Goal: Task Accomplishment & Management: Manage account settings

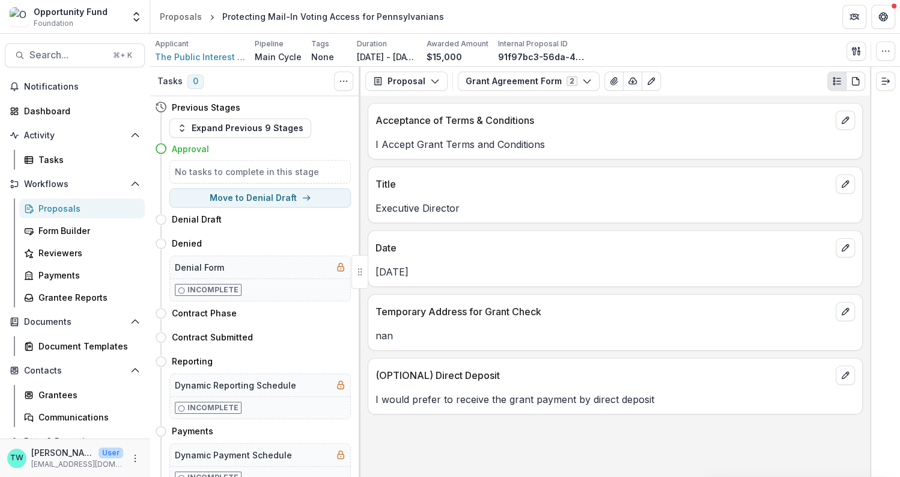
click at [58, 207] on div "Proposals" at bounding box center [86, 208] width 97 height 13
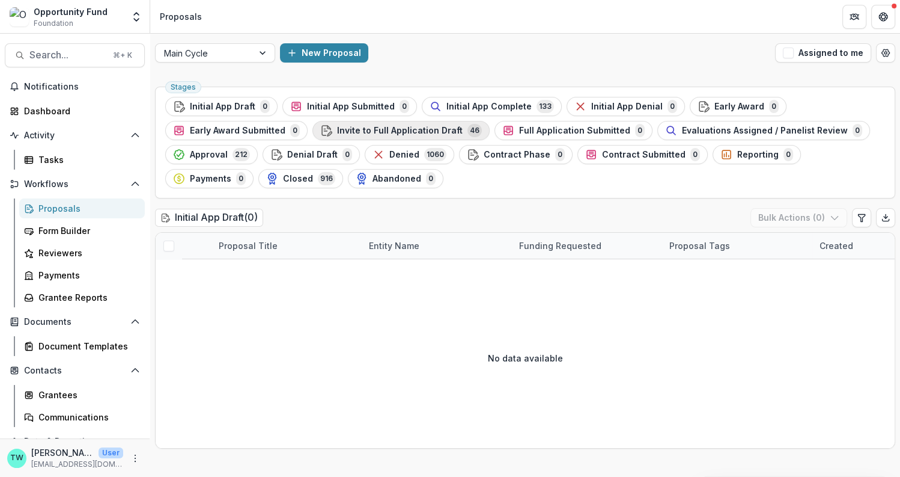
click at [410, 130] on span "Invite to Full Application Draft" at bounding box center [400, 131] width 126 height 10
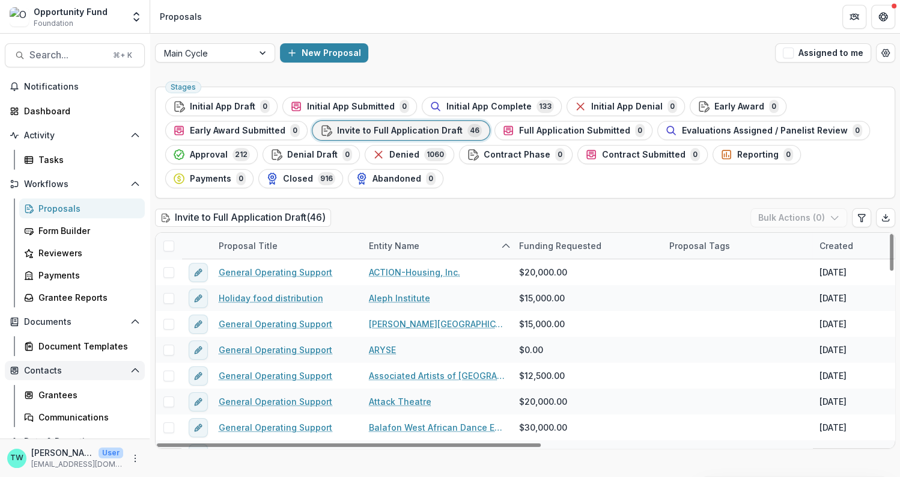
scroll to position [58, 0]
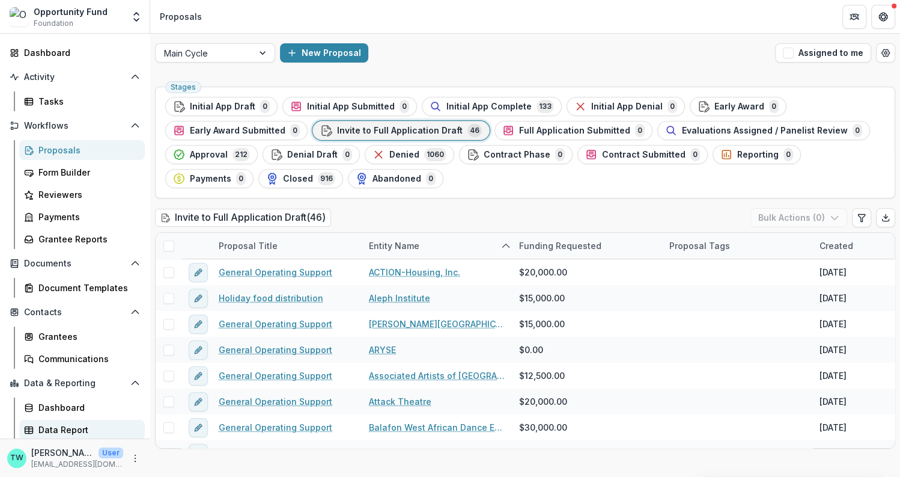
click at [59, 426] on div "Data Report" at bounding box center [86, 429] width 97 height 13
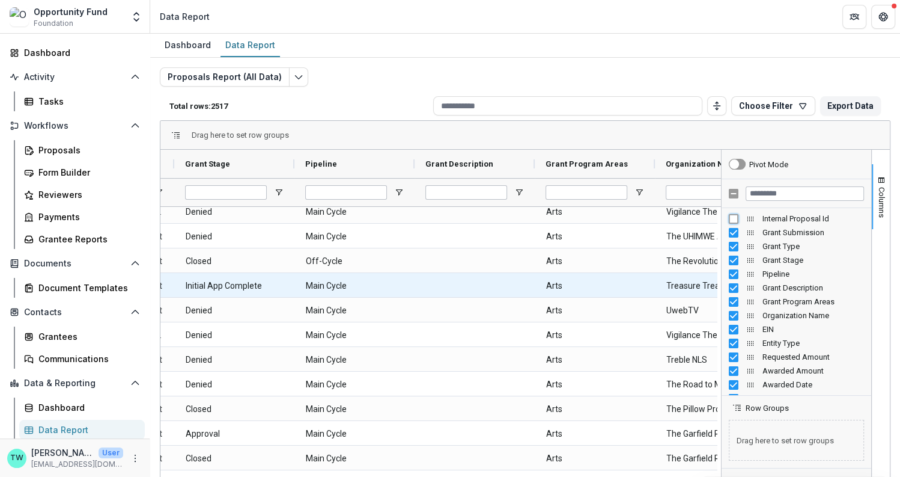
scroll to position [266, 0]
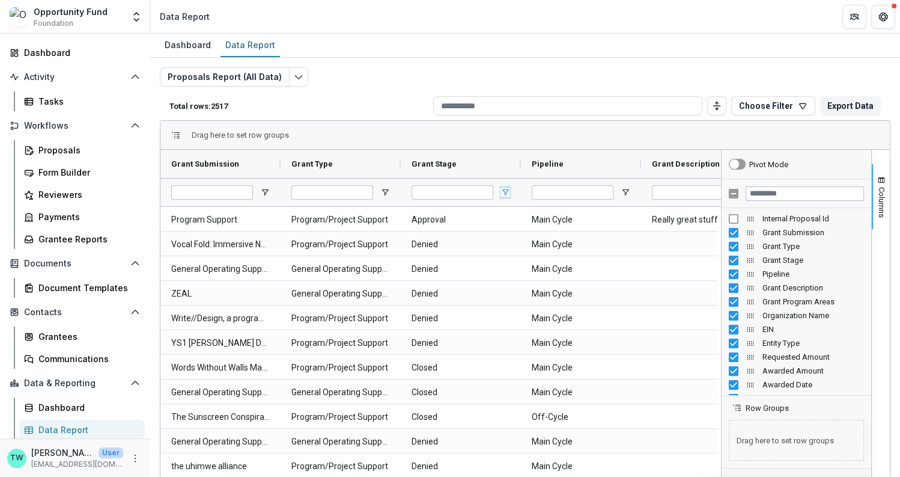
click at [505, 189] on span "Open Filter Menu" at bounding box center [506, 192] width 10 height 10
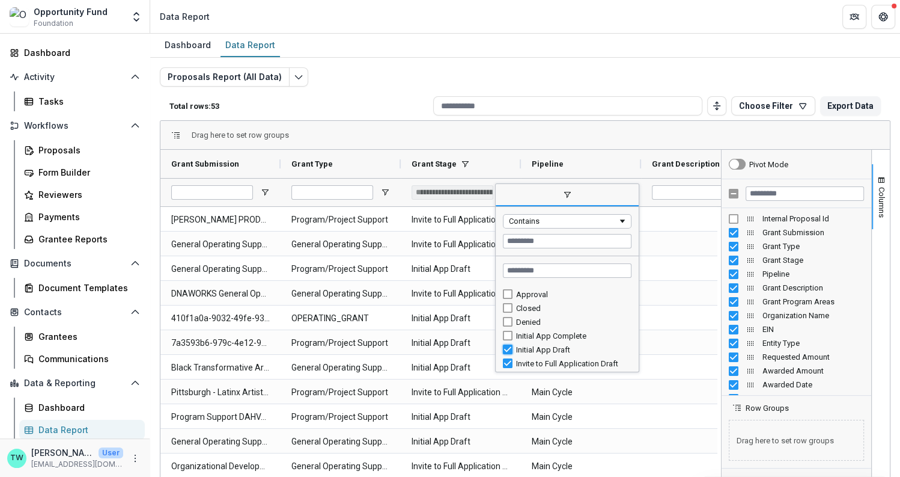
type input "**********"
click at [562, 135] on div "Drag here to set row groups" at bounding box center [525, 135] width 730 height 29
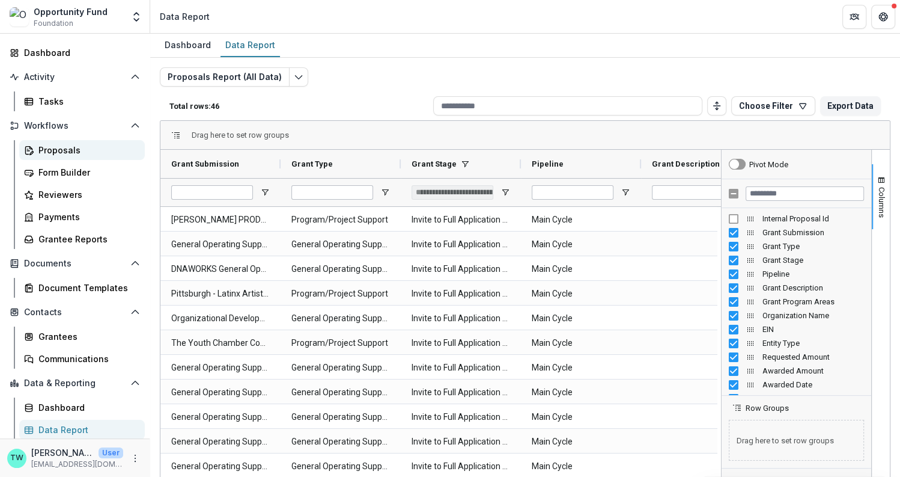
click at [55, 146] on div "Proposals" at bounding box center [86, 150] width 97 height 13
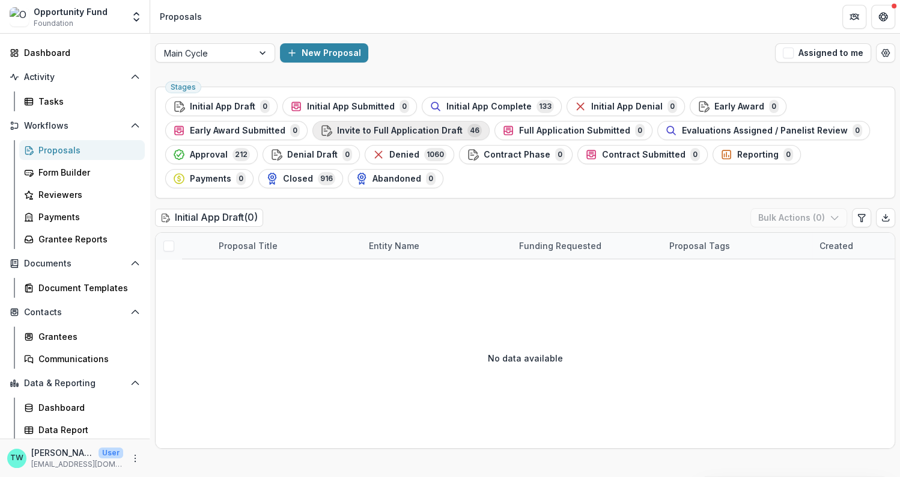
click at [413, 133] on span "Invite to Full Application Draft" at bounding box center [400, 131] width 126 height 10
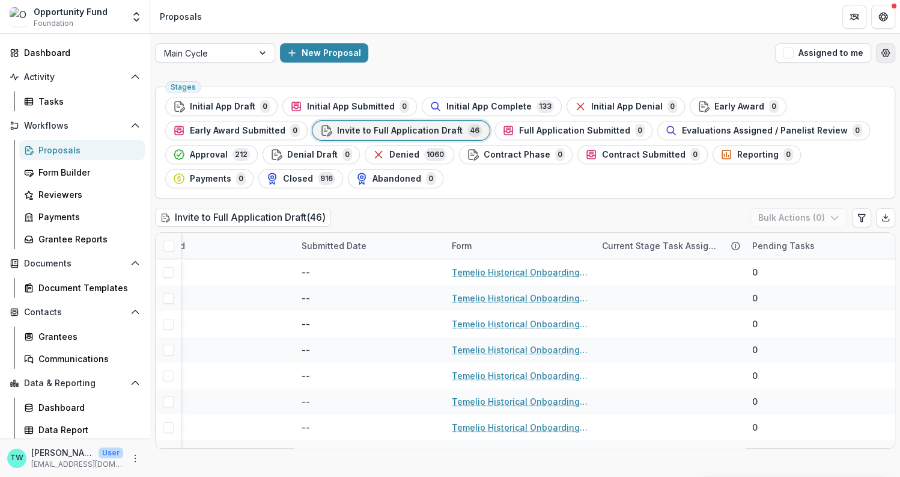
click at [885, 53] on icon "Open table manager" at bounding box center [886, 53] width 10 height 10
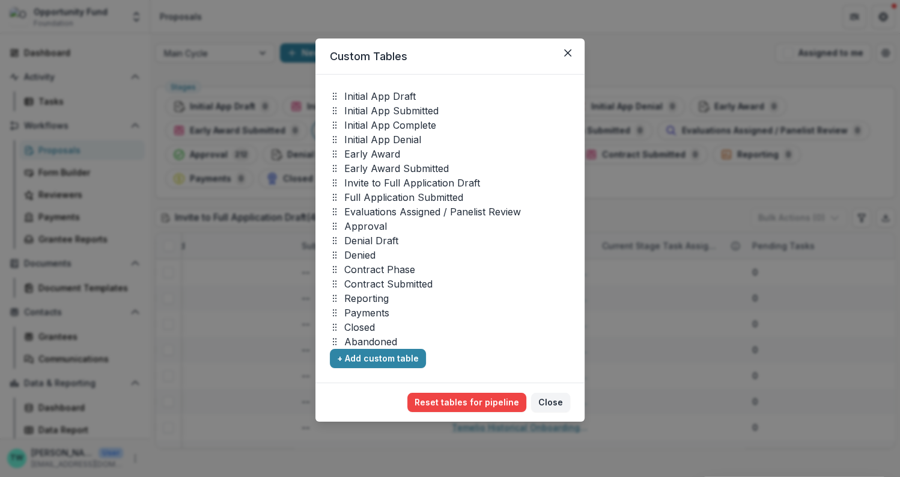
click at [370, 181] on p "Invite to Full Application Draft" at bounding box center [412, 182] width 136 height 14
click at [550, 408] on button "Close" at bounding box center [550, 401] width 39 height 19
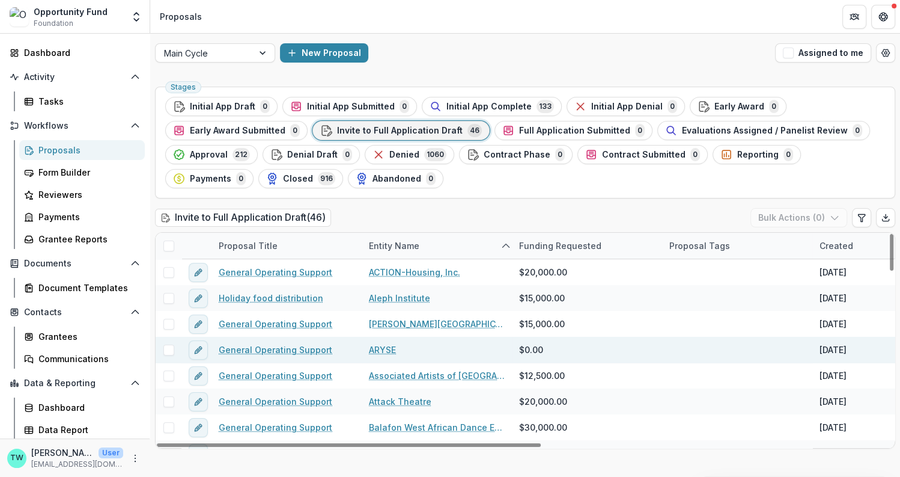
click at [282, 349] on link "General Operating Support" at bounding box center [276, 349] width 114 height 13
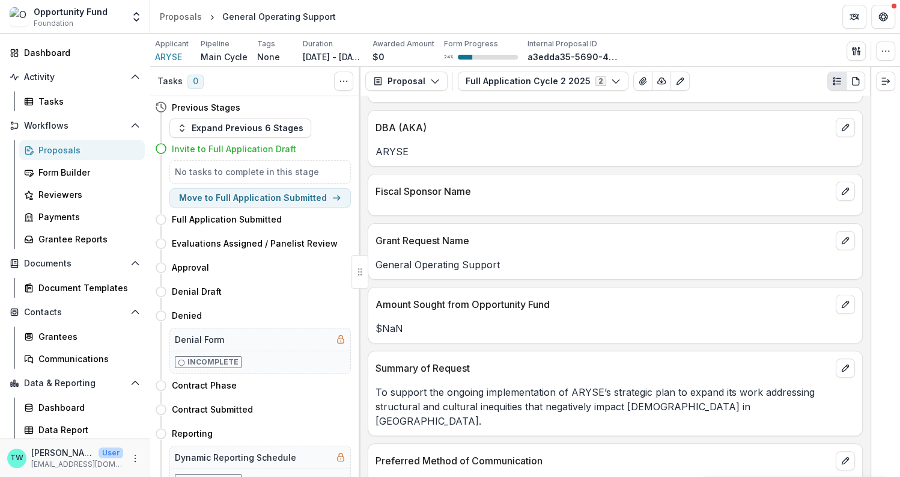
scroll to position [267, 0]
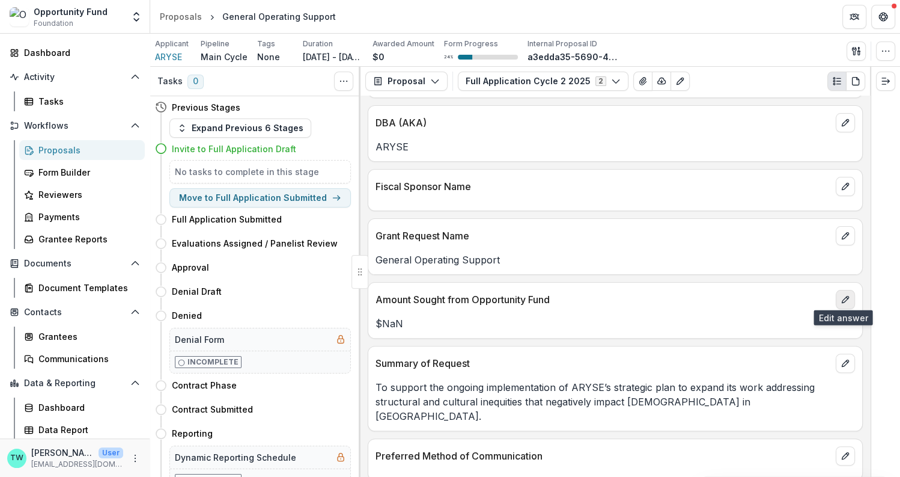
click at [847, 296] on icon "edit" at bounding box center [846, 299] width 10 height 10
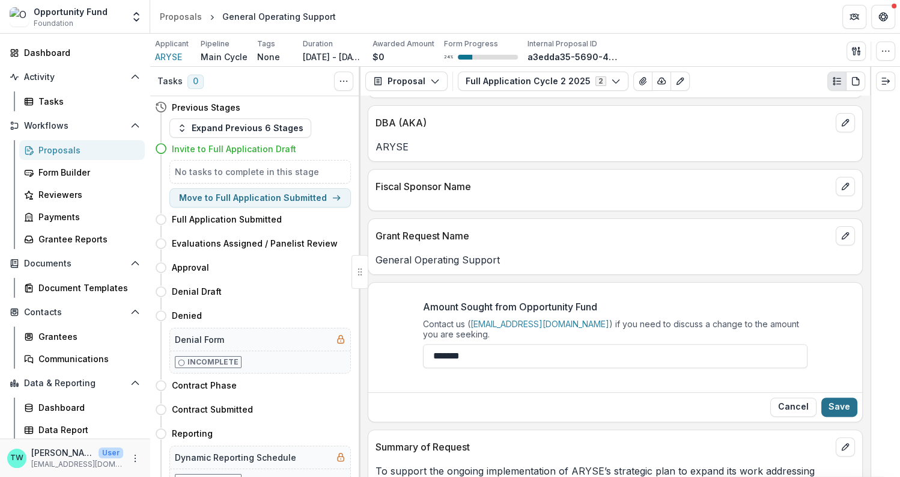
click at [828, 401] on button "Save" at bounding box center [839, 406] width 36 height 19
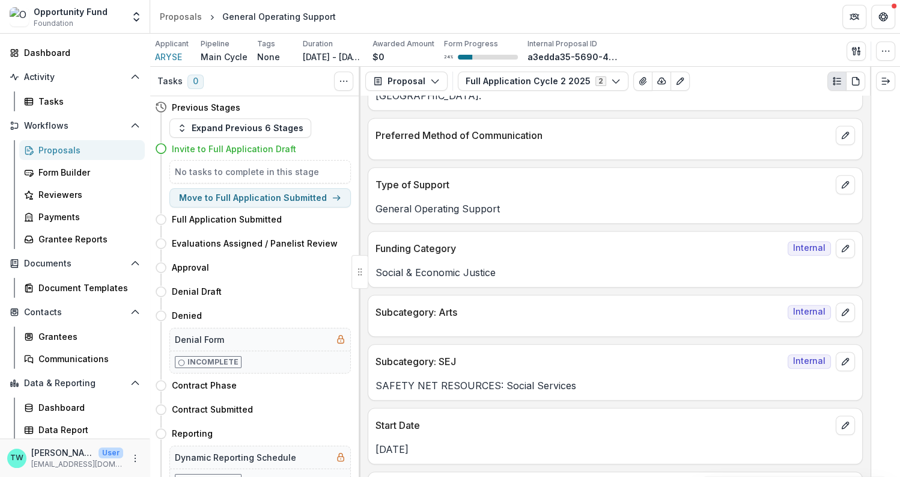
scroll to position [585, 0]
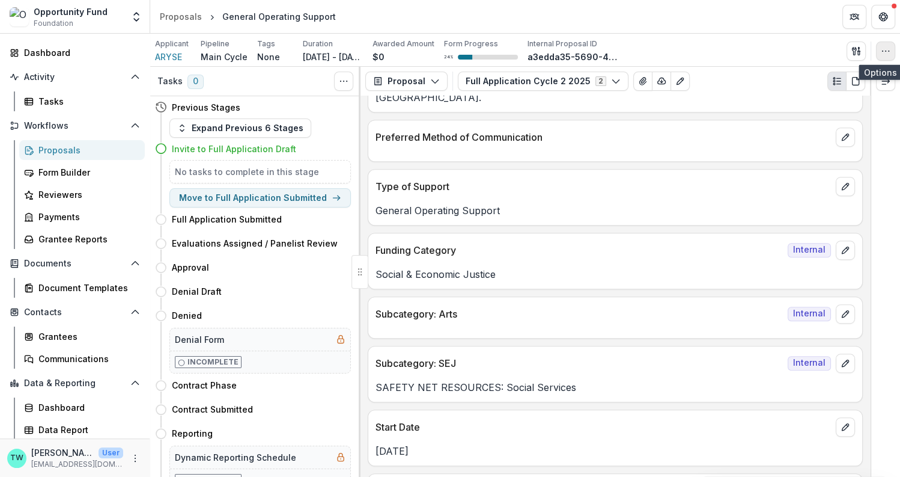
click at [883, 51] on icon "button" at bounding box center [886, 51] width 10 height 10
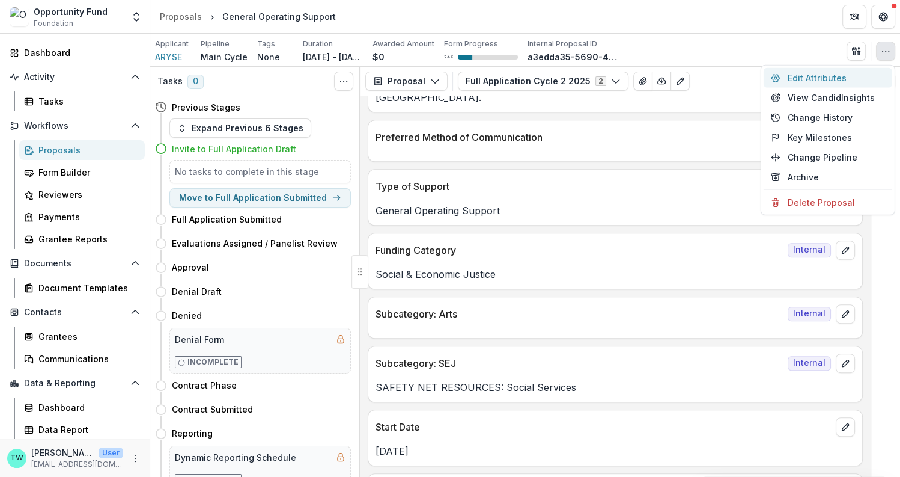
click at [833, 79] on button "Edit Attributes" at bounding box center [828, 78] width 129 height 20
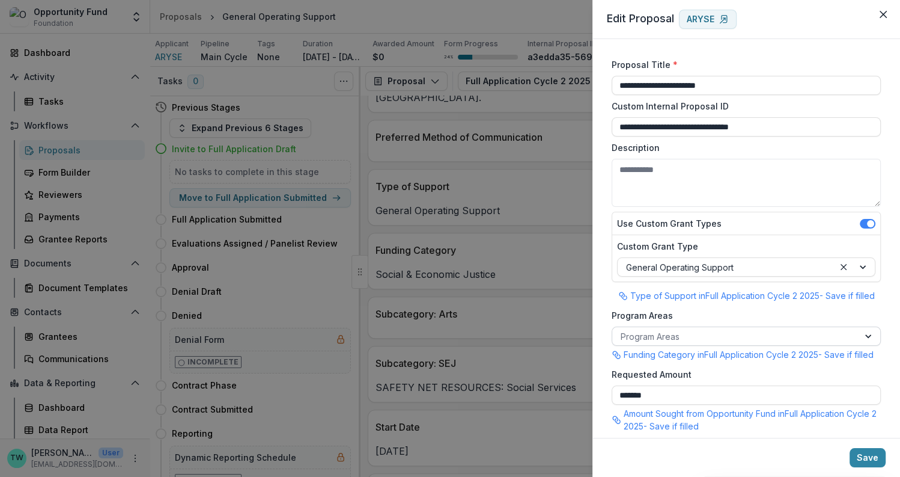
click at [700, 337] on div at bounding box center [736, 336] width 230 height 15
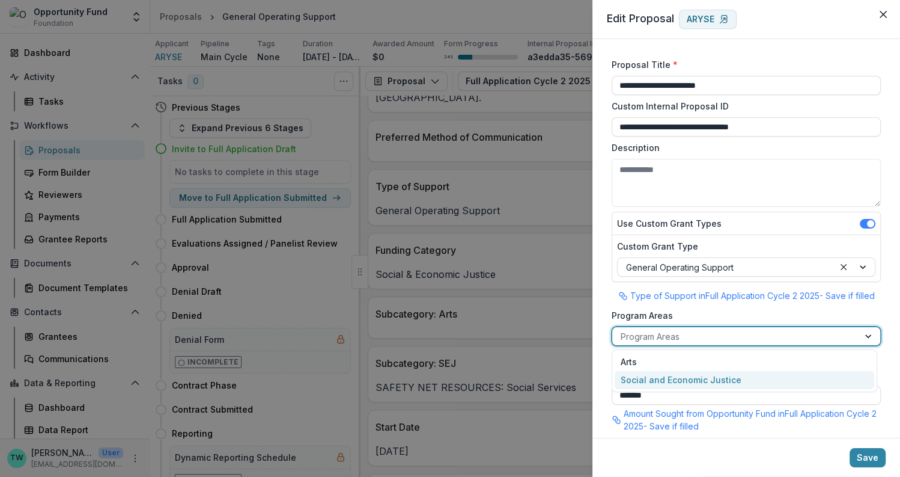
click at [680, 383] on div "Social and Economic Justice" at bounding box center [745, 380] width 260 height 19
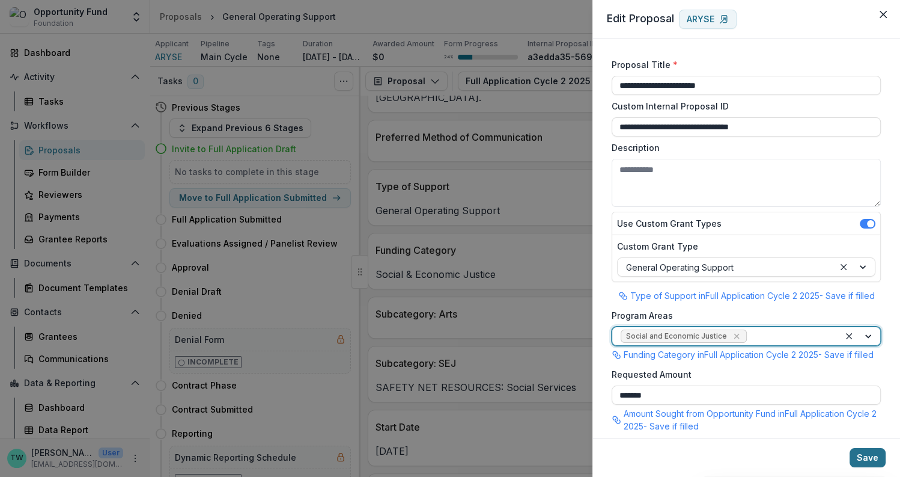
click at [859, 460] on button "Save" at bounding box center [868, 457] width 36 height 19
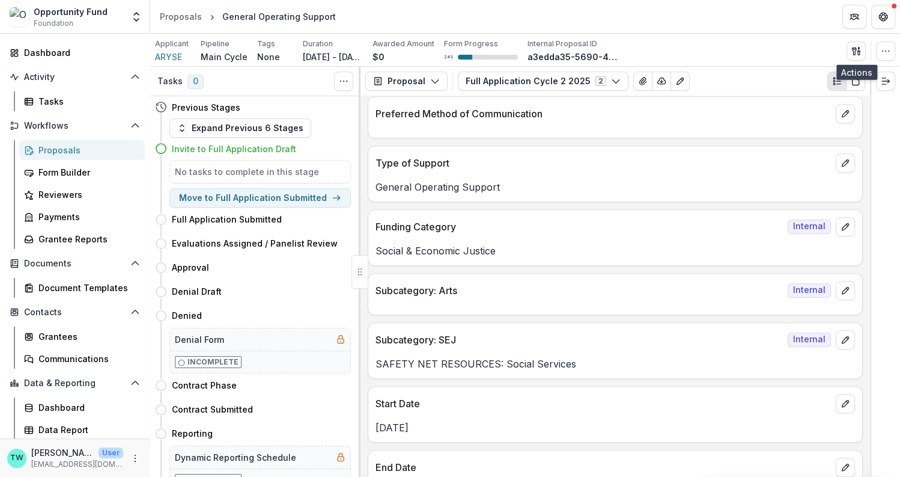
scroll to position [611, 0]
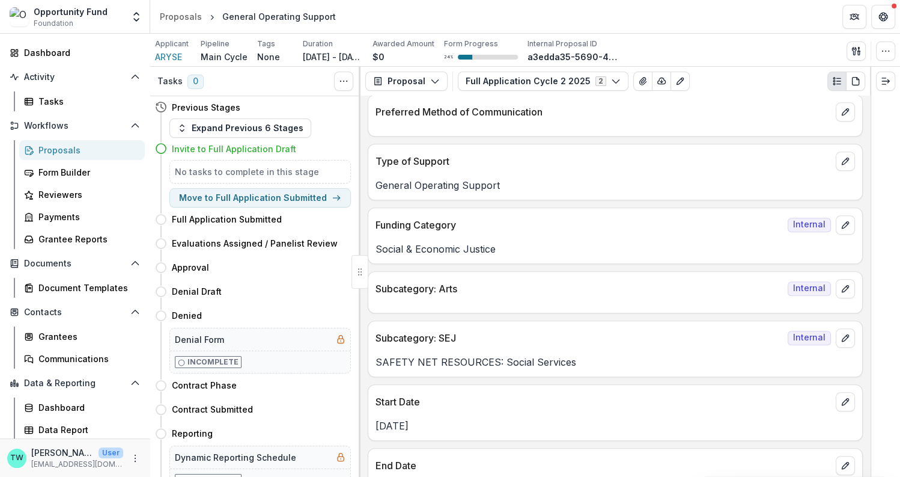
click at [69, 150] on div "Proposals" at bounding box center [86, 150] width 97 height 13
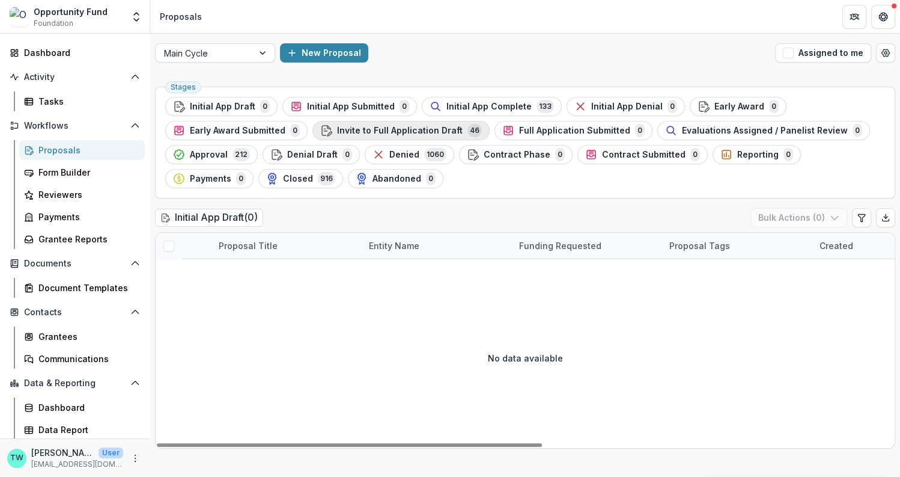
click at [356, 132] on span "Invite to Full Application Draft" at bounding box center [400, 131] width 126 height 10
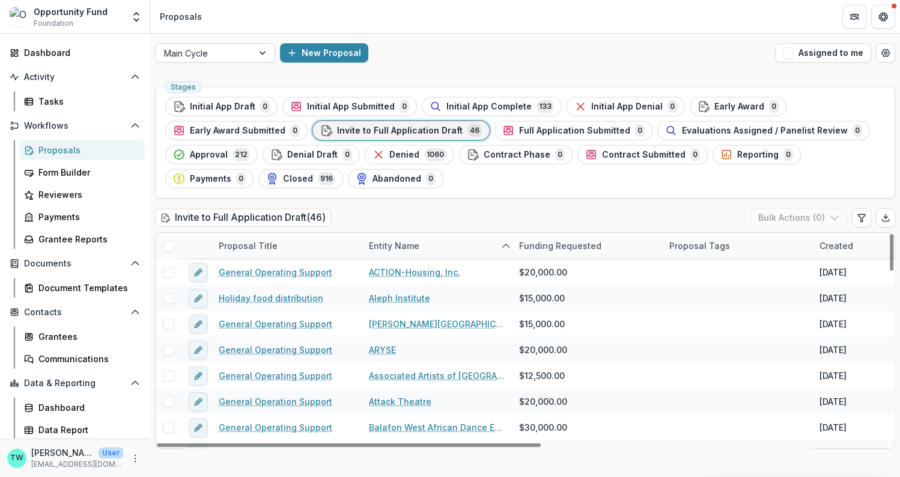
click at [171, 243] on span at bounding box center [168, 245] width 11 height 11
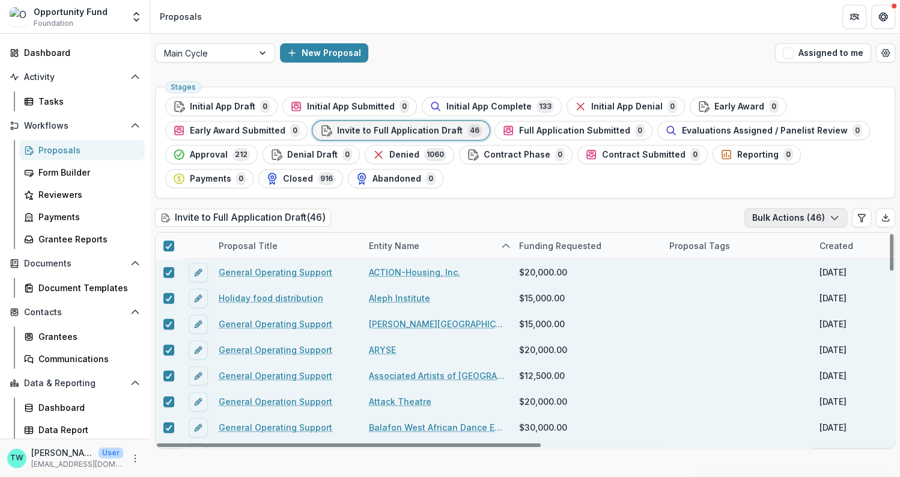
click at [834, 221] on icon "button" at bounding box center [835, 218] width 10 height 10
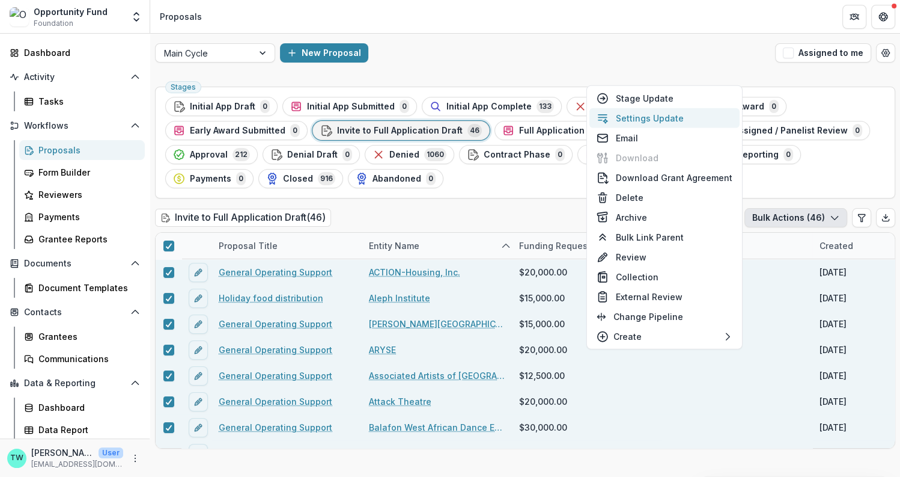
click at [657, 117] on button "Settings Update" at bounding box center [665, 118] width 150 height 20
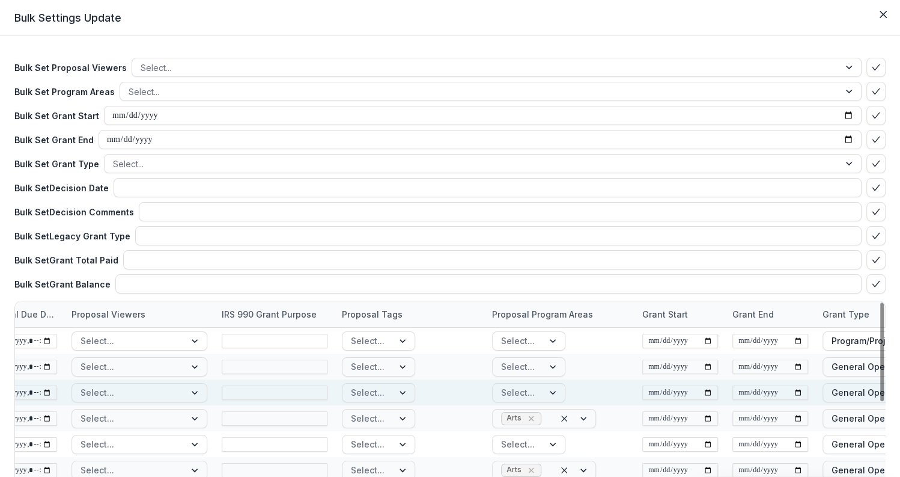
scroll to position [0, 464]
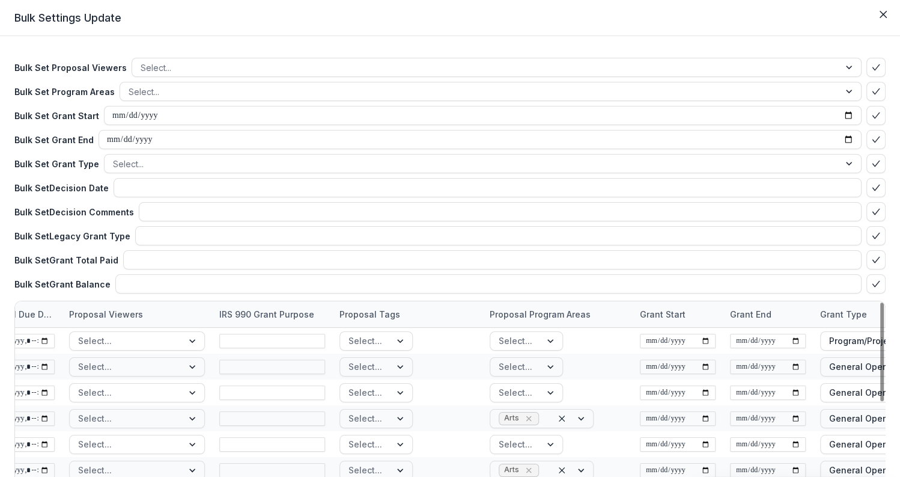
click at [578, 312] on div "Proposal Program Areas" at bounding box center [540, 314] width 115 height 13
click at [587, 311] on div "Proposal Program Areas" at bounding box center [540, 314] width 115 height 13
click at [572, 365] on div "Sort Ascending" at bounding box center [563, 366] width 115 height 10
click at [553, 311] on div "Proposal Program Areas" at bounding box center [540, 314] width 115 height 13
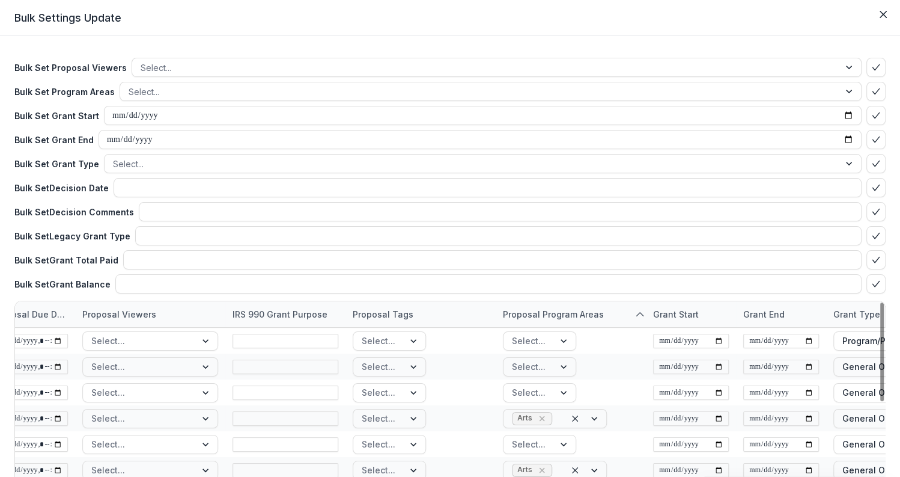
scroll to position [0, 483]
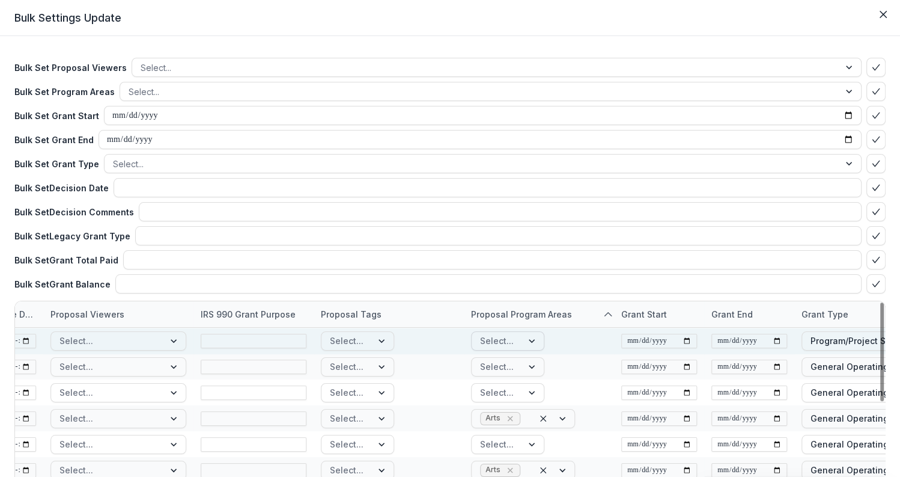
click at [532, 338] on div at bounding box center [533, 341] width 22 height 18
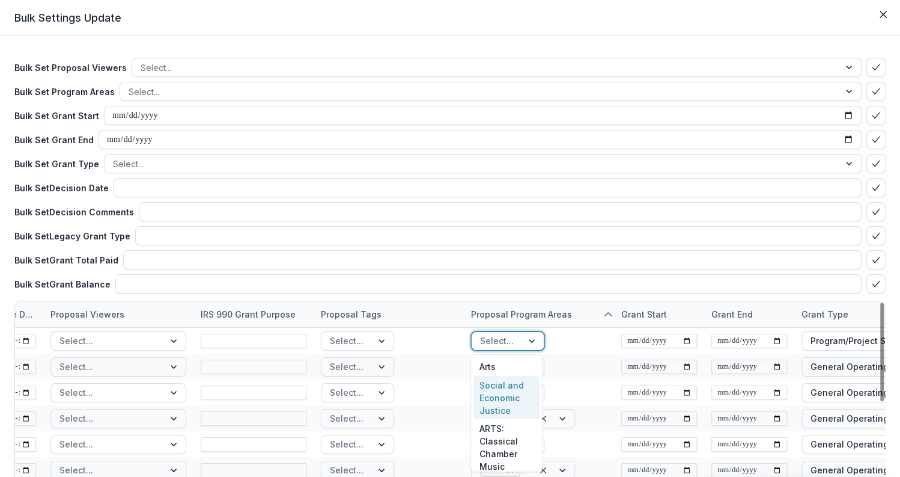
click at [512, 391] on div "Social and Economic Justice" at bounding box center [507, 398] width 66 height 44
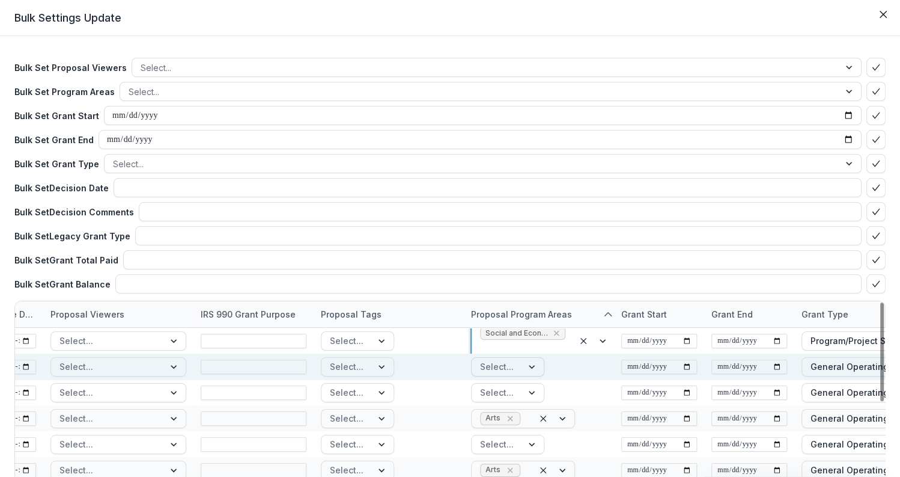
click at [531, 367] on div at bounding box center [533, 367] width 22 height 18
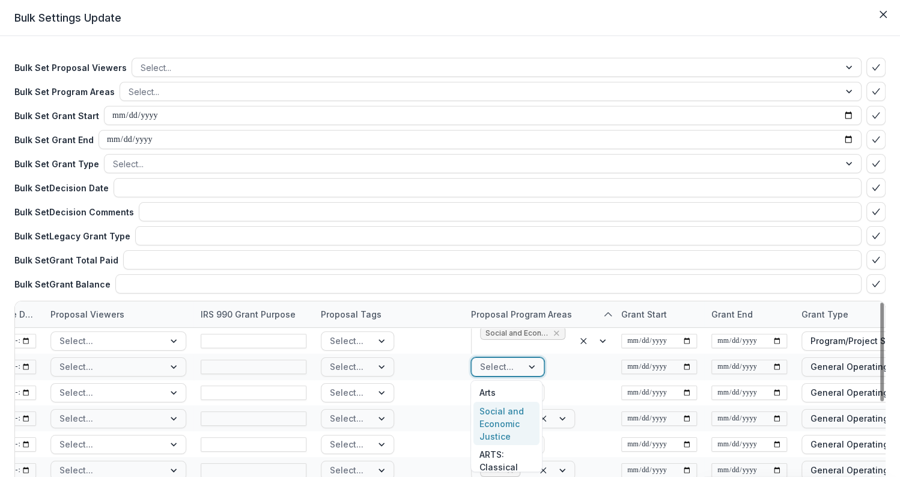
click at [510, 412] on div "Social and Economic Justice" at bounding box center [507, 423] width 66 height 44
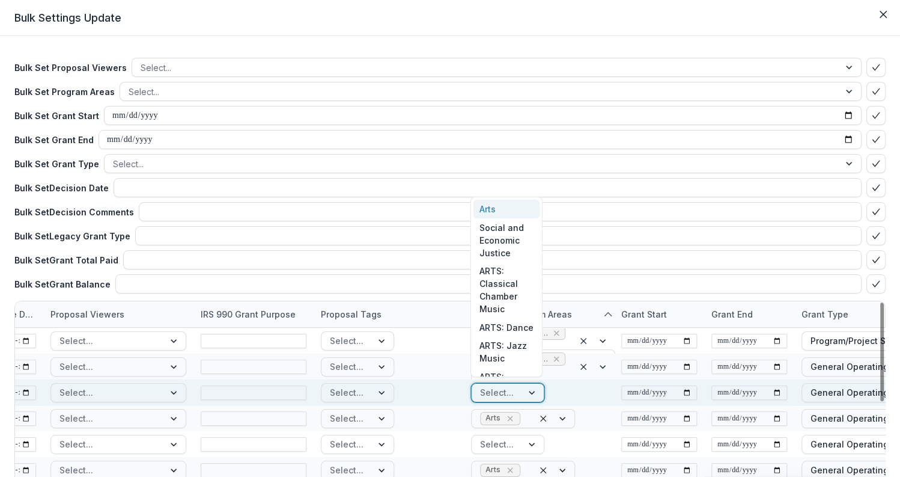
click at [528, 392] on div at bounding box center [533, 392] width 22 height 18
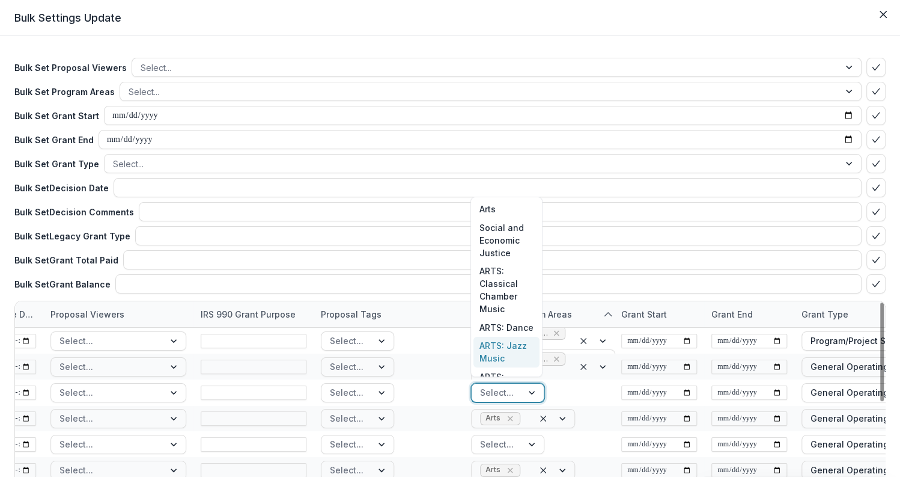
scroll to position [13, 0]
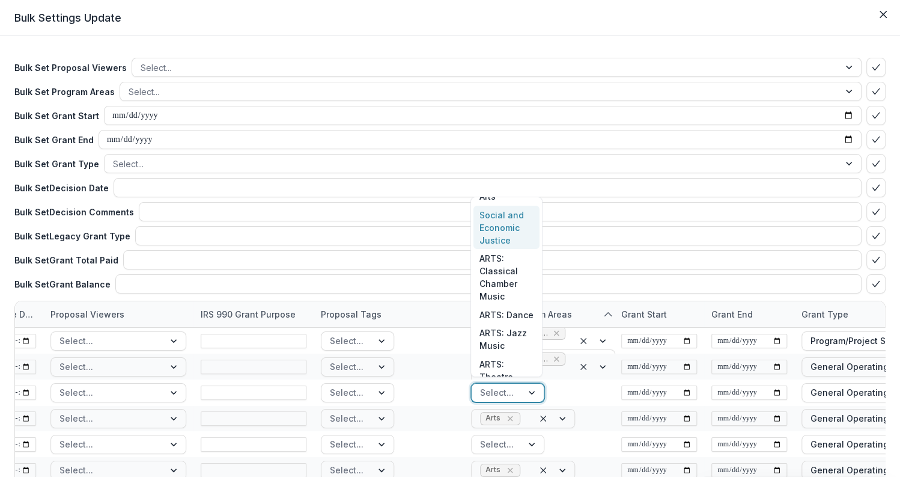
click at [510, 223] on div "Social and Economic Justice" at bounding box center [507, 228] width 66 height 44
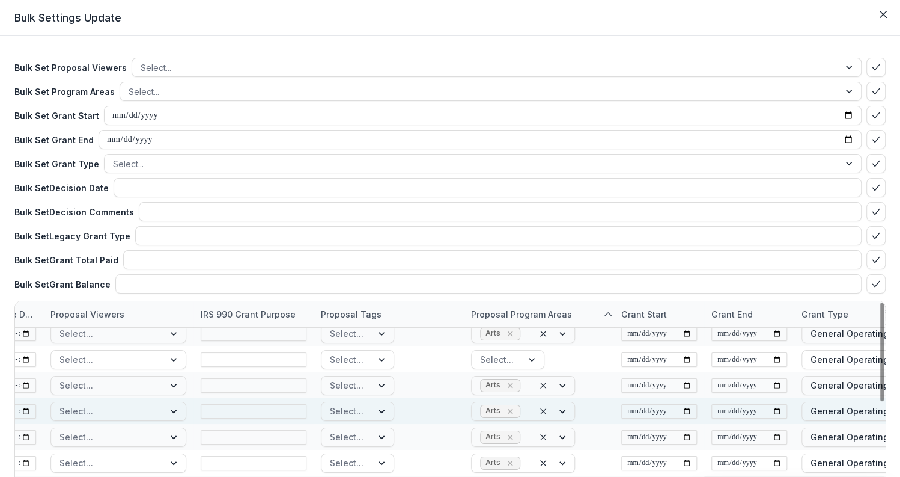
scroll to position [82, 483]
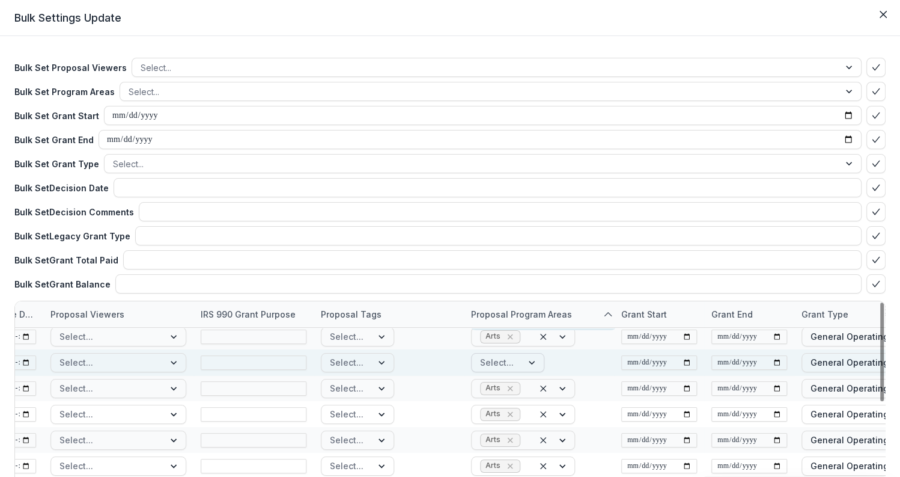
click at [527, 361] on div at bounding box center [533, 362] width 22 height 18
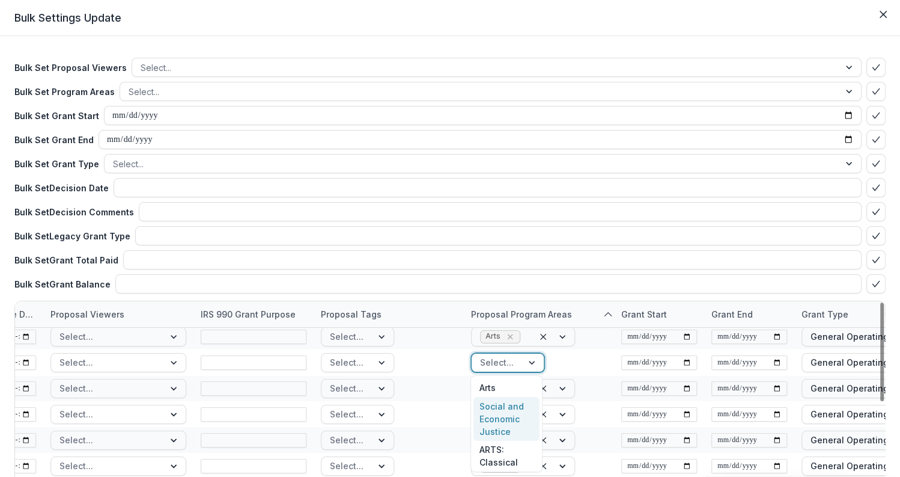
click at [509, 412] on div "Social and Economic Justice" at bounding box center [507, 419] width 66 height 44
drag, startPoint x: 462, startPoint y: 311, endPoint x: 412, endPoint y: 313, distance: 49.9
click at [370, 311] on div "Proposal Tags" at bounding box center [351, 314] width 75 height 13
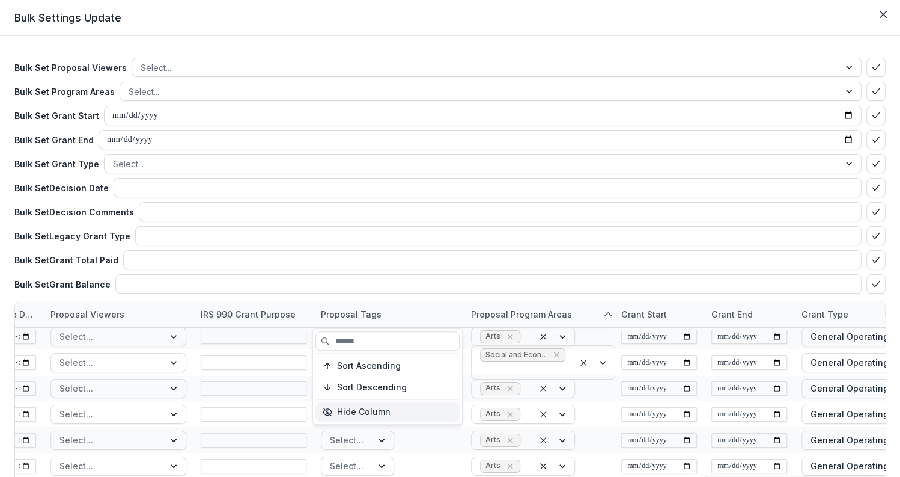
click at [375, 413] on button "Hide Column" at bounding box center [387, 411] width 144 height 19
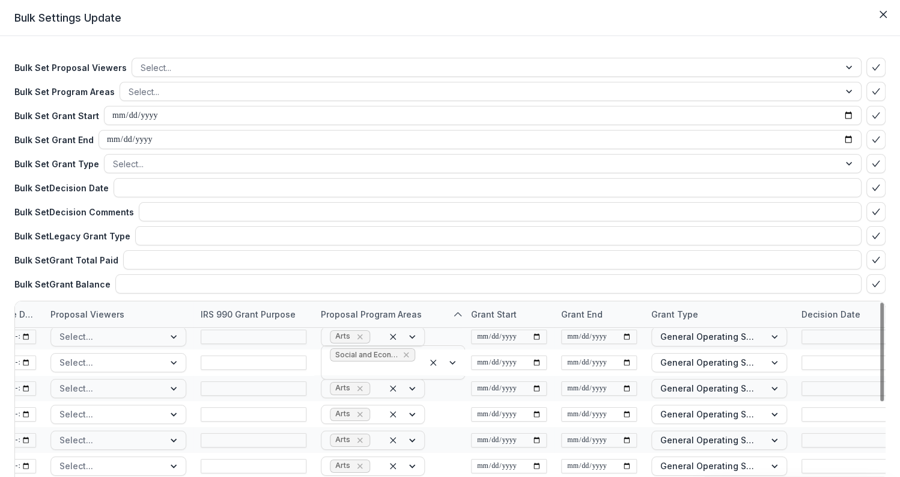
click at [264, 314] on div "IRS 990 Grant Purpose" at bounding box center [247, 314] width 109 height 13
click at [260, 403] on button "Hide Column" at bounding box center [267, 411] width 144 height 19
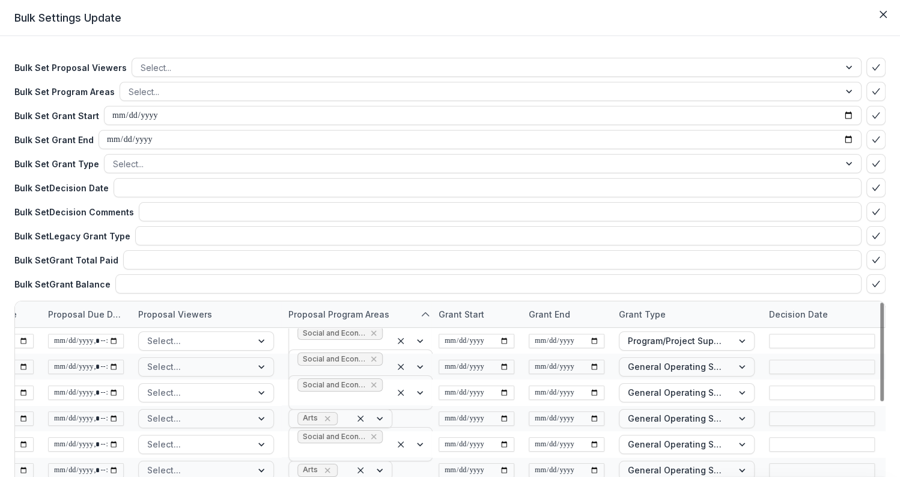
scroll to position [0, 0]
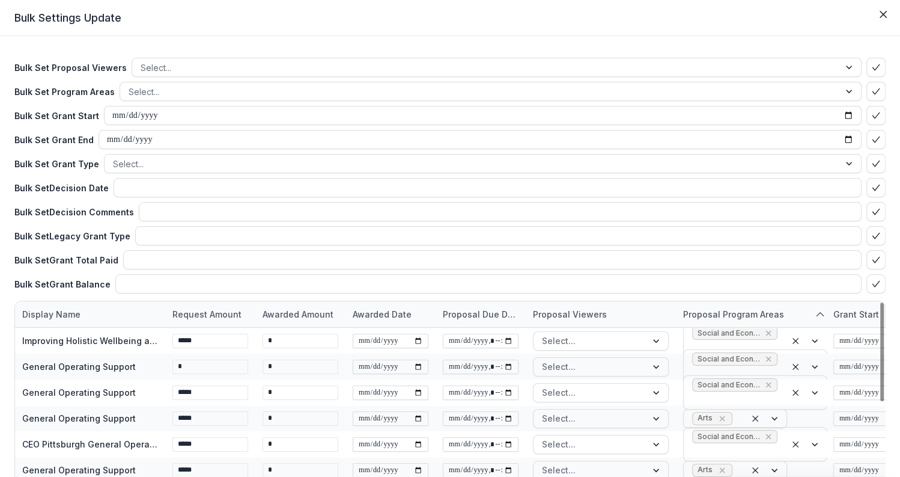
click at [89, 316] on div "Display Name" at bounding box center [90, 314] width 150 height 26
click at [193, 314] on p "Request Amount" at bounding box center [206, 314] width 69 height 13
click at [124, 314] on div "Display Name" at bounding box center [90, 314] width 150 height 26
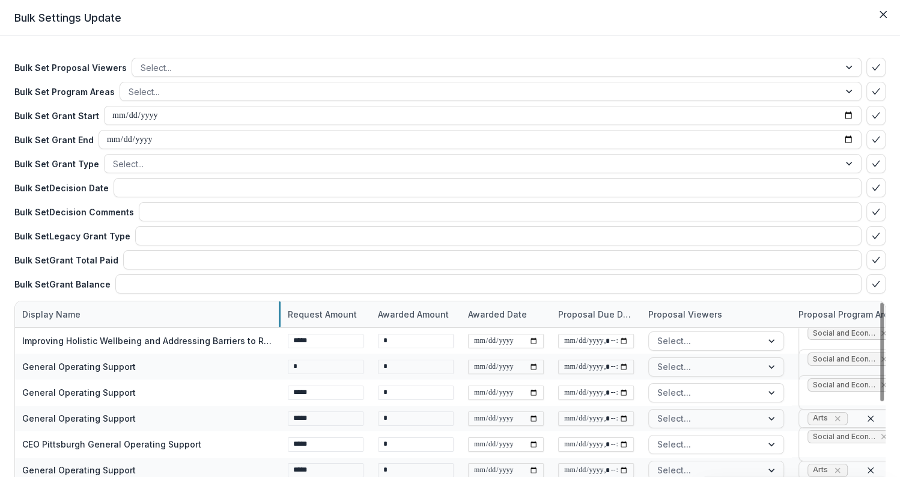
drag, startPoint x: 164, startPoint y: 312, endPoint x: 279, endPoint y: 313, distance: 115.4
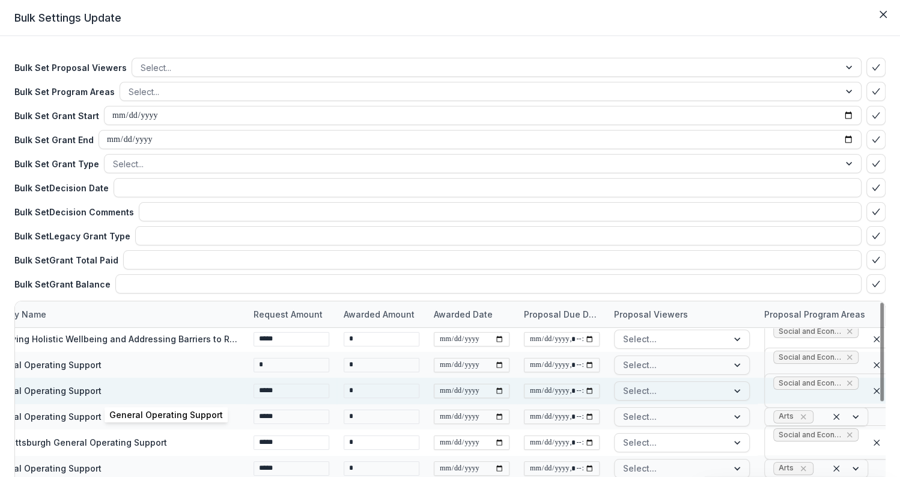
scroll to position [2, 47]
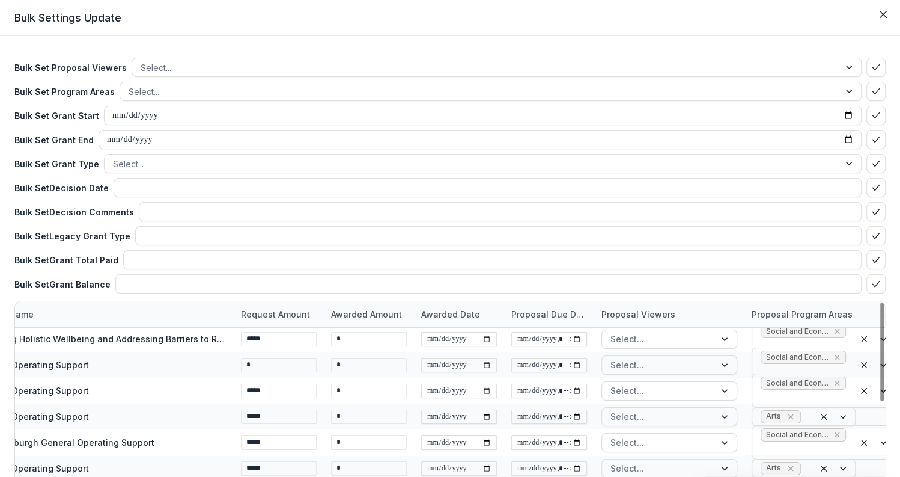
click at [794, 316] on div "Proposal Program Areas" at bounding box center [802, 314] width 115 height 13
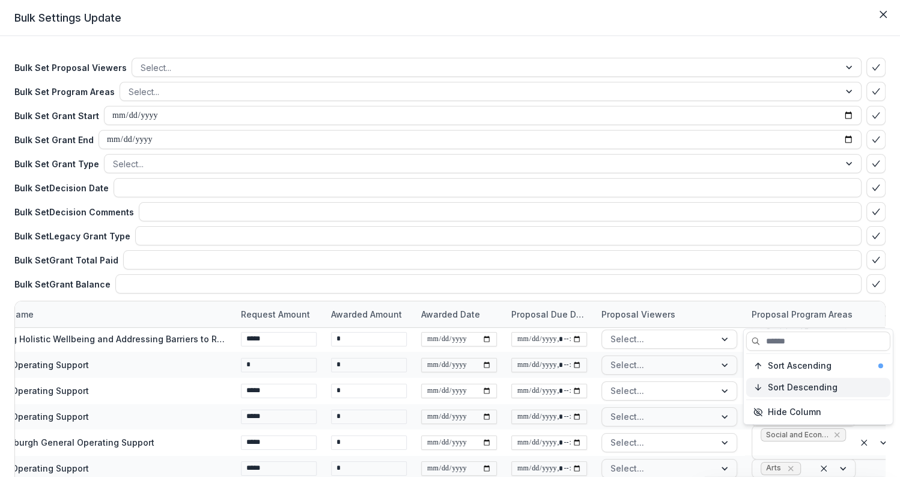
click at [794, 382] on span "Sort Descending" at bounding box center [803, 387] width 70 height 10
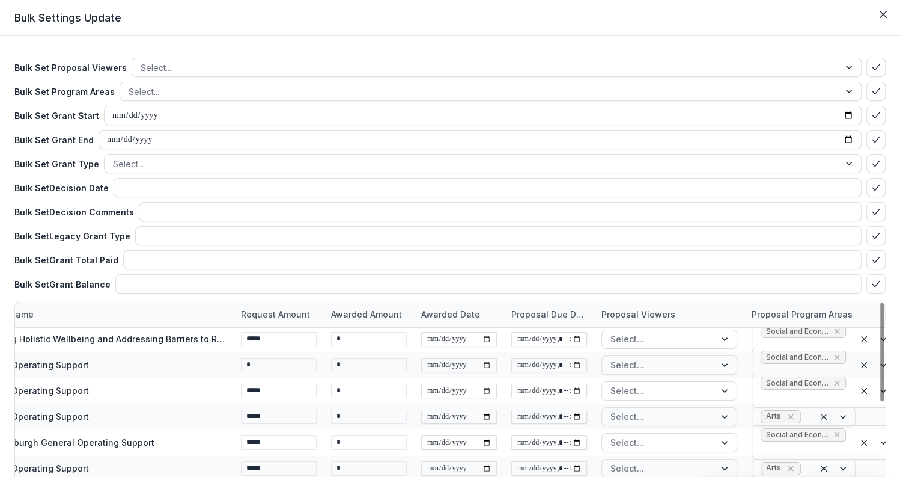
click at [733, 311] on div "Proposal Viewers" at bounding box center [669, 314] width 150 height 26
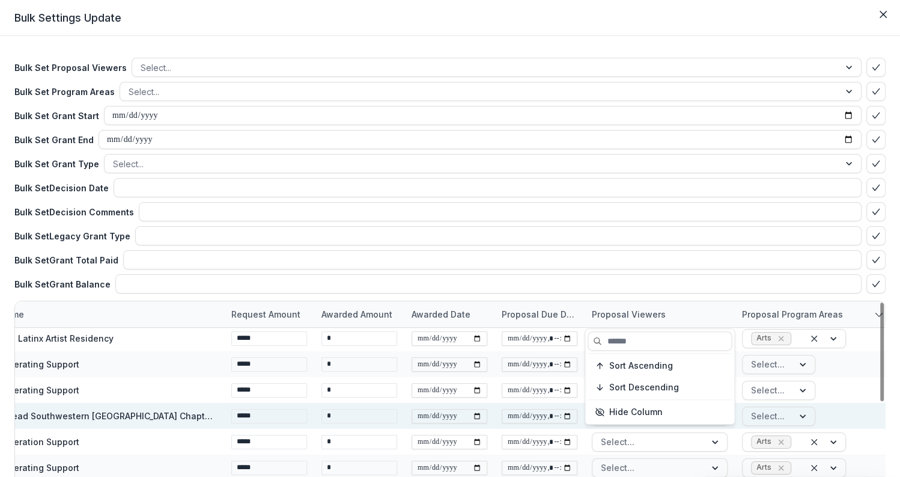
scroll to position [261, 58]
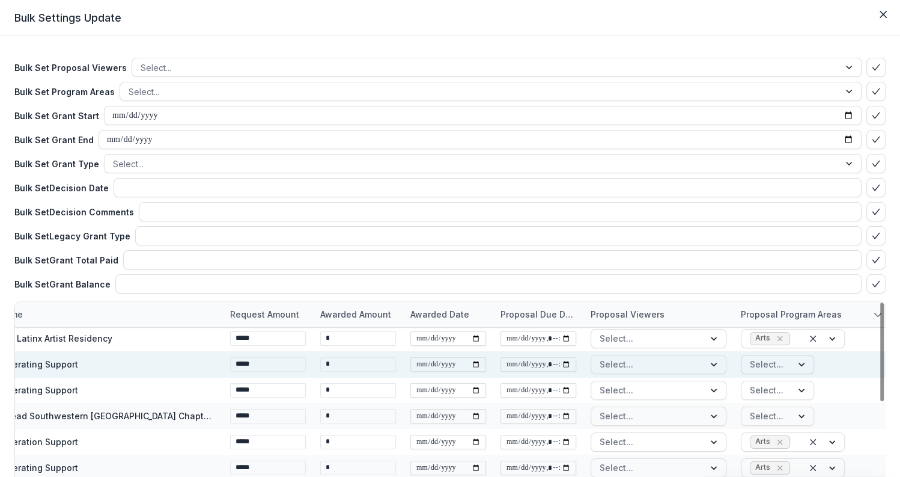
click at [798, 365] on div at bounding box center [803, 364] width 22 height 18
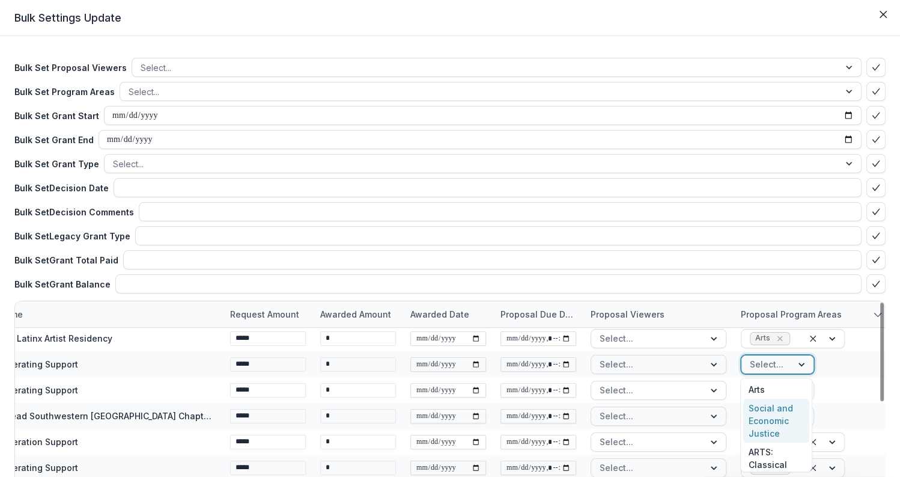
click at [775, 413] on div "Social and Economic Justice" at bounding box center [776, 420] width 66 height 44
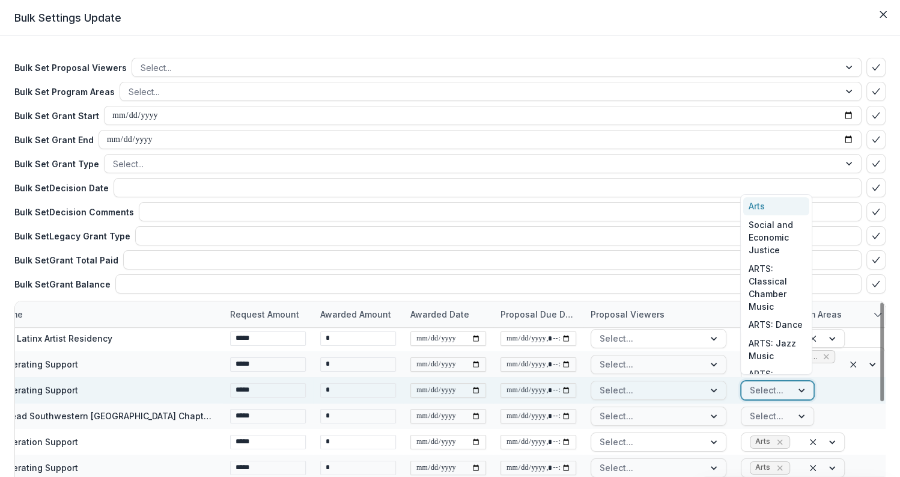
click at [804, 389] on div at bounding box center [803, 390] width 22 height 18
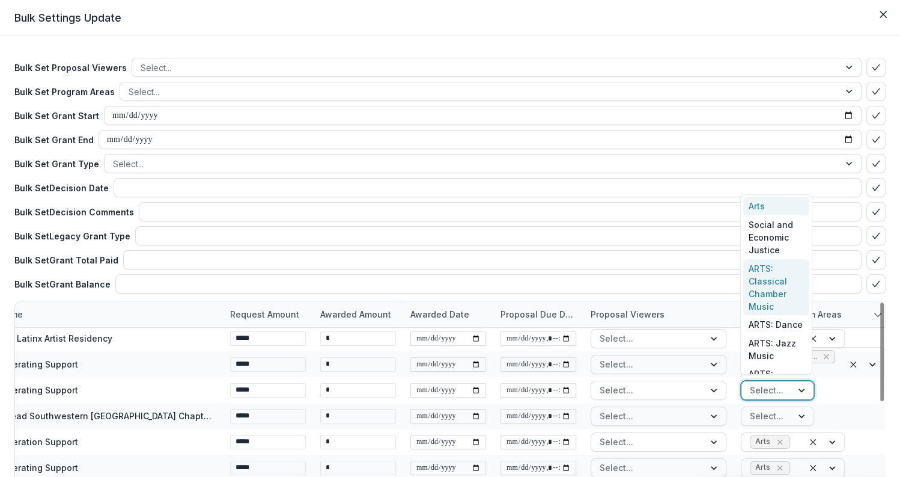
scroll to position [13, 0]
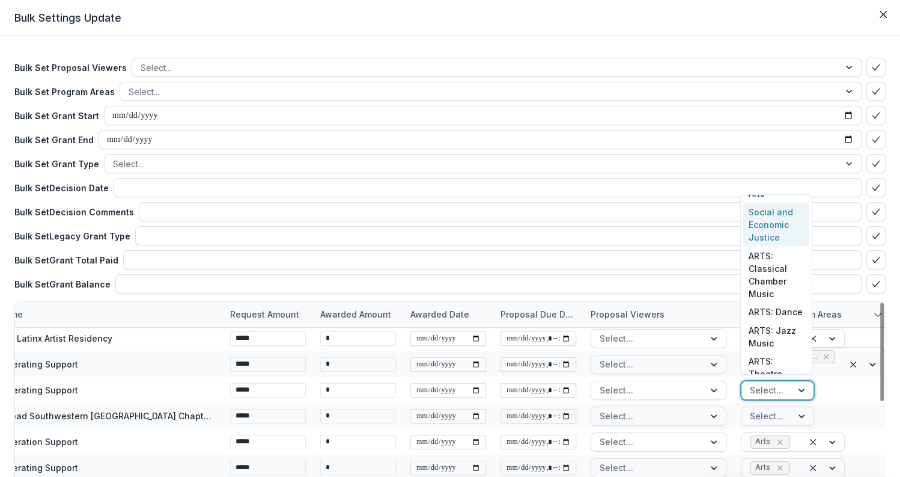
click at [767, 215] on div "Social and Economic Justice" at bounding box center [776, 225] width 66 height 44
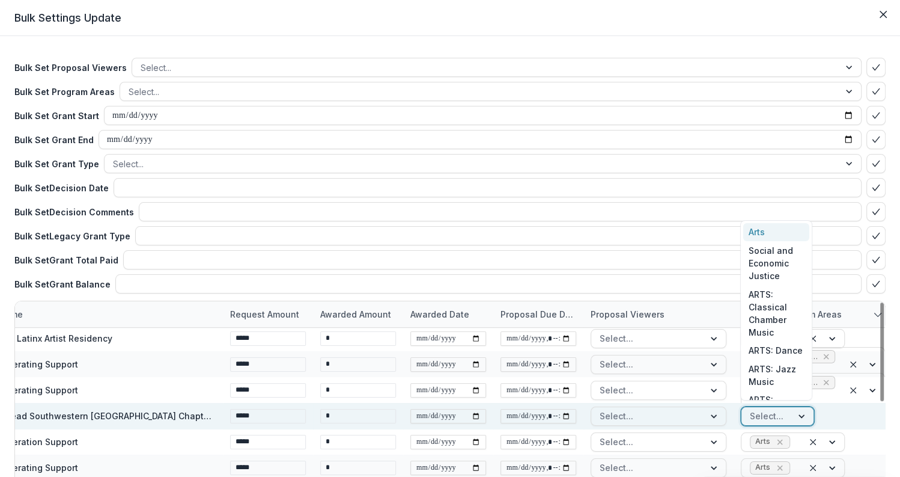
click at [802, 416] on div at bounding box center [803, 416] width 22 height 18
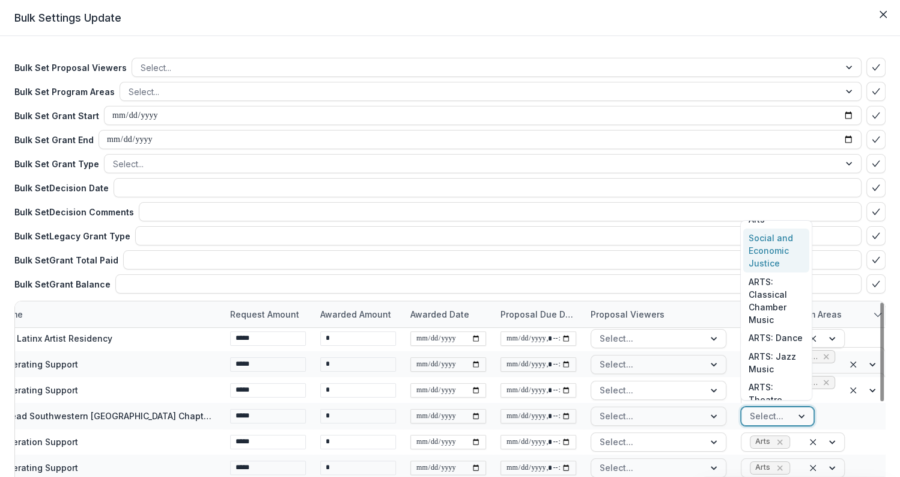
click at [776, 248] on div "Social and Economic Justice" at bounding box center [776, 250] width 66 height 44
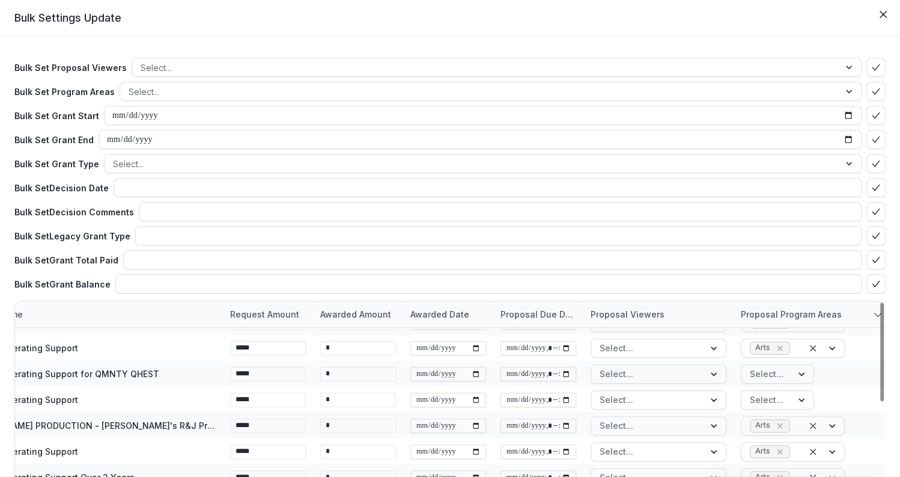
scroll to position [416, 58]
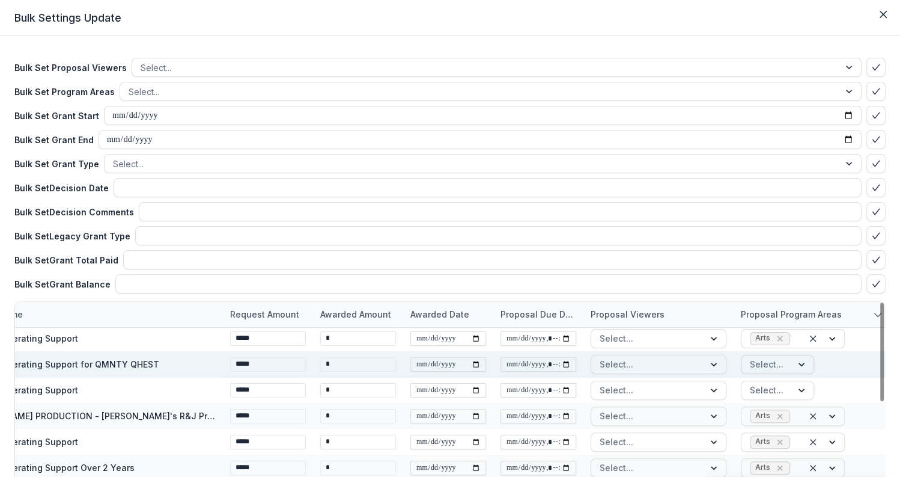
click at [793, 364] on div at bounding box center [803, 364] width 22 height 18
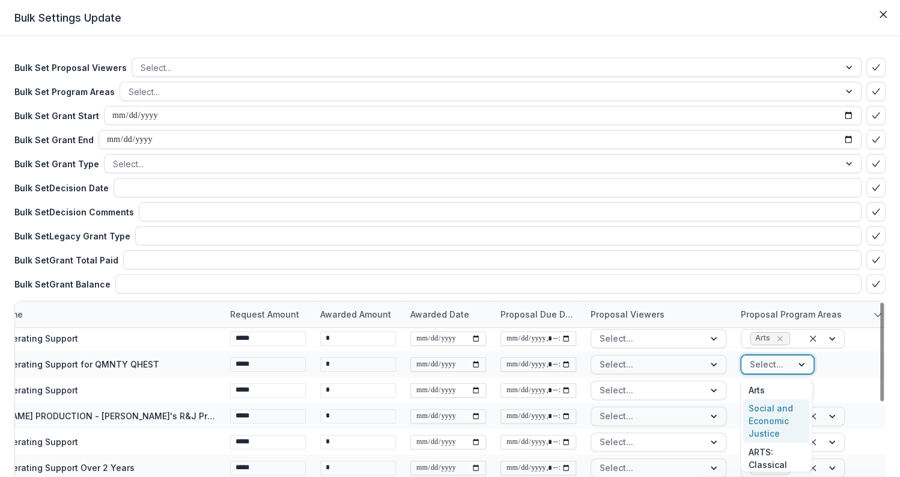
click at [776, 410] on div "Social and Economic Justice" at bounding box center [776, 421] width 66 height 44
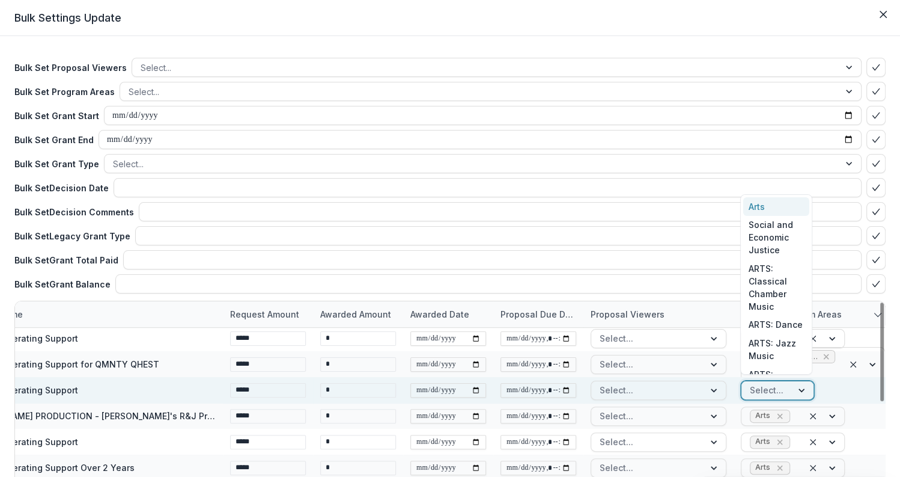
click at [800, 391] on div at bounding box center [803, 390] width 22 height 18
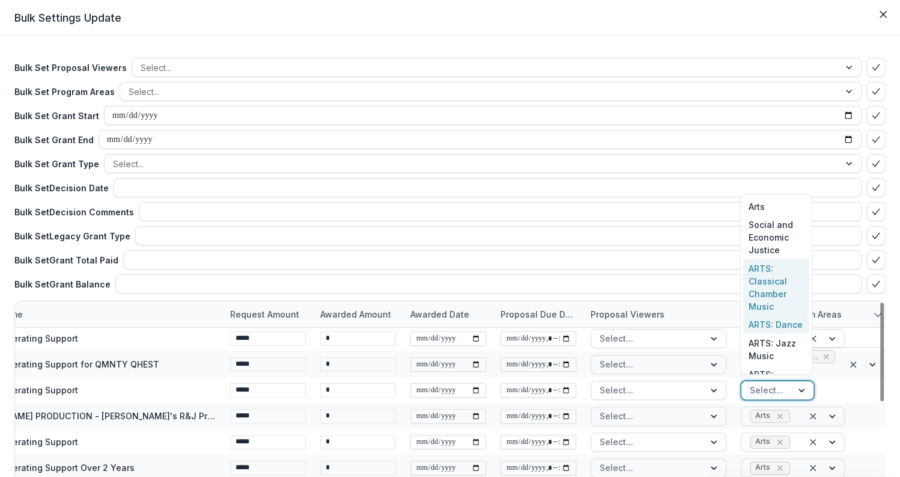
scroll to position [13, 0]
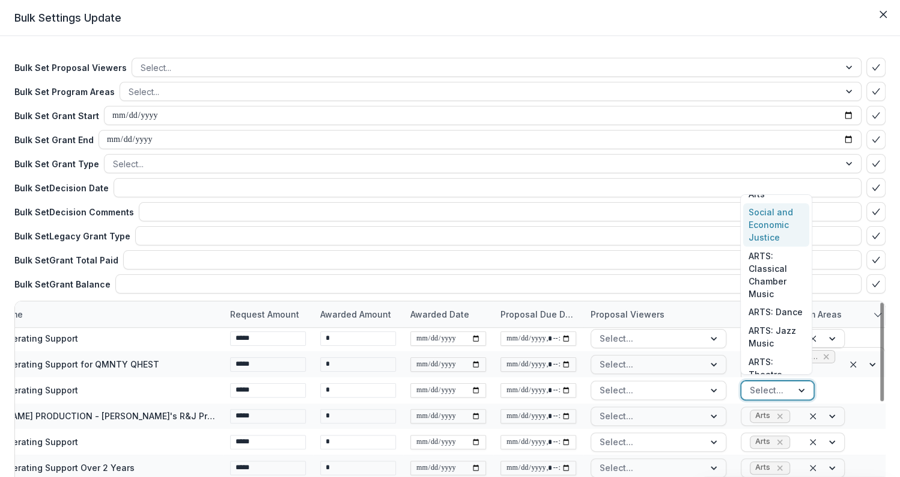
click at [769, 238] on div "Social and Economic Justice" at bounding box center [776, 225] width 66 height 44
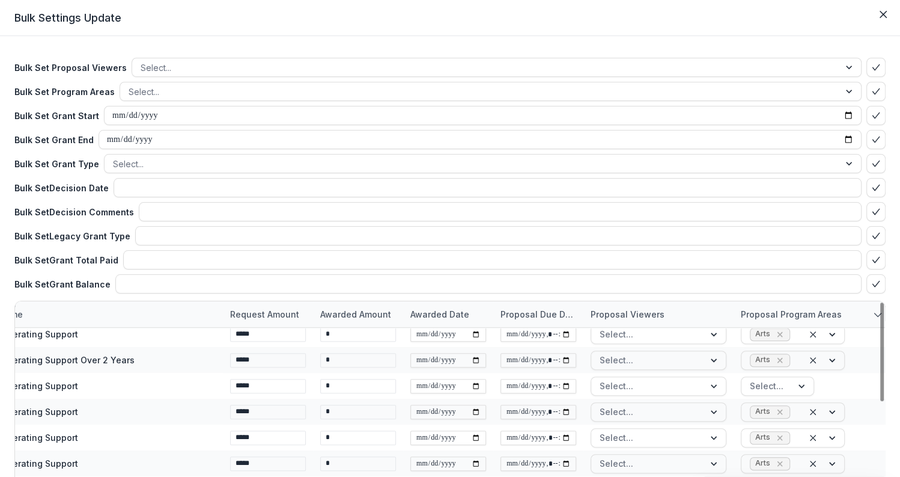
scroll to position [495, 58]
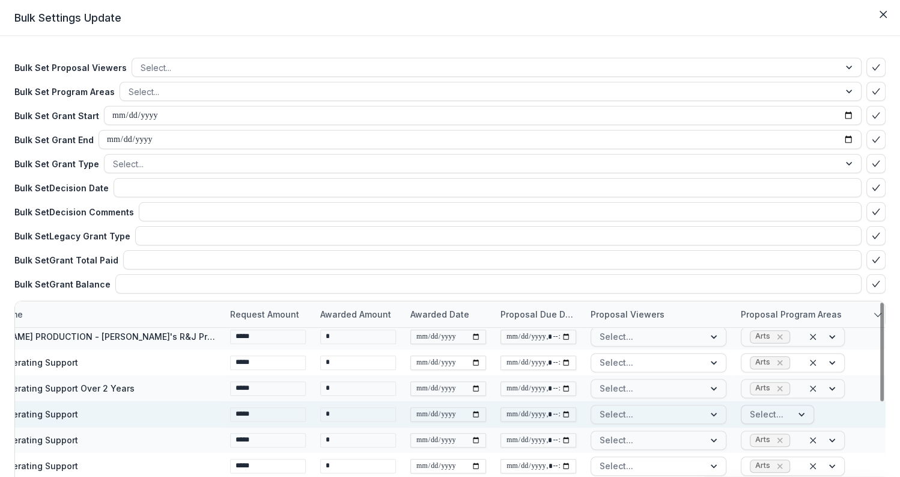
click at [795, 417] on div at bounding box center [803, 414] width 22 height 18
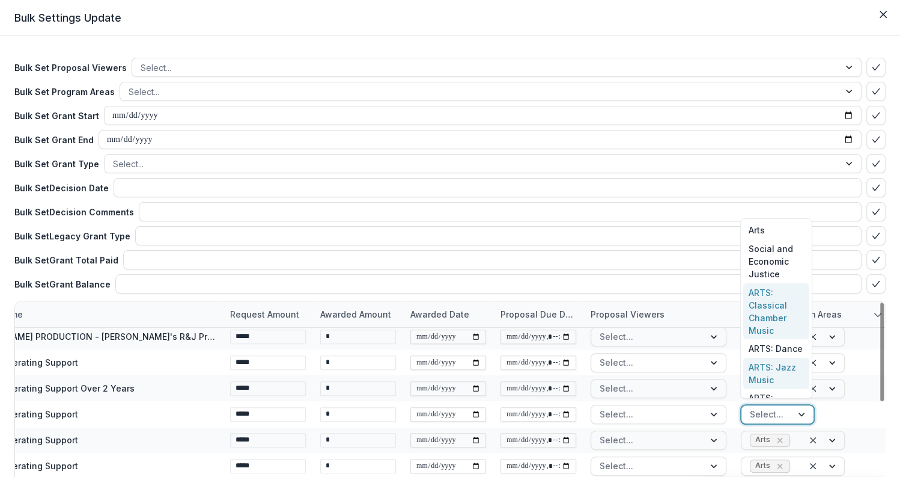
scroll to position [13, 0]
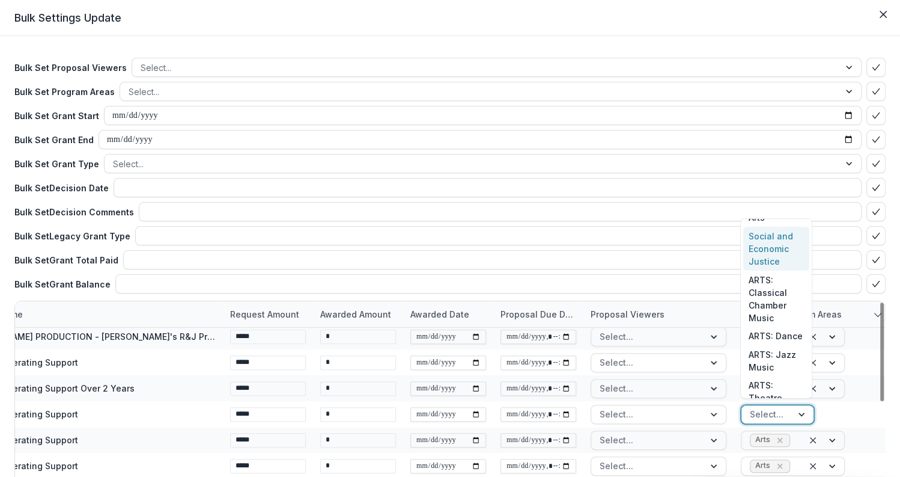
click at [774, 244] on div "Social and Economic Justice" at bounding box center [776, 249] width 66 height 44
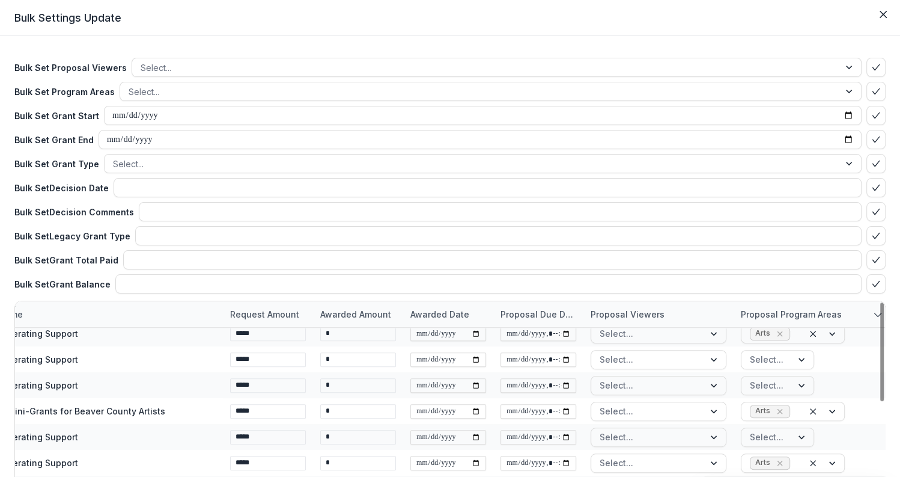
scroll to position [655, 58]
click at [784, 355] on div "Select..." at bounding box center [767, 357] width 50 height 17
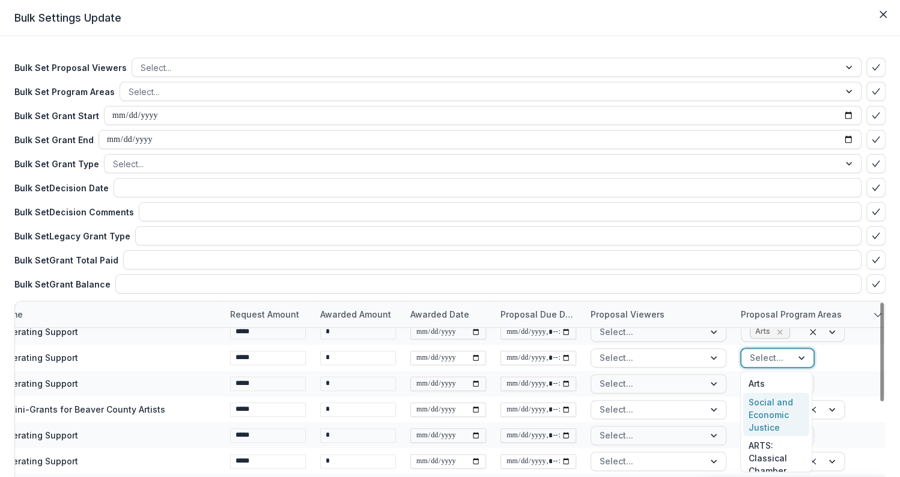
click at [769, 411] on div "Social and Economic Justice" at bounding box center [776, 414] width 66 height 44
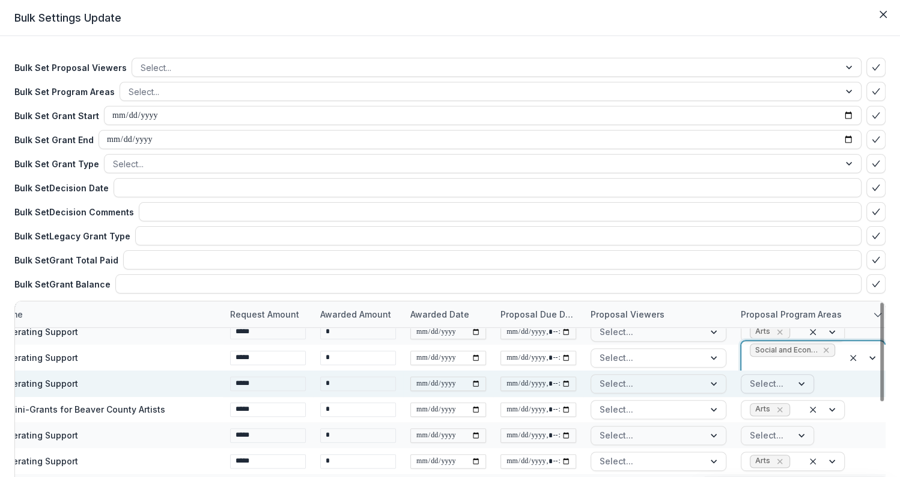
click at [776, 382] on div at bounding box center [767, 383] width 34 height 15
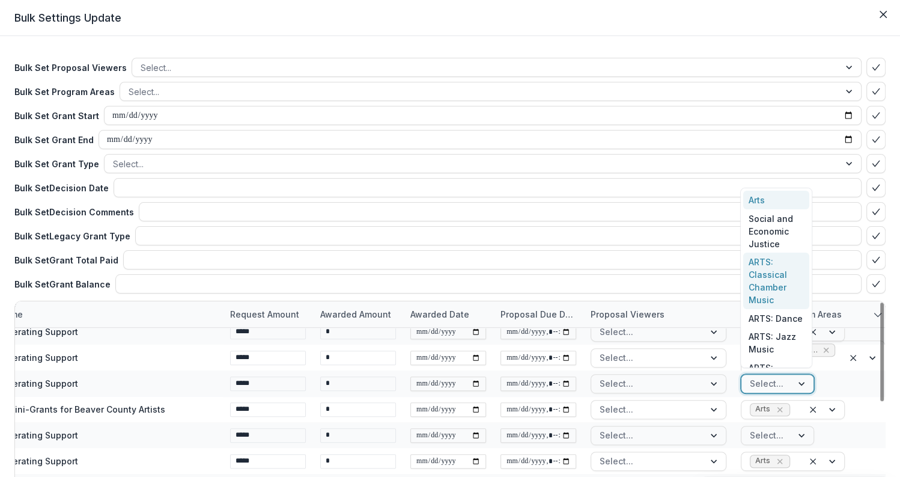
scroll to position [13, 0]
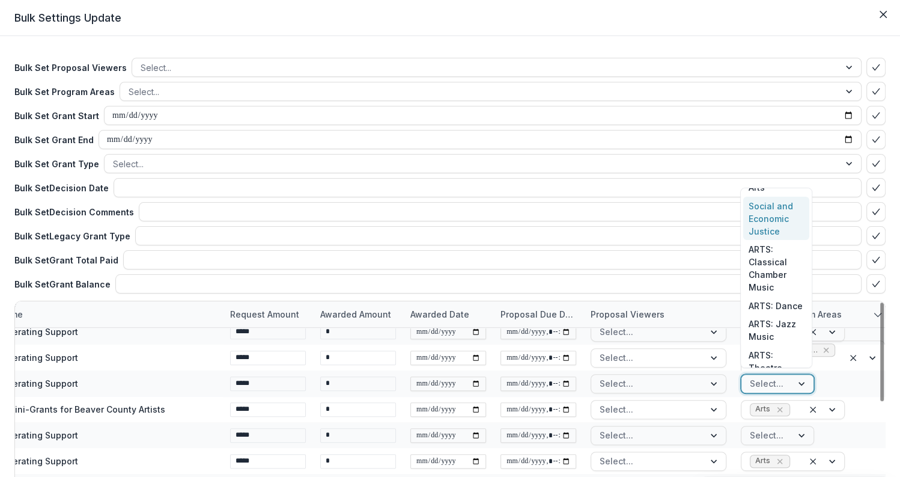
click at [767, 220] on div "Social and Economic Justice" at bounding box center [776, 219] width 66 height 44
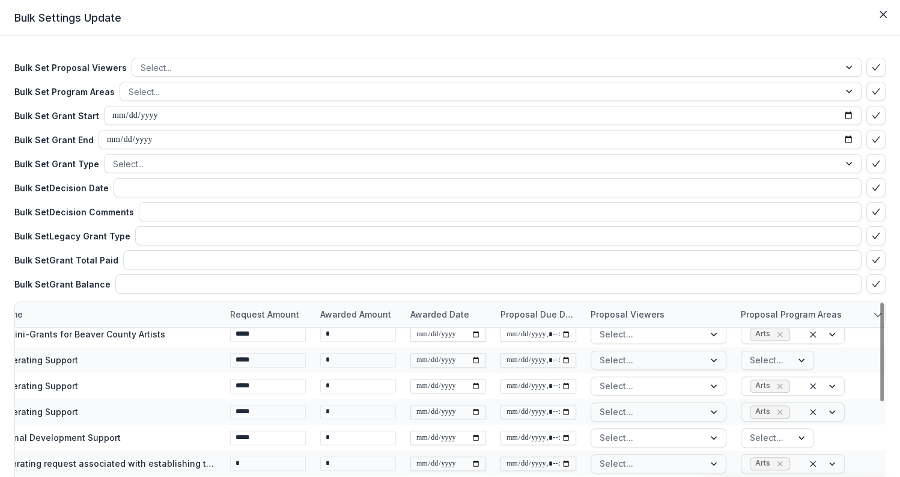
scroll to position [733, 58]
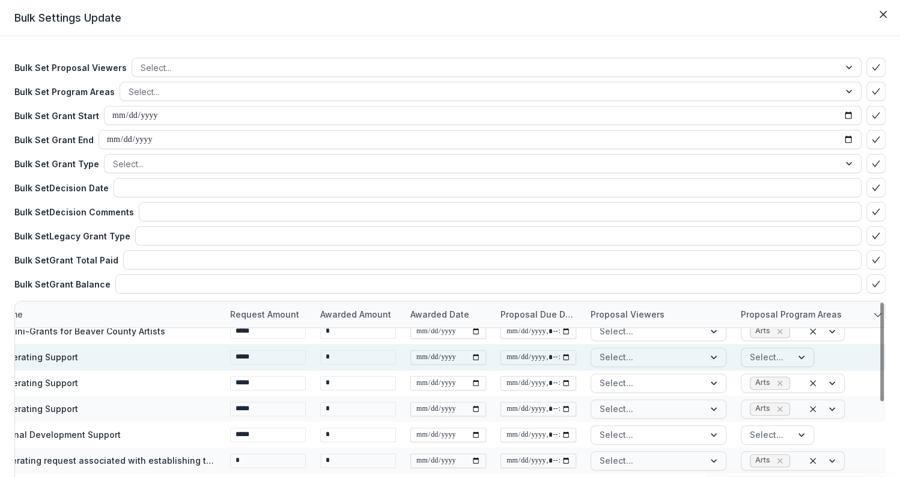
click at [787, 356] on div "Select..." at bounding box center [767, 356] width 50 height 17
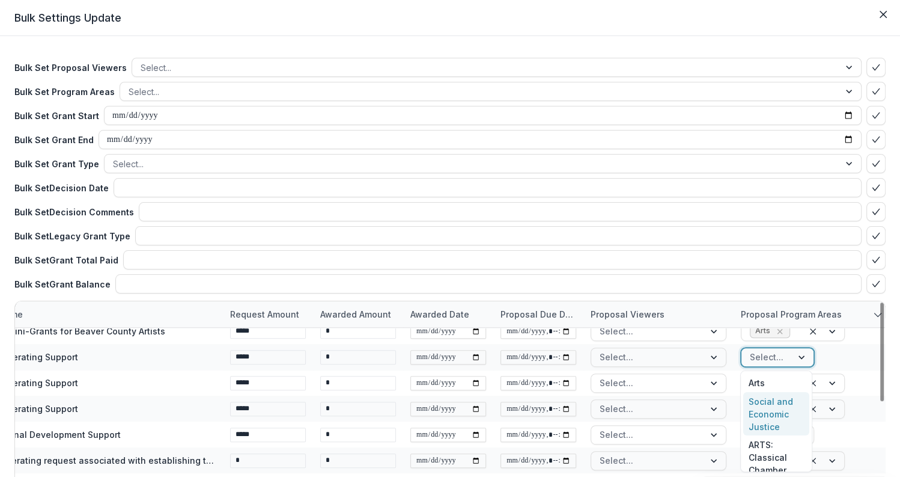
click at [773, 418] on div "Social and Economic Justice" at bounding box center [776, 414] width 66 height 44
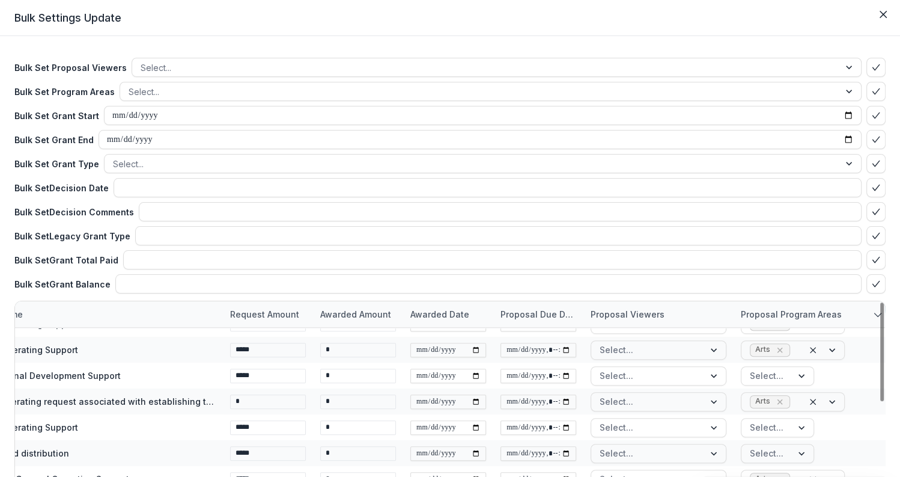
scroll to position [796, 58]
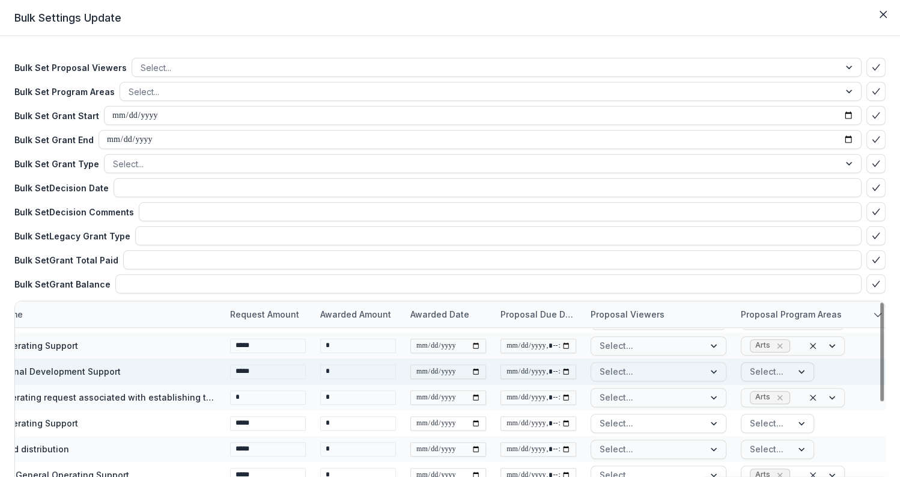
click at [781, 371] on div at bounding box center [767, 371] width 34 height 15
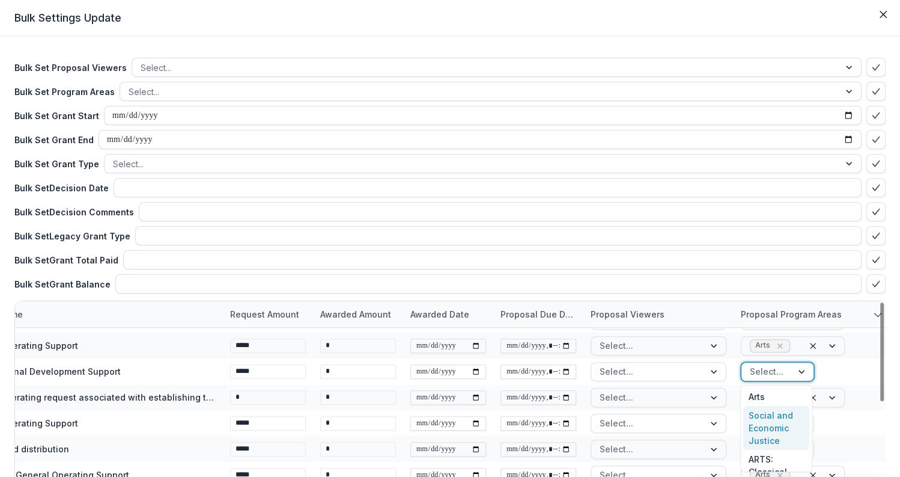
click at [772, 416] on div "Social and Economic Justice" at bounding box center [776, 428] width 66 height 44
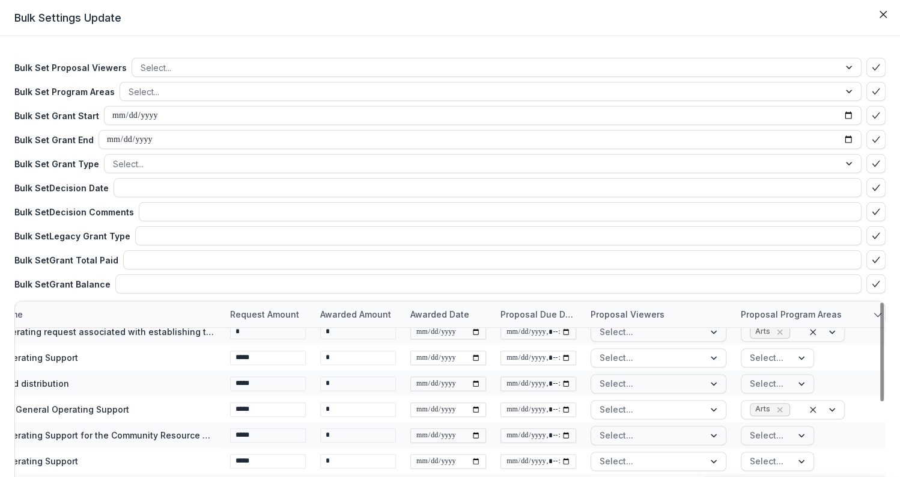
scroll to position [864, 58]
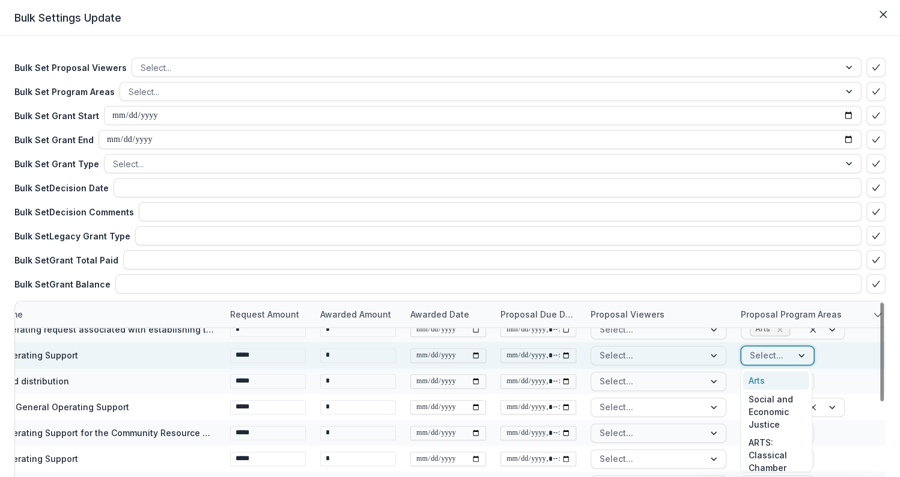
click at [785, 357] on div "Select..." at bounding box center [767, 354] width 50 height 17
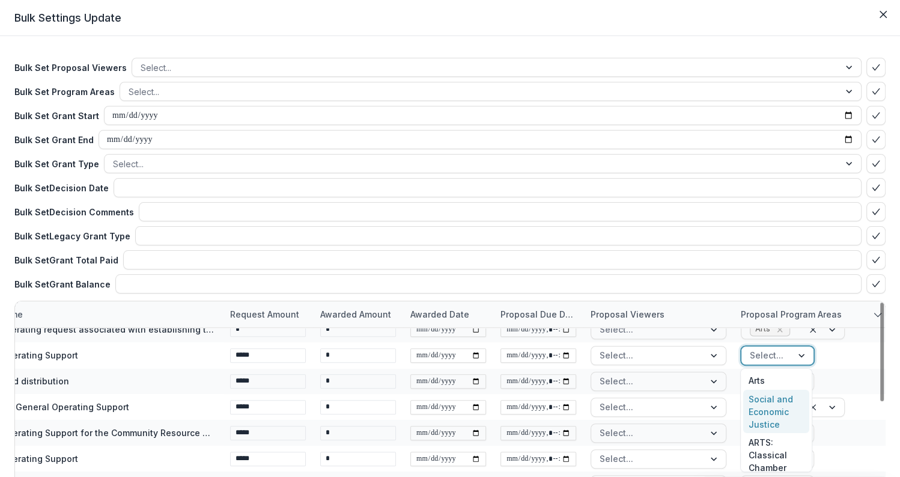
click at [780, 406] on div "Social and Economic Justice" at bounding box center [776, 411] width 66 height 44
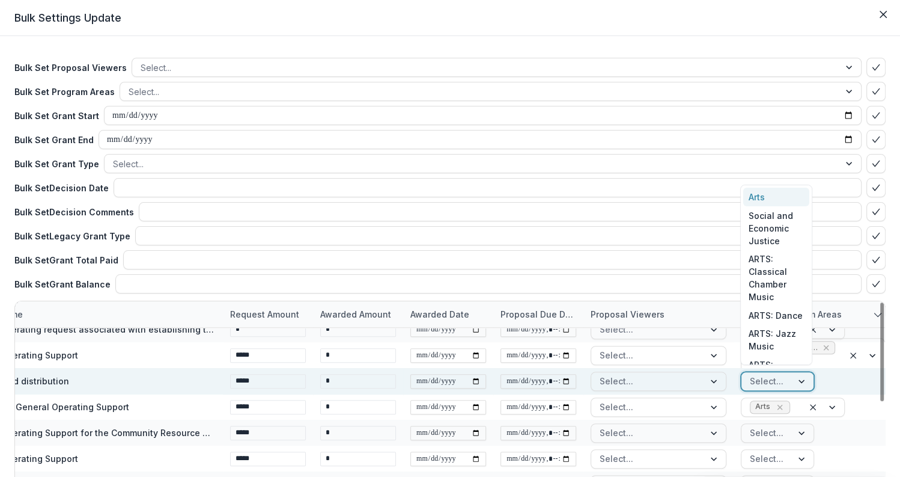
click at [781, 380] on div "Select..." at bounding box center [767, 380] width 50 height 17
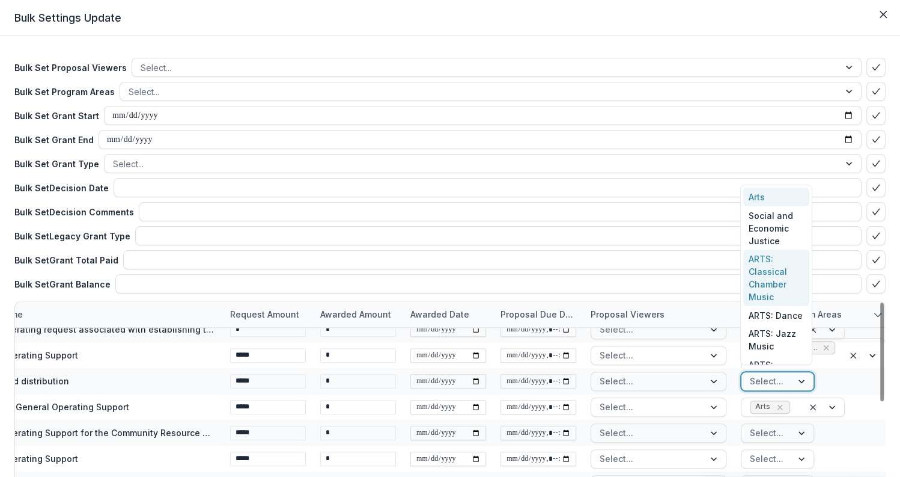
scroll to position [13, 0]
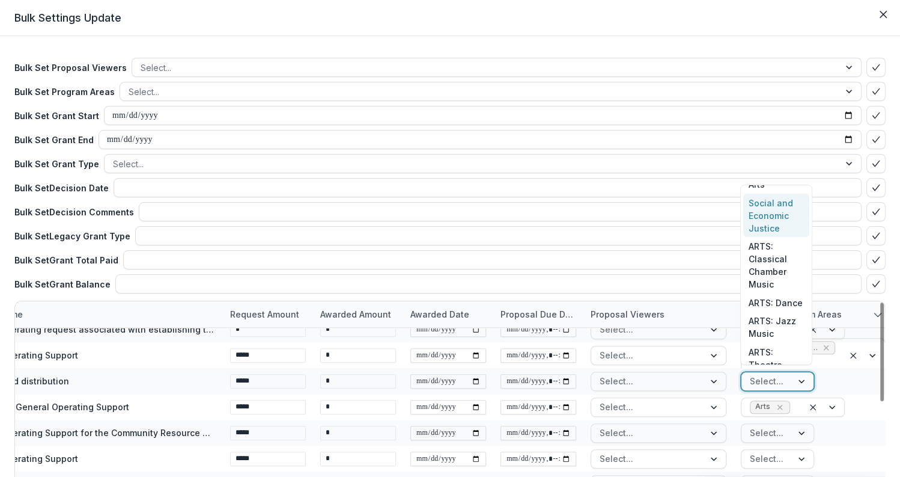
click at [775, 217] on div "Social and Economic Justice" at bounding box center [776, 215] width 66 height 44
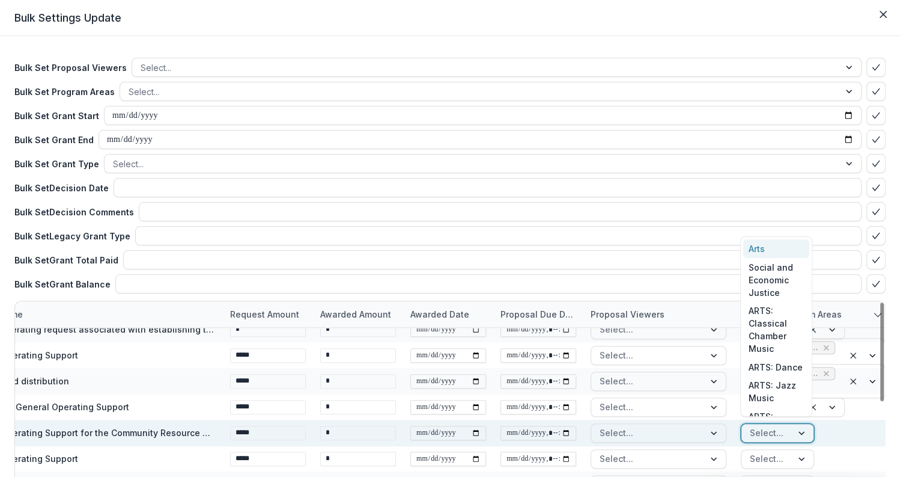
click at [785, 430] on div "Select..." at bounding box center [767, 432] width 50 height 17
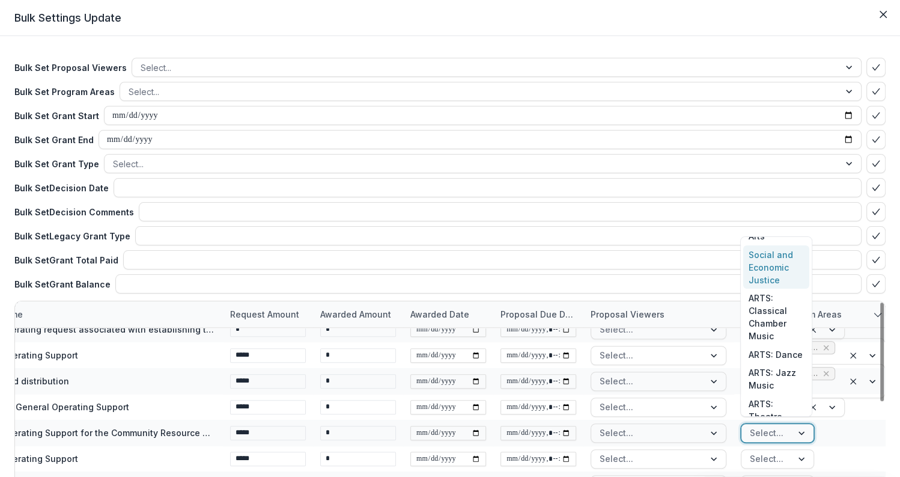
click at [769, 270] on div "Social and Economic Justice" at bounding box center [776, 267] width 66 height 44
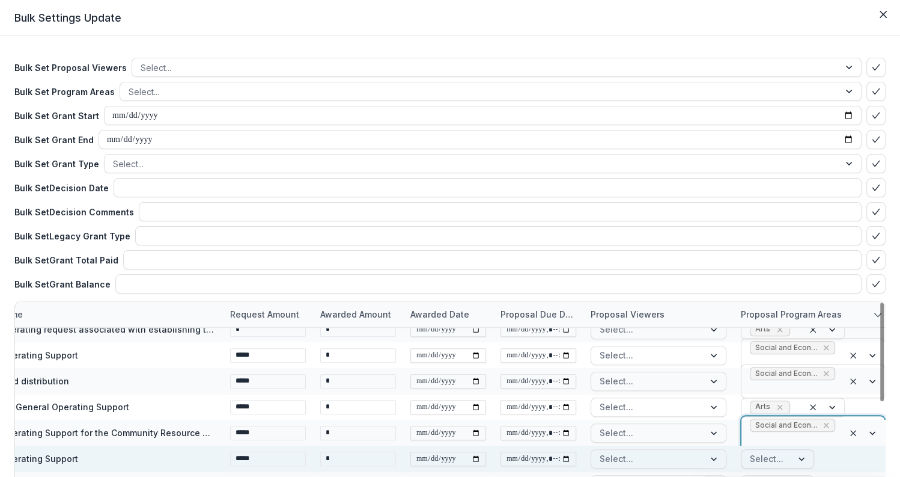
click at [778, 463] on div at bounding box center [767, 458] width 34 height 15
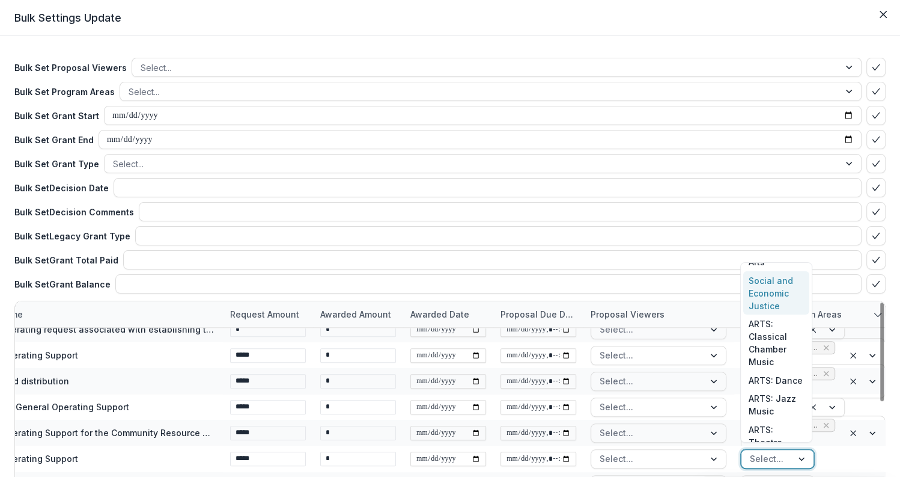
click at [775, 288] on div "Social and Economic Justice" at bounding box center [776, 293] width 66 height 44
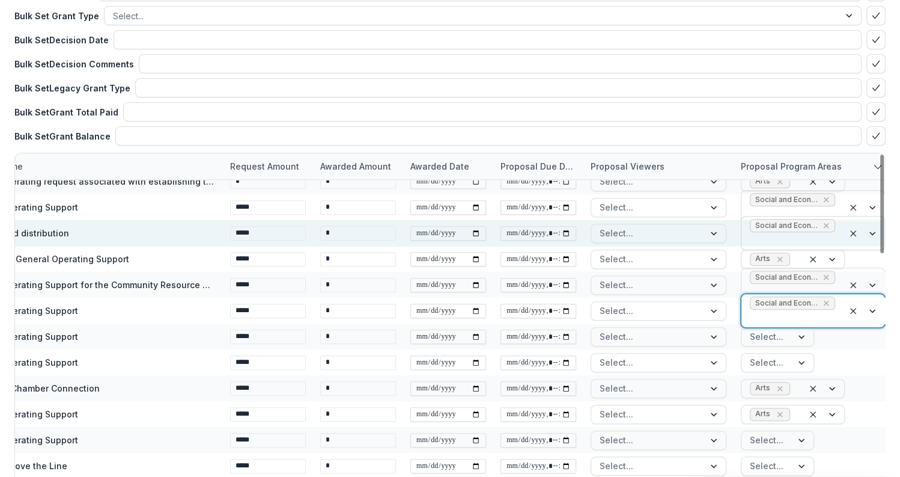
scroll to position [174, 0]
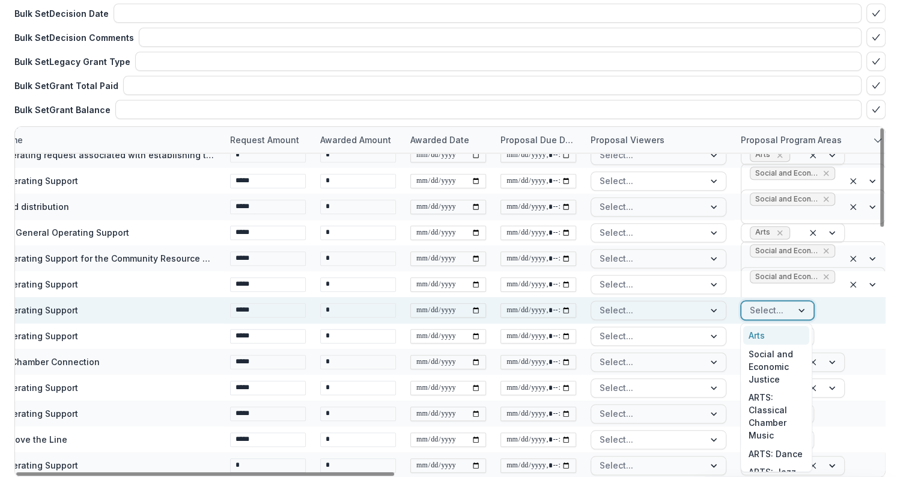
click at [782, 312] on div "Select..." at bounding box center [767, 309] width 50 height 17
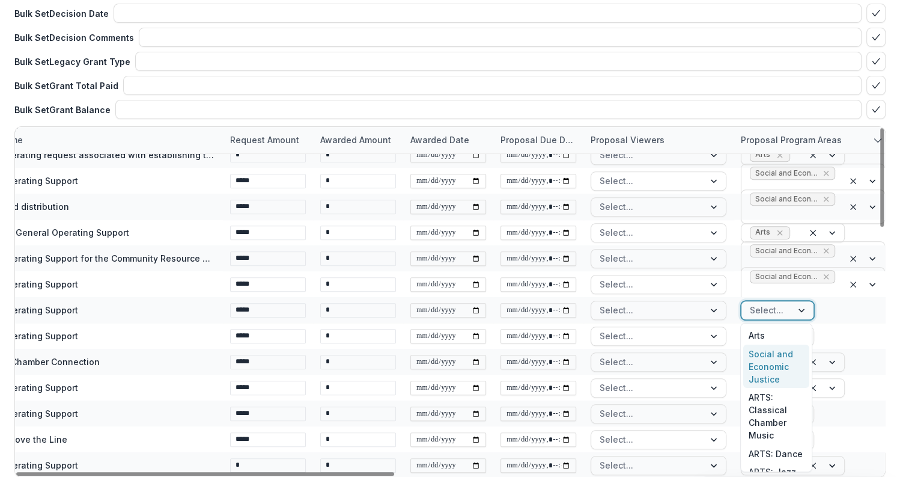
click at [773, 364] on div "Social and Economic Justice" at bounding box center [776, 366] width 66 height 44
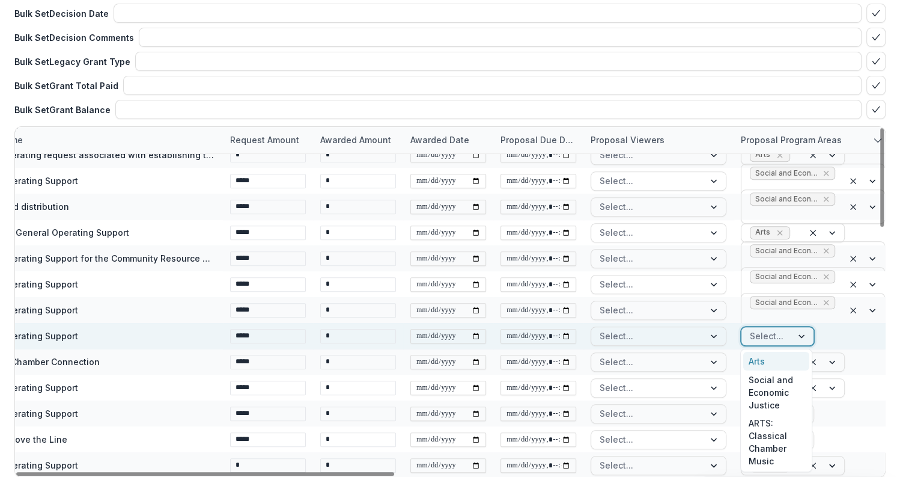
click at [772, 332] on div at bounding box center [767, 335] width 34 height 15
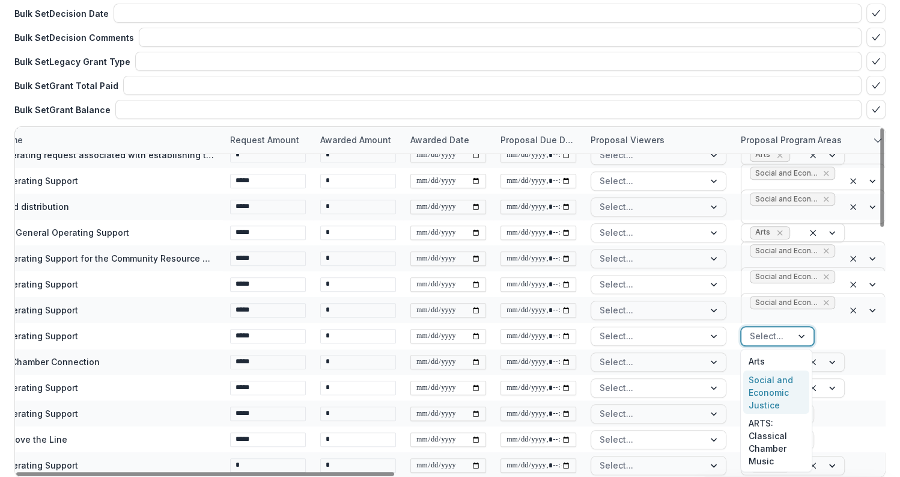
click at [764, 383] on div "Social and Economic Justice" at bounding box center [776, 392] width 66 height 44
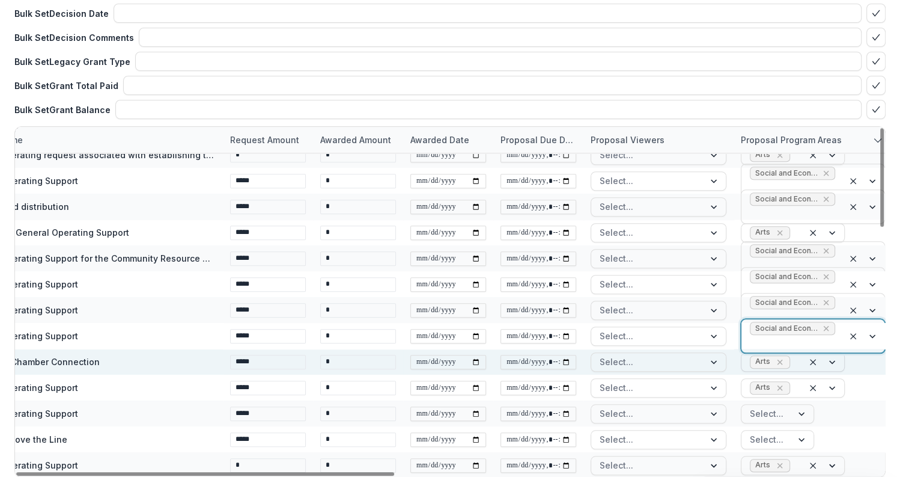
scroll to position [227, 0]
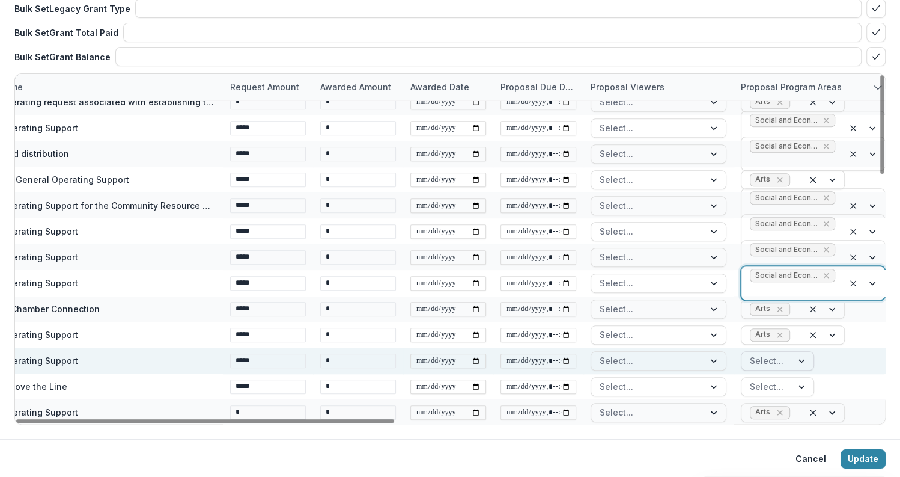
click at [773, 361] on div at bounding box center [767, 360] width 34 height 15
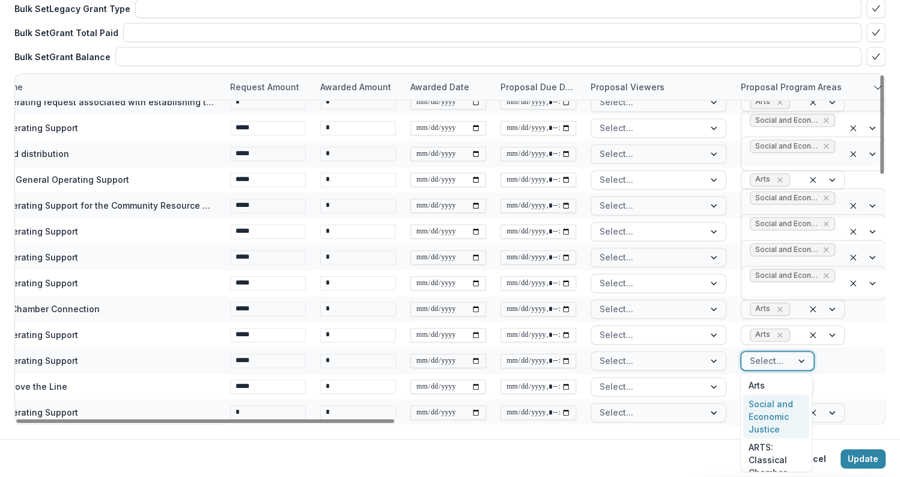
click at [766, 407] on div "Social and Economic Justice" at bounding box center [776, 416] width 66 height 44
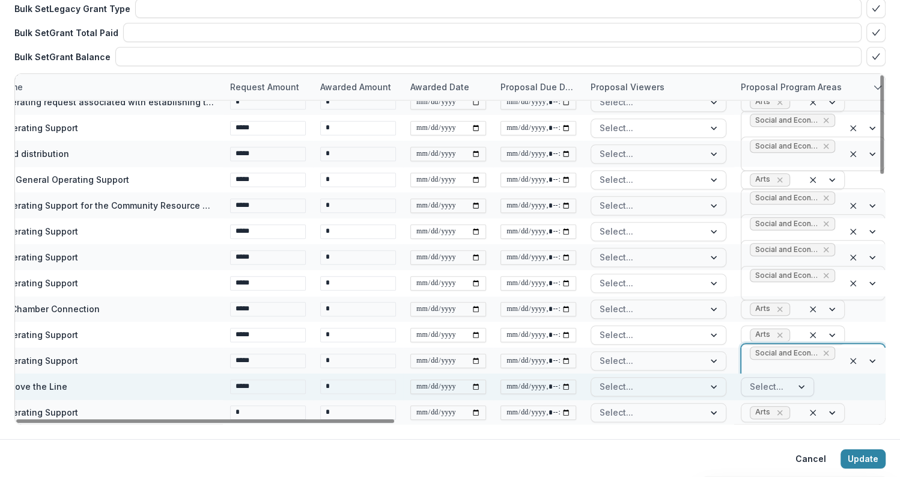
click at [774, 383] on div at bounding box center [767, 386] width 34 height 15
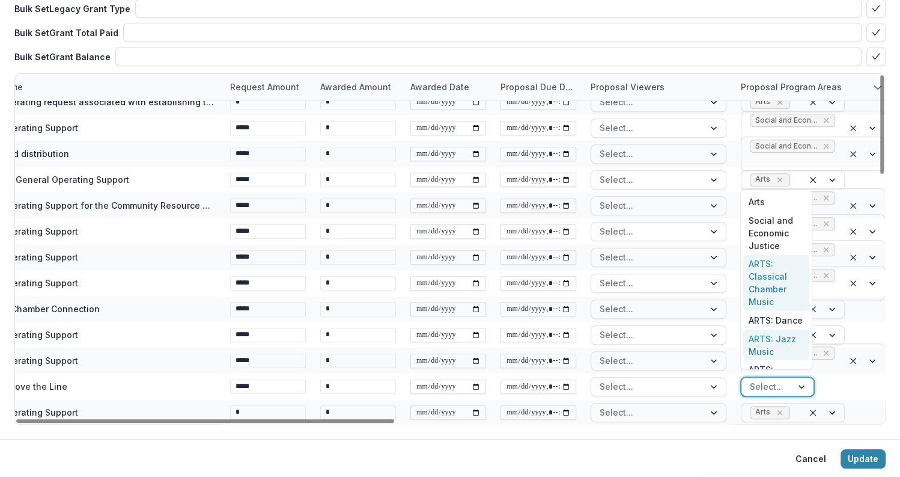
scroll to position [13, 0]
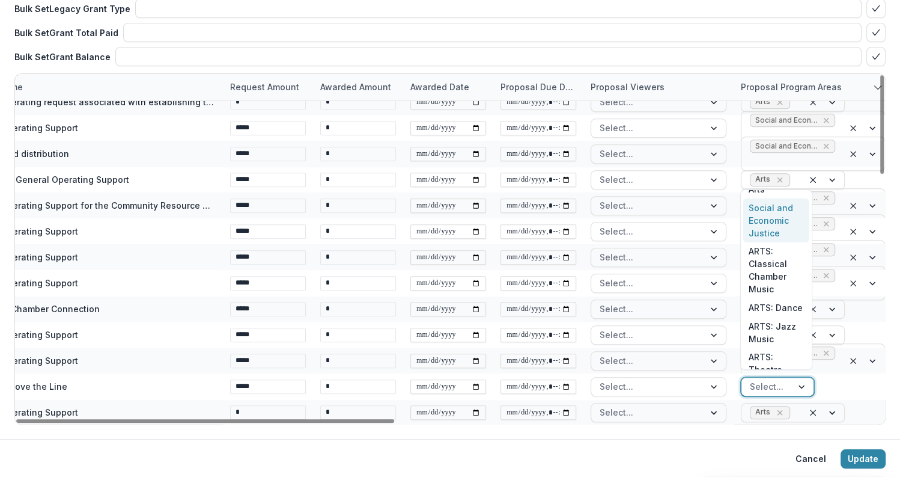
click at [771, 223] on div "Social and Economic Justice" at bounding box center [776, 220] width 66 height 44
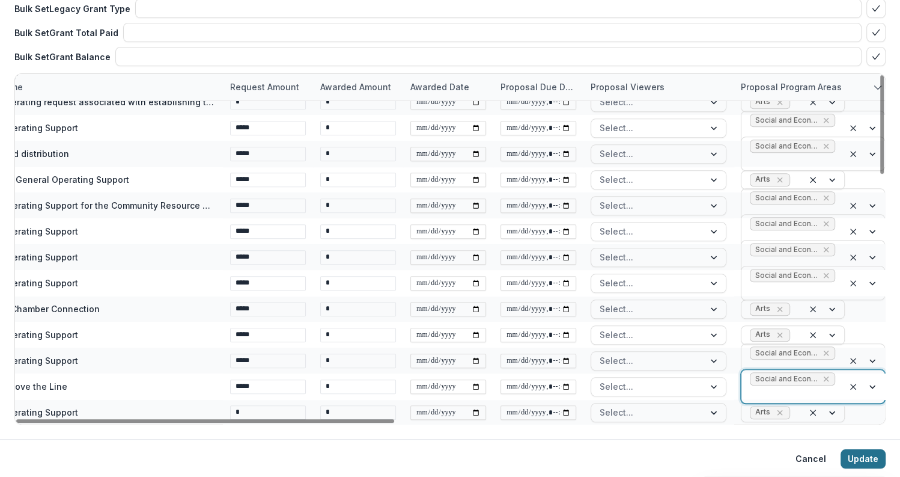
click at [862, 449] on button "Update" at bounding box center [863, 458] width 45 height 19
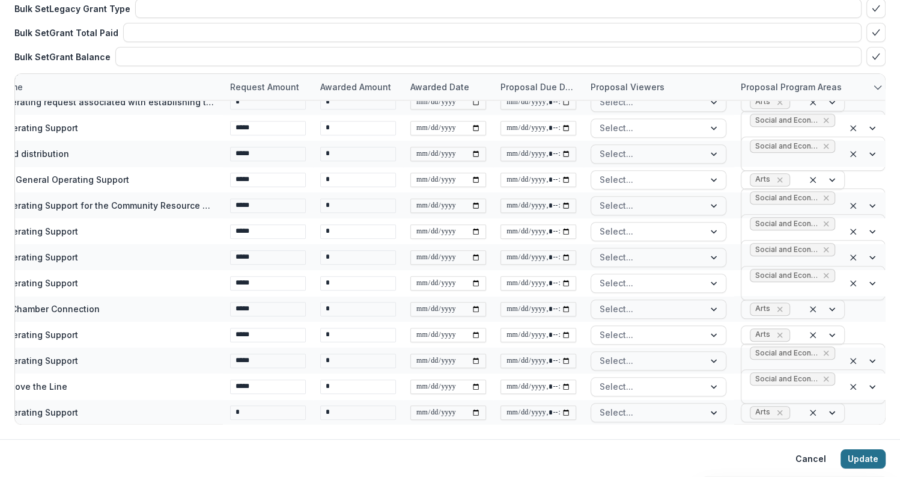
click at [860, 461] on button "Update" at bounding box center [863, 458] width 45 height 19
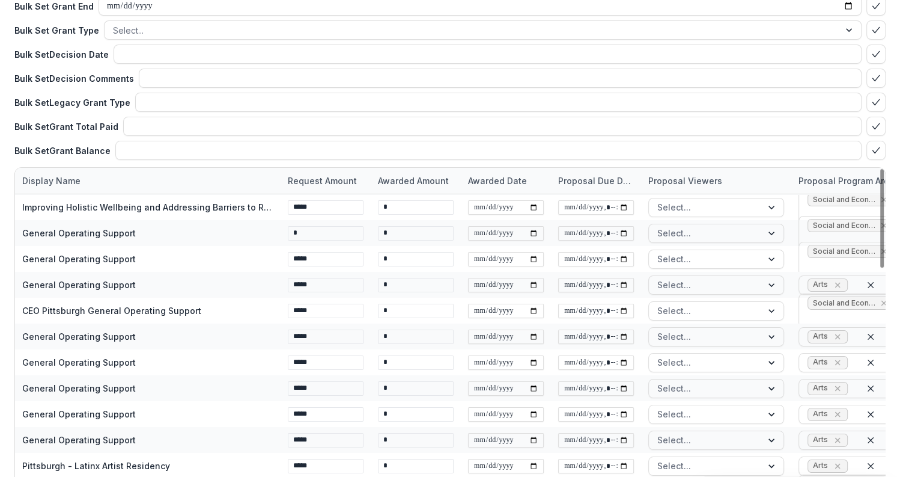
scroll to position [0, 0]
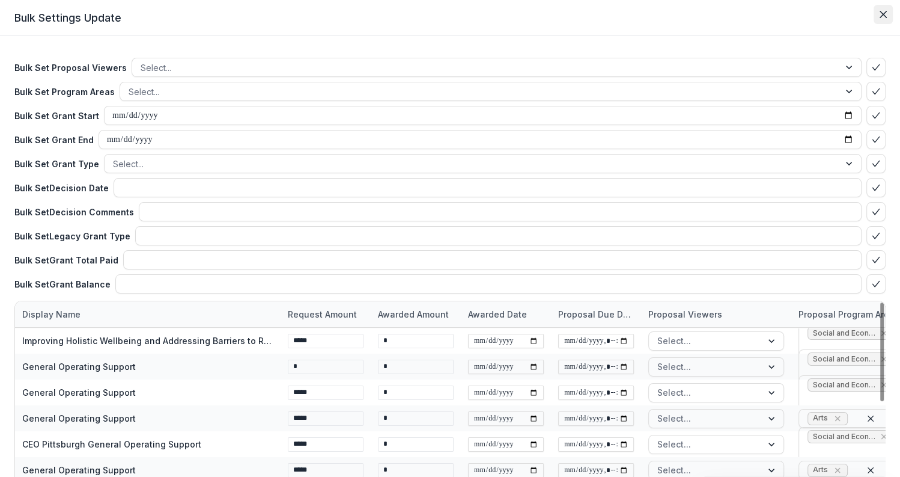
click at [882, 13] on icon "Close" at bounding box center [883, 14] width 7 height 7
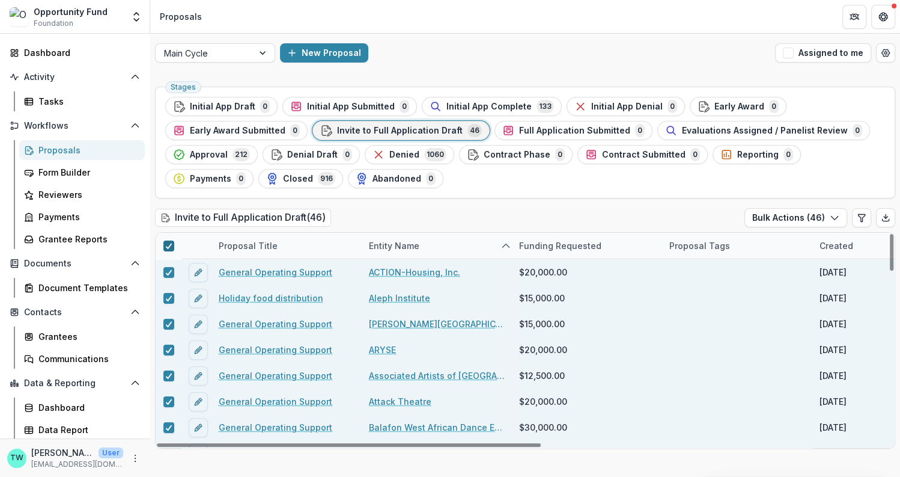
click at [169, 244] on polyline at bounding box center [168, 245] width 5 height 5
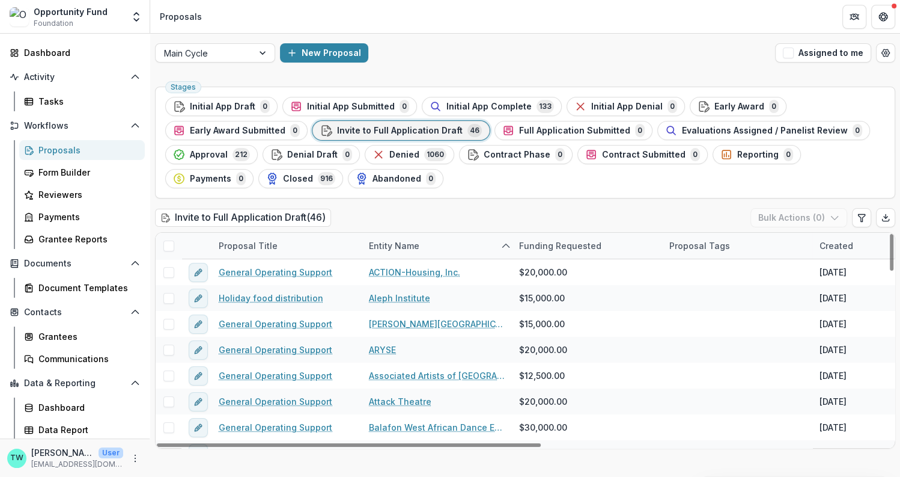
click at [705, 244] on div "Proposal Tags" at bounding box center [699, 245] width 75 height 13
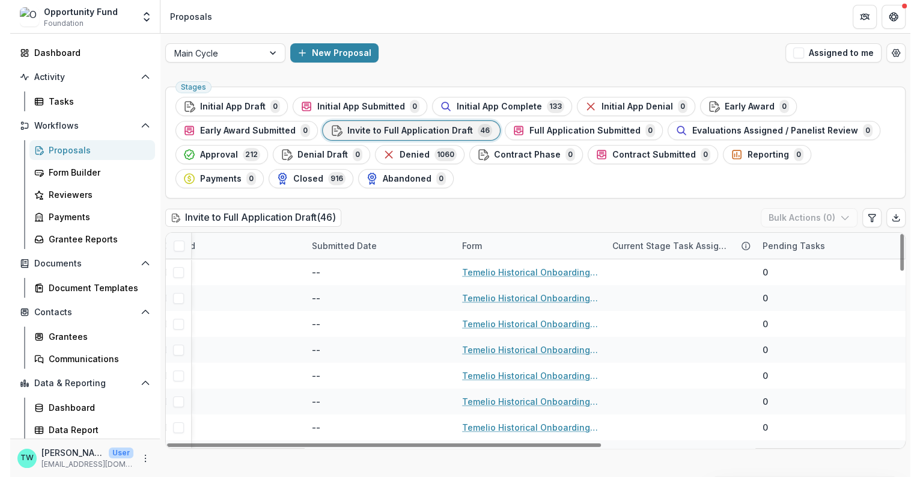
scroll to position [0, 498]
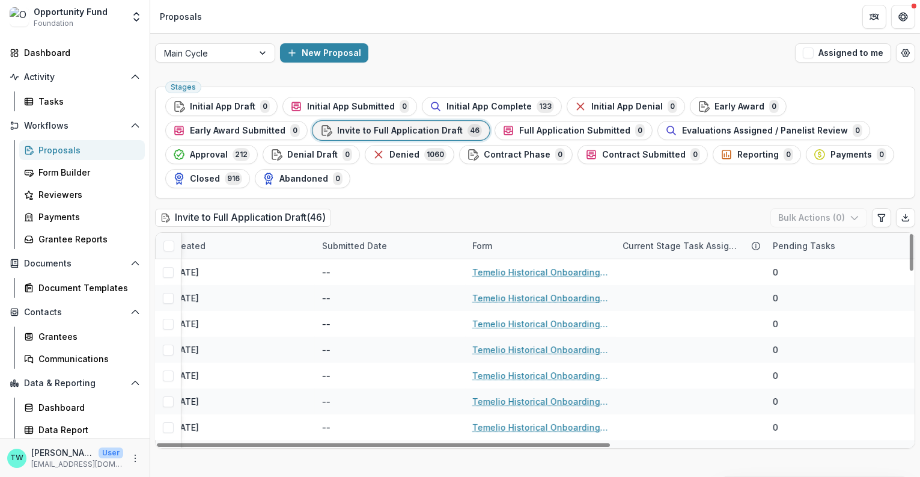
click at [712, 243] on div "Current Stage Task Assignees" at bounding box center [680, 245] width 131 height 13
click at [669, 335] on button "Hide Column" at bounding box center [689, 342] width 144 height 19
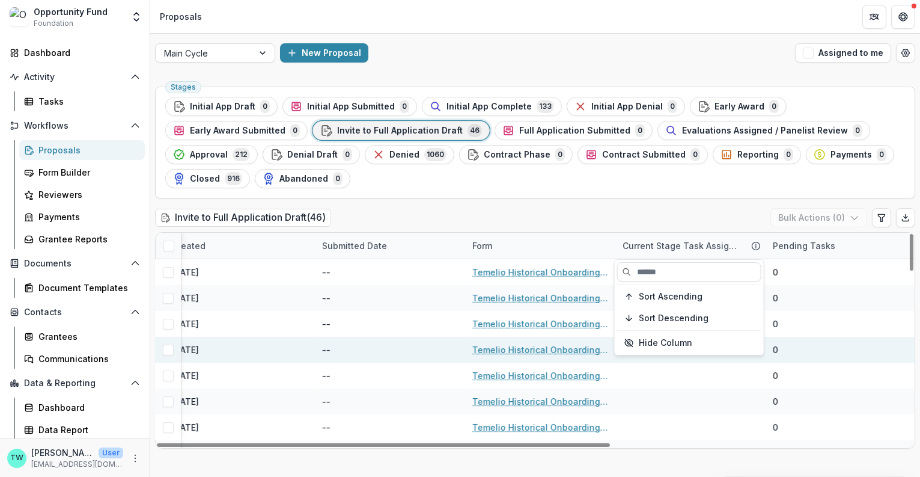
scroll to position [0, 347]
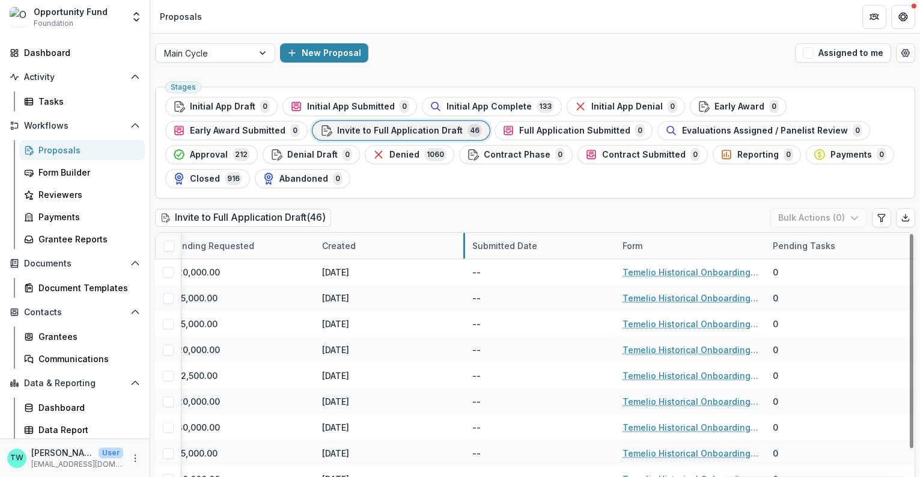
drag, startPoint x: 463, startPoint y: 242, endPoint x: 387, endPoint y: 244, distance: 76.4
drag, startPoint x: 463, startPoint y: 242, endPoint x: 400, endPoint y: 233, distance: 63.7
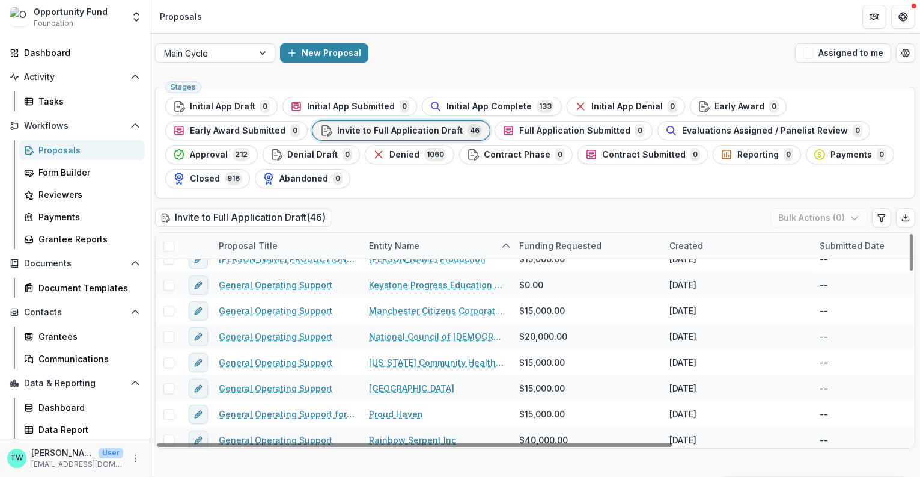
scroll to position [999, 0]
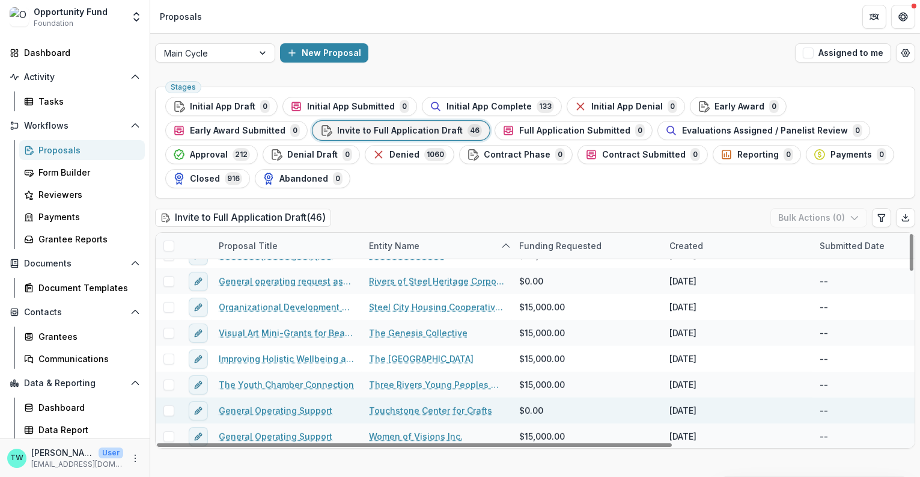
click at [291, 407] on link "General Operating Support" at bounding box center [276, 410] width 114 height 13
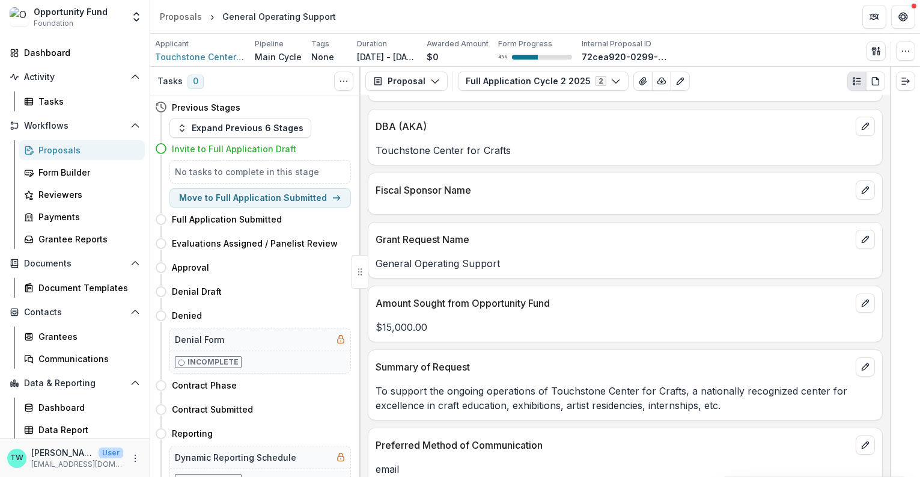
scroll to position [290, 0]
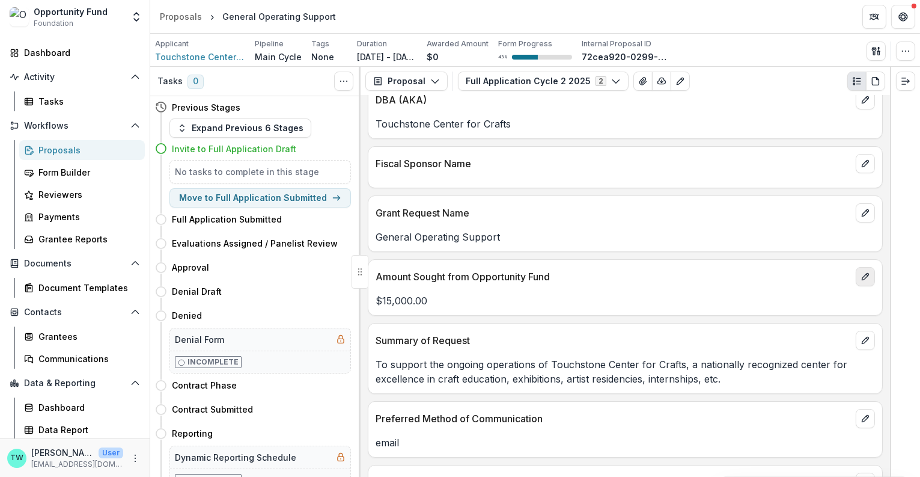
click at [861, 272] on icon "edit" at bounding box center [866, 277] width 10 height 10
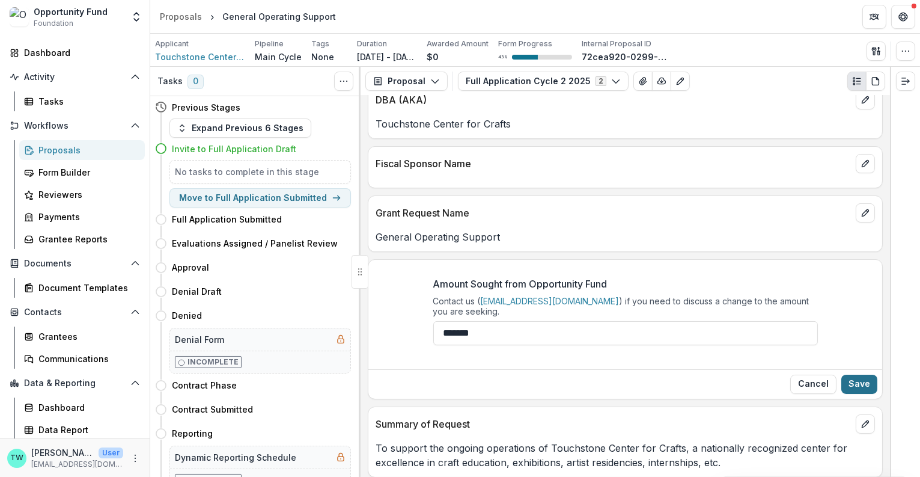
click at [859, 379] on button "Save" at bounding box center [859, 383] width 36 height 19
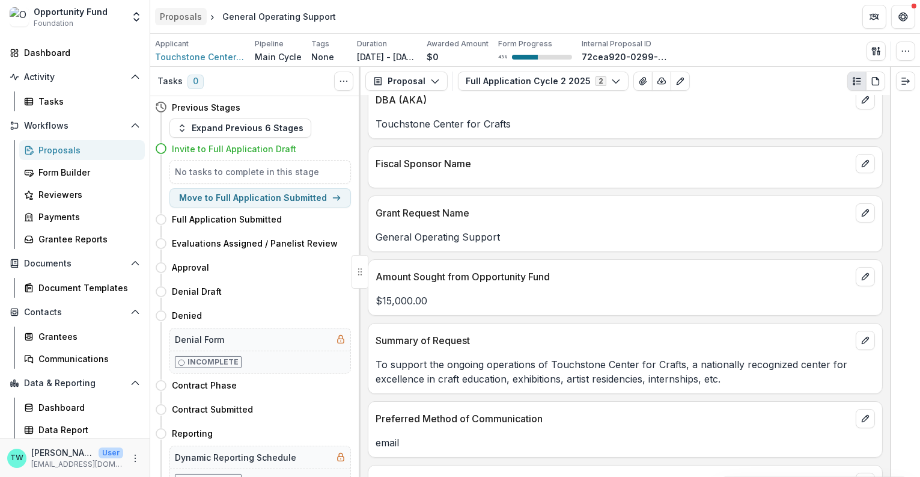
click at [178, 18] on div "Proposals" at bounding box center [181, 16] width 42 height 13
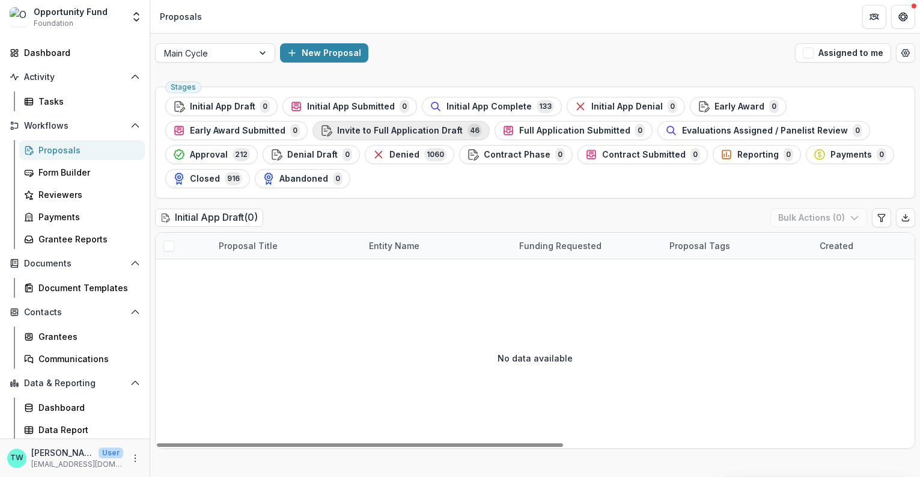
click at [398, 132] on span "Invite to Full Application Draft" at bounding box center [400, 131] width 126 height 10
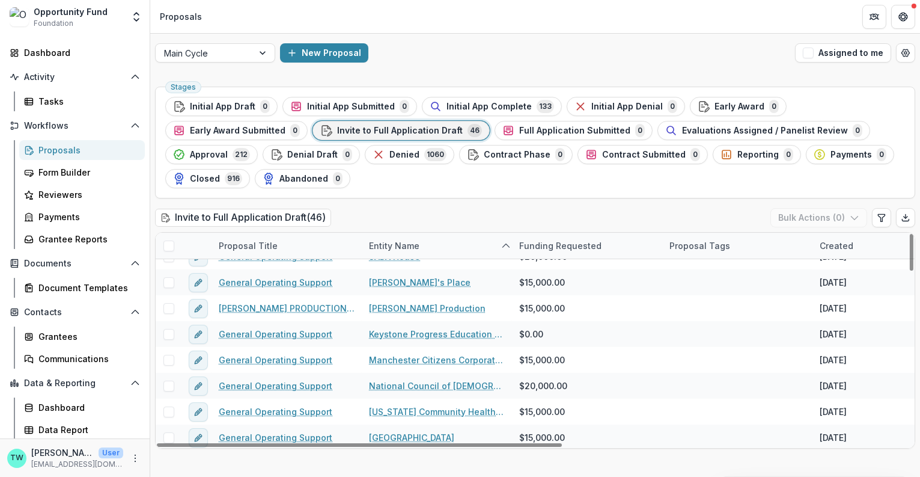
scroll to position [692, 0]
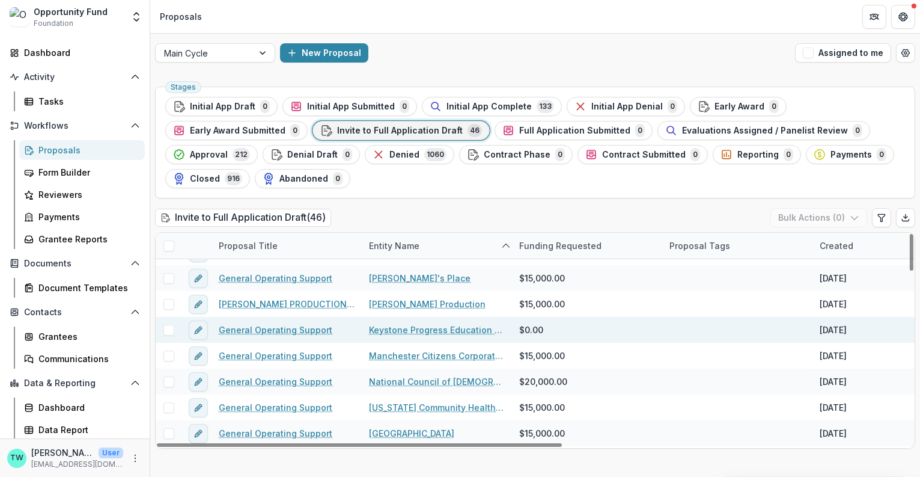
click at [406, 330] on link "Keystone Progress Education Fund" at bounding box center [437, 329] width 136 height 13
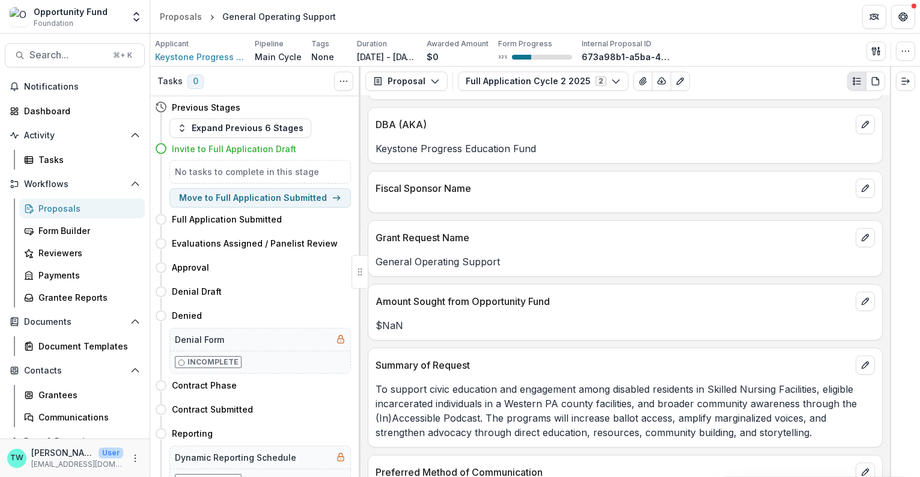
scroll to position [267, 0]
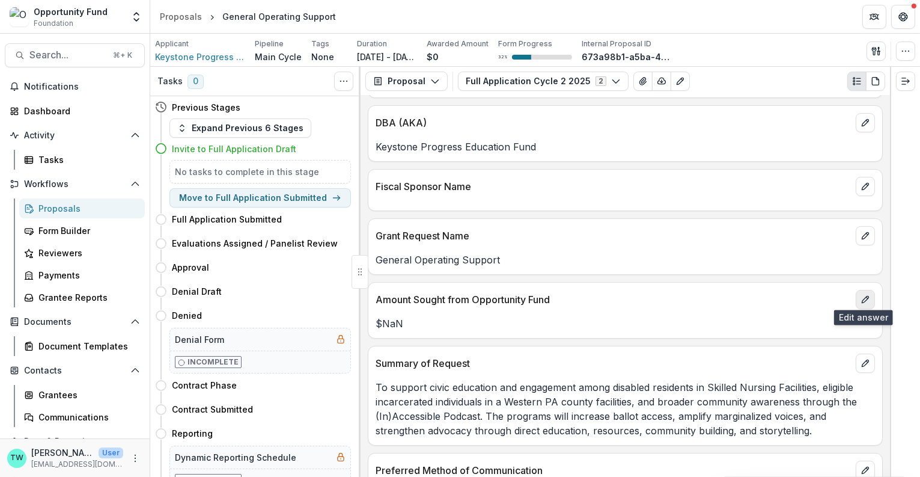
click at [861, 294] on icon "edit" at bounding box center [866, 299] width 10 height 10
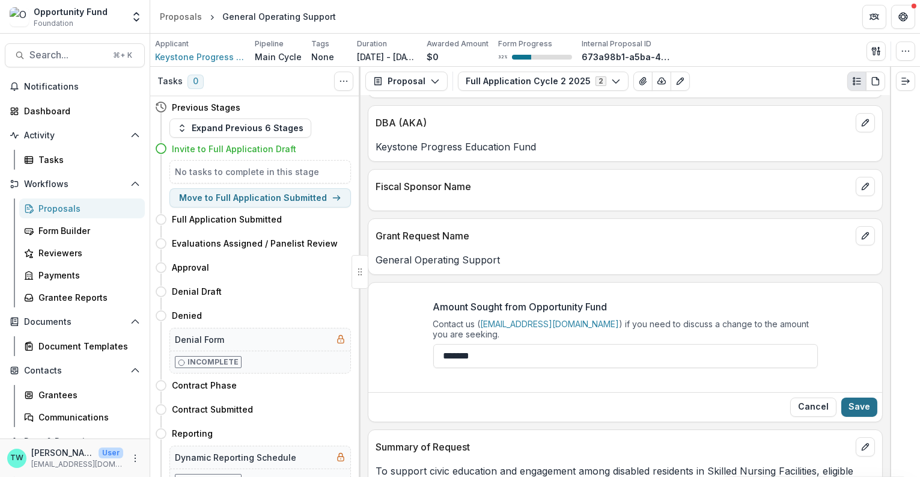
click at [865, 407] on button "Save" at bounding box center [859, 406] width 36 height 19
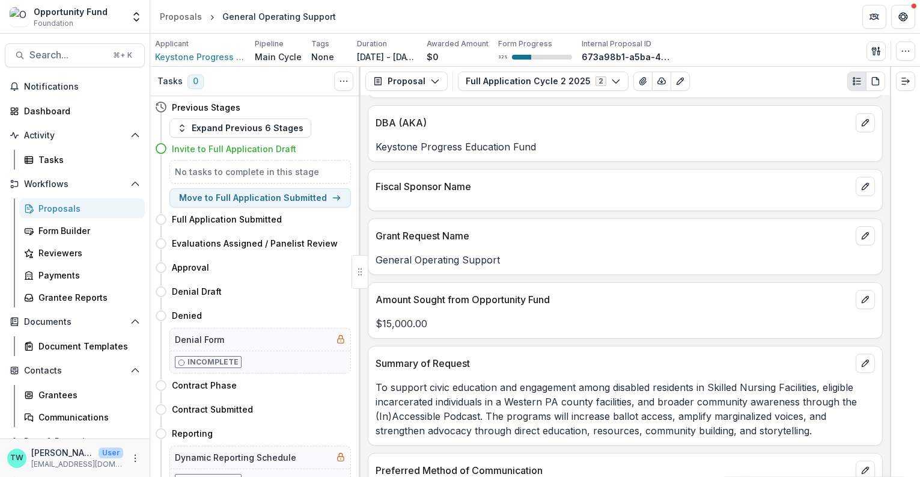
click at [72, 207] on div "Proposals" at bounding box center [86, 208] width 97 height 13
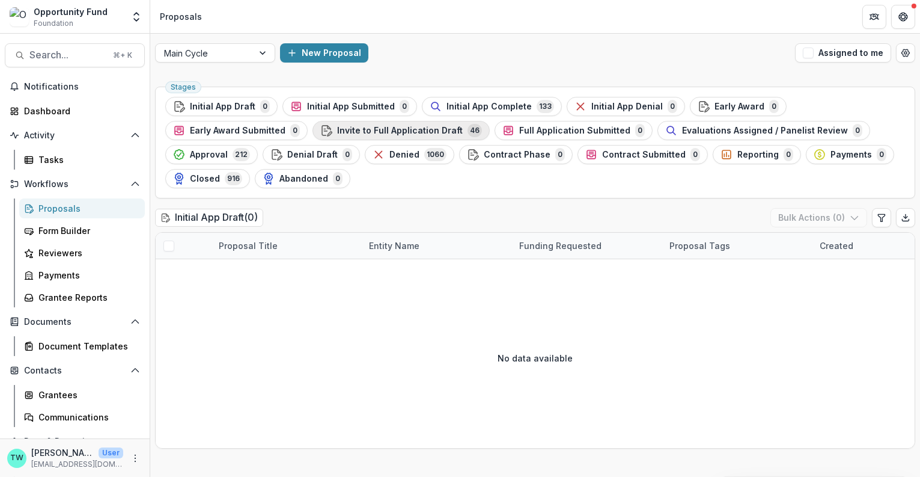
click at [407, 131] on span "Invite to Full Application Draft" at bounding box center [400, 131] width 126 height 10
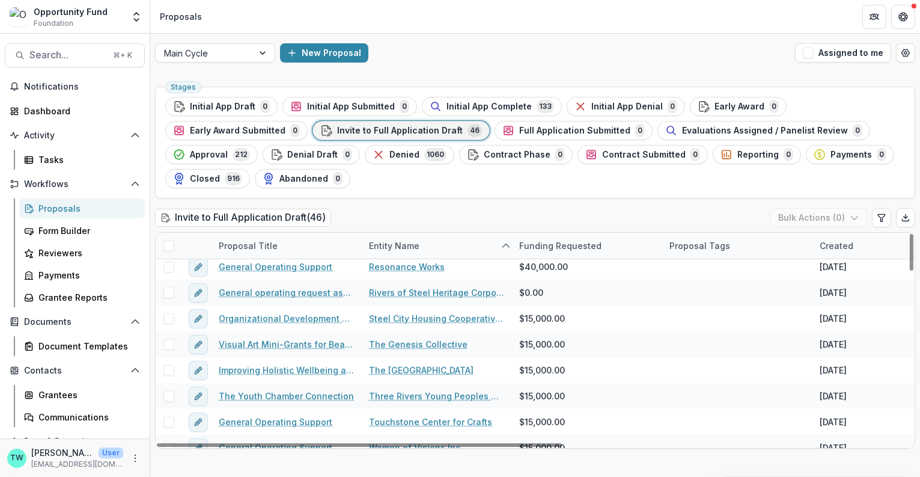
scroll to position [990, 0]
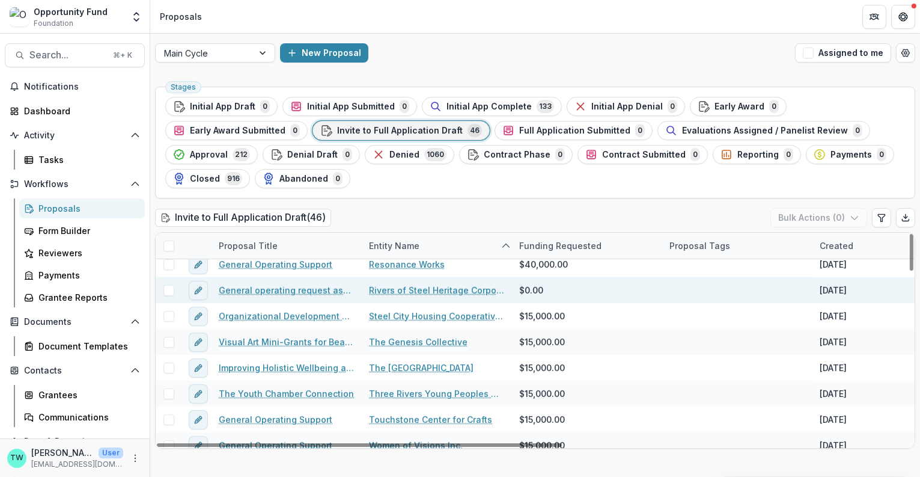
click at [415, 284] on link "Rivers of Steel Heritage Corporation" at bounding box center [437, 290] width 136 height 13
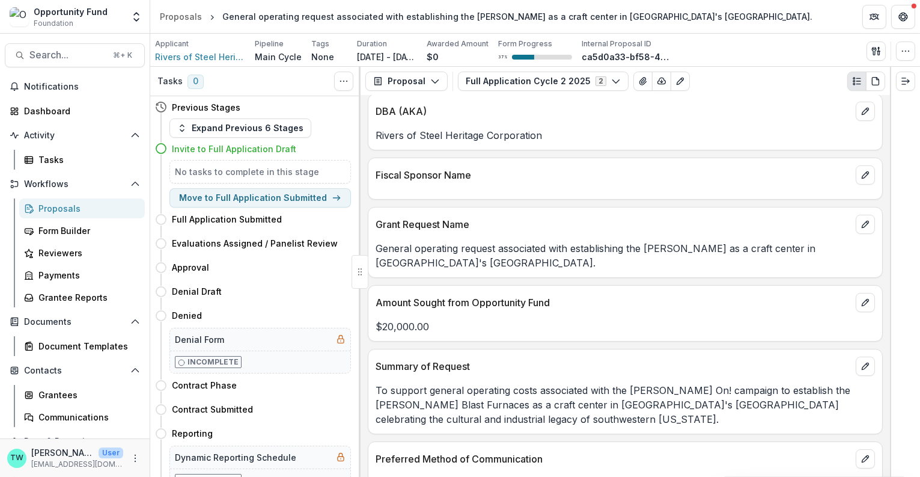
scroll to position [279, 0]
click at [861, 297] on icon "edit" at bounding box center [866, 301] width 10 height 10
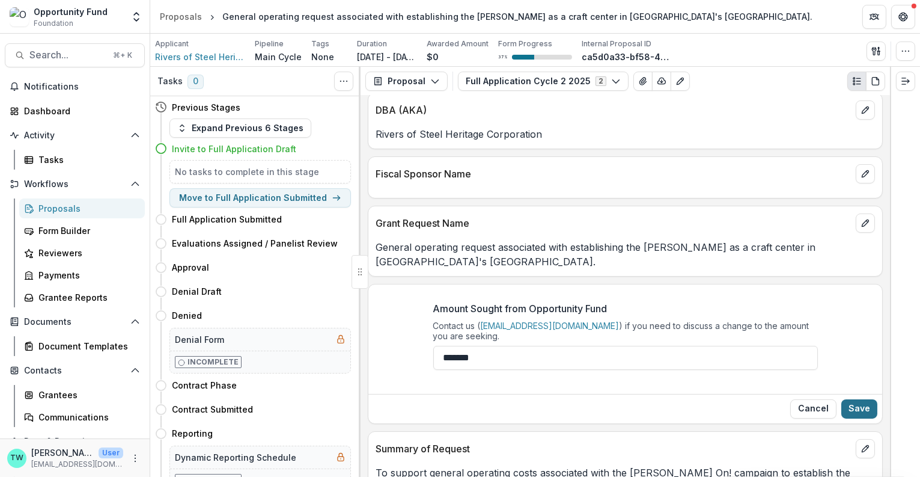
click at [861, 401] on button "Save" at bounding box center [859, 408] width 36 height 19
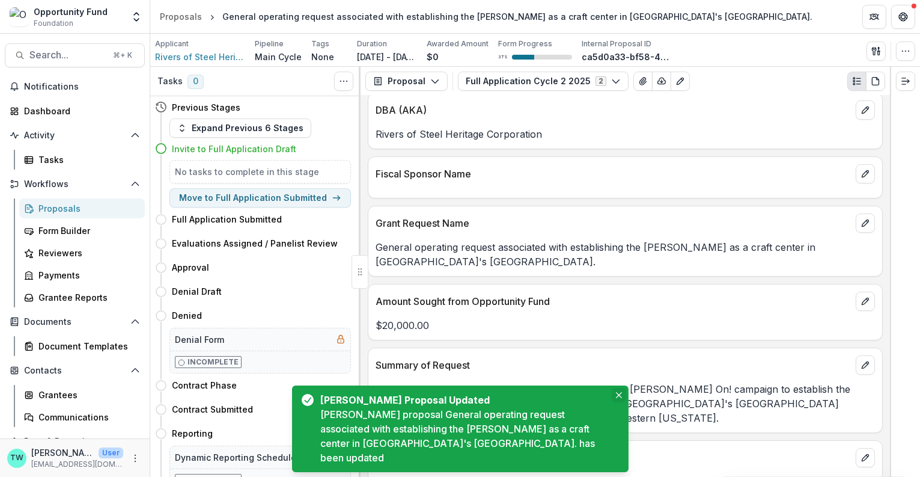
click at [618, 398] on icon "Close" at bounding box center [619, 395] width 6 height 6
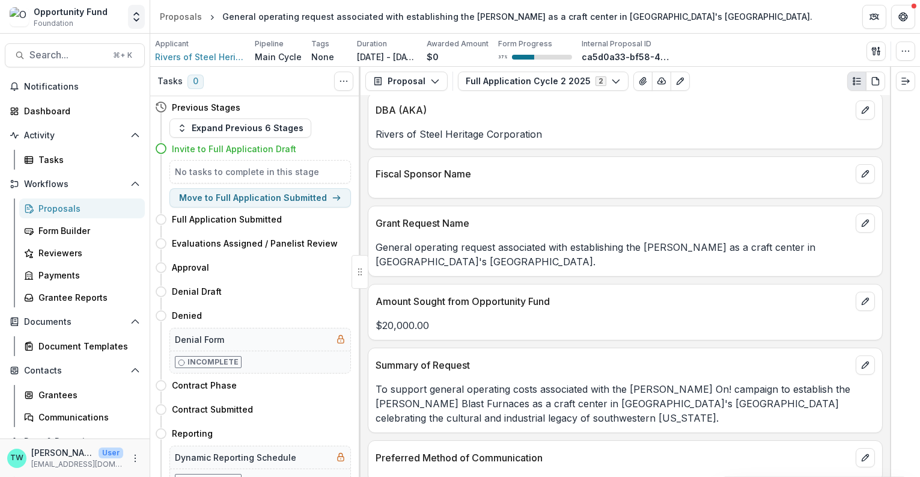
click at [134, 10] on button "Open entity switcher" at bounding box center [136, 17] width 17 height 24
click at [61, 46] on link "Admin Settings" at bounding box center [75, 47] width 144 height 20
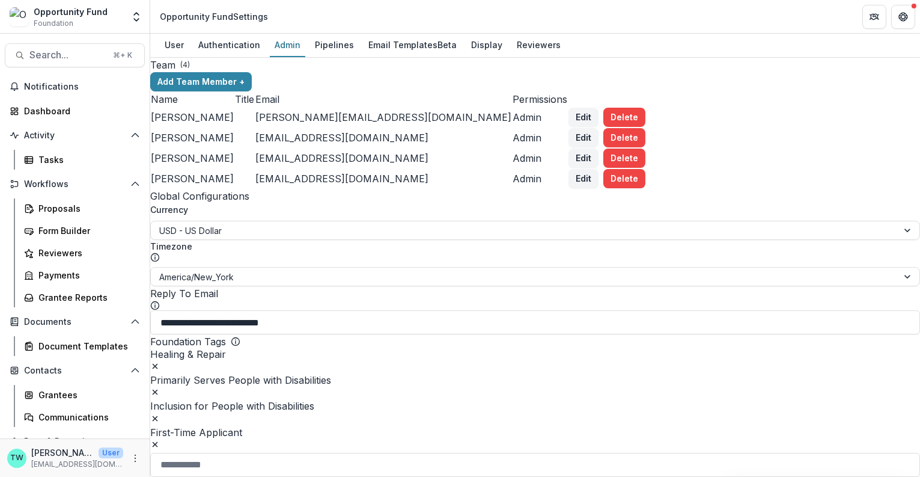
click at [74, 10] on div "Opportunity Fund" at bounding box center [71, 11] width 74 height 13
click at [62, 204] on div "Proposals" at bounding box center [86, 208] width 97 height 13
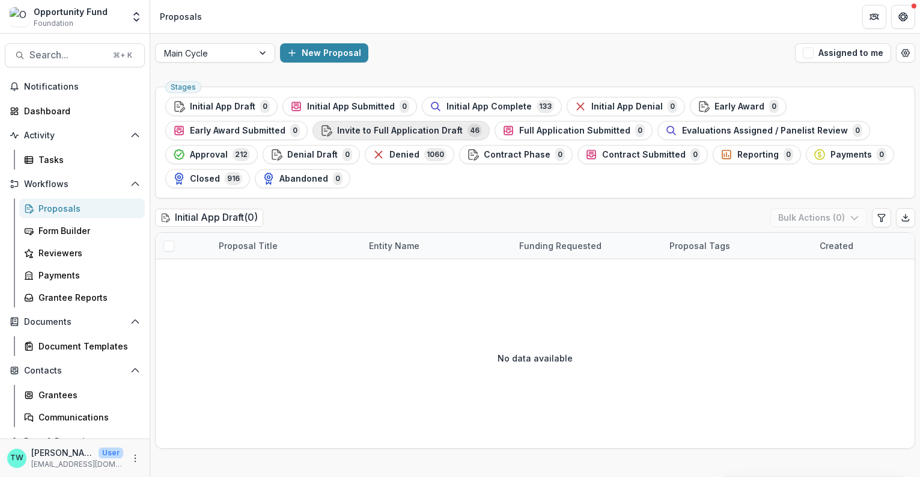
click at [382, 133] on span "Invite to Full Application Draft" at bounding box center [400, 131] width 126 height 10
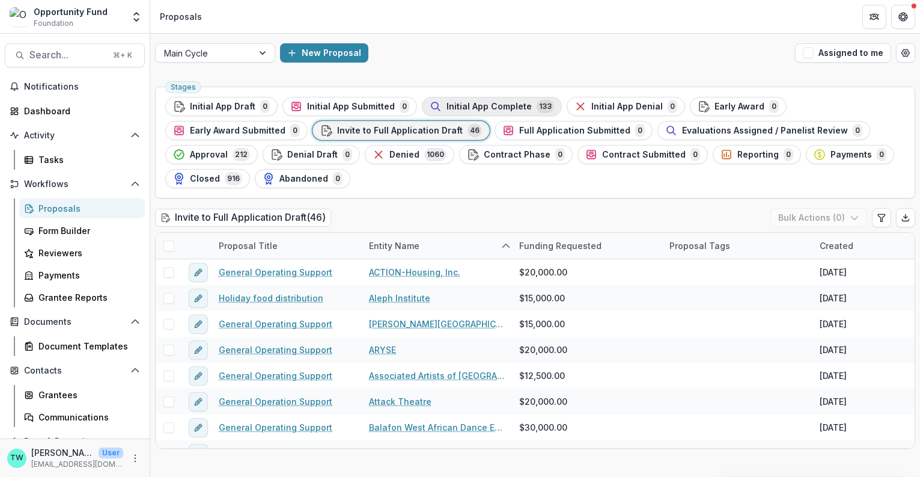
click at [492, 106] on span "Initial App Complete" at bounding box center [488, 107] width 85 height 10
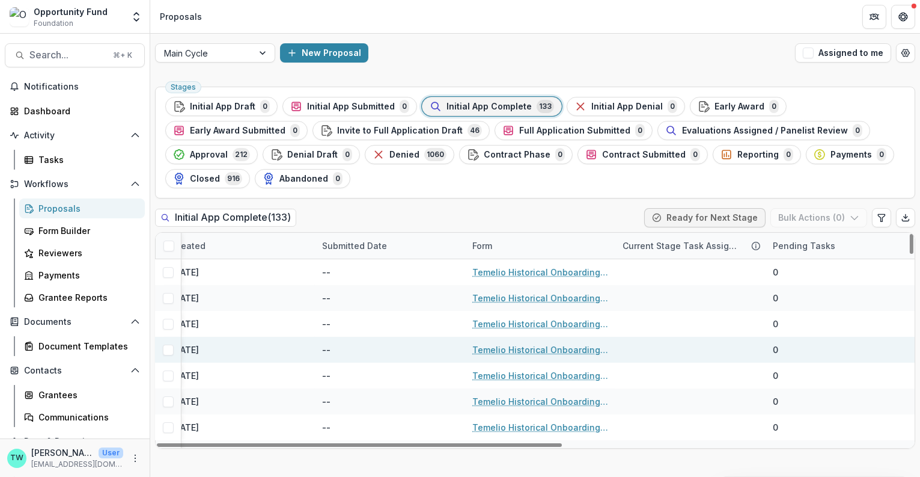
scroll to position [0, 645]
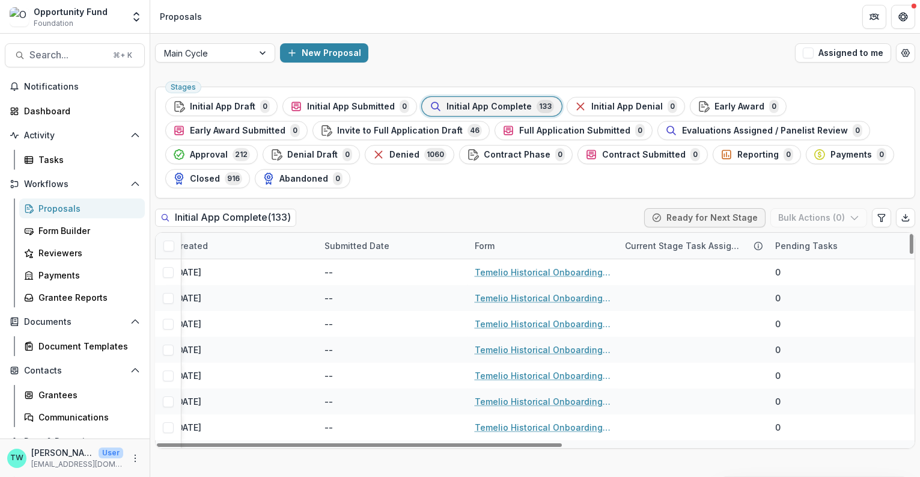
click at [719, 246] on div "Current Stage Task Assignees" at bounding box center [683, 245] width 131 height 13
click at [576, 213] on div "Initial App Complete ( 133 ) Ready for Next Stage Bulk Actions ( 0 )" at bounding box center [535, 220] width 760 height 24
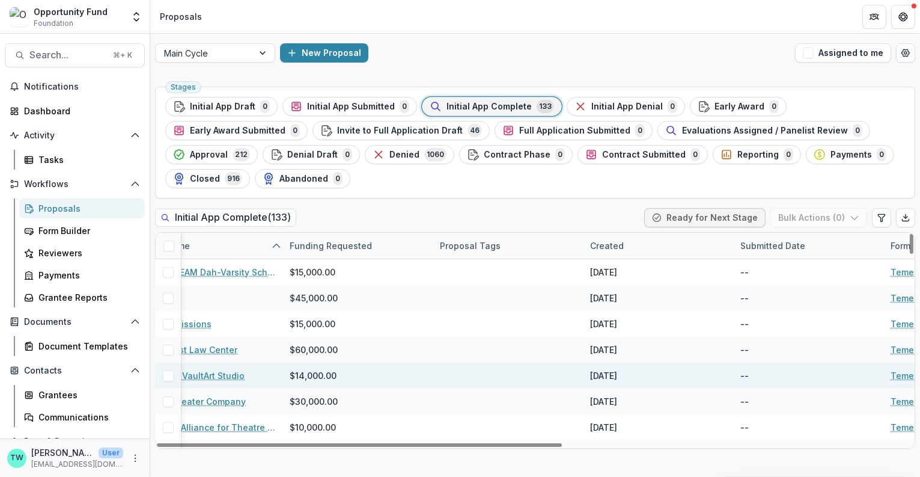
scroll to position [0, 0]
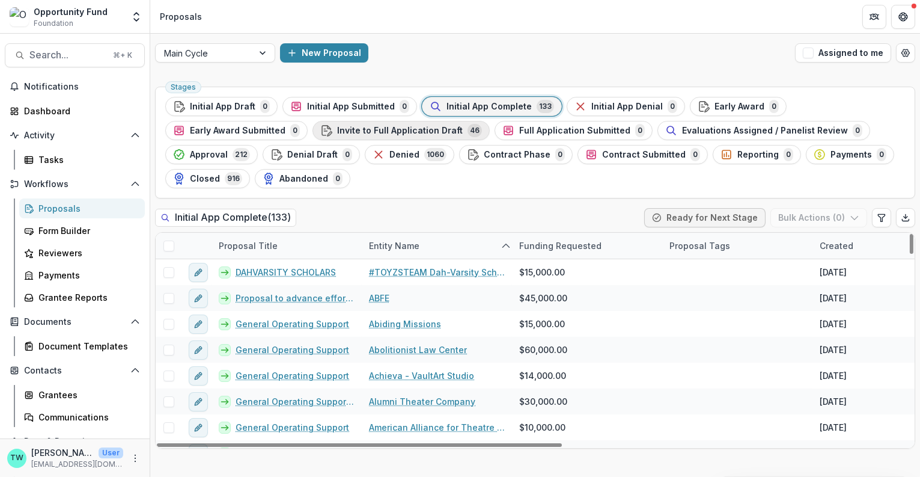
click at [412, 128] on span "Invite to Full Application Draft" at bounding box center [400, 131] width 126 height 10
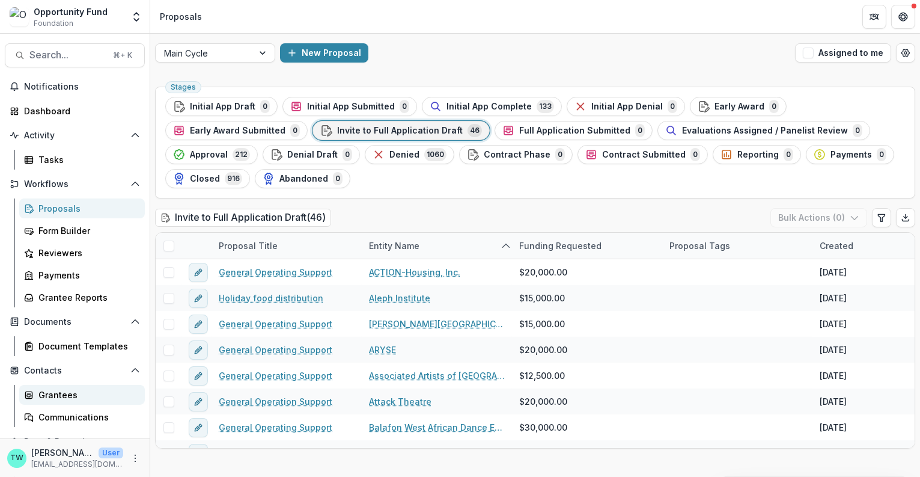
click at [69, 389] on div "Grantees" at bounding box center [86, 394] width 97 height 13
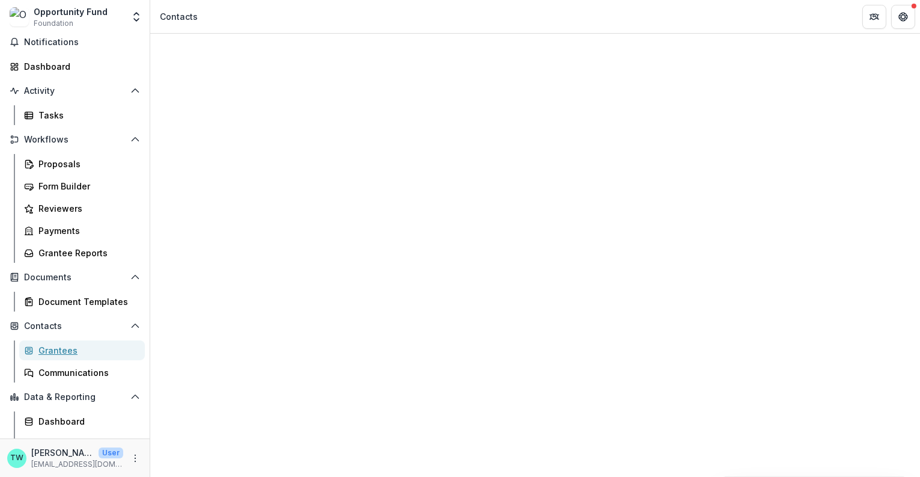
scroll to position [46, 0]
click at [79, 367] on div "Communications" at bounding box center [86, 371] width 97 height 13
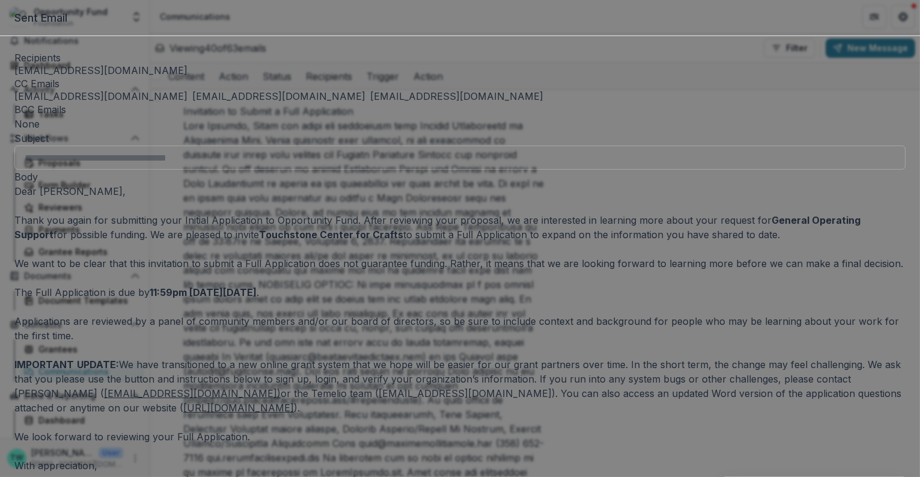
click at [381, 10] on div "**********" at bounding box center [460, 238] width 920 height 477
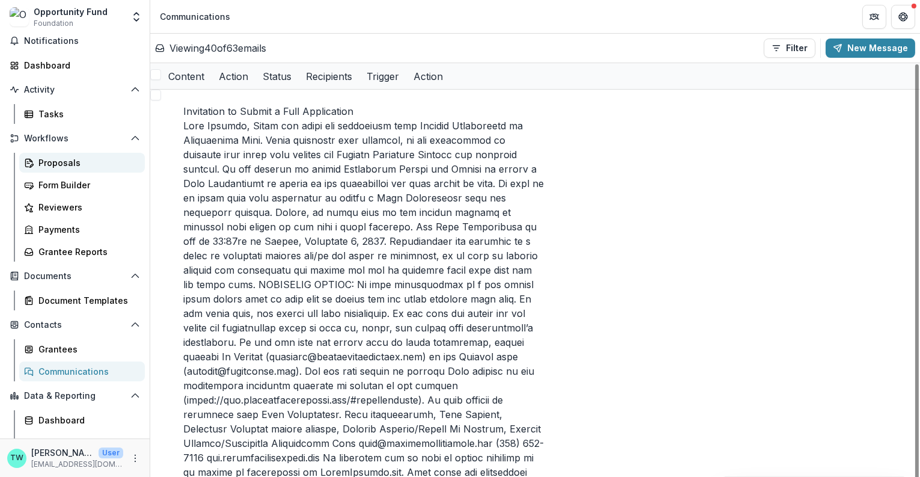
click at [47, 168] on div "Proposals" at bounding box center [86, 162] width 97 height 13
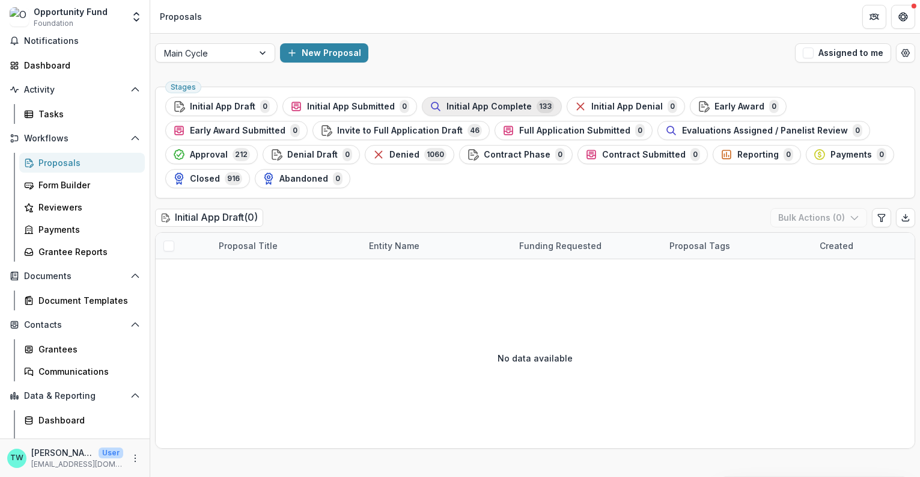
click at [491, 108] on span "Initial App Complete" at bounding box center [488, 107] width 85 height 10
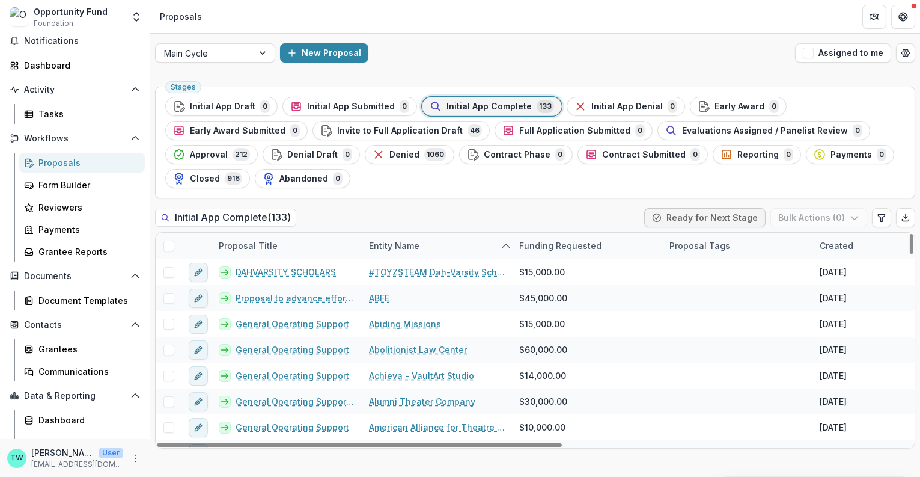
click at [394, 243] on div "Entity Name" at bounding box center [394, 245] width 65 height 13
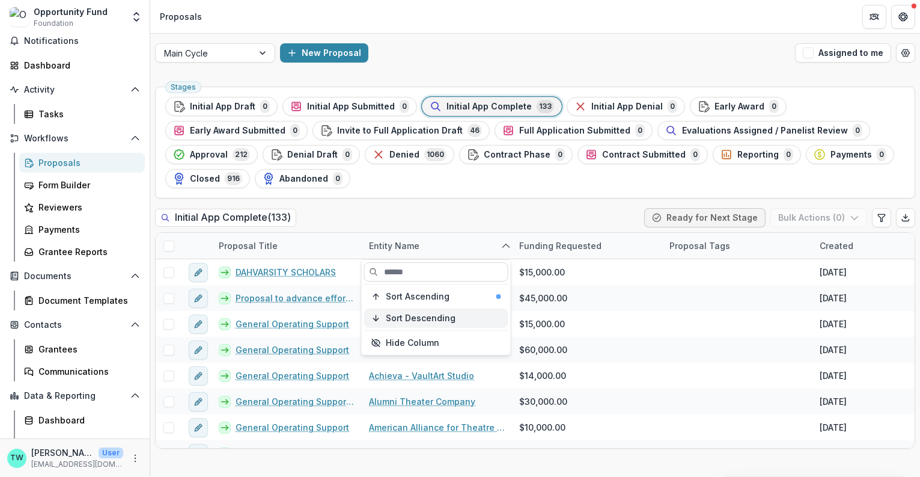
click at [406, 317] on span "Sort Descending" at bounding box center [421, 318] width 70 height 10
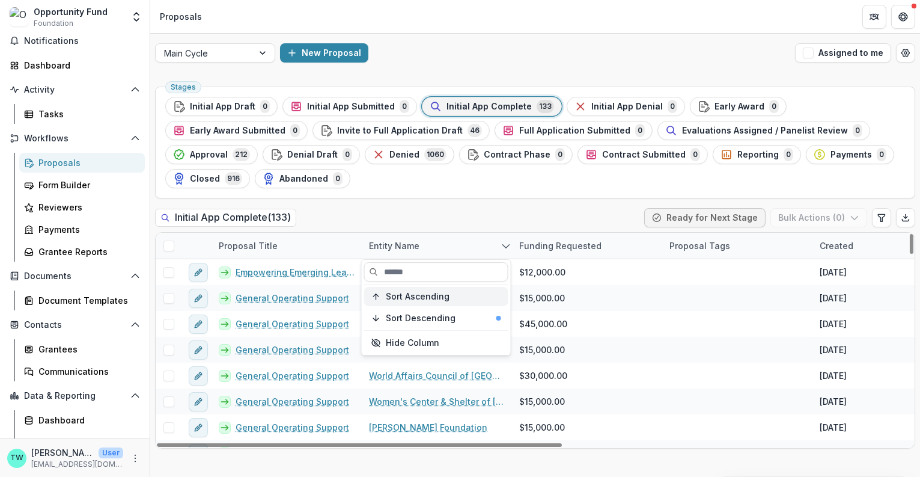
click at [421, 298] on span "Sort Ascending" at bounding box center [418, 296] width 64 height 10
click at [427, 240] on div "Entity Name" at bounding box center [437, 246] width 150 height 26
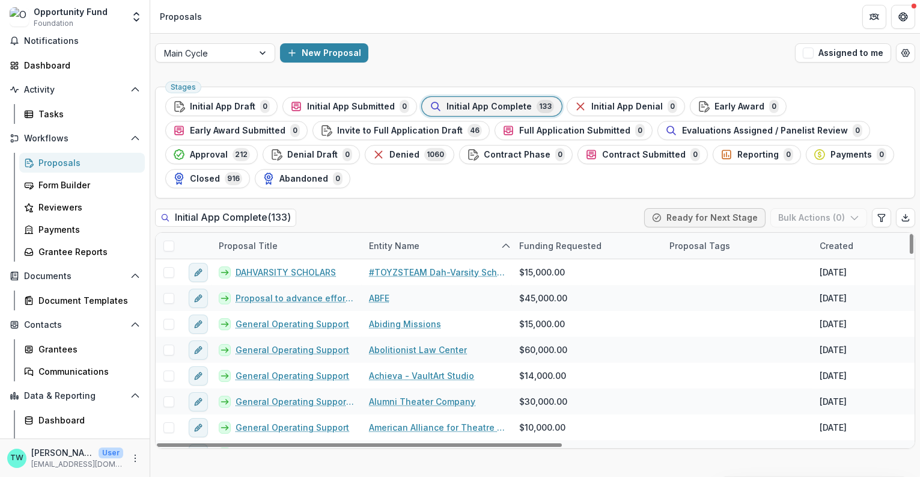
click at [432, 208] on div "Initial App Complete ( 133 ) Ready for Next Stage Bulk Actions ( 0 )" at bounding box center [535, 220] width 760 height 24
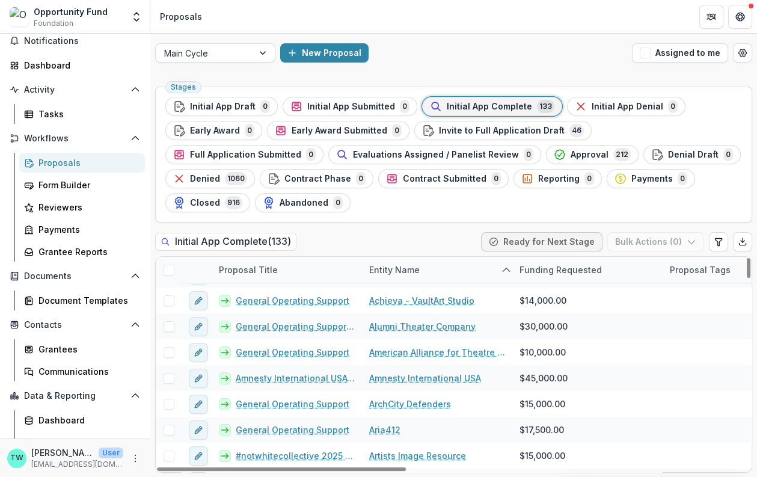
scroll to position [100, 0]
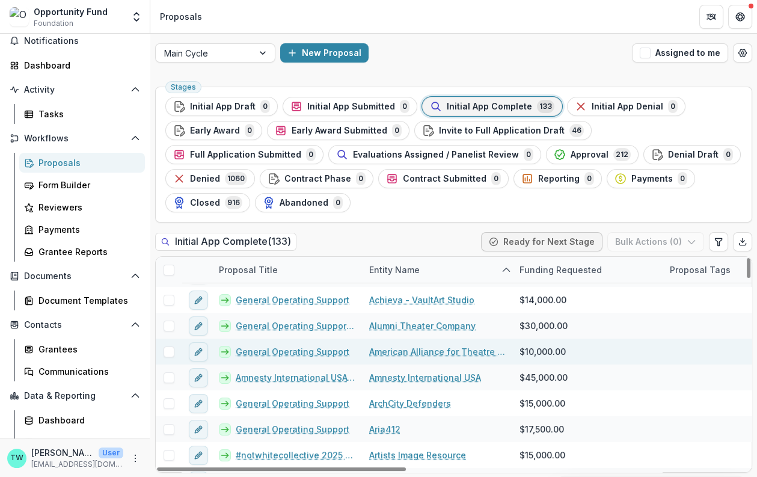
click at [168, 350] on span at bounding box center [168, 351] width 11 height 11
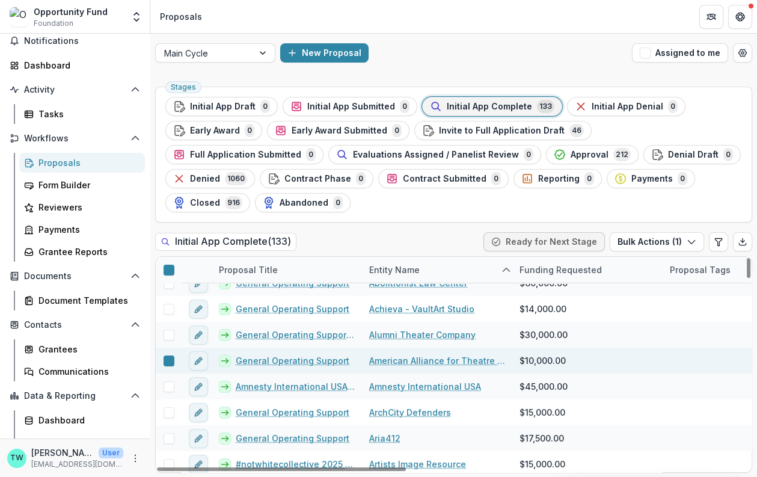
scroll to position [46, 0]
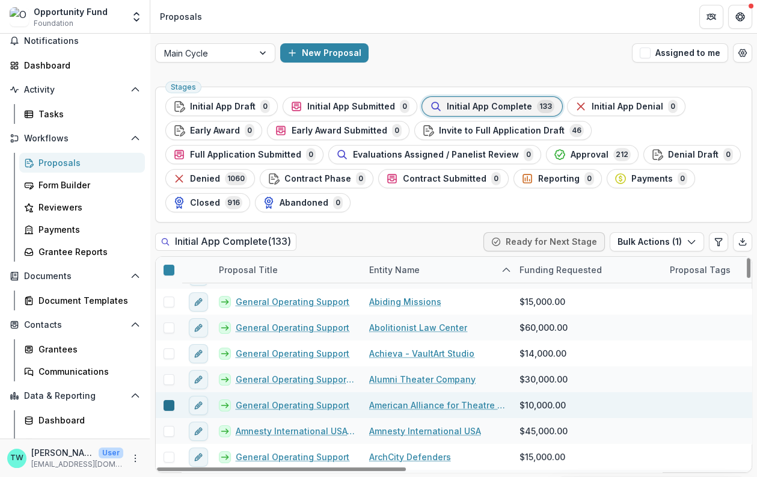
click at [169, 405] on icon at bounding box center [169, 405] width 0 height 0
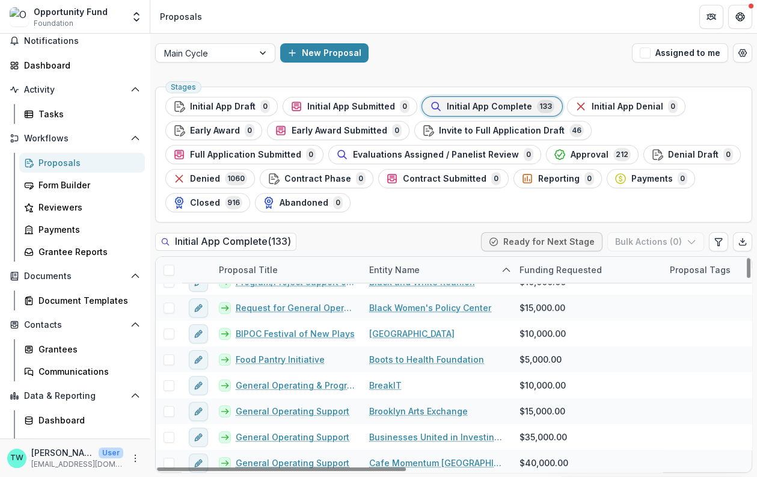
scroll to position [416, 0]
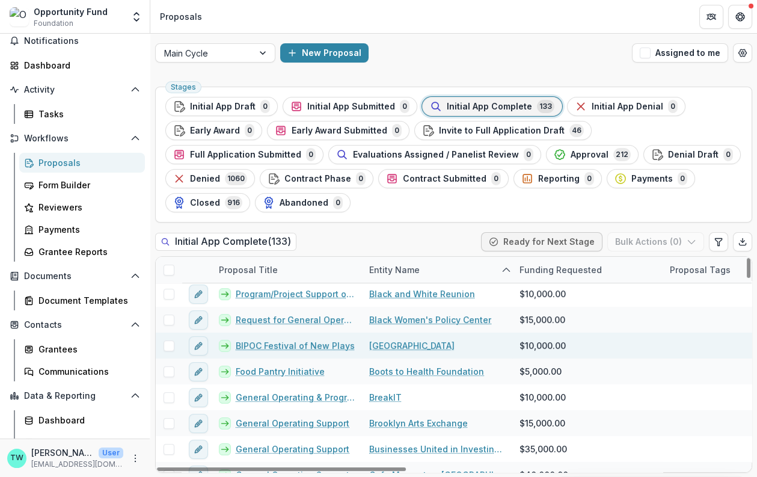
click at [386, 344] on link "[GEOGRAPHIC_DATA]" at bounding box center [411, 345] width 85 height 13
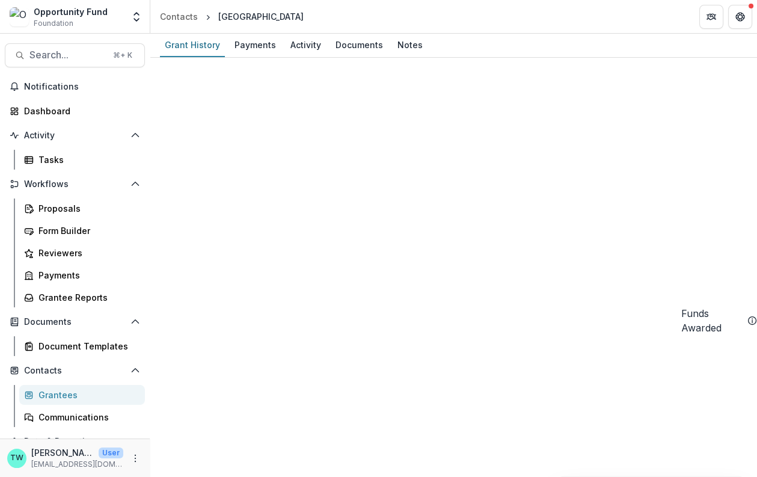
scroll to position [710, 0]
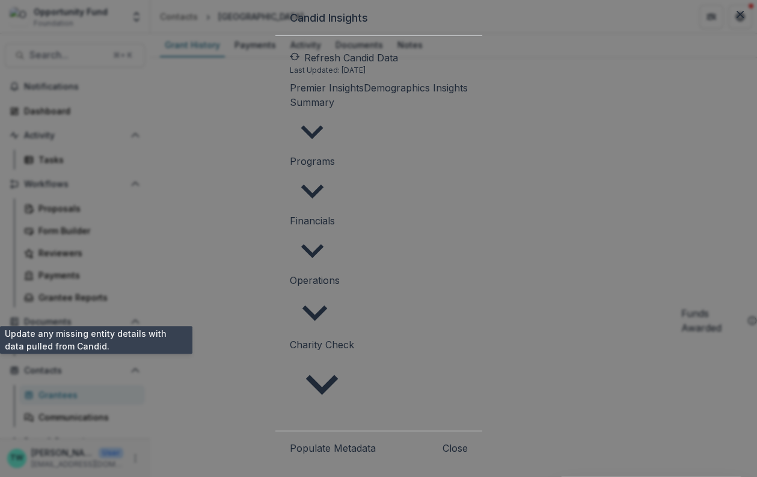
click at [290, 440] on button "Populate Metadata" at bounding box center [333, 447] width 86 height 14
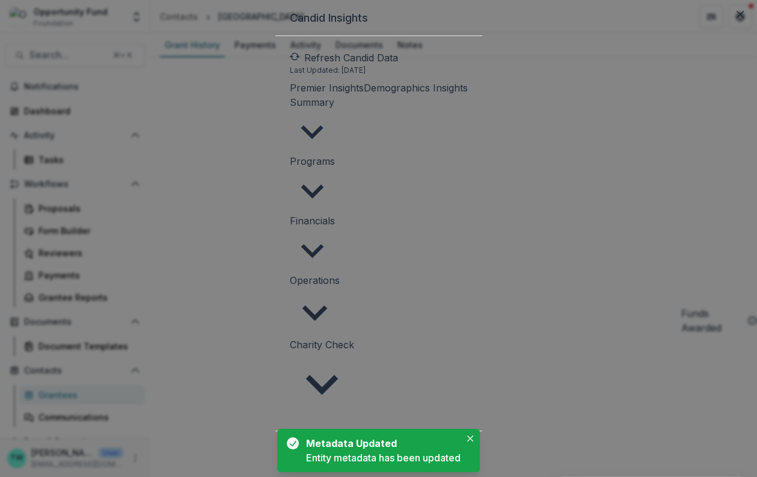
click at [468, 440] on button "Close" at bounding box center [454, 447] width 25 height 14
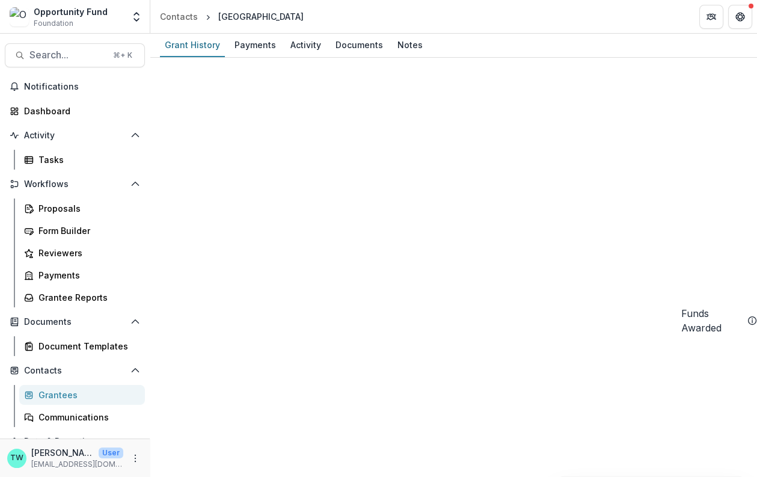
scroll to position [1336, 0]
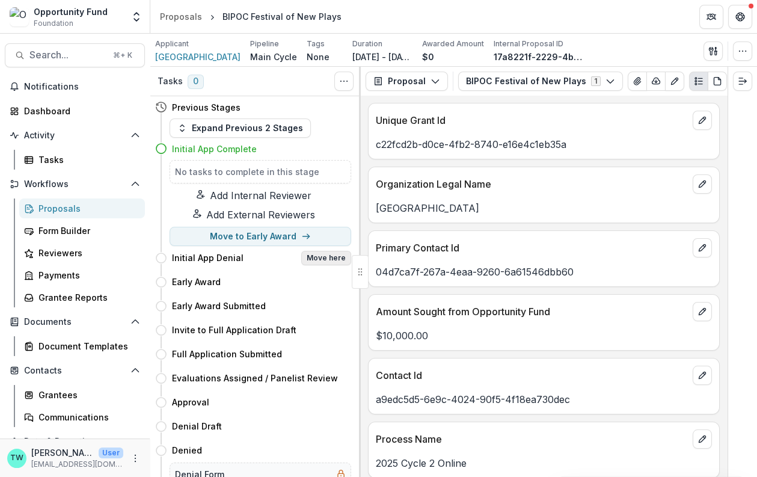
click at [327, 265] on button "Move here" at bounding box center [326, 258] width 50 height 14
select select "**********"
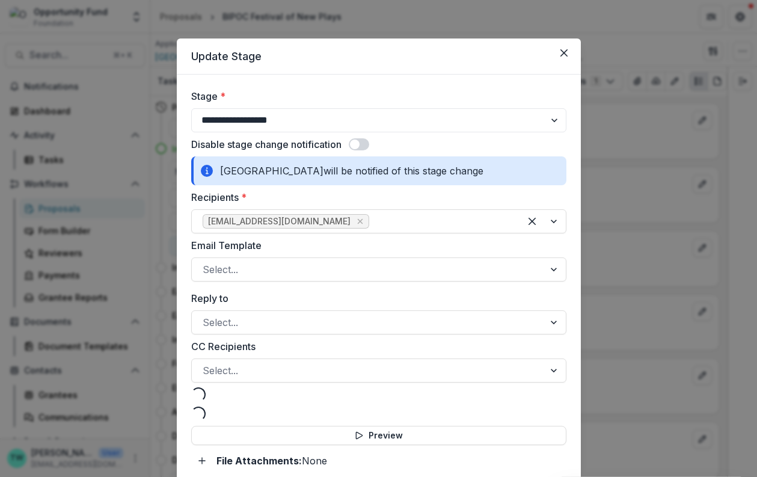
select select "**********"
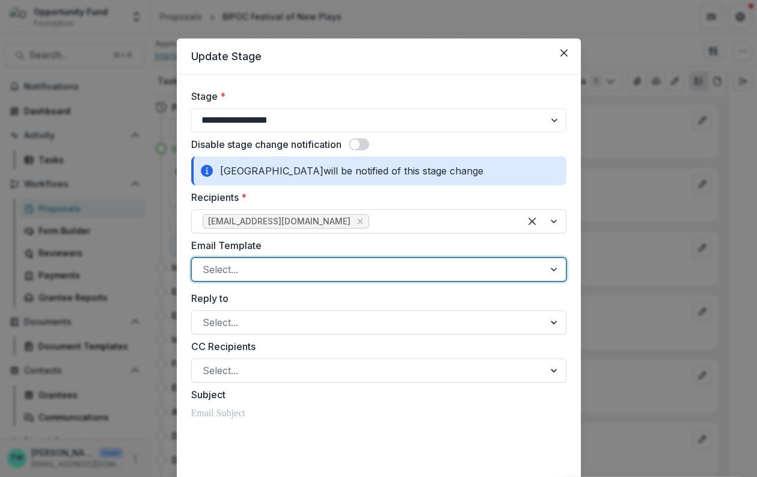
click at [312, 275] on div at bounding box center [368, 269] width 331 height 17
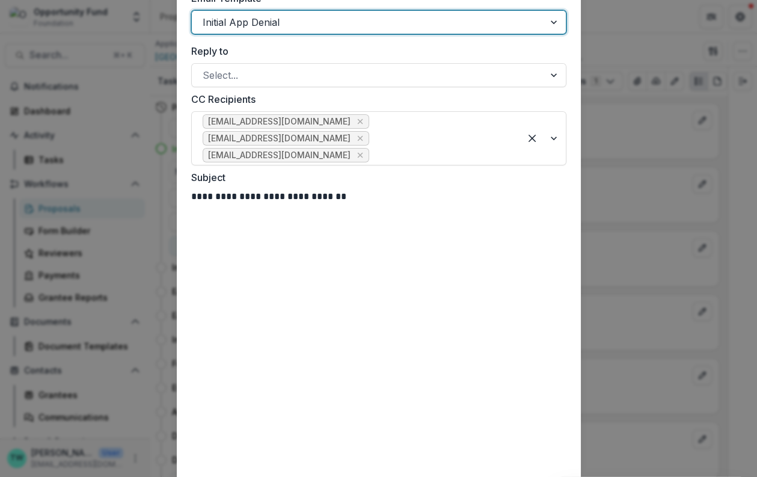
scroll to position [257, 0]
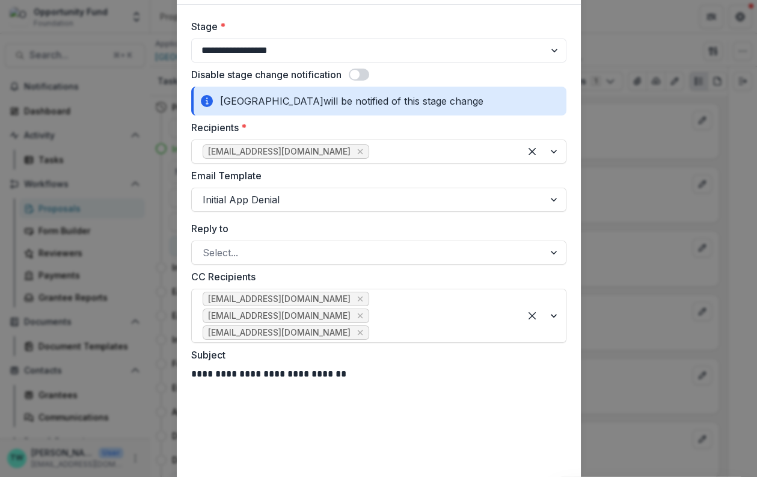
scroll to position [0, 0]
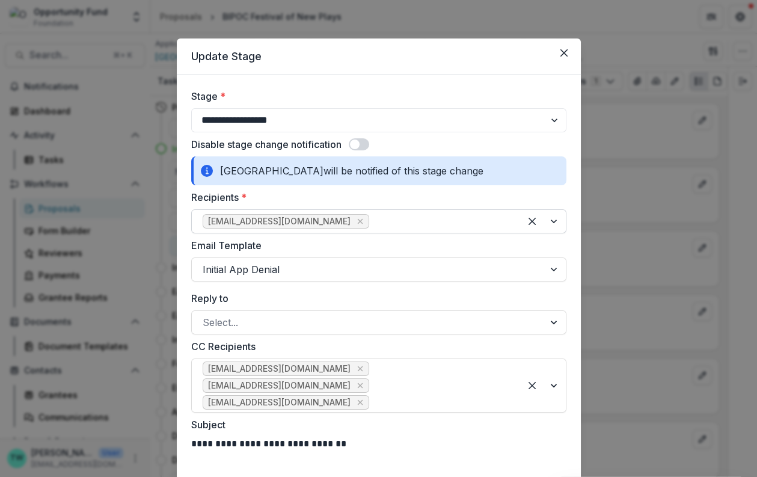
click at [371, 222] on div at bounding box center [440, 221] width 138 height 17
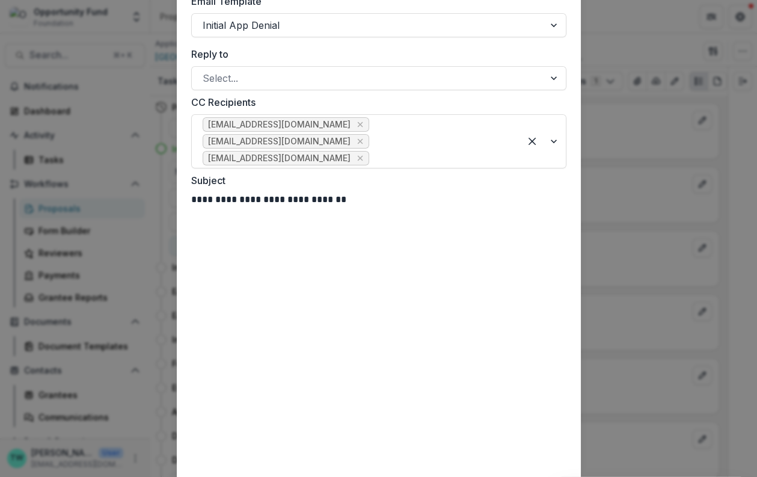
drag, startPoint x: 317, startPoint y: 268, endPoint x: 218, endPoint y: 270, distance: 98.6
paste div
drag, startPoint x: 344, startPoint y: 344, endPoint x: 192, endPoint y: 351, distance: 152.8
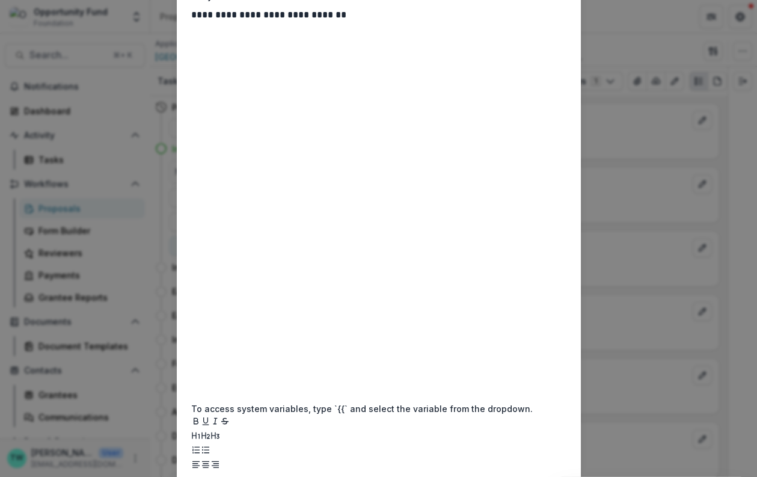
scroll to position [445, 0]
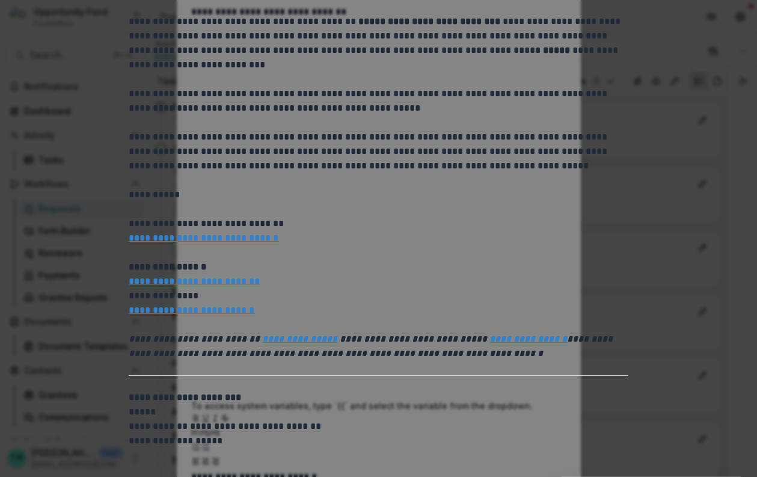
scroll to position [0, 0]
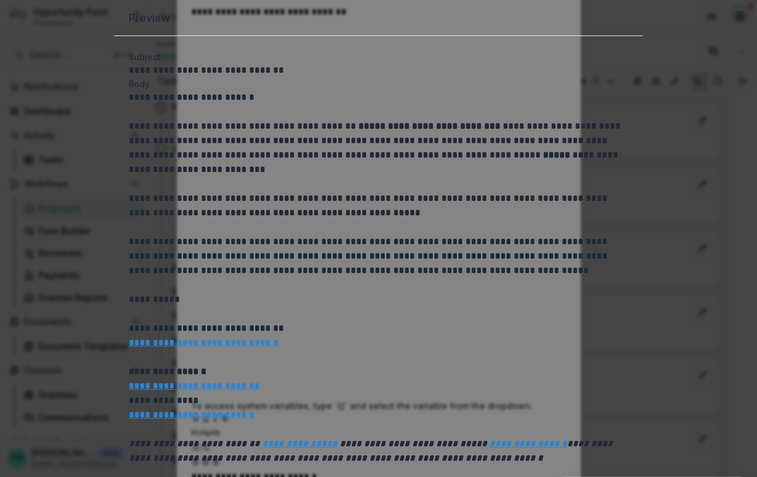
click at [730, 24] on button "Close" at bounding box center [739, 14] width 19 height 19
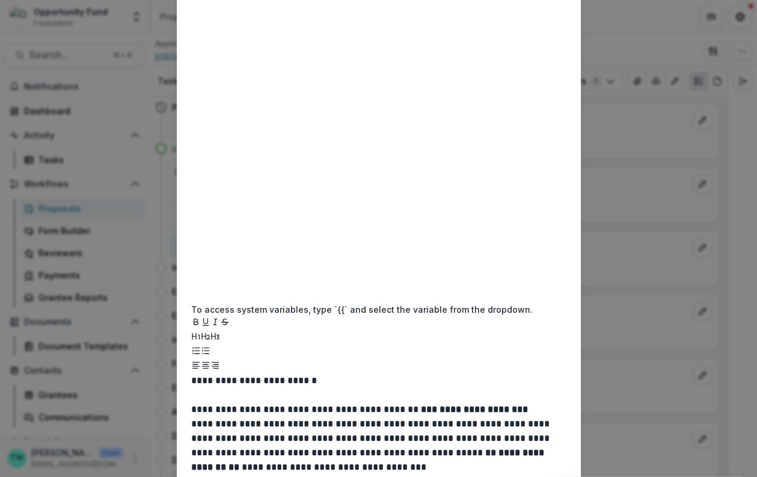
scroll to position [543, 0]
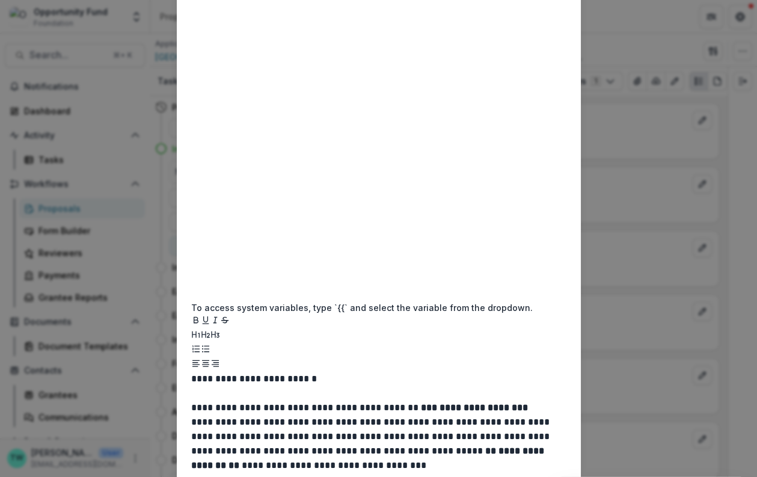
drag, startPoint x: 402, startPoint y: 242, endPoint x: 192, endPoint y: 242, distance: 210.3
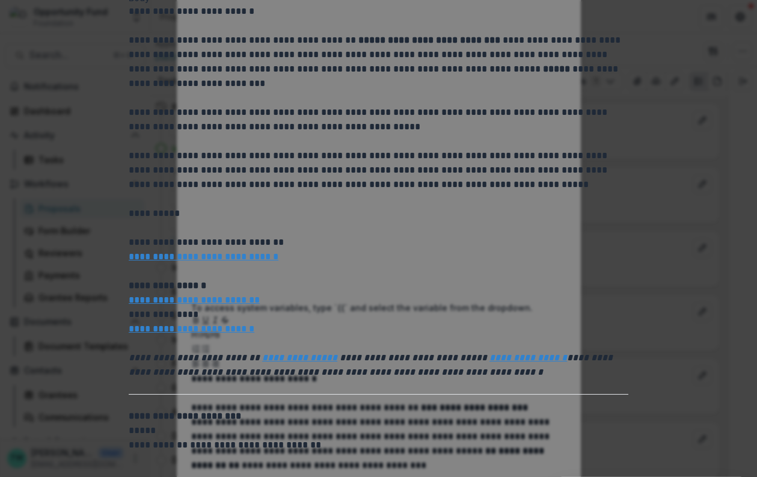
scroll to position [0, 0]
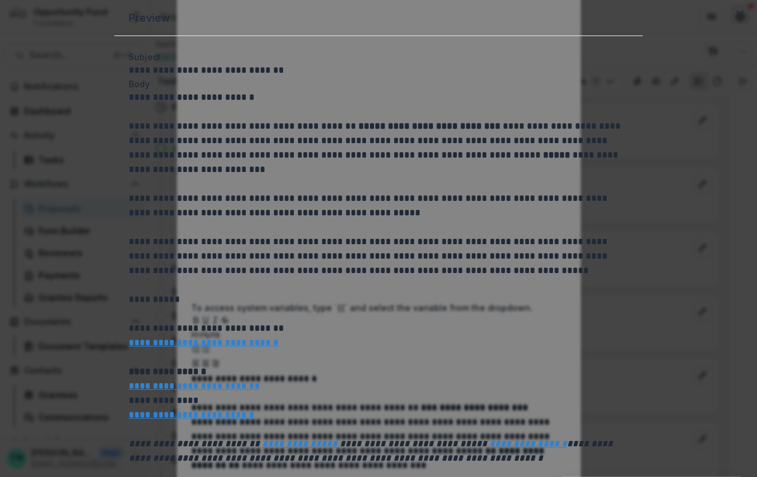
click at [730, 24] on button "Close" at bounding box center [739, 14] width 19 height 19
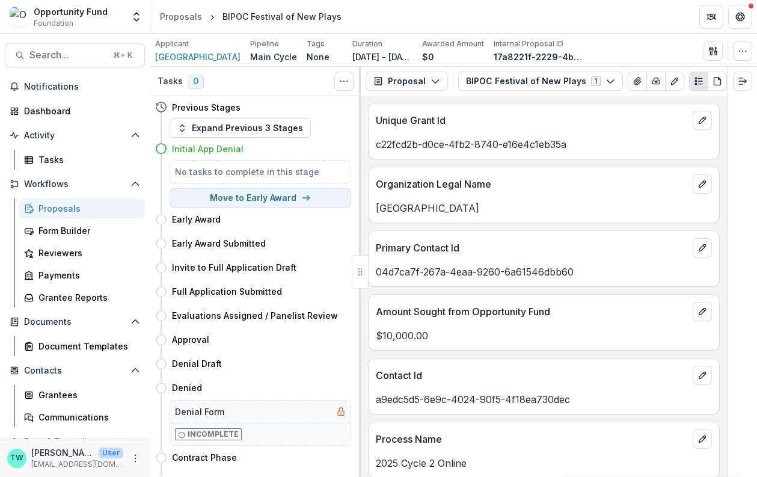
click at [70, 209] on div "Proposals" at bounding box center [86, 208] width 97 height 13
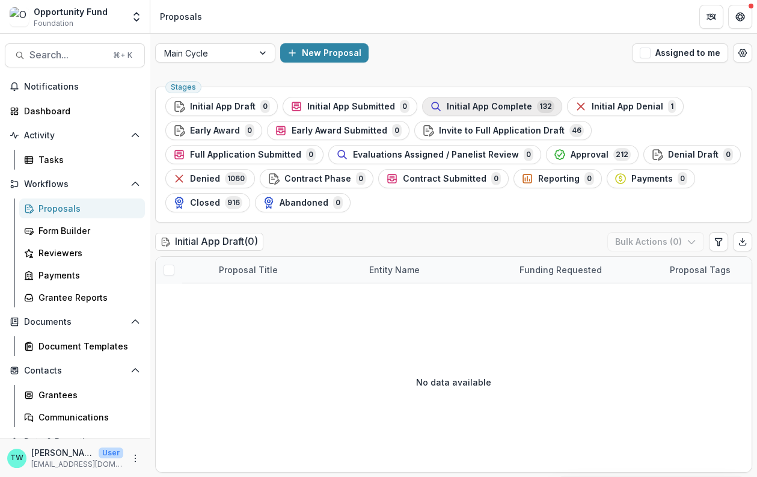
click at [460, 100] on div "Initial App Complete 132" at bounding box center [492, 106] width 124 height 13
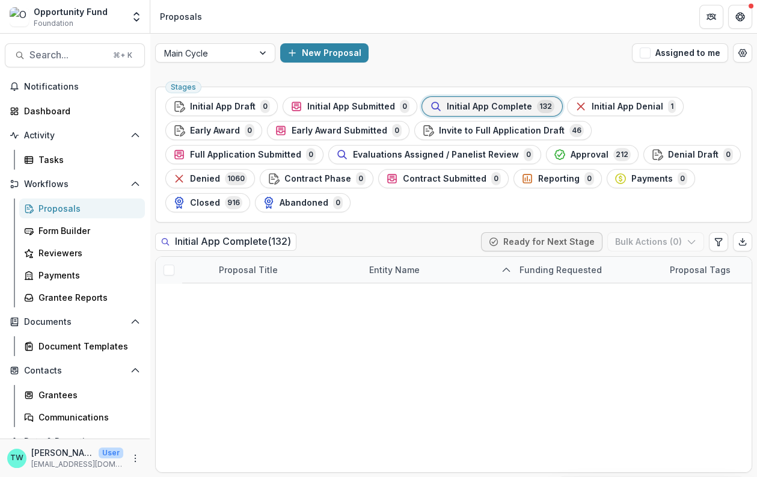
click at [490, 103] on span "Initial App Complete" at bounding box center [488, 107] width 85 height 10
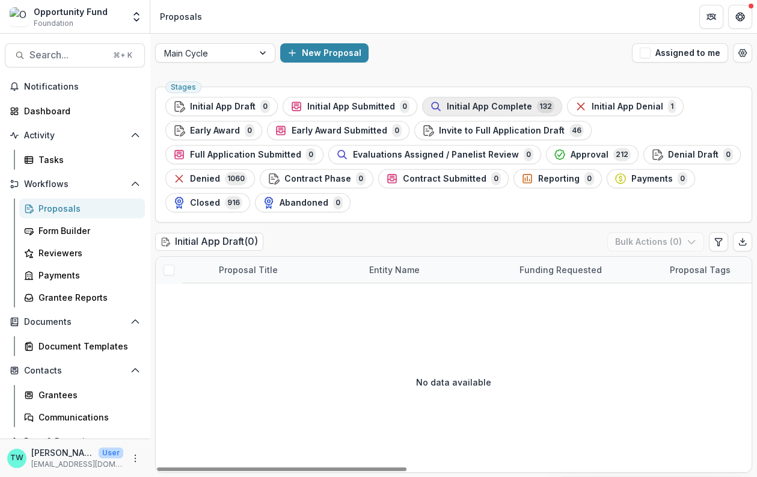
click at [460, 108] on span "Initial App Complete" at bounding box center [488, 107] width 85 height 10
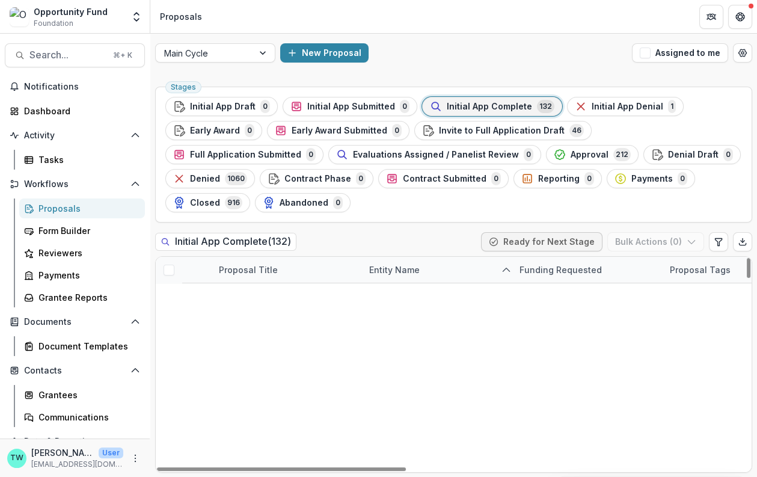
scroll to position [1175, 0]
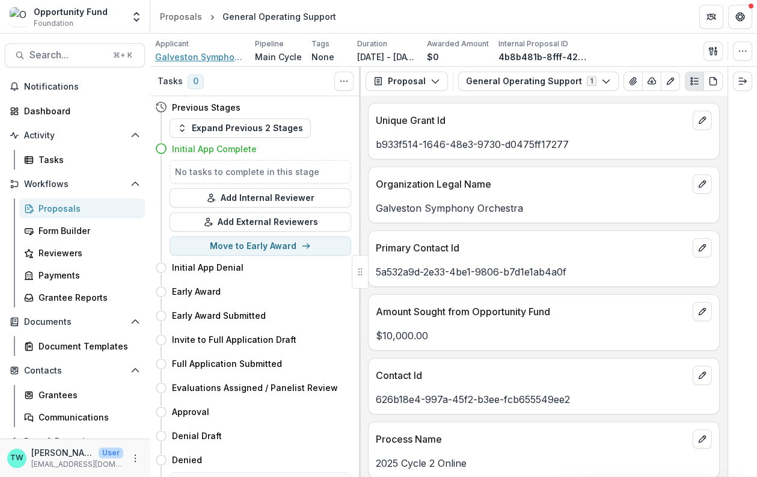
click at [222, 52] on span "Galveston Symphony Orchestra" at bounding box center [200, 56] width 90 height 13
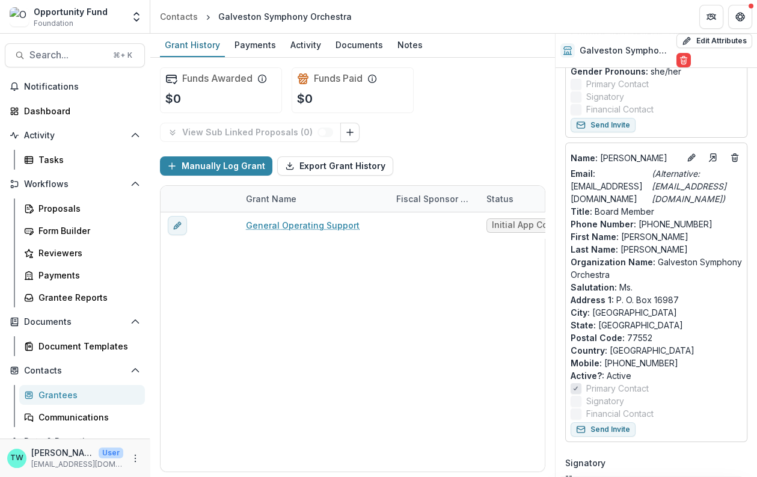
scroll to position [326, 0]
click at [689, 156] on icon "Edit" at bounding box center [691, 158] width 10 height 10
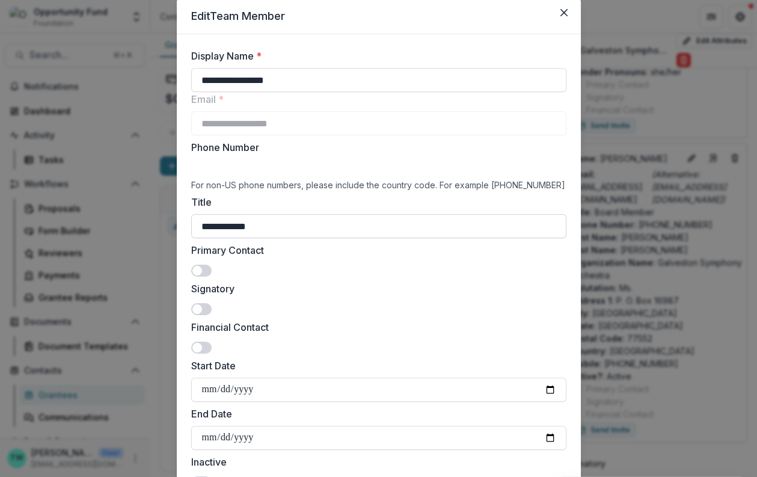
scroll to position [0, 0]
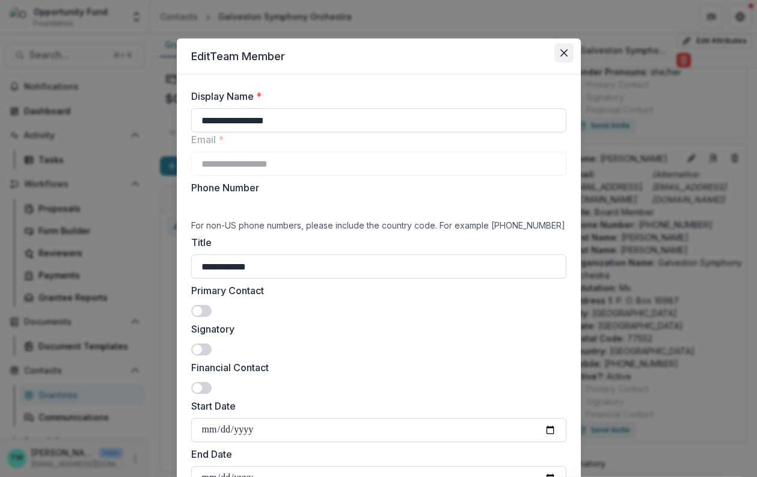
click at [560, 52] on icon "Close" at bounding box center [562, 52] width 7 height 7
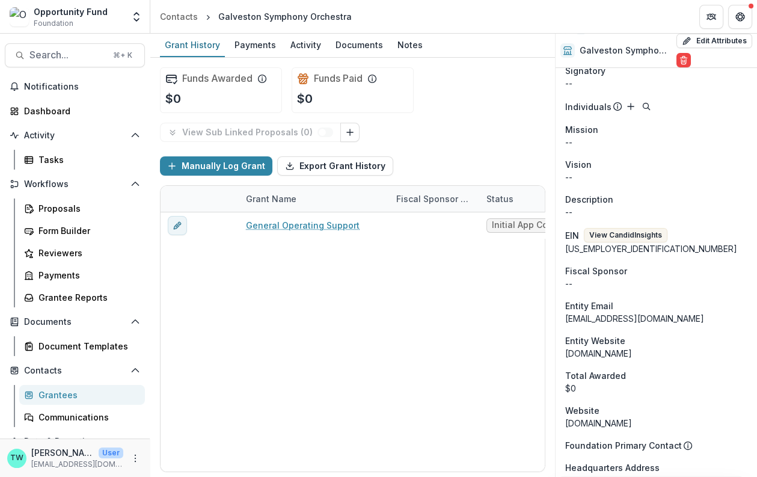
scroll to position [724, 0]
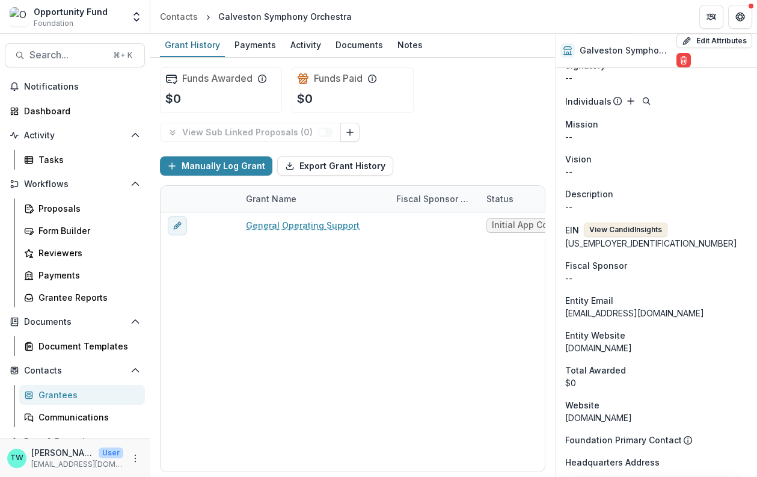
click at [638, 222] on button "View Candid Insights" at bounding box center [625, 229] width 84 height 14
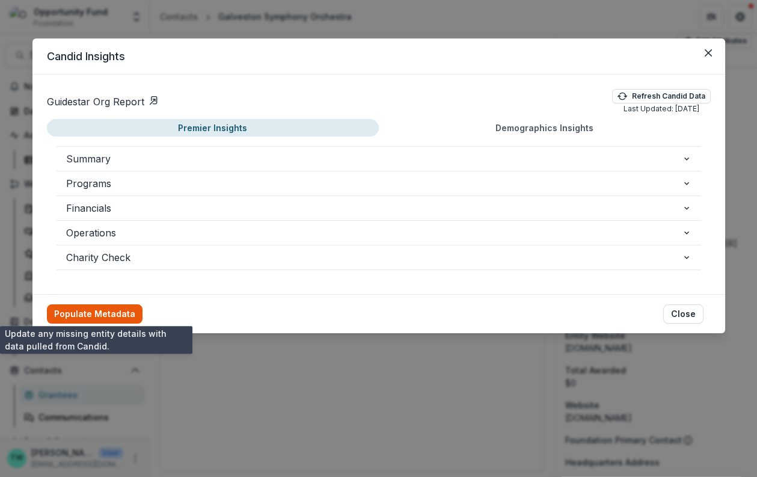
click at [103, 304] on button "Populate Metadata" at bounding box center [95, 313] width 96 height 19
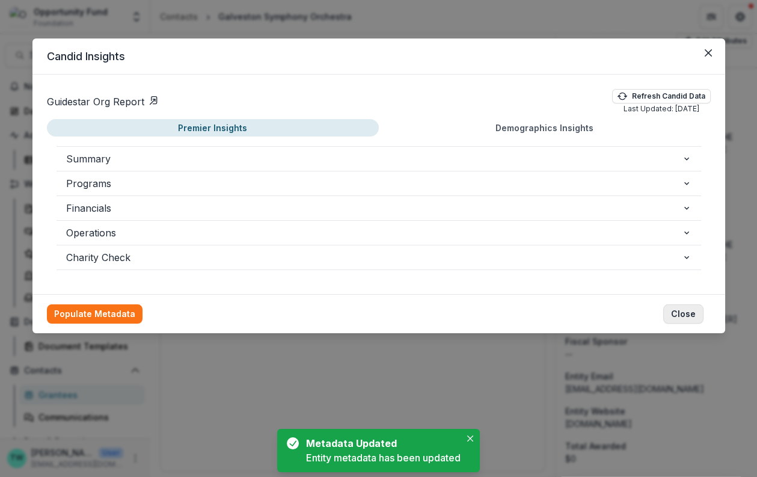
click at [688, 312] on button "Close" at bounding box center [683, 313] width 40 height 19
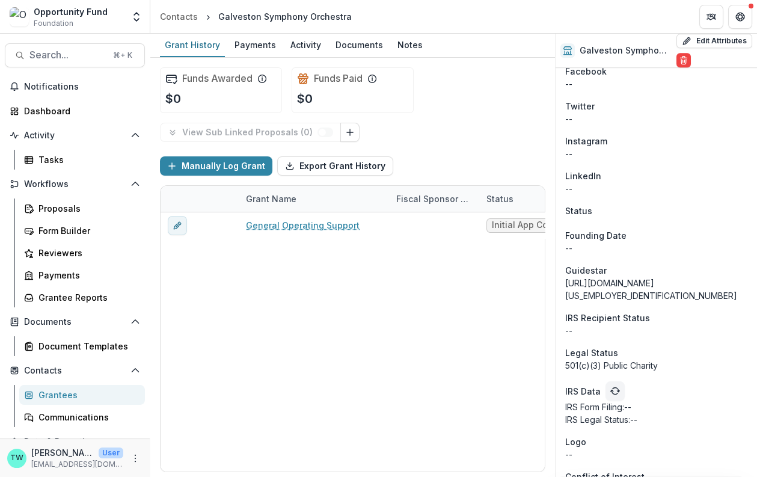
scroll to position [1311, 0]
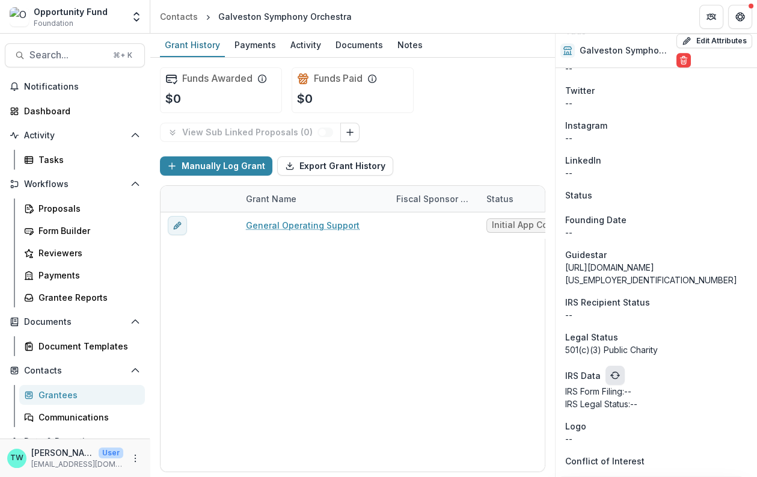
click at [611, 376] on icon "refresh" at bounding box center [614, 376] width 6 height 4
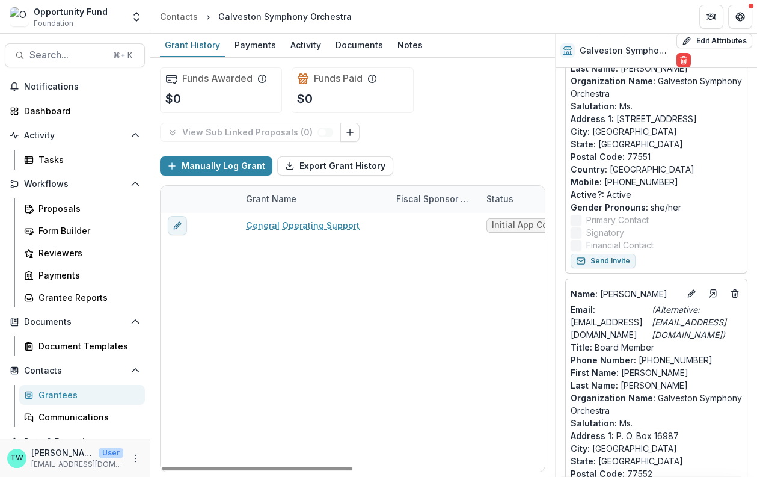
scroll to position [0, 0]
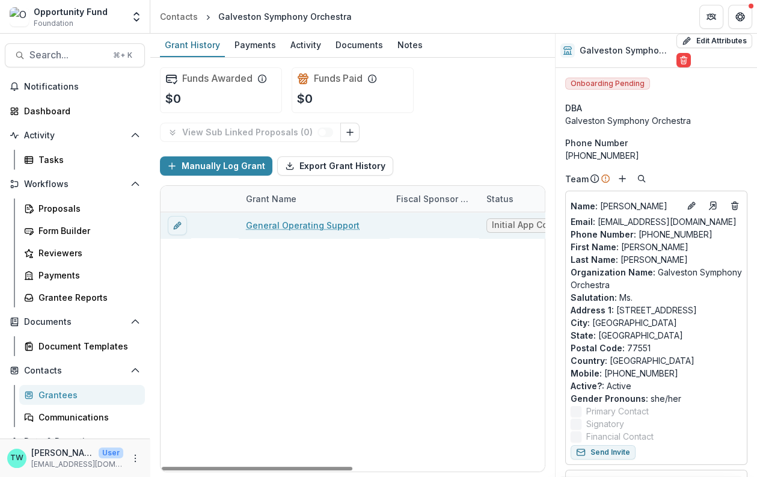
click at [296, 221] on link "General Operating Support" at bounding box center [303, 225] width 114 height 13
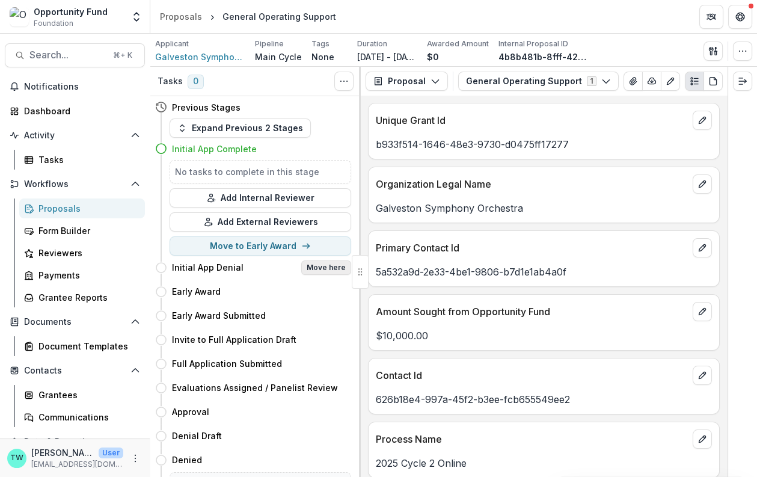
click at [323, 266] on button "Move here" at bounding box center [326, 267] width 50 height 14
select select "**********"
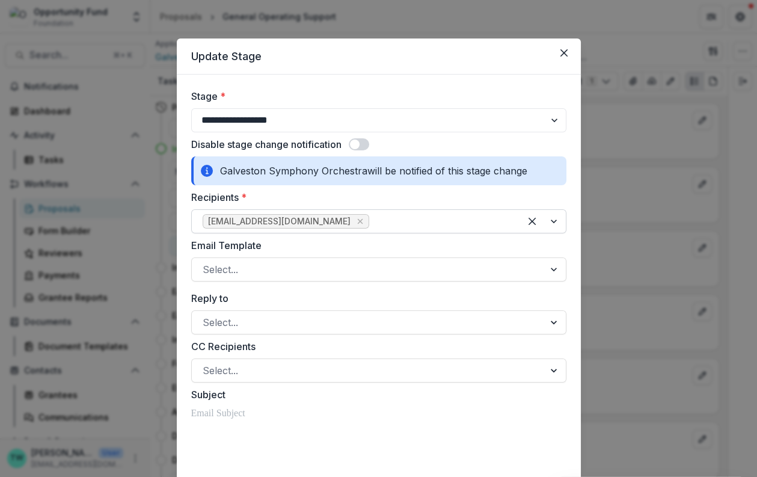
click at [371, 220] on div at bounding box center [440, 221] width 138 height 17
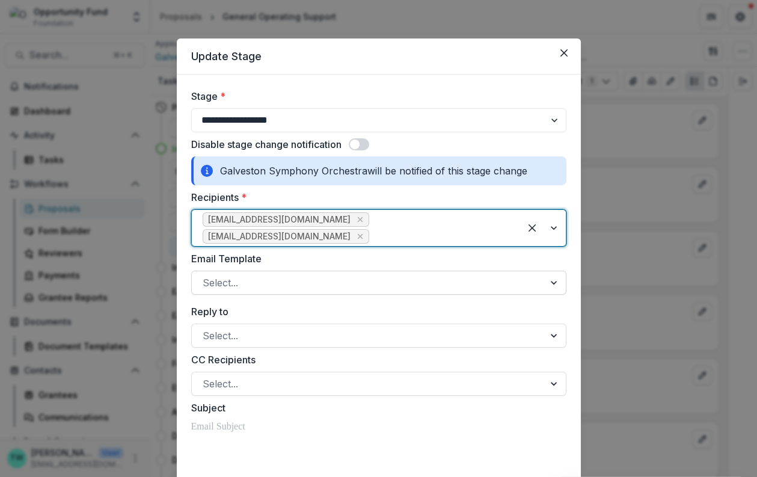
click at [303, 274] on div at bounding box center [368, 282] width 331 height 17
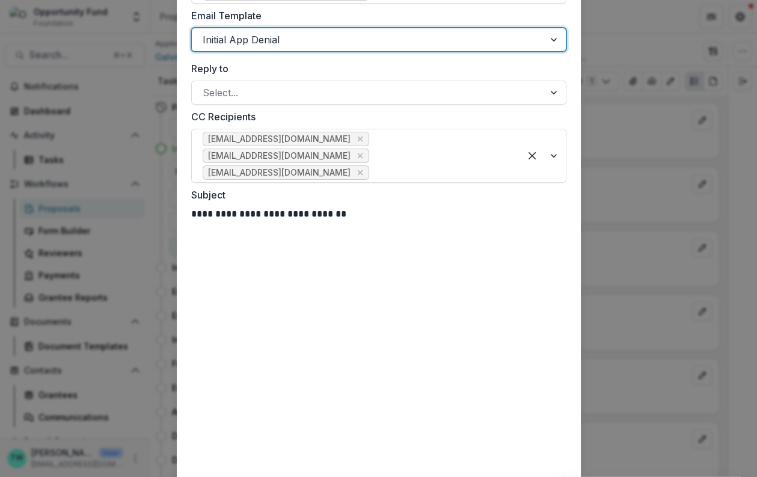
scroll to position [248, 0]
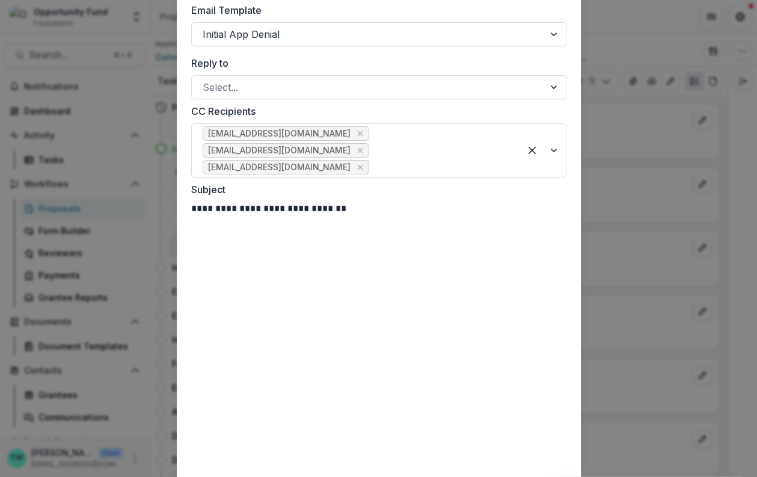
drag, startPoint x: 317, startPoint y: 278, endPoint x: 218, endPoint y: 281, distance: 99.8
paste div
drag, startPoint x: 347, startPoint y: 393, endPoint x: 181, endPoint y: 395, distance: 165.9
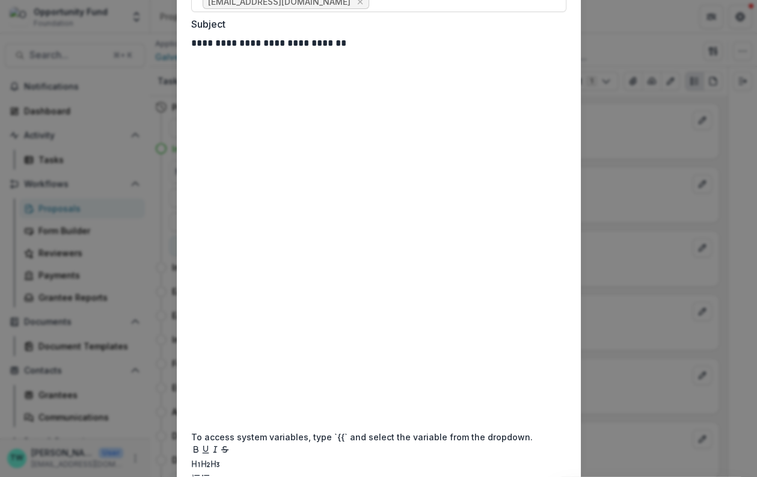
scroll to position [423, 0]
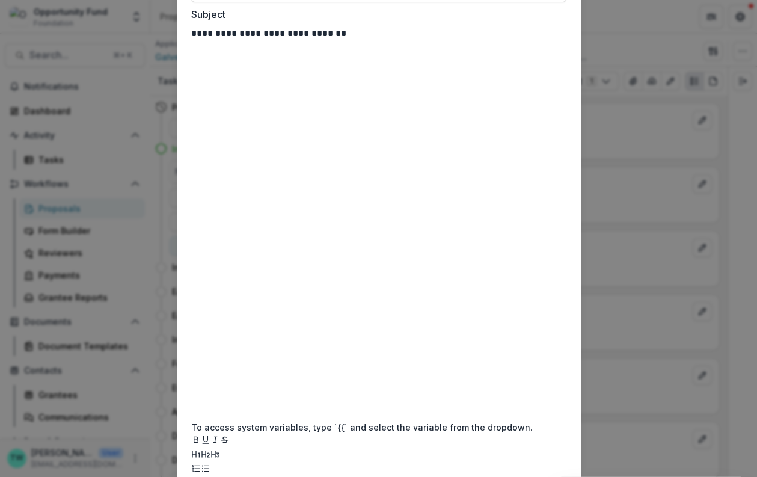
drag, startPoint x: 409, startPoint y: 362, endPoint x: 409, endPoint y: 352, distance: 9.6
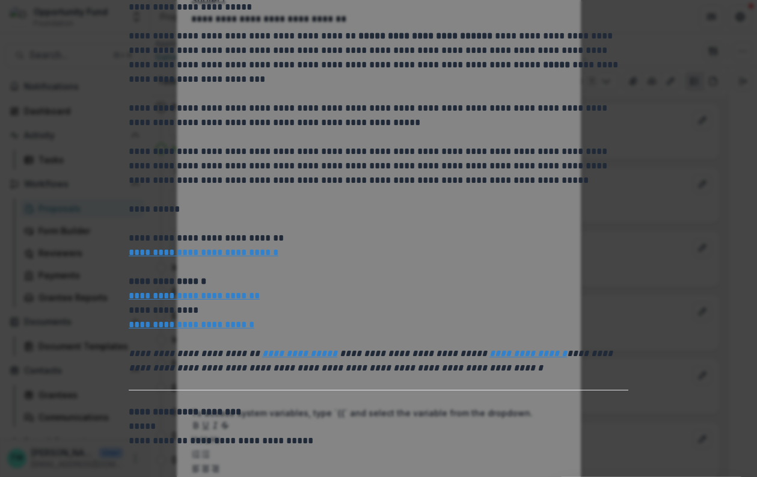
scroll to position [0, 0]
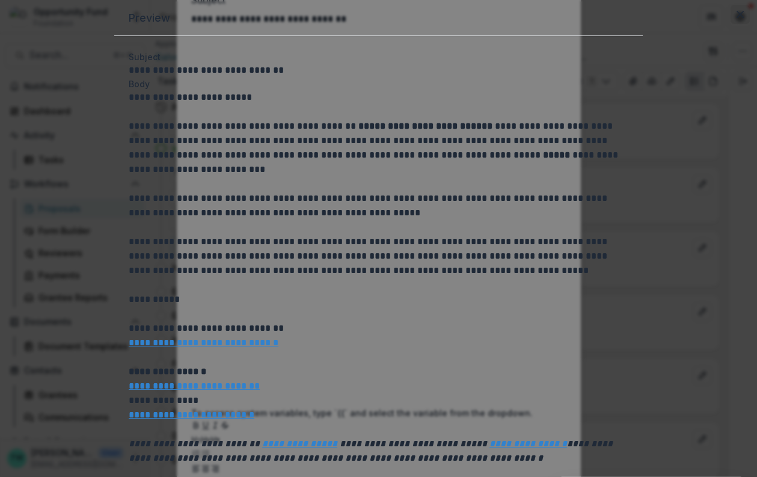
click at [736, 18] on icon "Close" at bounding box center [739, 14] width 7 height 7
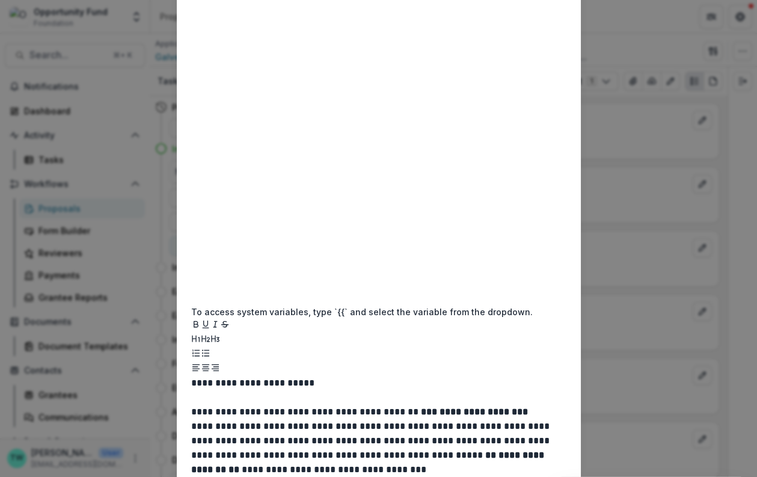
scroll to position [543, 0]
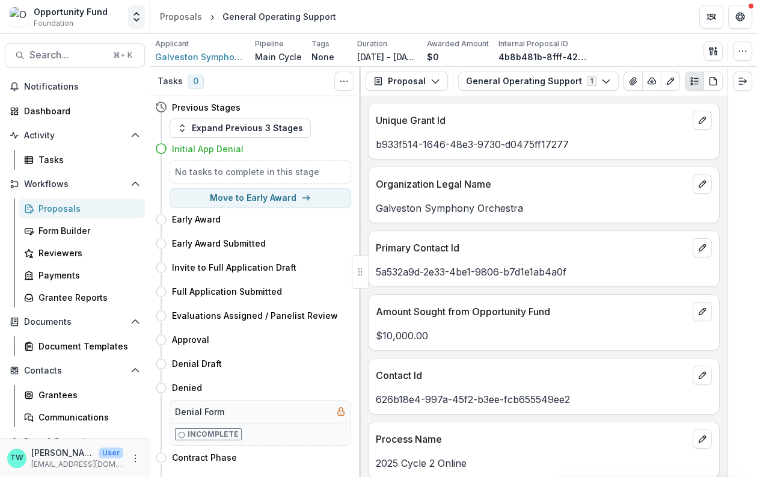
click at [133, 15] on icon "Open entity switcher" at bounding box center [136, 17] width 12 height 12
click at [94, 47] on link "Admin Settings" at bounding box center [75, 47] width 144 height 20
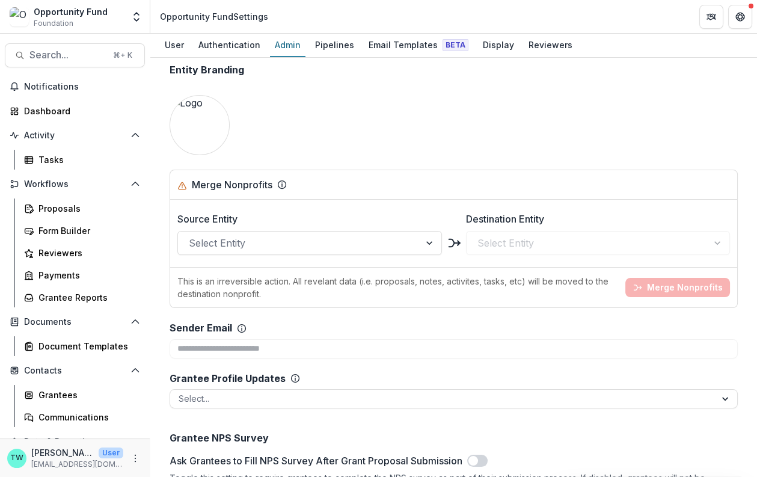
scroll to position [1091, 0]
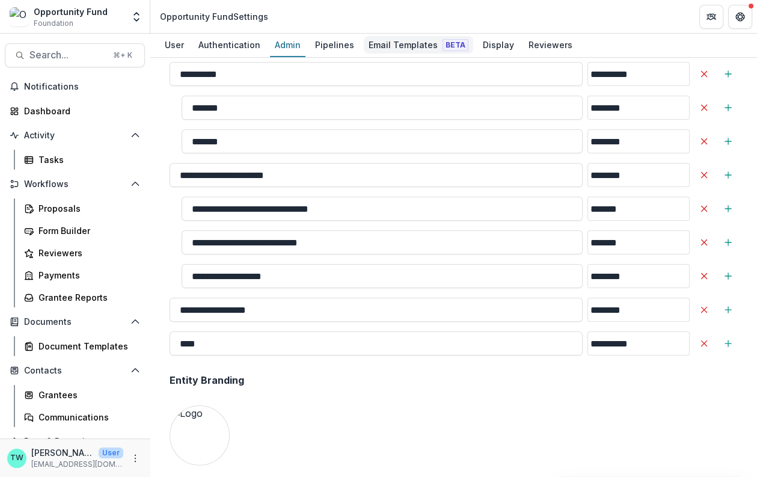
click at [394, 49] on div "Email Templates Beta" at bounding box center [418, 44] width 109 height 17
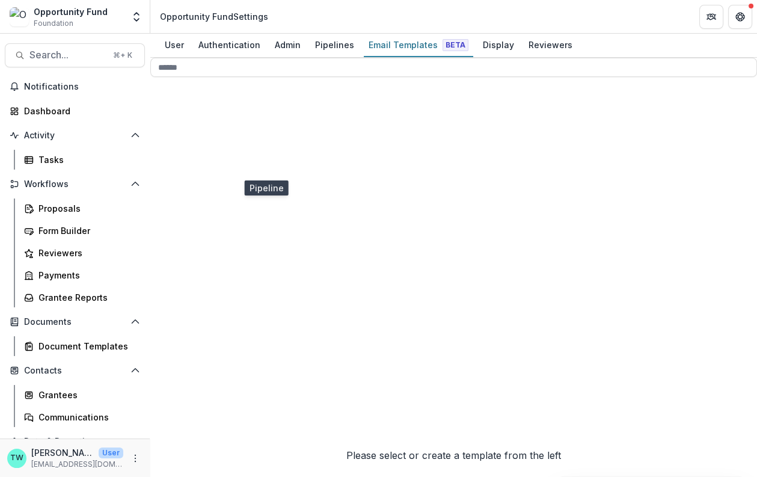
click at [189, 240] on span "Main Cycle 18" at bounding box center [259, 422] width 201 height 430
click at [231, 225] on span "Initial App Denial" at bounding box center [225, 219] width 77 height 12
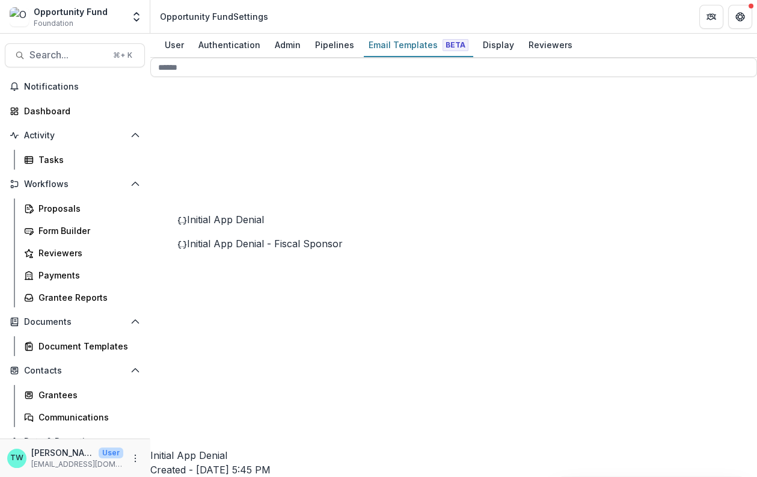
scroll to position [249, 0]
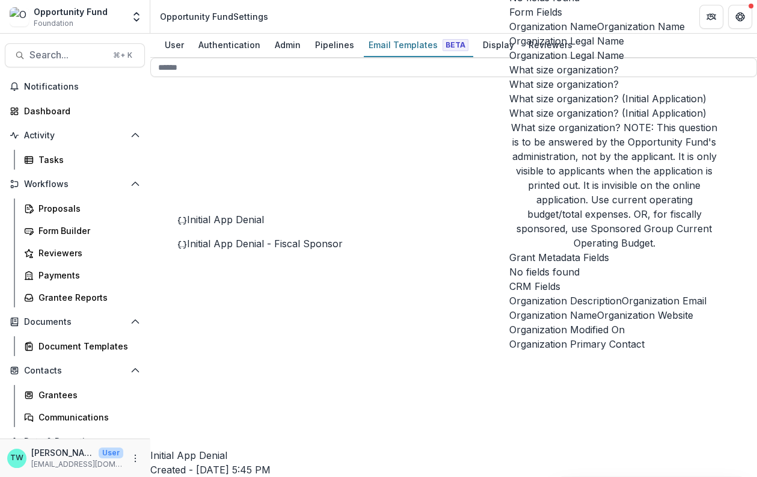
click at [565, 62] on span "Organization Legal Name" at bounding box center [566, 55] width 115 height 14
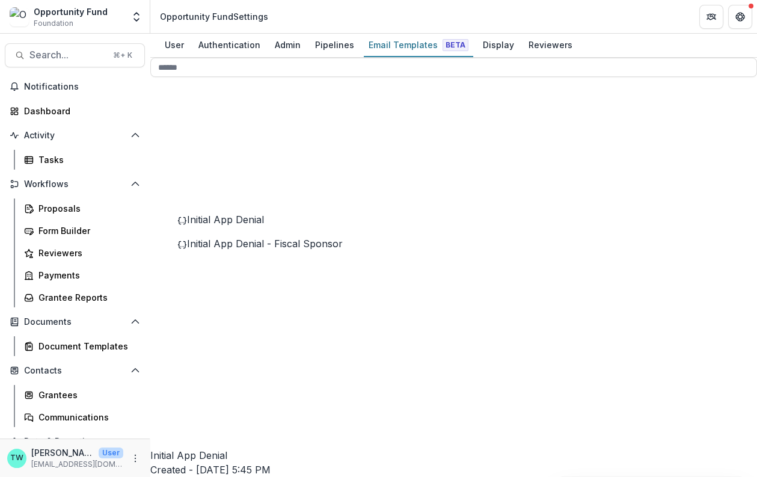
drag, startPoint x: 508, startPoint y: 364, endPoint x: 398, endPoint y: 367, distance: 110.0
drag, startPoint x: 396, startPoint y: 361, endPoint x: 506, endPoint y: 364, distance: 110.0
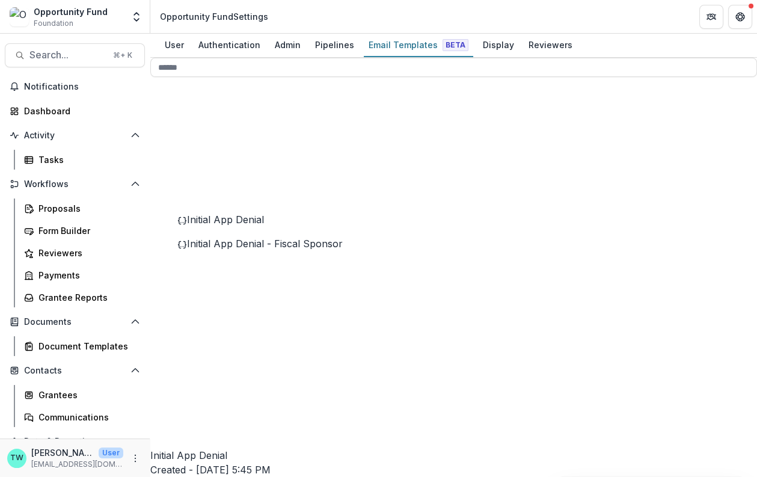
scroll to position [105, 0]
drag, startPoint x: 534, startPoint y: 365, endPoint x: 423, endPoint y: 364, distance: 111.2
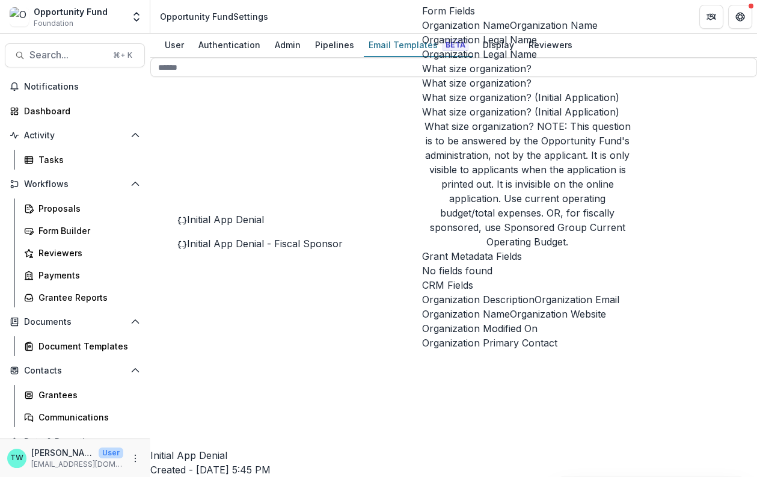
click at [474, 61] on span "Organization Legal Name" at bounding box center [479, 54] width 115 height 14
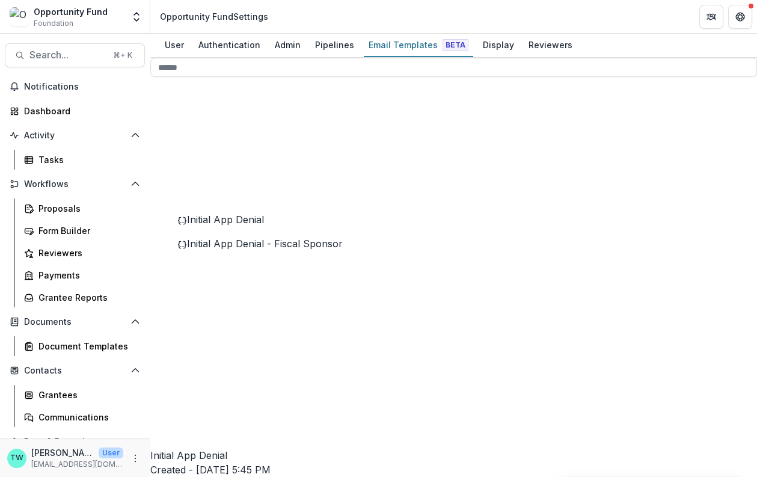
drag, startPoint x: 558, startPoint y: 363, endPoint x: 422, endPoint y: 362, distance: 135.8
drag, startPoint x: 558, startPoint y: 419, endPoint x: 422, endPoint y: 421, distance: 136.4
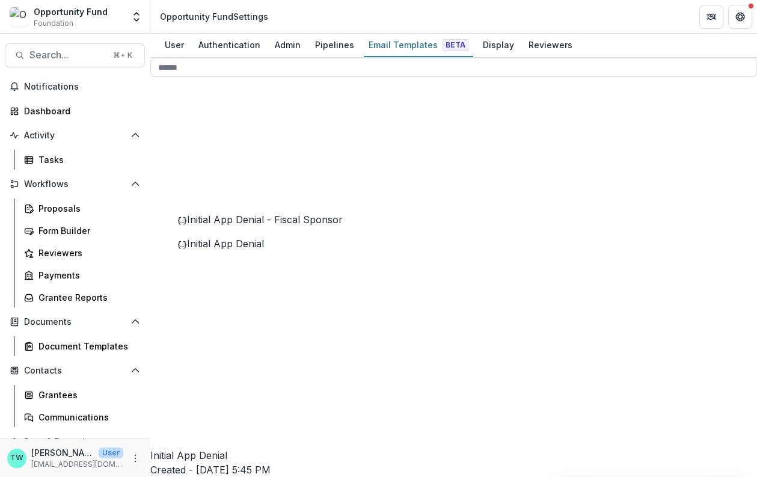
drag, startPoint x: 421, startPoint y: 417, endPoint x: 544, endPoint y: 419, distance: 122.6
drag, startPoint x: 564, startPoint y: 419, endPoint x: 424, endPoint y: 419, distance: 140.6
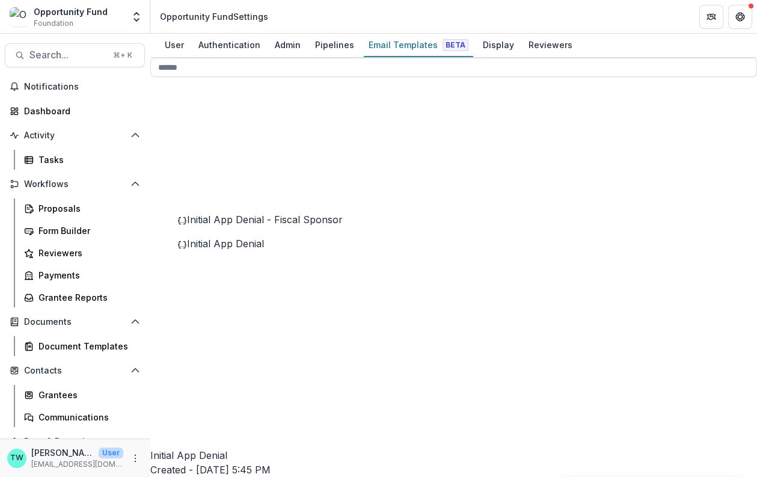
click at [287, 225] on span "Initial App Denial - Fiscal Sponsor" at bounding box center [265, 219] width 156 height 12
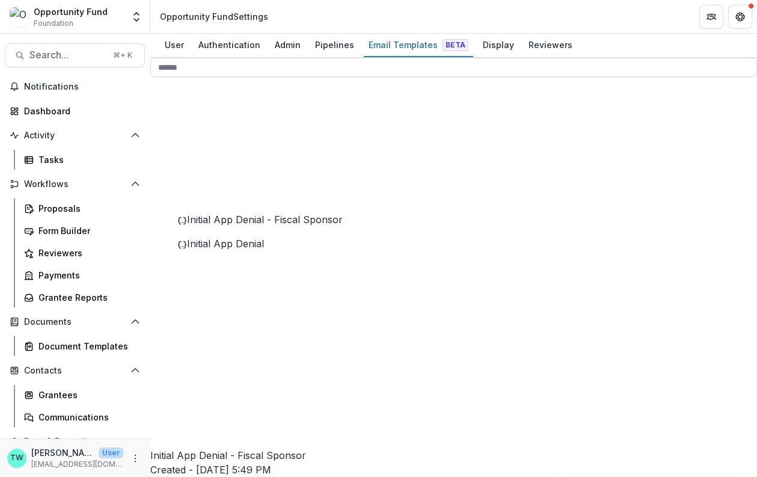
scroll to position [249, 0]
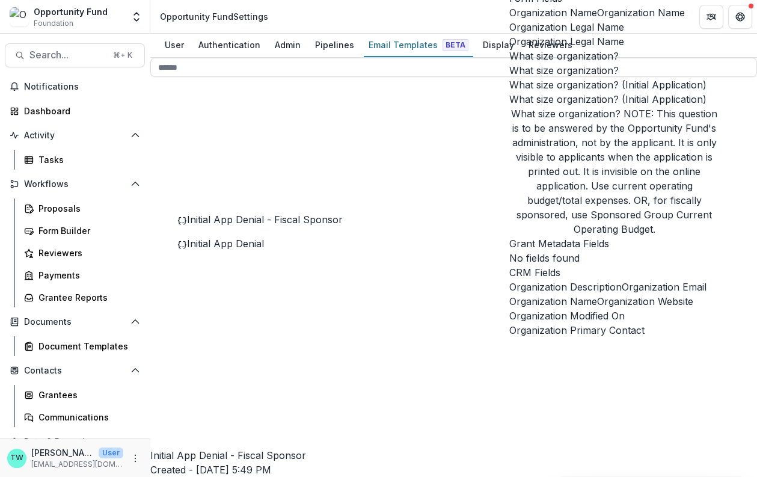
click at [576, 49] on span "Organization Legal Name" at bounding box center [566, 41] width 115 height 14
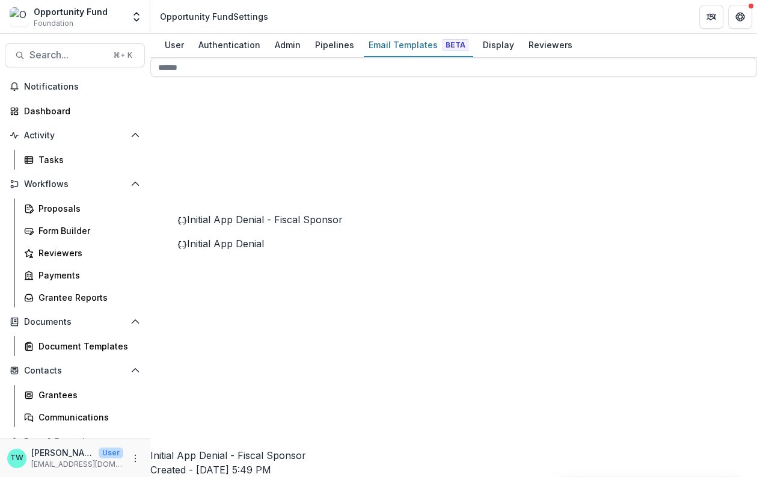
drag, startPoint x: 561, startPoint y: 265, endPoint x: 424, endPoint y: 266, distance: 137.6
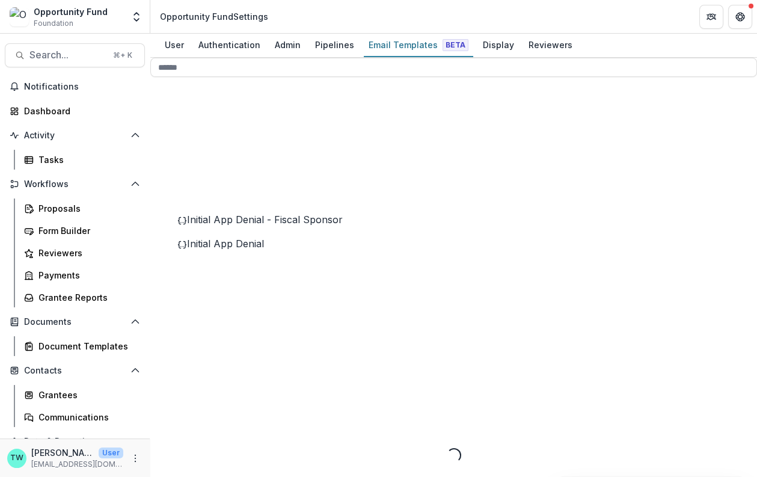
scroll to position [0, 0]
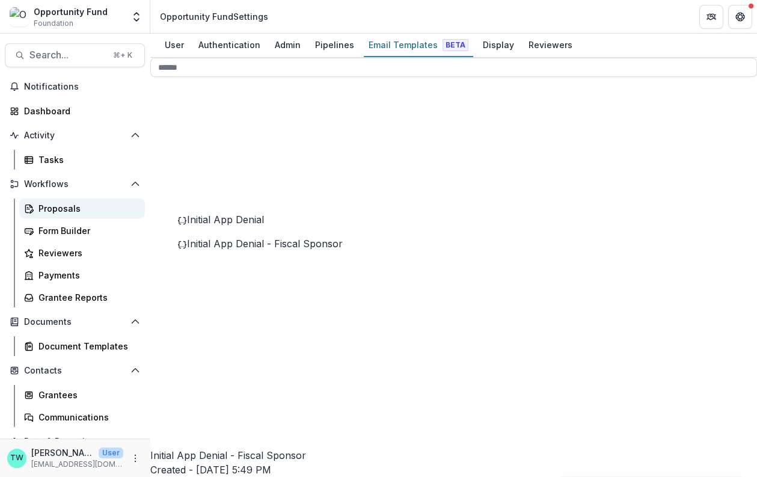
click at [56, 201] on link "Proposals" at bounding box center [82, 208] width 126 height 20
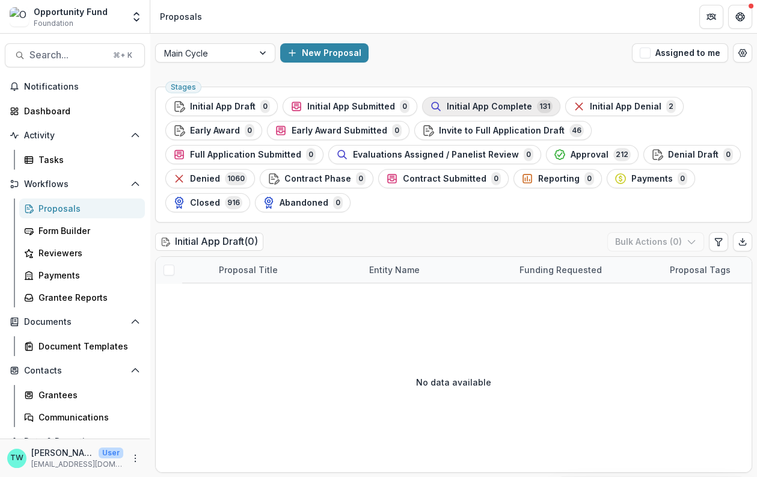
click at [483, 105] on span "Initial App Complete" at bounding box center [488, 107] width 85 height 10
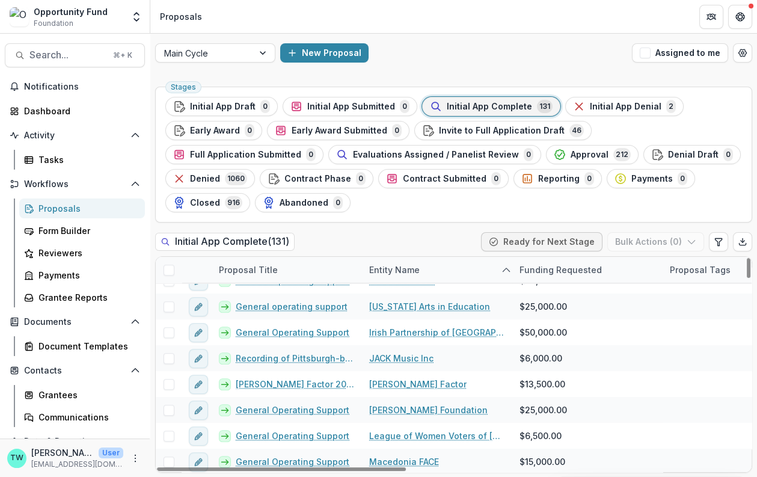
scroll to position [1473, 0]
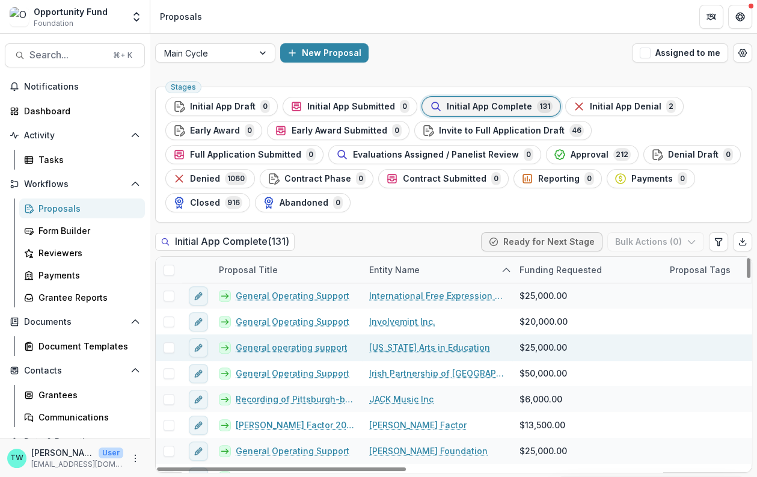
click at [407, 347] on link "[US_STATE] Arts in Education" at bounding box center [429, 347] width 121 height 13
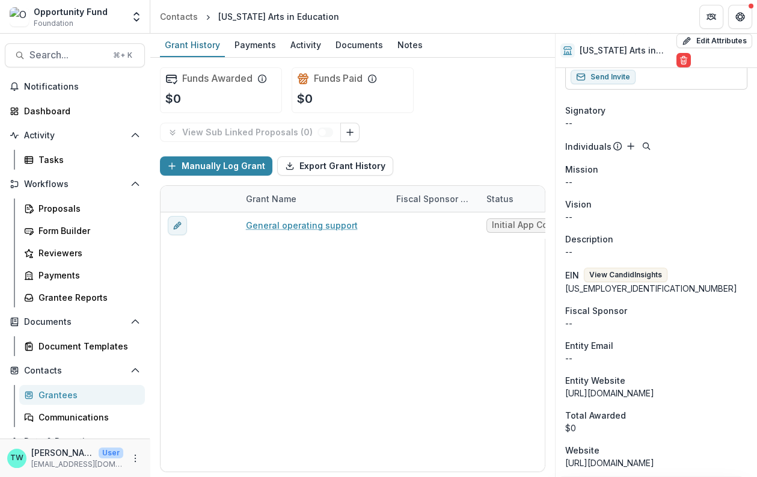
scroll to position [580, 0]
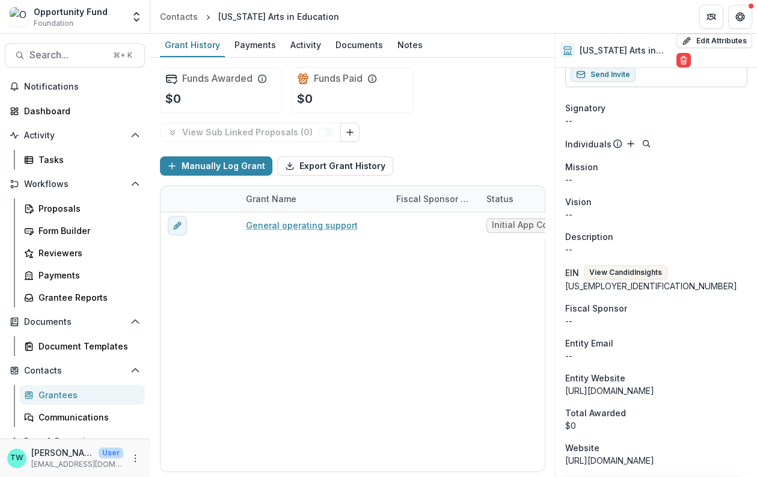
click at [616, 265] on button "View Candid Insights" at bounding box center [625, 272] width 84 height 14
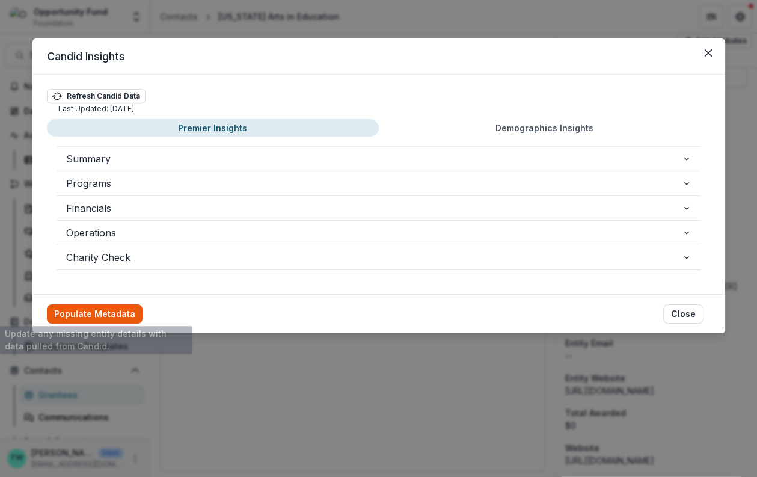
click at [104, 305] on button "Populate Metadata" at bounding box center [95, 313] width 96 height 19
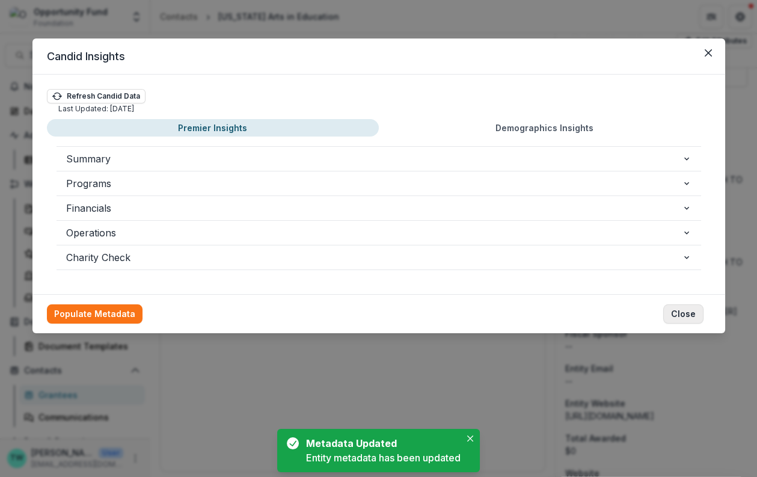
click at [681, 304] on button "Close" at bounding box center [683, 313] width 40 height 19
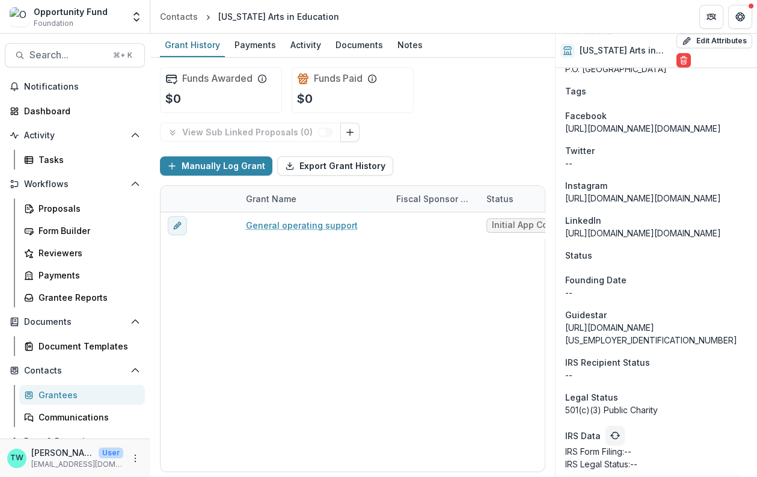
scroll to position [1170, 0]
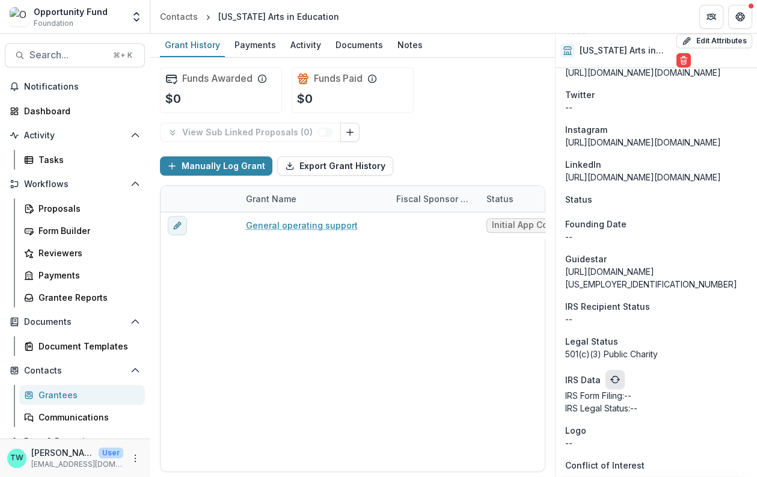
click at [610, 374] on icon "refresh" at bounding box center [615, 379] width 10 height 10
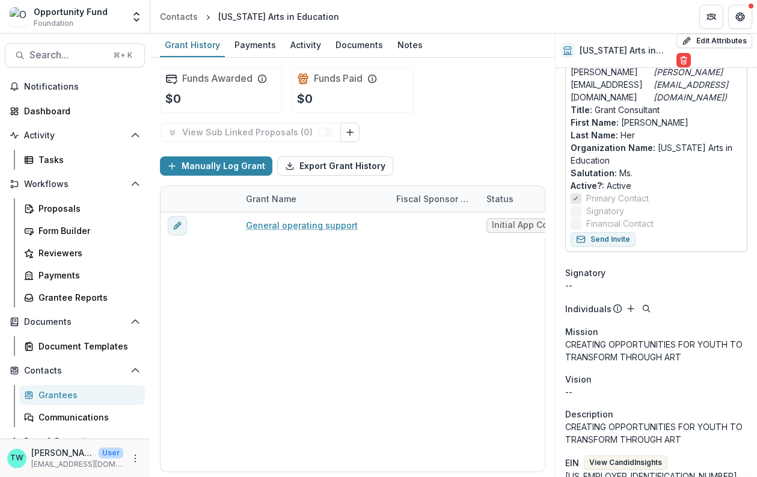
scroll to position [0, 0]
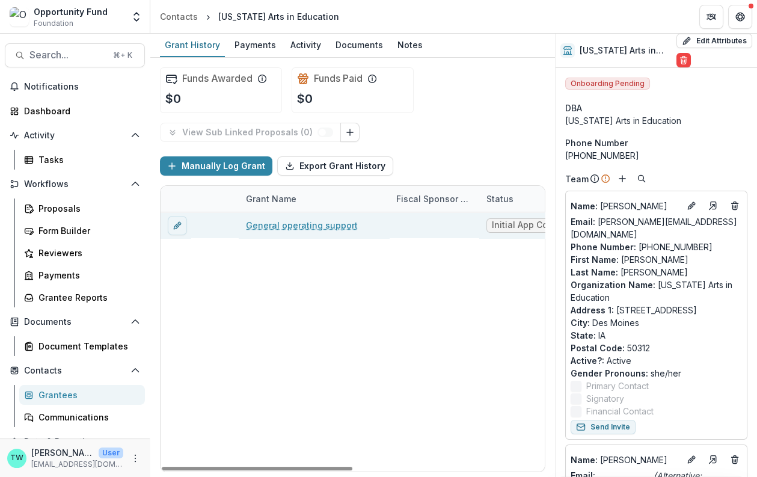
click at [287, 221] on link "General operating support" at bounding box center [302, 225] width 112 height 13
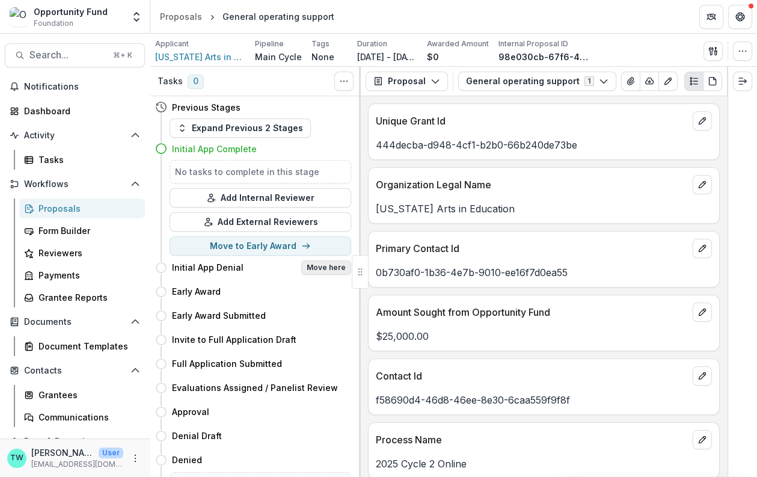
click at [331, 266] on button "Move here" at bounding box center [326, 267] width 50 height 14
select select "**********"
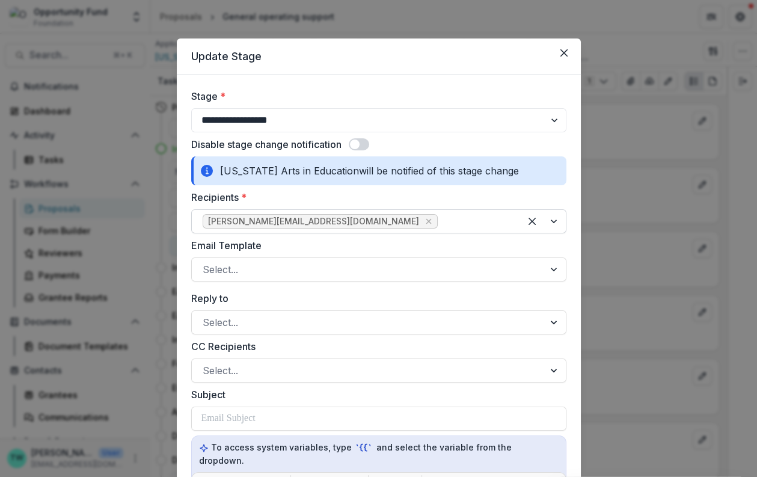
click at [440, 219] on div at bounding box center [474, 221] width 69 height 17
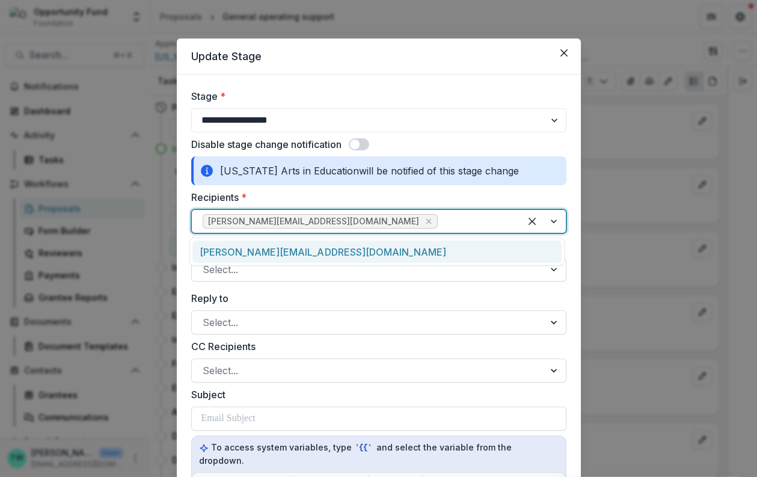
click at [370, 248] on div "[PERSON_NAME][EMAIL_ADDRESS][DOMAIN_NAME]" at bounding box center [376, 251] width 369 height 22
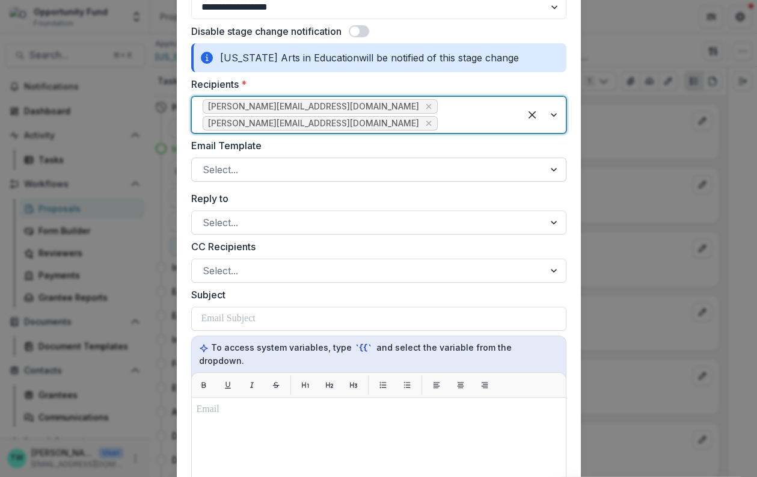
scroll to position [115, 0]
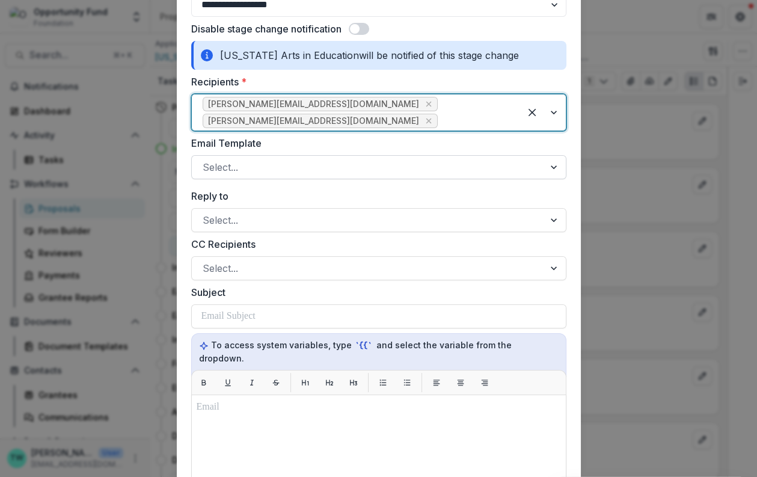
click at [346, 165] on div at bounding box center [368, 167] width 331 height 17
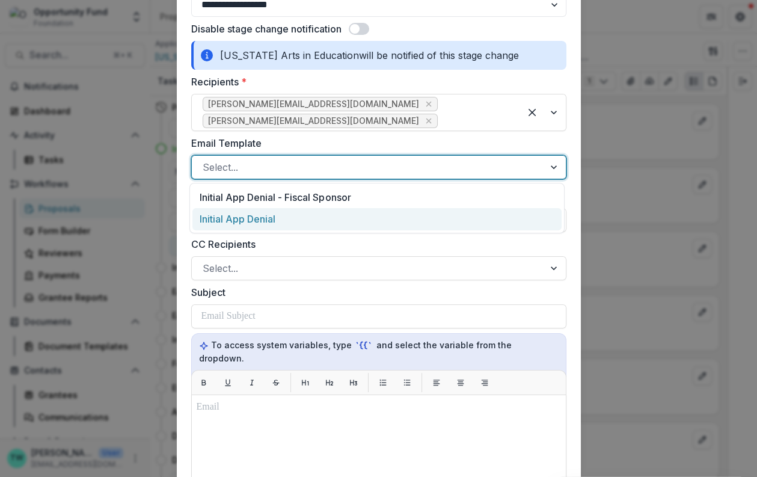
click at [338, 222] on div "Initial App Denial" at bounding box center [376, 219] width 369 height 22
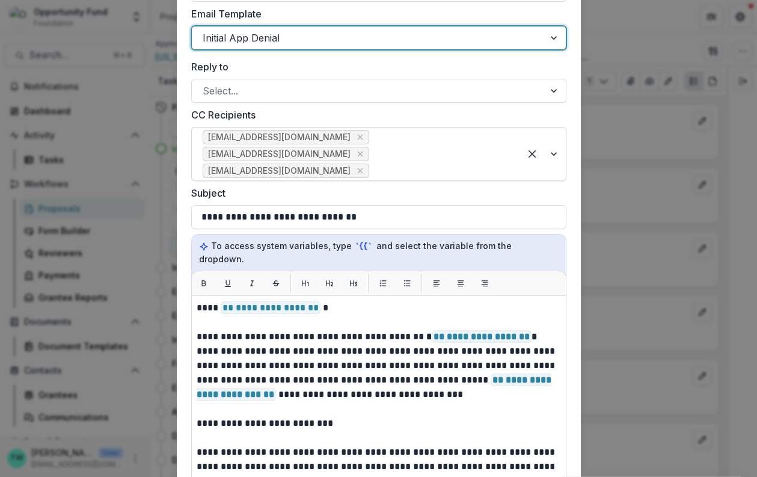
scroll to position [251, 0]
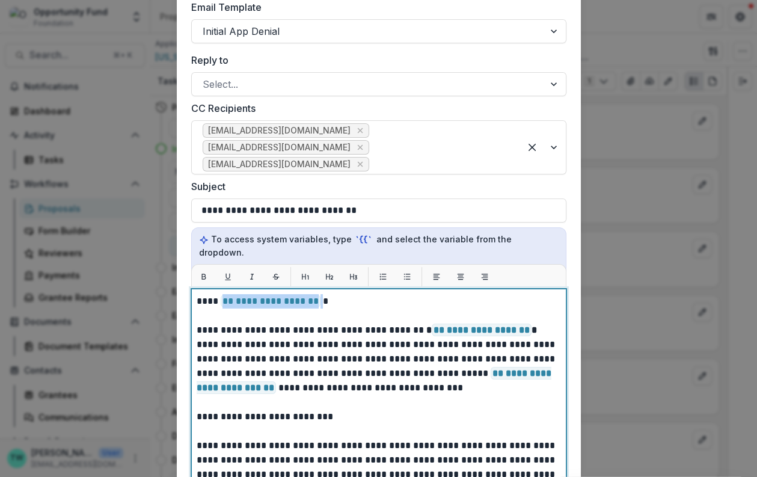
drag, startPoint x: 318, startPoint y: 286, endPoint x: 219, endPoint y: 286, distance: 99.2
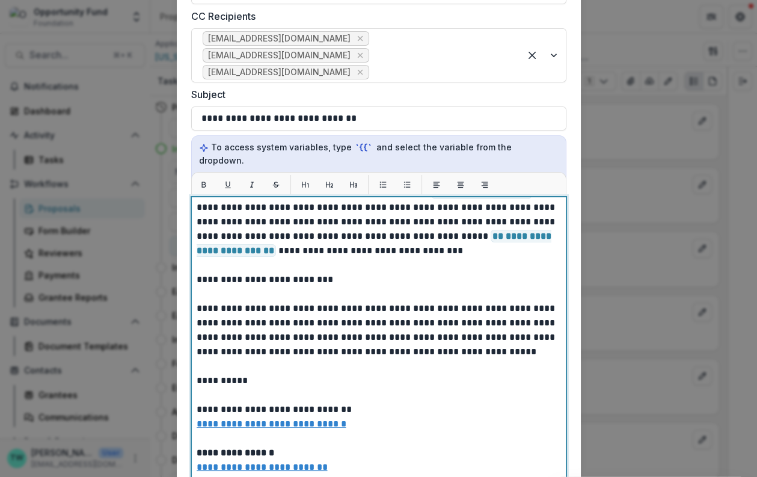
scroll to position [49, 0]
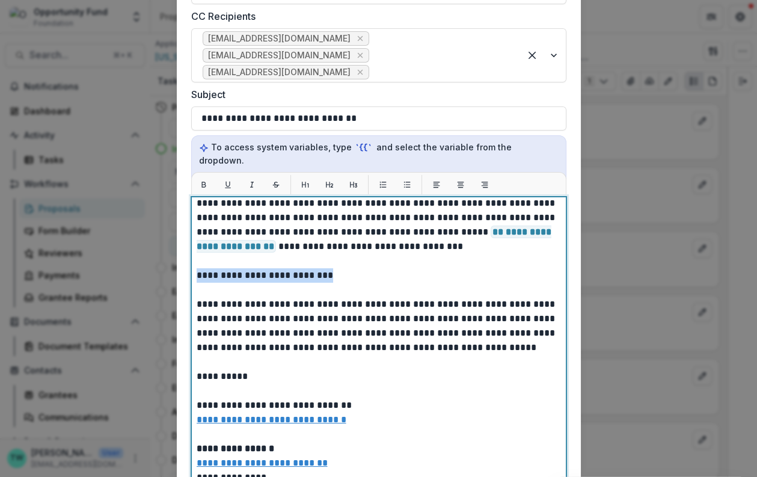
drag, startPoint x: 345, startPoint y: 259, endPoint x: 162, endPoint y: 253, distance: 182.8
click at [162, 253] on div "**********" at bounding box center [378, 238] width 757 height 477
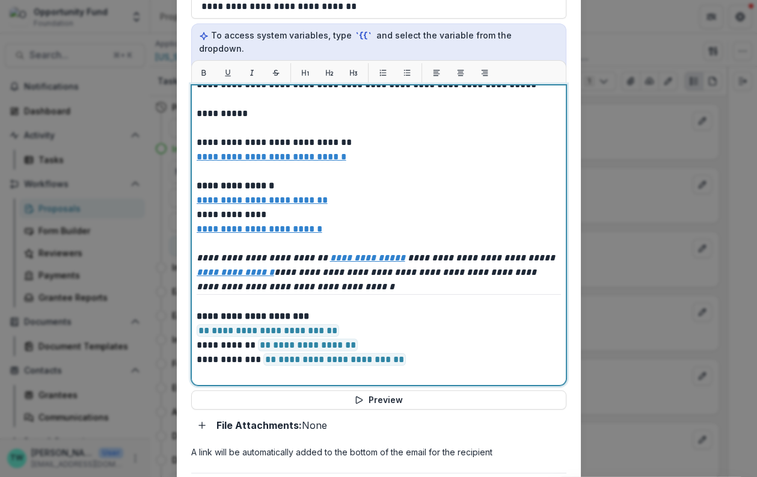
scroll to position [455, 0]
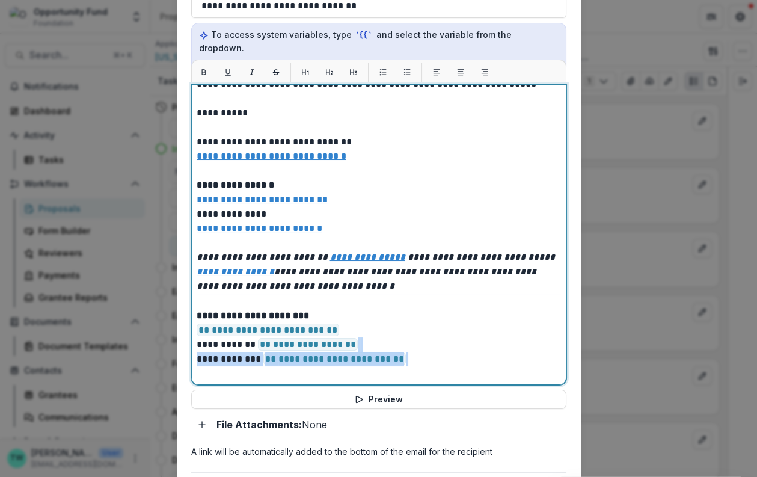
drag, startPoint x: 410, startPoint y: 340, endPoint x: 410, endPoint y: 329, distance: 10.8
click at [410, 329] on p "**********" at bounding box center [377, 344] width 361 height 72
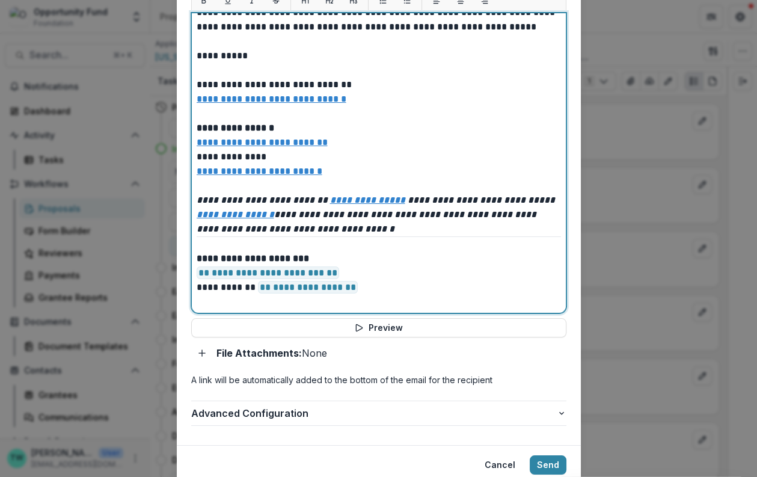
scroll to position [556, 0]
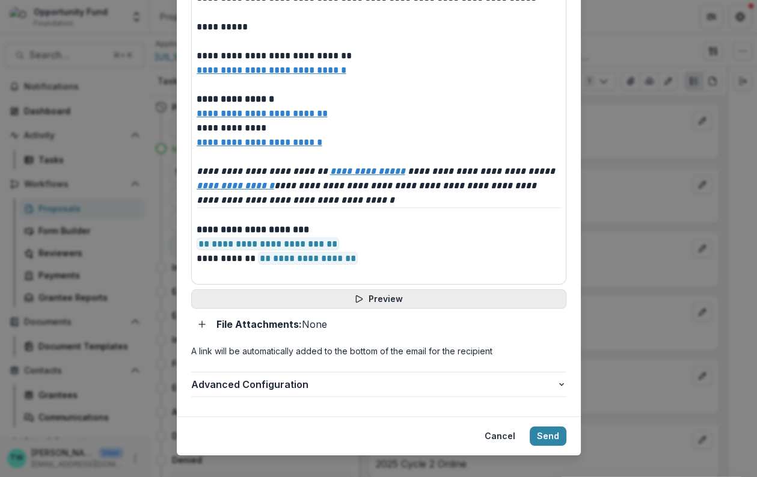
click at [380, 289] on button "Preview" at bounding box center [378, 298] width 375 height 19
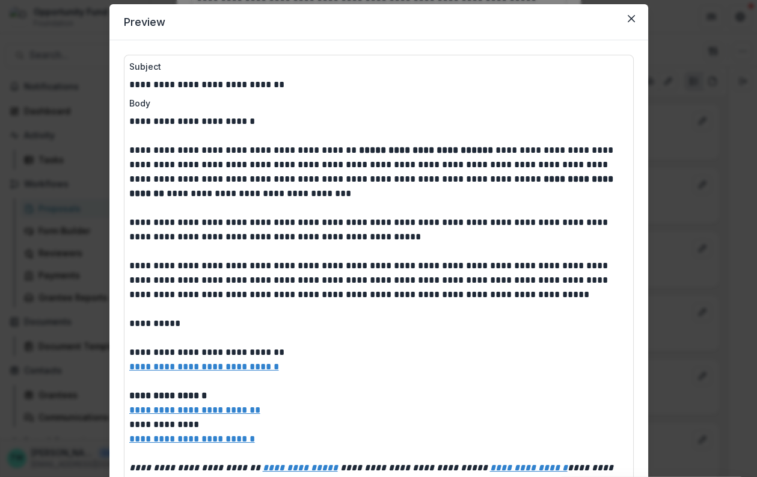
scroll to position [0, 0]
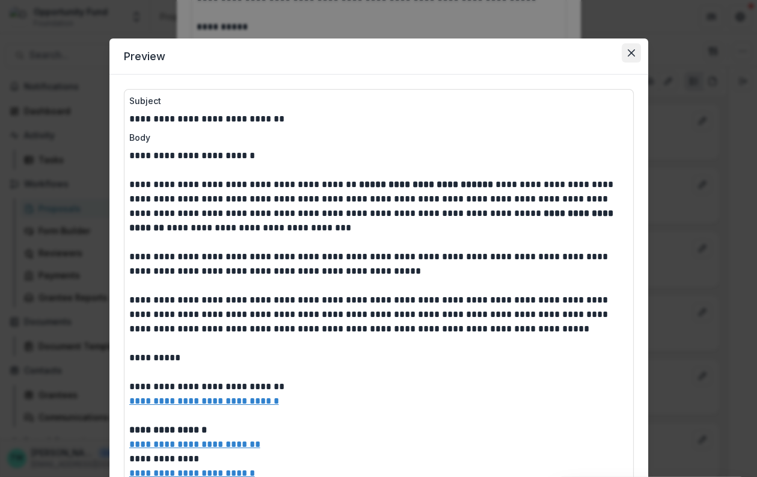
click at [631, 53] on icon "Close" at bounding box center [630, 52] width 7 height 7
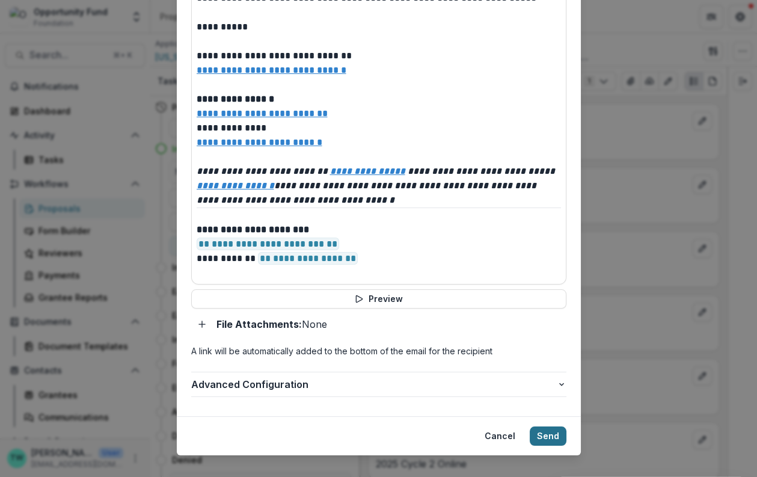
click at [547, 426] on button "Send" at bounding box center [547, 435] width 37 height 19
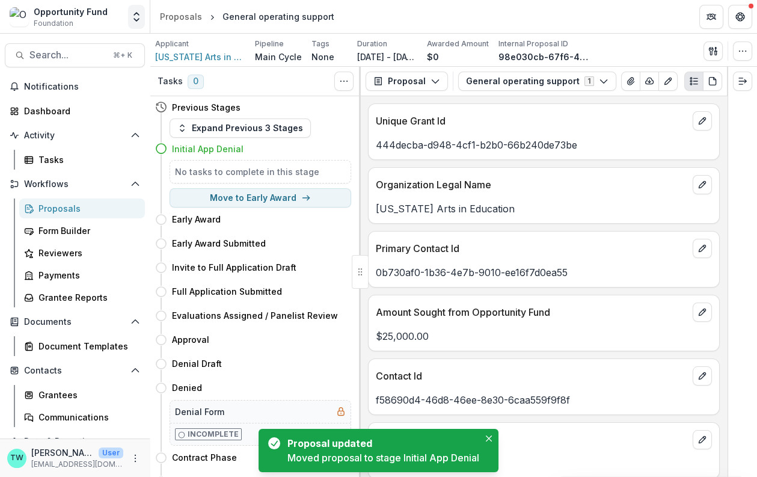
click at [136, 14] on icon "Open entity switcher" at bounding box center [136, 17] width 12 height 12
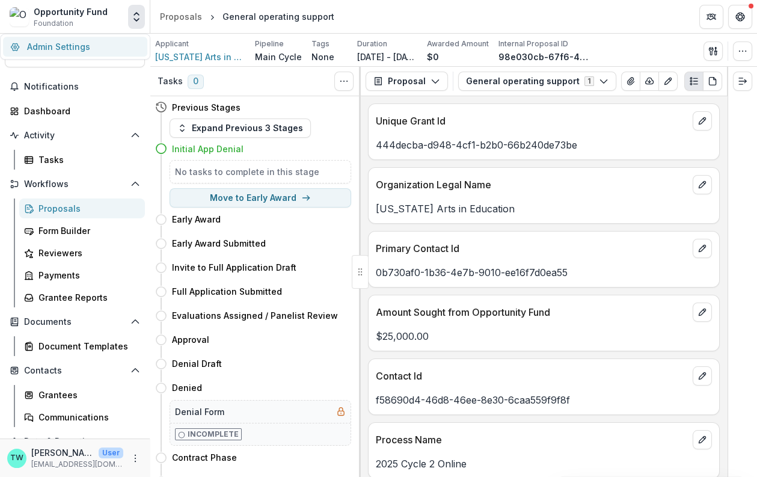
click at [113, 46] on link "Admin Settings" at bounding box center [75, 47] width 144 height 20
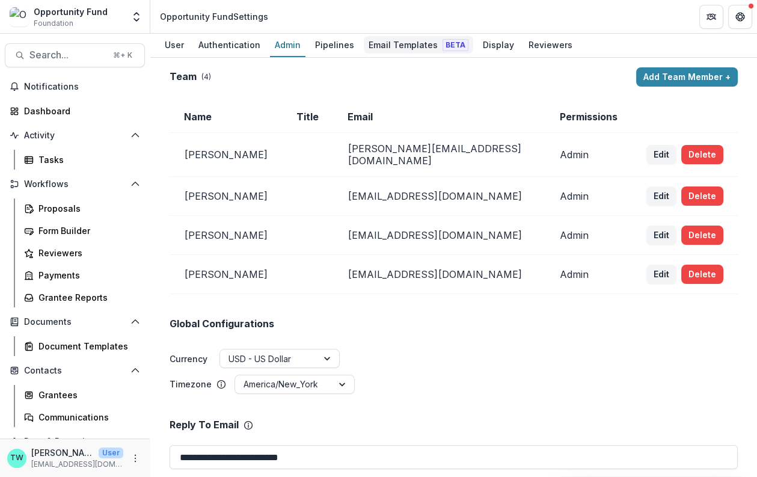
click at [403, 49] on div "Email Templates Beta" at bounding box center [418, 44] width 109 height 17
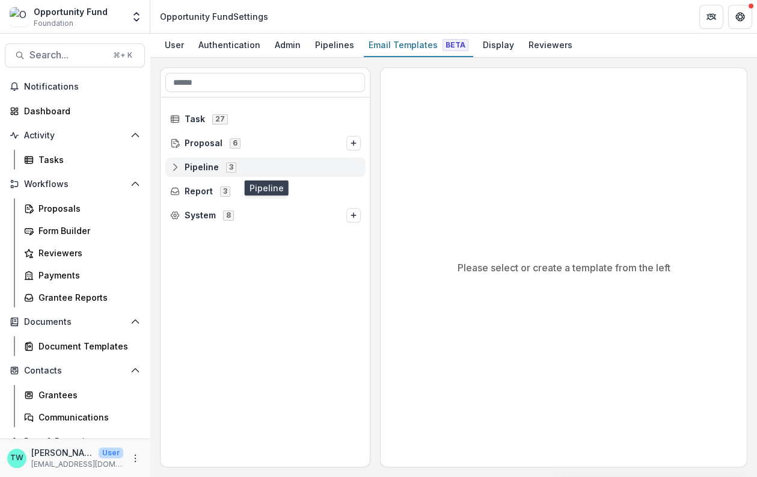
click at [190, 171] on div "Pipeline 3" at bounding box center [265, 166] width 200 height 19
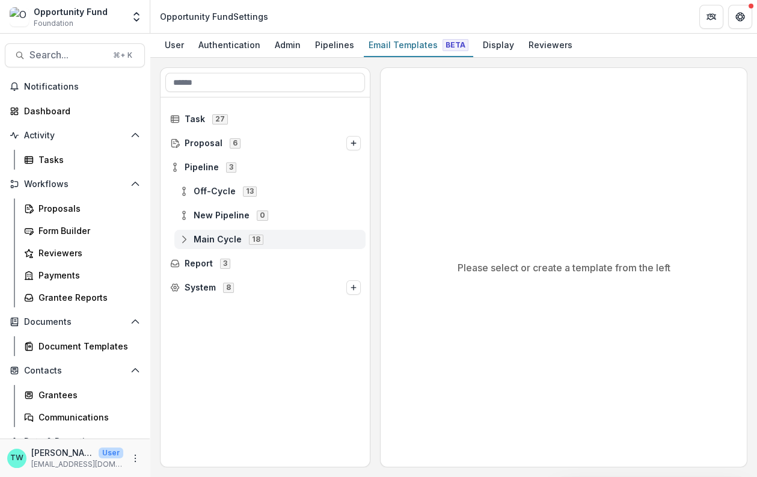
click at [222, 235] on span "Main Cycle" at bounding box center [217, 239] width 48 height 10
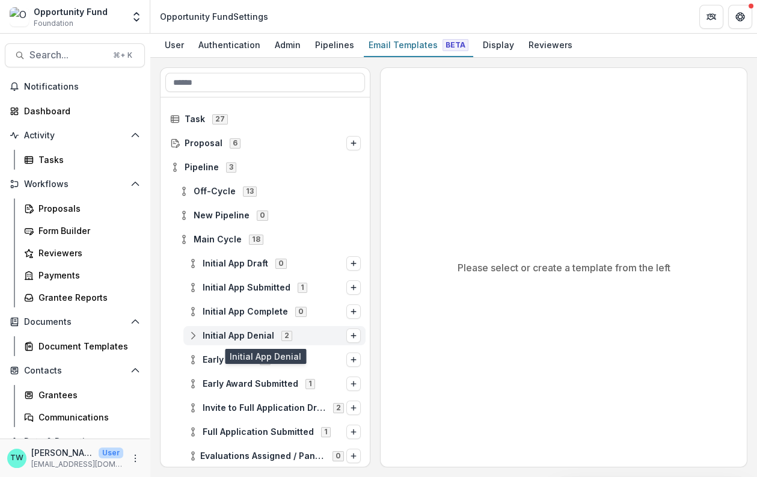
click at [233, 334] on span "Initial App Denial" at bounding box center [239, 336] width 72 height 10
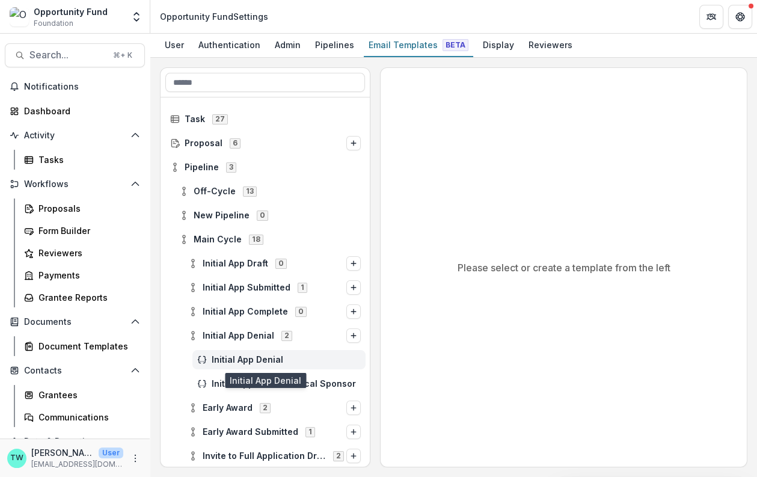
click at [242, 356] on span "Initial App Denial" at bounding box center [286, 360] width 149 height 10
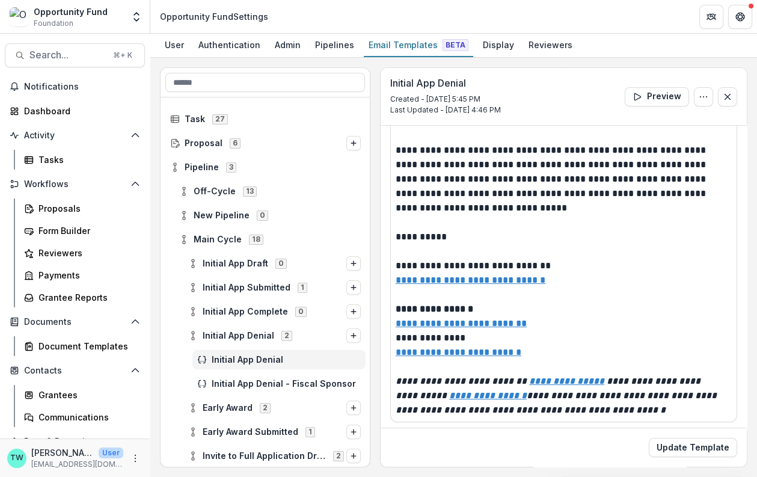
scroll to position [243, 0]
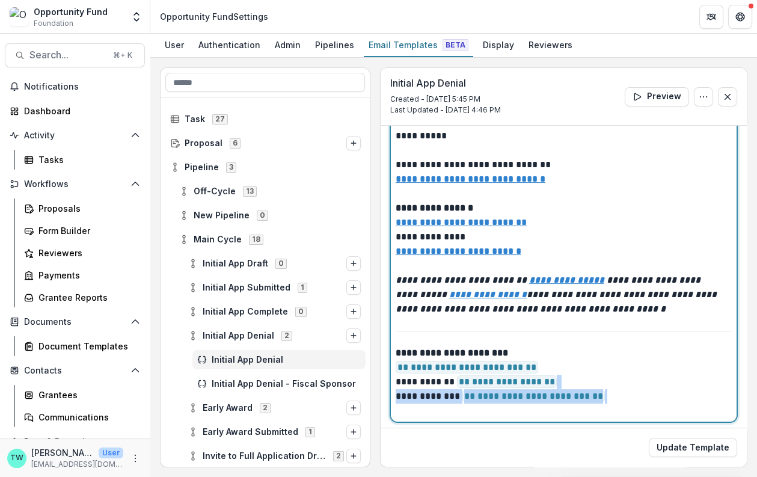
drag, startPoint x: 608, startPoint y: 393, endPoint x: 608, endPoint y: 379, distance: 13.8
click at [608, 379] on p "**********" at bounding box center [560, 382] width 331 height 72
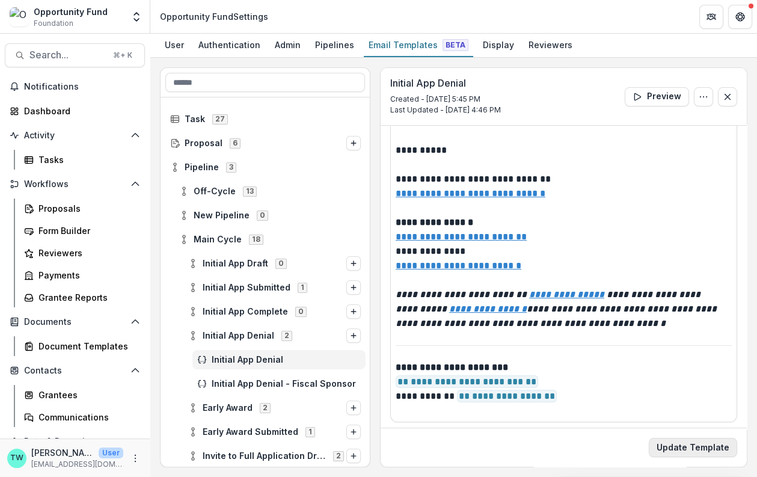
click at [678, 448] on button "Update Template" at bounding box center [692, 446] width 88 height 19
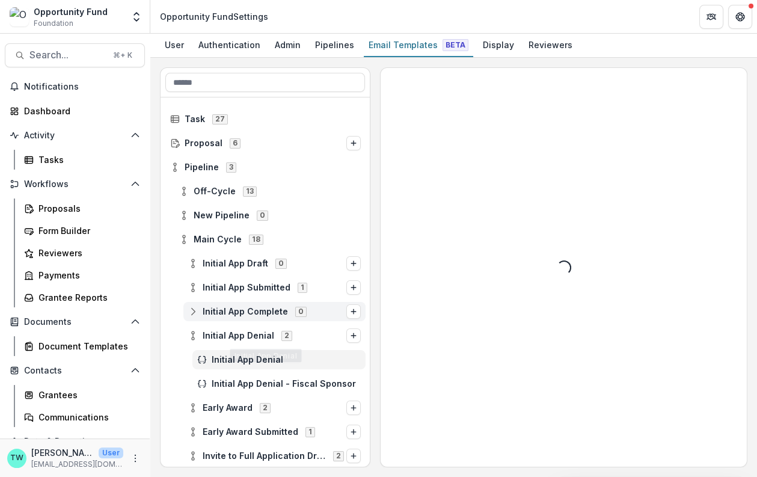
scroll to position [0, 0]
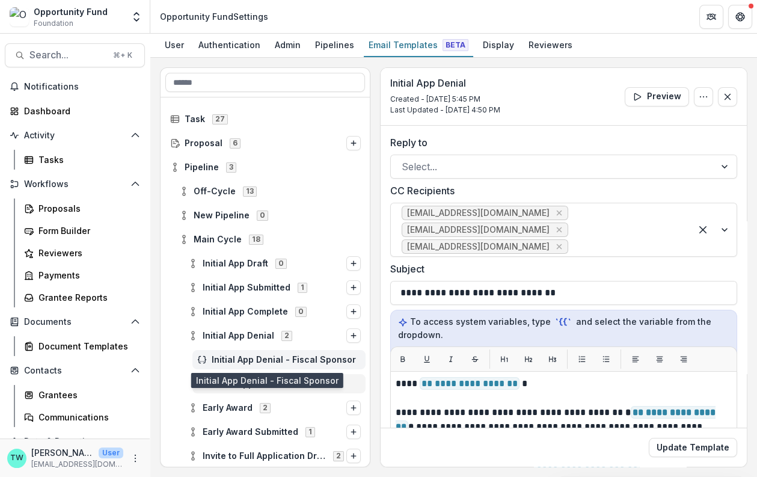
click at [261, 359] on span "Initial App Denial - Fiscal Sponsor" at bounding box center [286, 360] width 149 height 10
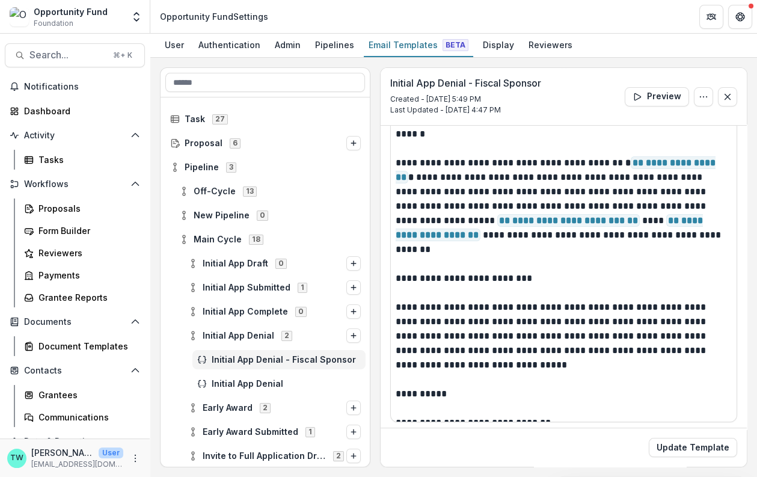
scroll to position [258, 0]
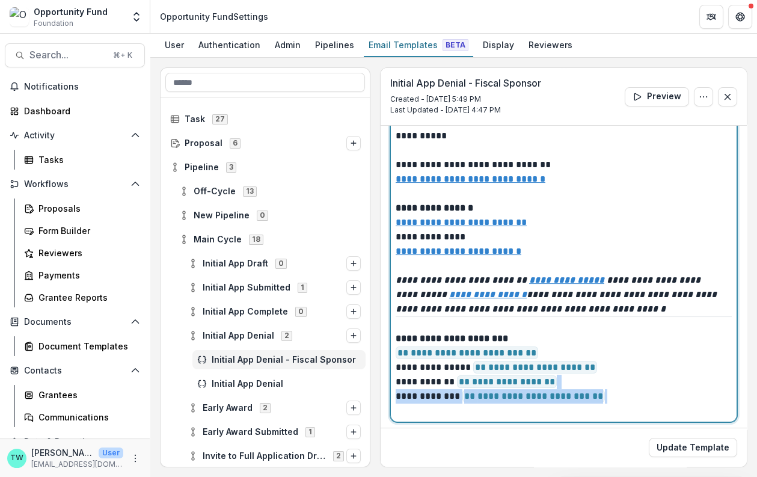
drag, startPoint x: 609, startPoint y: 397, endPoint x: 608, endPoint y: 382, distance: 15.7
click at [608, 382] on p "**********" at bounding box center [560, 389] width 331 height 58
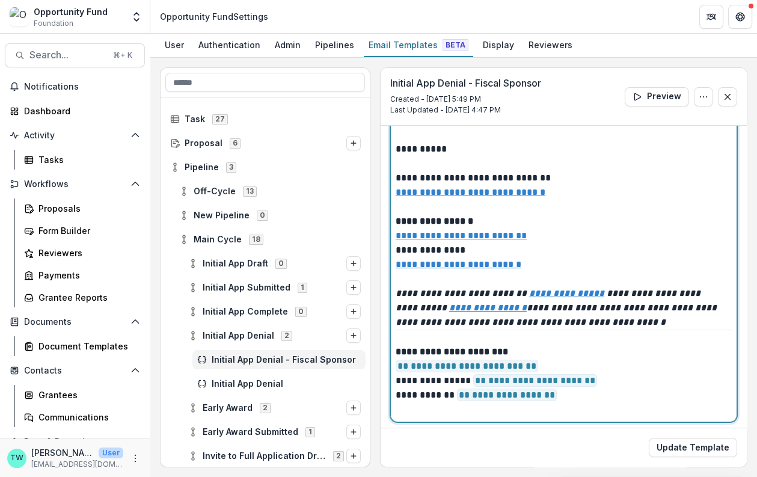
scroll to position [243, 0]
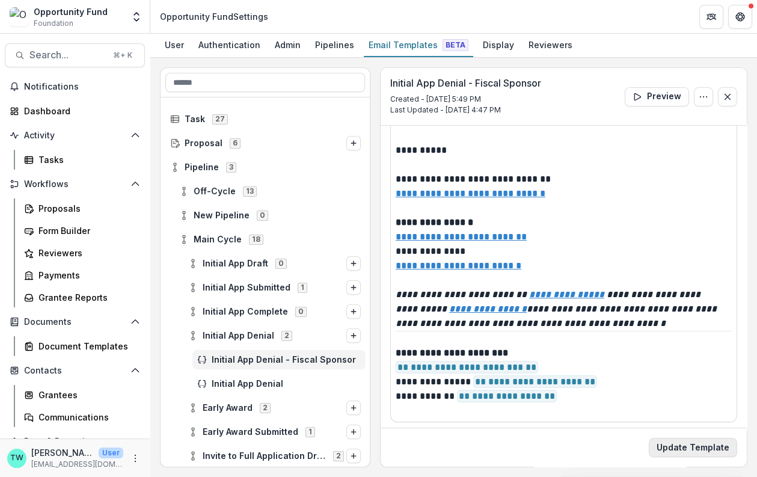
click at [673, 439] on button "Update Template" at bounding box center [692, 446] width 88 height 19
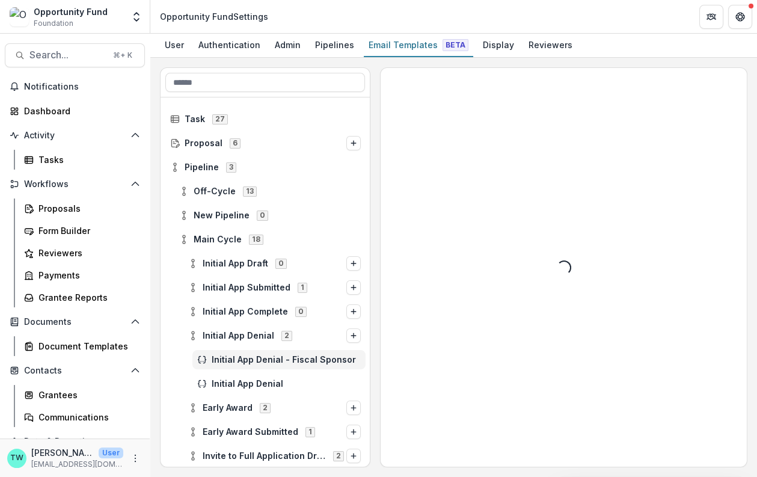
scroll to position [0, 0]
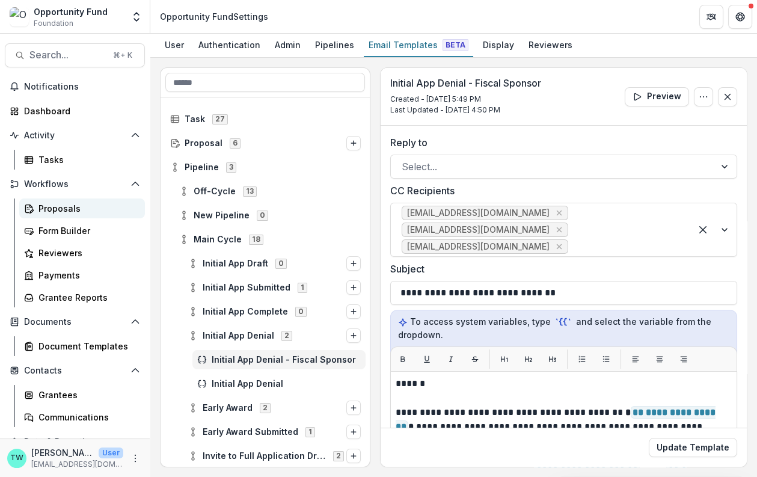
click at [58, 206] on div "Proposals" at bounding box center [86, 208] width 97 height 13
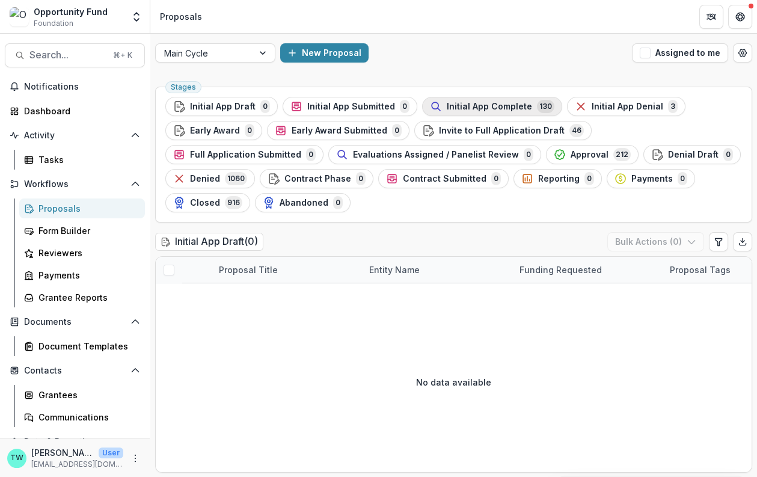
click at [487, 106] on span "Initial App Complete" at bounding box center [488, 107] width 85 height 10
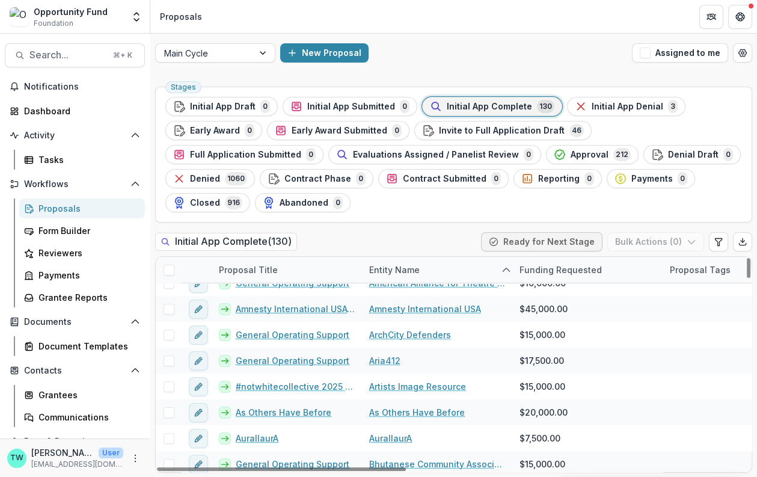
scroll to position [173, 0]
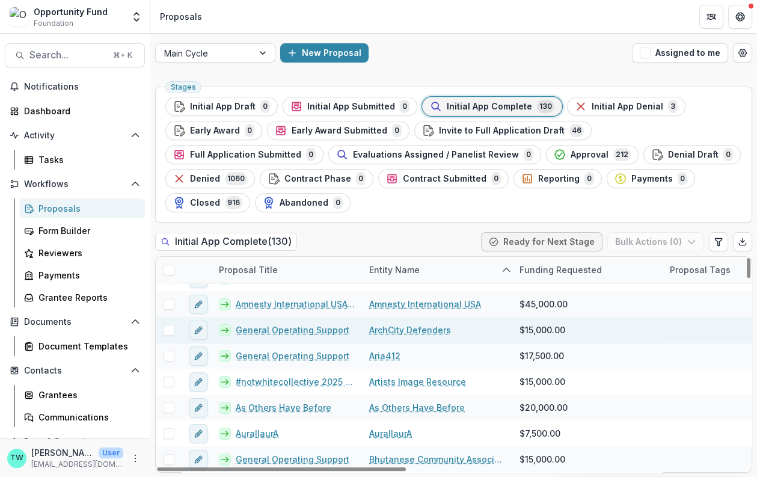
click at [405, 325] on link "ArchCity Defenders" at bounding box center [410, 329] width 82 height 13
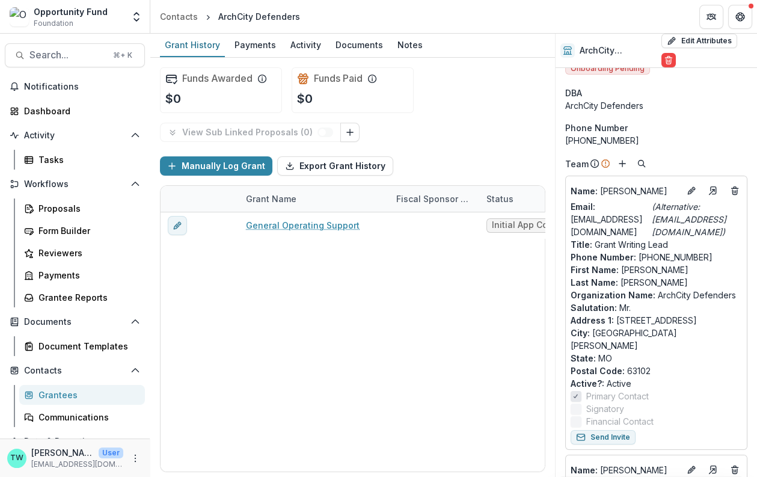
scroll to position [4, 0]
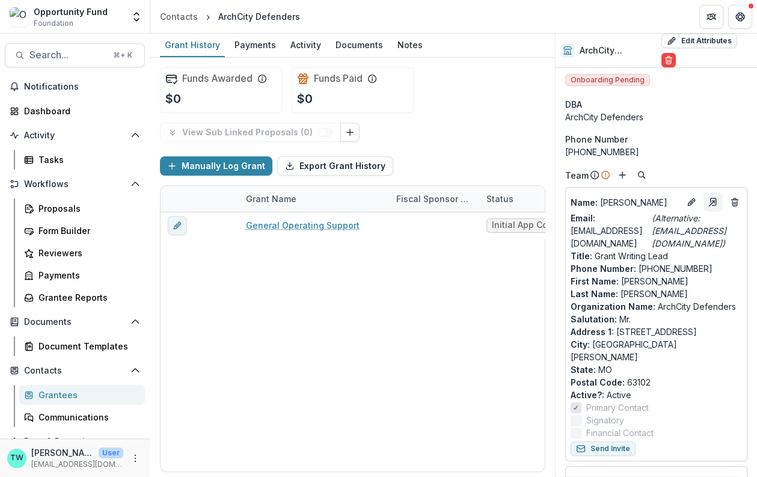
click at [709, 201] on line "Go to contact" at bounding box center [711, 203] width 5 height 5
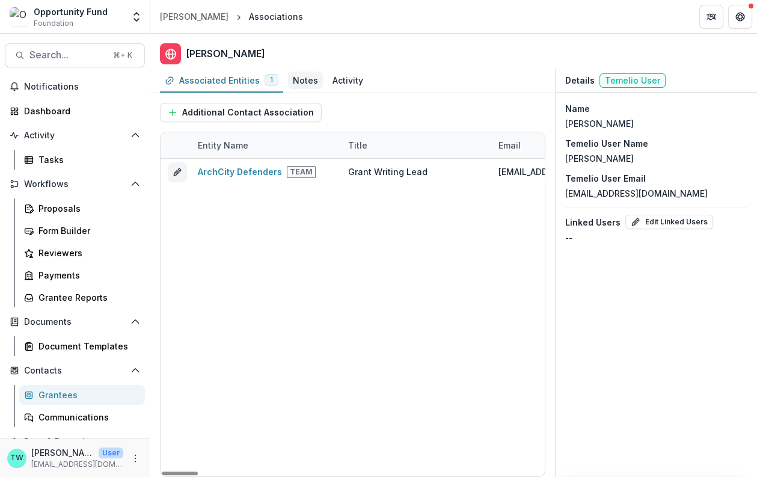
click at [298, 79] on div "Notes" at bounding box center [305, 80] width 25 height 13
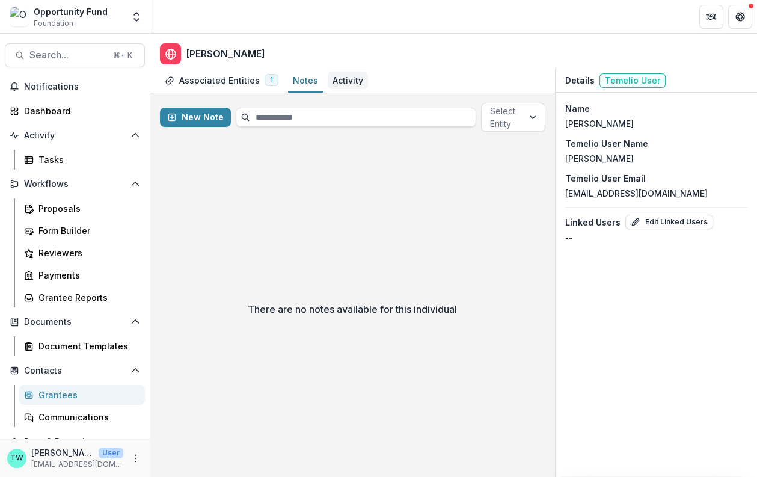
click at [340, 80] on div "Activity" at bounding box center [347, 80] width 31 height 13
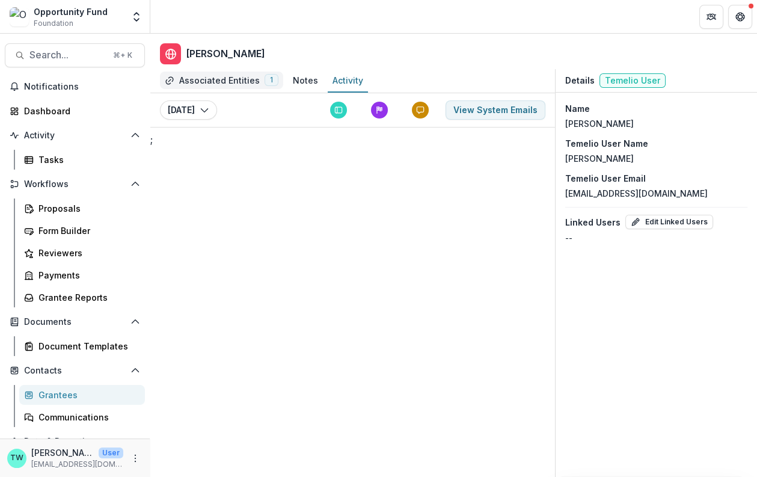
click at [219, 81] on div "Associated Entities" at bounding box center [219, 80] width 81 height 13
click at [72, 206] on div "Proposals" at bounding box center [86, 208] width 97 height 13
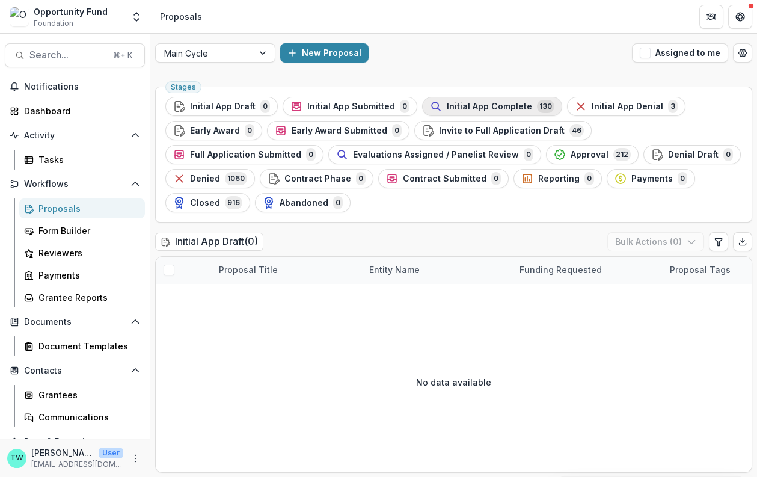
click at [486, 106] on span "Initial App Complete" at bounding box center [488, 107] width 85 height 10
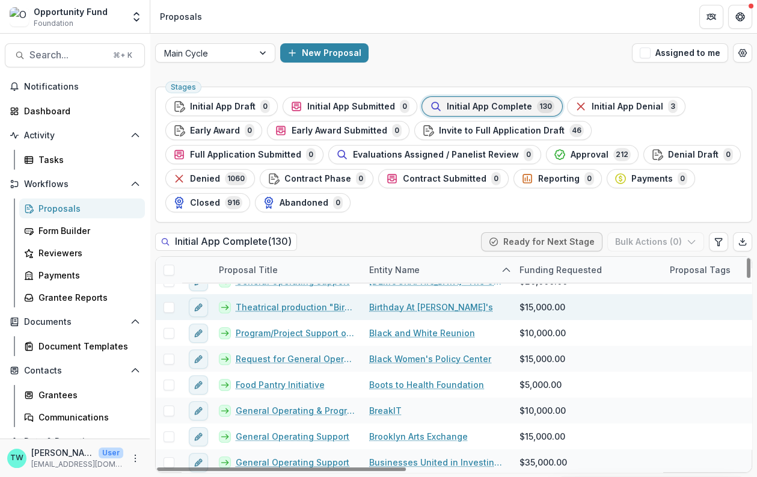
scroll to position [168, 0]
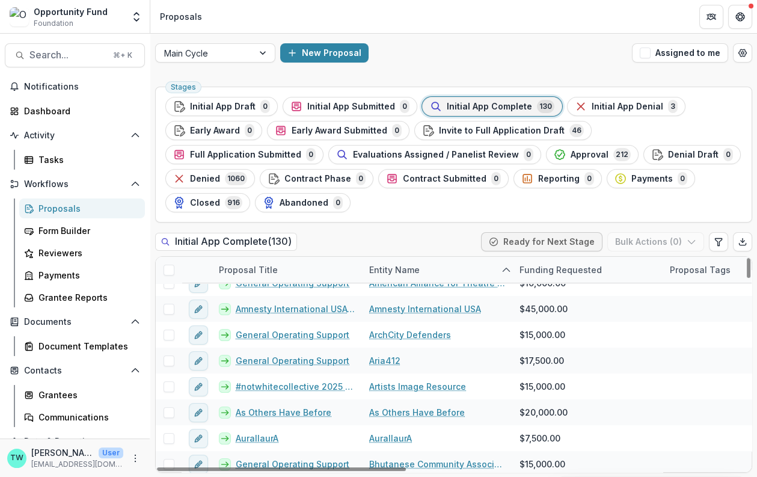
click at [55, 198] on link "Proposals" at bounding box center [82, 208] width 126 height 20
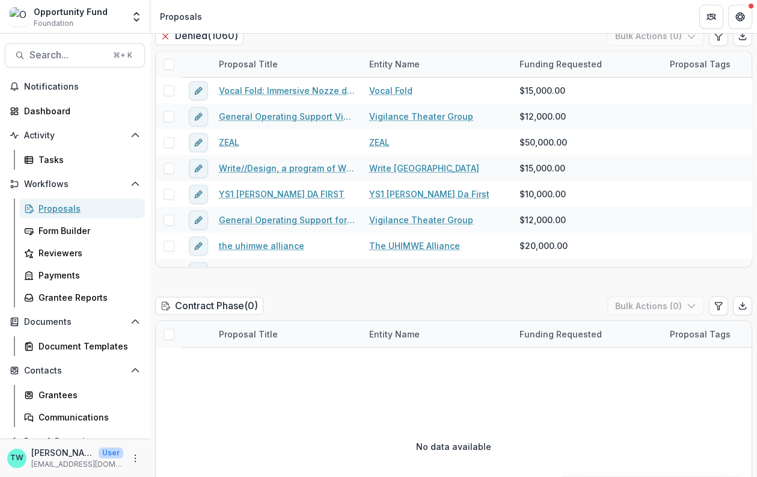
scroll to position [3136, 0]
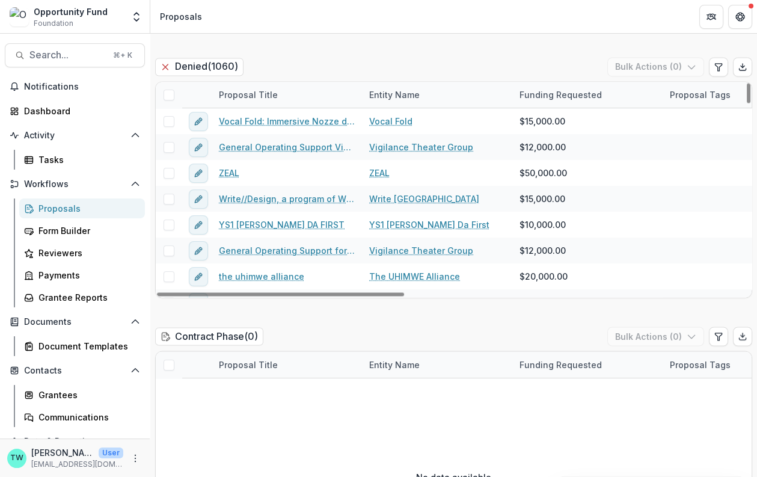
click at [48, 206] on div "Proposals" at bounding box center [86, 208] width 97 height 13
click at [63, 301] on div "Grantee Reports" at bounding box center [86, 297] width 97 height 13
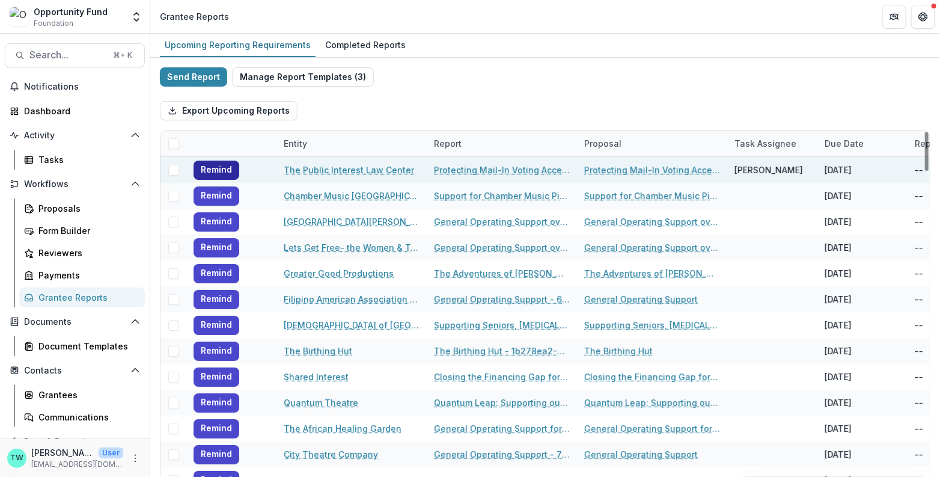
click at [222, 166] on button "Remind" at bounding box center [216, 169] width 46 height 19
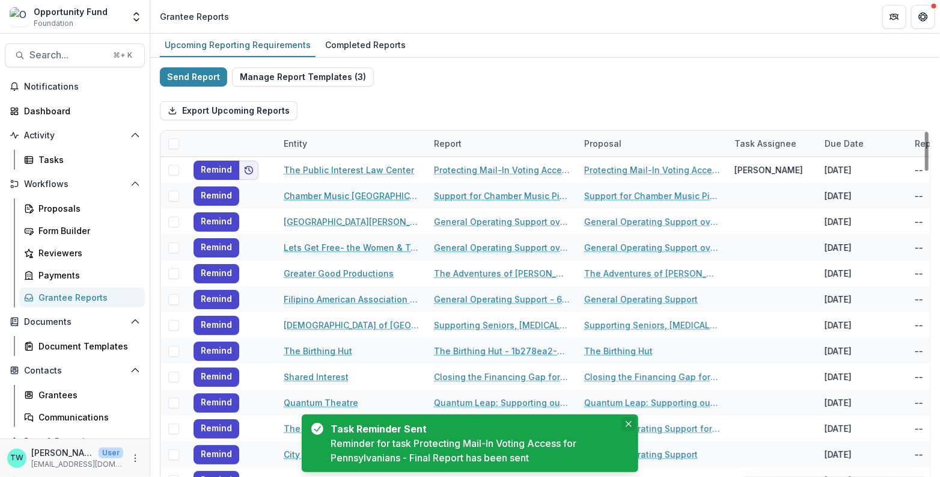
click at [626, 422] on icon "Close" at bounding box center [629, 424] width 6 height 6
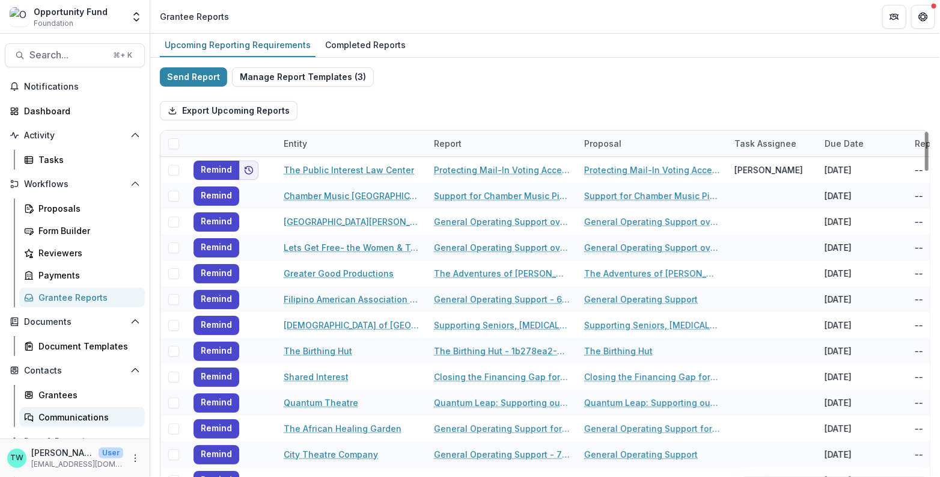
click at [79, 415] on div "Communications" at bounding box center [86, 416] width 97 height 13
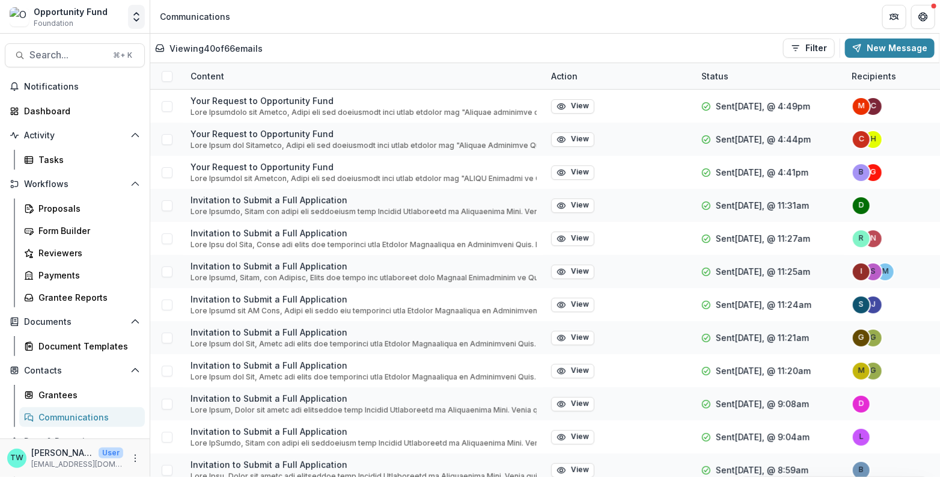
click at [133, 14] on icon "Open entity switcher" at bounding box center [136, 17] width 12 height 12
click at [90, 43] on link "Admin Settings" at bounding box center [75, 47] width 144 height 20
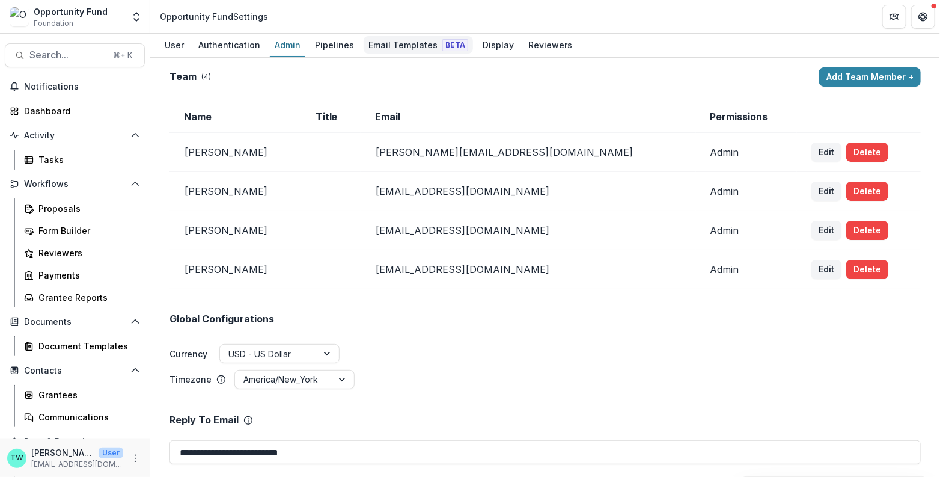
click at [385, 43] on div "Email Templates Beta" at bounding box center [418, 44] width 109 height 17
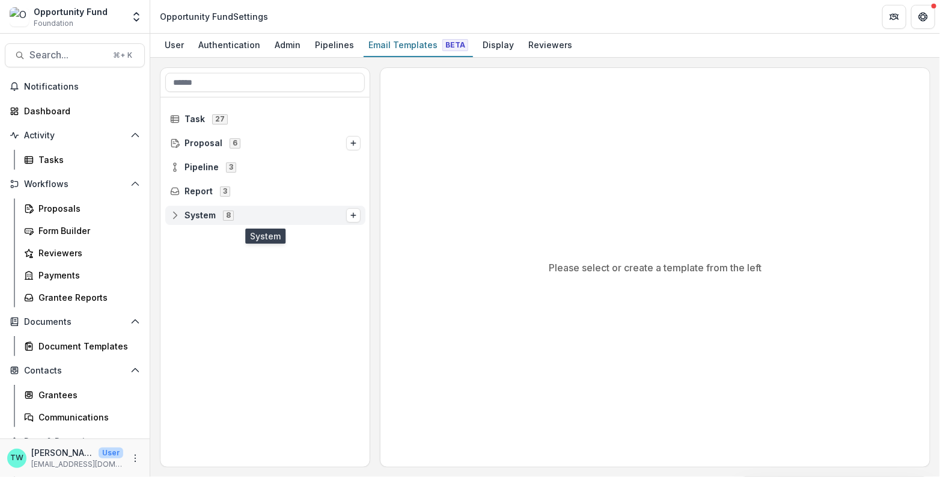
click at [192, 211] on span "System" at bounding box center [199, 215] width 31 height 10
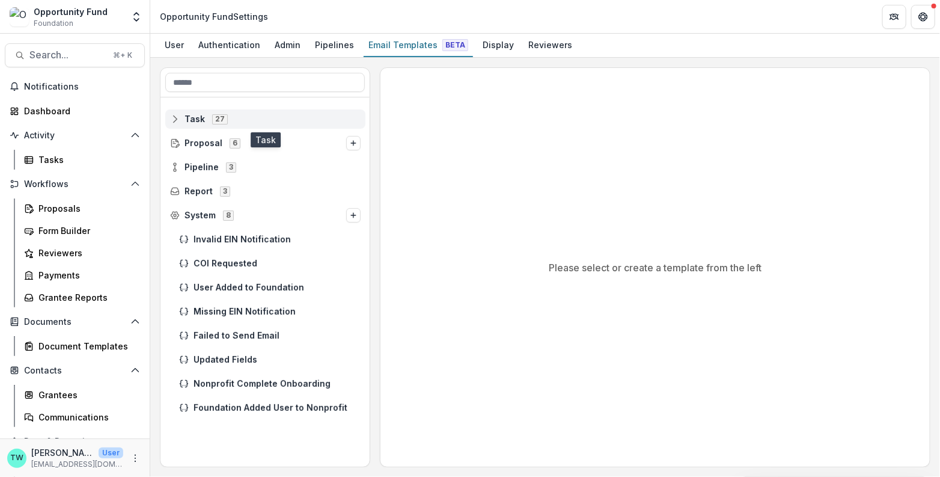
click at [183, 120] on span "Task 27" at bounding box center [265, 119] width 190 height 10
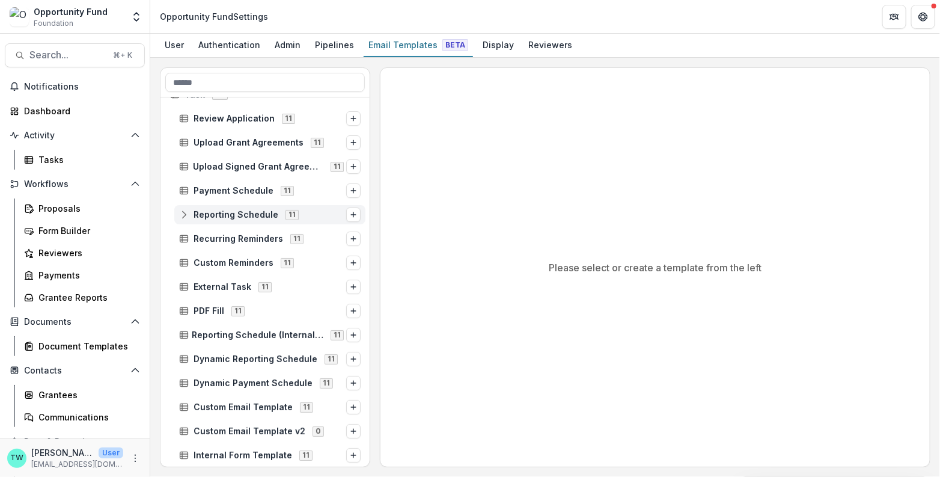
scroll to position [25, 0]
click at [183, 219] on div "Reporting Schedule 11" at bounding box center [269, 213] width 191 height 19
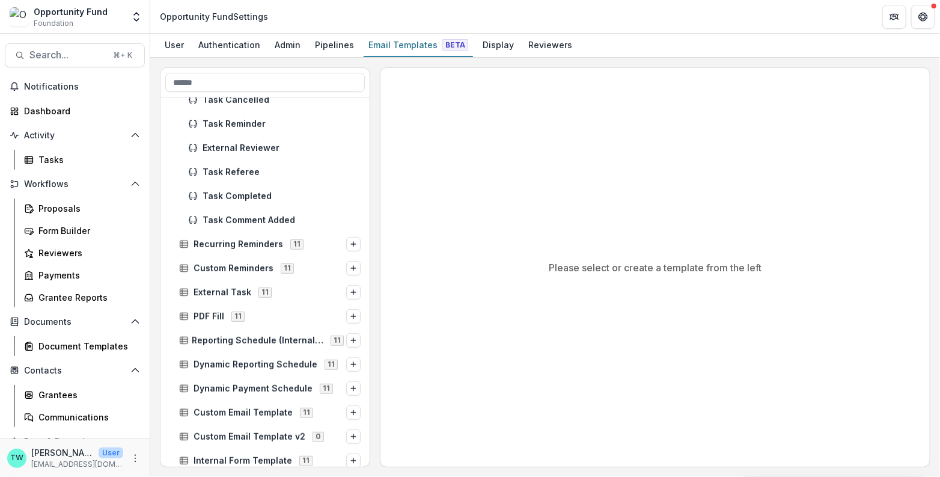
scroll to position [282, 0]
click at [185, 266] on icon at bounding box center [184, 269] width 10 height 10
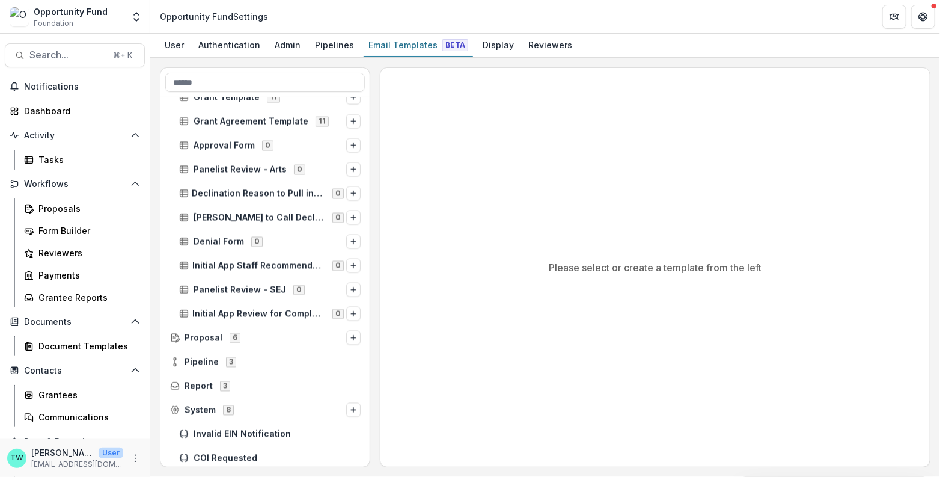
scroll to position [1028, 0]
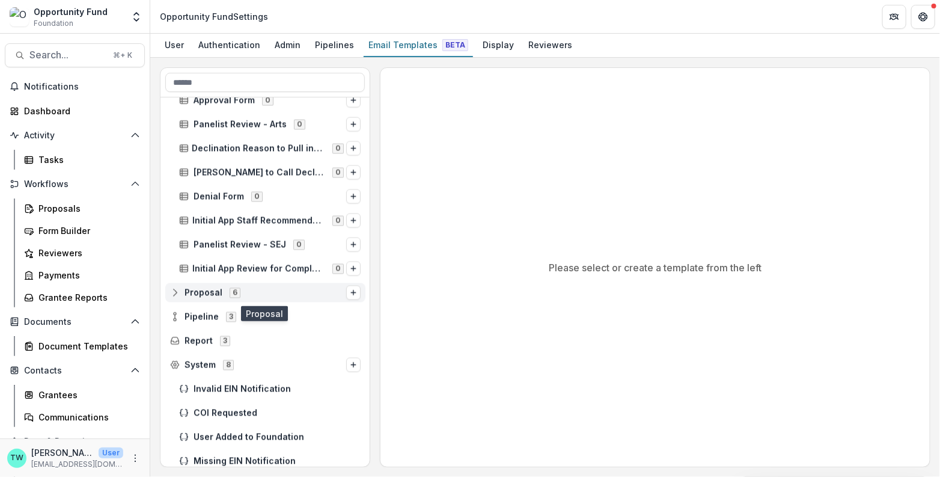
click at [174, 293] on icon at bounding box center [175, 293] width 10 height 10
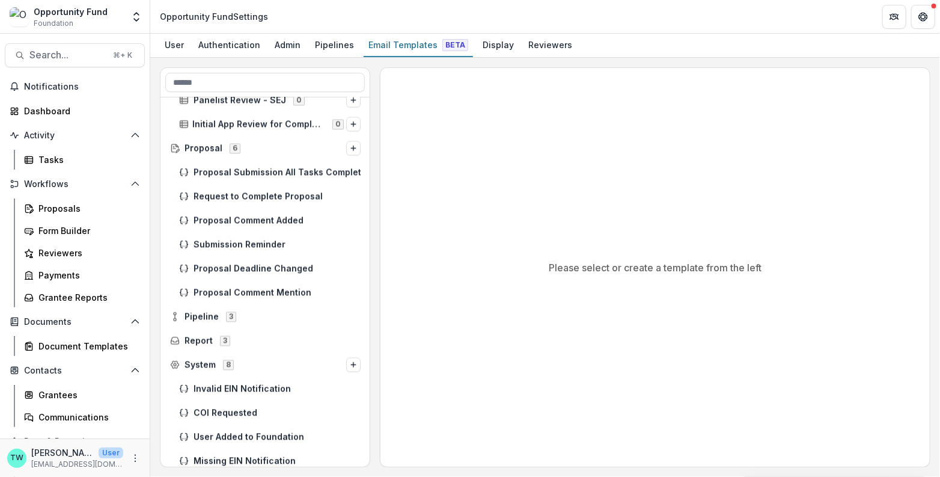
scroll to position [1180, 0]
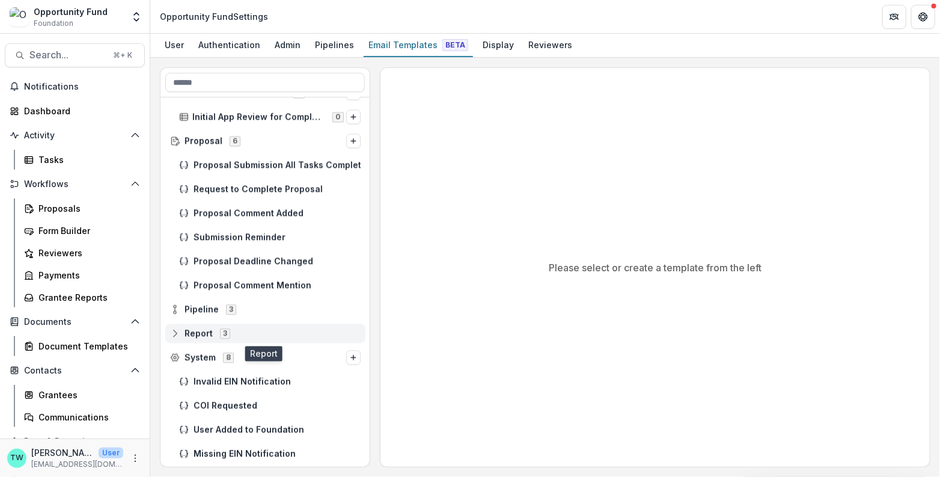
click at [176, 329] on icon at bounding box center [175, 333] width 10 height 10
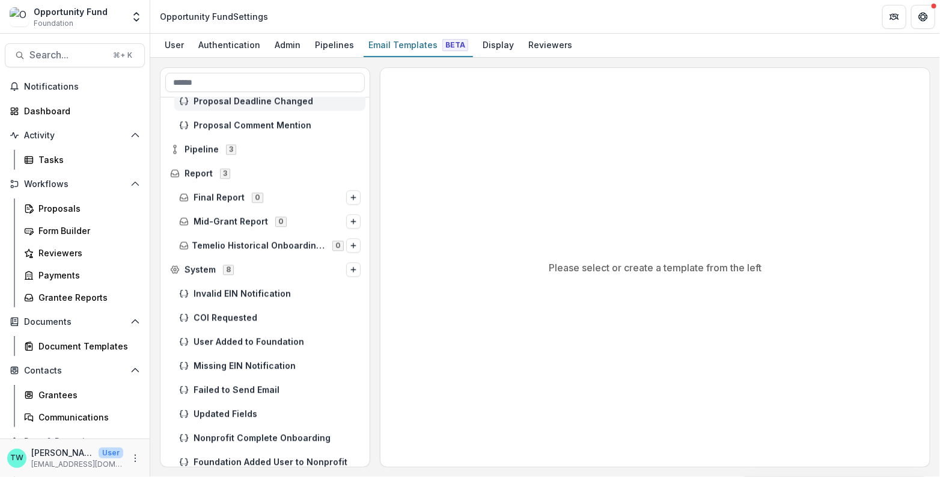
scroll to position [1345, 0]
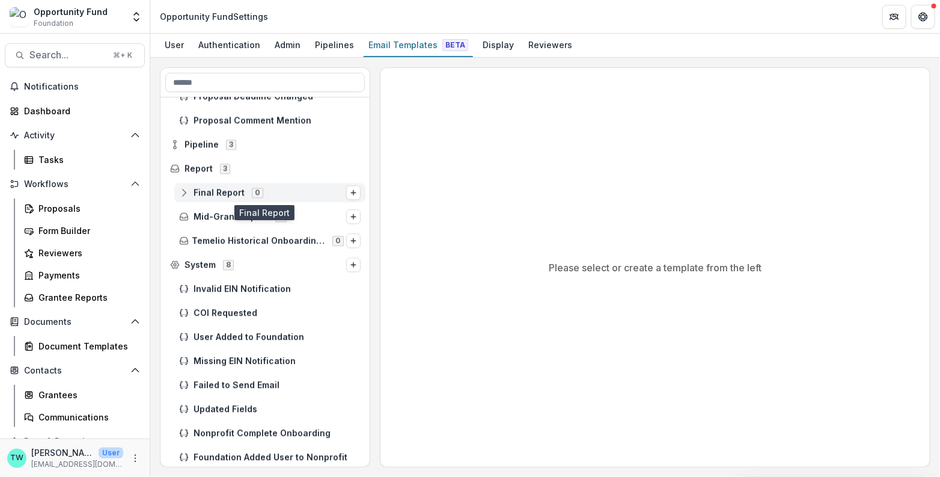
click at [182, 193] on icon at bounding box center [184, 192] width 10 height 10
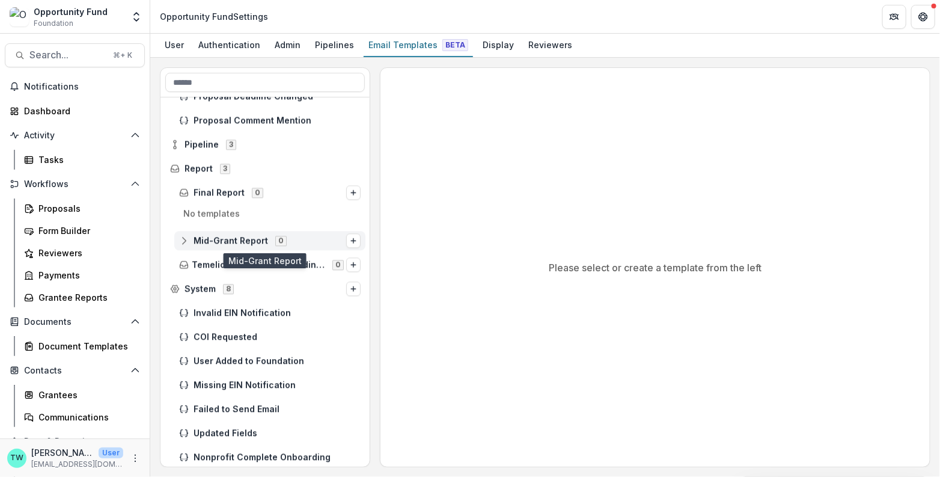
click at [183, 243] on icon at bounding box center [184, 241] width 10 height 10
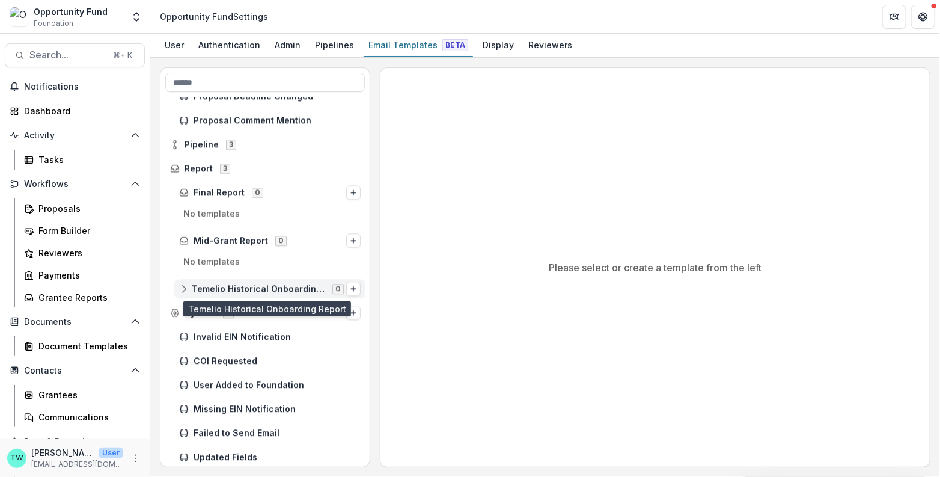
click at [183, 285] on icon at bounding box center [184, 289] width 10 height 10
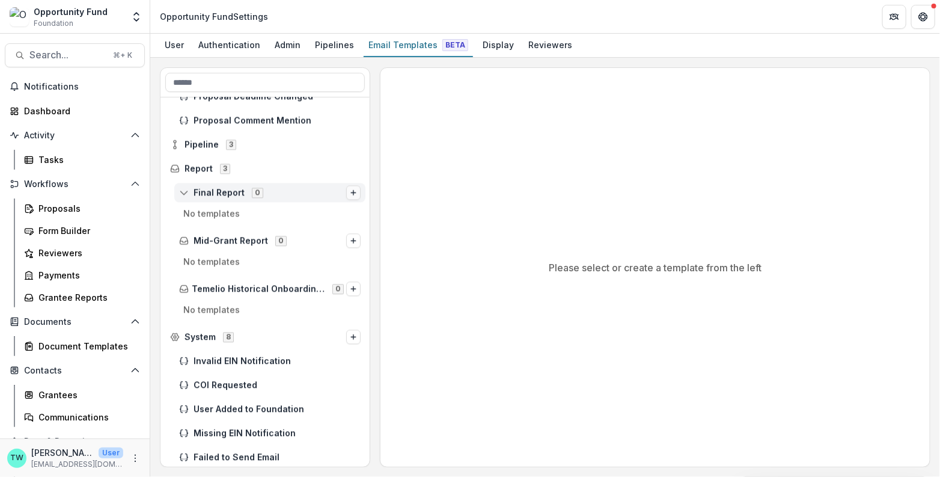
click at [350, 191] on icon "Options" at bounding box center [353, 192] width 7 height 7
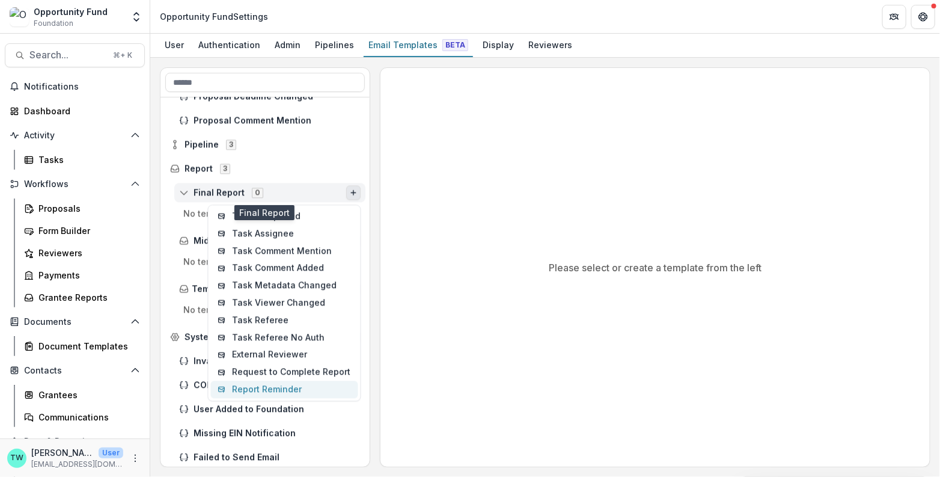
click at [284, 385] on button "Report Reminder" at bounding box center [283, 388] width 147 height 17
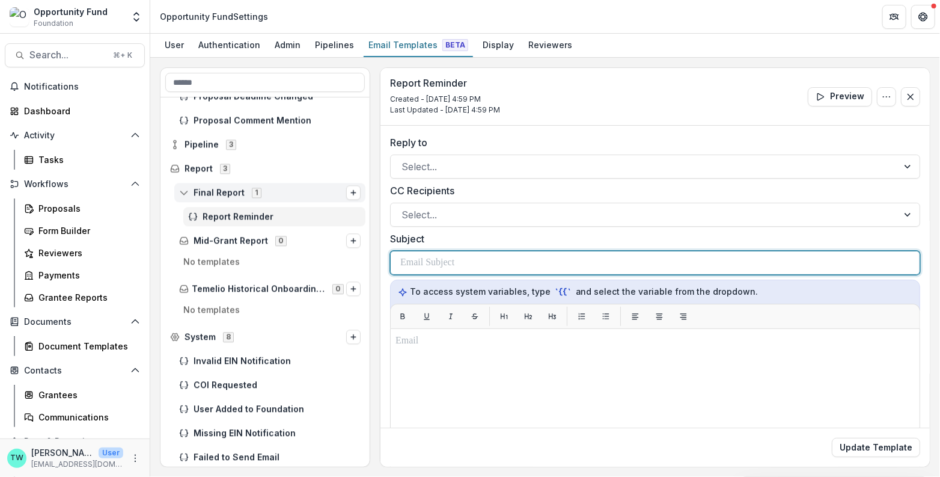
click at [447, 261] on p at bounding box center [427, 262] width 54 height 14
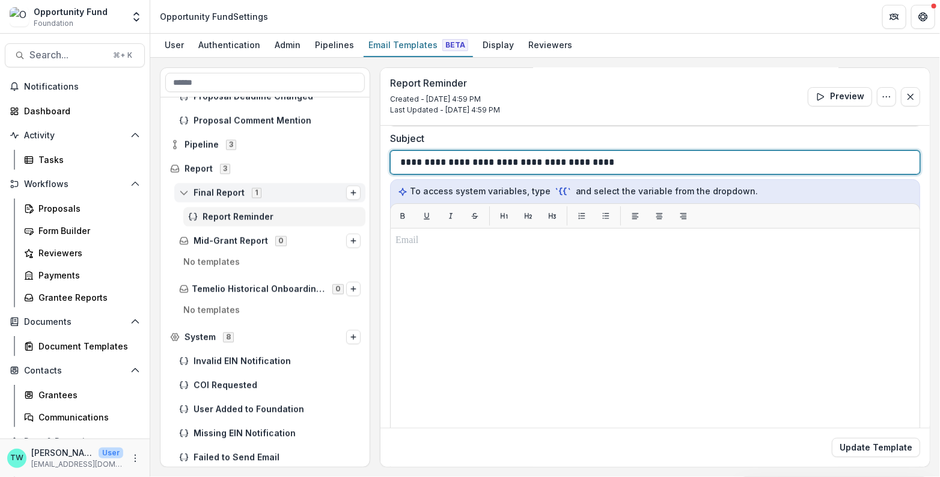
scroll to position [102, 0]
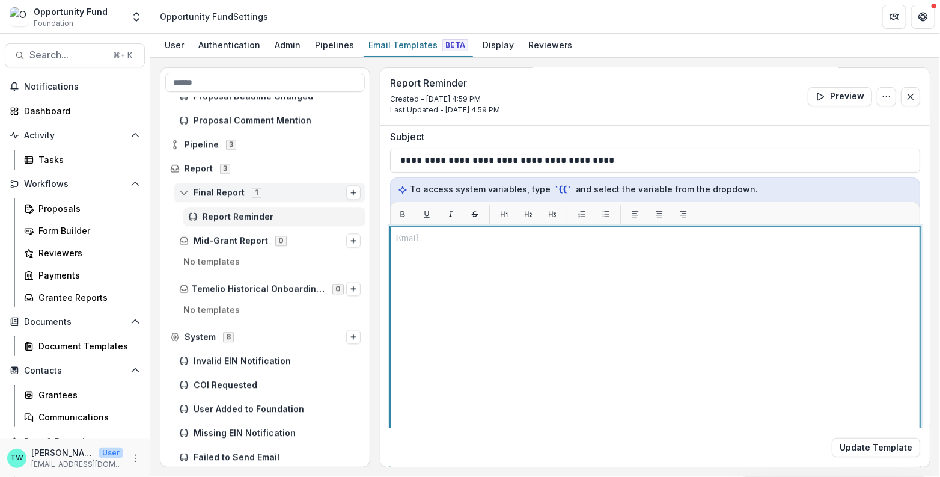
click at [505, 245] on div at bounding box center [654, 376] width 519 height 290
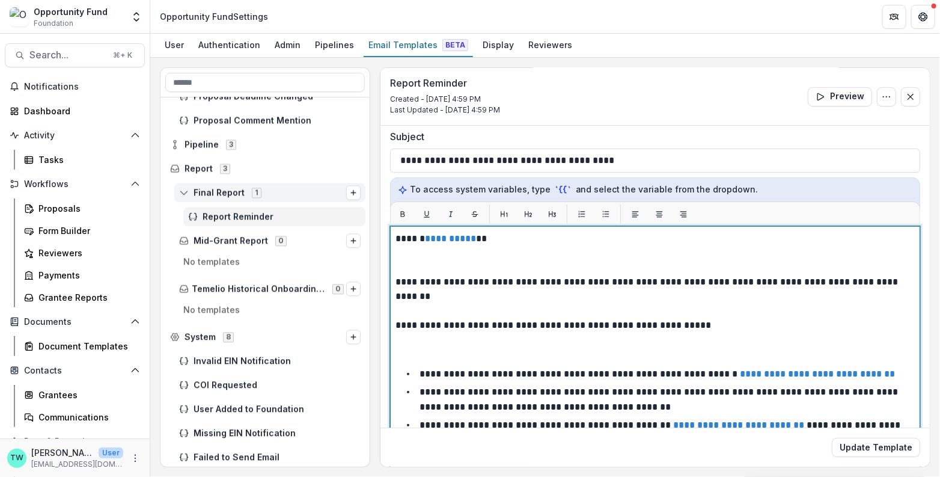
scroll to position [159, 0]
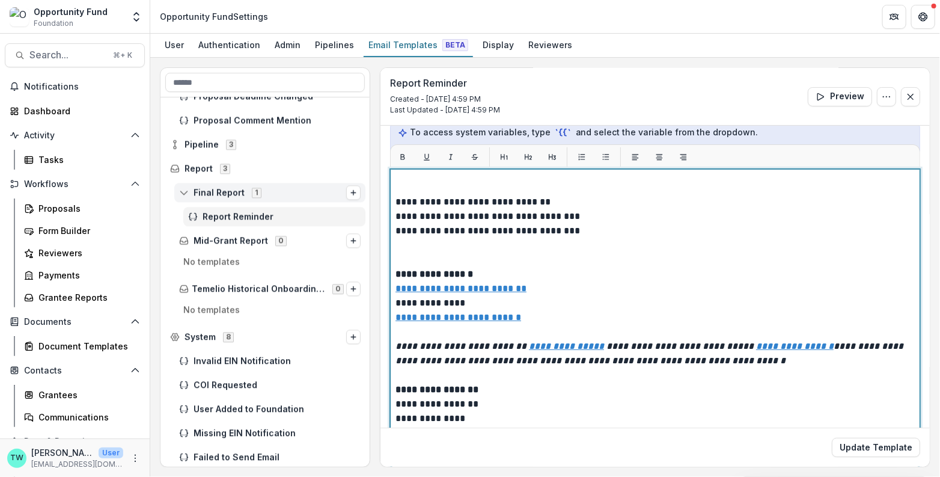
click at [446, 238] on p at bounding box center [654, 252] width 519 height 29
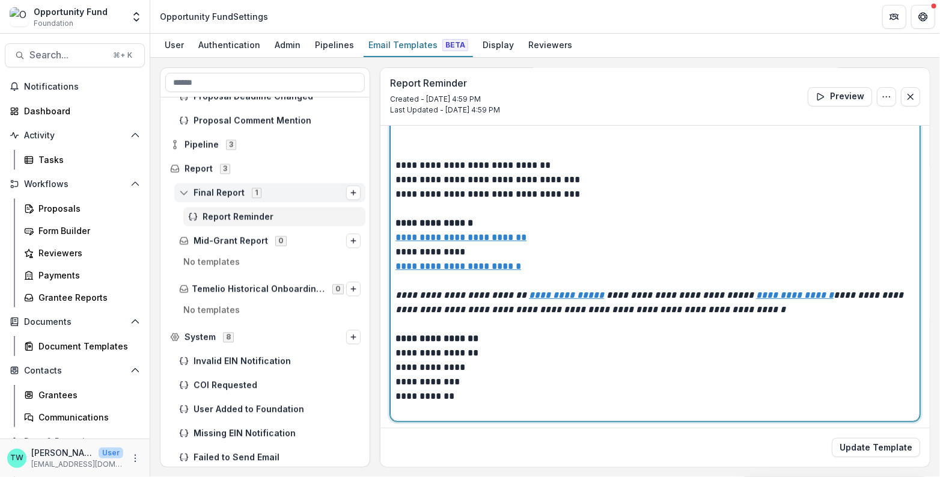
scroll to position [206, 0]
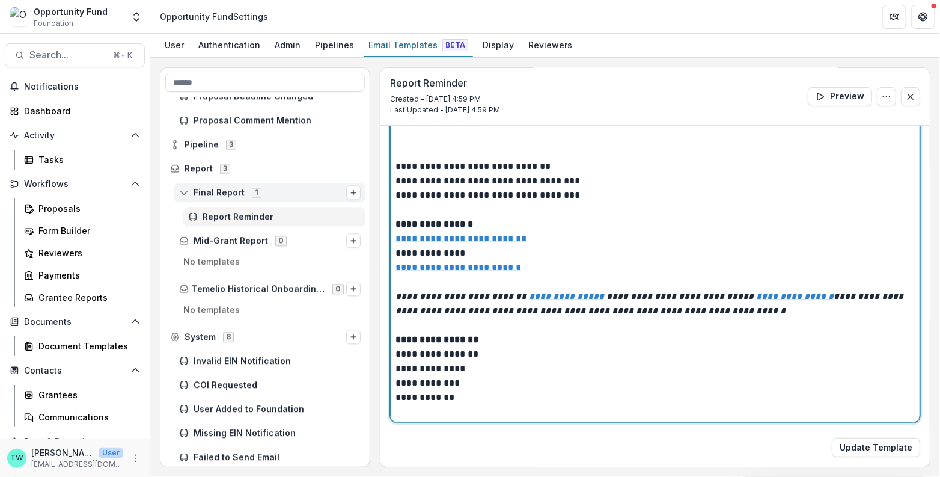
click at [397, 335] on p "**********" at bounding box center [652, 325] width 514 height 216
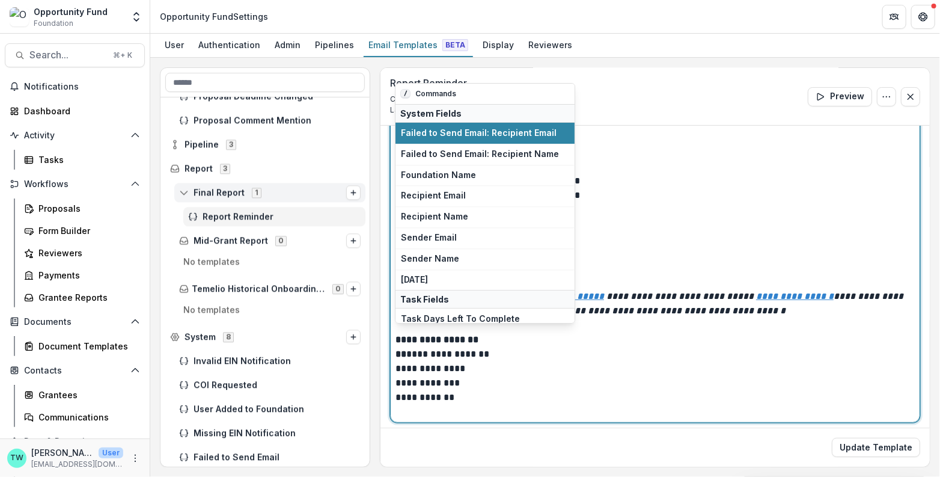
click at [496, 337] on p "**********" at bounding box center [652, 325] width 514 height 216
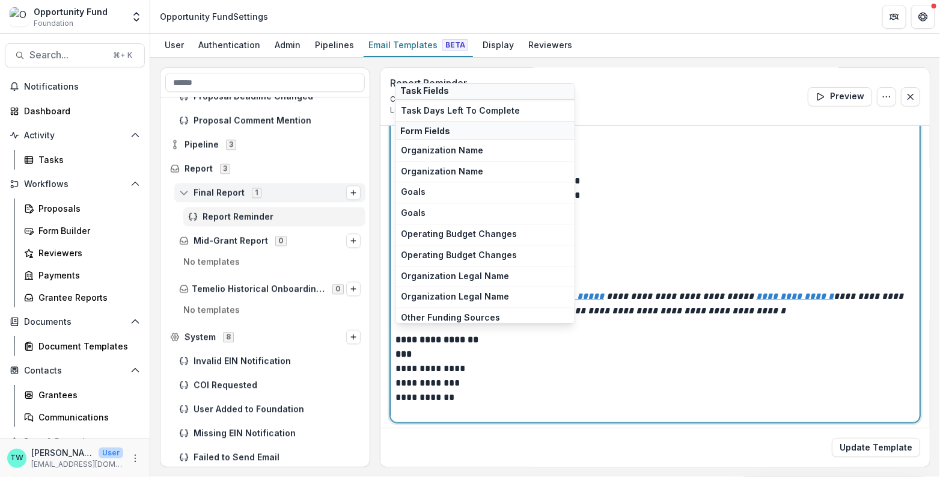
scroll to position [0, 0]
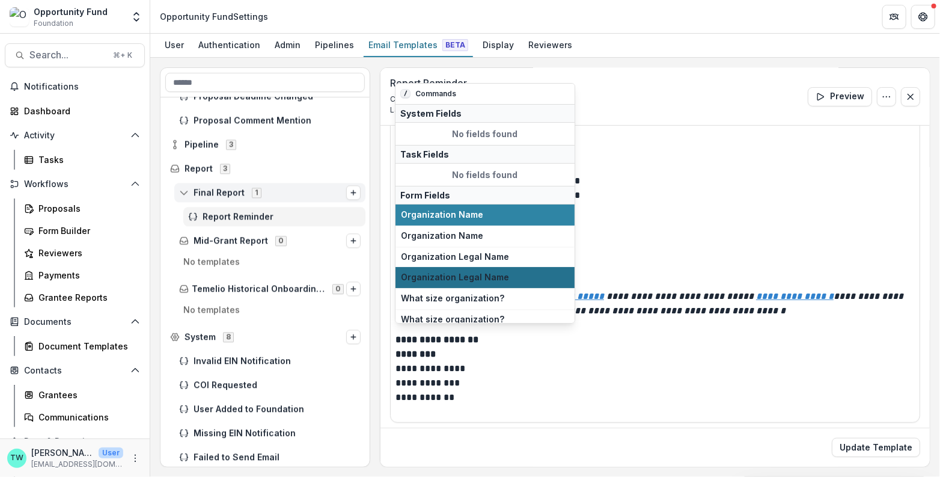
click at [501, 279] on button "Organization Legal Name" at bounding box center [484, 277] width 179 height 21
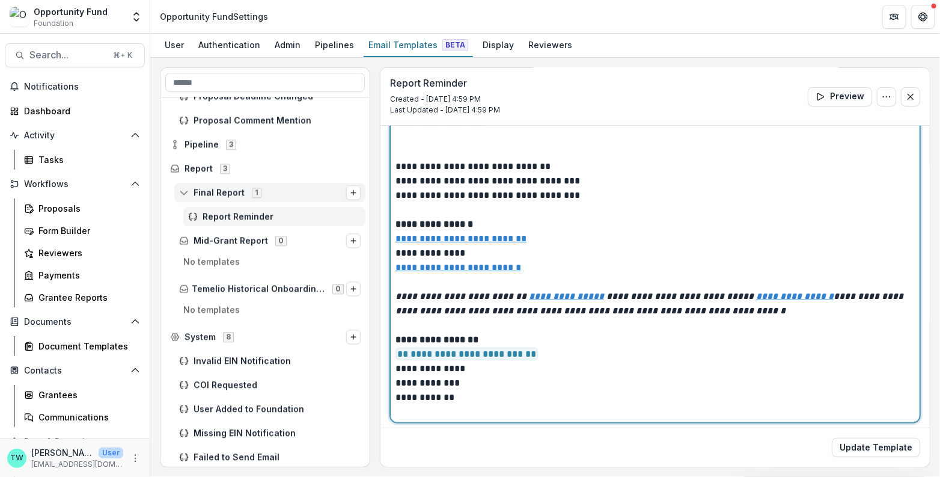
click at [478, 353] on p "**********" at bounding box center [652, 325] width 514 height 216
click at [395, 350] on p "**********" at bounding box center [652, 325] width 514 height 216
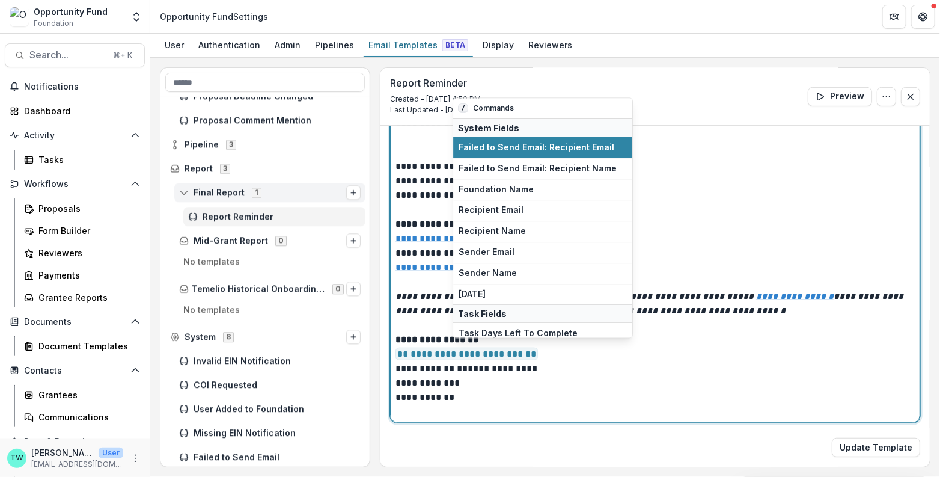
click at [534, 352] on p "**********" at bounding box center [652, 325] width 514 height 216
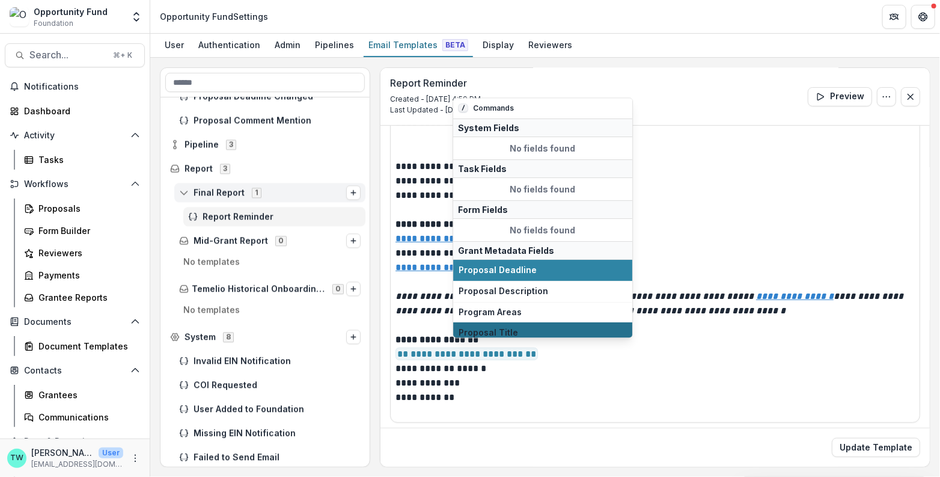
click at [517, 328] on span "Proposal Title" at bounding box center [543, 333] width 168 height 10
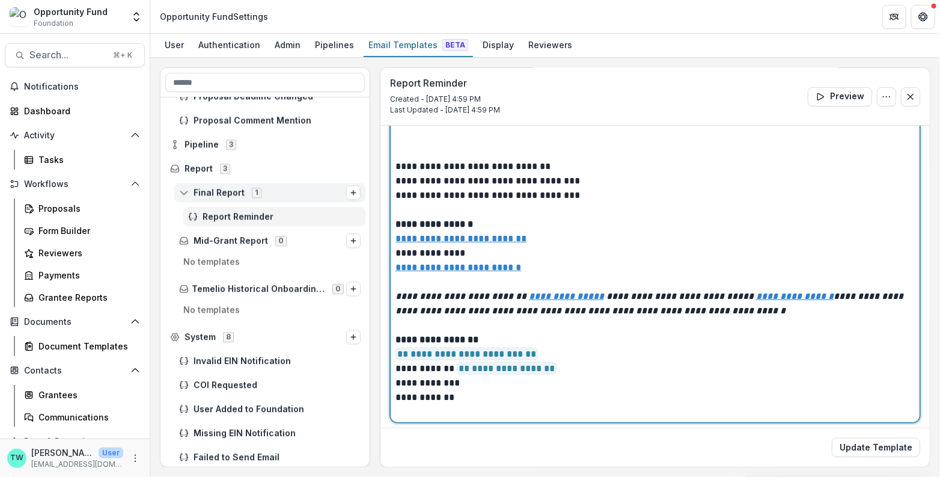
click at [490, 365] on p "**********" at bounding box center [652, 325] width 514 height 216
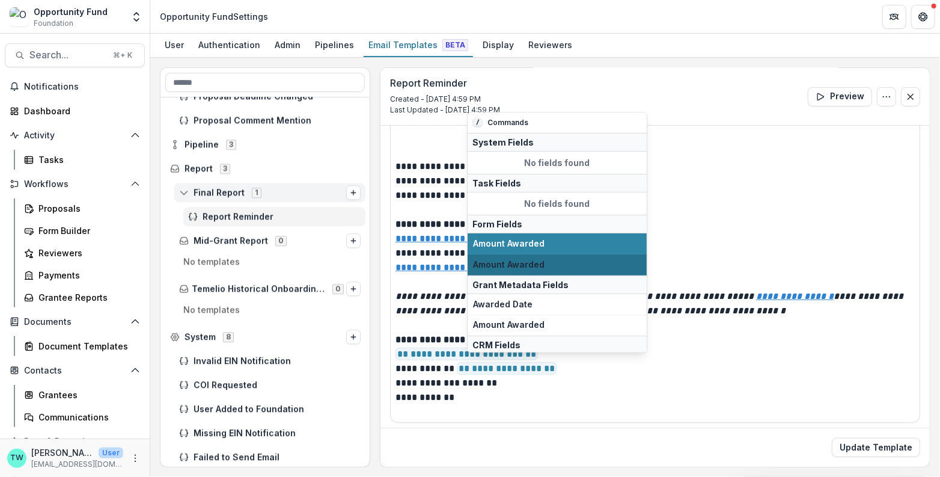
click at [530, 264] on span "Amount Awarded" at bounding box center [557, 265] width 168 height 10
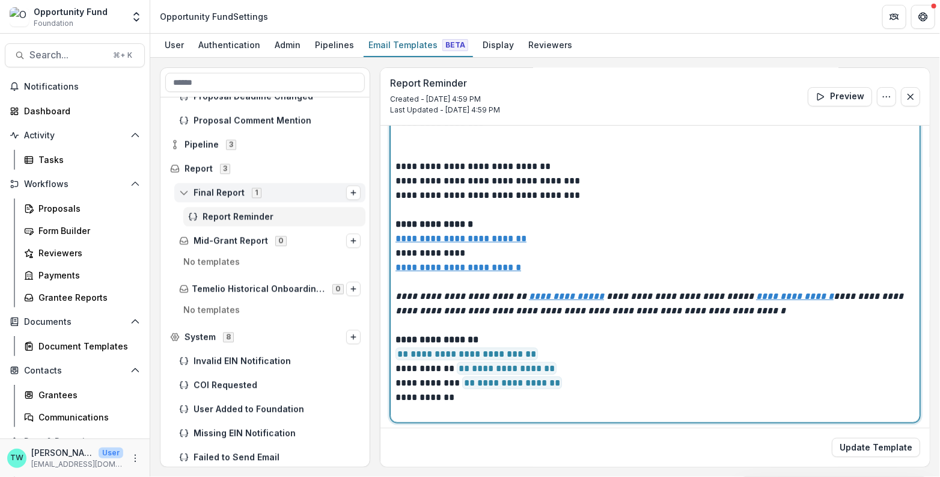
click at [575, 367] on p "**********" at bounding box center [652, 325] width 514 height 216
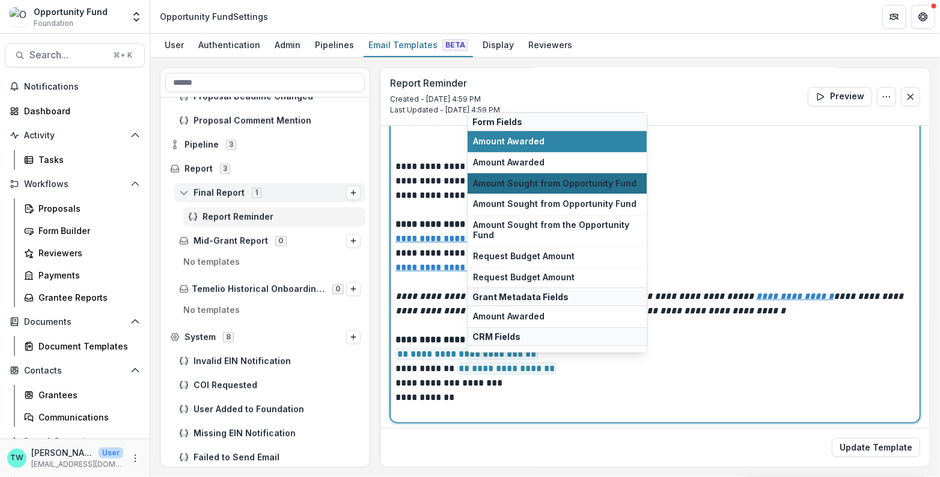
scroll to position [111, 0]
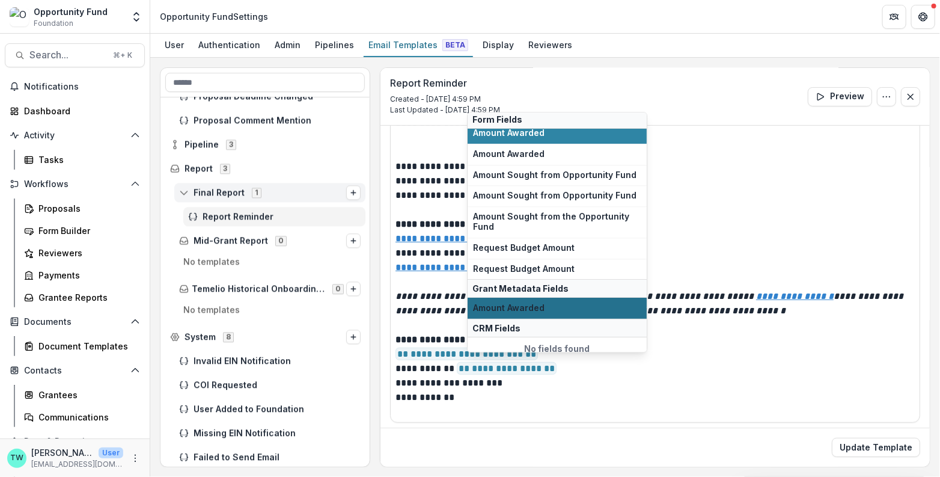
click at [547, 305] on span "Amount Awarded" at bounding box center [557, 308] width 168 height 10
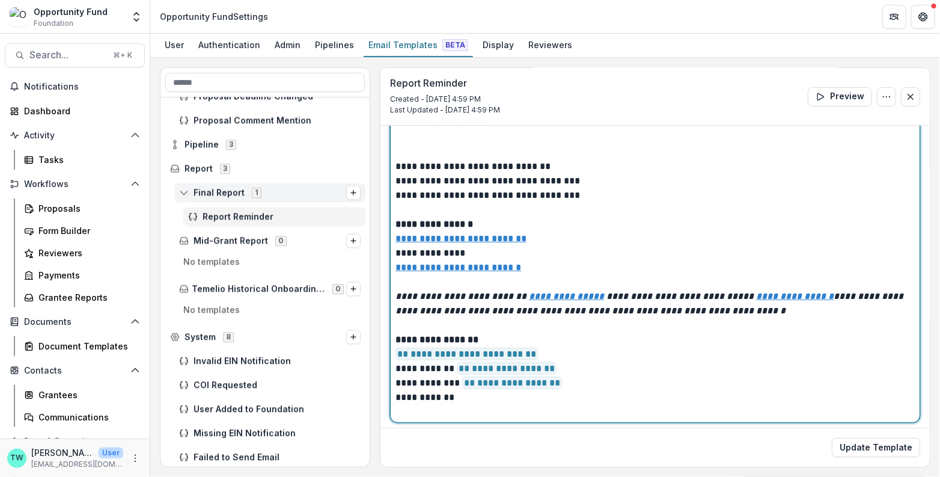
click at [519, 379] on p "**********" at bounding box center [652, 325] width 514 height 216
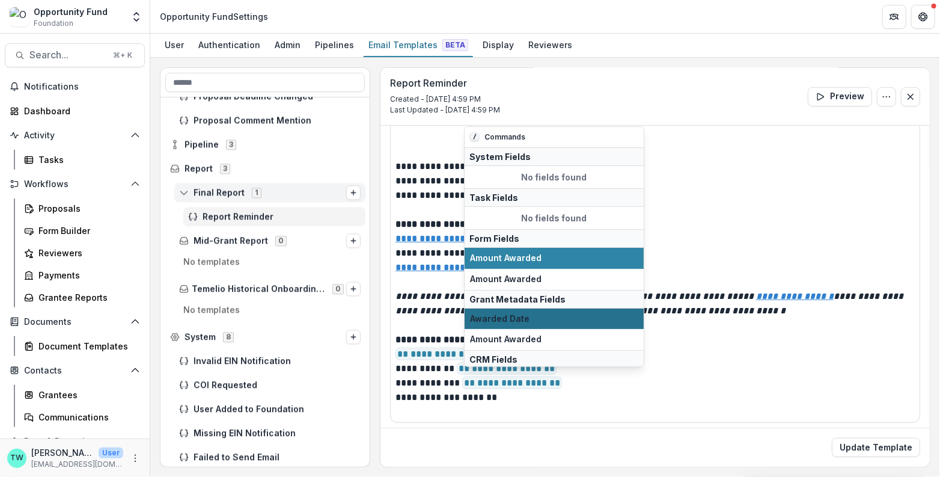
click at [510, 318] on span "Awarded Date" at bounding box center [554, 319] width 168 height 10
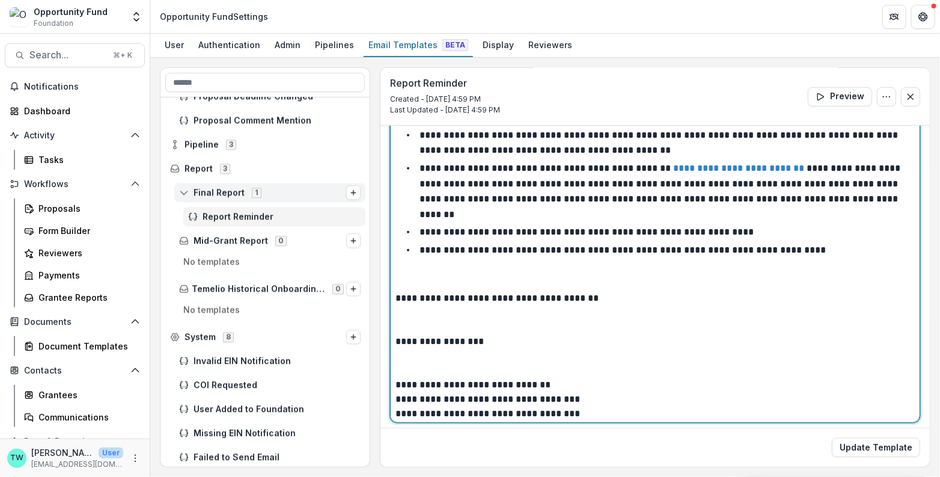
scroll to position [91, 0]
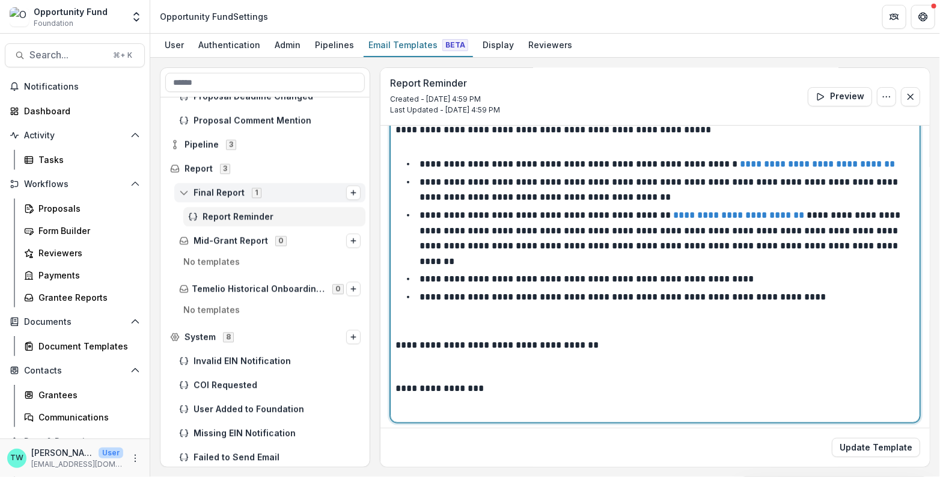
click at [581, 352] on p at bounding box center [654, 366] width 519 height 29
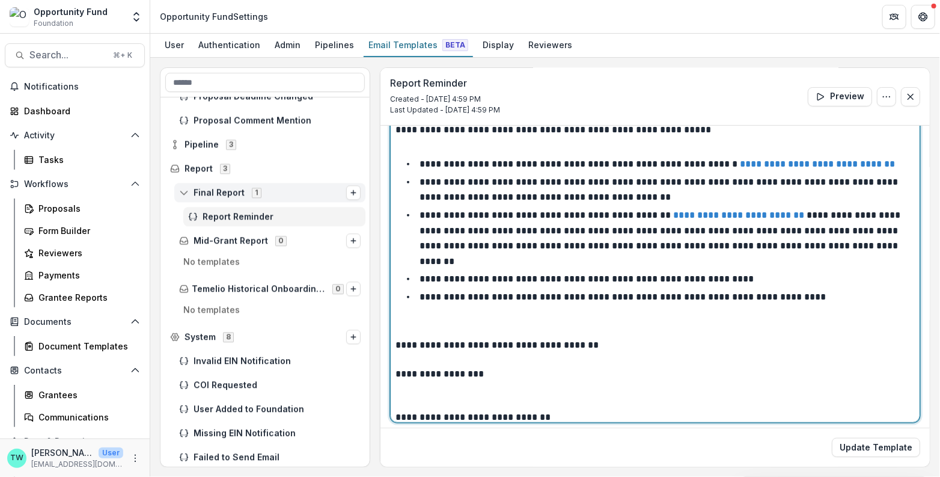
click at [558, 381] on p at bounding box center [654, 395] width 519 height 29
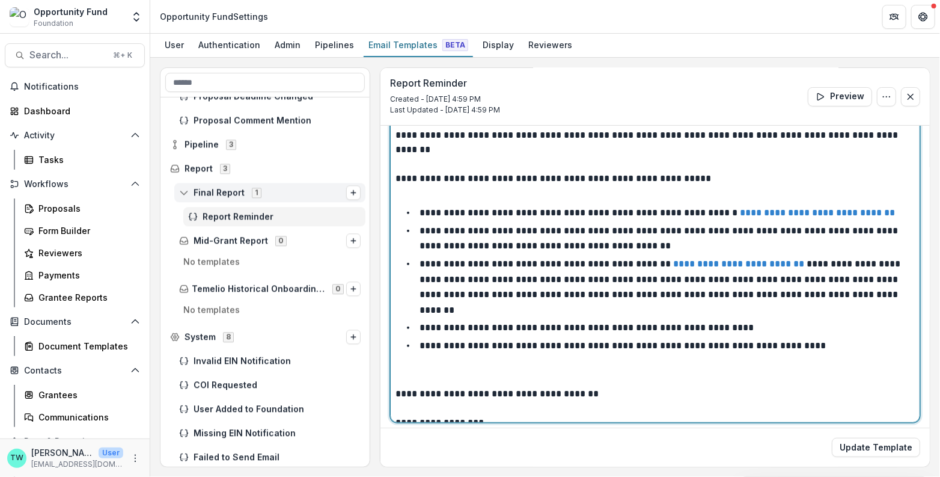
scroll to position [38, 0]
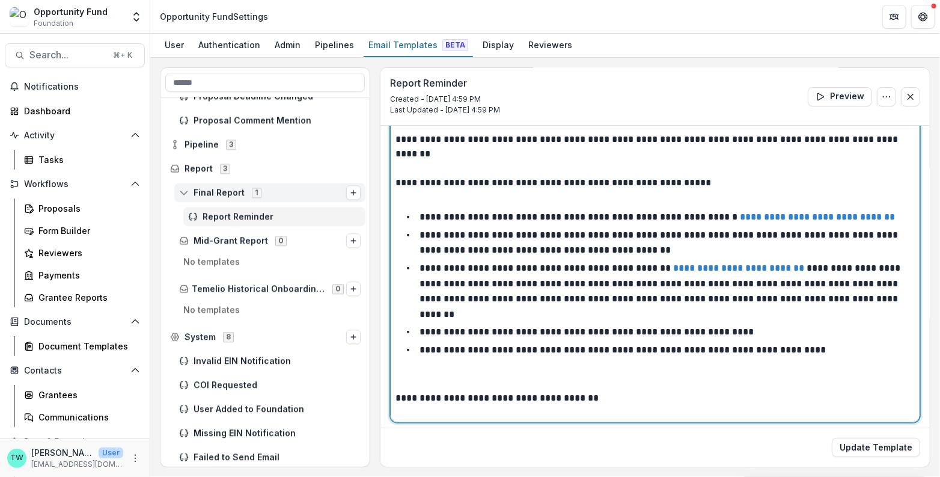
click at [532, 362] on p at bounding box center [654, 376] width 519 height 29
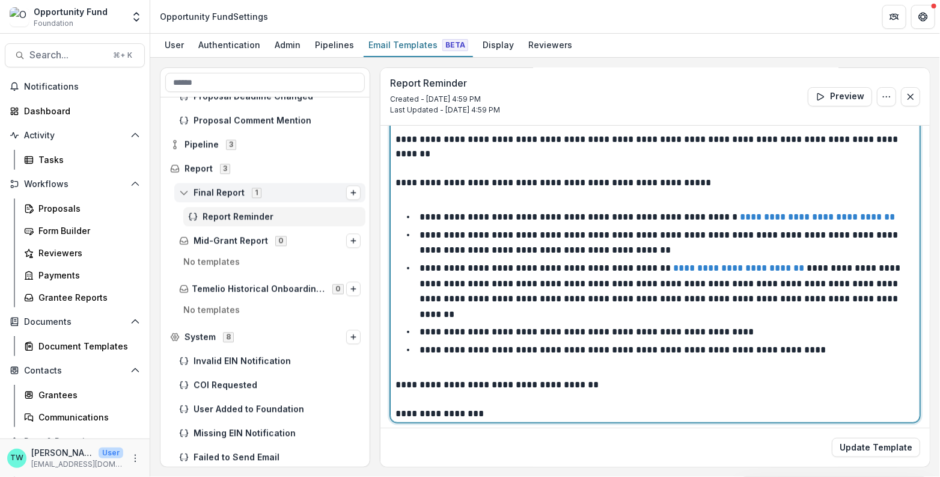
click at [510, 192] on p "**********" at bounding box center [652, 168] width 514 height 72
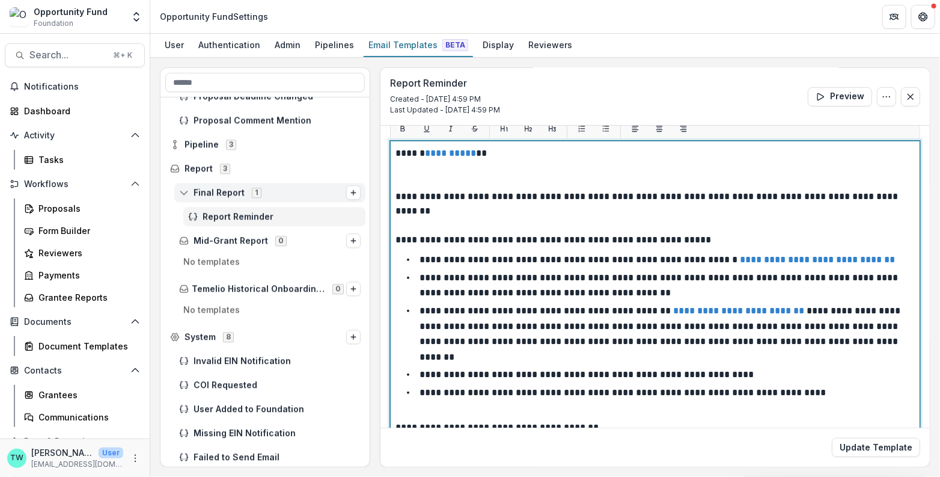
scroll to position [184, 0]
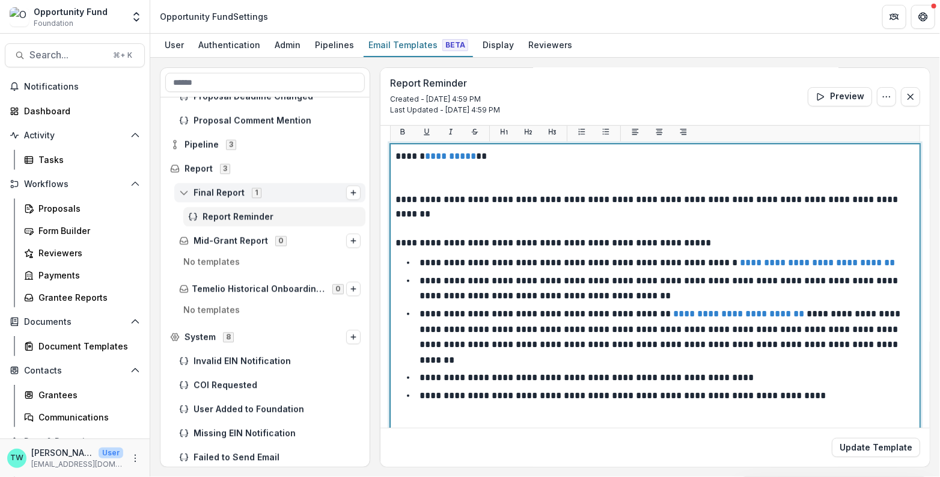
click at [477, 178] on p at bounding box center [654, 177] width 519 height 29
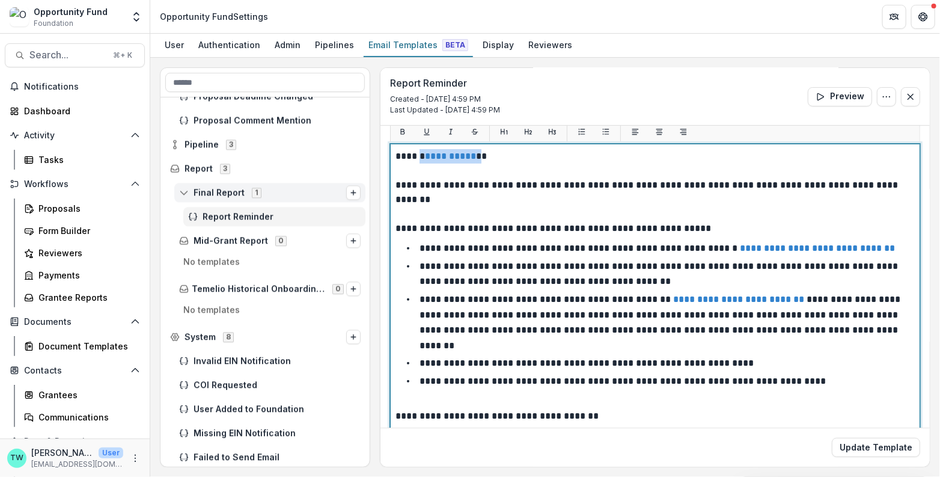
drag, startPoint x: 471, startPoint y: 154, endPoint x: 421, endPoint y: 157, distance: 50.6
click at [421, 157] on p "**********" at bounding box center [652, 156] width 514 height 14
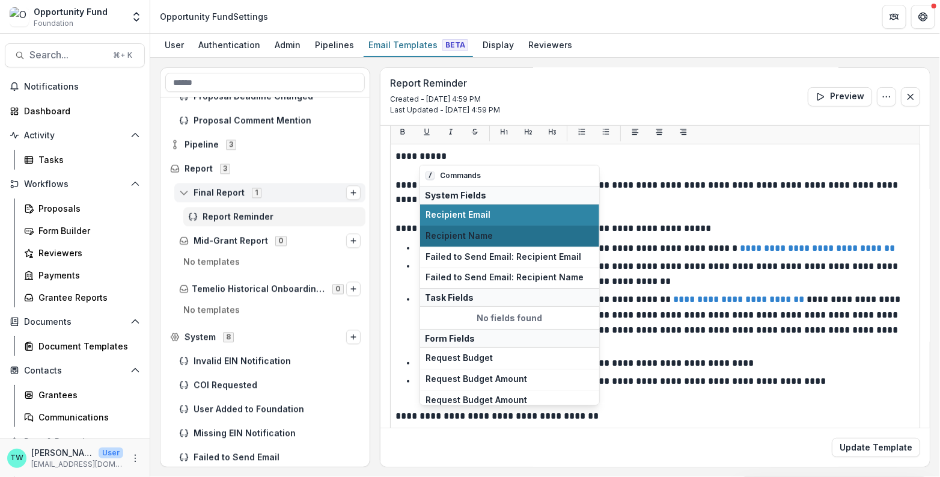
click at [467, 232] on span "Recipient Name" at bounding box center [509, 236] width 168 height 10
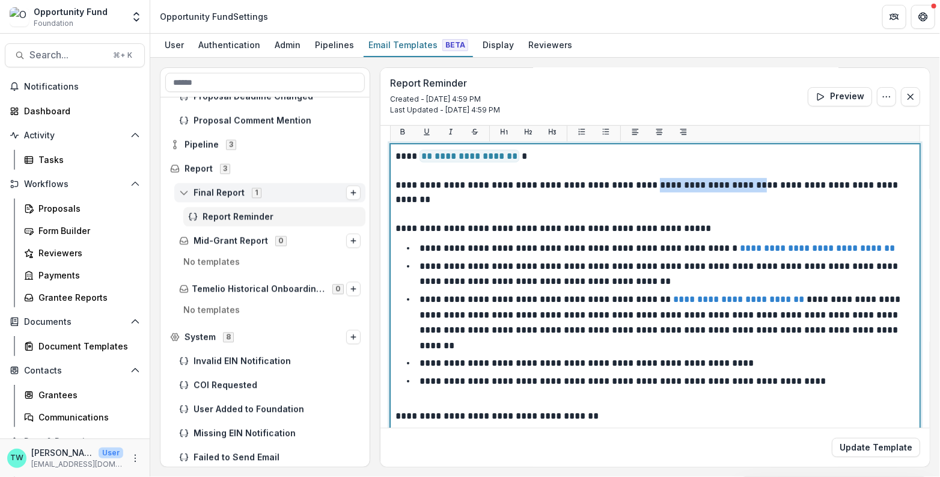
drag, startPoint x: 739, startPoint y: 185, endPoint x: 641, endPoint y: 184, distance: 98.0
click at [641, 184] on p "**********" at bounding box center [652, 207] width 514 height 58
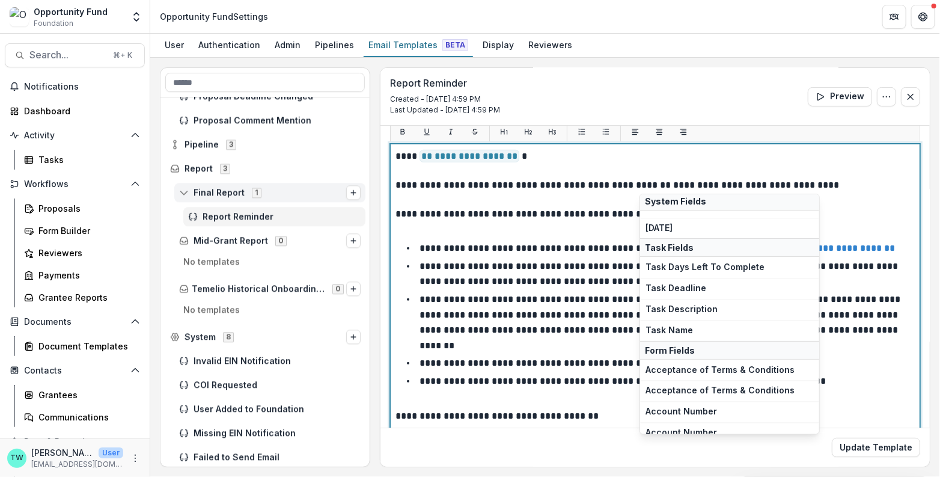
scroll to position [169, 0]
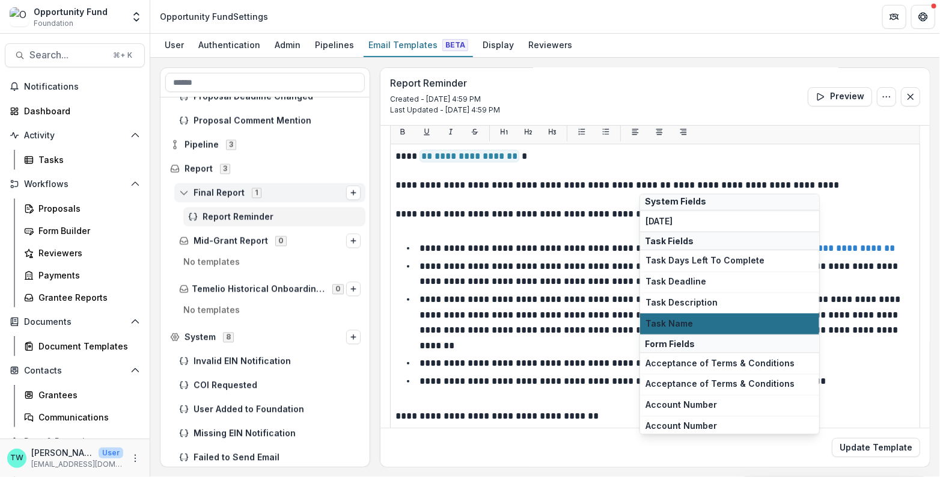
click at [687, 318] on span "Task Name" at bounding box center [729, 323] width 168 height 10
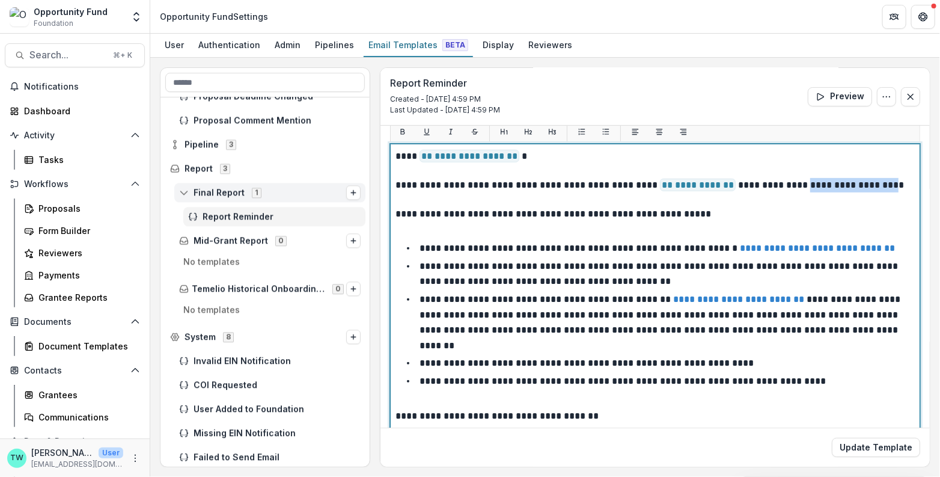
drag, startPoint x: 871, startPoint y: 183, endPoint x: 782, endPoint y: 183, distance: 89.5
click at [782, 183] on p "**********" at bounding box center [652, 207] width 514 height 58
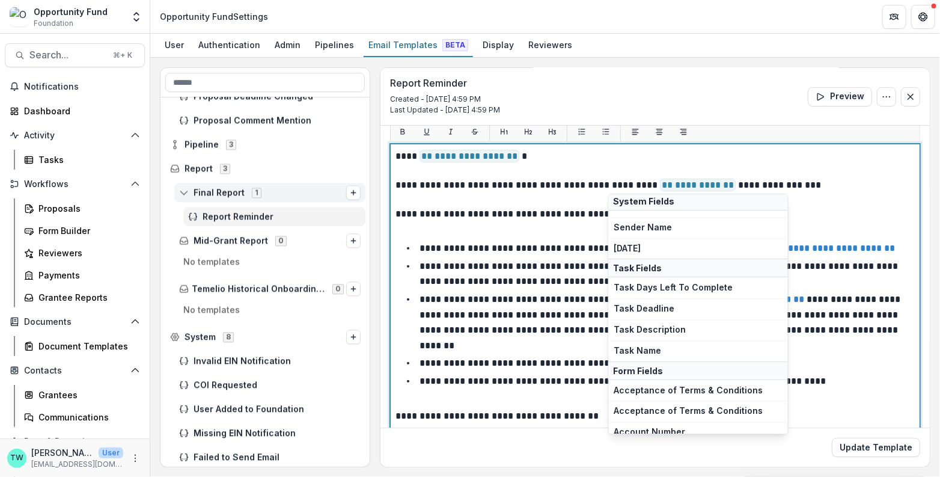
scroll to position [146, 0]
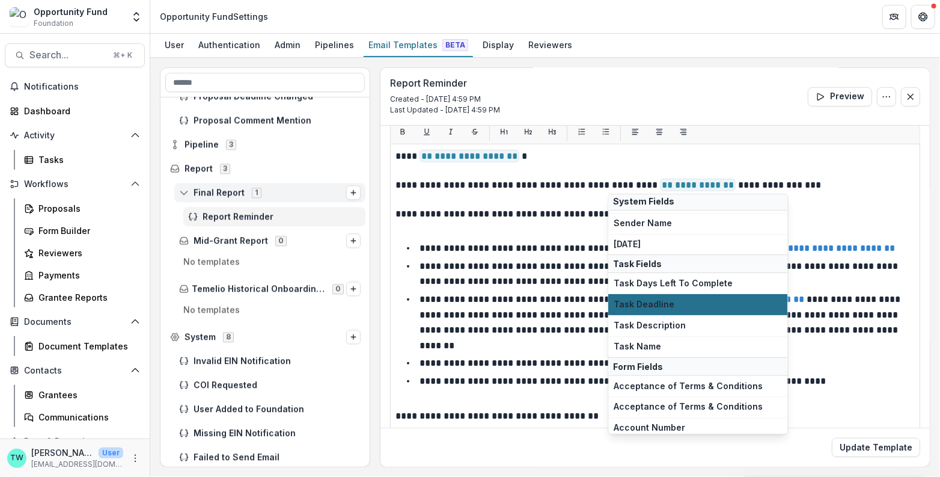
click at [675, 301] on span "Task Deadline" at bounding box center [698, 304] width 168 height 10
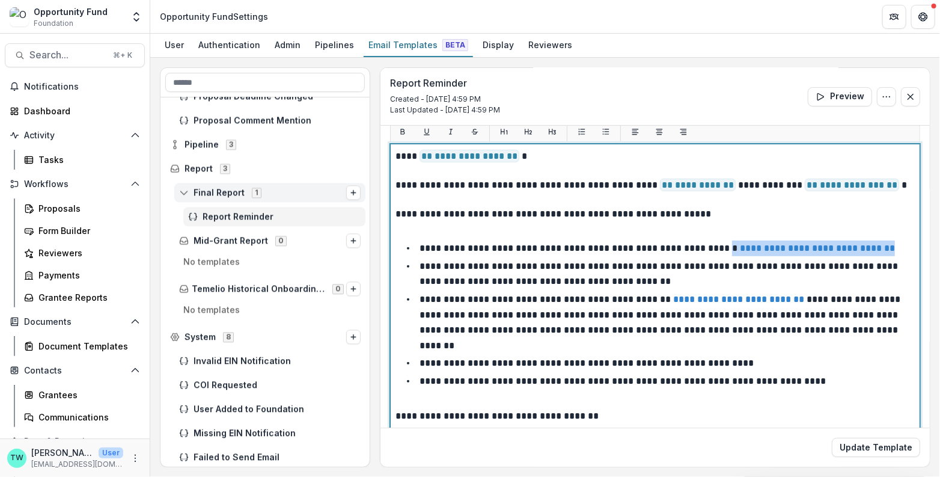
drag, startPoint x: 874, startPoint y: 243, endPoint x: 717, endPoint y: 250, distance: 157.6
click at [717, 250] on li "**********" at bounding box center [662, 248] width 505 height 16
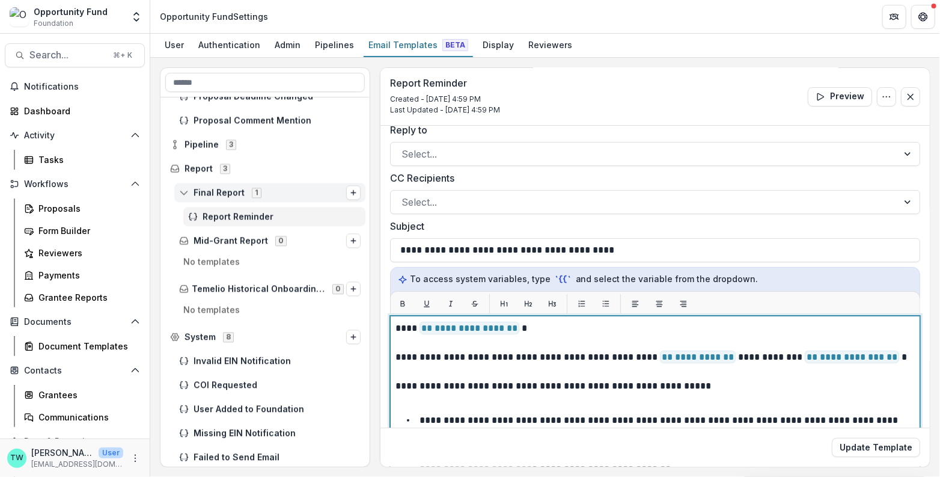
scroll to position [0, 0]
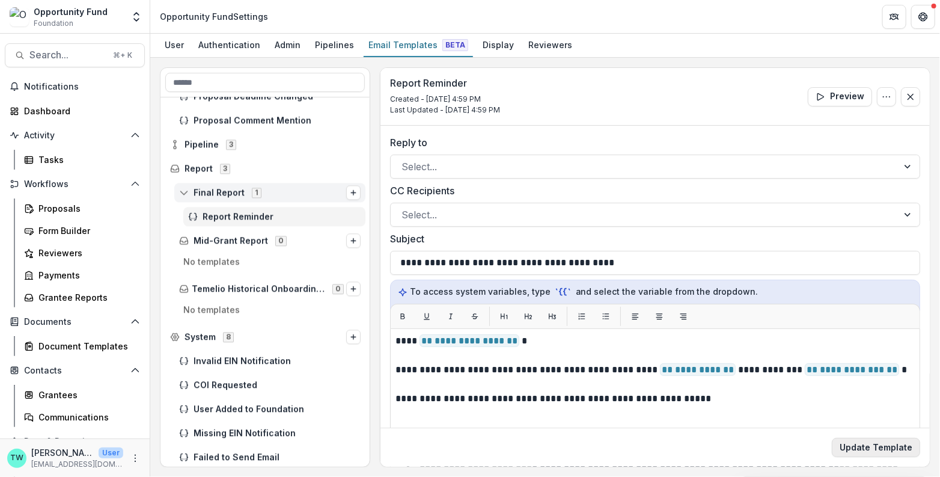
click at [863, 446] on button "Update Template" at bounding box center [876, 446] width 88 height 19
click at [844, 100] on button "Preview" at bounding box center [840, 96] width 64 height 19
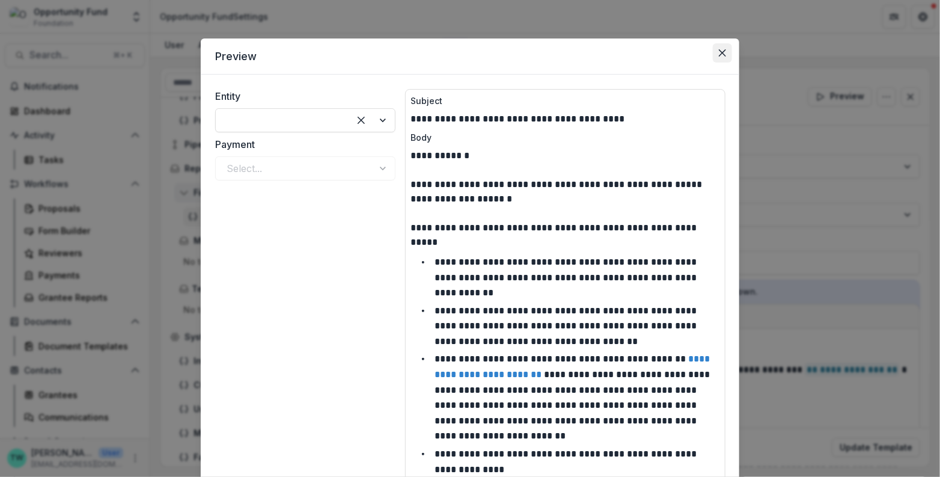
click at [719, 55] on icon "Close" at bounding box center [722, 52] width 7 height 7
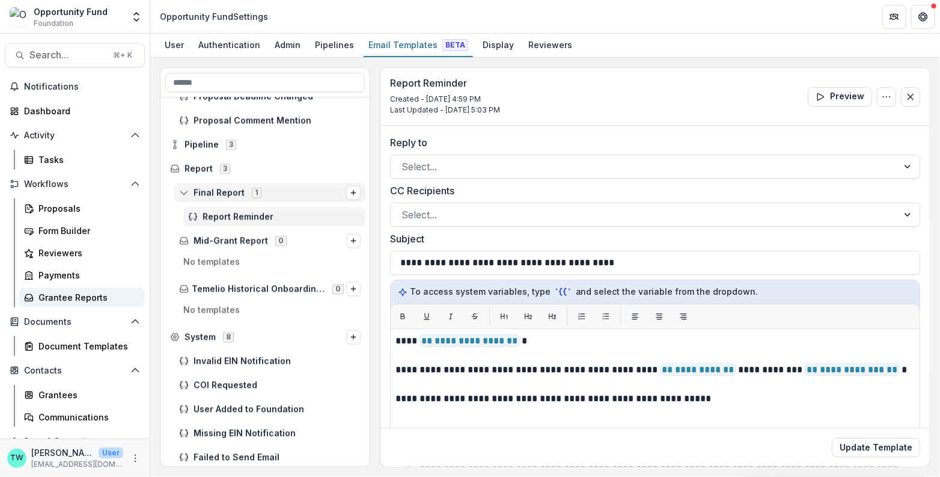
click at [67, 299] on div "Grantee Reports" at bounding box center [86, 297] width 97 height 13
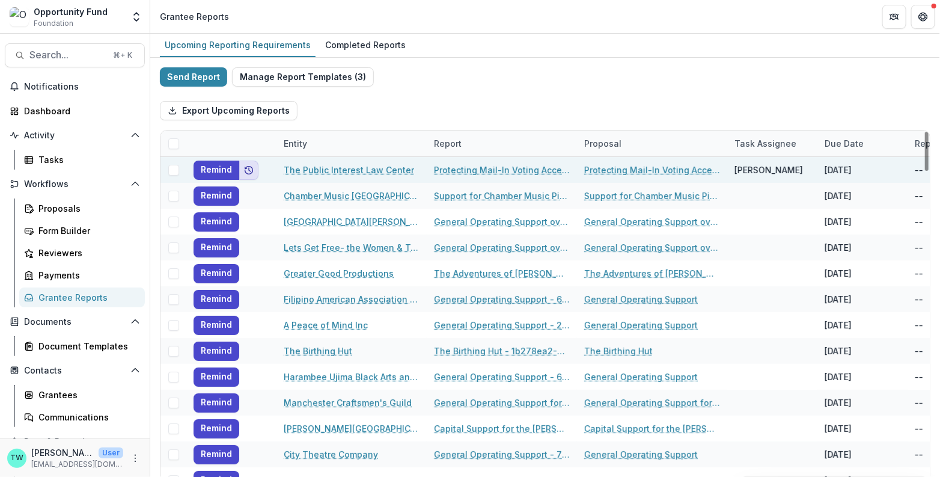
click at [250, 168] on icon "Add to friends" at bounding box center [249, 170] width 10 height 10
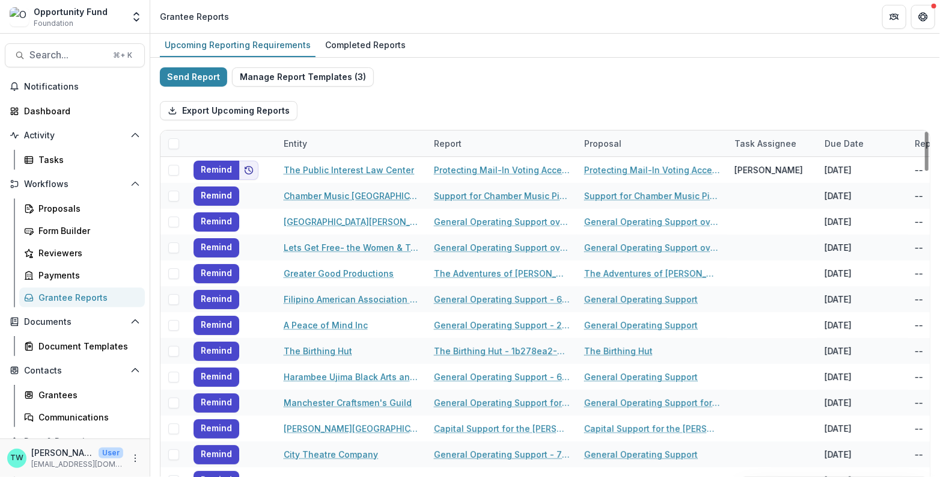
click at [386, 87] on div "Send Report Manage Report Templates ( 3 ) Export Upcoming Reports Entity Report…" at bounding box center [545, 319] width 770 height 505
click at [62, 420] on div "Communications" at bounding box center [86, 416] width 97 height 13
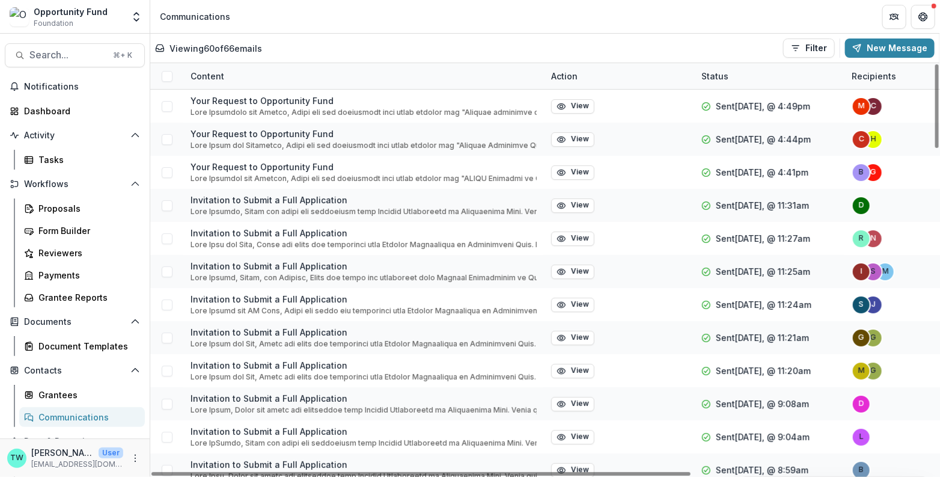
click at [365, 49] on div "Viewing 60 of 66 emails Filter Draft Sent New Message" at bounding box center [544, 47] width 779 height 19
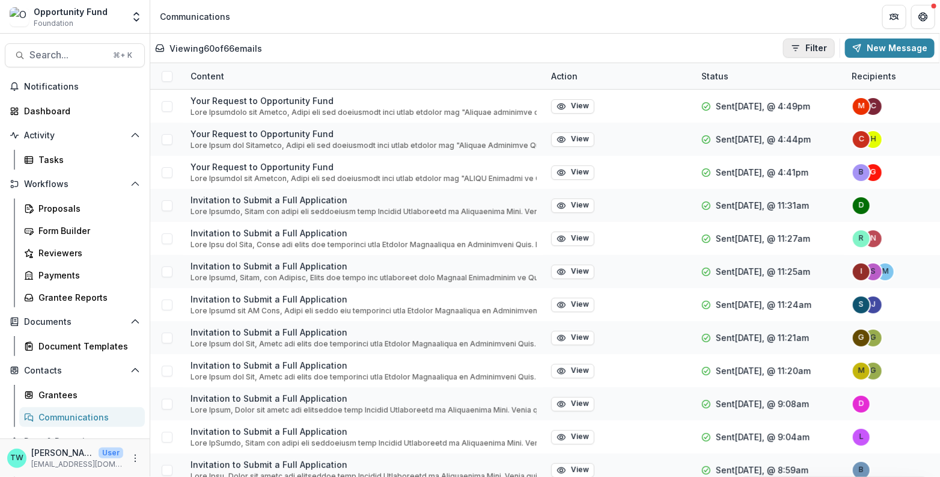
click at [814, 50] on button "Filter" at bounding box center [809, 47] width 52 height 19
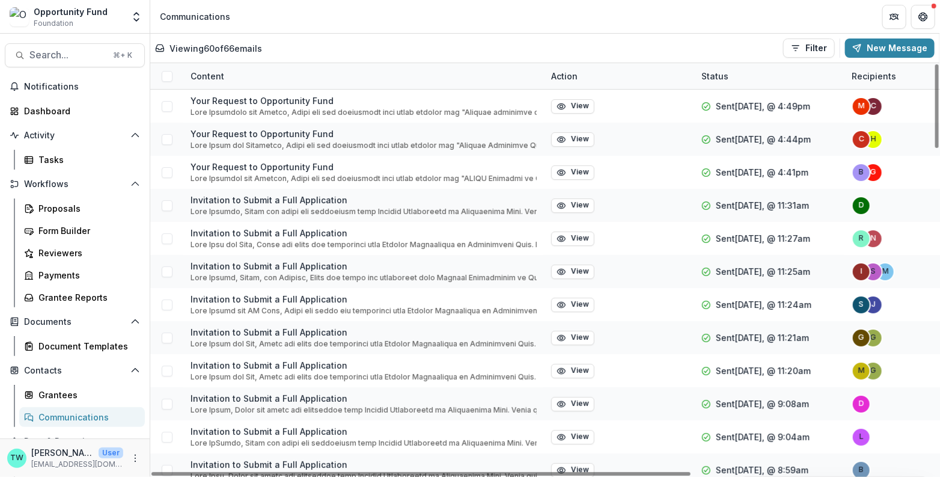
click at [415, 66] on div "Content" at bounding box center [363, 76] width 361 height 26
click at [57, 296] on div "Grantee Reports" at bounding box center [86, 297] width 97 height 13
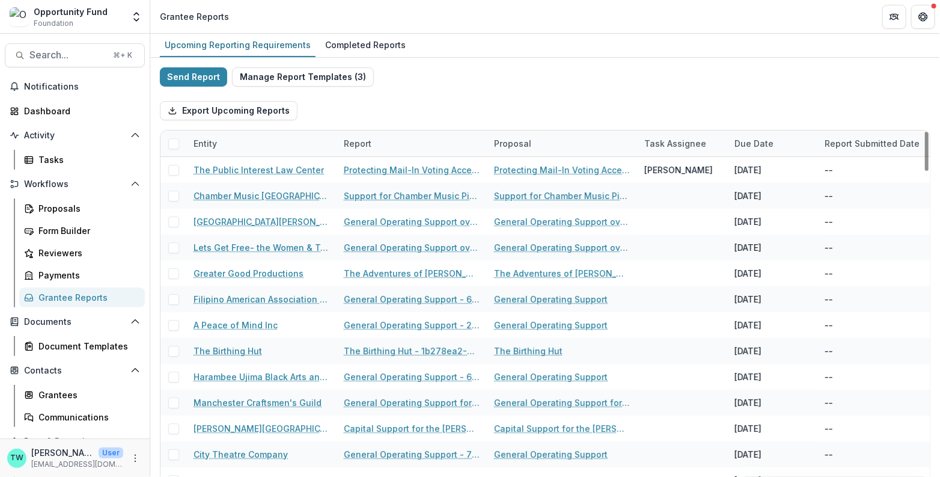
click at [80, 295] on div "Grantee Reports" at bounding box center [86, 297] width 97 height 13
click at [70, 211] on div "Proposals" at bounding box center [86, 208] width 97 height 13
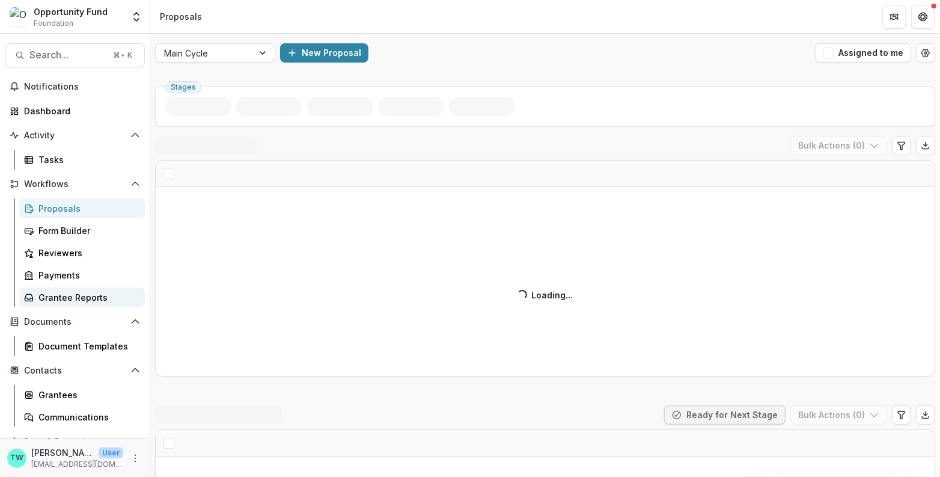
click at [57, 299] on div "Grantee Reports" at bounding box center [86, 297] width 97 height 13
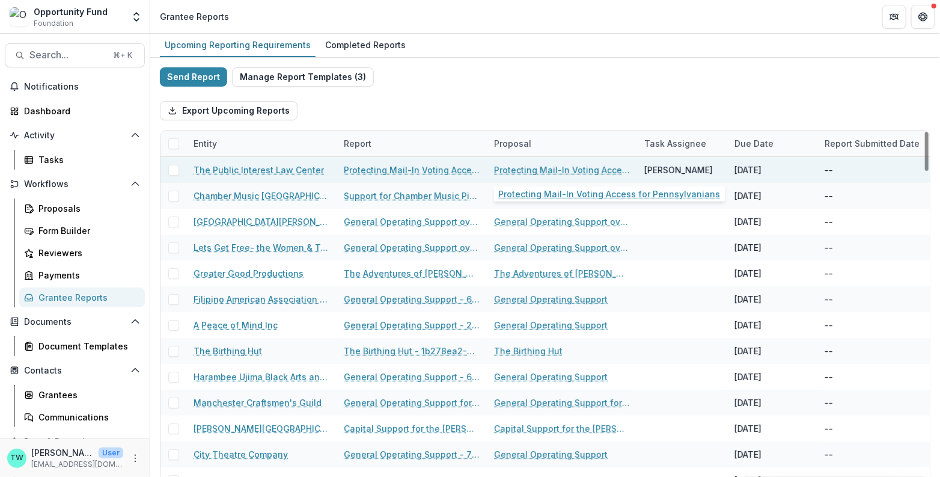
click at [559, 166] on link "Protecting Mail-In Voting Access for Pennsylvanians" at bounding box center [562, 169] width 136 height 13
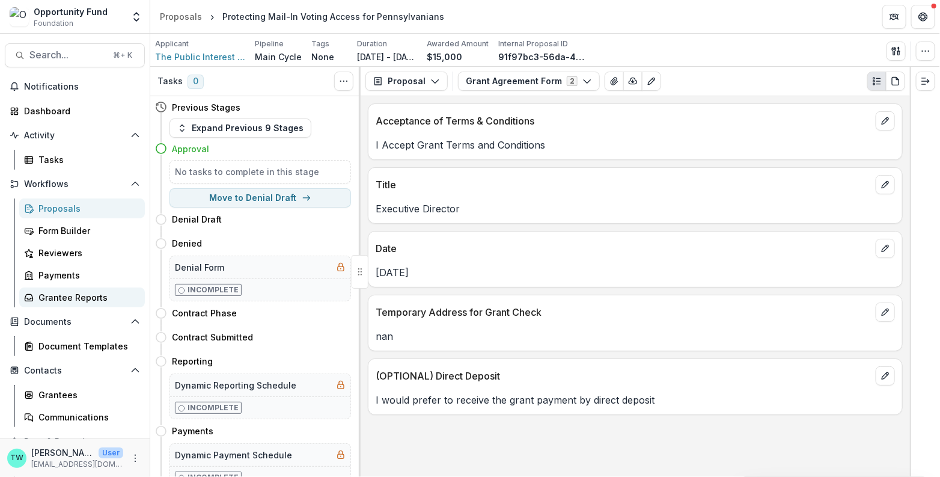
click at [69, 296] on div "Grantee Reports" at bounding box center [86, 297] width 97 height 13
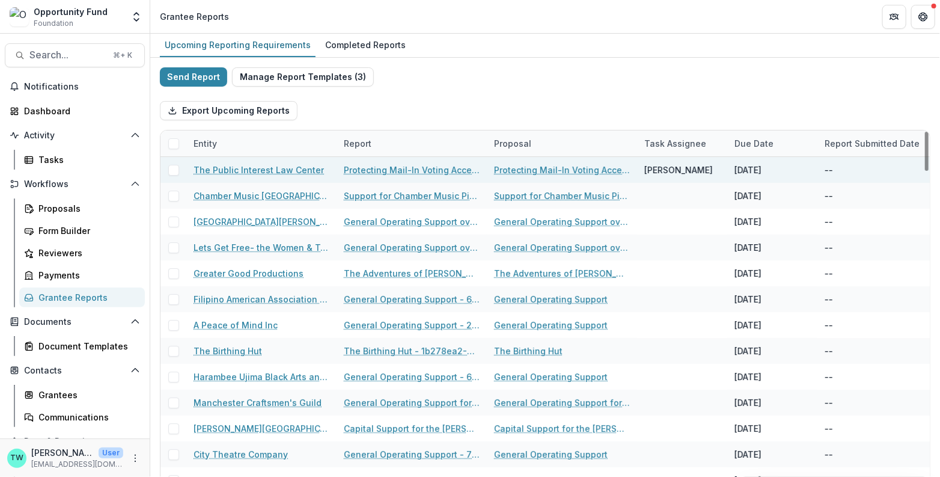
click at [174, 173] on span at bounding box center [173, 170] width 11 height 11
click at [388, 111] on button "Bulk Actions ( 1 )" at bounding box center [353, 110] width 93 height 19
click at [459, 91] on div "Export Upcoming Reports Bulk Actions ( 1 ) Bulk Task Report Update ( 1 )" at bounding box center [545, 110] width 770 height 38
click at [168, 168] on span at bounding box center [173, 170] width 11 height 11
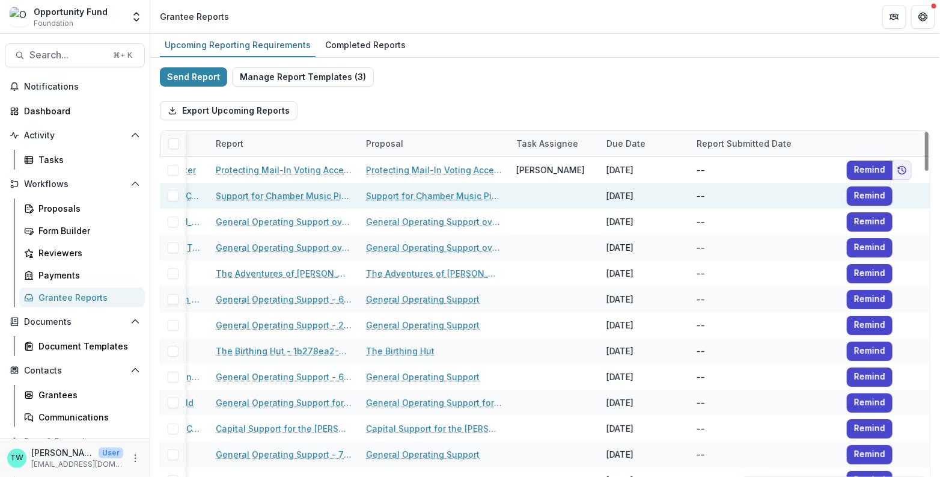
scroll to position [0, 130]
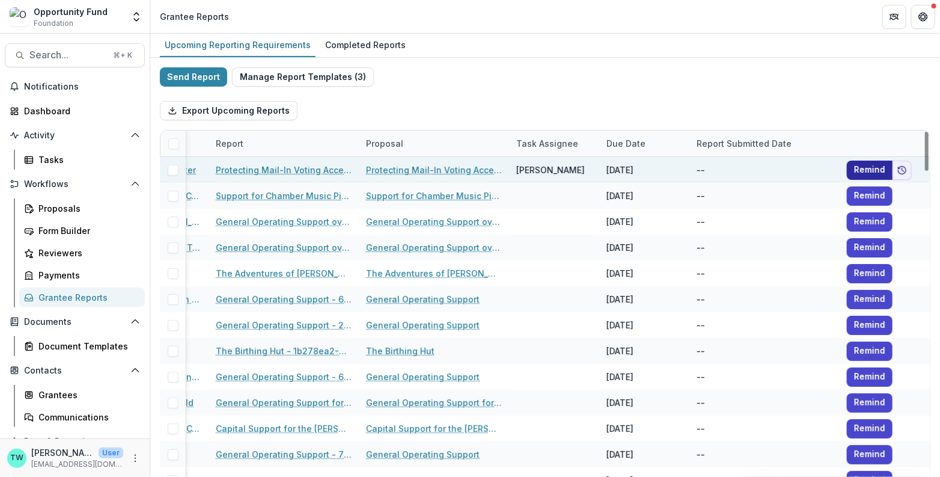
click at [870, 171] on button "Remind" at bounding box center [870, 169] width 46 height 19
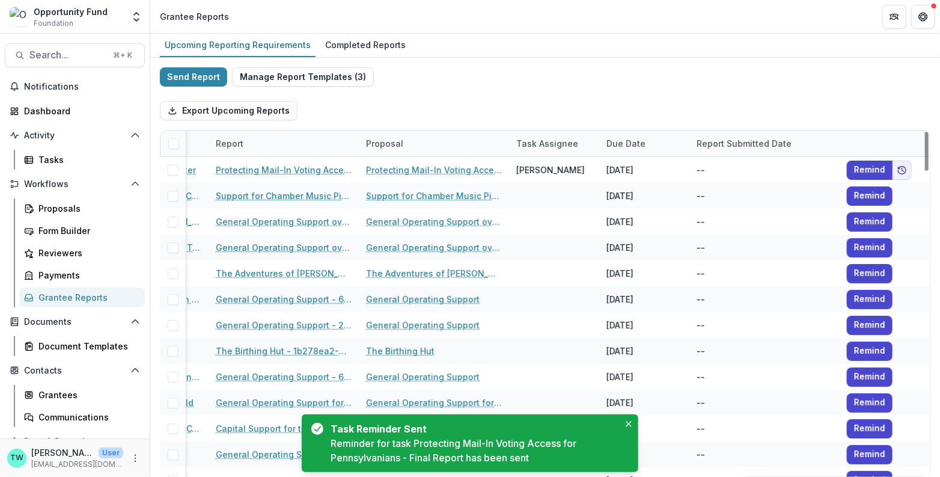
click at [522, 75] on div "Send Report Manage Report Templates ( 3 ) Export Upcoming Reports Entity Report…" at bounding box center [545, 319] width 770 height 505
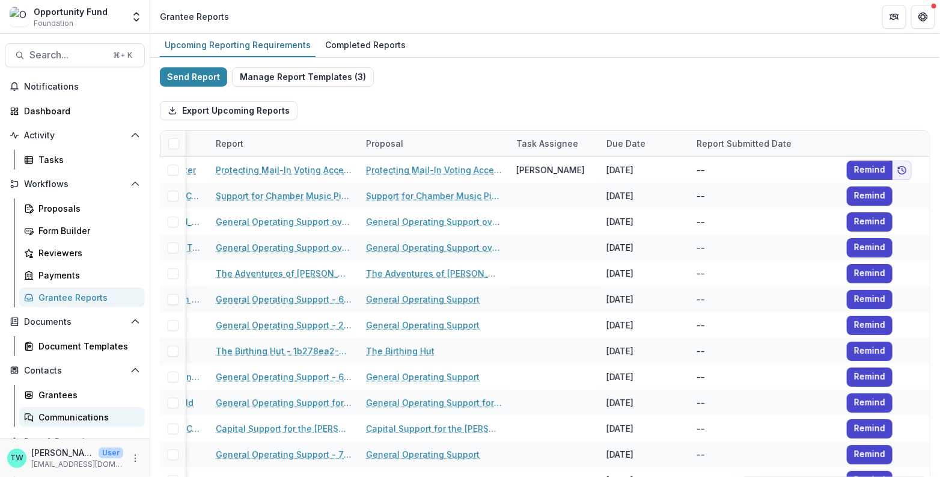
click at [76, 411] on div "Communications" at bounding box center [86, 416] width 97 height 13
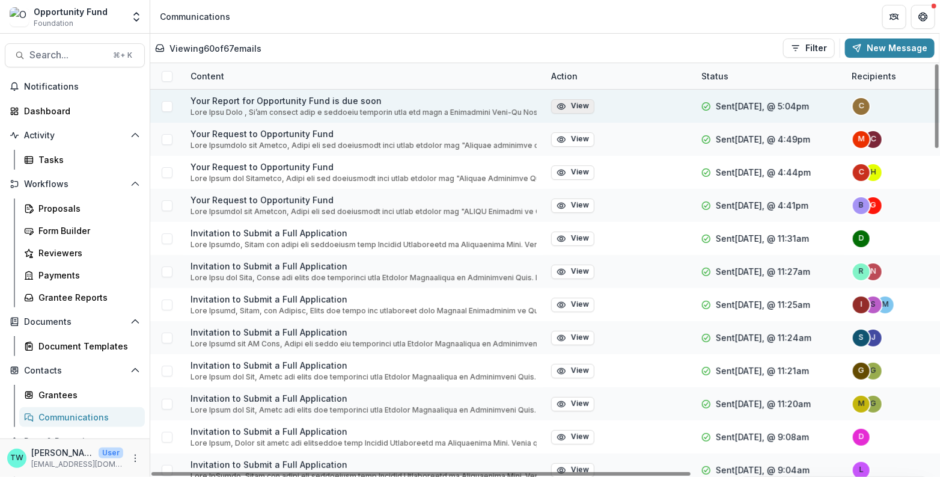
click at [579, 105] on button "View" at bounding box center [572, 106] width 43 height 14
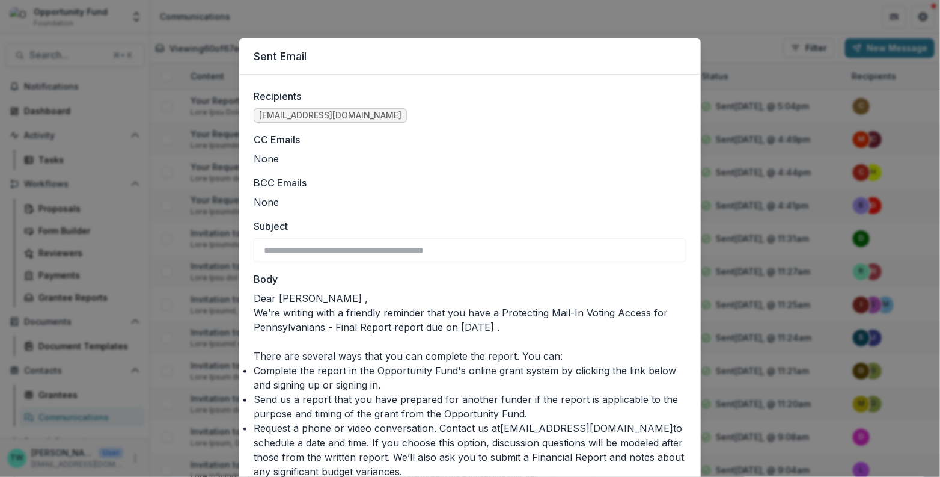
click at [289, 10] on div "**********" at bounding box center [470, 238] width 940 height 477
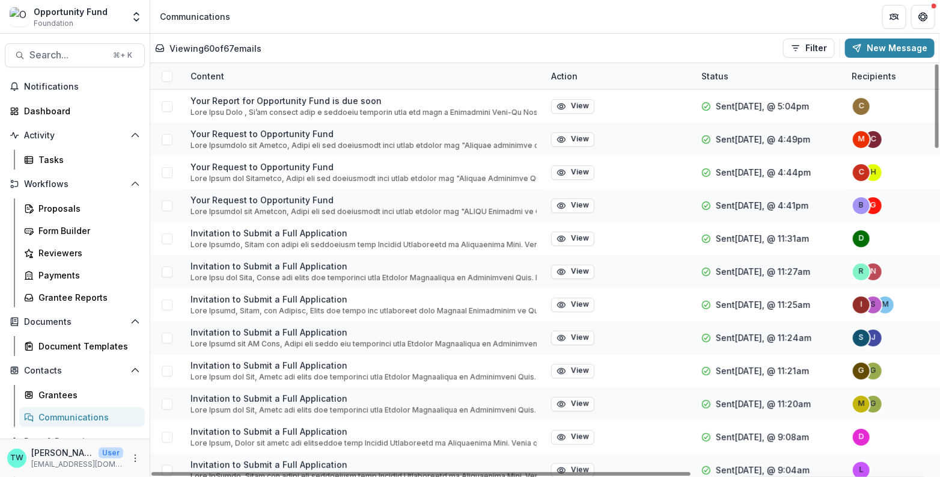
click at [584, 44] on div "Viewing 60 of 67 emails Filter Draft Sent New Message" at bounding box center [544, 47] width 779 height 19
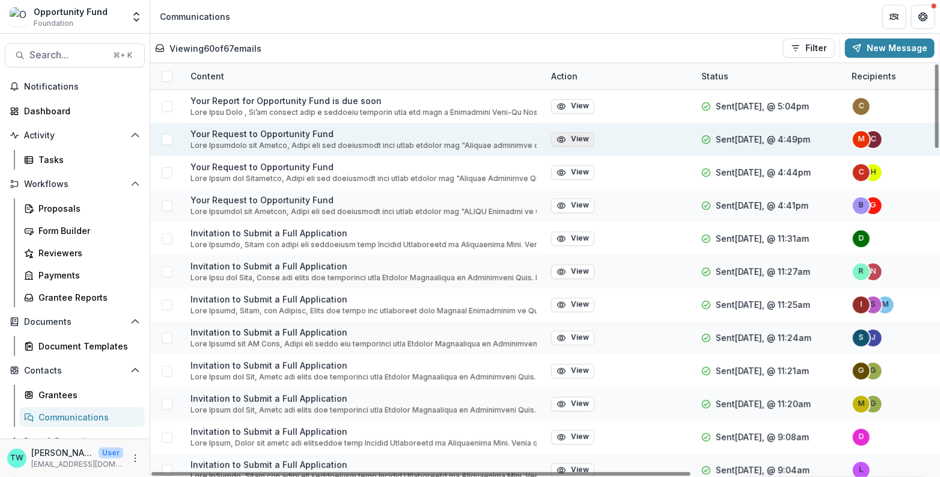
click at [579, 138] on button "View" at bounding box center [572, 139] width 43 height 14
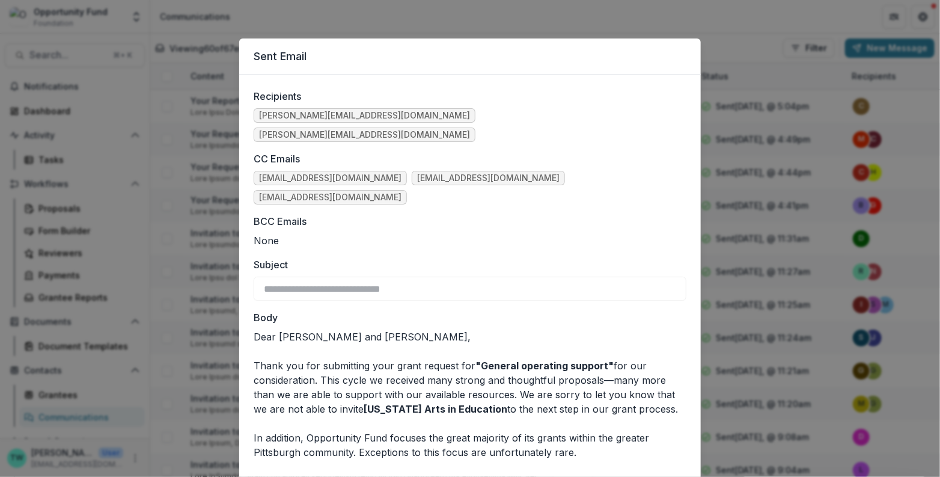
click at [530, 16] on div "**********" at bounding box center [470, 238] width 940 height 477
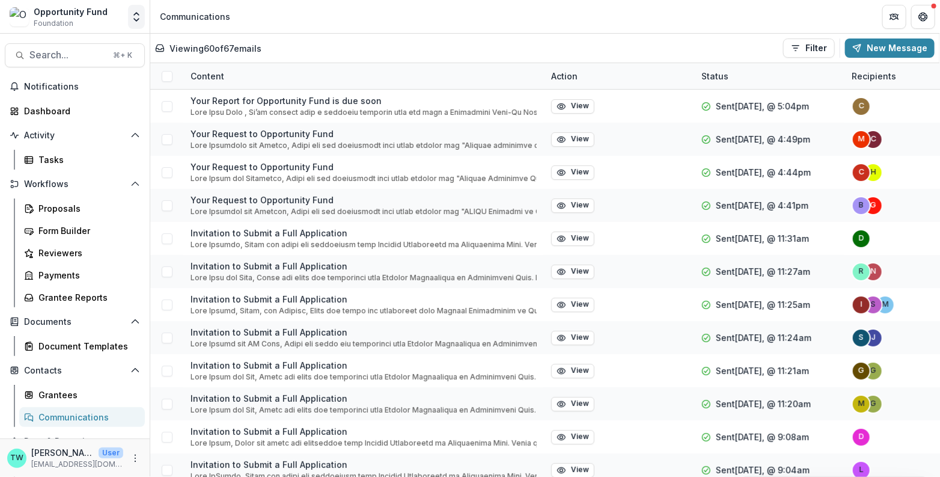
click at [141, 11] on icon "Open entity switcher" at bounding box center [136, 17] width 12 height 12
click at [85, 45] on link "Admin Settings" at bounding box center [75, 47] width 144 height 20
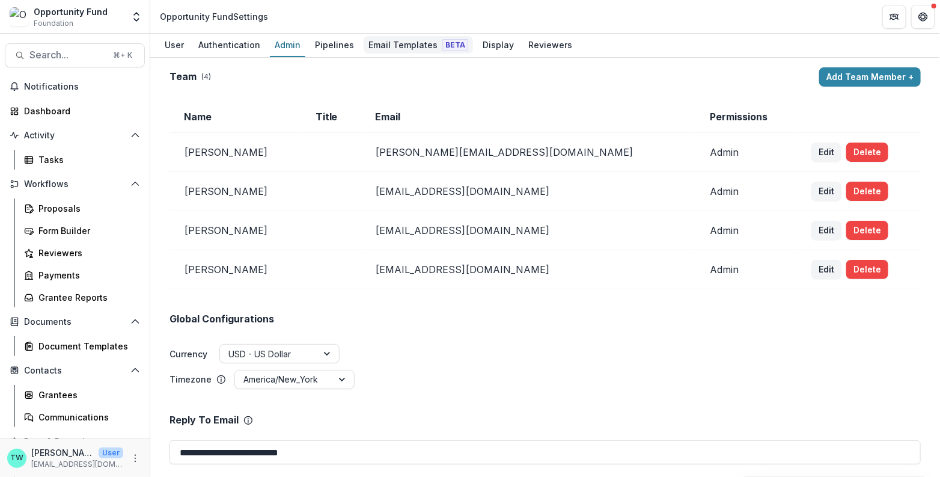
click at [394, 46] on div "Email Templates Beta" at bounding box center [418, 44] width 109 height 17
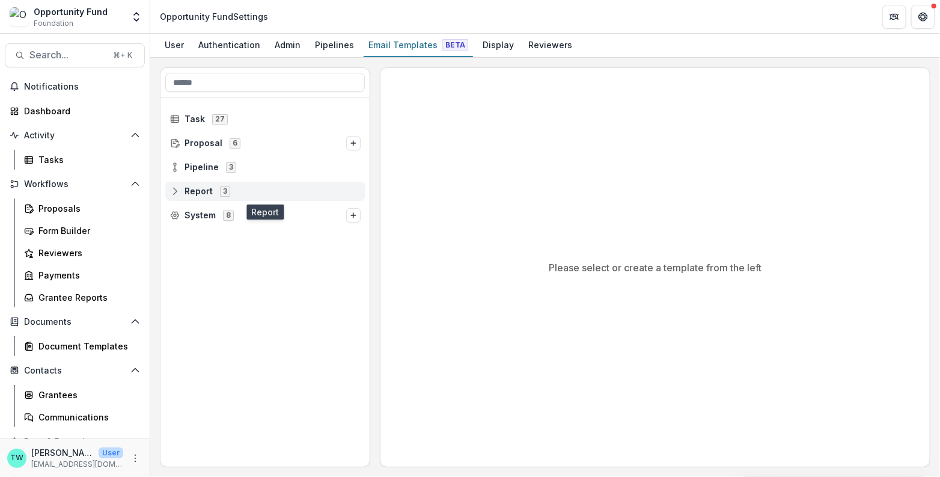
click at [175, 190] on icon at bounding box center [175, 191] width 10 height 10
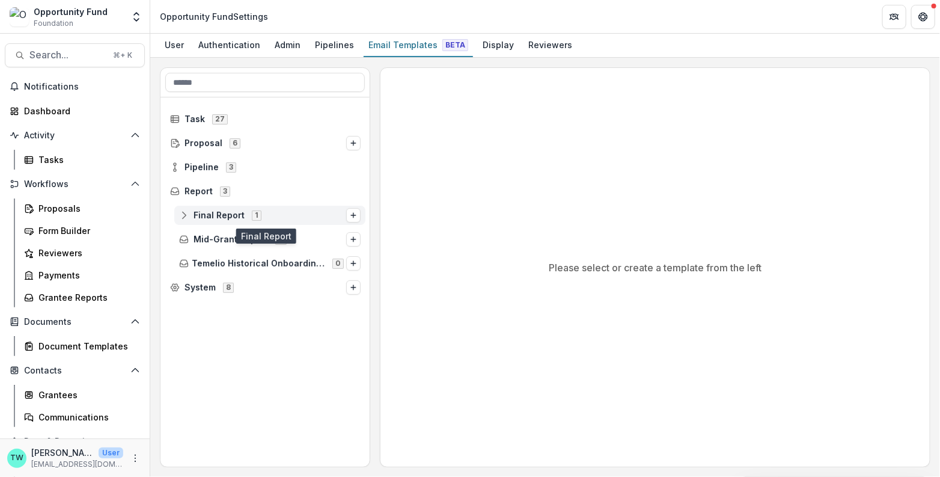
click at [184, 216] on icon at bounding box center [184, 217] width 8 height 3
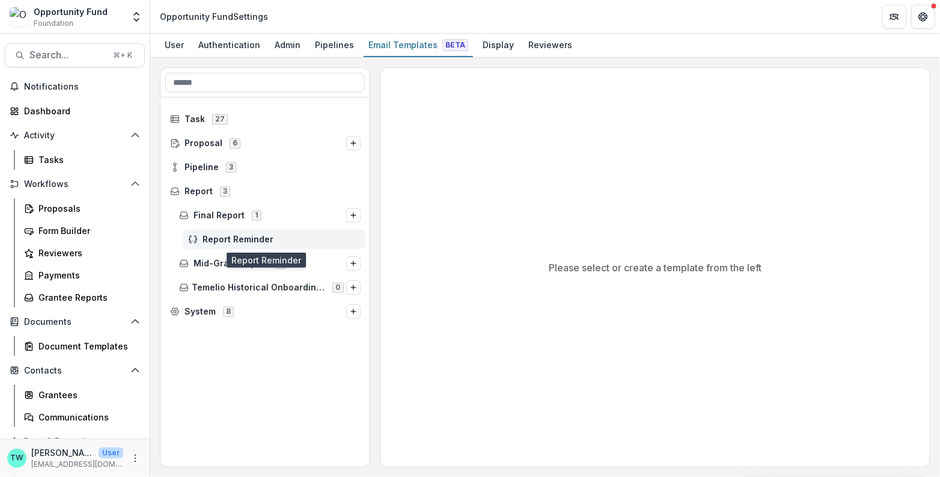
click at [235, 238] on span "Report Reminder" at bounding box center [282, 239] width 158 height 10
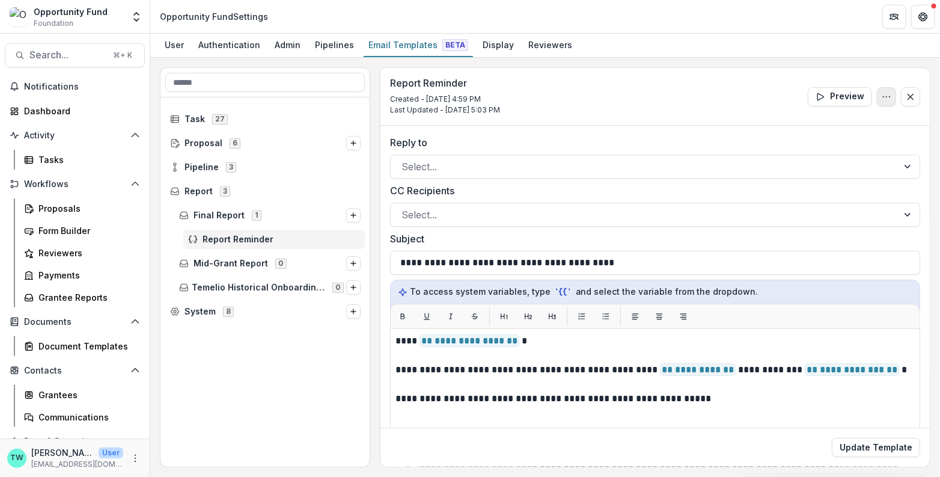
click at [877, 95] on button "Options" at bounding box center [886, 96] width 19 height 19
click at [815, 120] on button "Edit Name" at bounding box center [828, 124] width 129 height 20
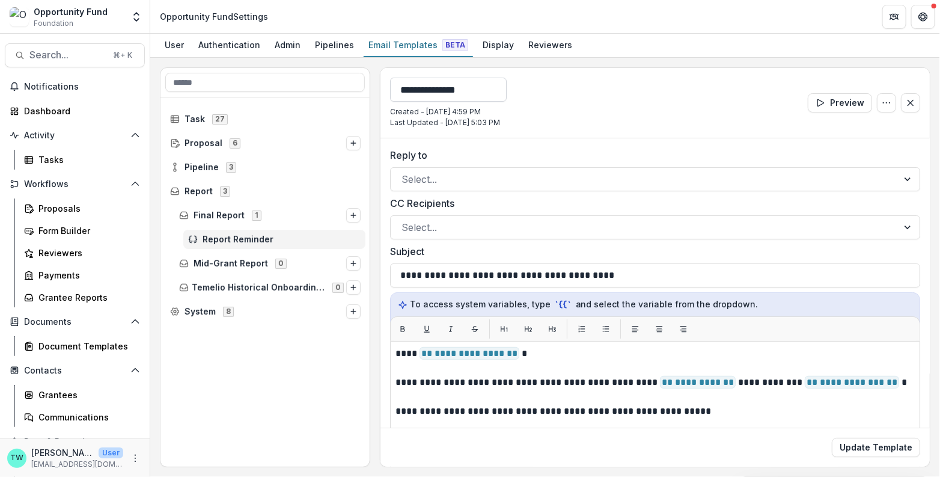
click at [398, 89] on input "**********" at bounding box center [448, 90] width 117 height 24
type input "**********"
click at [602, 215] on div "Select..." at bounding box center [655, 227] width 530 height 24
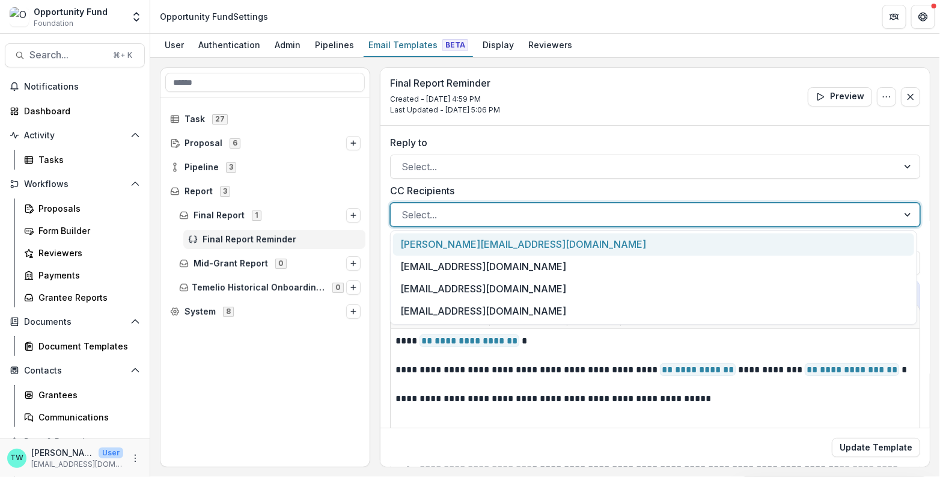
click at [531, 212] on div at bounding box center [644, 214] width 486 height 17
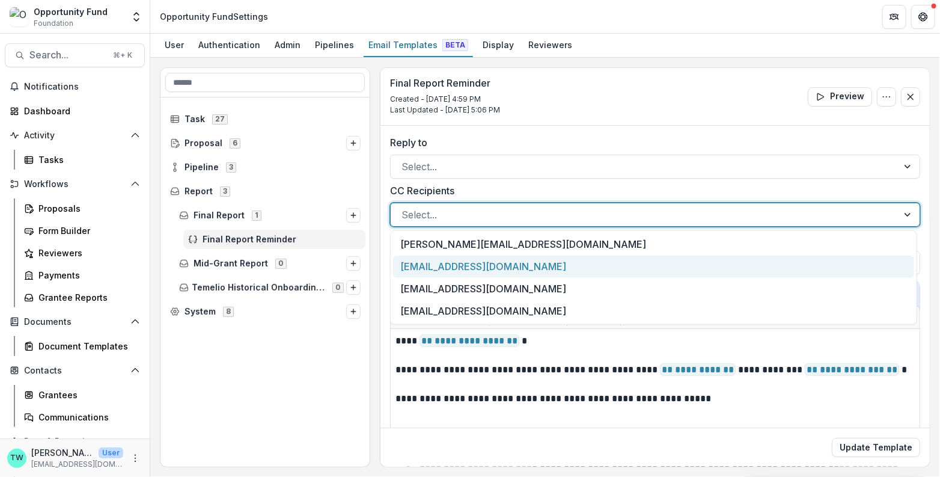
click at [523, 261] on div "[EMAIL_ADDRESS][DOMAIN_NAME]" at bounding box center [654, 266] width 522 height 22
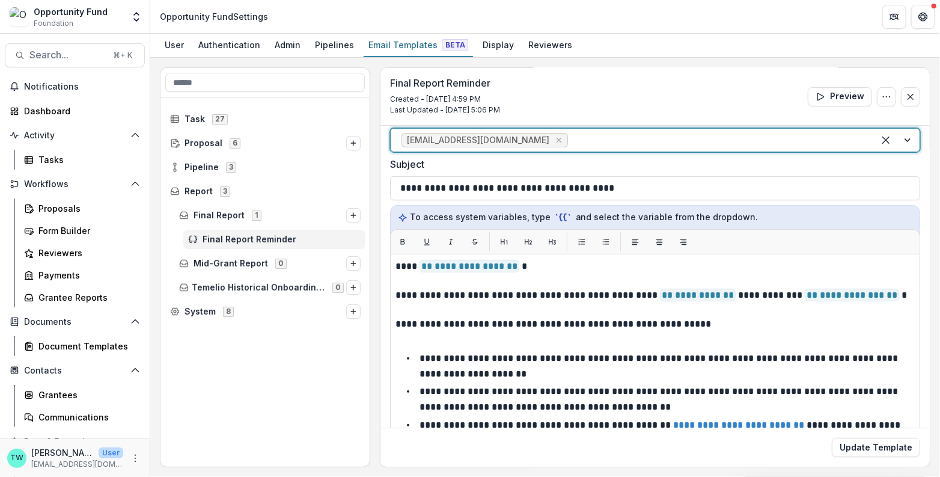
scroll to position [81, 0]
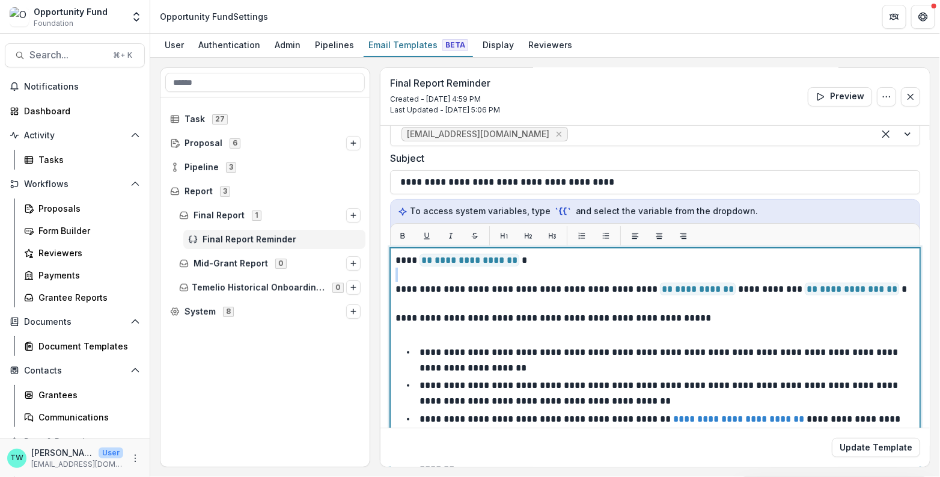
drag, startPoint x: 552, startPoint y: 260, endPoint x: 558, endPoint y: 267, distance: 9.8
click at [547, 257] on p "**********" at bounding box center [652, 260] width 514 height 14
click at [889, 286] on p "**********" at bounding box center [652, 296] width 514 height 87
click at [884, 284] on p "**********" at bounding box center [652, 296] width 514 height 87
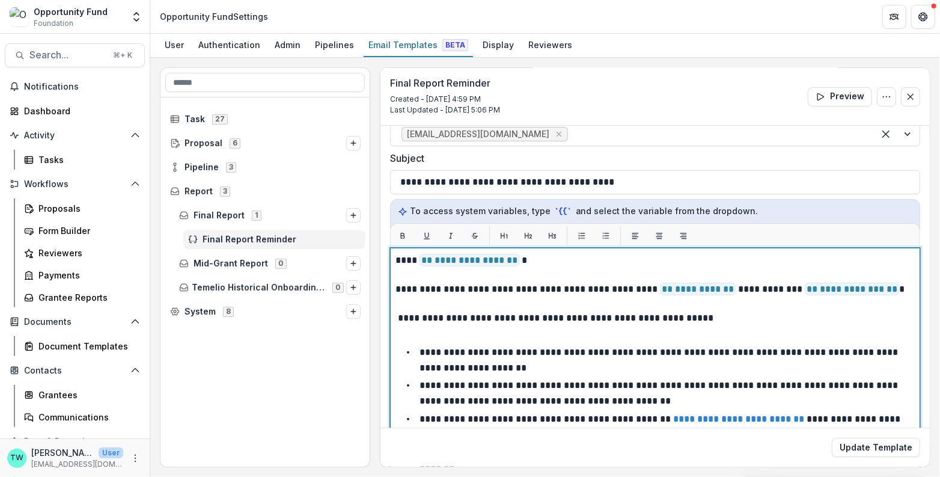
scroll to position [13, 0]
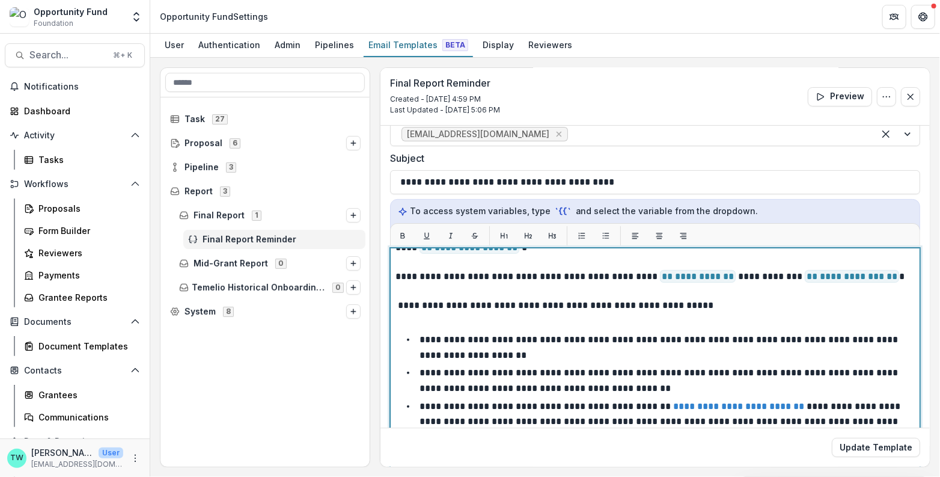
click at [511, 320] on p "**********" at bounding box center [652, 283] width 514 height 87
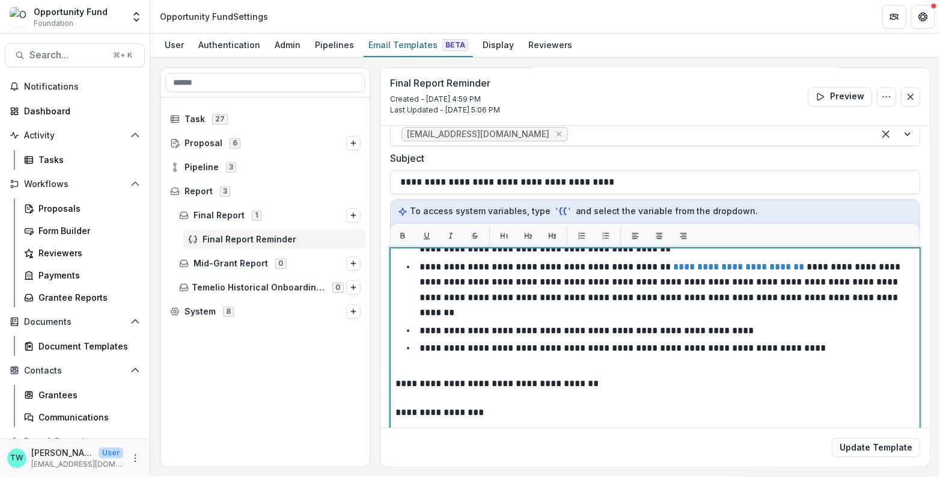
scroll to position [173, 0]
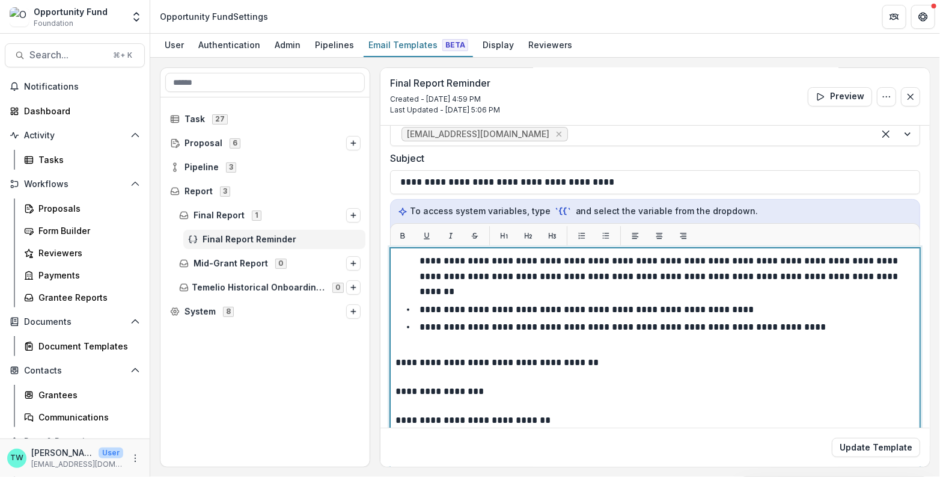
click at [395, 355] on p "**********" at bounding box center [652, 369] width 514 height 29
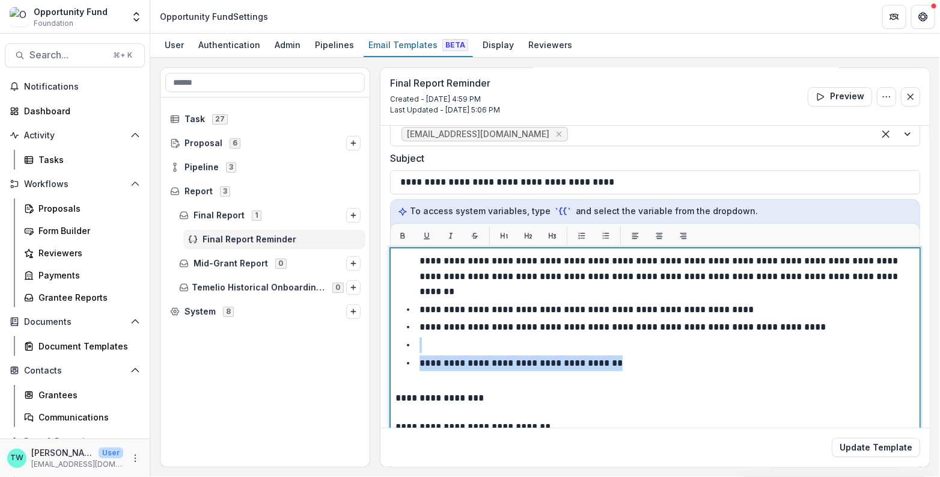
drag, startPoint x: 419, startPoint y: 324, endPoint x: 620, endPoint y: 346, distance: 201.3
click at [620, 346] on ul "**********" at bounding box center [662, 278] width 505 height 215
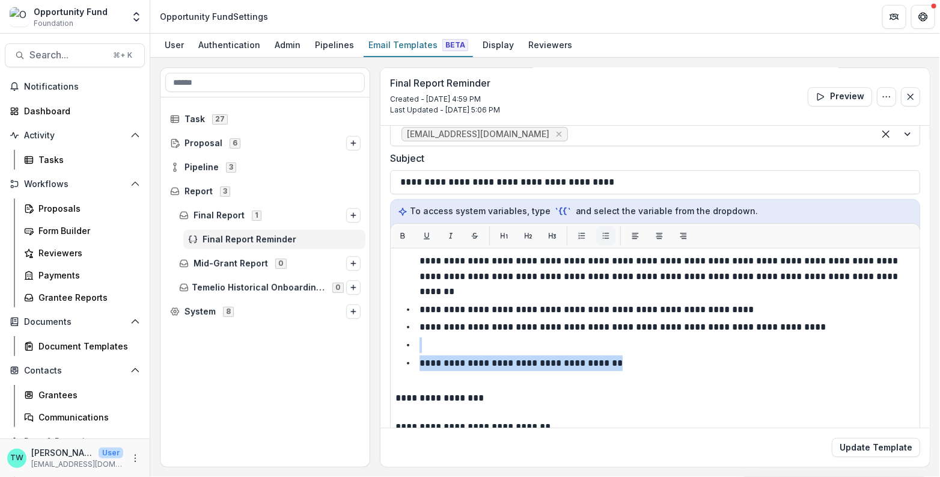
click at [604, 233] on icon "List" at bounding box center [606, 236] width 7 height 6
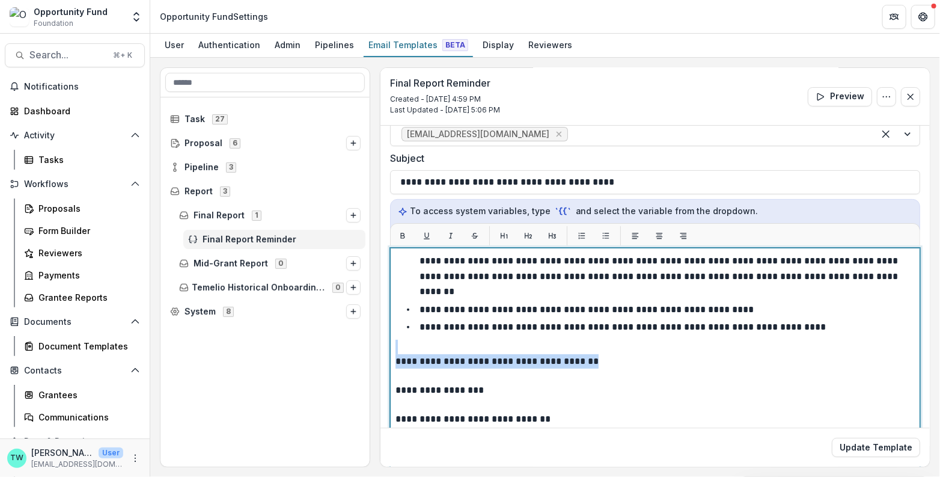
click at [419, 354] on p "**********" at bounding box center [652, 368] width 514 height 29
drag, startPoint x: 603, startPoint y: 345, endPoint x: 614, endPoint y: 355, distance: 14.0
click at [614, 355] on p "**********" at bounding box center [652, 368] width 514 height 29
drag, startPoint x: 490, startPoint y: 374, endPoint x: 389, endPoint y: 399, distance: 104.1
click at [390, 399] on div "**********" at bounding box center [655, 398] width 530 height 300
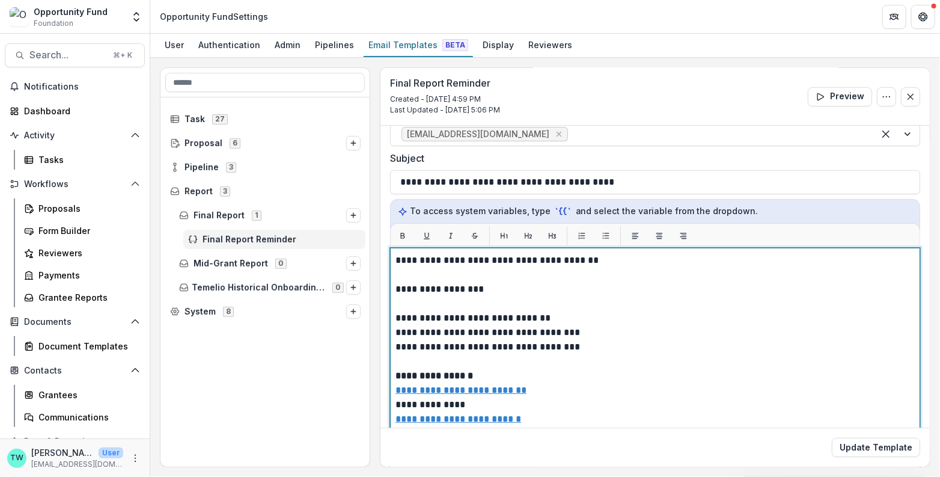
scroll to position [275, 0]
drag, startPoint x: 558, startPoint y: 299, endPoint x: 580, endPoint y: 303, distance: 22.6
click at [580, 303] on p "**********" at bounding box center [652, 309] width 514 height 115
click at [597, 311] on p "**********" at bounding box center [652, 309] width 514 height 115
click at [591, 334] on p "**********" at bounding box center [652, 309] width 514 height 115
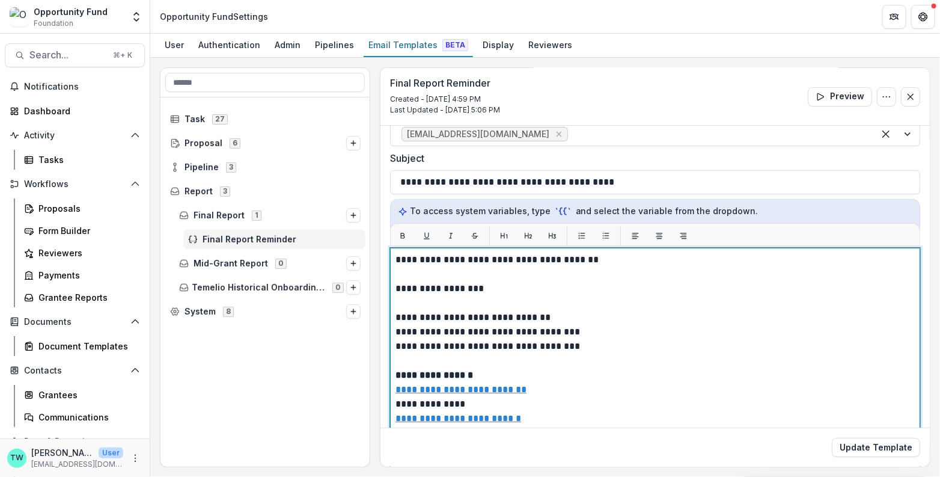
click at [493, 355] on p "**********" at bounding box center [652, 418] width 514 height 332
click at [538, 367] on p "**********" at bounding box center [652, 418] width 514 height 332
click at [508, 384] on p "**********" at bounding box center [652, 418] width 514 height 332
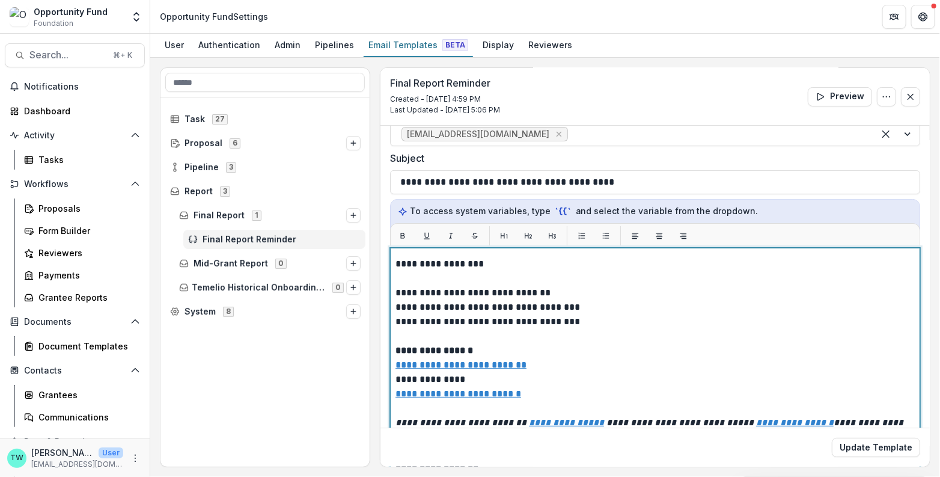
click at [547, 379] on p "**********" at bounding box center [652, 394] width 514 height 332
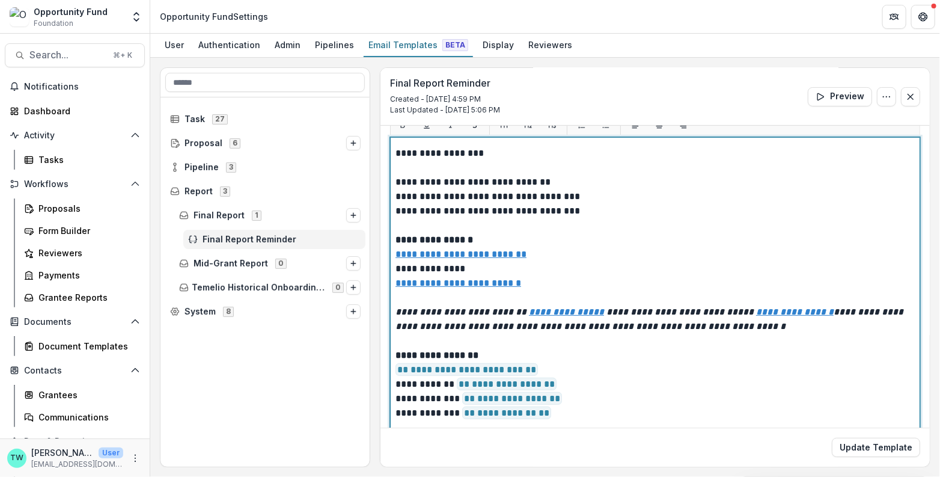
scroll to position [207, 0]
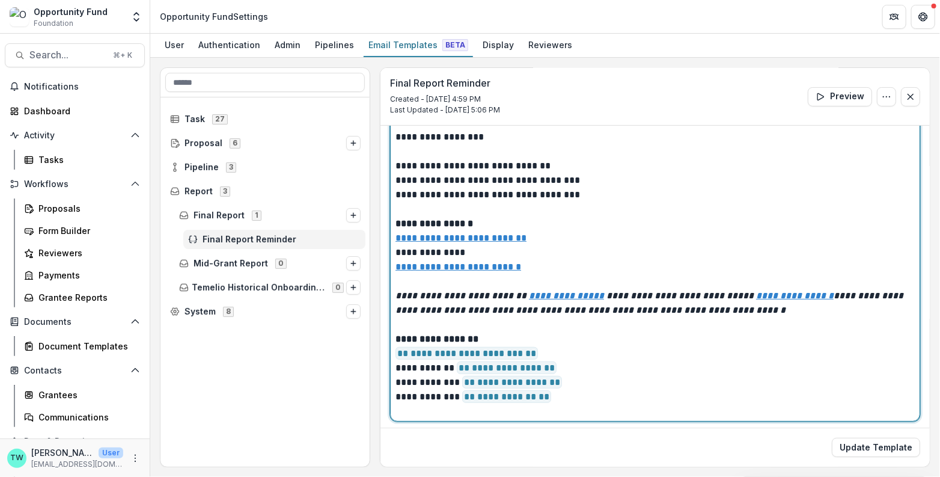
click at [779, 291] on p "**********" at bounding box center [652, 267] width 514 height 332
click at [544, 319] on p "**********" at bounding box center [652, 267] width 514 height 332
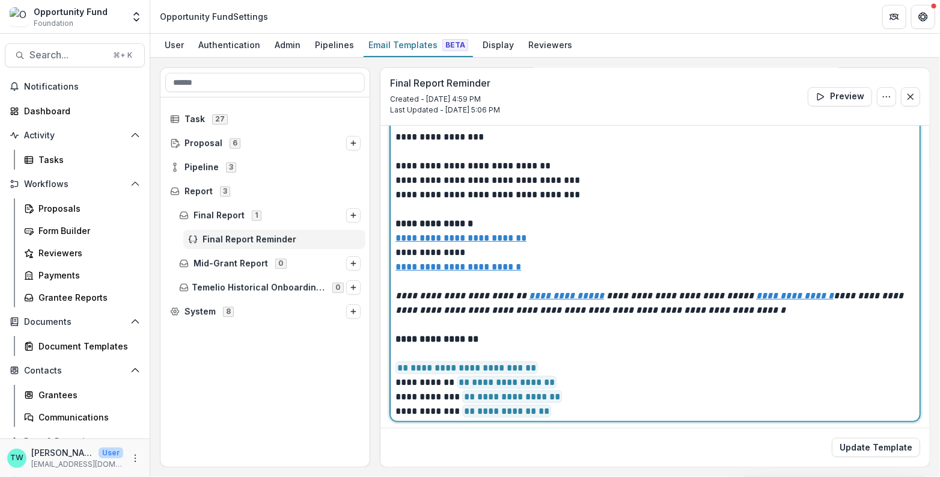
click at [395, 363] on p "**********" at bounding box center [652, 274] width 514 height 346
click at [407, 335] on p "**********" at bounding box center [652, 267] width 514 height 332
click at [396, 365] on p "**********" at bounding box center [652, 267] width 514 height 332
click at [579, 346] on p "**********" at bounding box center [652, 267] width 514 height 332
click at [588, 363] on p "**********" at bounding box center [652, 267] width 514 height 332
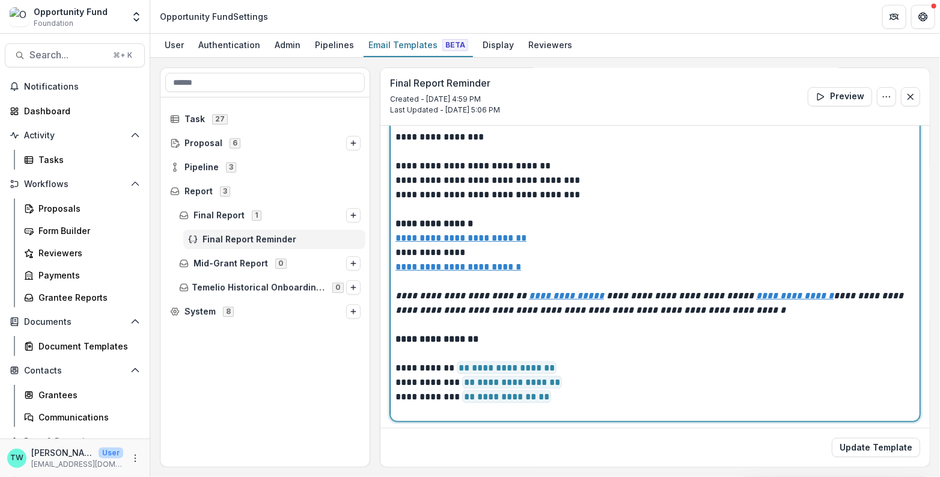
click at [499, 331] on p "**********" at bounding box center [652, 267] width 514 height 332
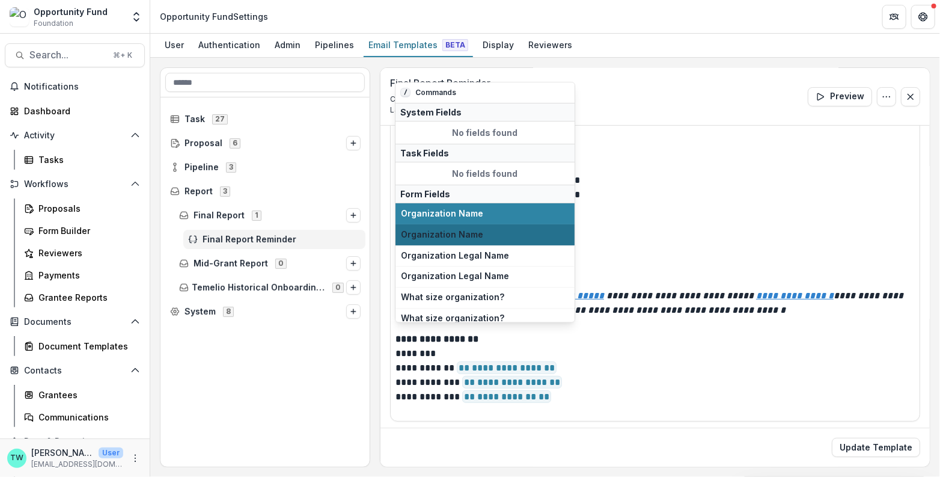
click at [488, 230] on span "Organization Name" at bounding box center [485, 235] width 168 height 10
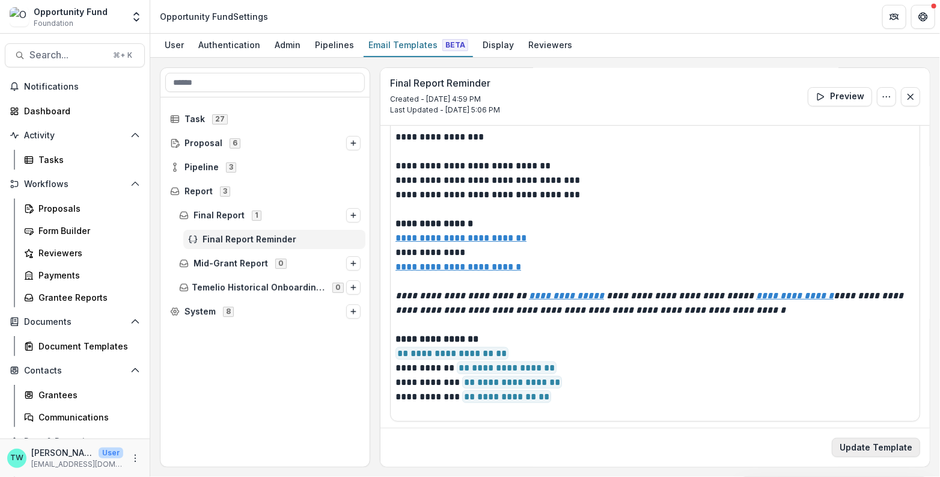
click at [884, 448] on button "Update Template" at bounding box center [876, 446] width 88 height 19
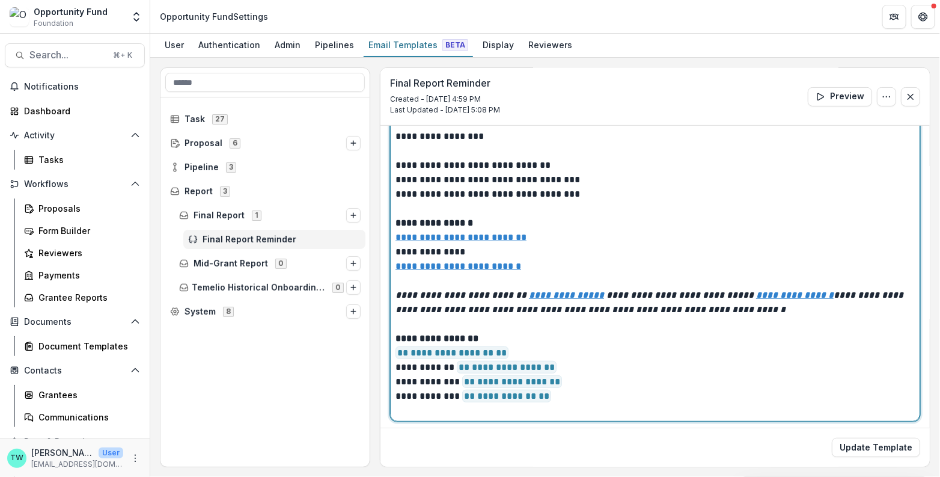
drag, startPoint x: 393, startPoint y: 336, endPoint x: 439, endPoint y: 402, distance: 80.7
click at [439, 402] on div "**********" at bounding box center [655, 271] width 530 height 300
click at [416, 403] on p "**********" at bounding box center [652, 266] width 514 height 332
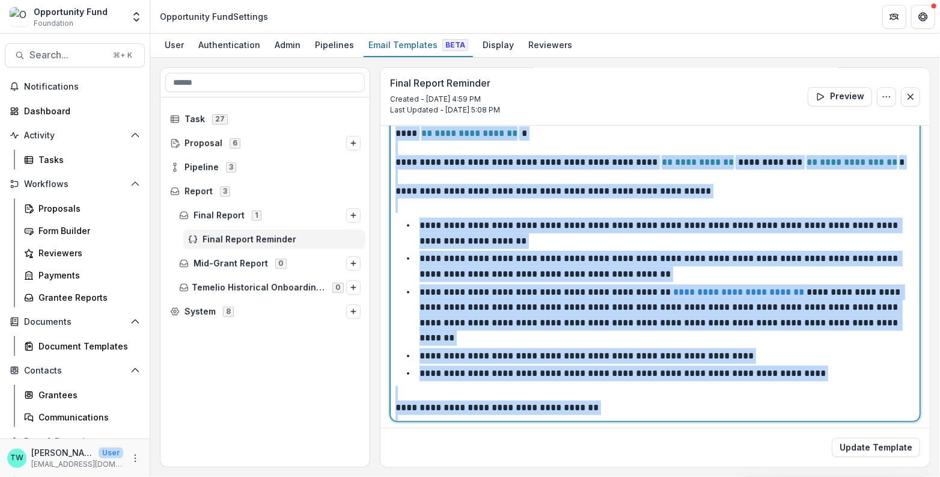
scroll to position [0, 0]
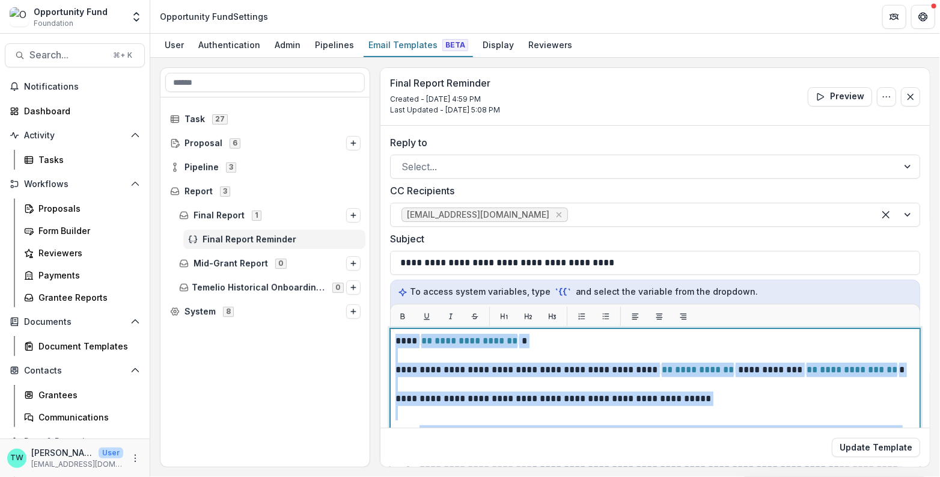
drag, startPoint x: 403, startPoint y: 407, endPoint x: 395, endPoint y: 338, distance: 68.9
copy div "**********"
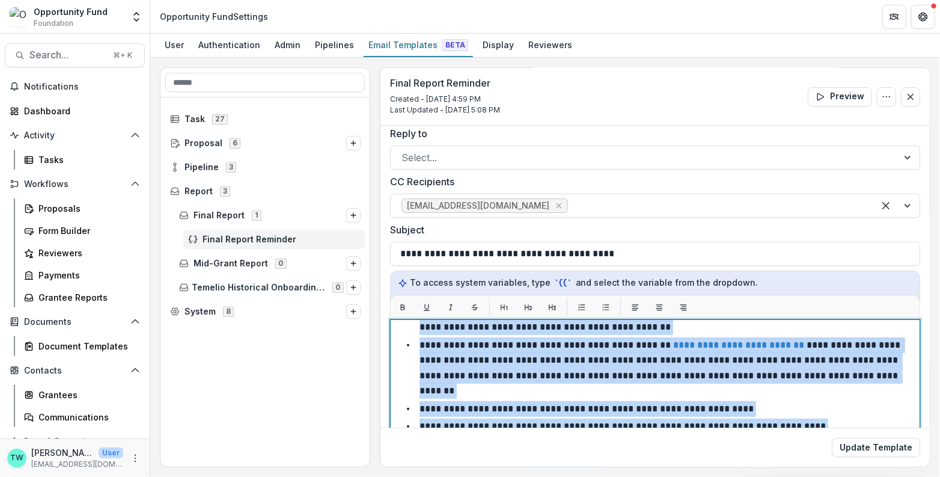
scroll to position [152, 0]
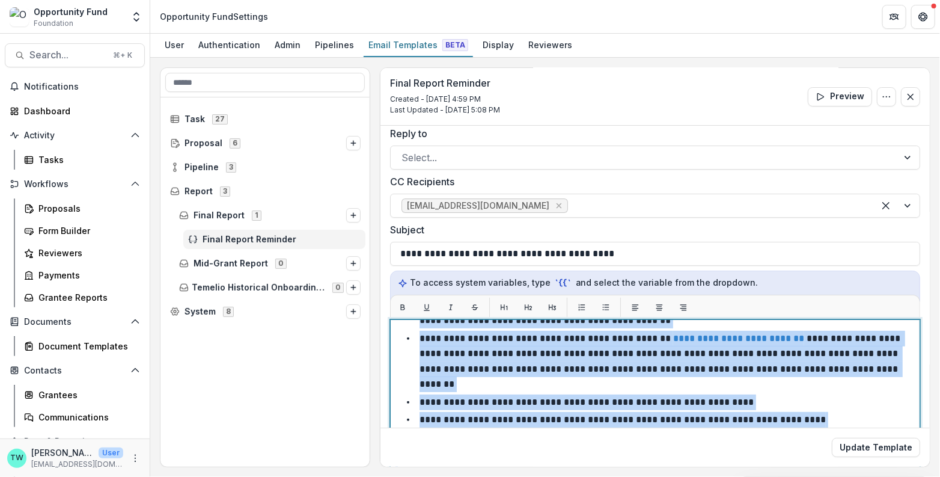
click at [792, 412] on li "**********" at bounding box center [662, 420] width 505 height 16
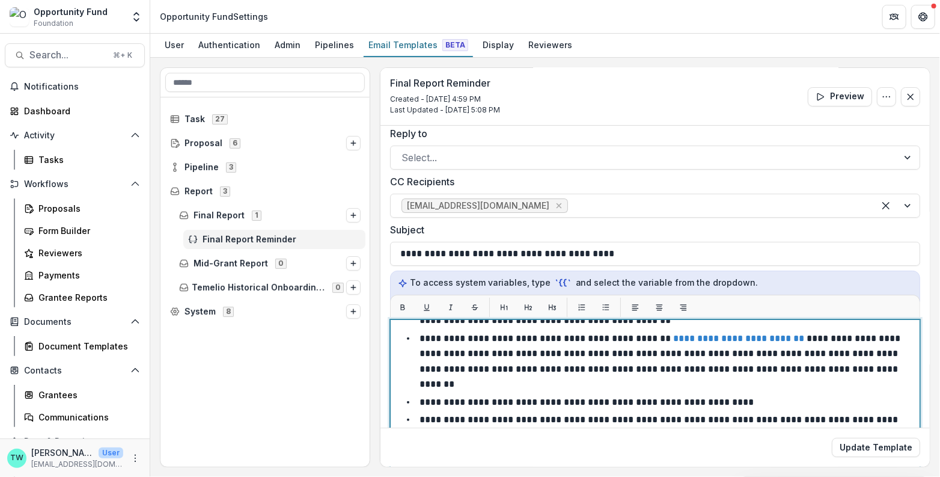
click at [785, 415] on p "**********" at bounding box center [659, 427] width 481 height 25
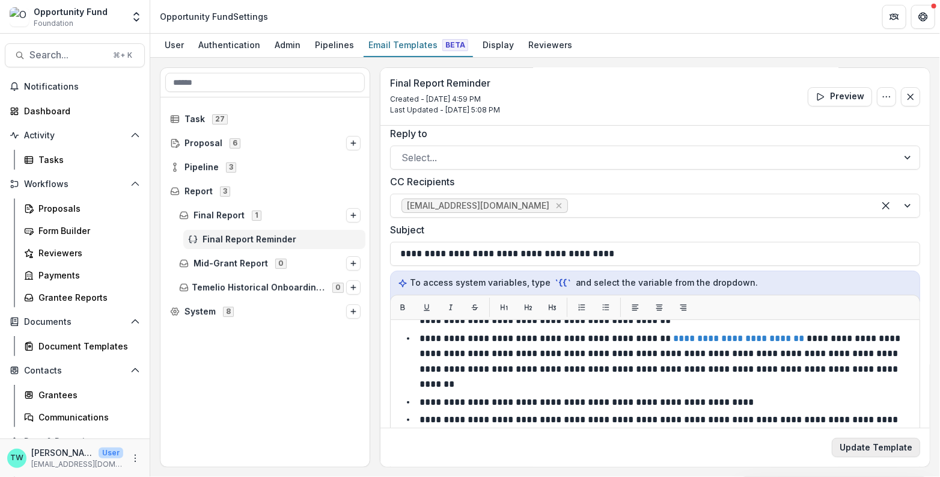
click at [868, 449] on button "Update Template" at bounding box center [876, 446] width 88 height 19
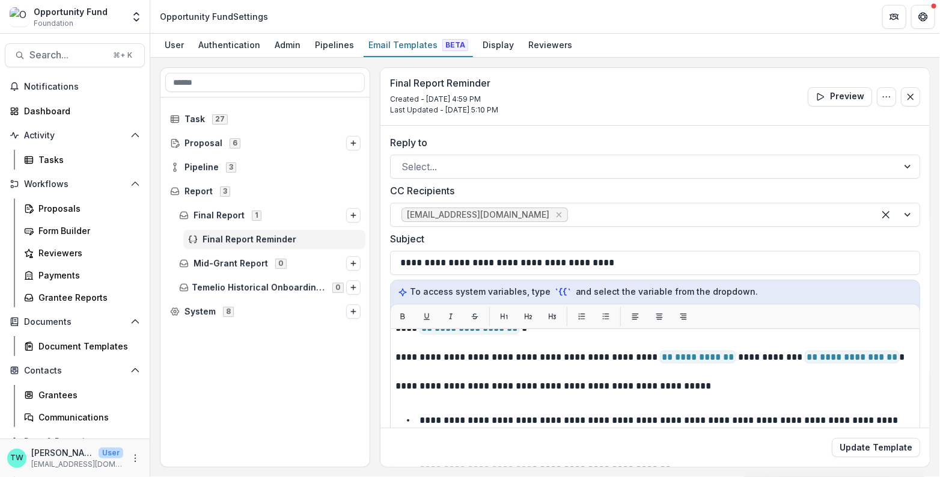
scroll to position [0, 0]
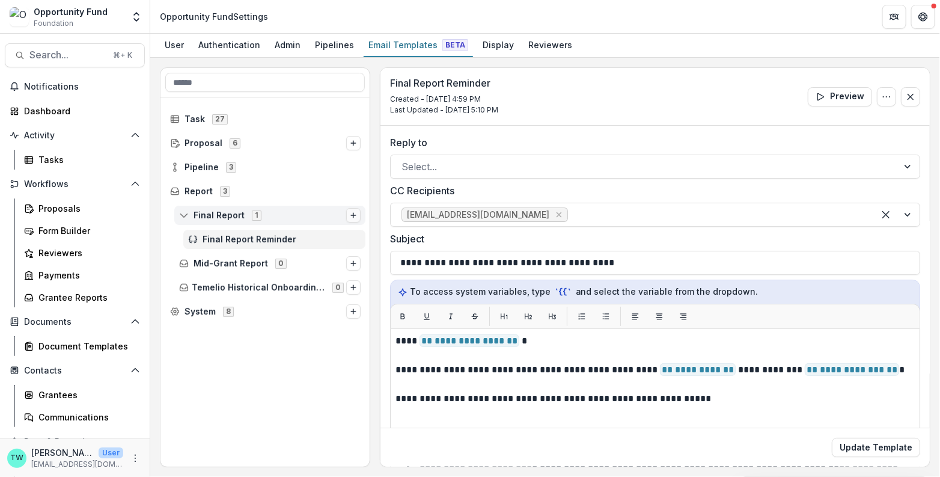
click at [354, 215] on icon "Options" at bounding box center [353, 215] width 7 height 7
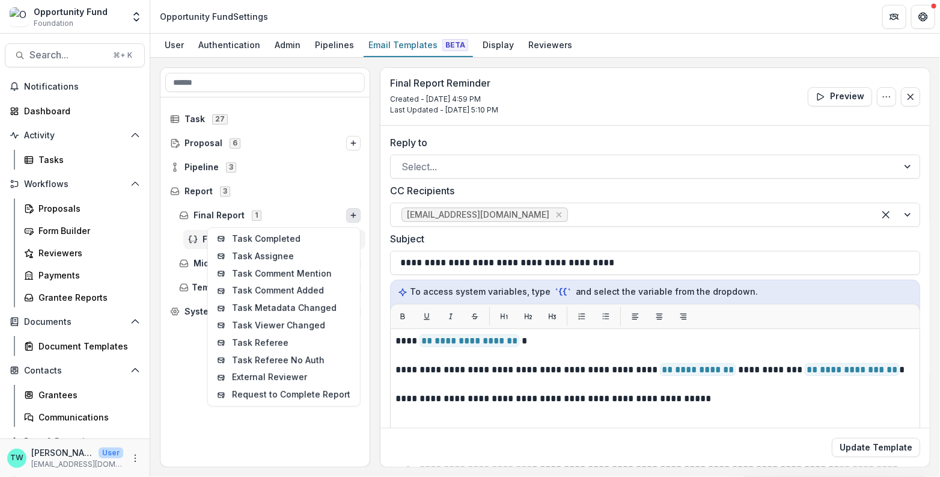
click at [188, 374] on div "Task 27 Proposal 6 Pipeline 3 Report 3 Final Report 1 Task Completed Task Assig…" at bounding box center [265, 282] width 210 height 371
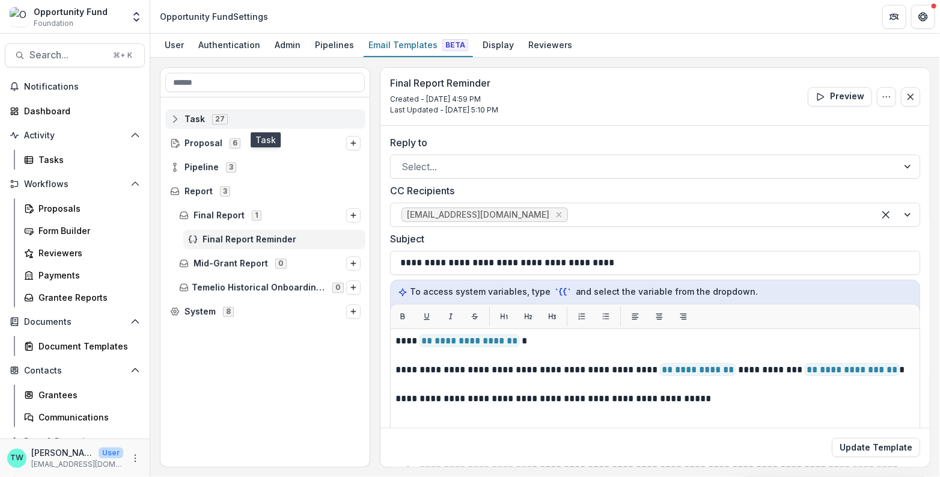
click at [187, 118] on span "Task" at bounding box center [194, 119] width 20 height 10
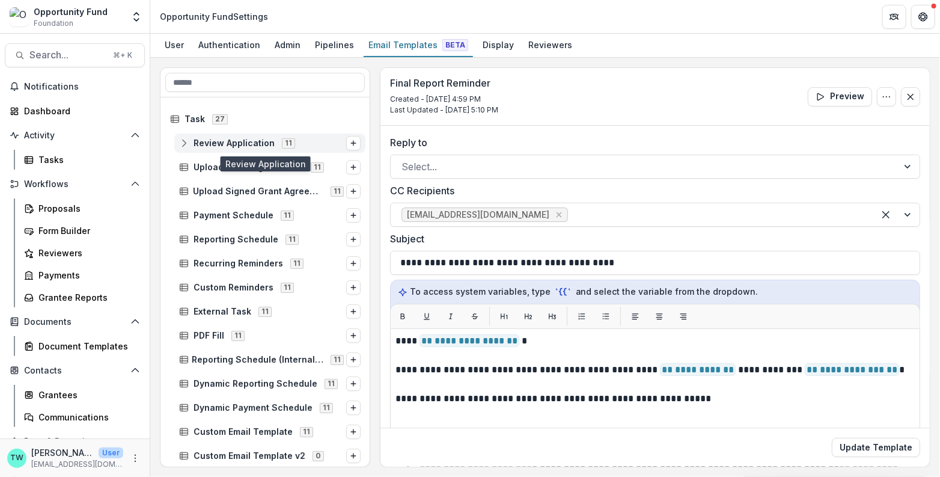
click at [186, 144] on line at bounding box center [184, 144] width 8 height 0
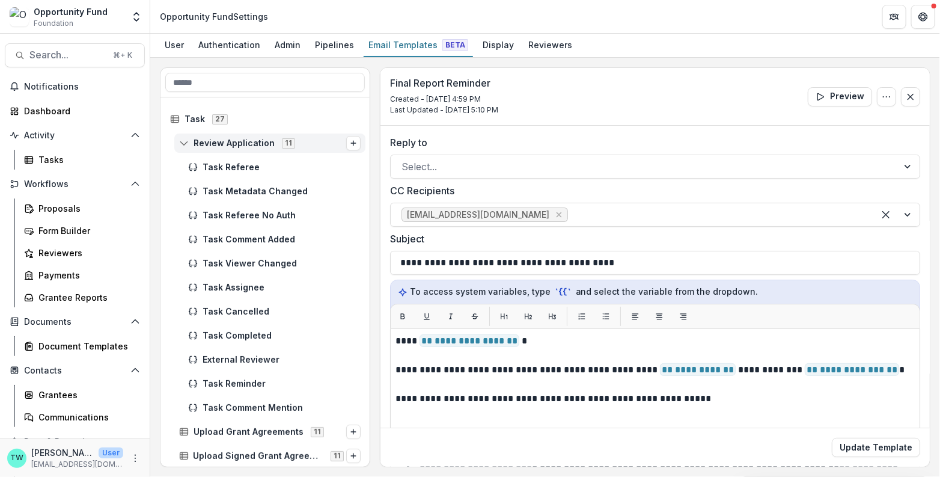
click at [186, 144] on line at bounding box center [184, 144] width 8 height 0
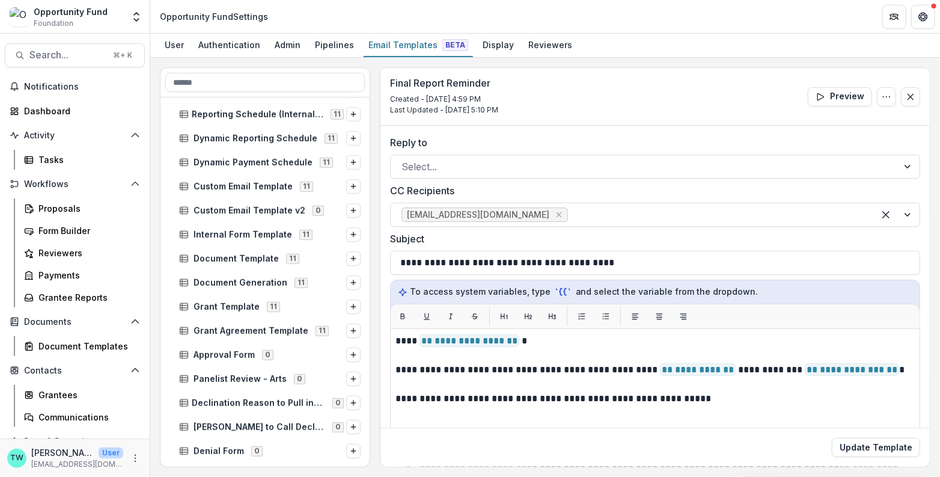
scroll to position [243, 0]
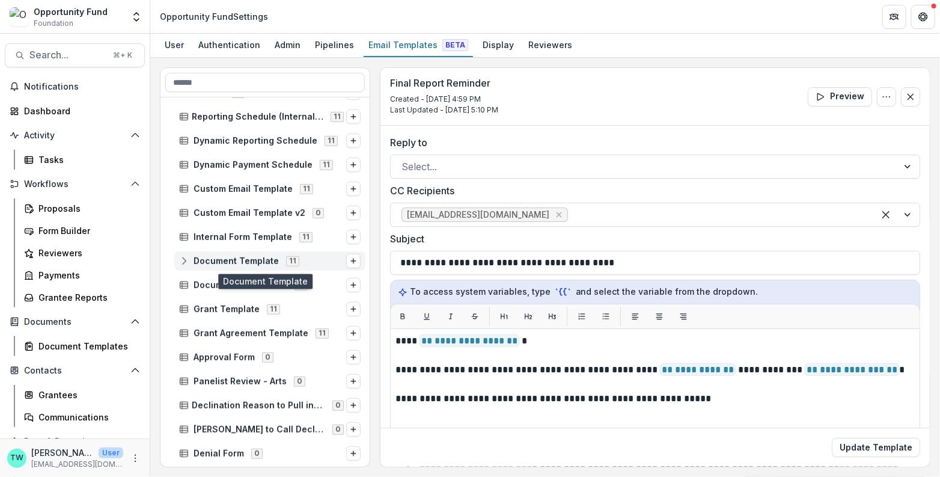
click at [186, 263] on icon at bounding box center [184, 261] width 10 height 10
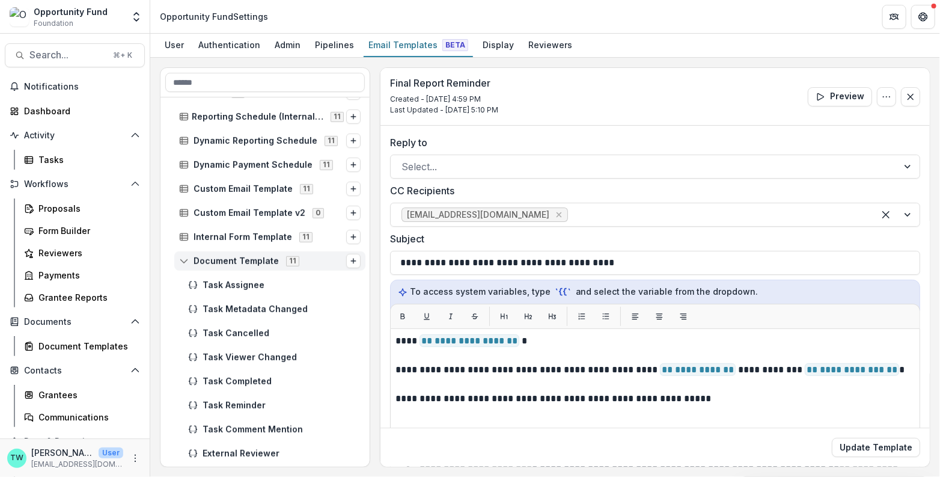
click at [186, 263] on icon at bounding box center [184, 261] width 10 height 10
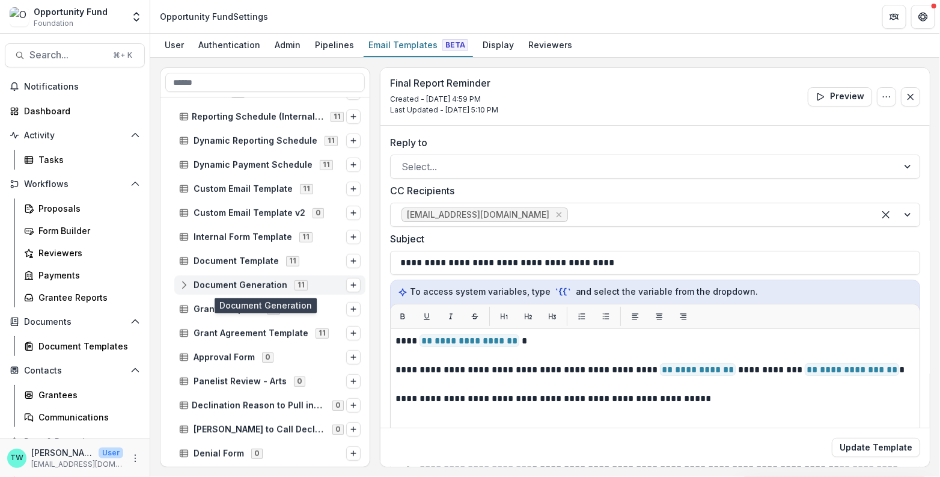
click at [183, 287] on icon at bounding box center [184, 285] width 10 height 10
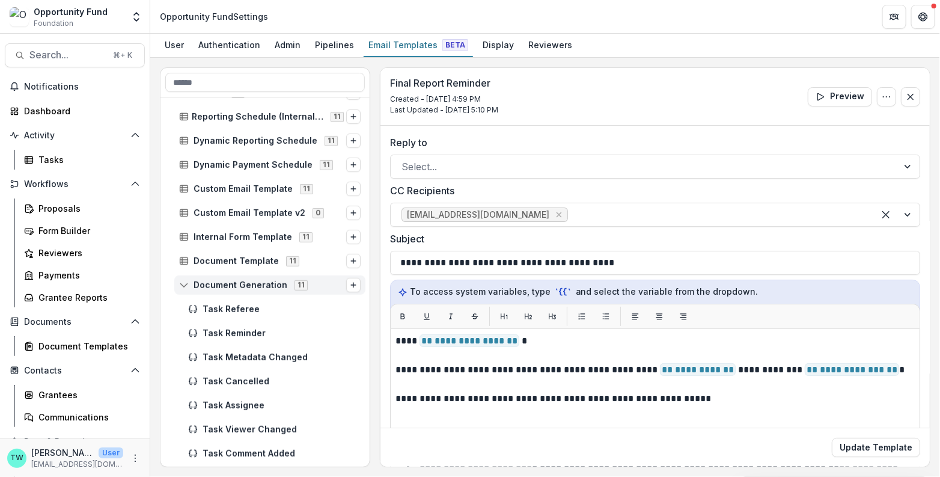
click at [183, 287] on icon at bounding box center [184, 285] width 10 height 10
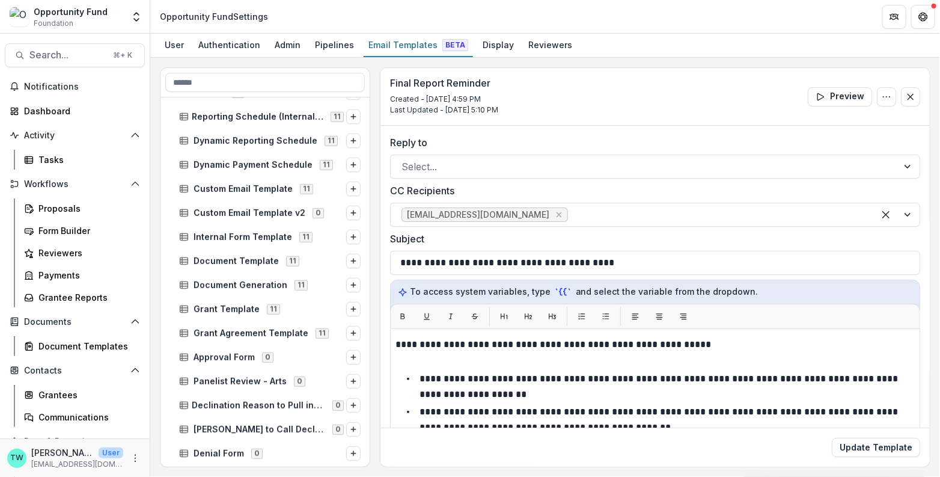
scroll to position [37, 0]
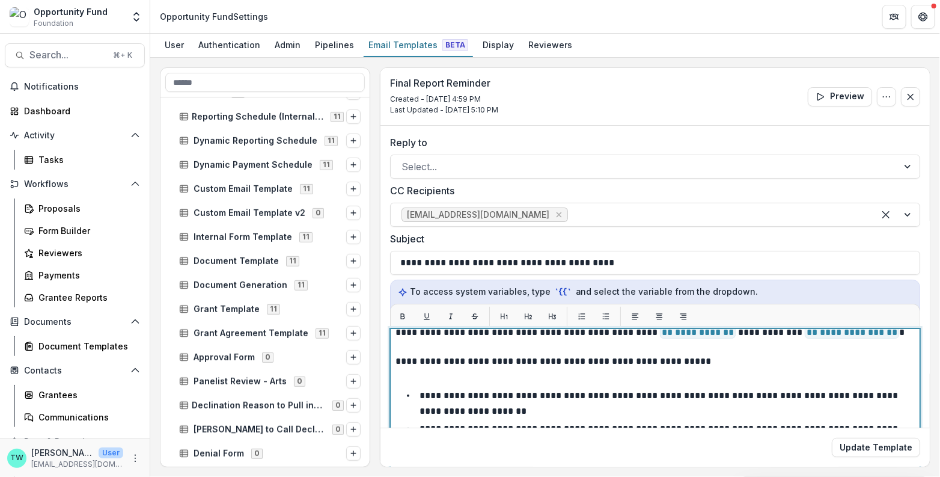
click at [712, 370] on p "**********" at bounding box center [652, 339] width 514 height 87
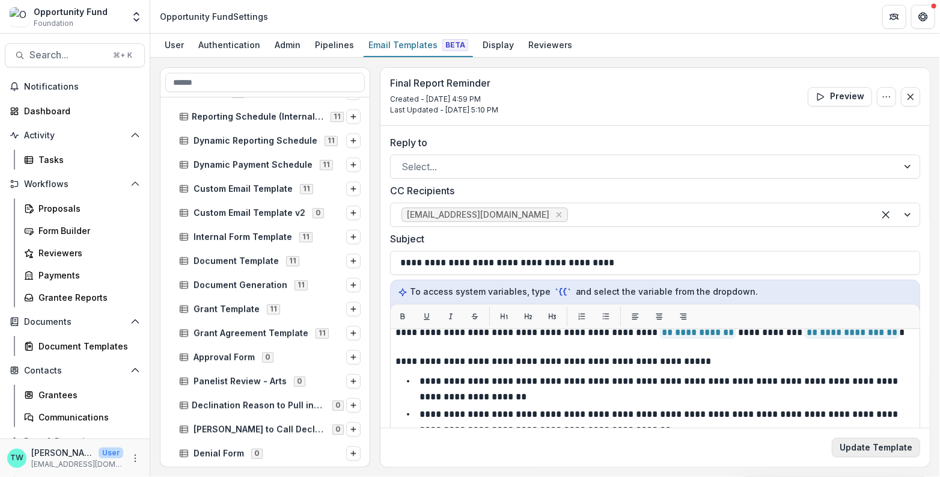
click at [865, 448] on button "Update Template" at bounding box center [876, 446] width 88 height 19
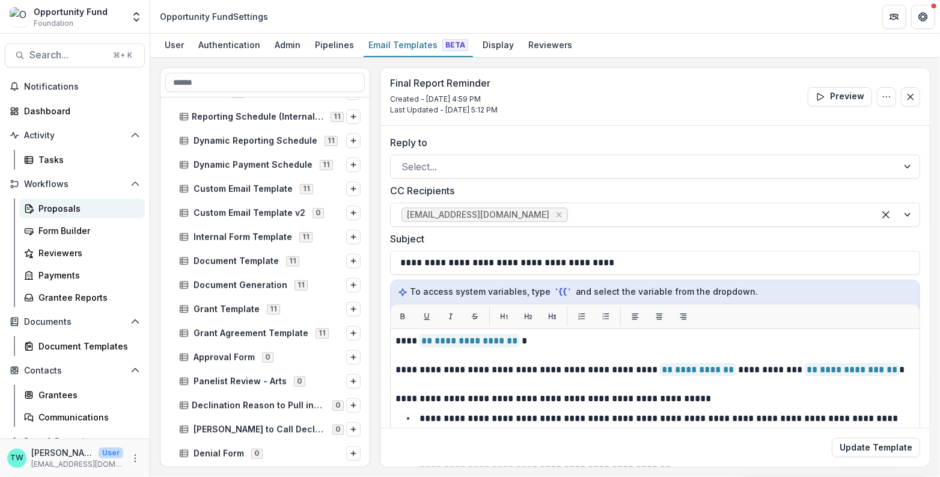
click at [70, 210] on div "Proposals" at bounding box center [86, 208] width 97 height 13
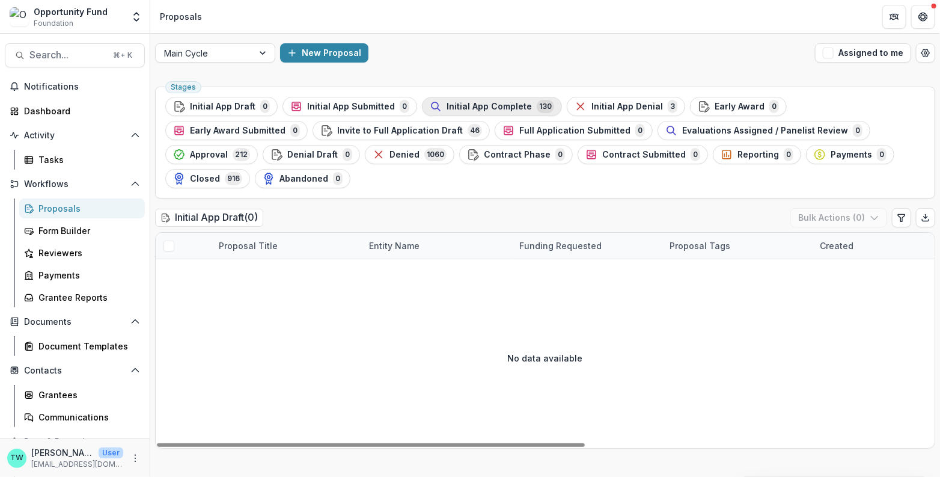
click at [506, 105] on span "Initial App Complete" at bounding box center [488, 107] width 85 height 10
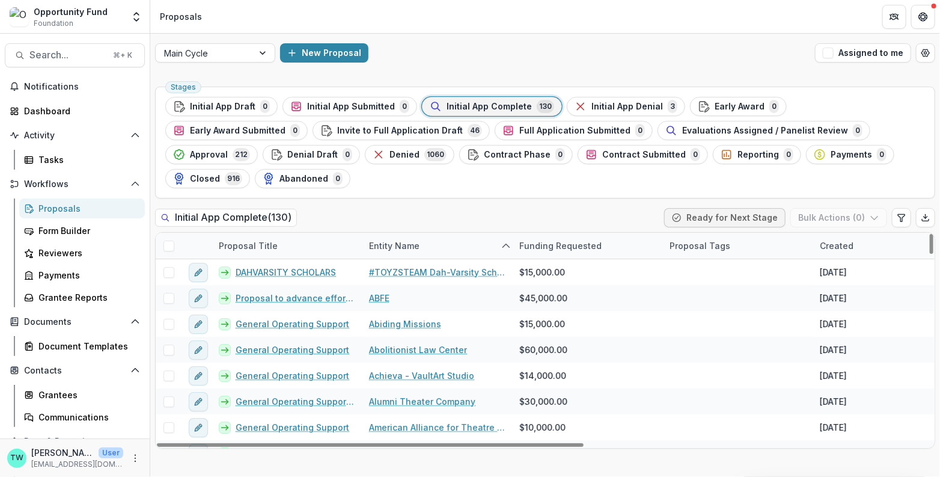
click at [504, 106] on span "Initial App Complete" at bounding box center [488, 107] width 85 height 10
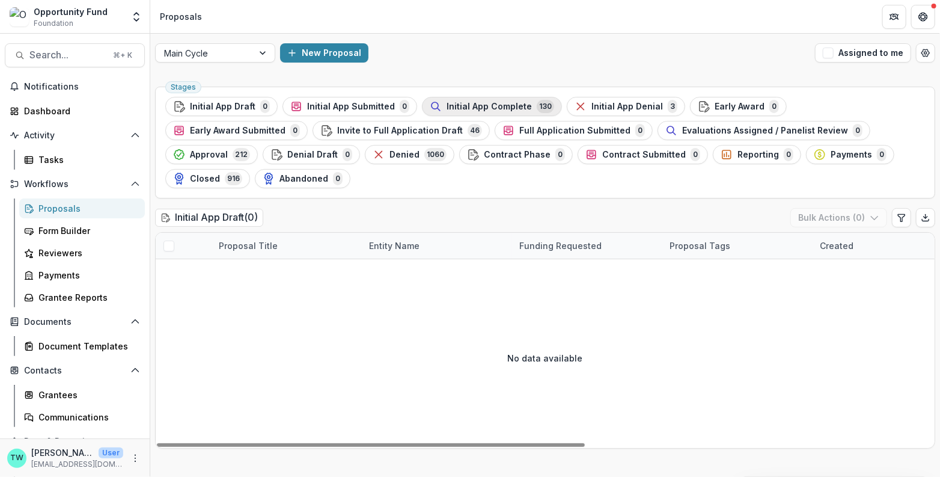
click at [486, 102] on span "Initial App Complete" at bounding box center [488, 107] width 85 height 10
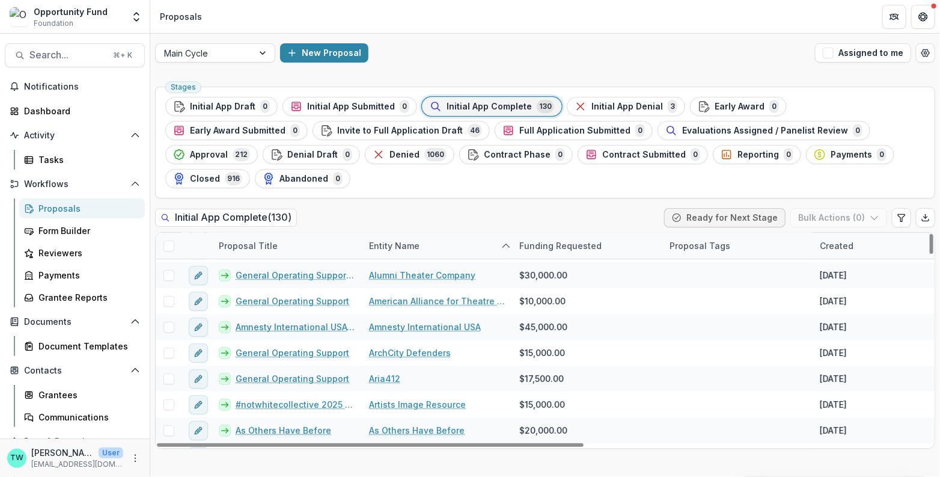
scroll to position [129, 0]
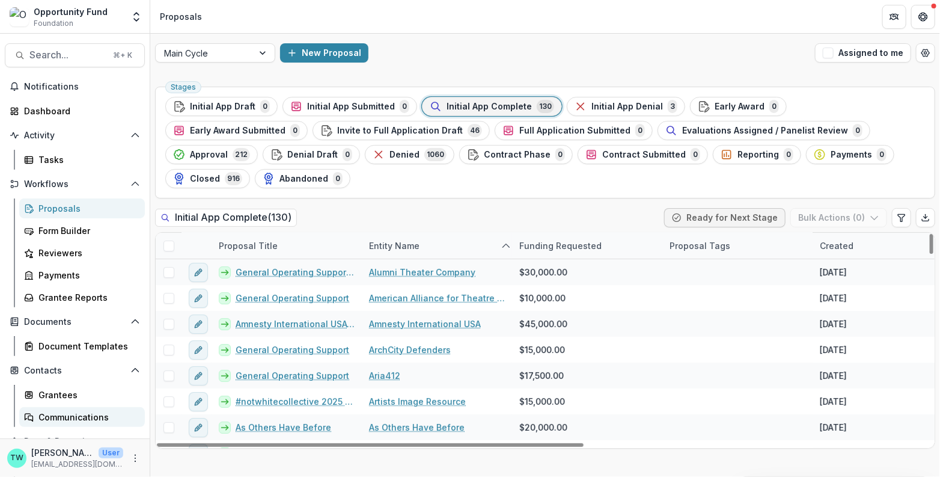
click at [96, 416] on div "Communications" at bounding box center [86, 416] width 97 height 13
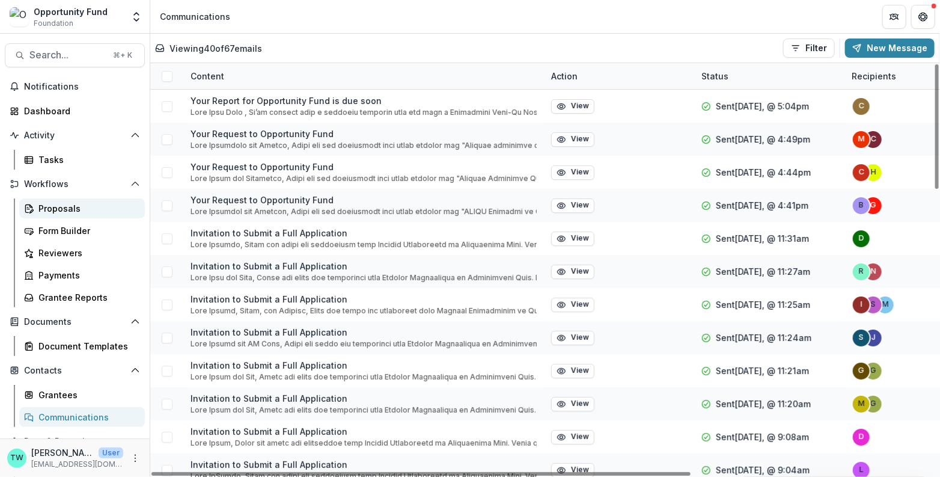
click at [67, 206] on div "Proposals" at bounding box center [86, 208] width 97 height 13
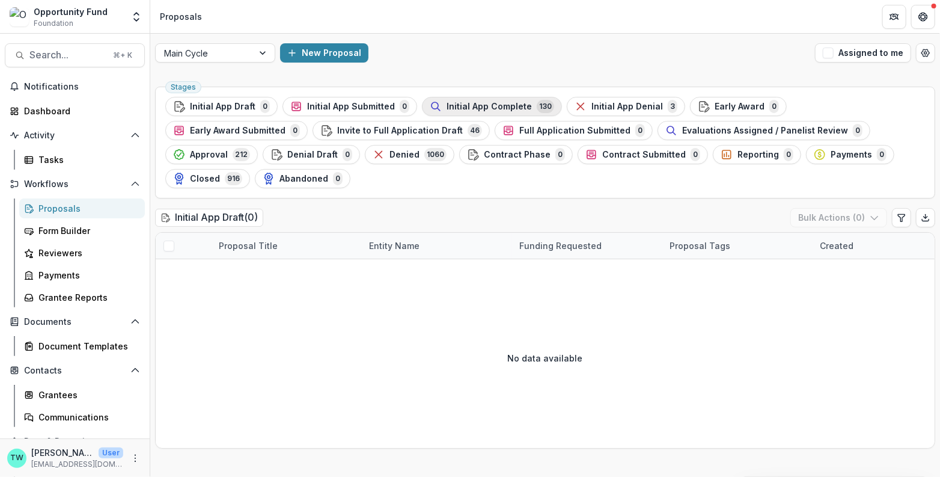
click at [491, 108] on span "Initial App Complete" at bounding box center [488, 107] width 85 height 10
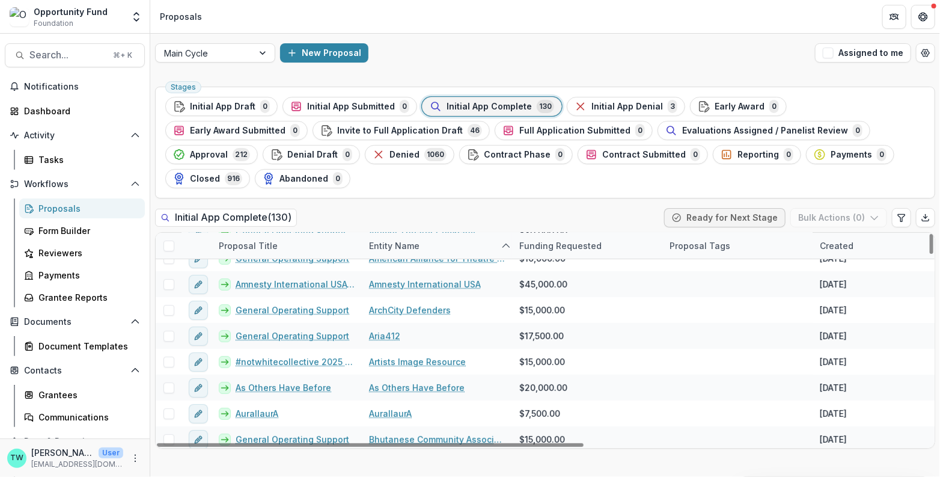
scroll to position [171, 0]
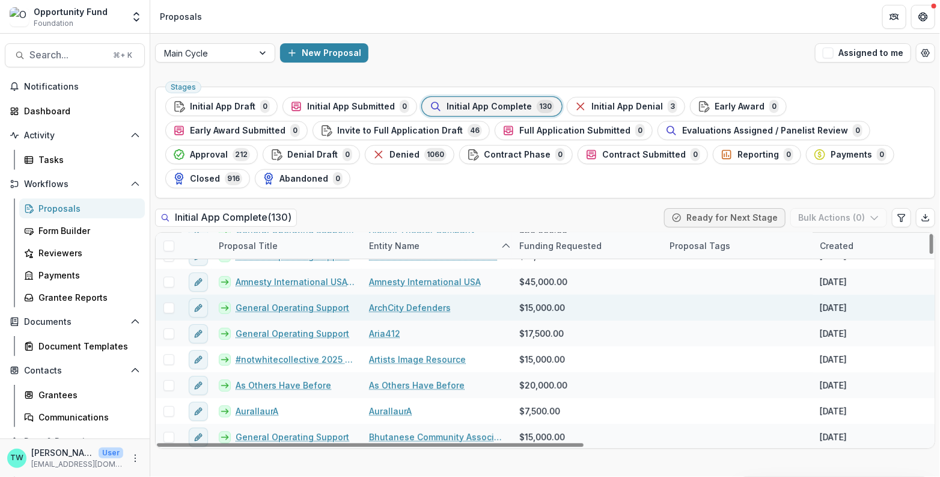
click at [417, 301] on link "ArchCity Defenders" at bounding box center [410, 307] width 82 height 13
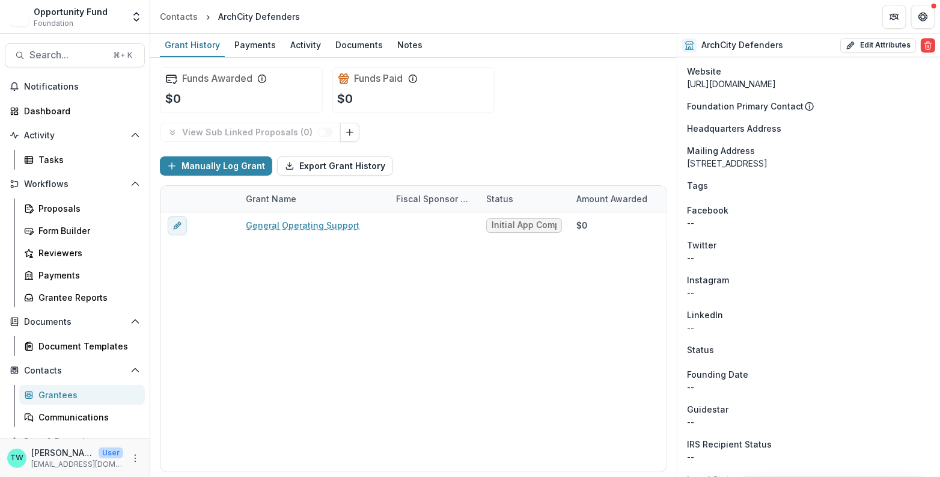
scroll to position [1097, 0]
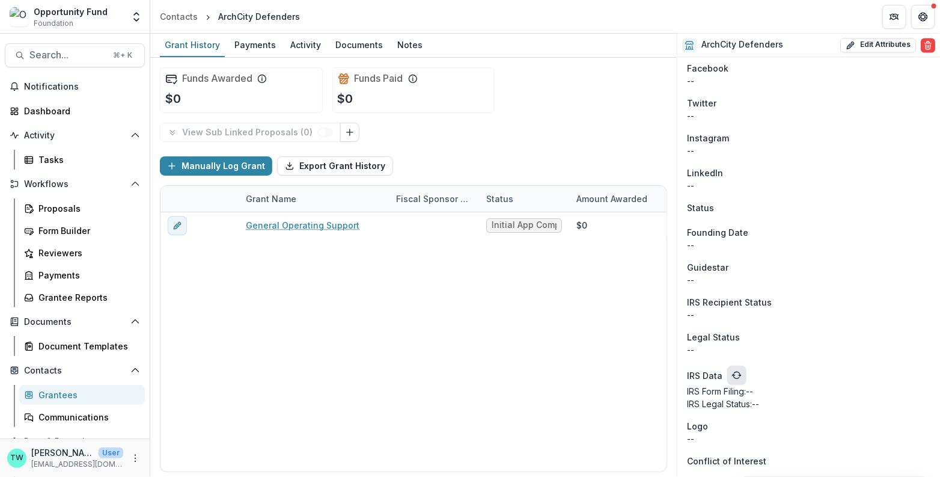
click at [736, 370] on button "refresh" at bounding box center [736, 374] width 19 height 19
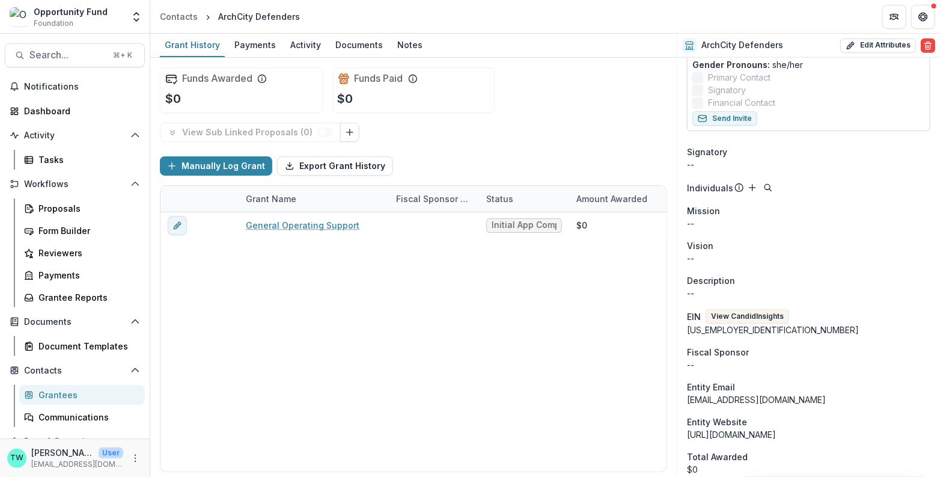
scroll to position [541, 0]
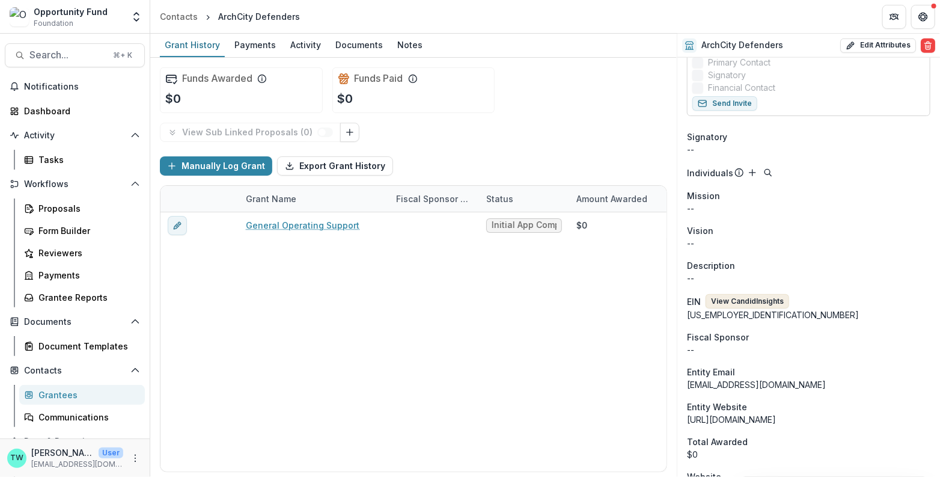
click at [765, 301] on button "View Candid Insights" at bounding box center [747, 301] width 84 height 14
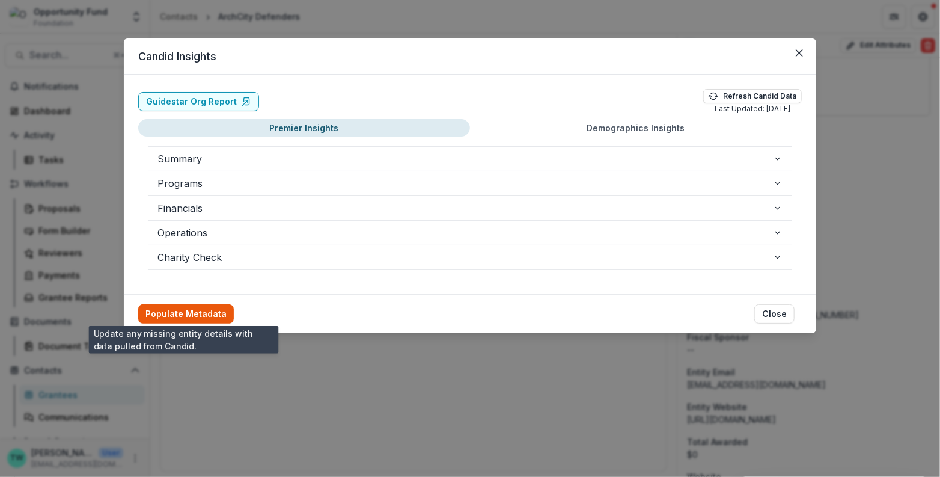
click at [193, 313] on button "Populate Metadata" at bounding box center [186, 313] width 96 height 19
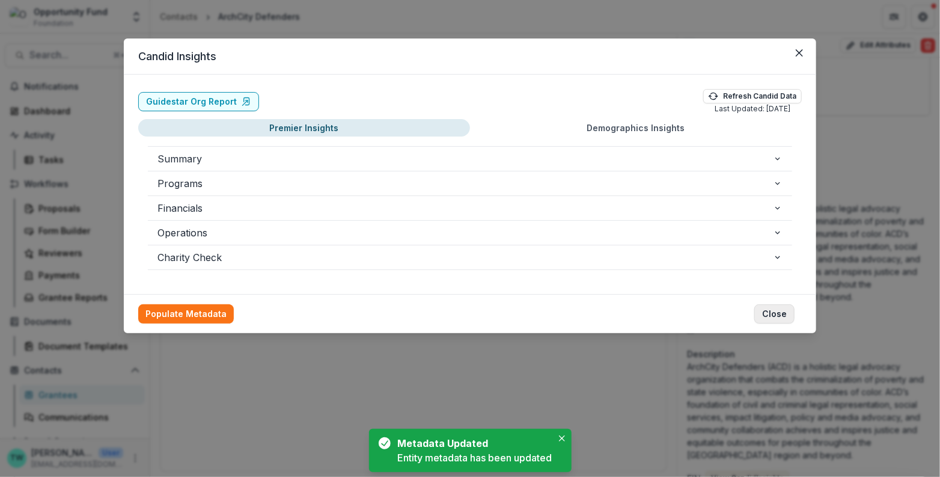
click at [775, 312] on button "Close" at bounding box center [774, 313] width 40 height 19
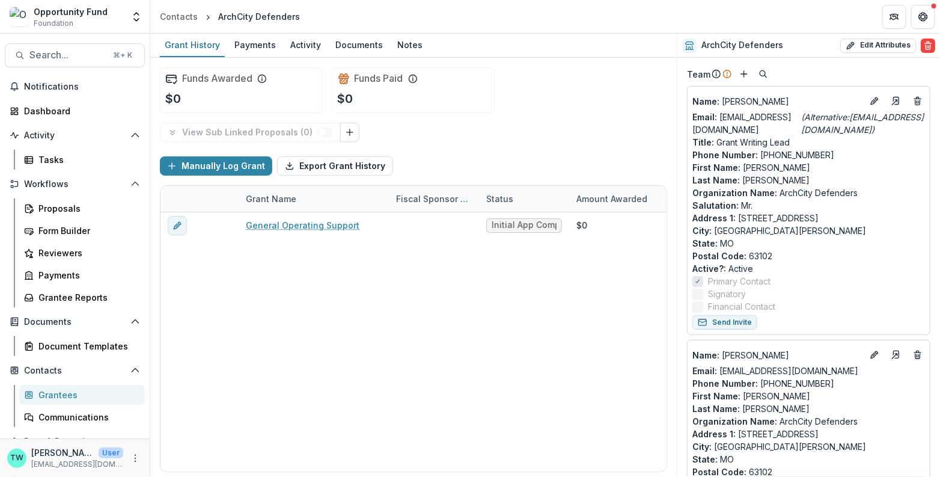
scroll to position [83, 0]
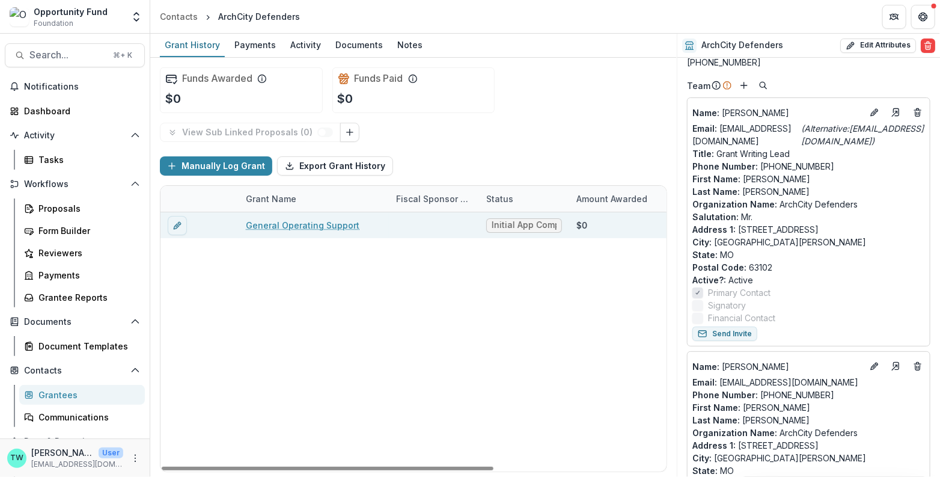
click at [305, 222] on link "General Operating Support" at bounding box center [303, 225] width 114 height 13
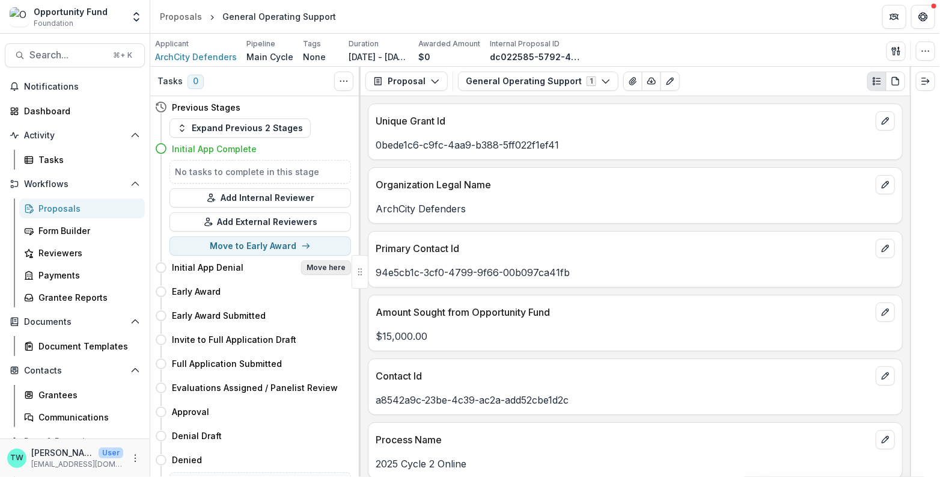
click at [322, 266] on button "Move here" at bounding box center [326, 267] width 50 height 14
select select "**********"
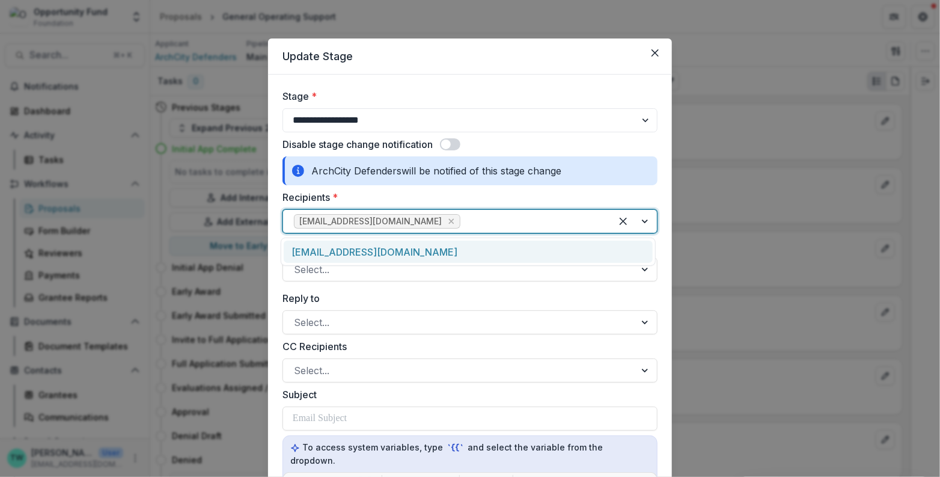
click at [465, 222] on div at bounding box center [532, 221] width 138 height 17
click at [455, 246] on div "sroberts@archcitydefenders.org" at bounding box center [468, 251] width 369 height 22
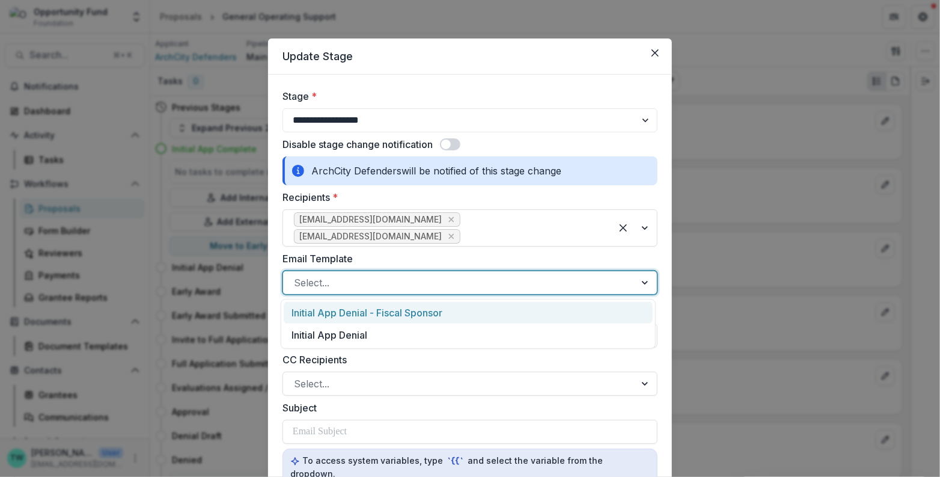
click at [436, 276] on div at bounding box center [459, 282] width 331 height 17
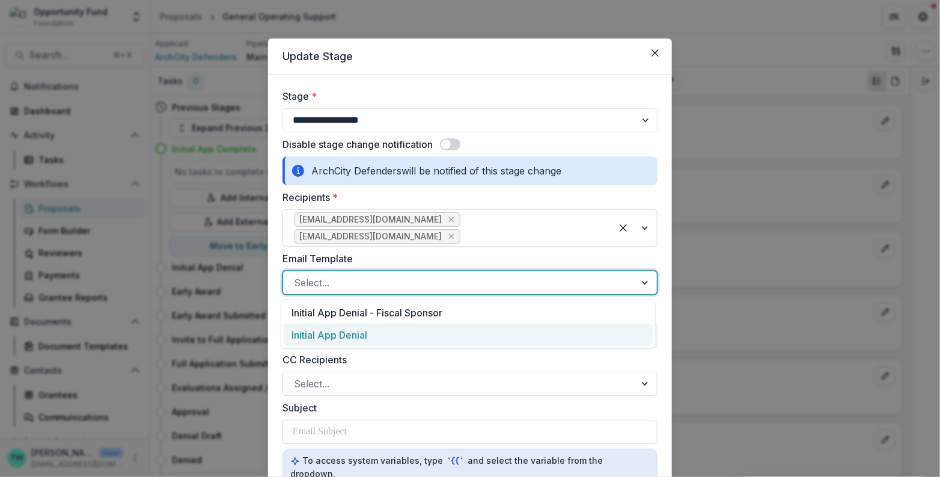
click at [430, 337] on div "Initial App Denial" at bounding box center [468, 334] width 369 height 22
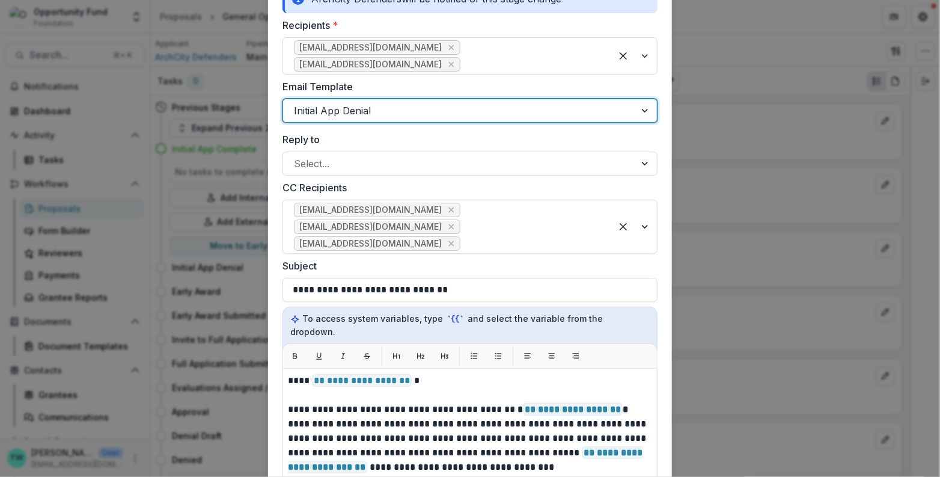
scroll to position [187, 0]
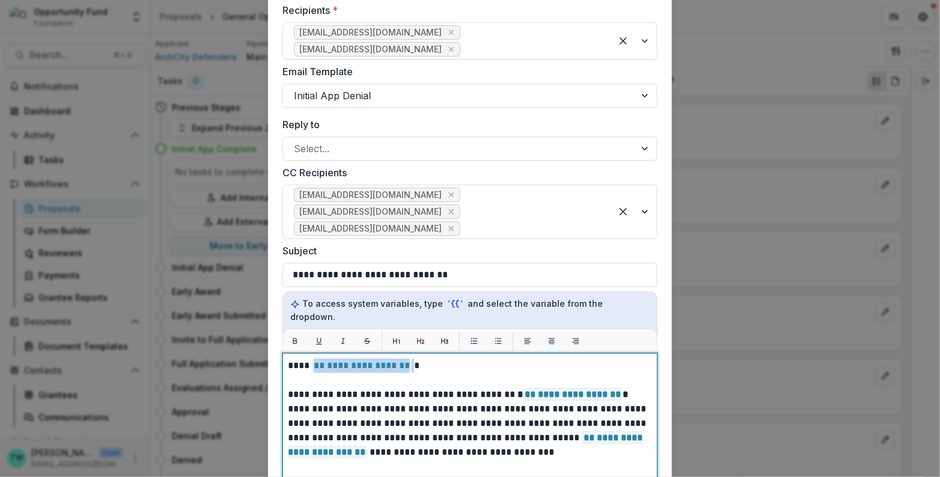
drag, startPoint x: 409, startPoint y: 352, endPoint x: 312, endPoint y: 353, distance: 96.8
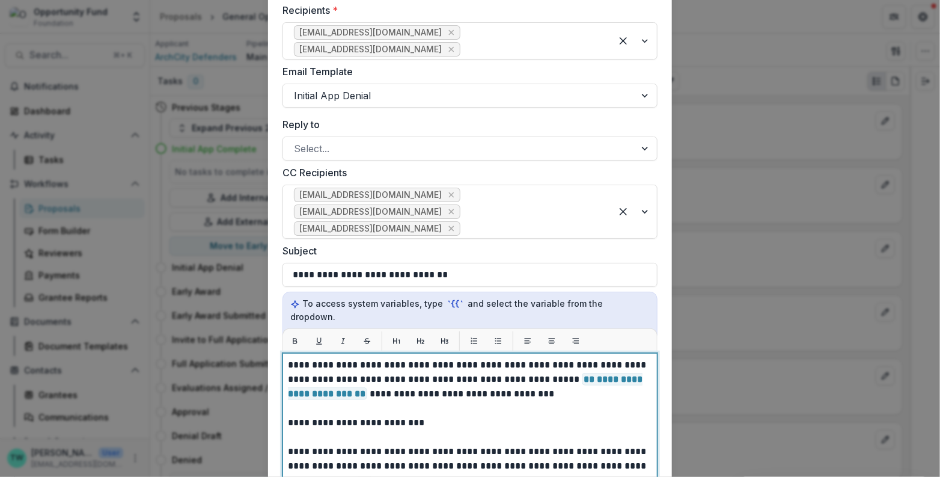
scroll to position [55, 0]
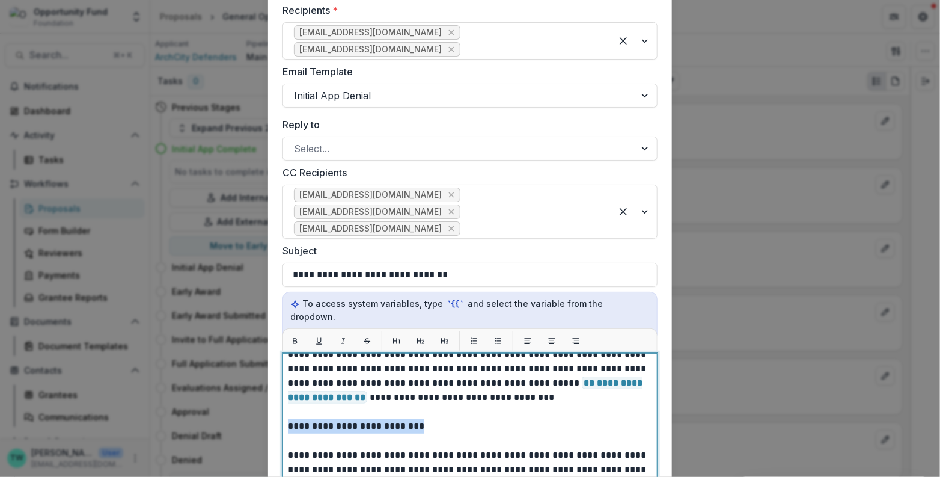
drag, startPoint x: 443, startPoint y: 412, endPoint x: 285, endPoint y: 412, distance: 157.4
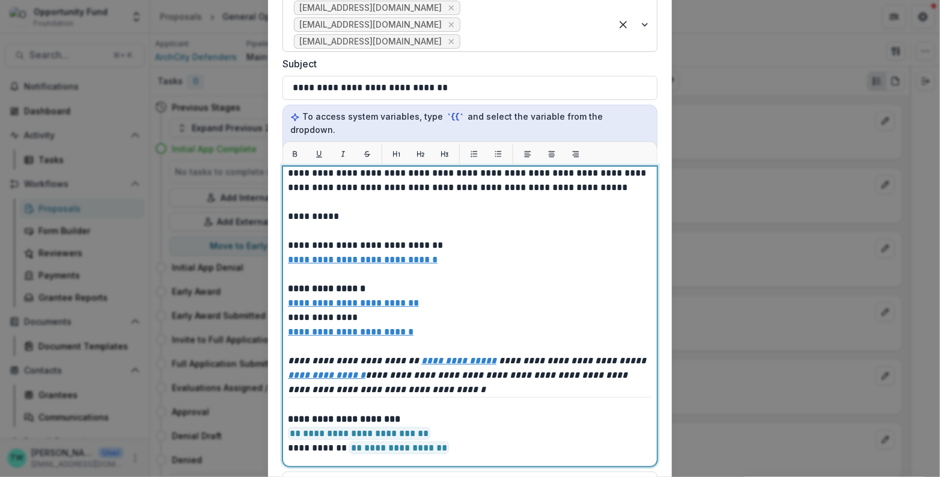
scroll to position [215, 0]
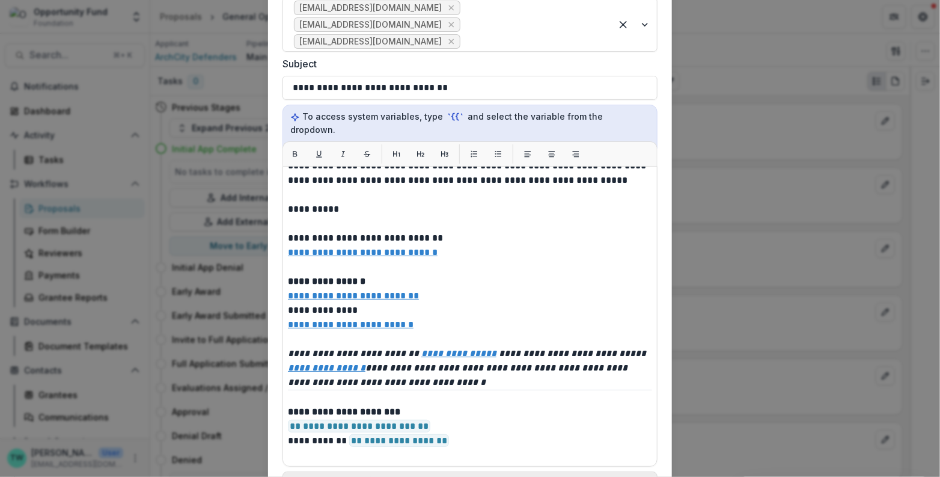
click at [484, 471] on button "Preview" at bounding box center [469, 480] width 375 height 19
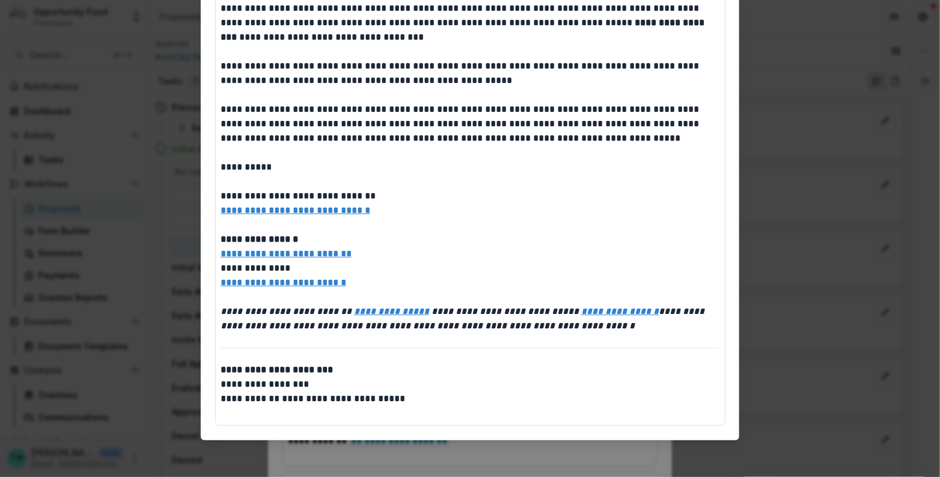
scroll to position [0, 0]
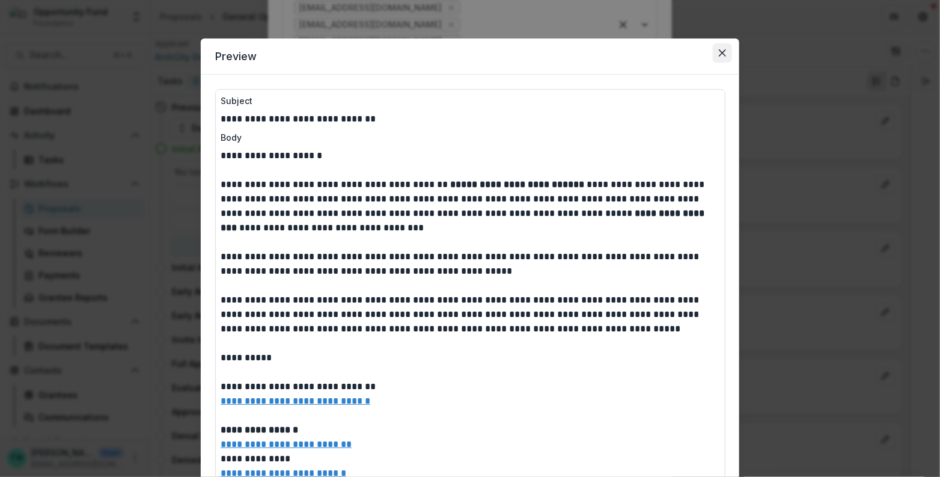
click at [719, 52] on icon "Close" at bounding box center [722, 52] width 7 height 7
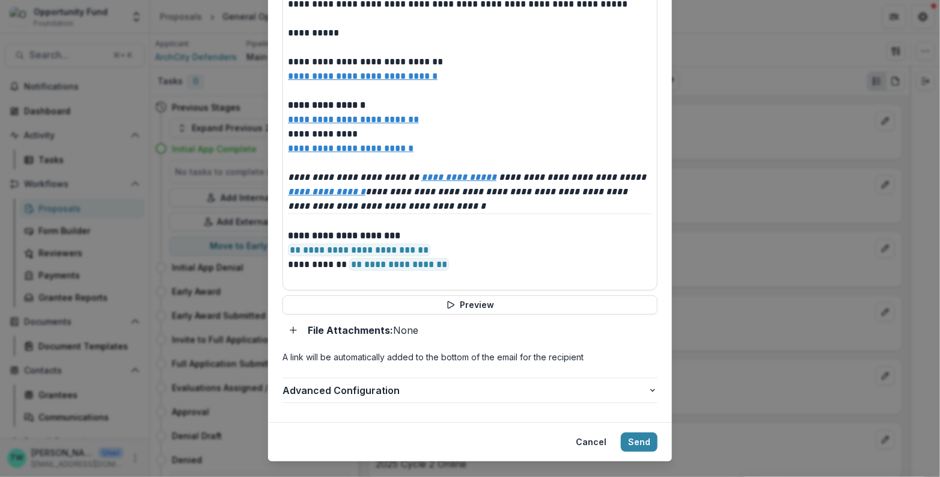
scroll to position [556, 0]
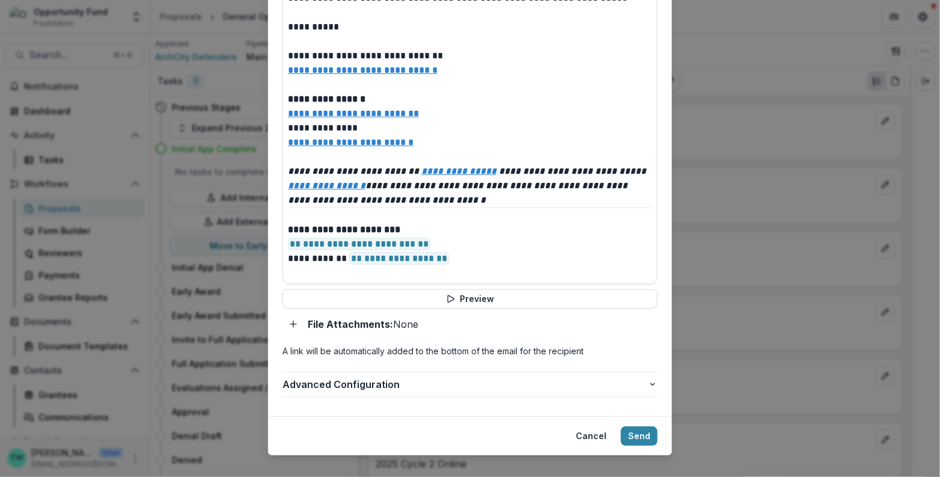
click at [507, 377] on span "Advanced Configuration" at bounding box center [464, 384] width 365 height 14
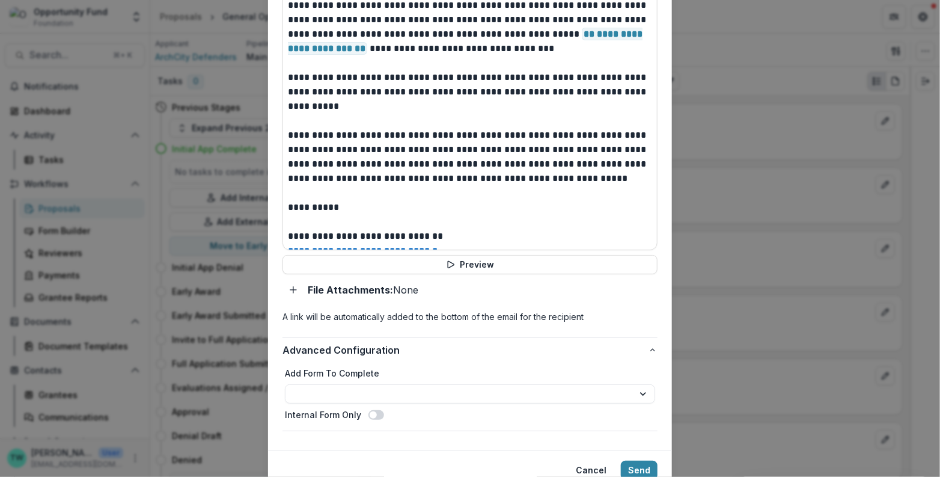
scroll to position [624, 0]
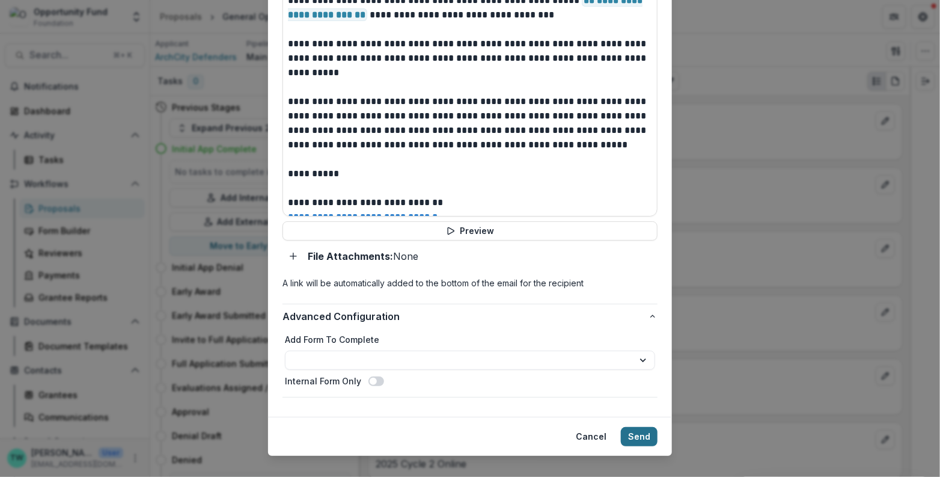
click at [638, 427] on button "Send" at bounding box center [639, 436] width 37 height 19
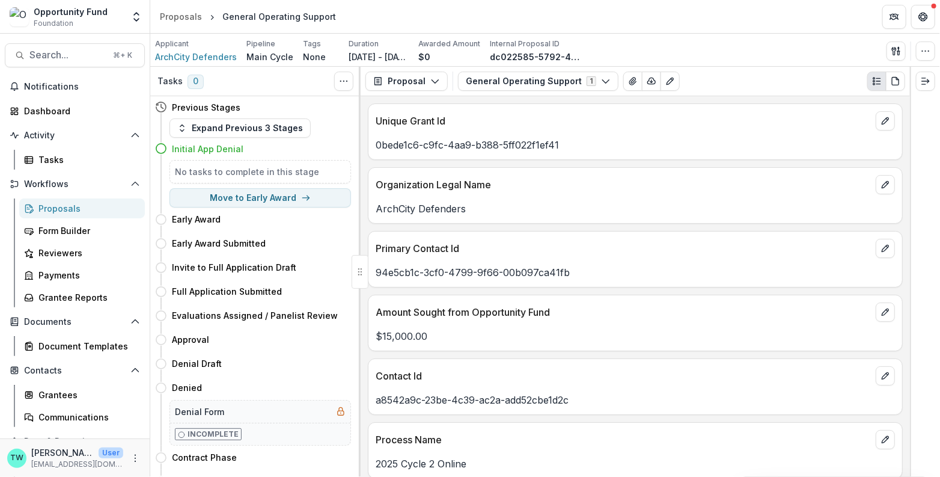
click at [66, 204] on div "Proposals" at bounding box center [86, 208] width 97 height 13
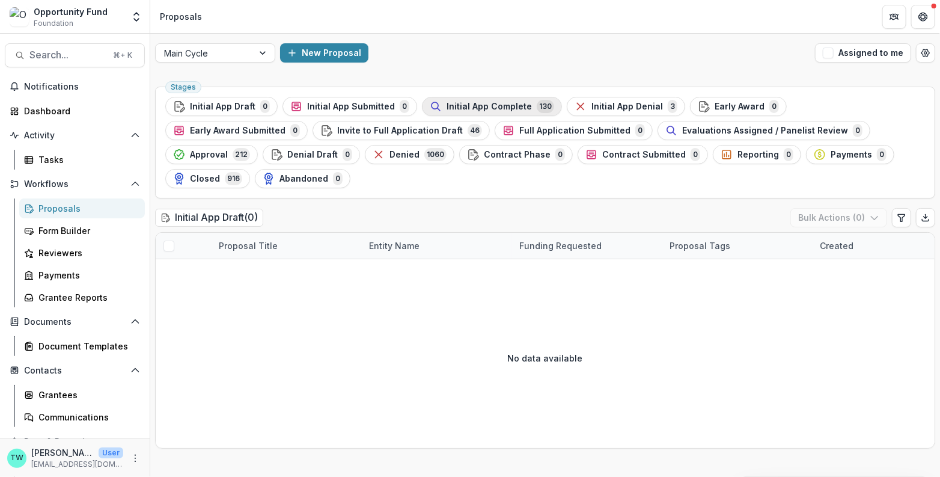
click at [463, 109] on span "Initial App Complete" at bounding box center [488, 107] width 85 height 10
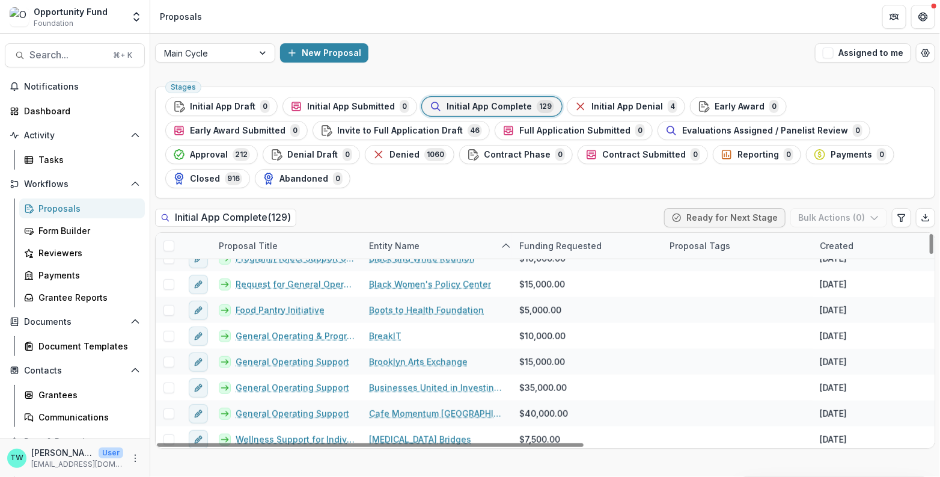
scroll to position [353, 0]
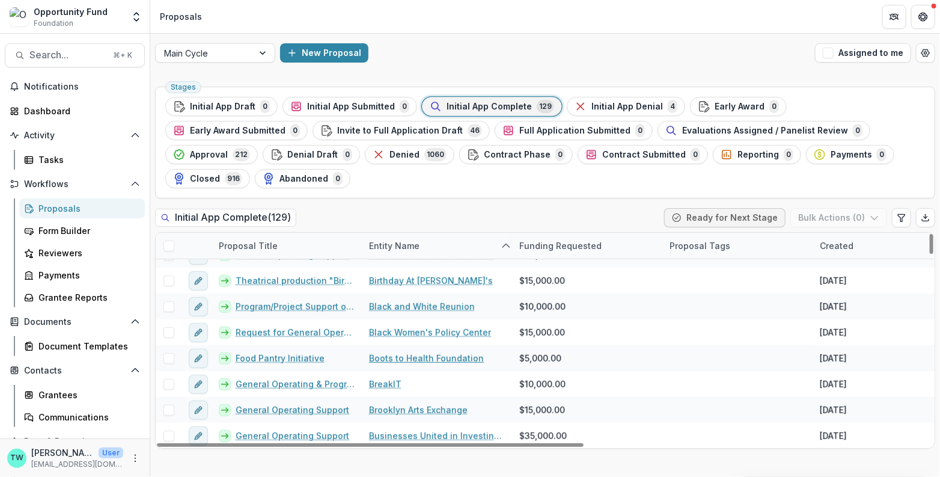
click at [410, 352] on link "Boots to Health Foundation" at bounding box center [426, 358] width 115 height 13
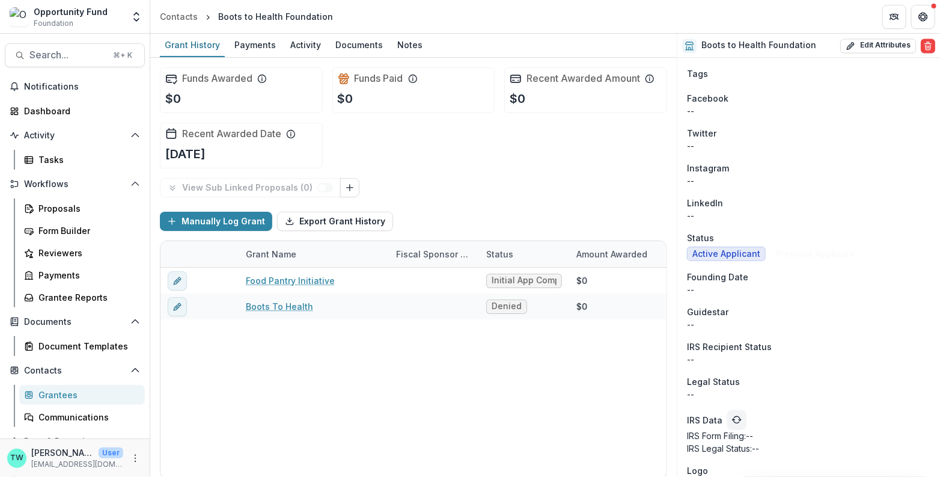
scroll to position [1164, 0]
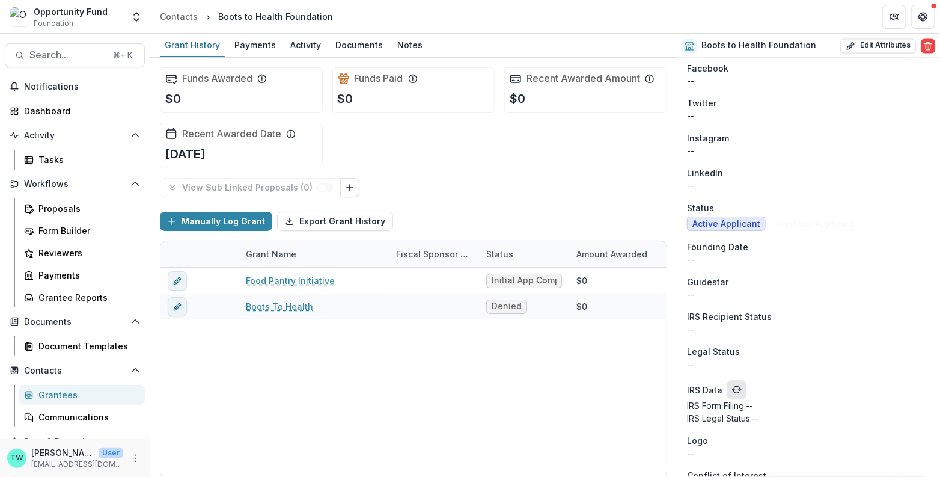
click at [732, 385] on icon "refresh" at bounding box center [737, 390] width 10 height 10
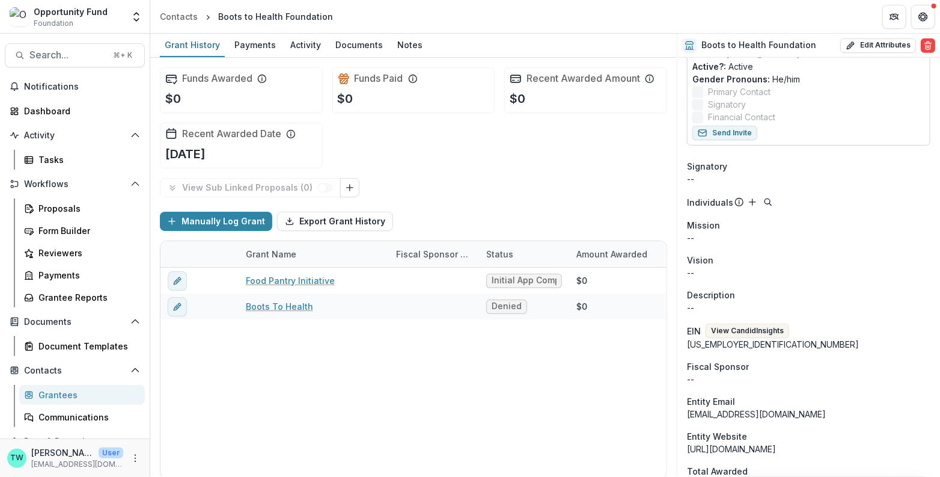
scroll to position [576, 0]
click at [767, 323] on button "View Candid Insights" at bounding box center [747, 330] width 84 height 14
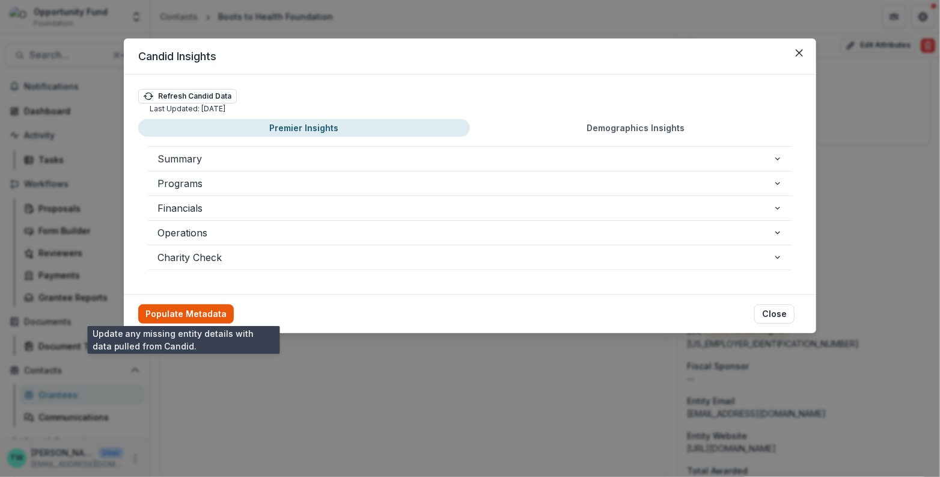
click at [189, 308] on button "Populate Metadata" at bounding box center [186, 313] width 96 height 19
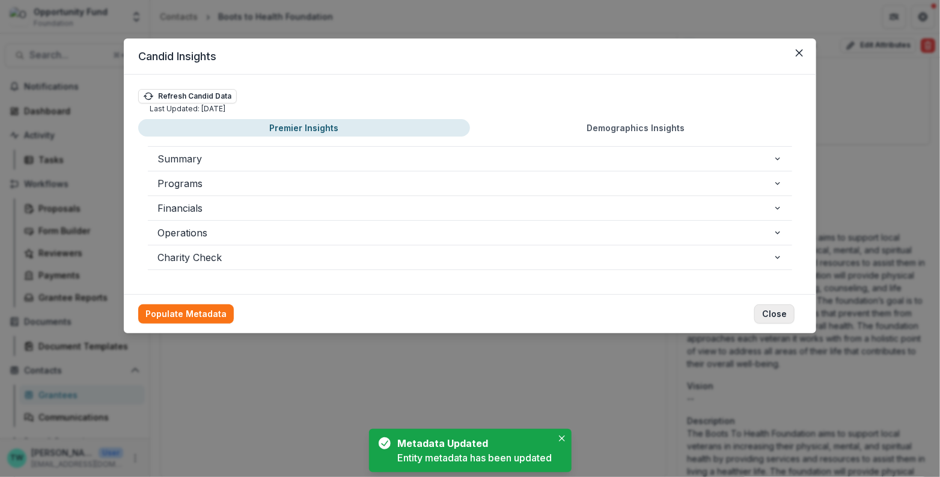
click at [780, 310] on button "Close" at bounding box center [774, 313] width 40 height 19
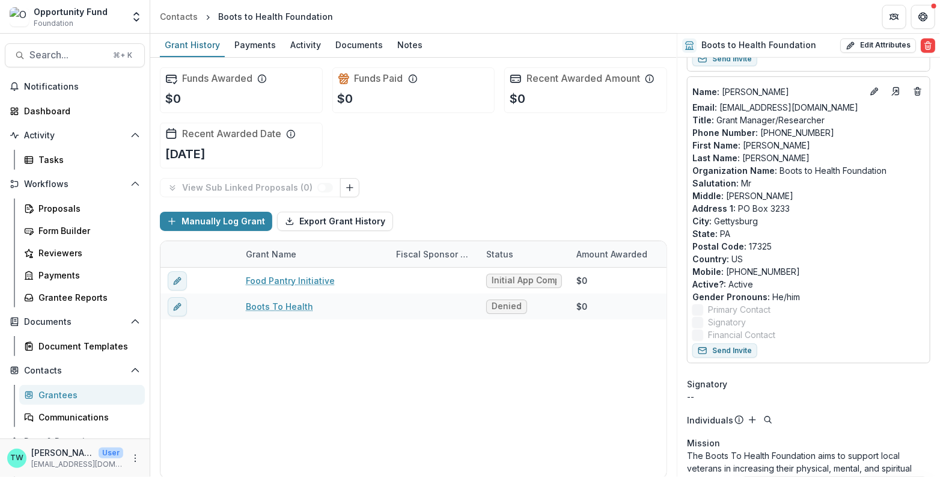
scroll to position [0, 0]
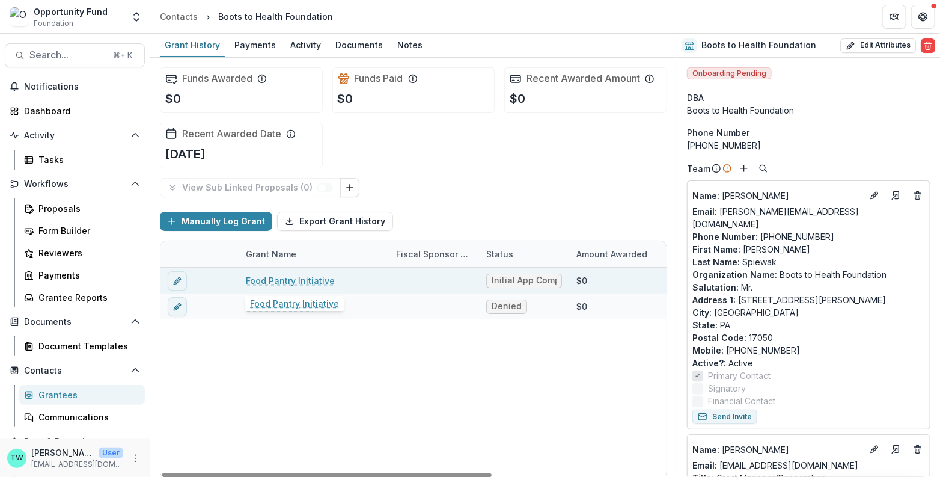
click at [284, 277] on link "Food Pantry Initiative" at bounding box center [290, 280] width 89 height 13
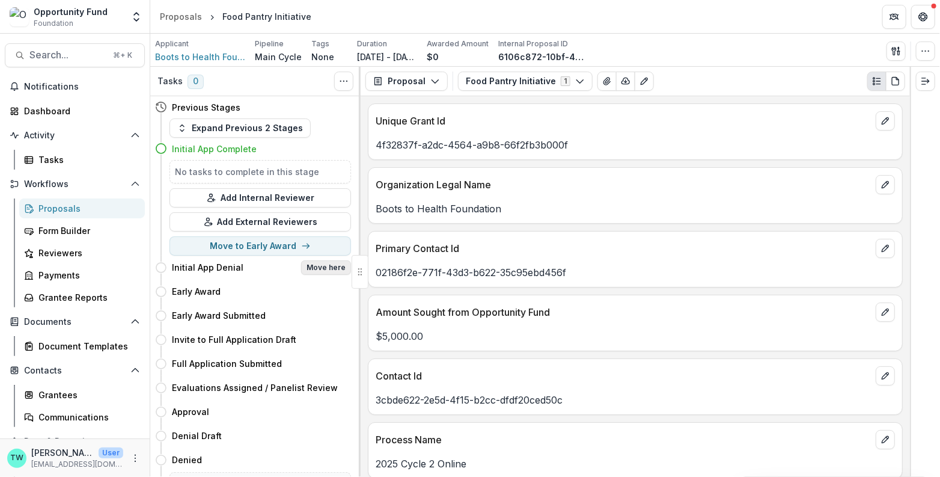
click at [328, 266] on button "Move here" at bounding box center [326, 267] width 50 height 14
select select "**********"
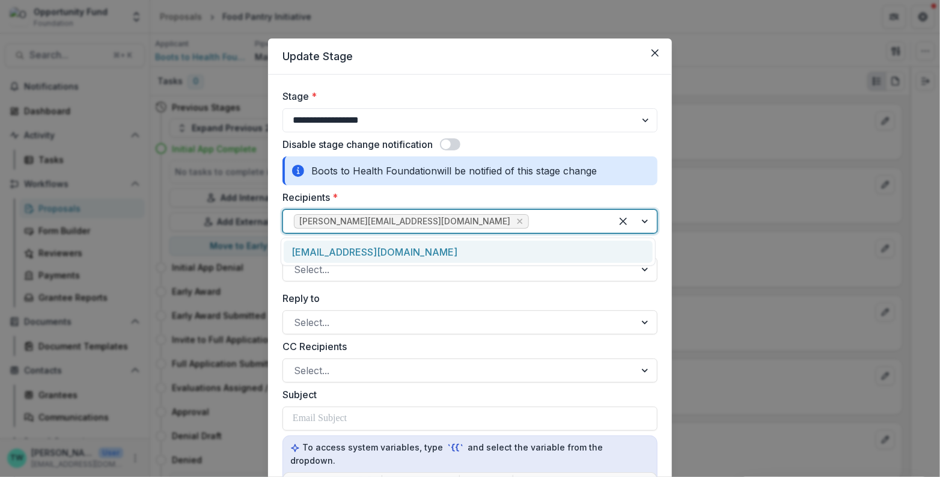
click at [531, 222] on div at bounding box center [565, 221] width 69 height 17
click at [512, 243] on div "alex@bootstohealthfoundation.org" at bounding box center [468, 251] width 369 height 22
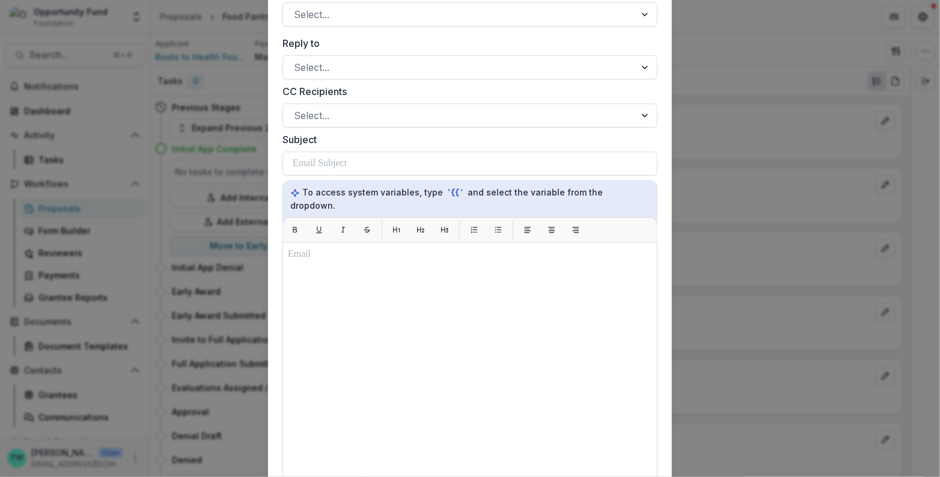
scroll to position [189, 0]
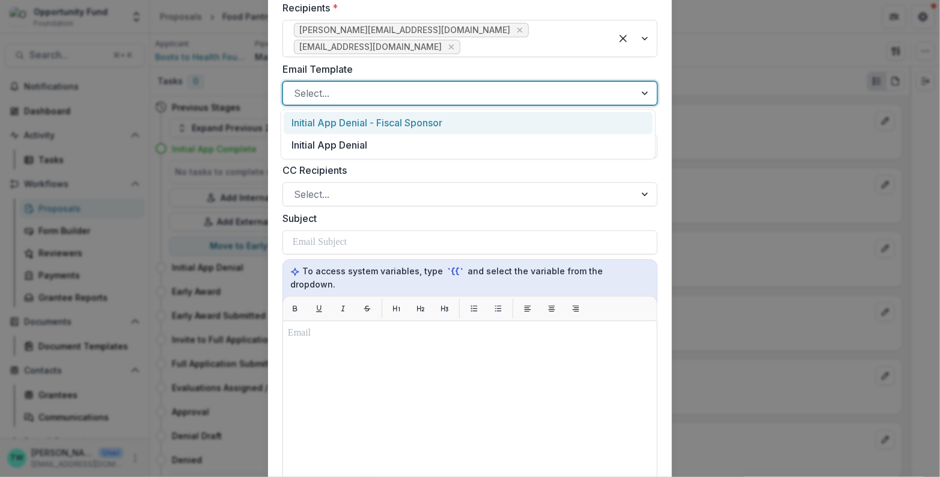
click at [400, 91] on div at bounding box center [459, 93] width 331 height 17
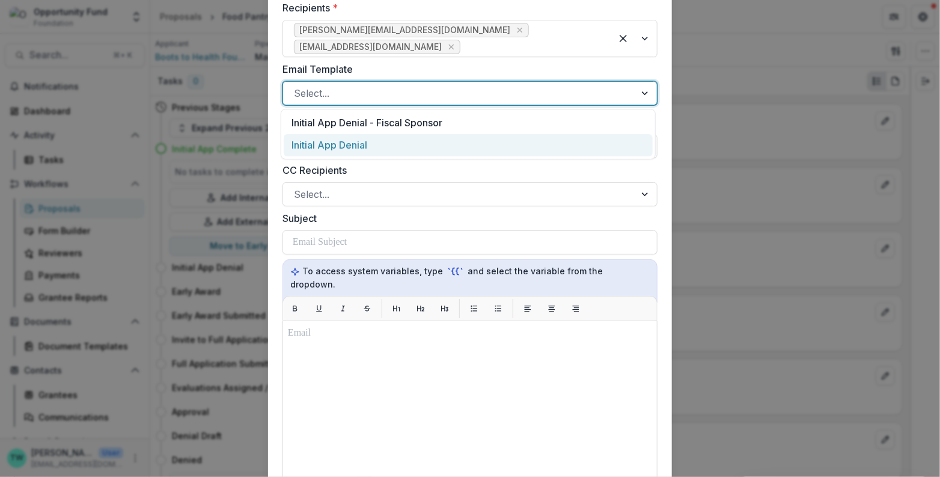
click at [395, 143] on div "Initial App Denial" at bounding box center [468, 145] width 369 height 22
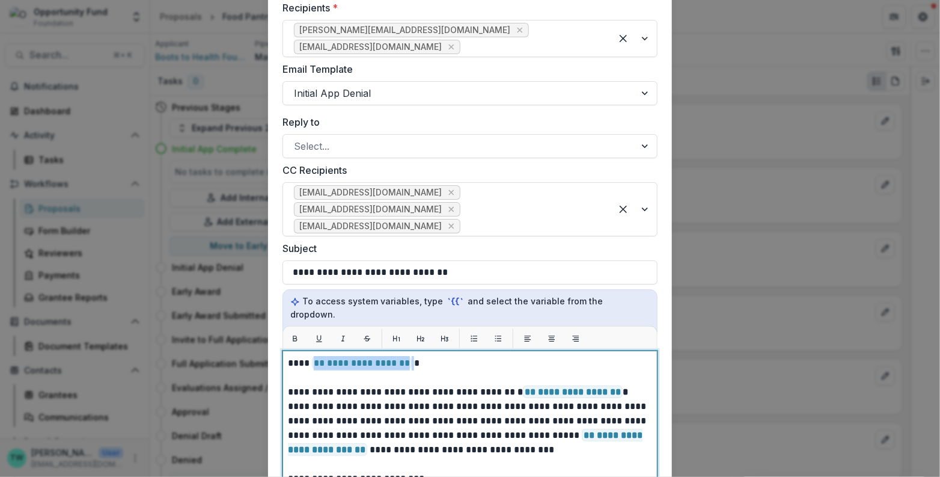
drag, startPoint x: 410, startPoint y: 348, endPoint x: 312, endPoint y: 349, distance: 98.0
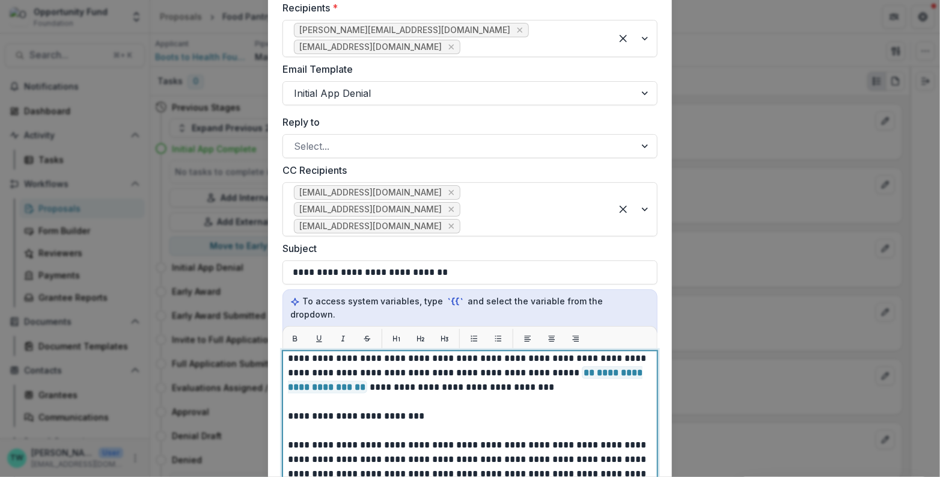
scroll to position [74, 0]
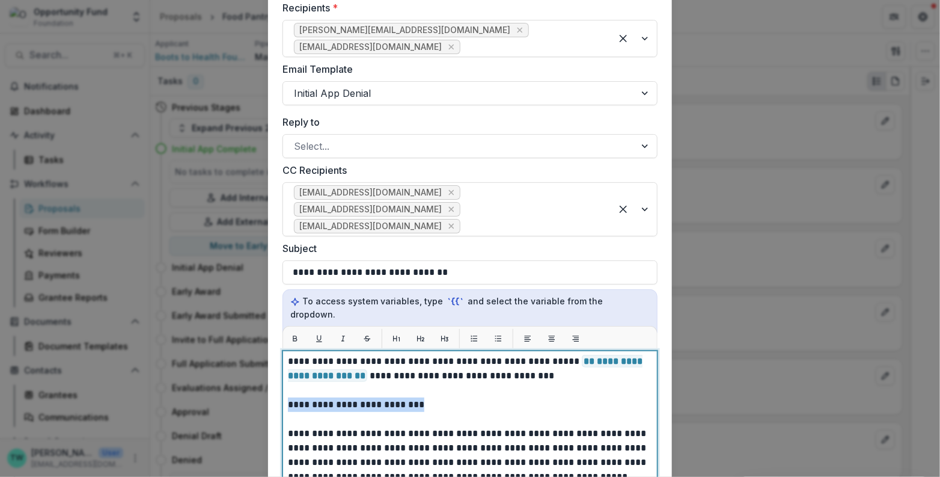
drag, startPoint x: 439, startPoint y: 391, endPoint x: 275, endPoint y: 388, distance: 164.1
click at [275, 389] on form "**********" at bounding box center [470, 333] width 404 height 897
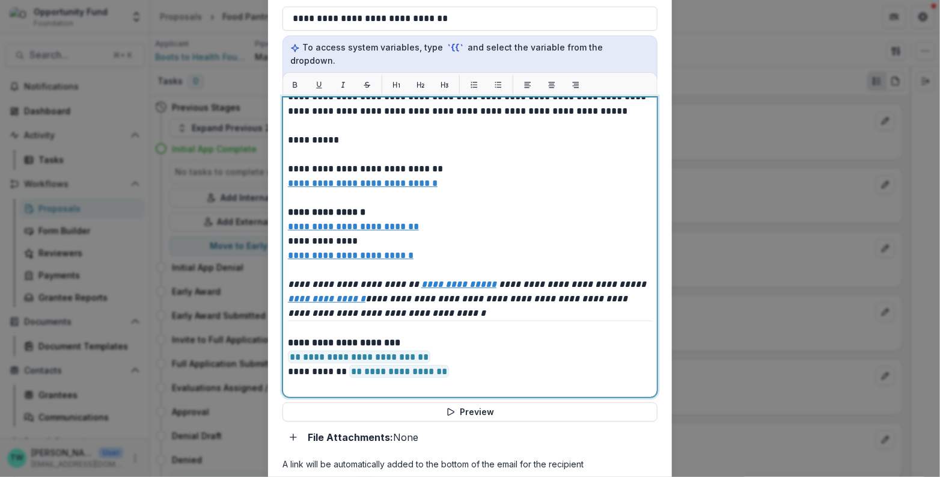
scroll to position [479, 0]
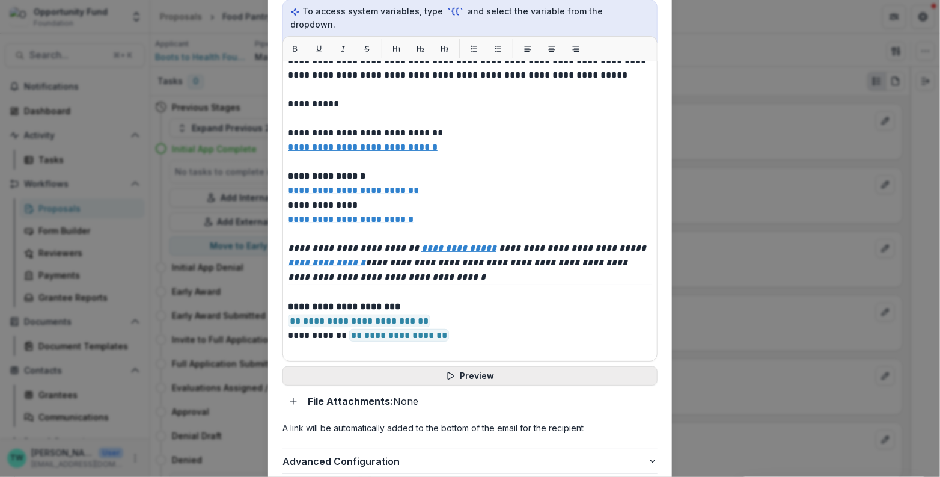
click at [461, 366] on button "Preview" at bounding box center [469, 375] width 375 height 19
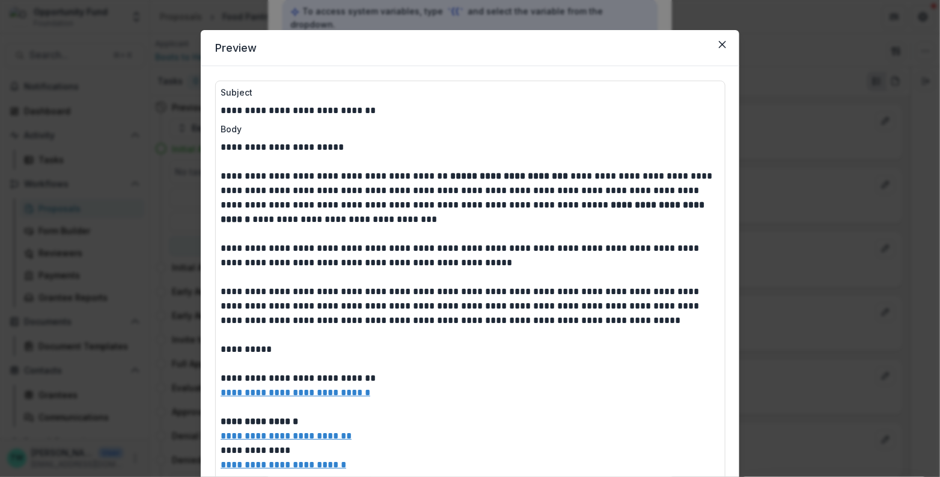
scroll to position [4, 0]
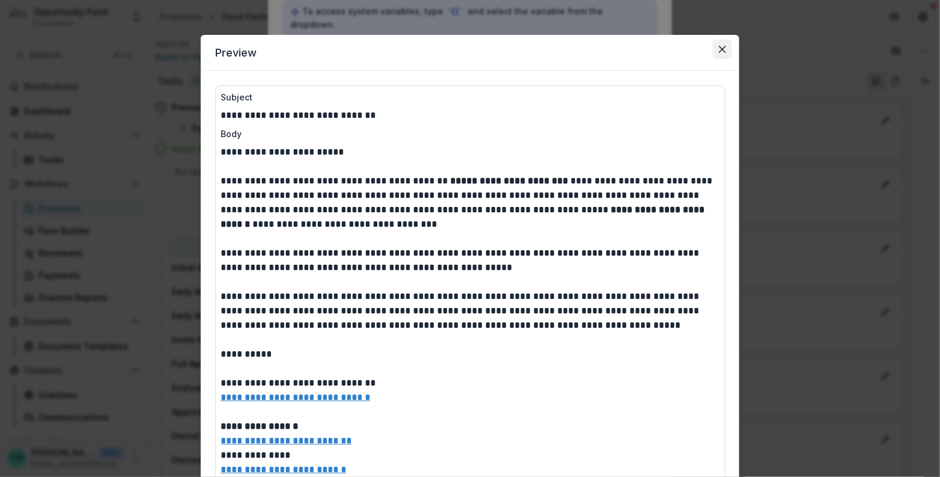
click at [719, 52] on icon "Close" at bounding box center [722, 49] width 7 height 7
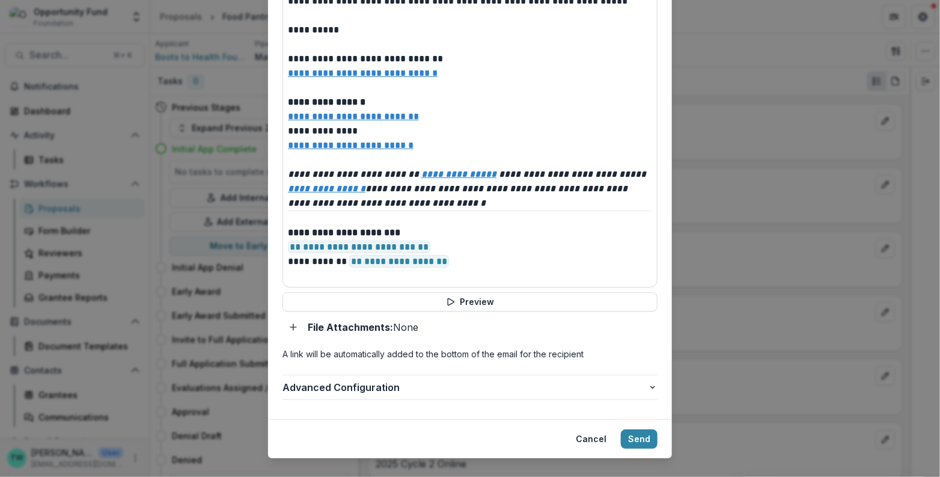
scroll to position [556, 0]
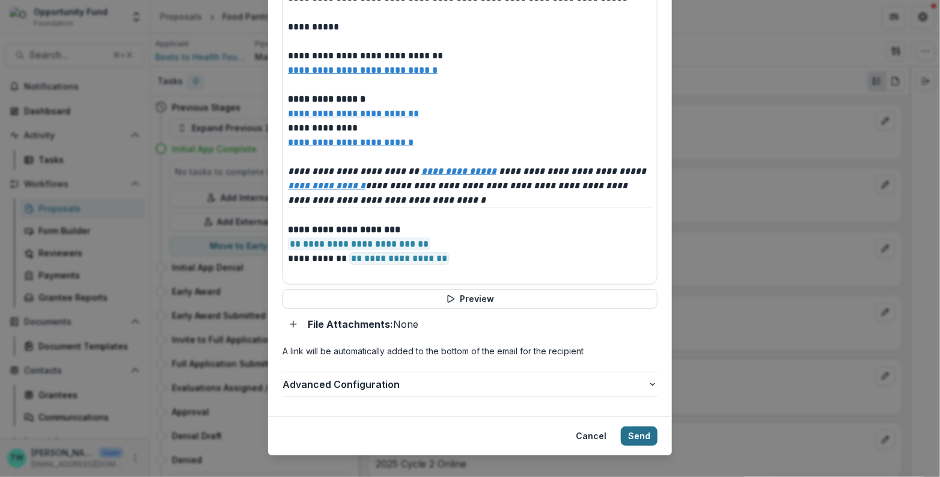
click at [639, 426] on button "Send" at bounding box center [639, 435] width 37 height 19
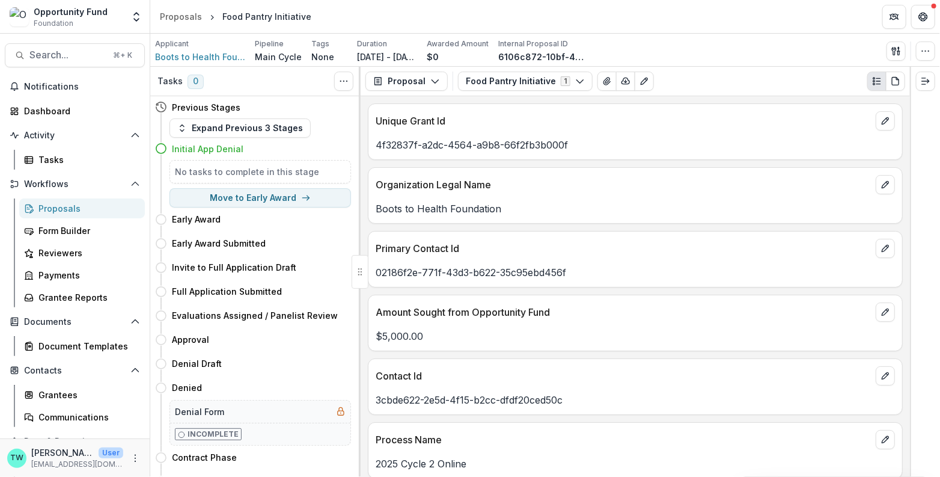
click at [70, 209] on div "Proposals" at bounding box center [86, 208] width 97 height 13
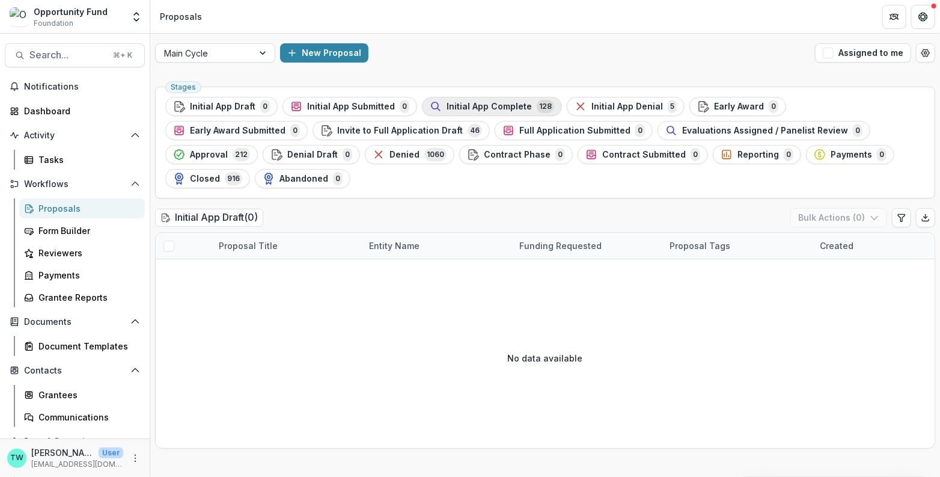
click at [498, 106] on span "Initial App Complete" at bounding box center [488, 107] width 85 height 10
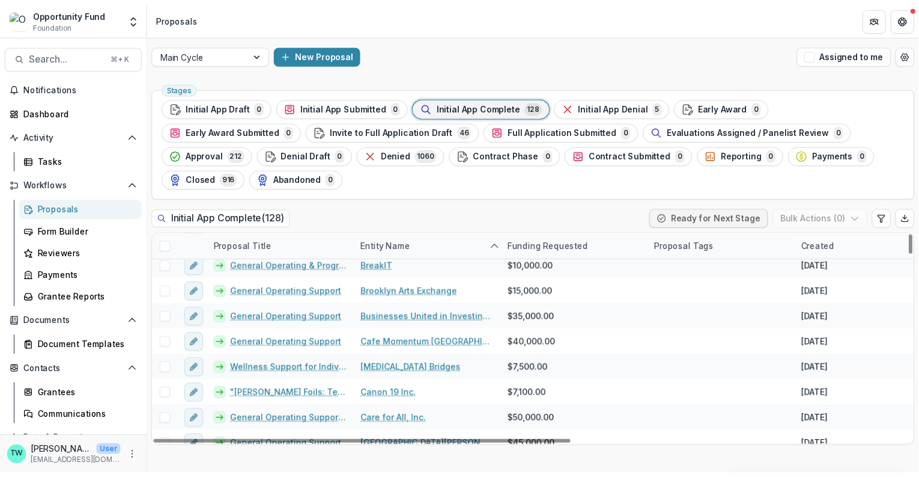
scroll to position [440, 0]
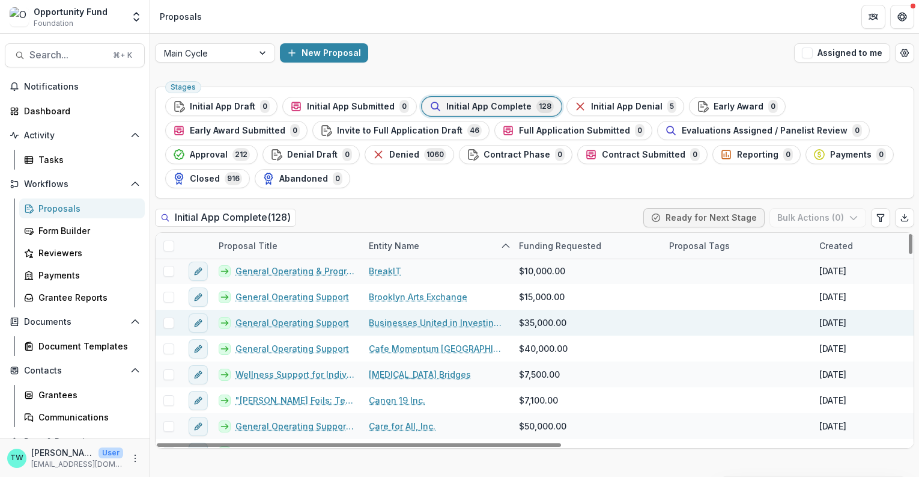
click at [407, 320] on link "Businesses United in Investing Lending and Development" at bounding box center [437, 322] width 136 height 13
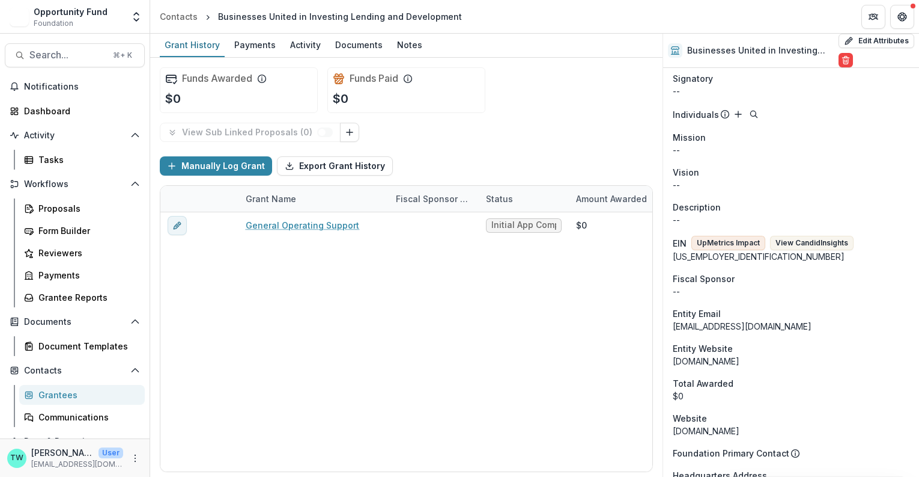
scroll to position [689, 0]
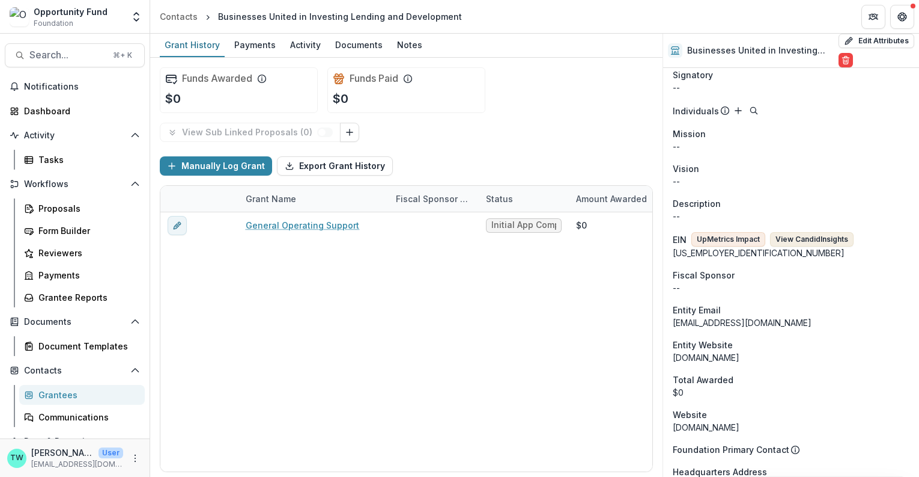
click at [806, 239] on button "View Candid Insights" at bounding box center [812, 239] width 84 height 14
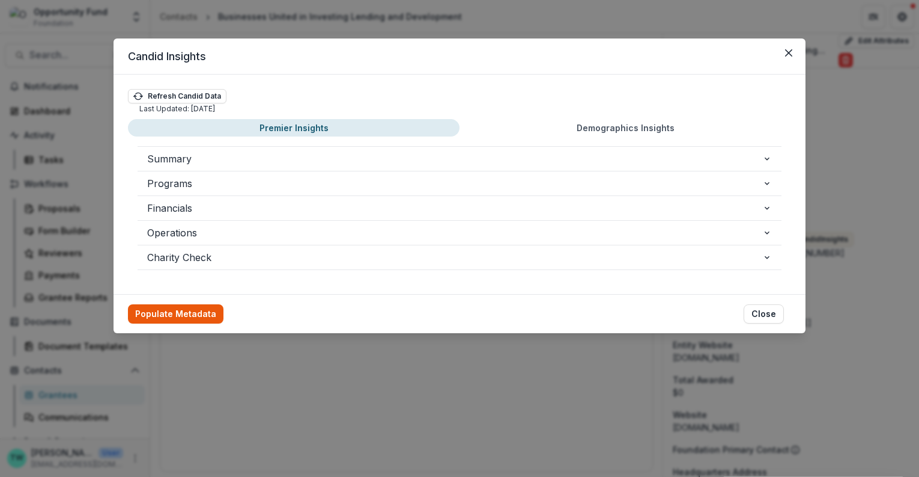
click at [187, 306] on button "Populate Metadata" at bounding box center [176, 313] width 96 height 19
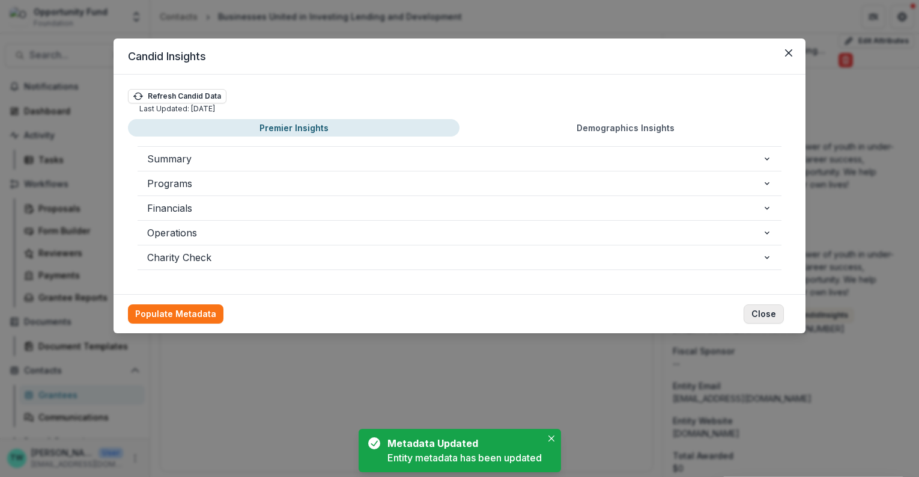
click at [773, 310] on button "Close" at bounding box center [764, 313] width 40 height 19
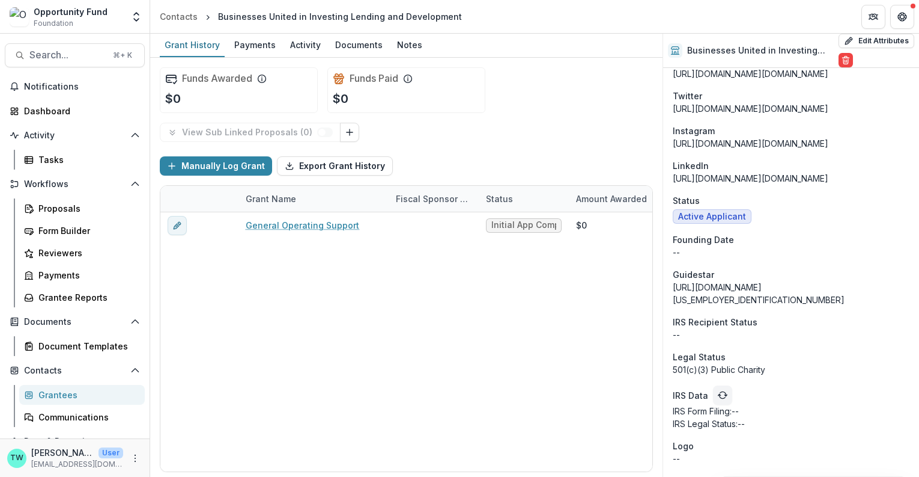
scroll to position [1312, 0]
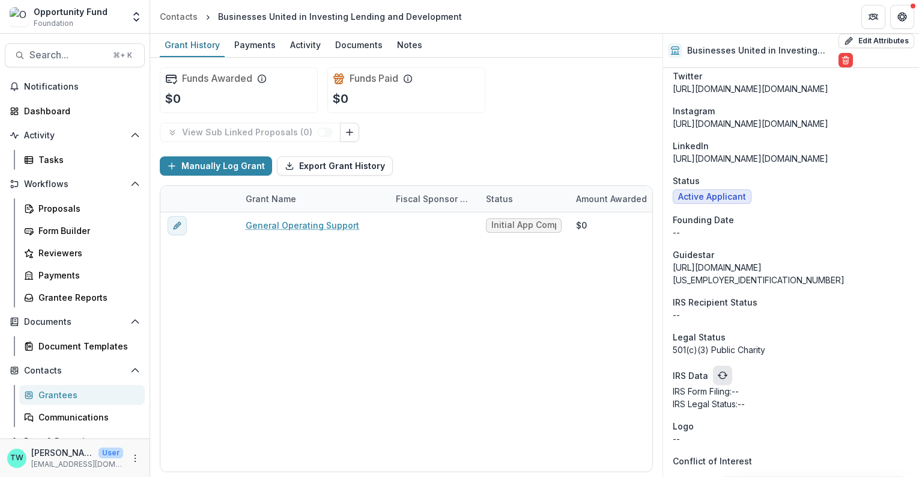
click at [725, 375] on polyline "refresh" at bounding box center [726, 375] width 2 height 1
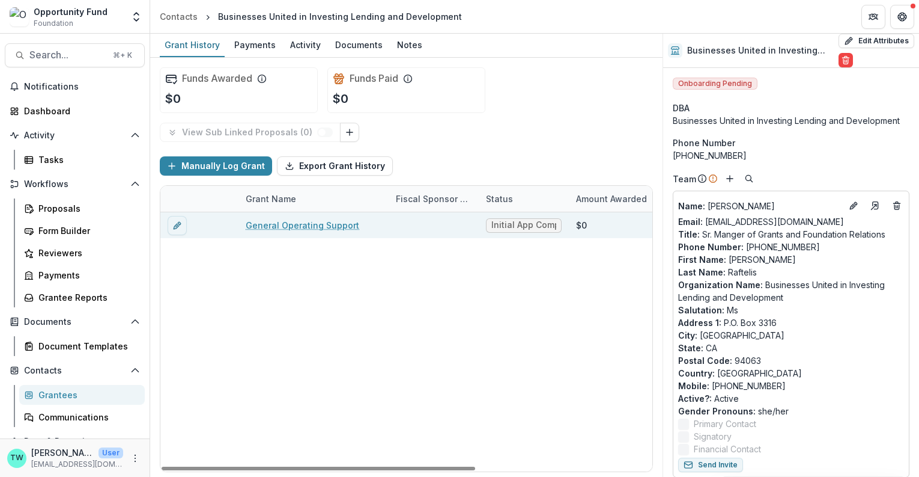
click at [315, 226] on link "General Operating Support" at bounding box center [303, 225] width 114 height 13
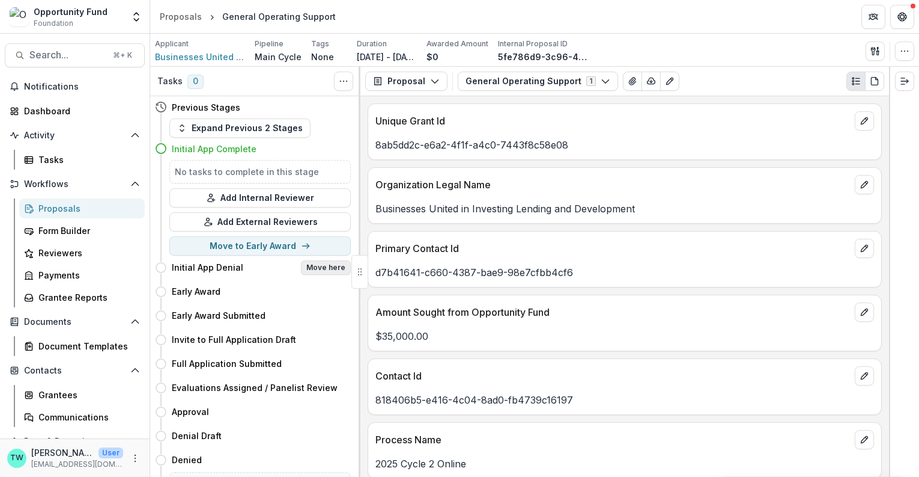
click at [328, 267] on button "Move here" at bounding box center [326, 267] width 50 height 14
select select "**********"
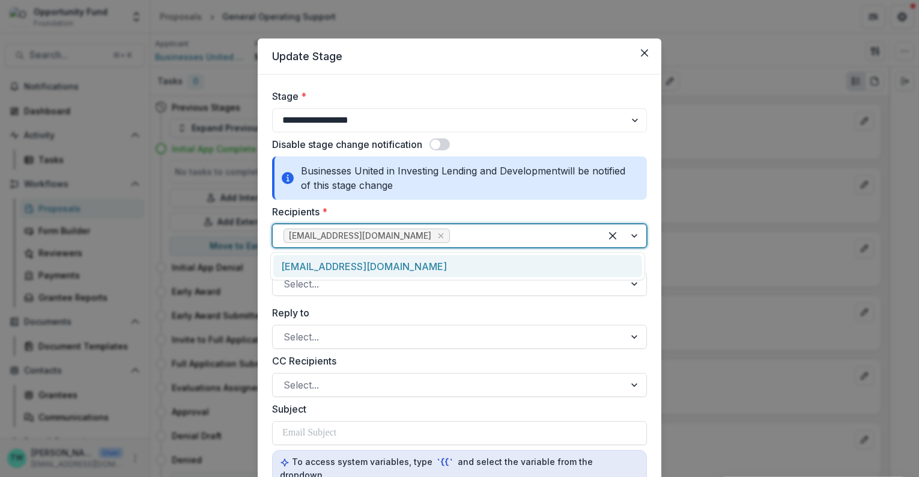
click at [452, 236] on div at bounding box center [521, 235] width 138 height 17
click at [412, 266] on div "mraftelis@build.org" at bounding box center [457, 266] width 369 height 22
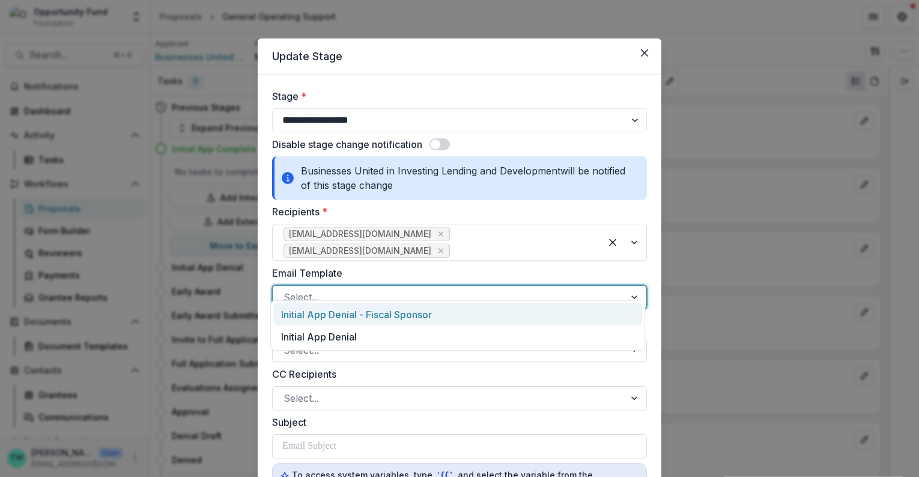
click at [363, 288] on div at bounding box center [449, 296] width 331 height 17
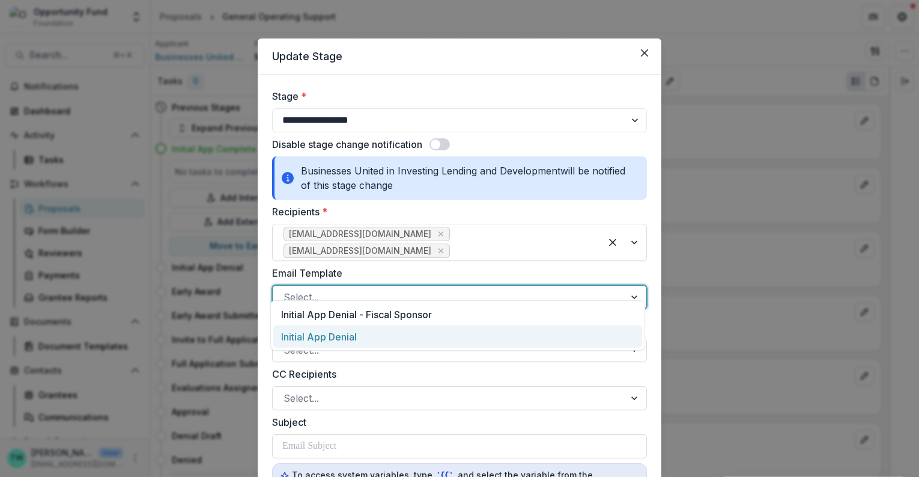
click at [364, 335] on div "Initial App Denial" at bounding box center [457, 336] width 369 height 22
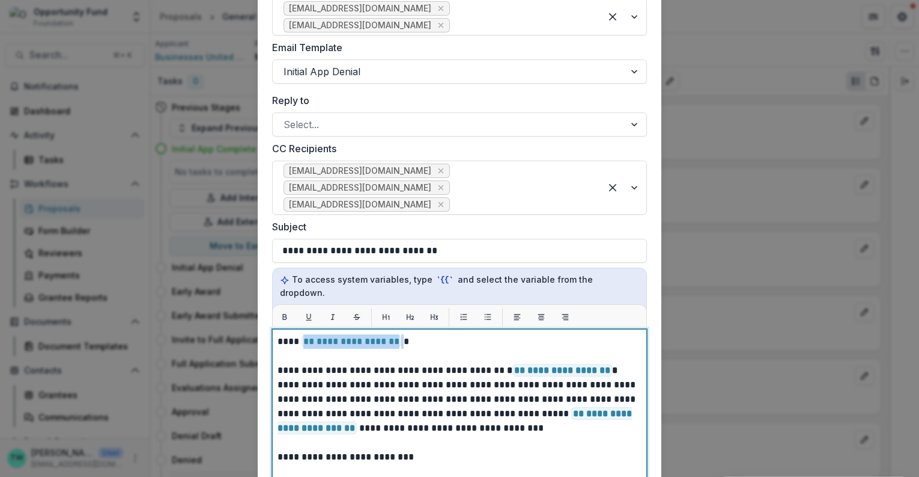
drag, startPoint x: 399, startPoint y: 319, endPoint x: 300, endPoint y: 317, distance: 99.2
paste div
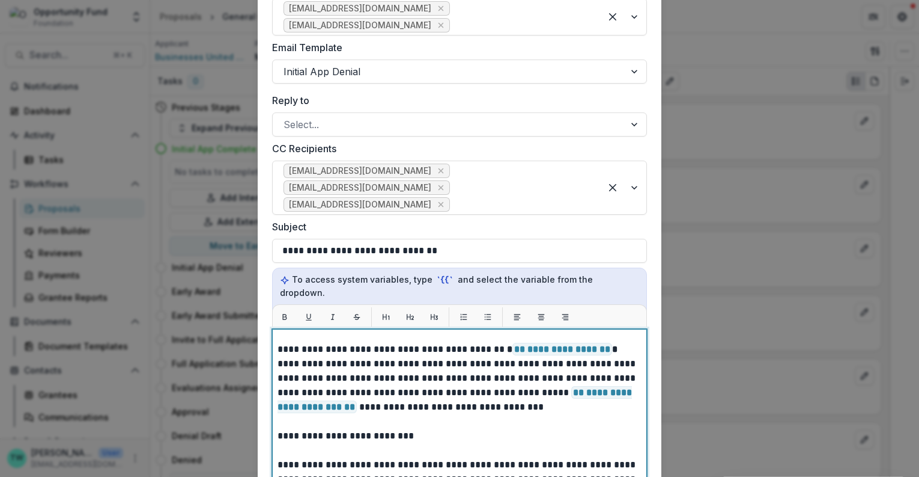
scroll to position [24, 0]
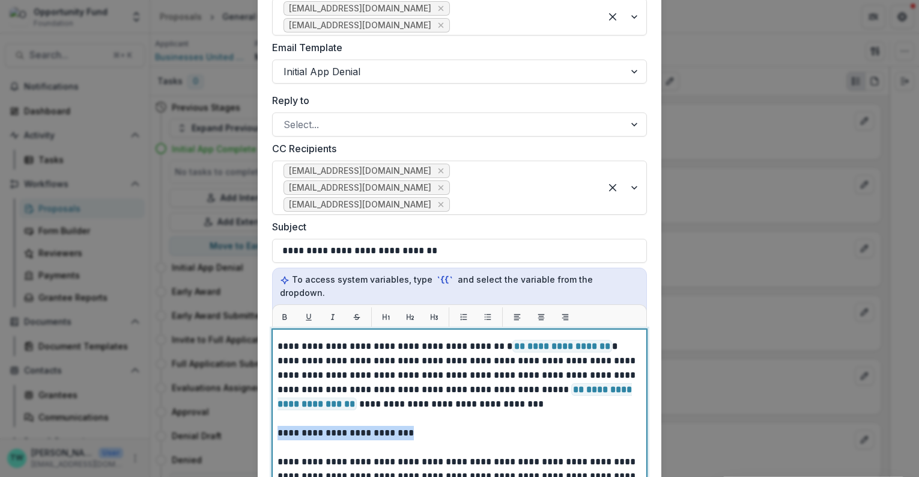
drag, startPoint x: 445, startPoint y: 407, endPoint x: 268, endPoint y: 407, distance: 176.7
click at [268, 407] on form "**********" at bounding box center [460, 305] width 404 height 912
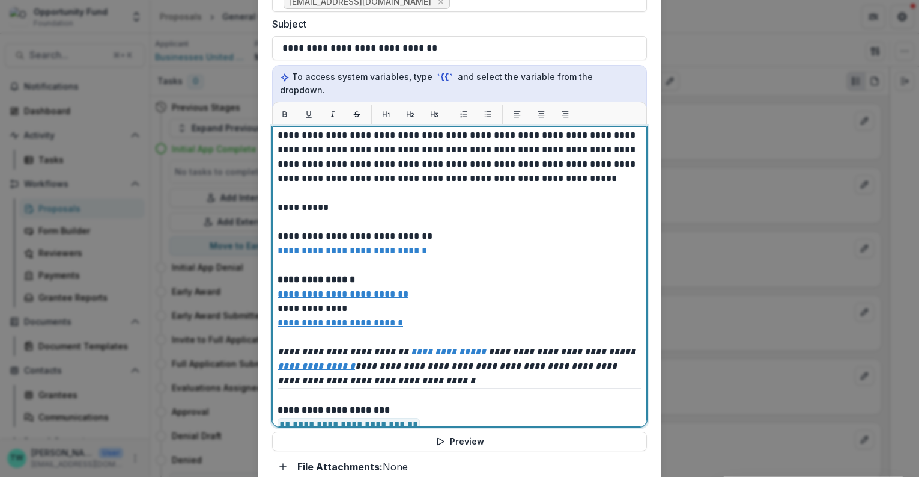
scroll to position [215, 0]
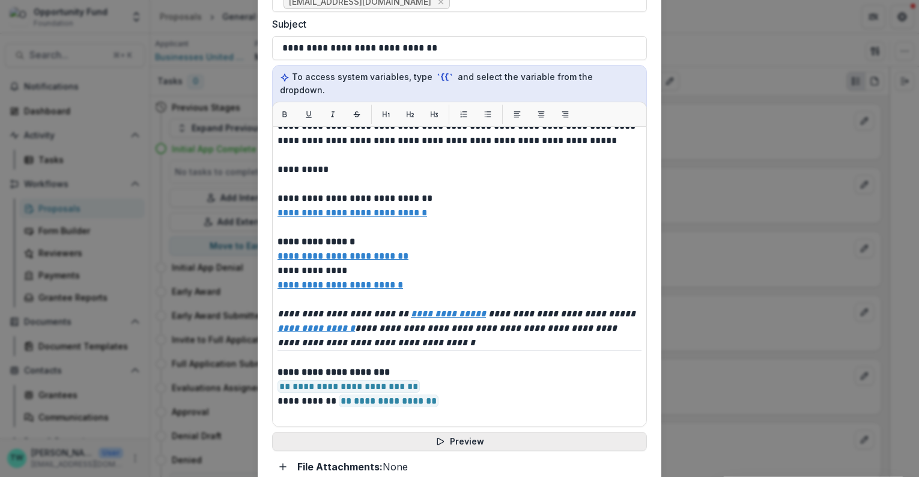
click at [475, 431] on button "Preview" at bounding box center [459, 440] width 375 height 19
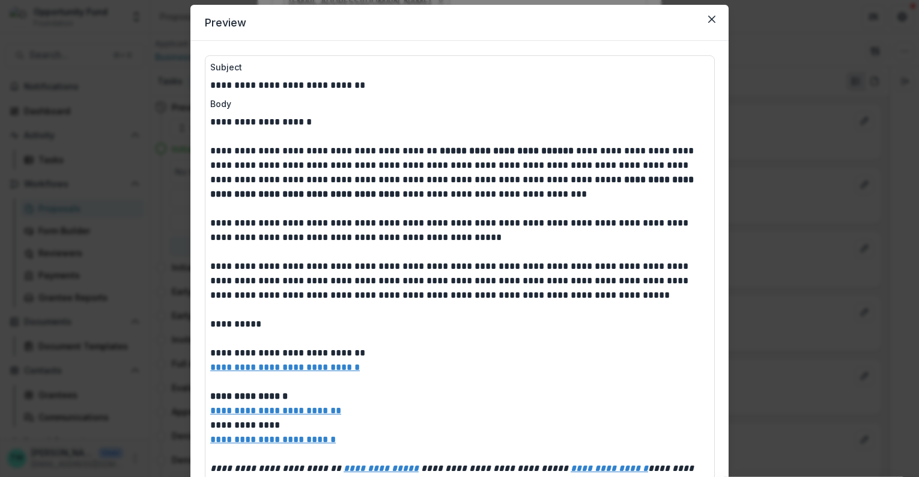
scroll to position [0, 0]
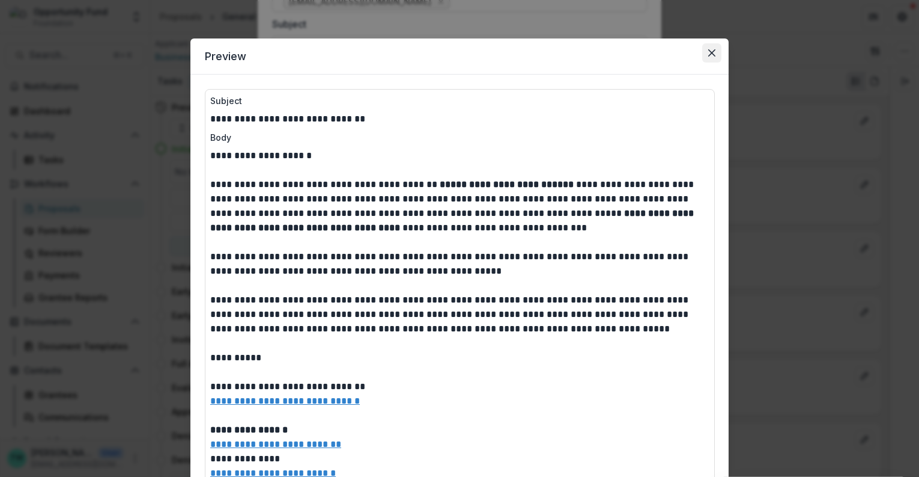
click at [713, 49] on icon "Close" at bounding box center [711, 52] width 7 height 7
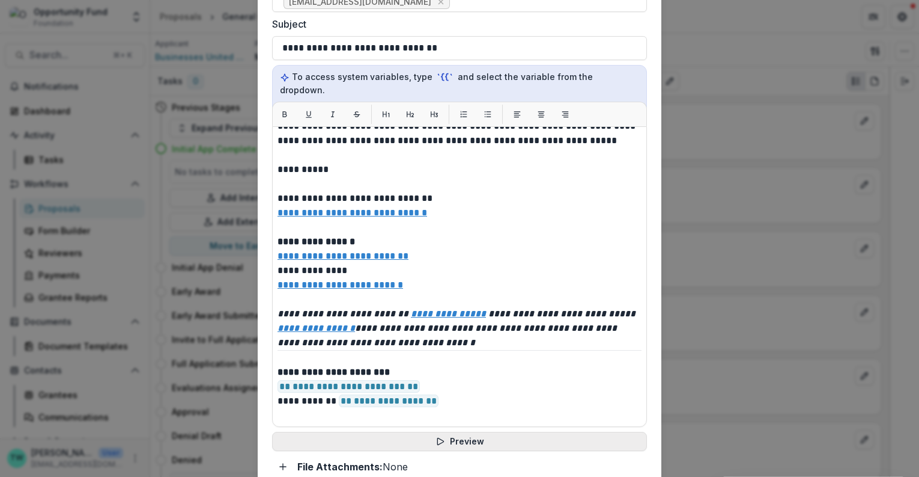
scroll to position [557, 0]
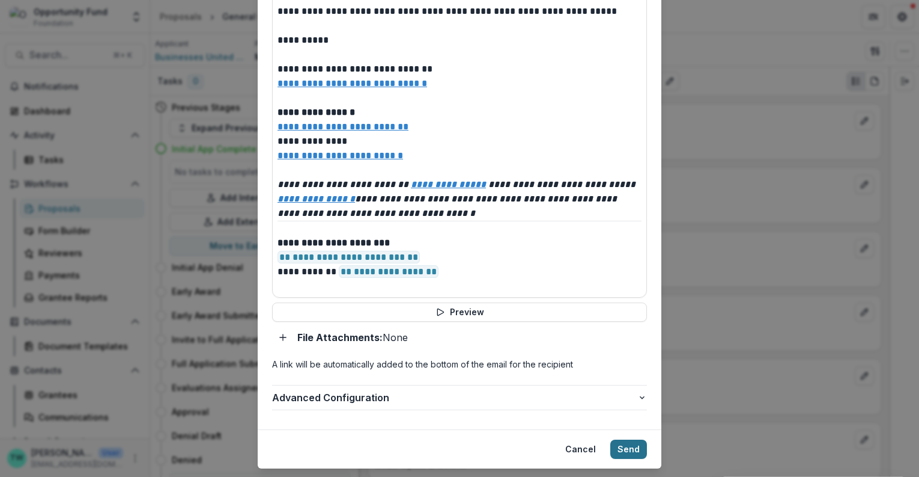
click at [631, 439] on button "Send" at bounding box center [629, 448] width 37 height 19
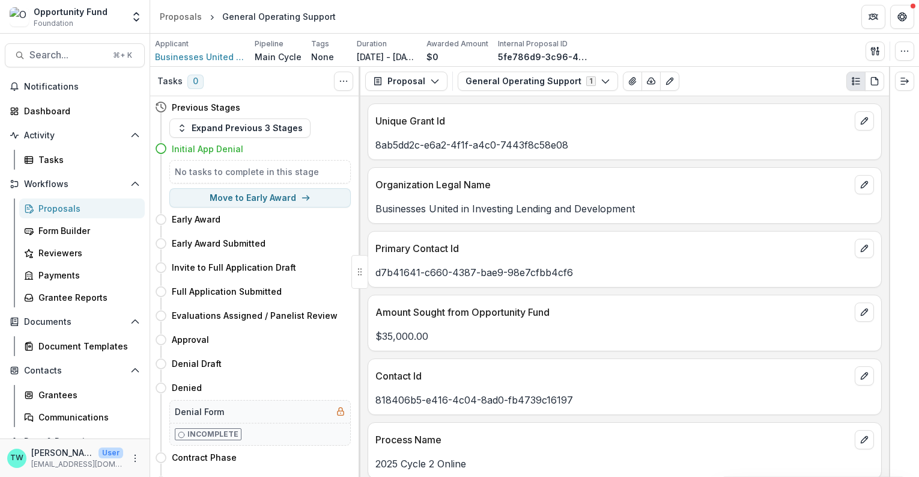
click at [71, 207] on div "Proposals" at bounding box center [86, 208] width 97 height 13
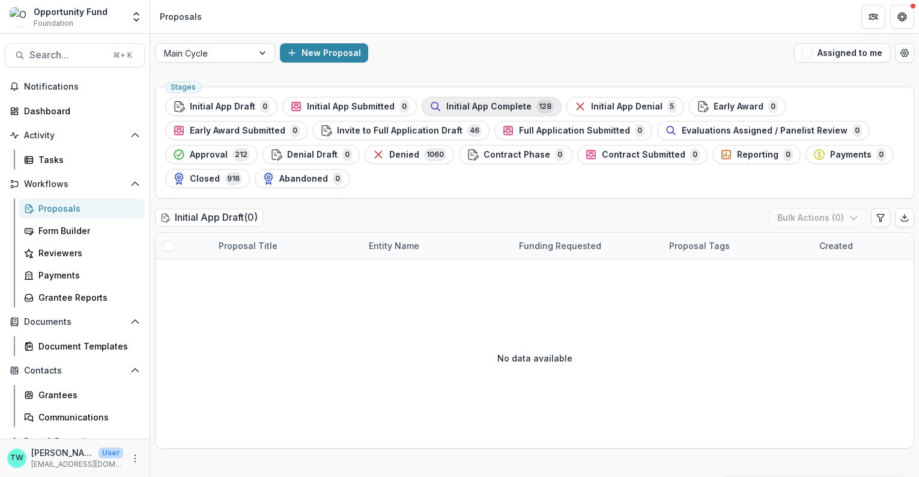
click at [478, 109] on span "Initial App Complete" at bounding box center [488, 107] width 85 height 10
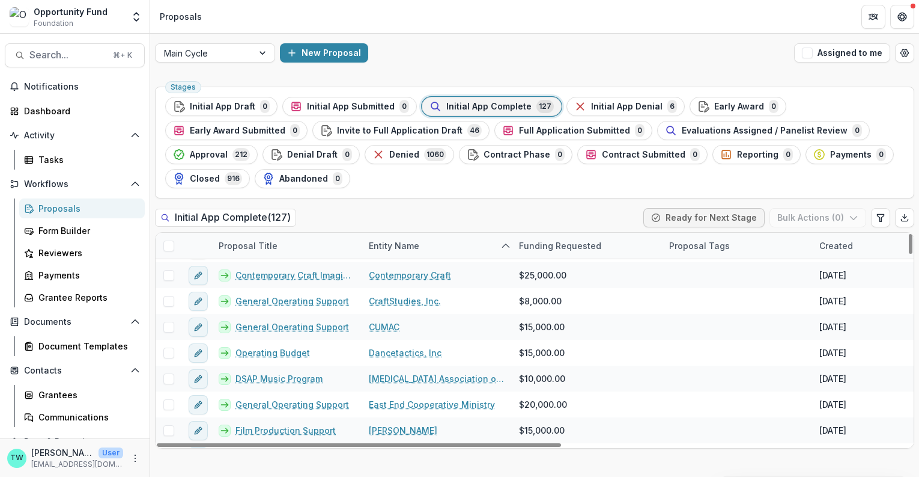
scroll to position [852, 0]
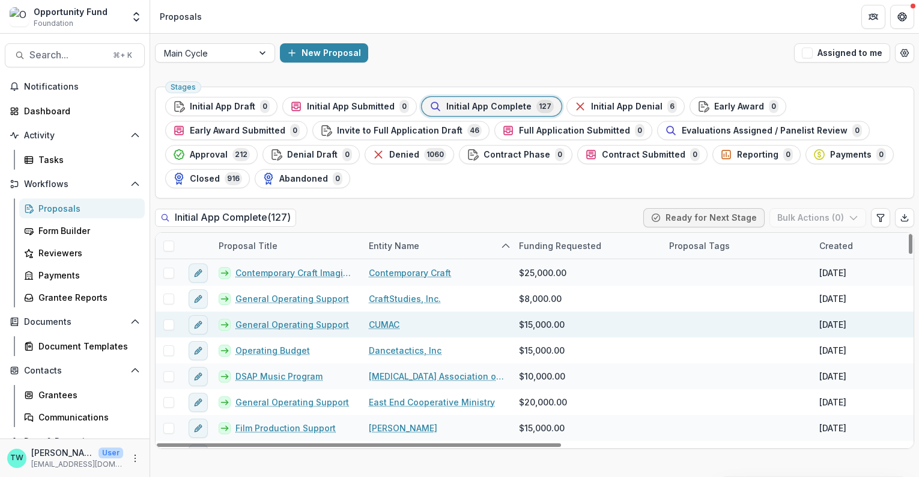
click at [389, 323] on link "CUMAC" at bounding box center [384, 324] width 31 height 13
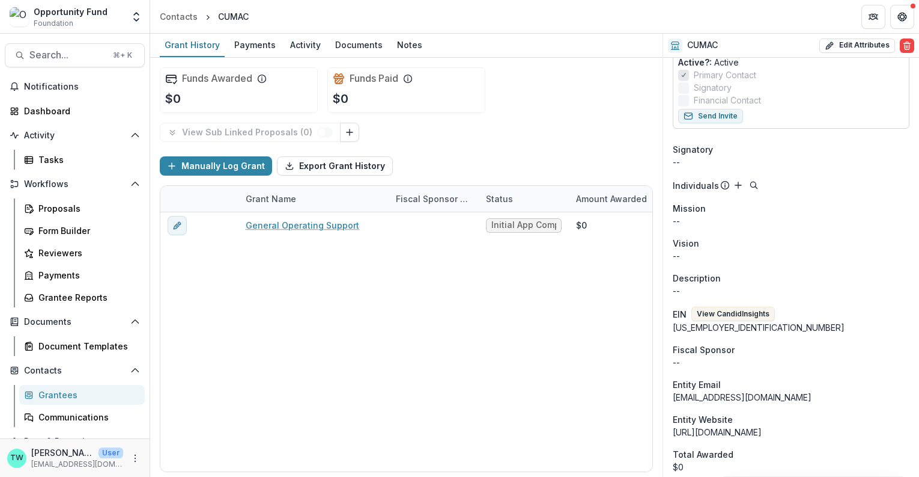
scroll to position [626, 0]
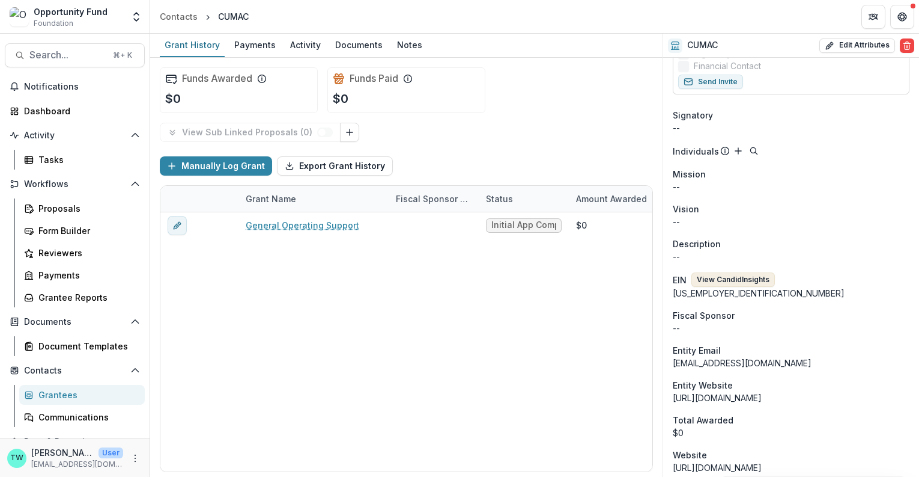
click at [751, 272] on button "View Candid Insights" at bounding box center [734, 279] width 84 height 14
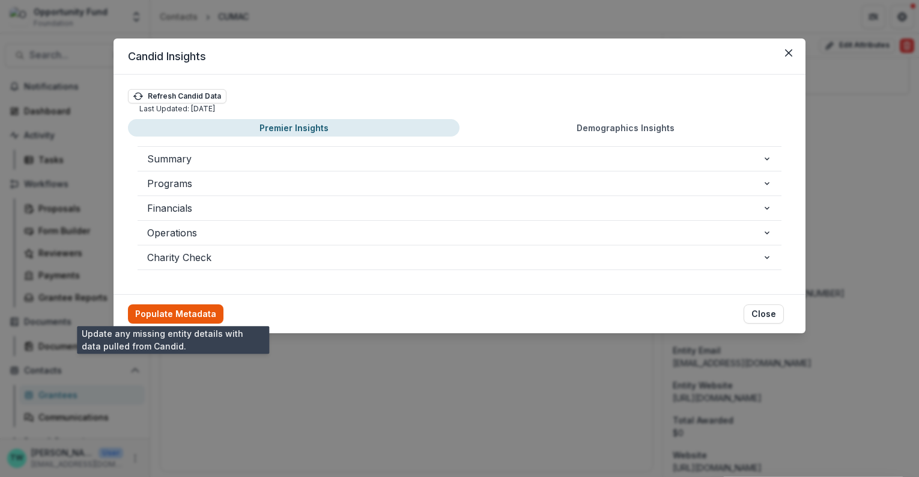
click at [186, 309] on button "Populate Metadata" at bounding box center [176, 313] width 96 height 19
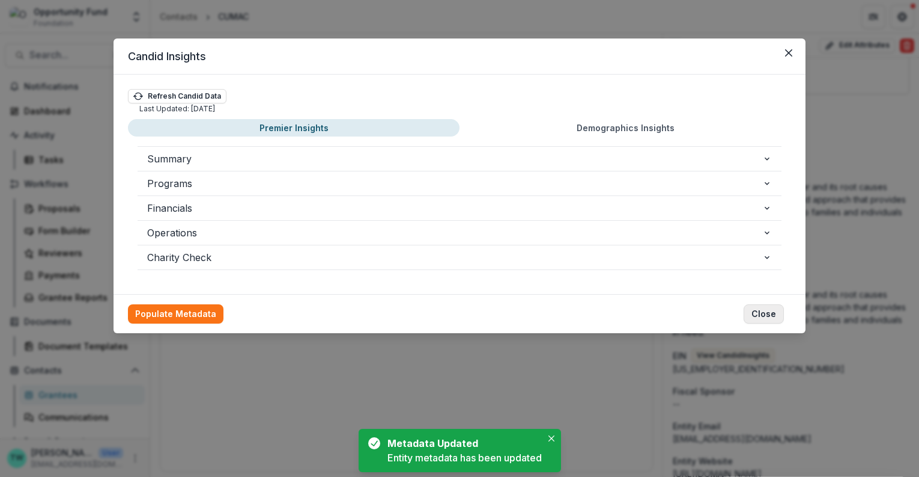
click at [773, 314] on button "Close" at bounding box center [764, 313] width 40 height 19
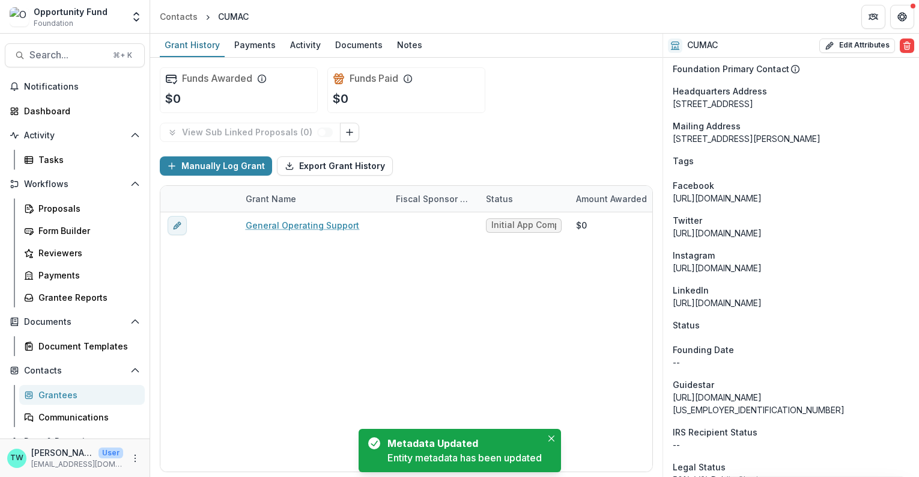
scroll to position [1225, 0]
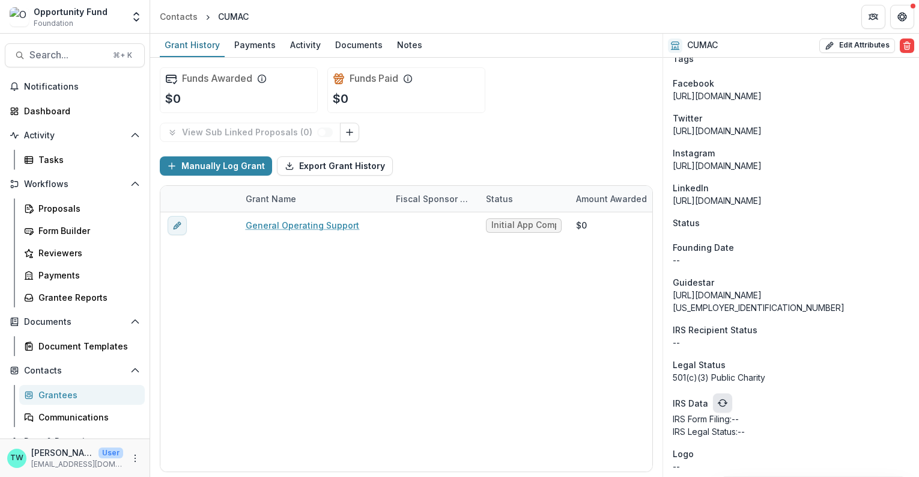
click at [721, 398] on icon "refresh" at bounding box center [723, 403] width 10 height 10
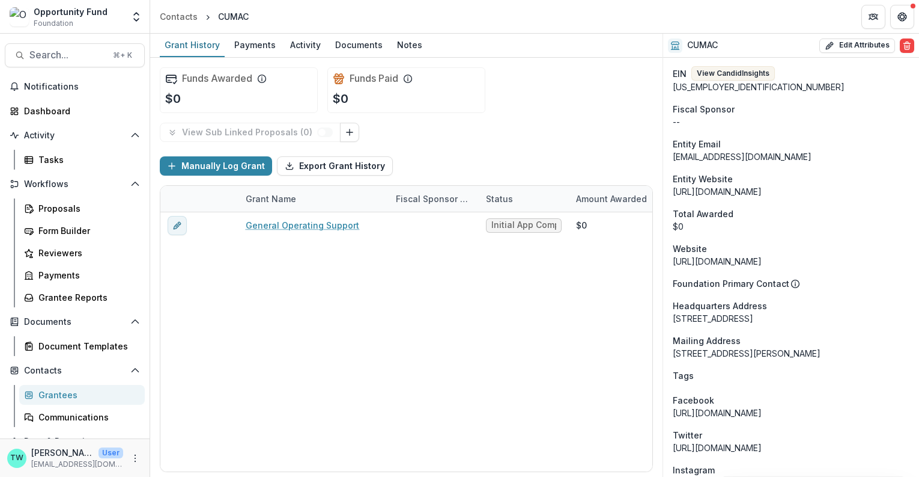
scroll to position [1238, 0]
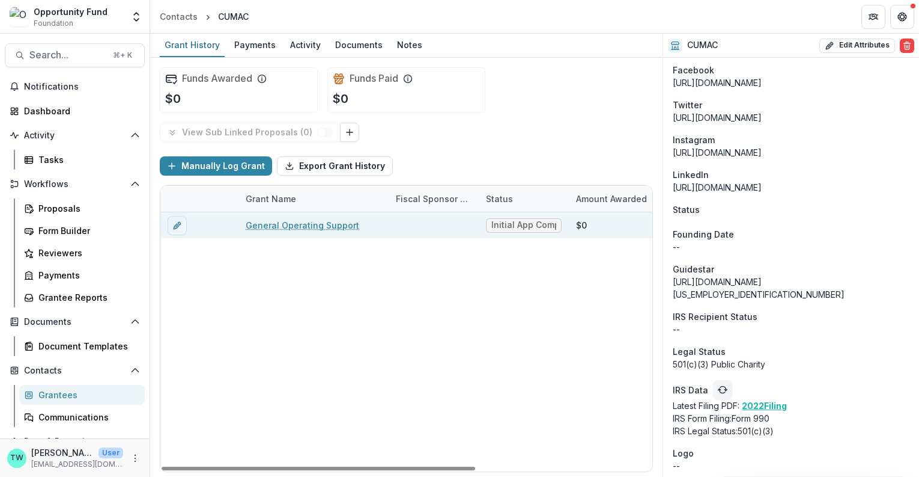
click at [318, 225] on link "General Operating Support" at bounding box center [303, 225] width 114 height 13
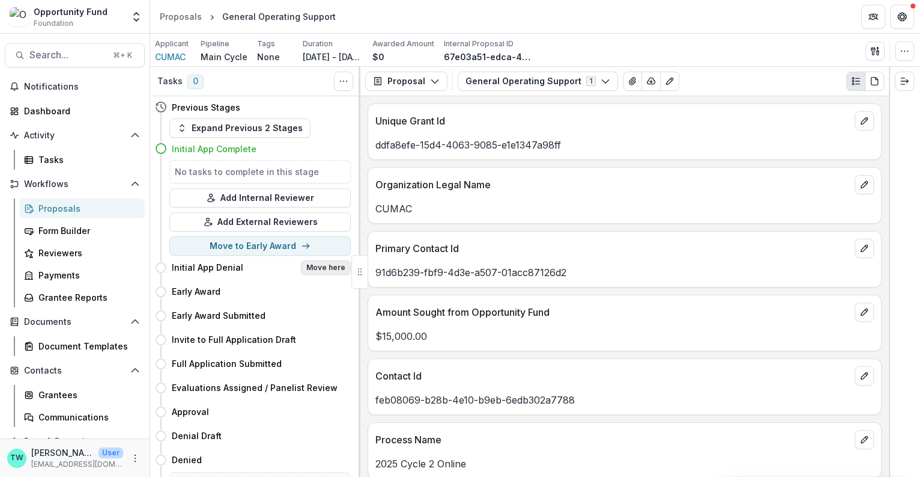
click at [329, 265] on button "Move here" at bounding box center [326, 267] width 50 height 14
select select "**********"
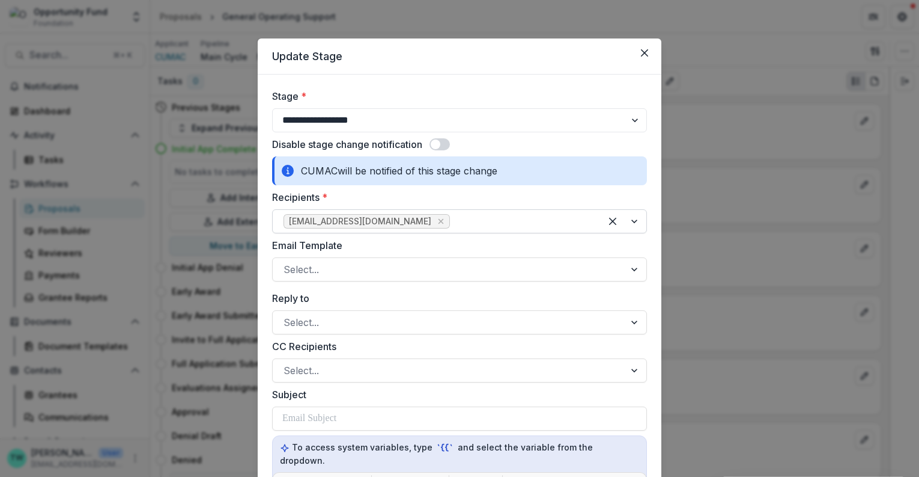
click at [452, 219] on div at bounding box center [521, 221] width 138 height 17
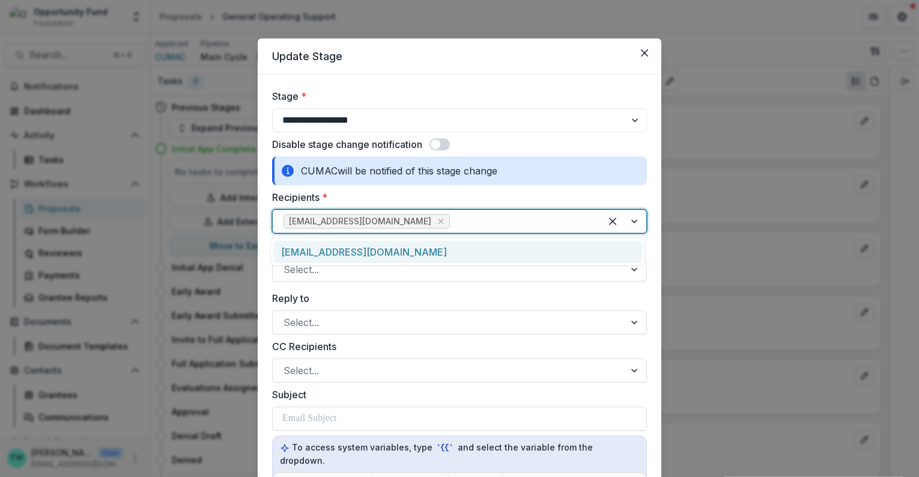
click at [445, 245] on div "aramalho@cumacecho.org" at bounding box center [457, 251] width 369 height 22
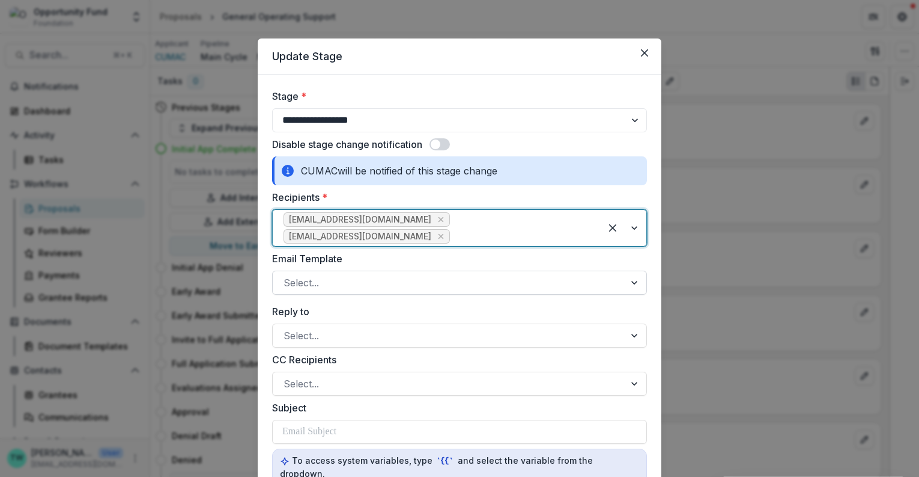
click at [420, 274] on div at bounding box center [449, 282] width 331 height 17
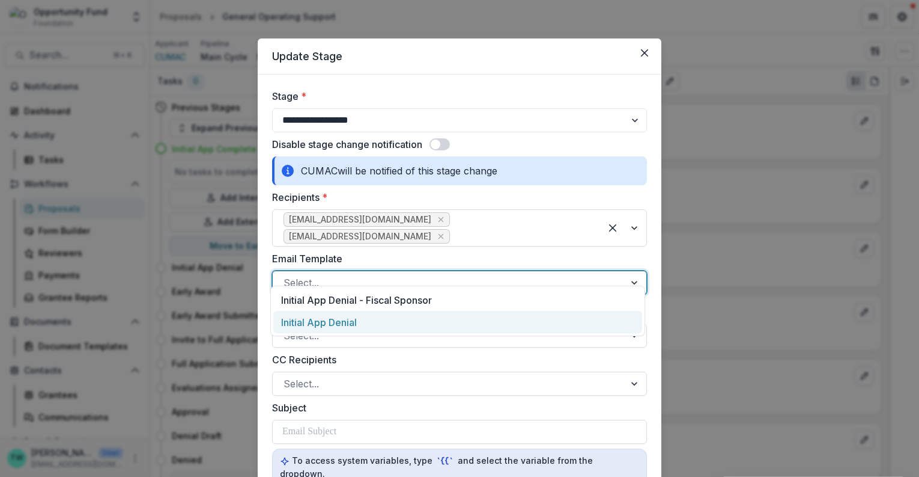
click at [411, 321] on div "Initial App Denial" at bounding box center [457, 322] width 369 height 22
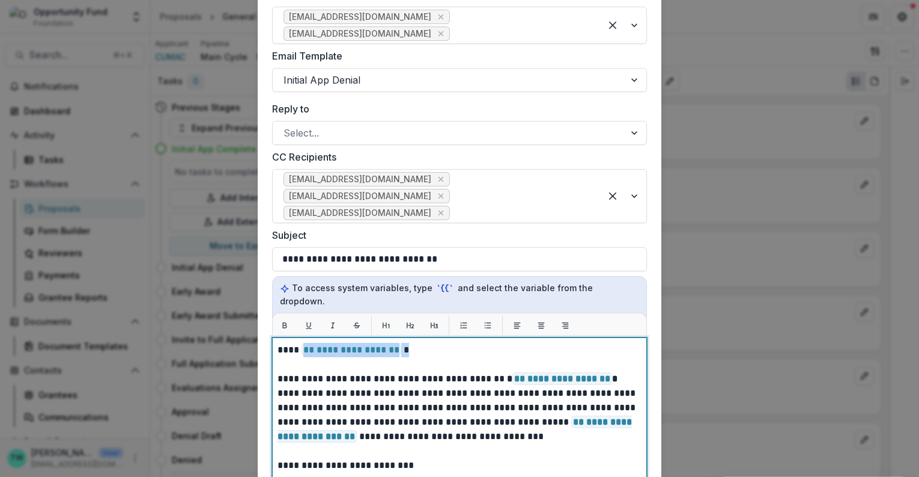
drag, startPoint x: 402, startPoint y: 326, endPoint x: 303, endPoint y: 322, distance: 98.6
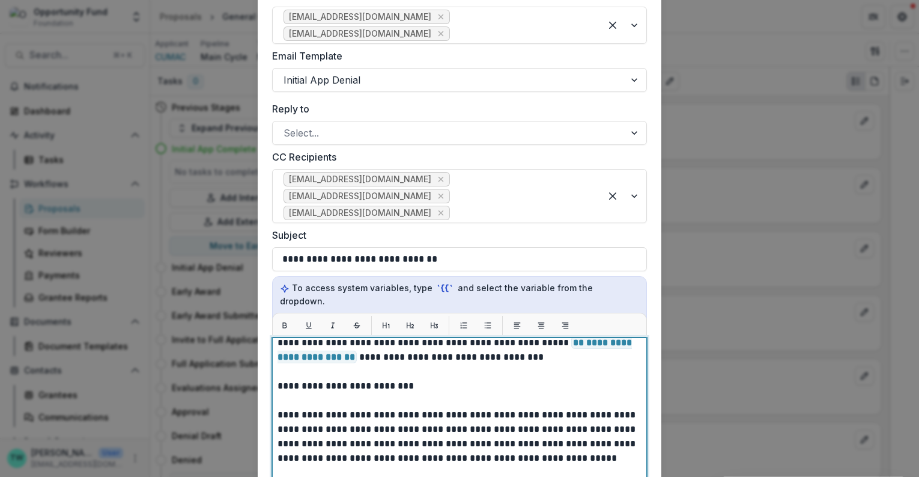
scroll to position [82, 0]
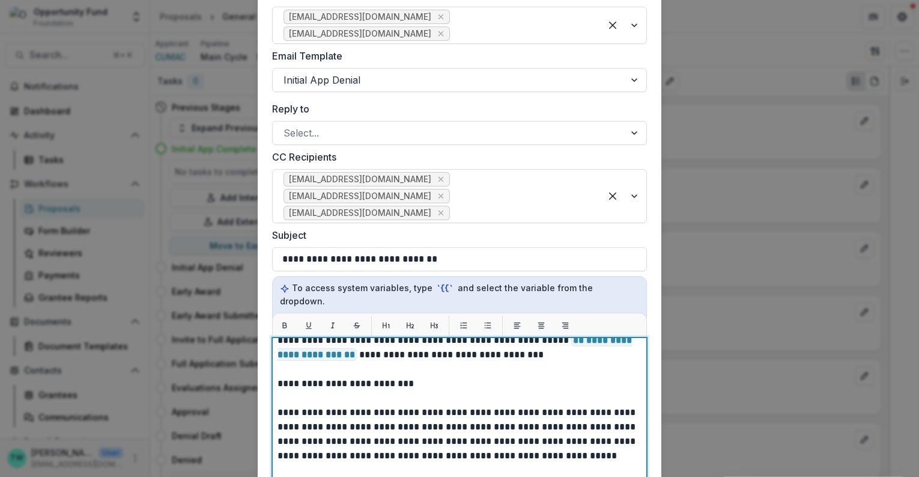
click at [437, 364] on p "**********" at bounding box center [458, 463] width 361 height 404
drag, startPoint x: 433, startPoint y: 355, endPoint x: 270, endPoint y: 353, distance: 162.3
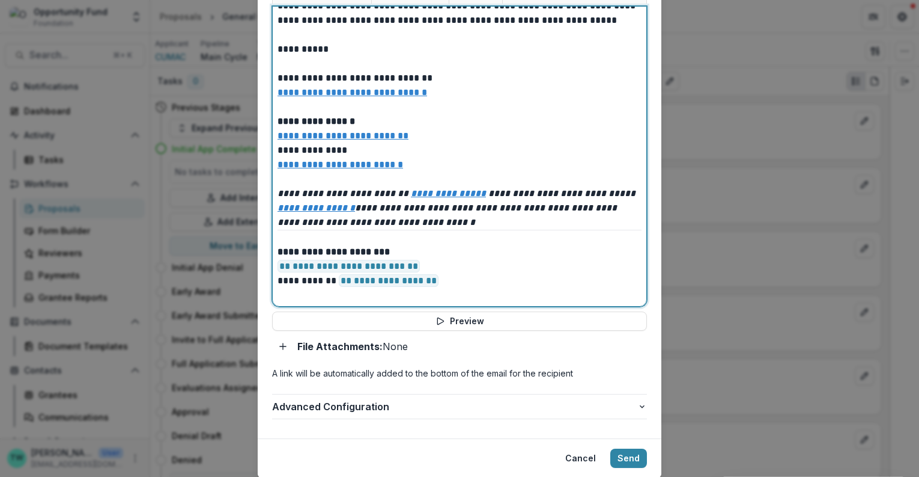
scroll to position [543, 0]
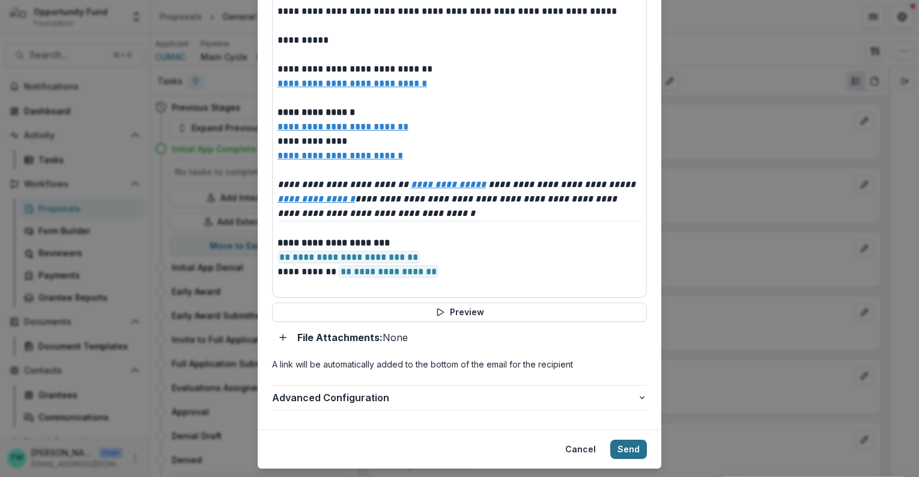
click at [618, 439] on button "Send" at bounding box center [629, 448] width 37 height 19
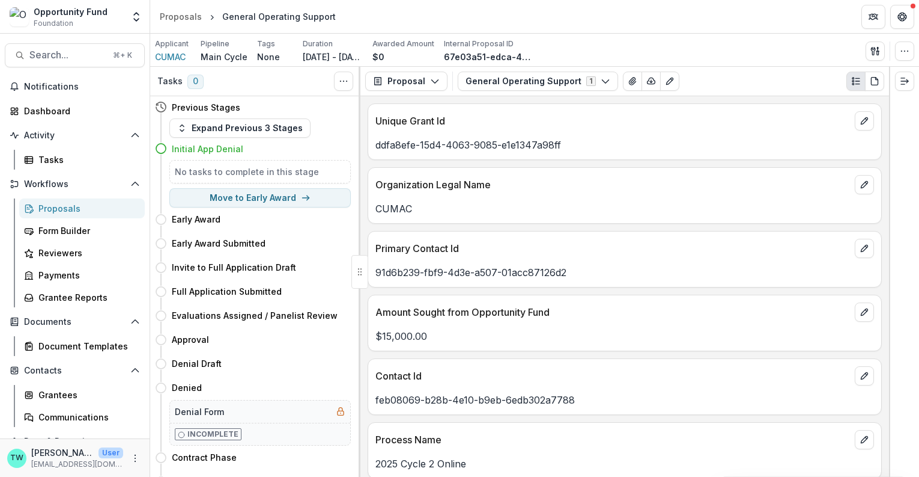
click at [49, 210] on div "Proposals" at bounding box center [86, 208] width 97 height 13
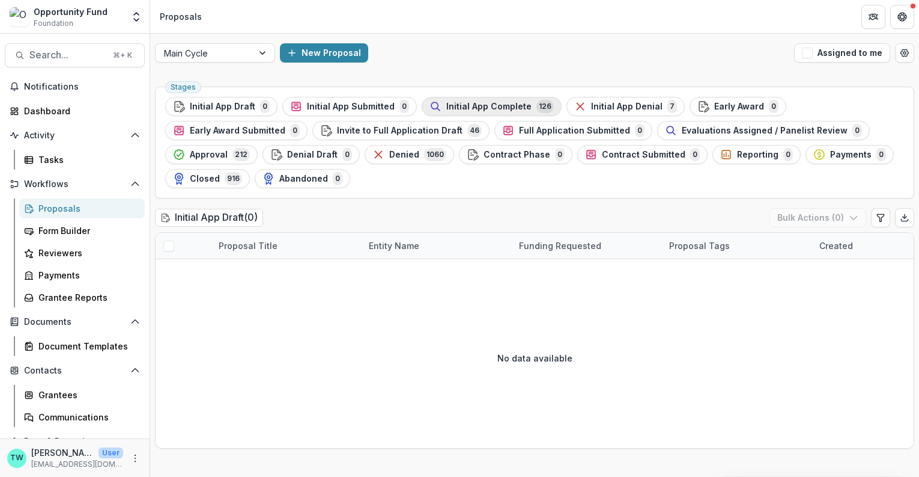
click at [455, 107] on span "Initial App Complete" at bounding box center [488, 107] width 85 height 10
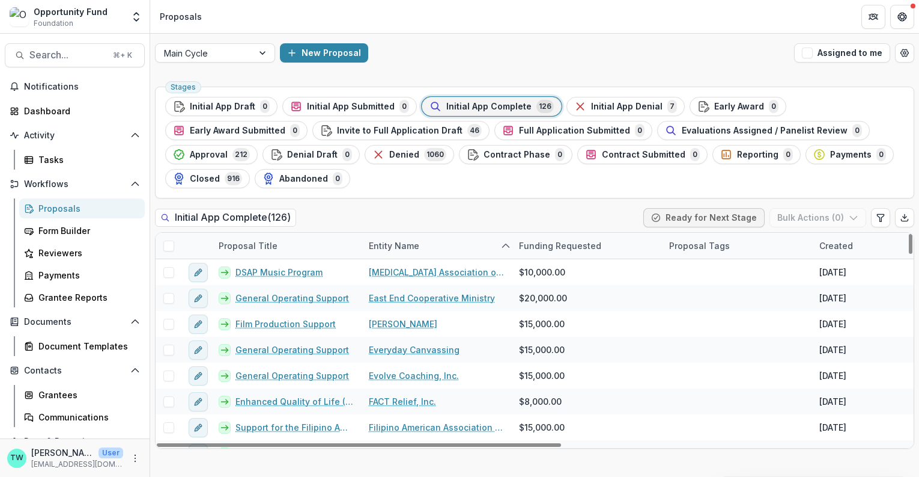
scroll to position [934, 0]
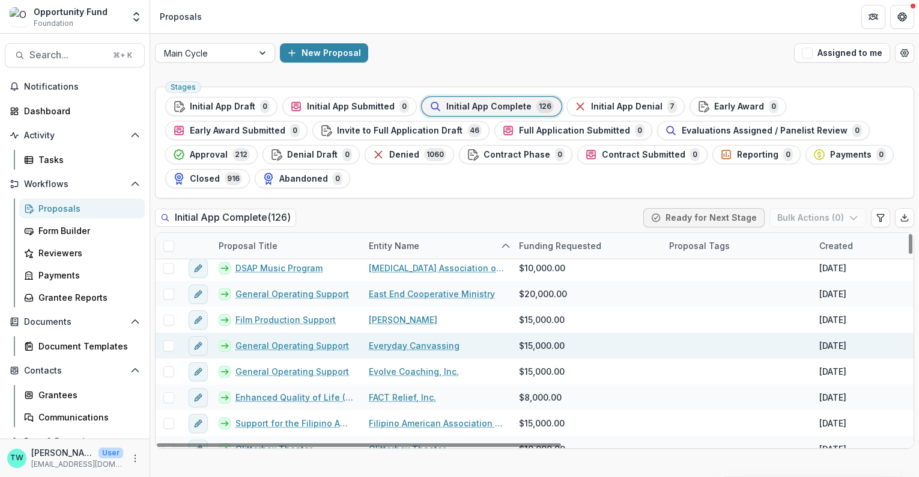
click at [404, 343] on link "Everyday Canvassing" at bounding box center [414, 345] width 91 height 13
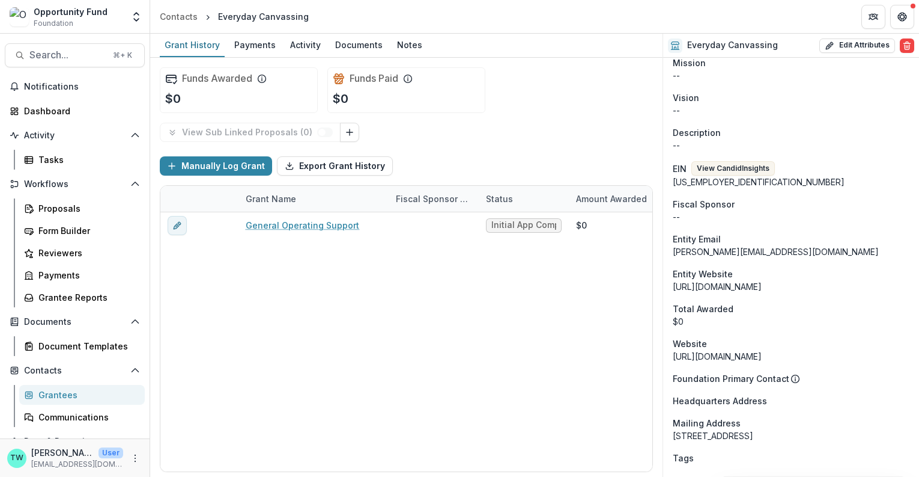
scroll to position [681, 0]
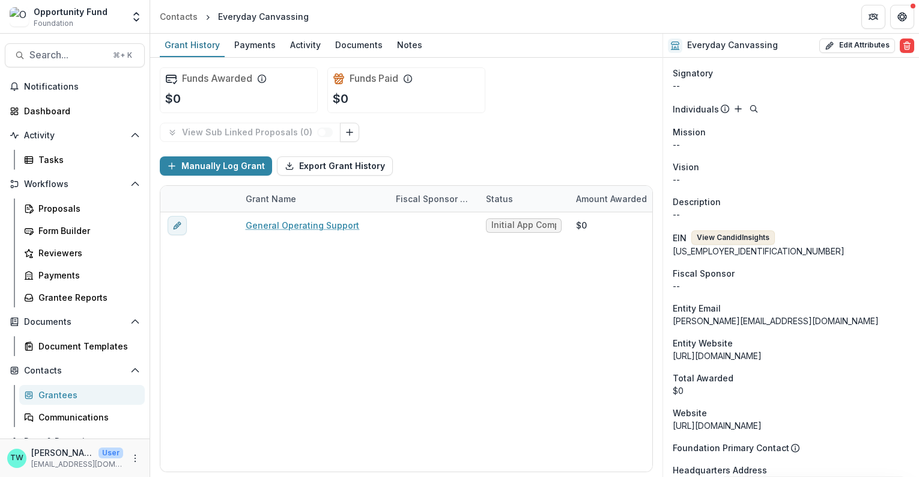
click at [759, 230] on button "View Candid Insights" at bounding box center [734, 237] width 84 height 14
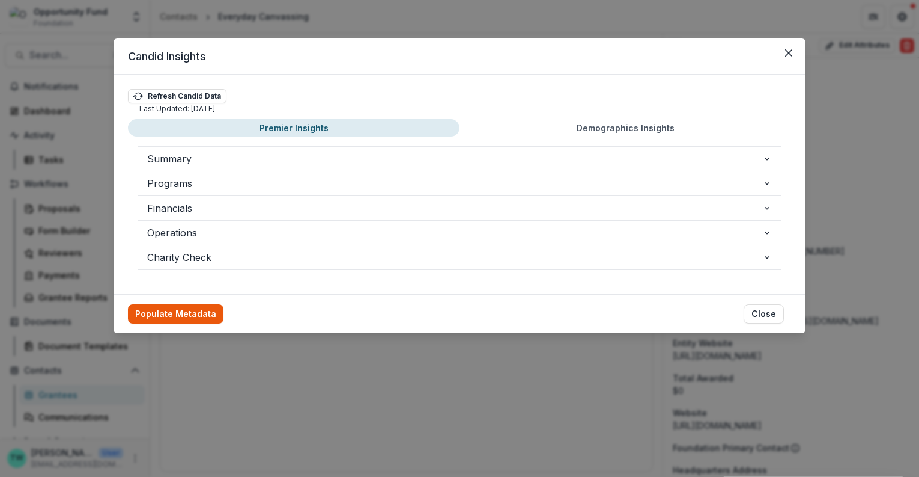
click at [171, 312] on button "Populate Metadata" at bounding box center [176, 313] width 96 height 19
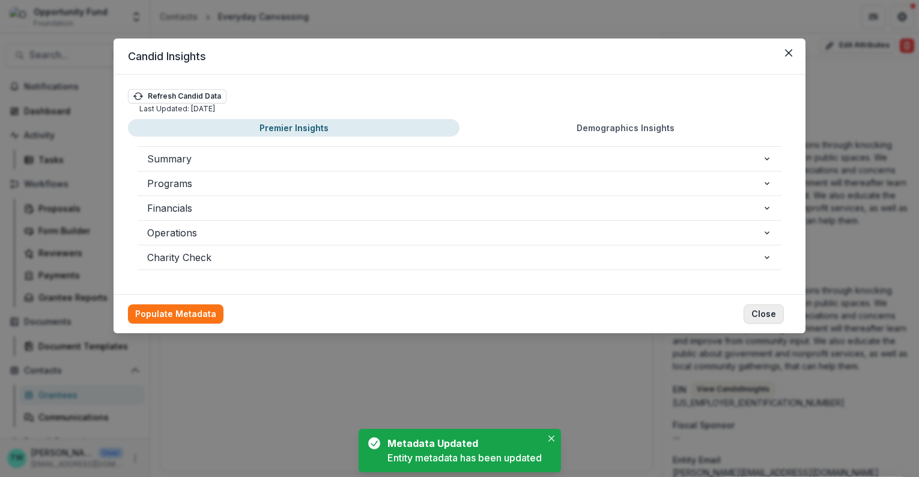
click at [769, 314] on button "Close" at bounding box center [764, 313] width 40 height 19
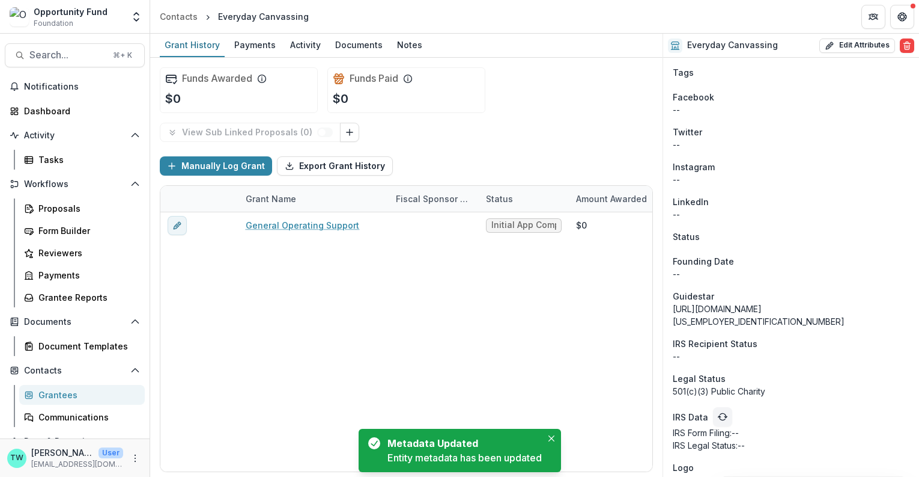
scroll to position [1337, 0]
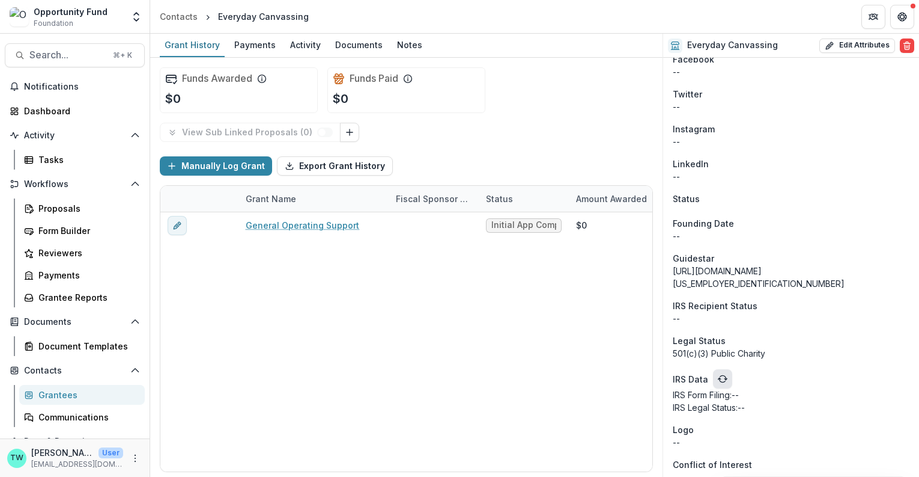
click at [719, 370] on button "refresh" at bounding box center [722, 378] width 19 height 19
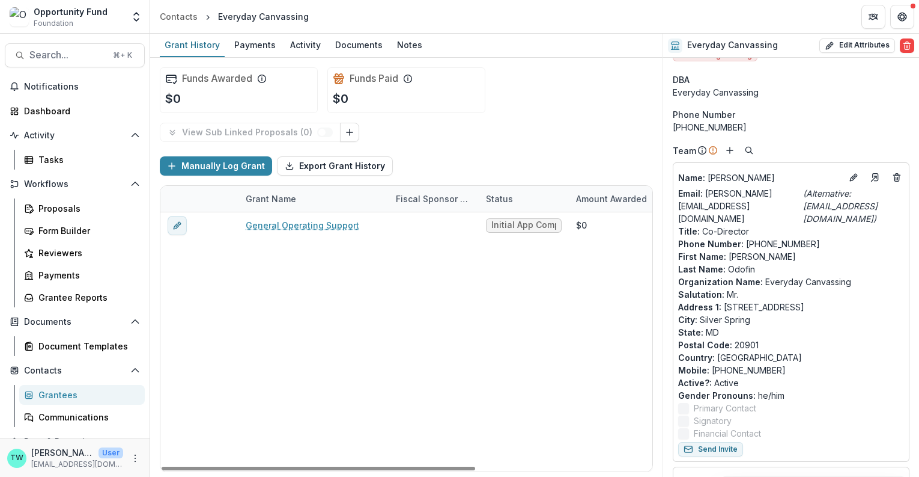
scroll to position [25, 0]
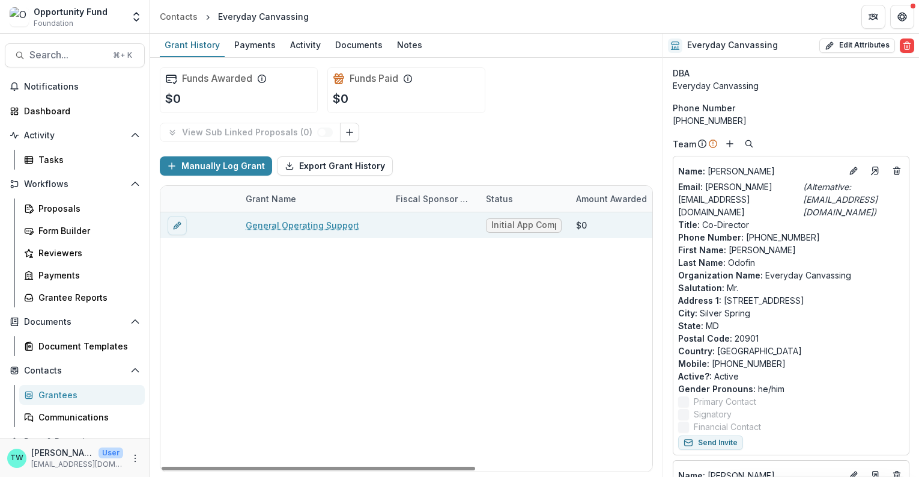
click at [304, 225] on link "General Operating Support" at bounding box center [303, 225] width 114 height 13
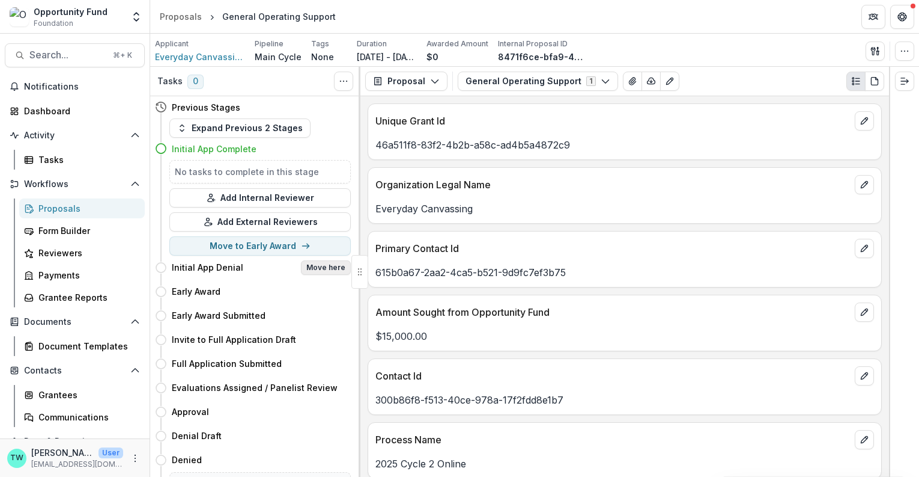
click at [325, 264] on button "Move here" at bounding box center [326, 267] width 50 height 14
select select "**********"
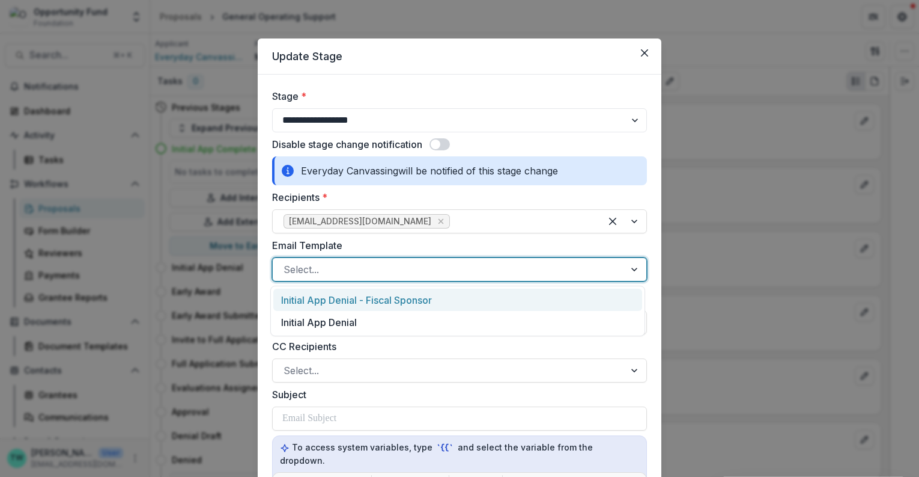
click at [410, 270] on div at bounding box center [449, 269] width 331 height 17
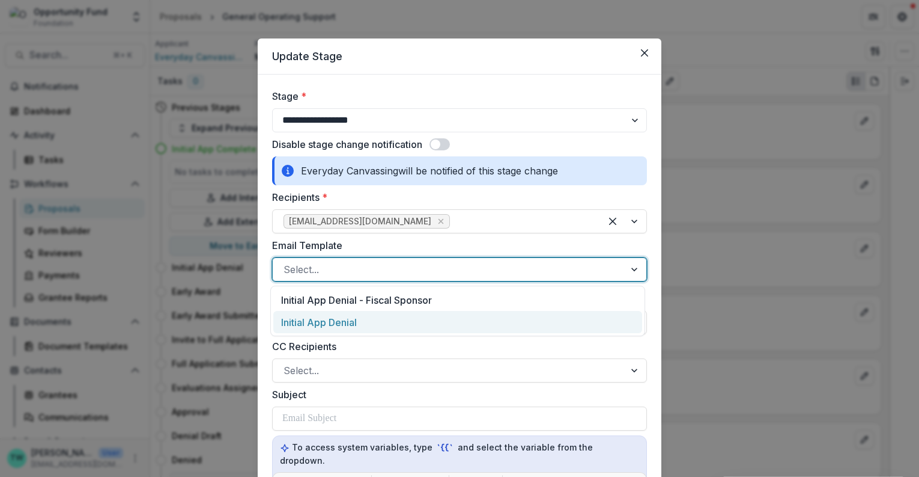
click at [404, 314] on div "Initial App Denial" at bounding box center [457, 322] width 369 height 22
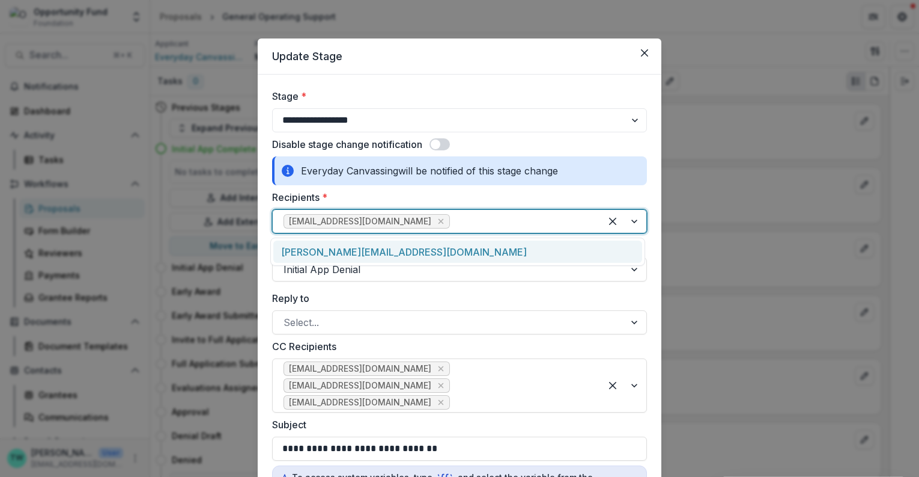
click at [452, 224] on div at bounding box center [521, 221] width 138 height 17
click at [436, 251] on div "benjamin@everydaycanvassing.org" at bounding box center [457, 251] width 369 height 22
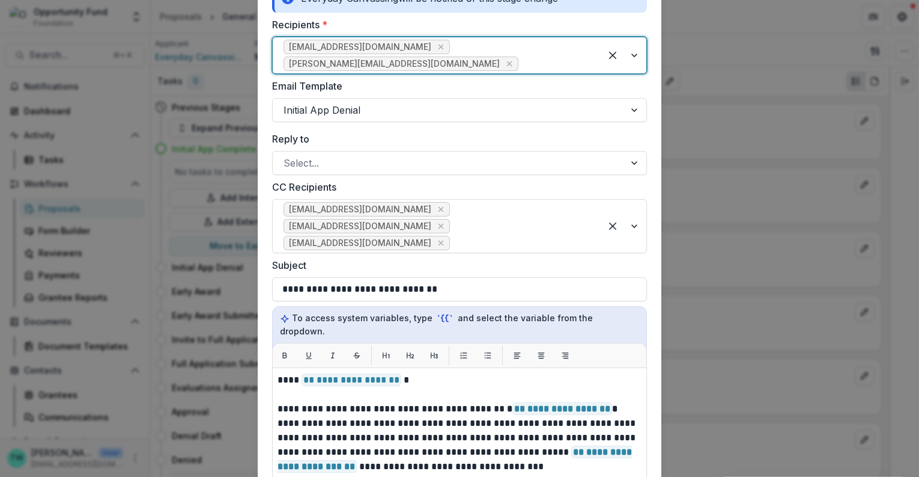
scroll to position [177, 0]
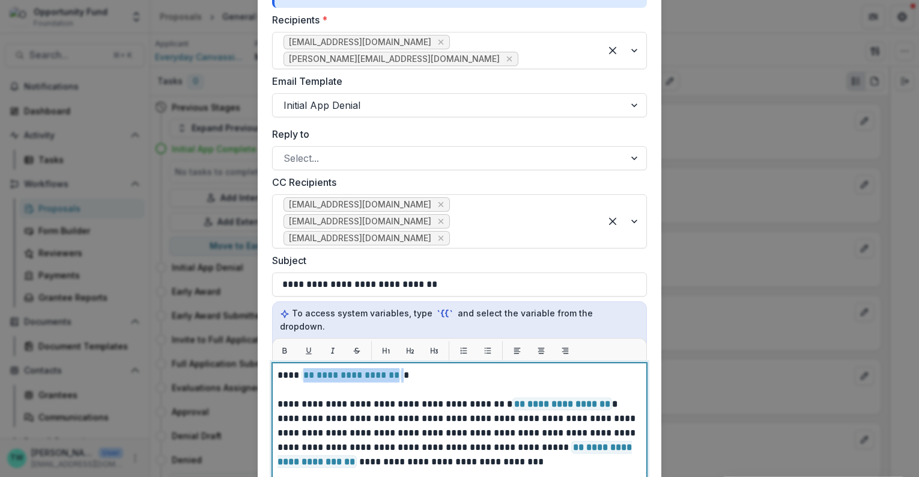
drag, startPoint x: 400, startPoint y: 361, endPoint x: 300, endPoint y: 364, distance: 100.4
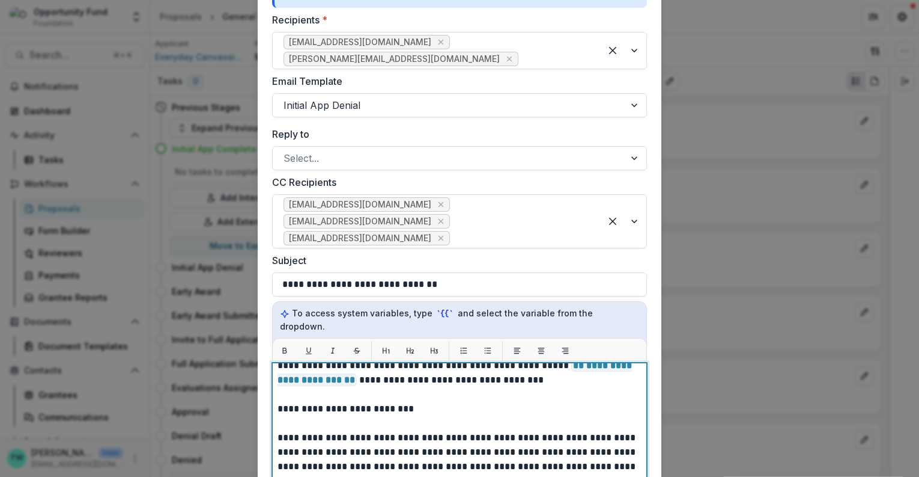
scroll to position [82, 0]
drag, startPoint x: 440, startPoint y: 395, endPoint x: 272, endPoint y: 391, distance: 168.3
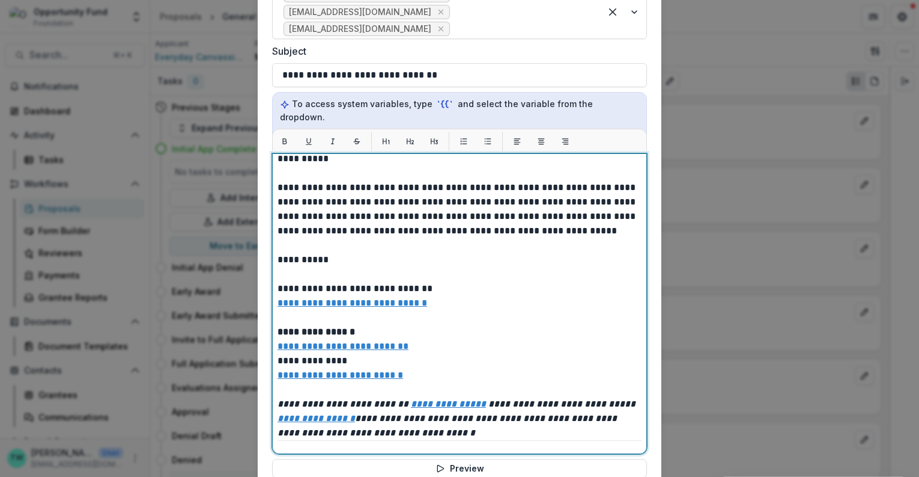
scroll to position [149, 0]
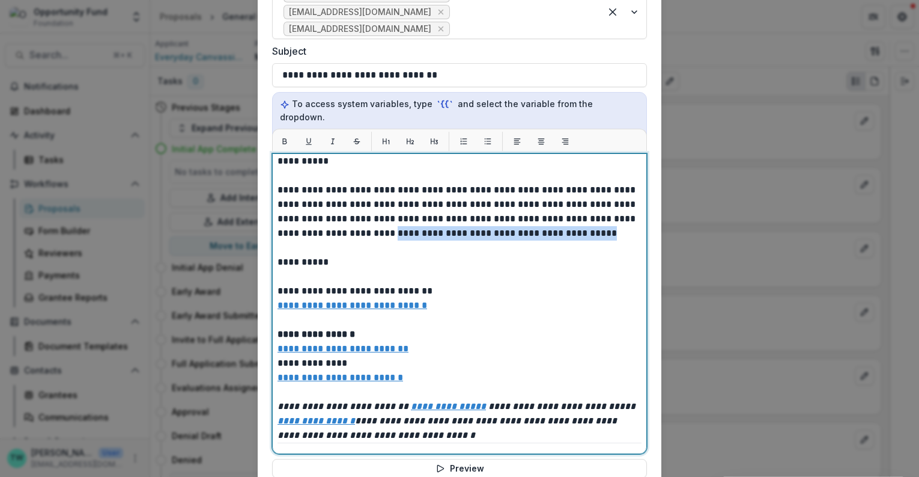
drag, startPoint x: 581, startPoint y: 206, endPoint x: 363, endPoint y: 203, distance: 218.2
click at [363, 203] on p "**********" at bounding box center [458, 219] width 361 height 418
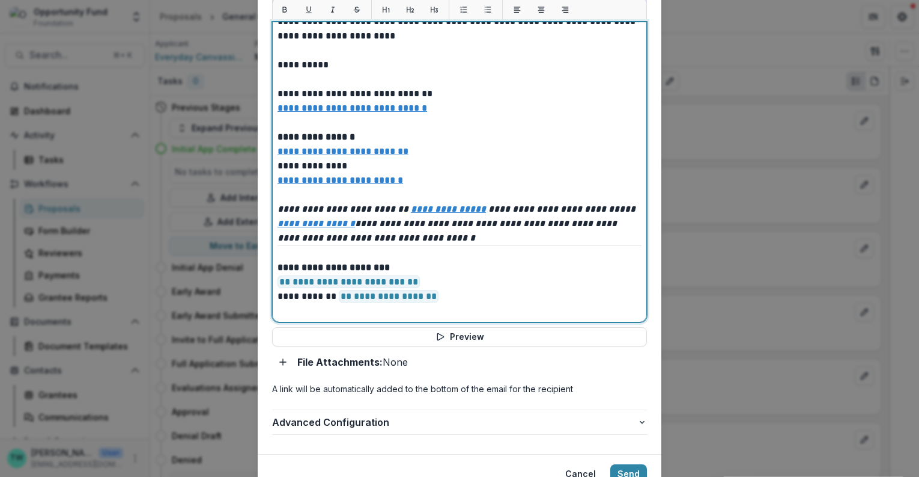
scroll to position [556, 0]
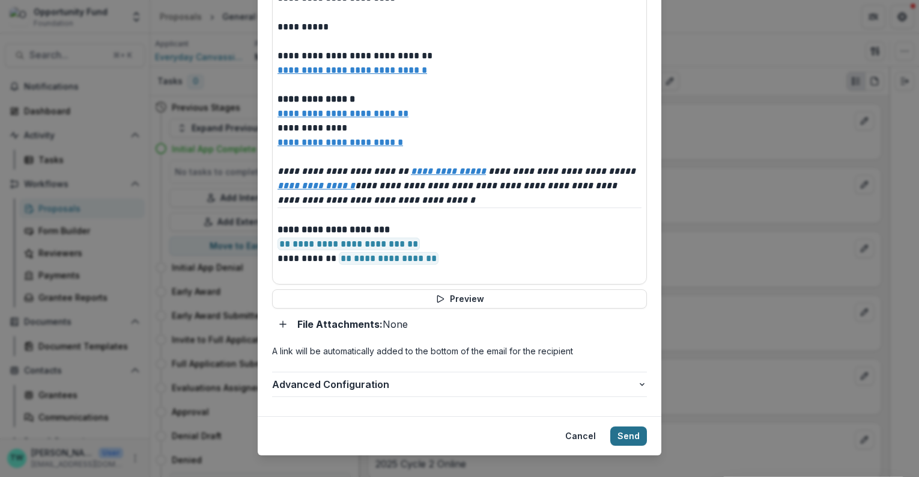
click at [625, 426] on button "Send" at bounding box center [629, 435] width 37 height 19
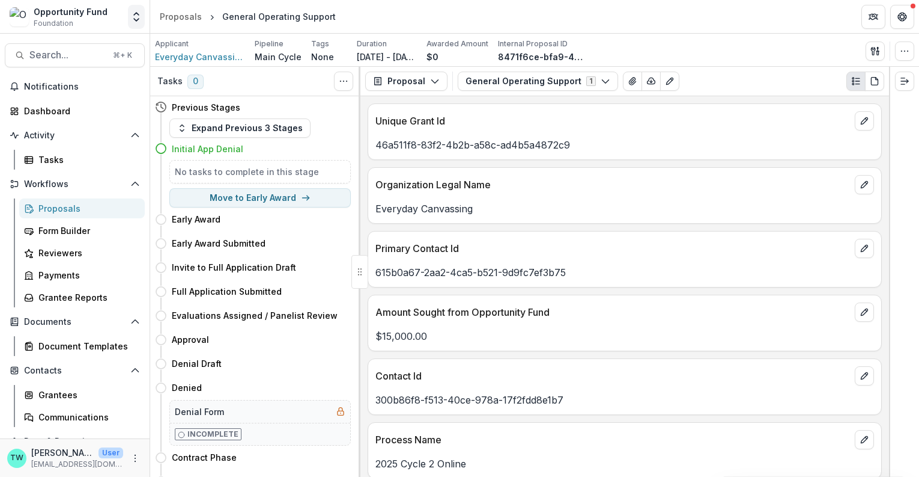
click at [139, 16] on icon "Open entity switcher" at bounding box center [136, 17] width 12 height 12
click at [406, 22] on header "Proposals General Operating Support" at bounding box center [534, 16] width 769 height 33
click at [64, 206] on div "Proposals" at bounding box center [86, 208] width 97 height 13
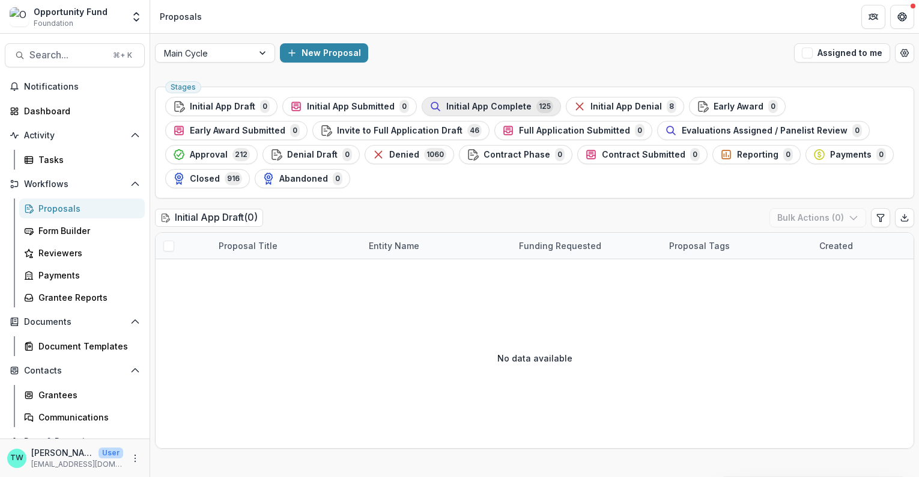
click at [502, 109] on span "Initial App Complete" at bounding box center [488, 107] width 85 height 10
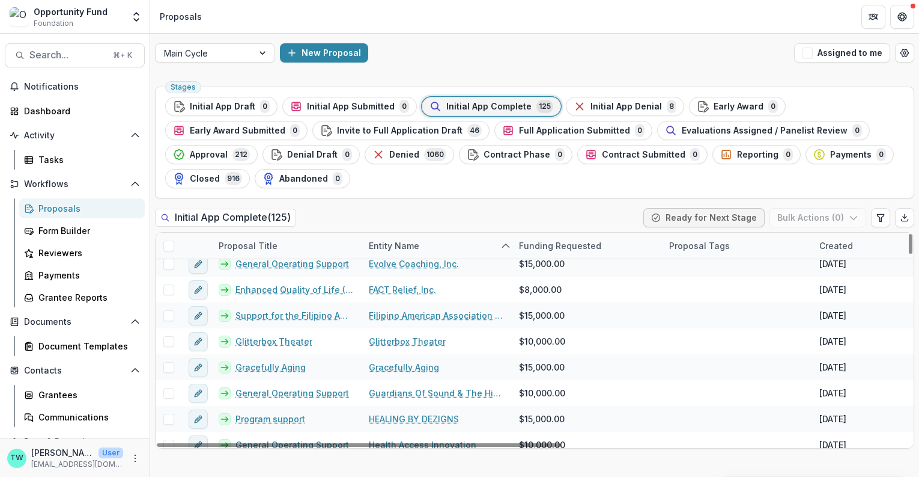
scroll to position [1012, 0]
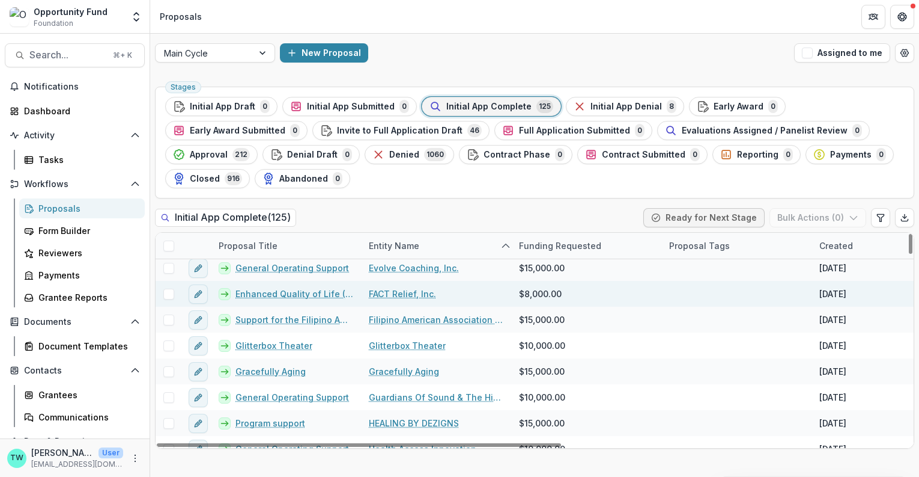
click at [403, 293] on link "FACT Relief, Inc." at bounding box center [402, 293] width 67 height 13
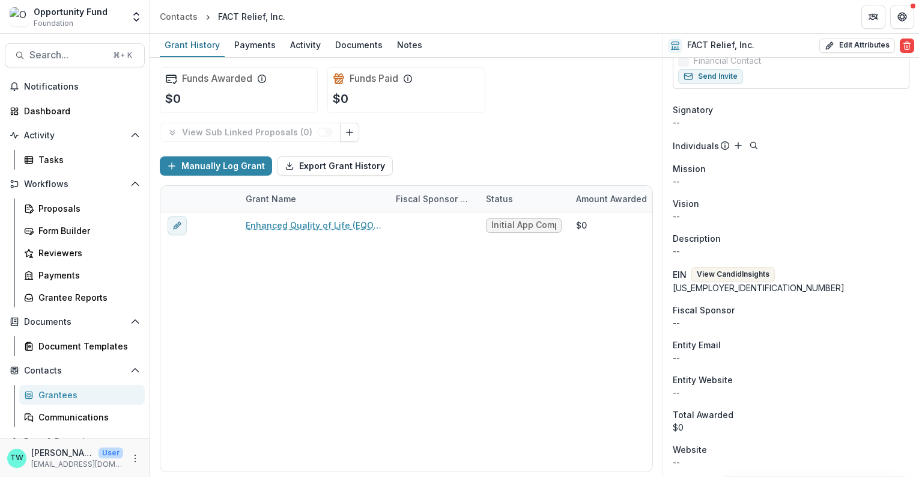
scroll to position [537, 0]
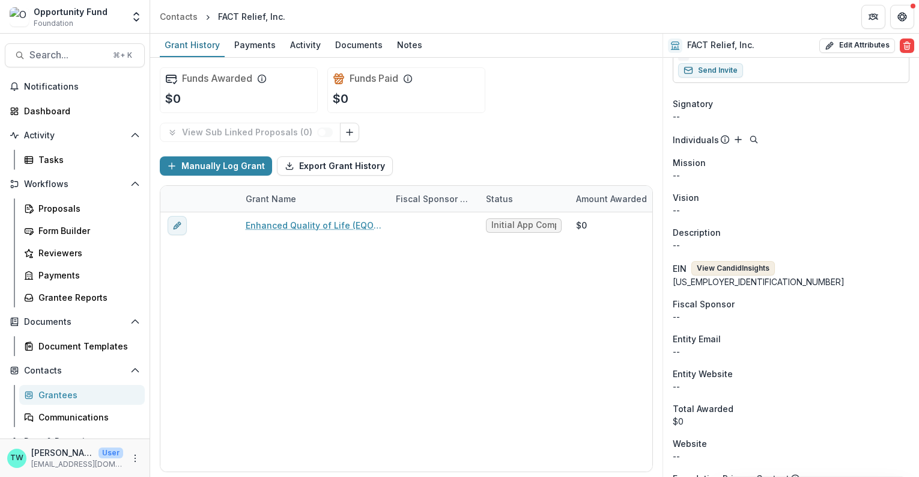
click at [747, 267] on button "View Candid Insights" at bounding box center [734, 268] width 84 height 14
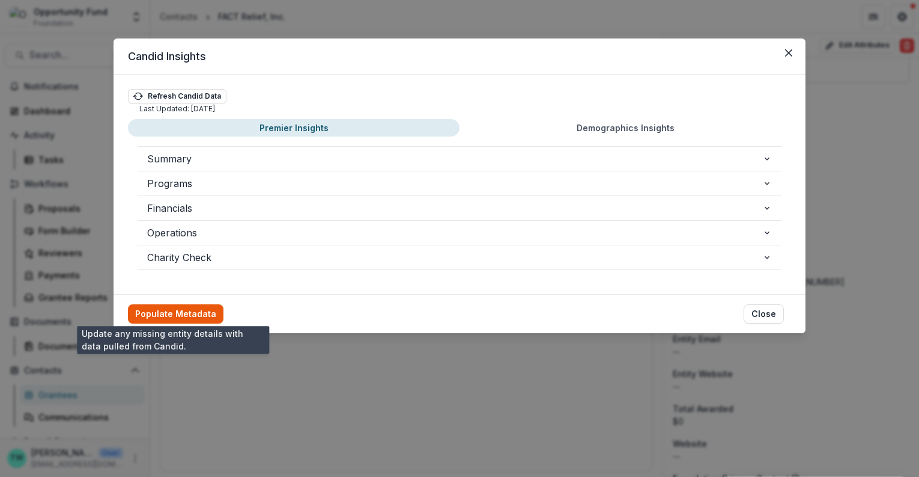
click at [200, 311] on button "Populate Metadata" at bounding box center [176, 313] width 96 height 19
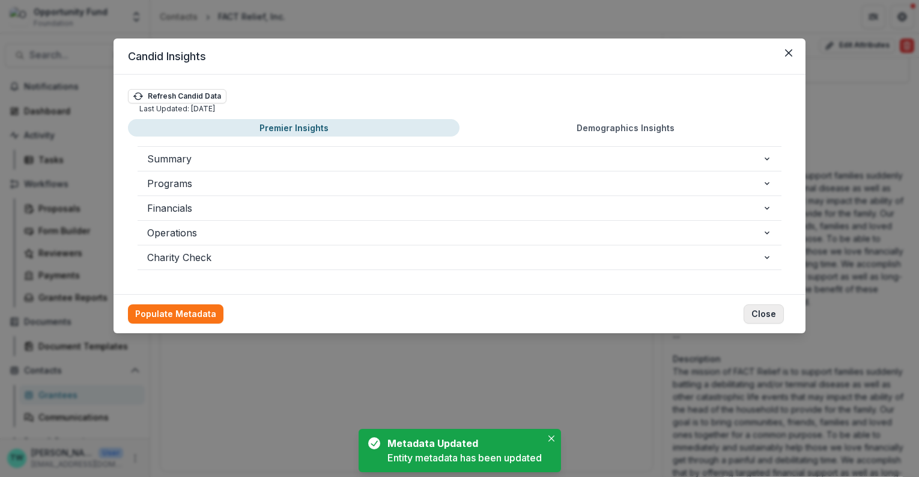
click at [765, 313] on button "Close" at bounding box center [764, 313] width 40 height 19
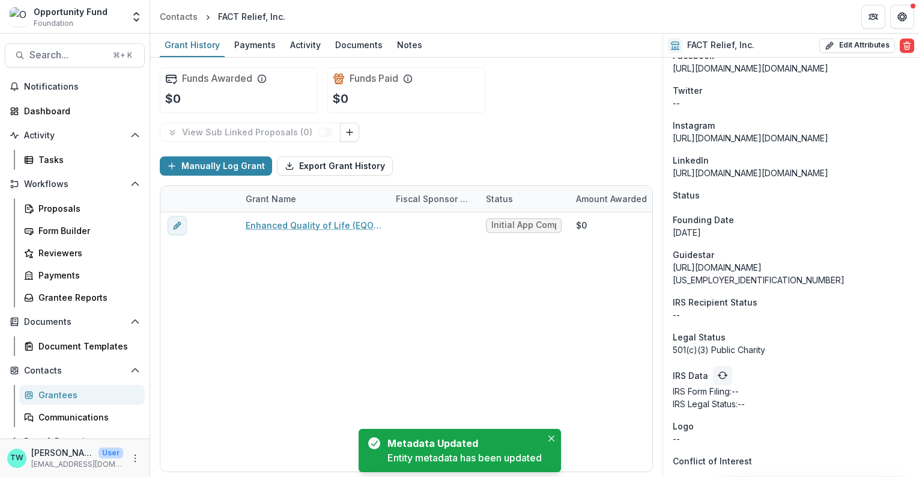
scroll to position [1364, 0]
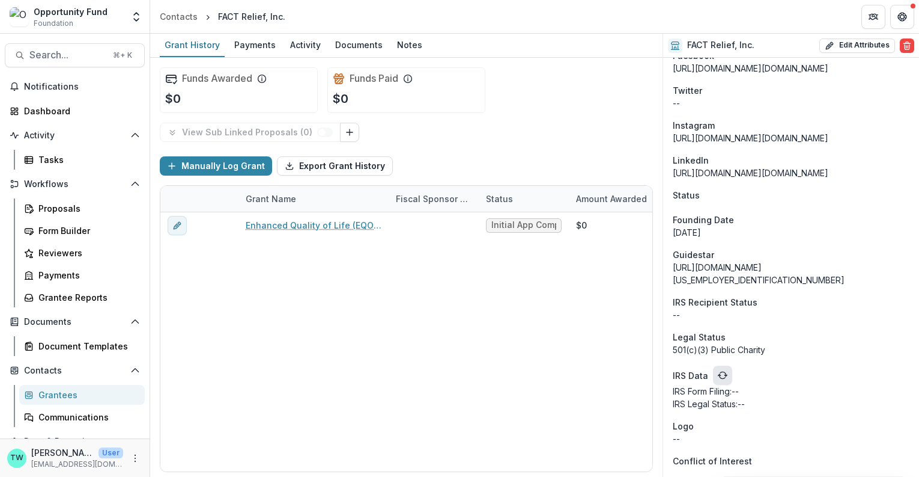
click at [720, 376] on icon "refresh" at bounding box center [723, 375] width 10 height 10
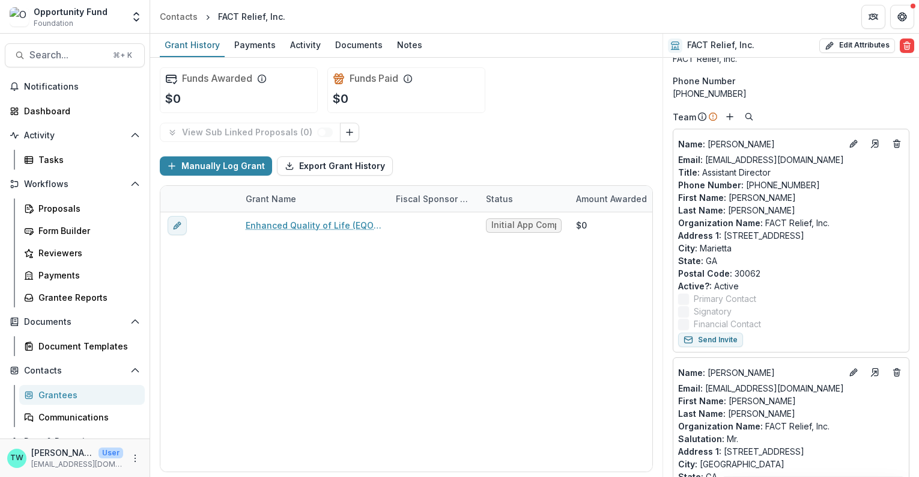
scroll to position [0, 0]
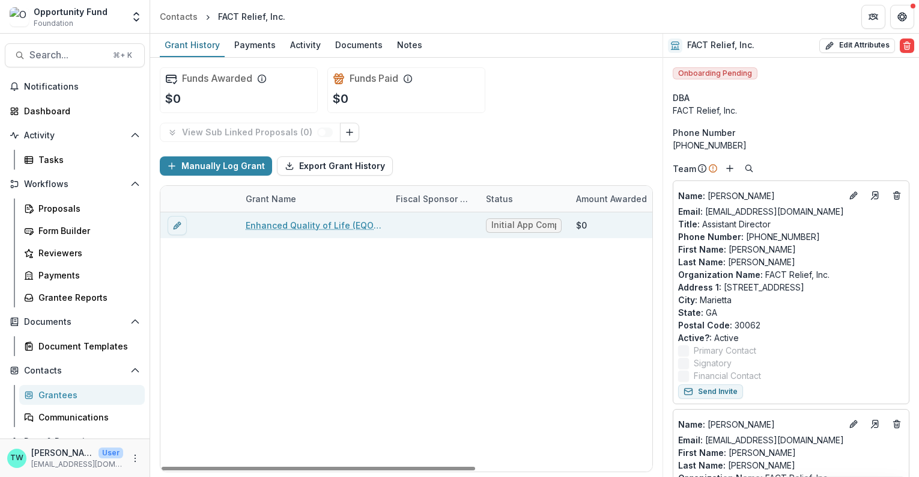
click at [310, 221] on link "Enhanced Quality of Life (EQOL) Program" at bounding box center [314, 225] width 136 height 13
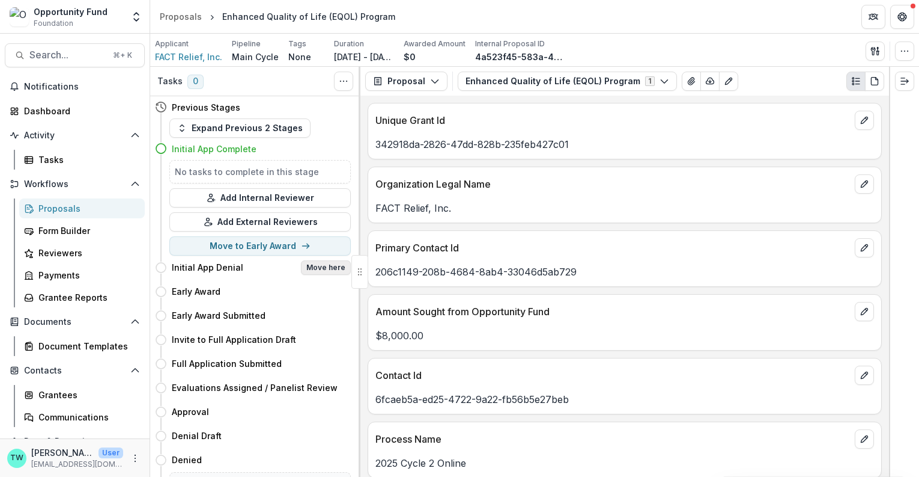
click at [324, 267] on button "Move here" at bounding box center [326, 267] width 50 height 14
select select "**********"
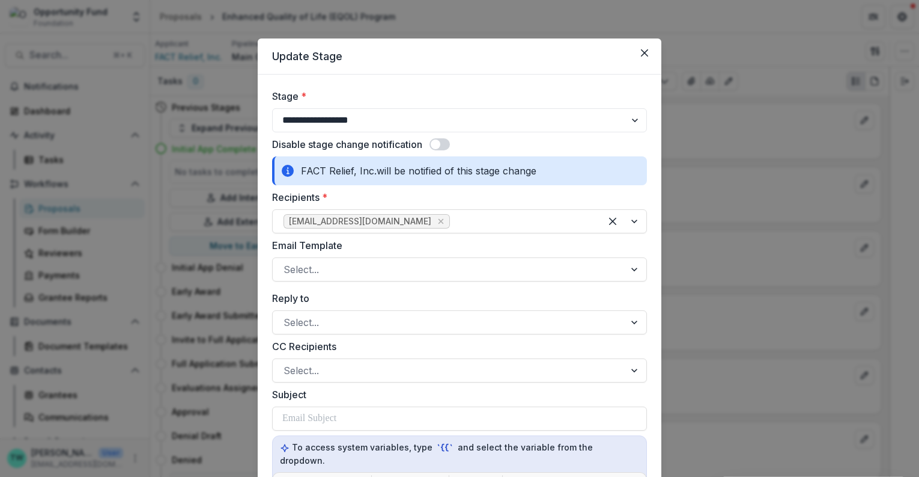
click at [453, 208] on div "Recipients * [EMAIL_ADDRESS][DOMAIN_NAME]" at bounding box center [459, 211] width 375 height 43
click at [454, 216] on div at bounding box center [521, 221] width 138 height 17
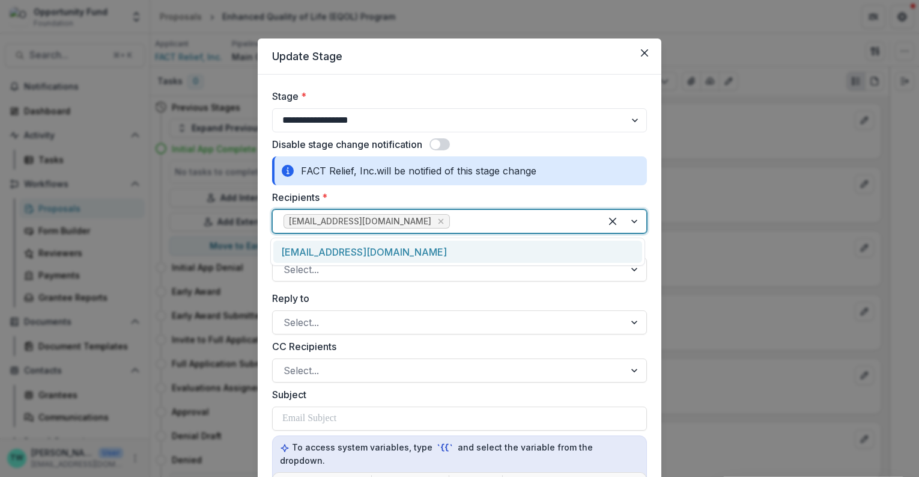
click at [449, 251] on div "[EMAIL_ADDRESS][DOMAIN_NAME]" at bounding box center [457, 251] width 369 height 22
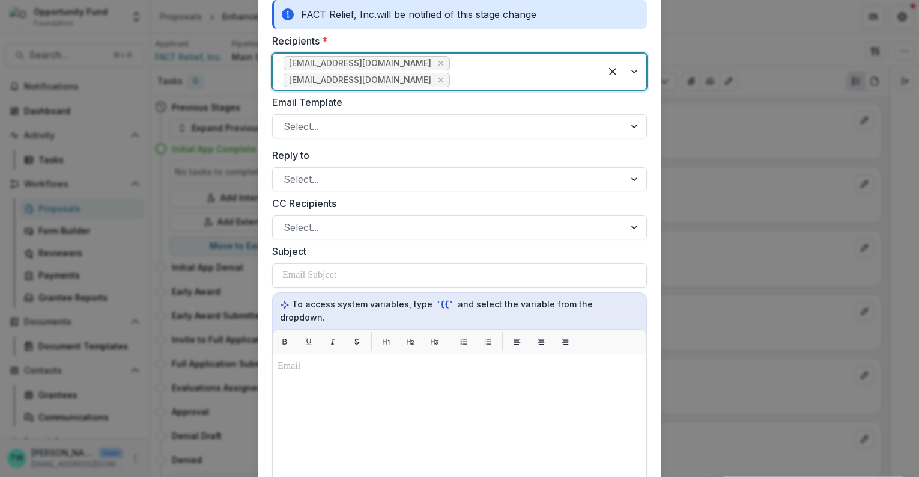
scroll to position [167, 0]
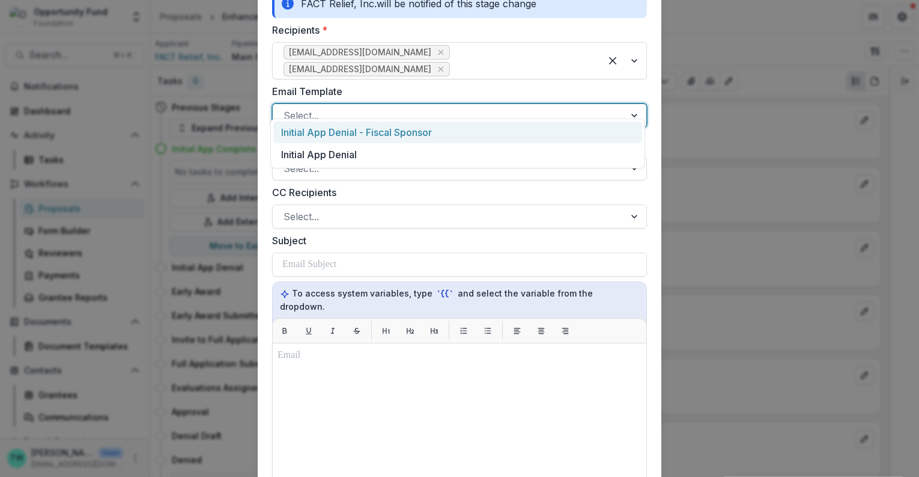
click at [459, 107] on div at bounding box center [449, 115] width 331 height 17
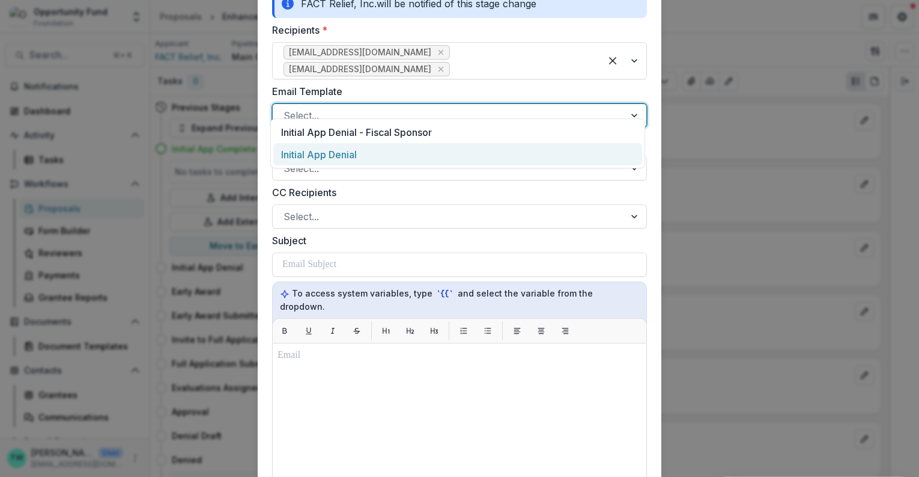
click at [454, 151] on div "Initial App Denial" at bounding box center [457, 154] width 369 height 22
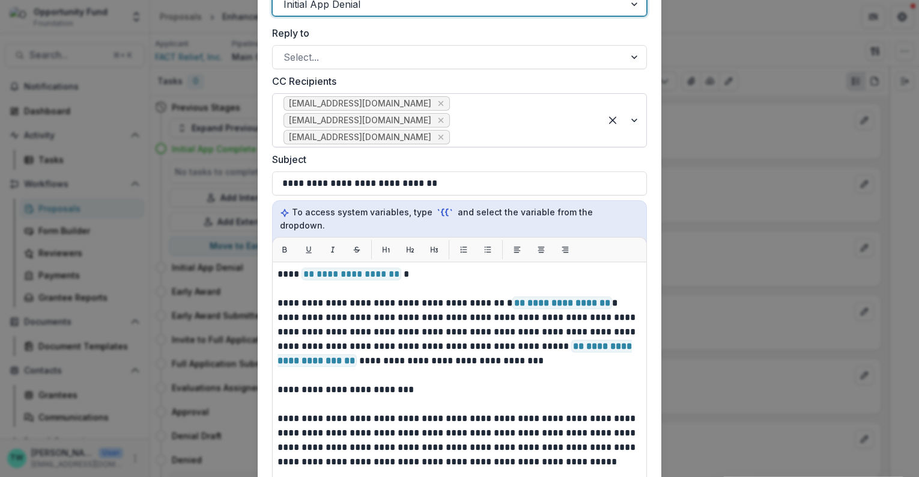
scroll to position [295, 0]
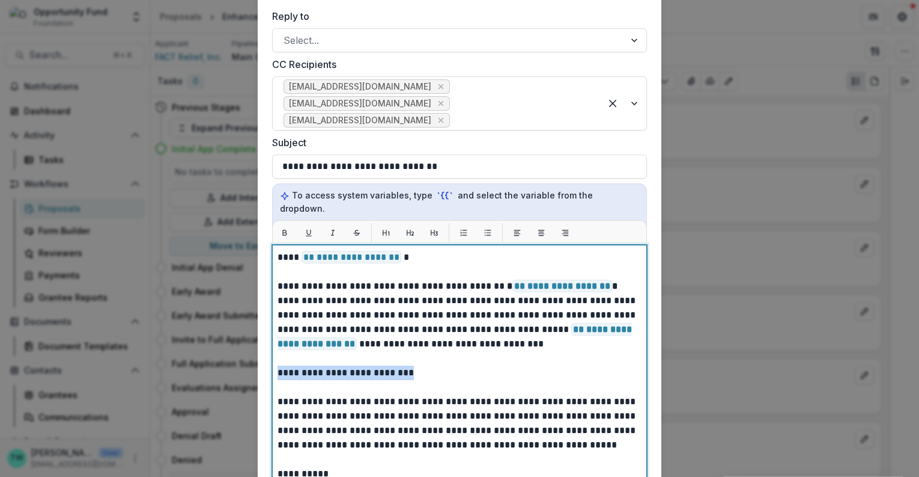
drag, startPoint x: 454, startPoint y: 340, endPoint x: 265, endPoint y: 346, distance: 188.8
click at [265, 346] on form "**********" at bounding box center [460, 227] width 404 height 897
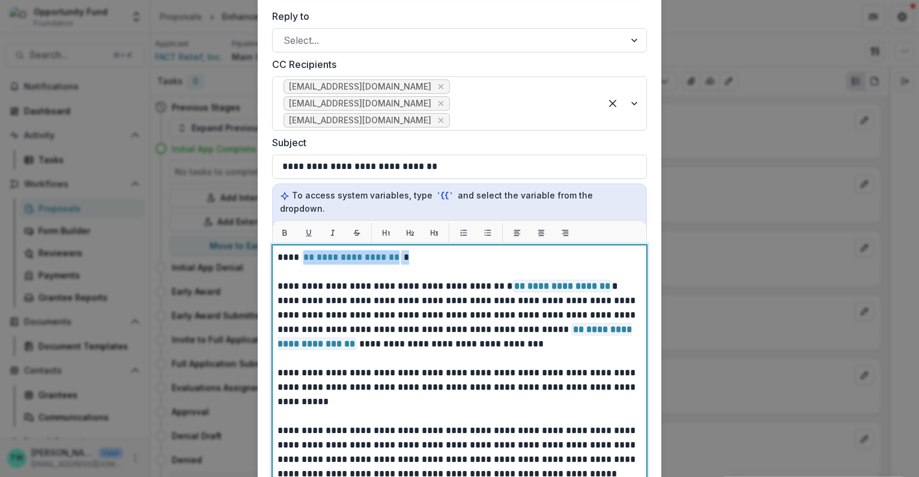
drag, startPoint x: 401, startPoint y: 228, endPoint x: 300, endPoint y: 234, distance: 101.7
click at [300, 250] on p "**********" at bounding box center [458, 459] width 361 height 418
drag, startPoint x: 574, startPoint y: 435, endPoint x: 364, endPoint y: 430, distance: 210.4
click at [364, 431] on p "**********" at bounding box center [458, 459] width 361 height 418
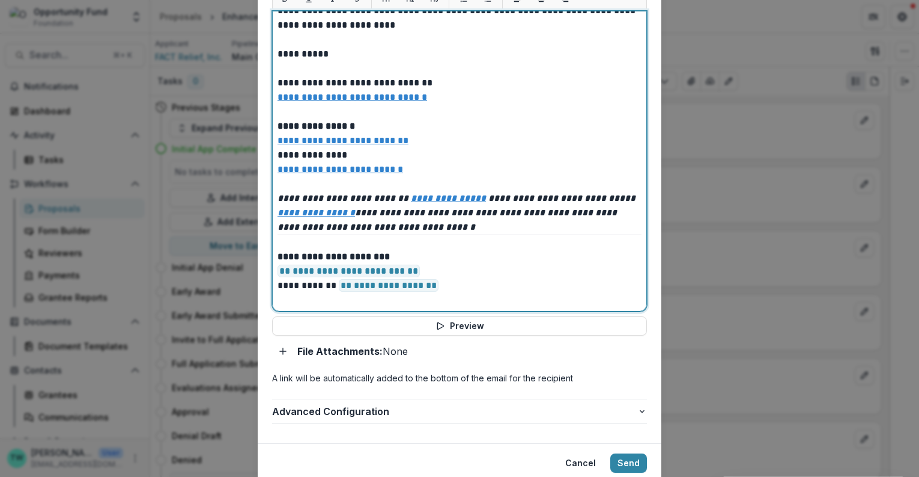
scroll to position [543, 0]
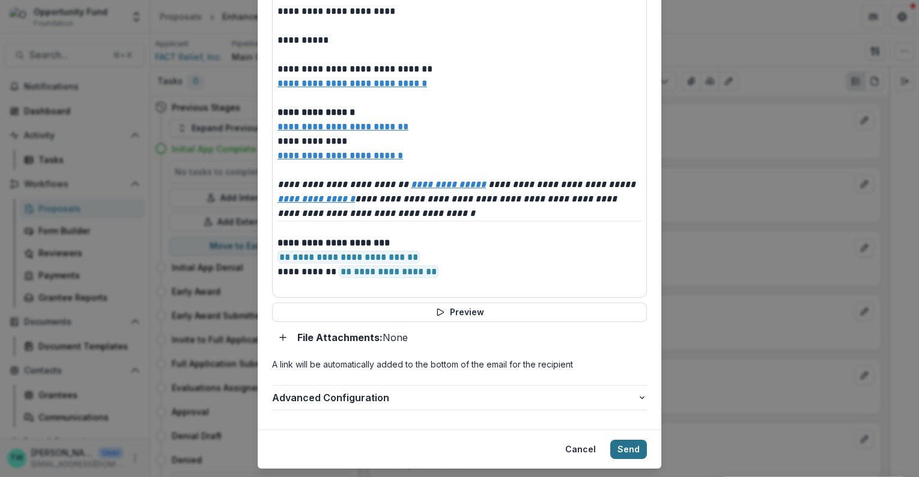
click at [629, 439] on button "Send" at bounding box center [629, 448] width 37 height 19
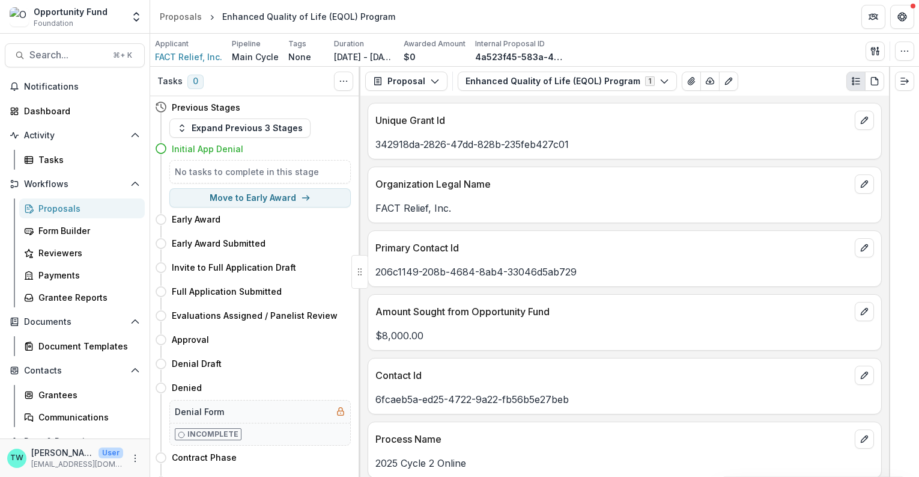
click at [90, 16] on div "Opportunity Fund" at bounding box center [71, 11] width 74 height 13
click at [131, 17] on icon "Open entity switcher" at bounding box center [136, 17] width 12 height 12
click at [100, 46] on link "Admin Settings" at bounding box center [75, 47] width 144 height 20
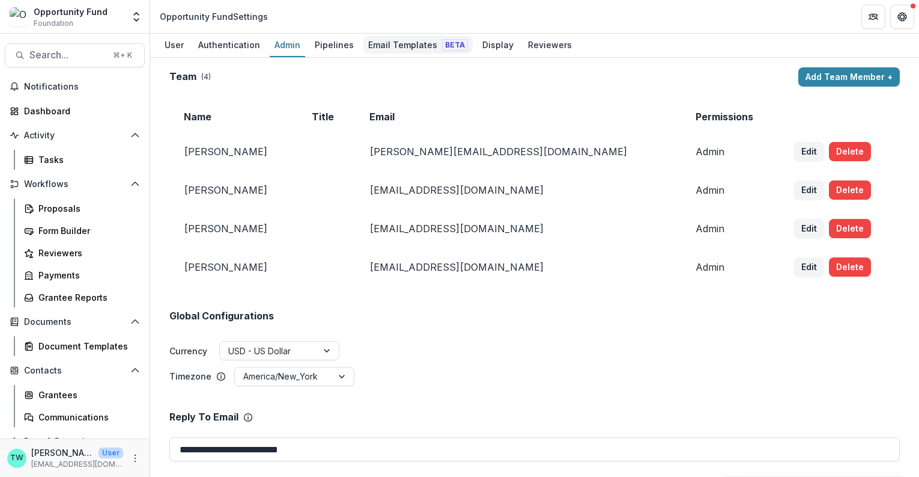
click at [403, 44] on div "Email Templates Beta" at bounding box center [418, 44] width 109 height 17
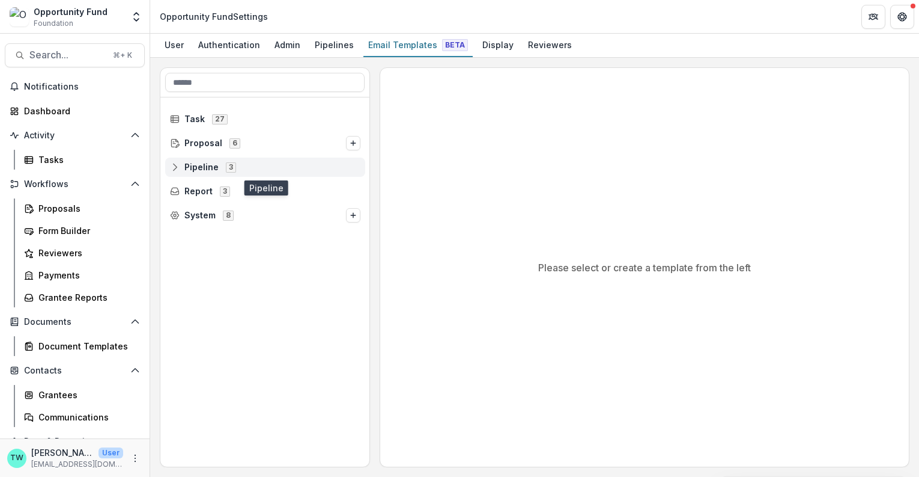
click at [205, 166] on span "Pipeline" at bounding box center [201, 167] width 34 height 10
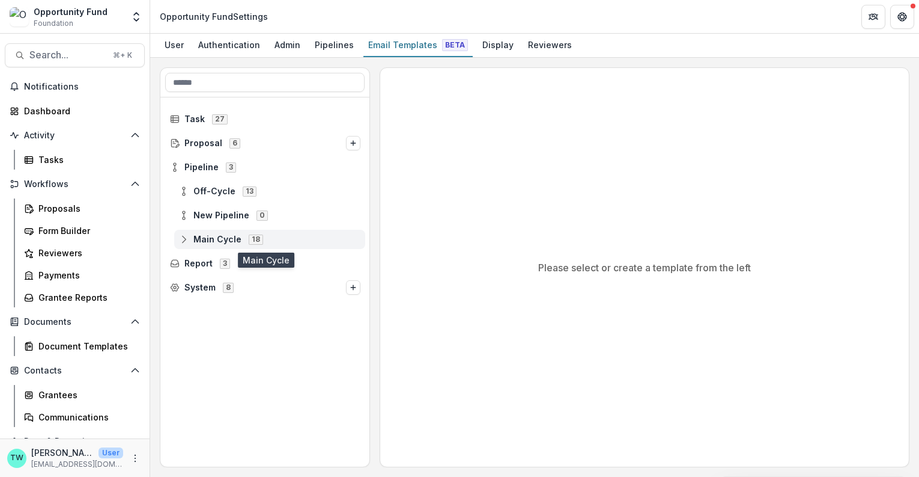
click at [195, 236] on span "Main Cycle" at bounding box center [217, 239] width 48 height 10
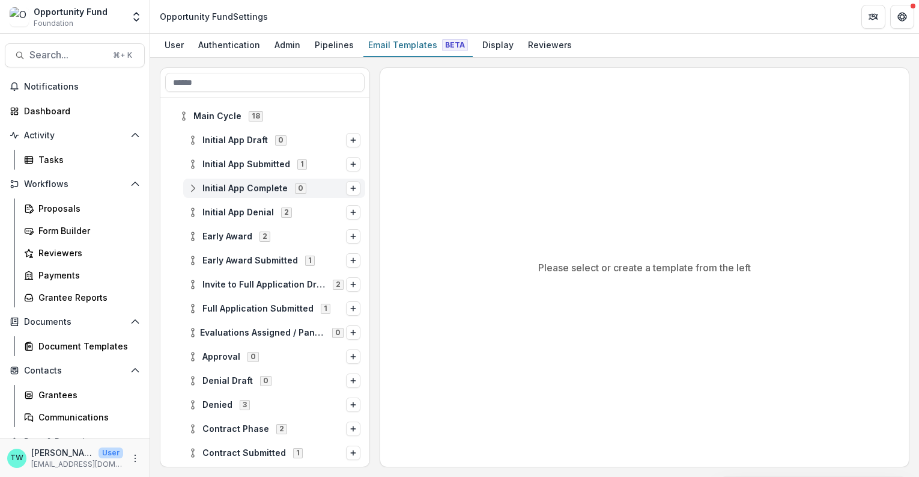
scroll to position [127, 0]
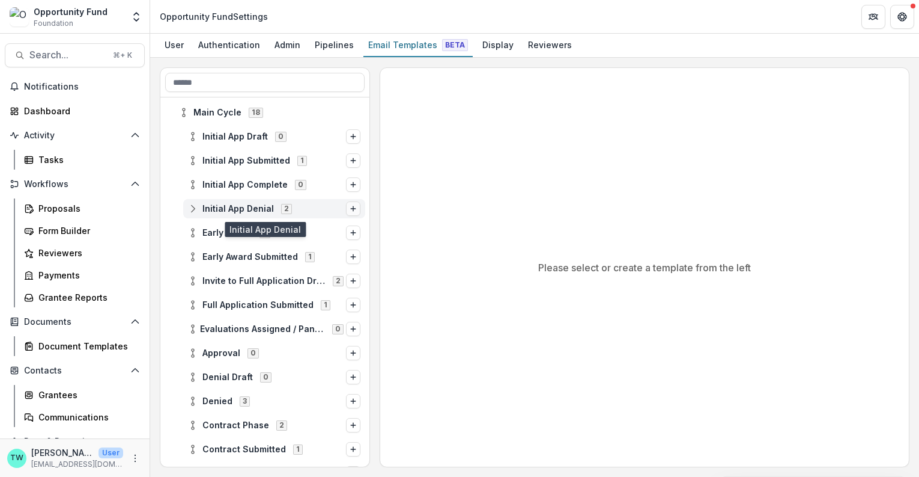
click at [347, 211] on button "Options" at bounding box center [353, 208] width 14 height 14
click at [330, 227] on button "Stage Change Message" at bounding box center [276, 232] width 162 height 17
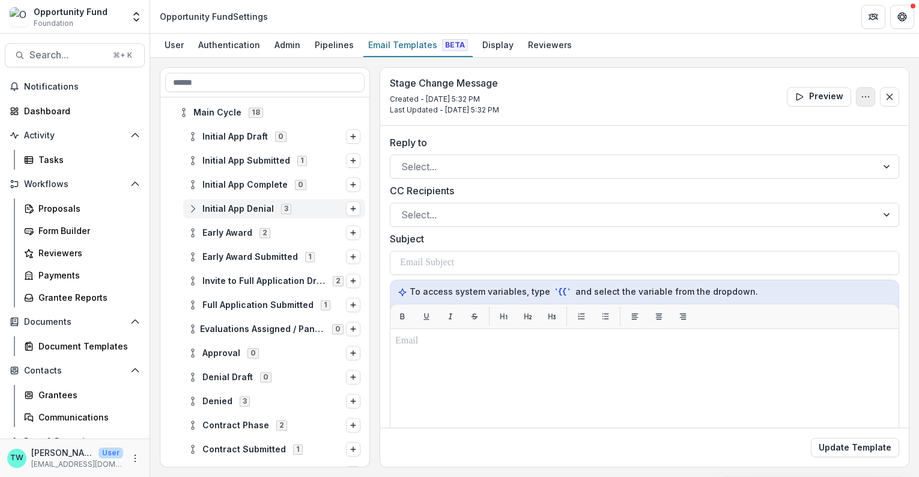
click at [861, 99] on icon "Options" at bounding box center [866, 97] width 10 height 10
click at [769, 121] on button "Edit Name" at bounding box center [808, 124] width 129 height 20
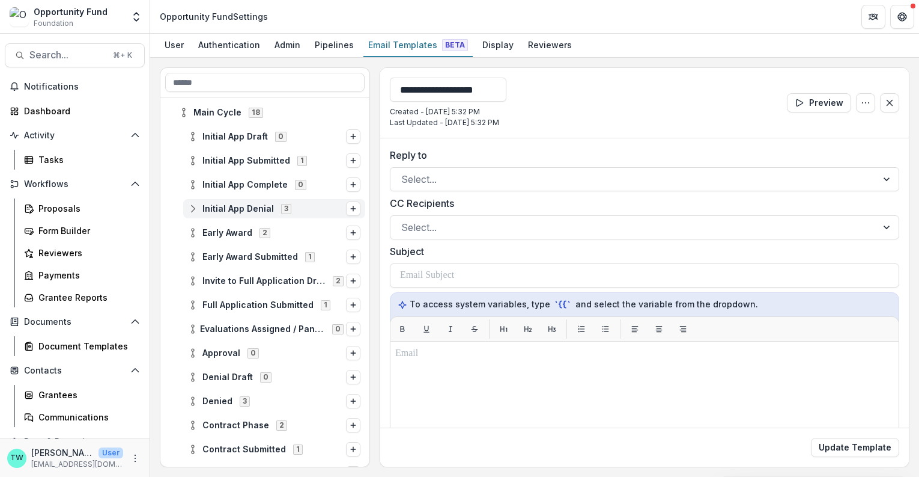
drag, startPoint x: 519, startPoint y: 90, endPoint x: 382, endPoint y: 82, distance: 137.2
click at [383, 82] on div "**********" at bounding box center [644, 103] width 529 height 70
type input "**********"
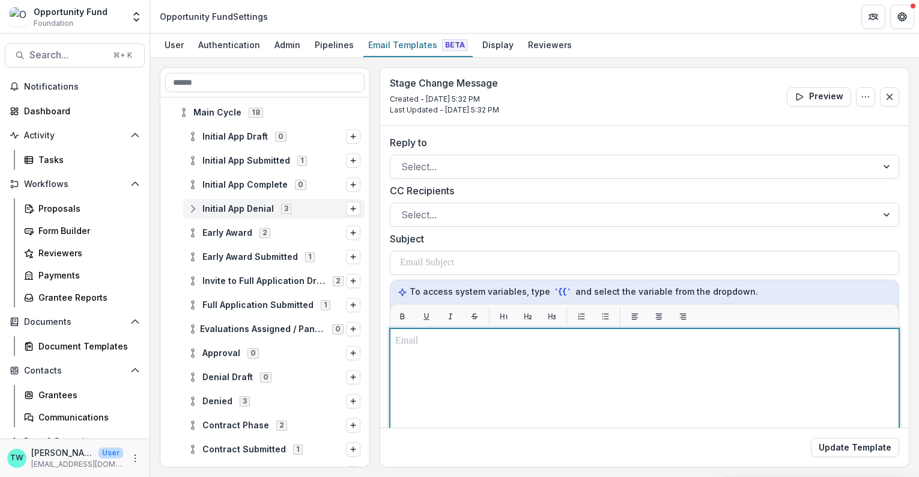
click at [465, 358] on div at bounding box center [644, 479] width 499 height 290
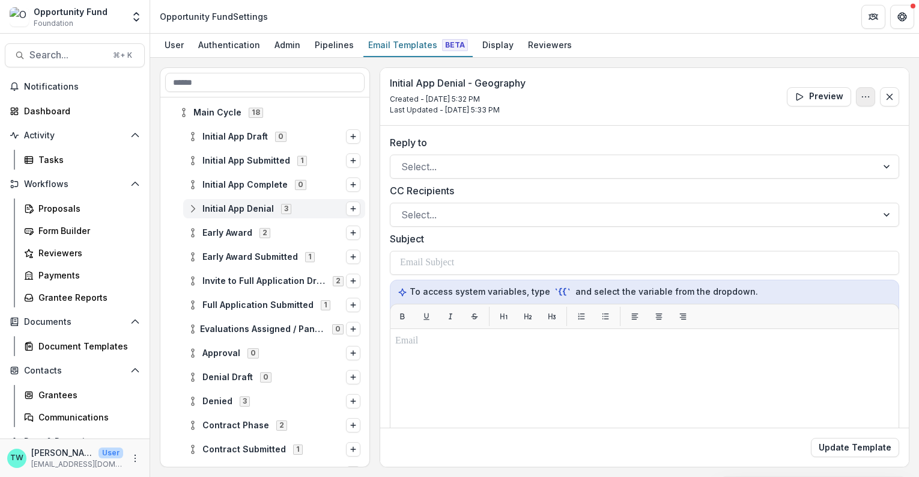
click at [861, 95] on icon "Options" at bounding box center [866, 97] width 10 height 10
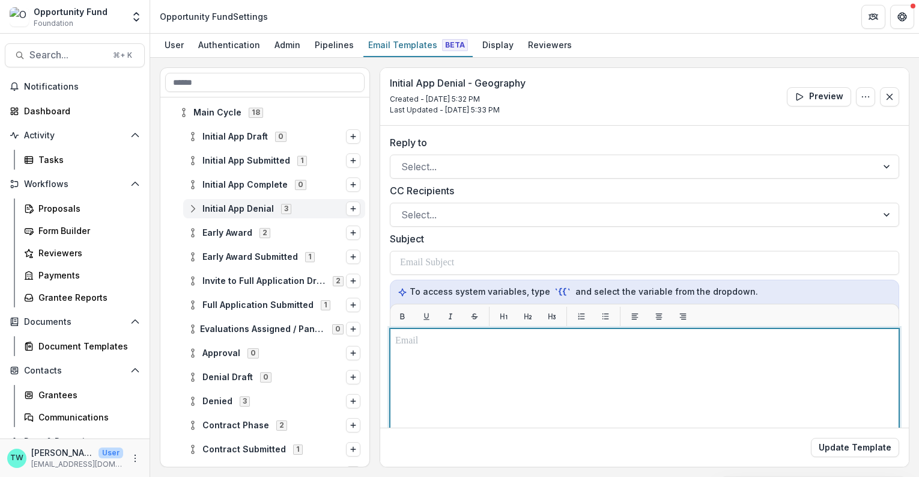
click at [495, 346] on div at bounding box center [644, 479] width 499 height 290
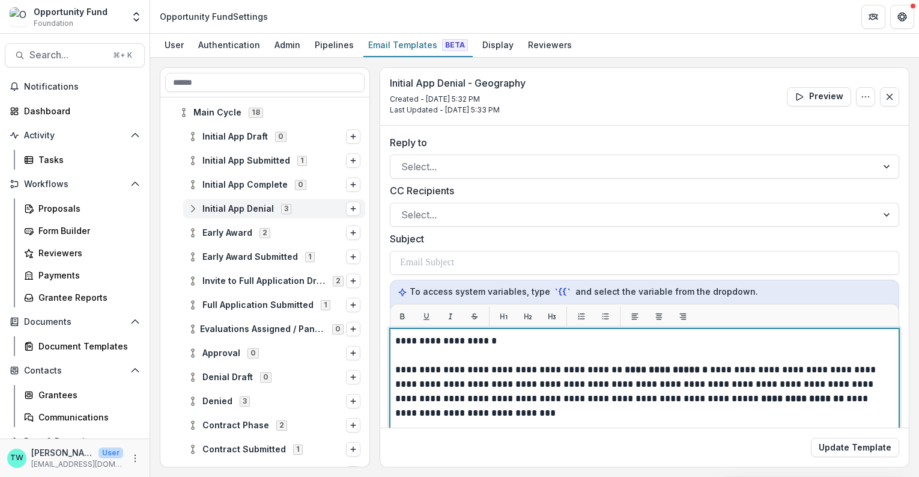
scroll to position [159, 0]
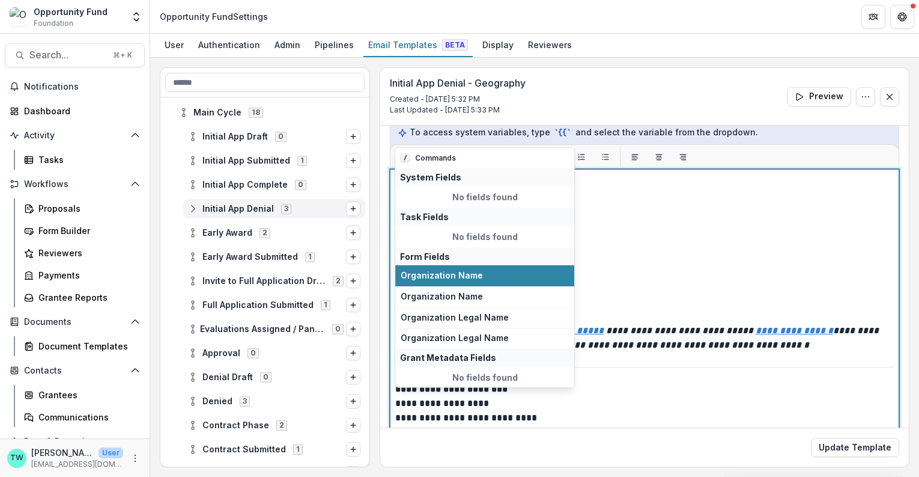
click at [499, 400] on p "**********" at bounding box center [641, 425] width 493 height 87
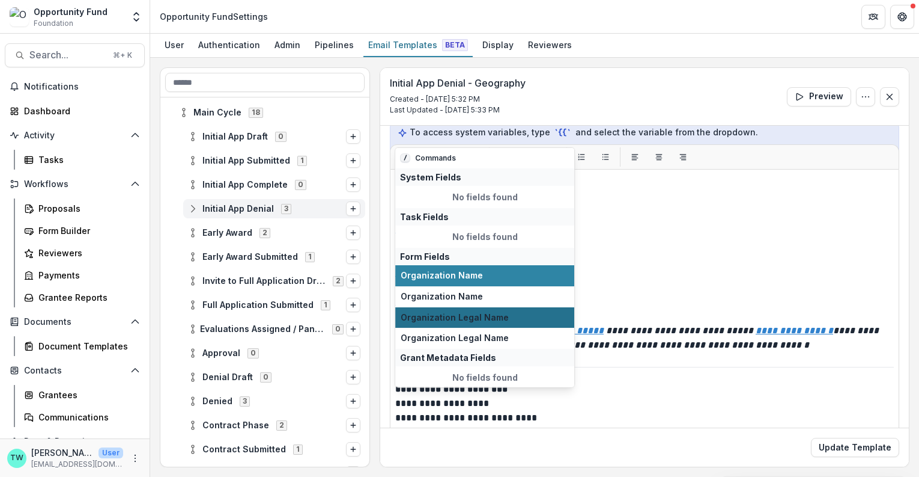
click at [495, 324] on button "Organization Legal Name" at bounding box center [484, 316] width 179 height 21
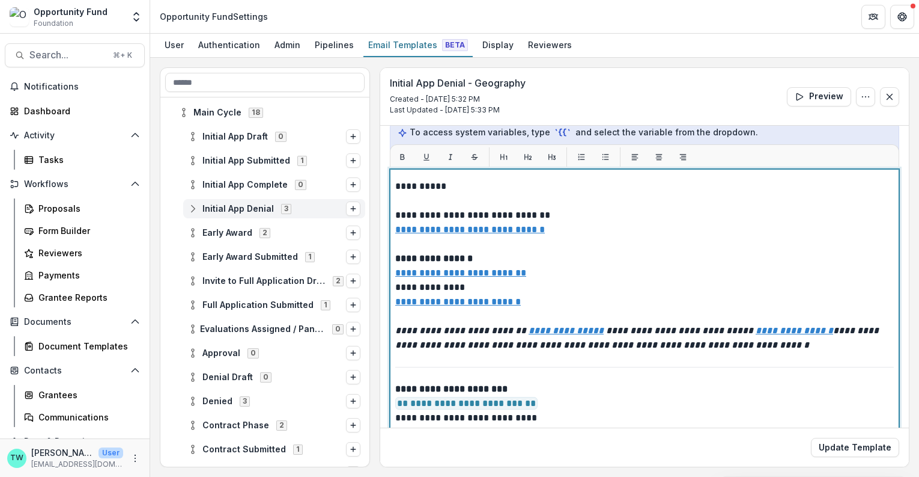
click at [541, 415] on p "**********" at bounding box center [641, 425] width 493 height 87
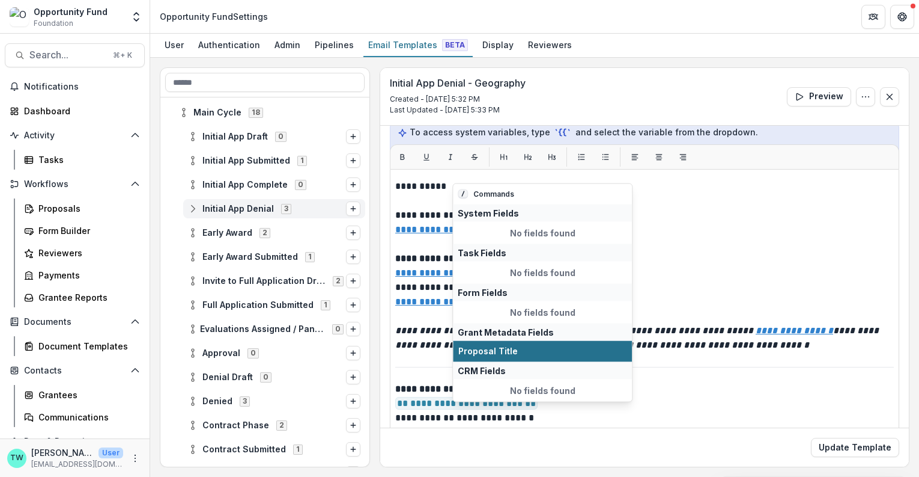
click at [537, 352] on span "Proposal Title" at bounding box center [543, 351] width 168 height 10
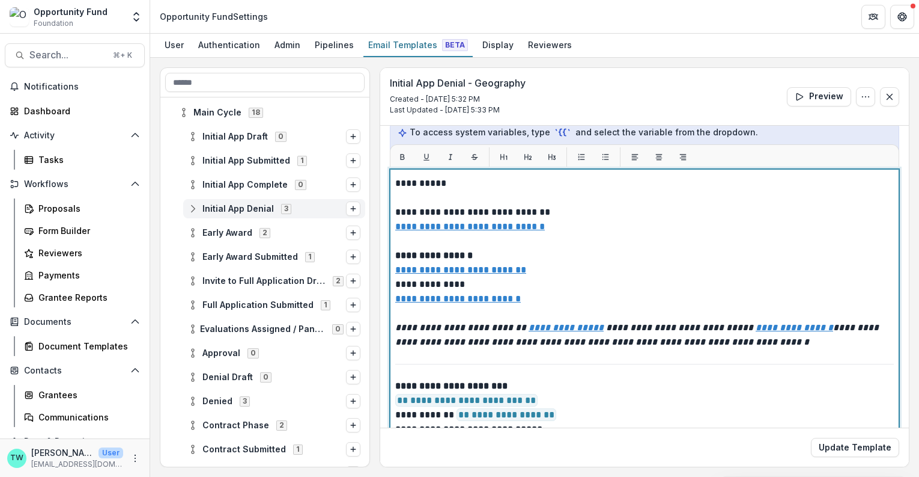
scroll to position [207, 0]
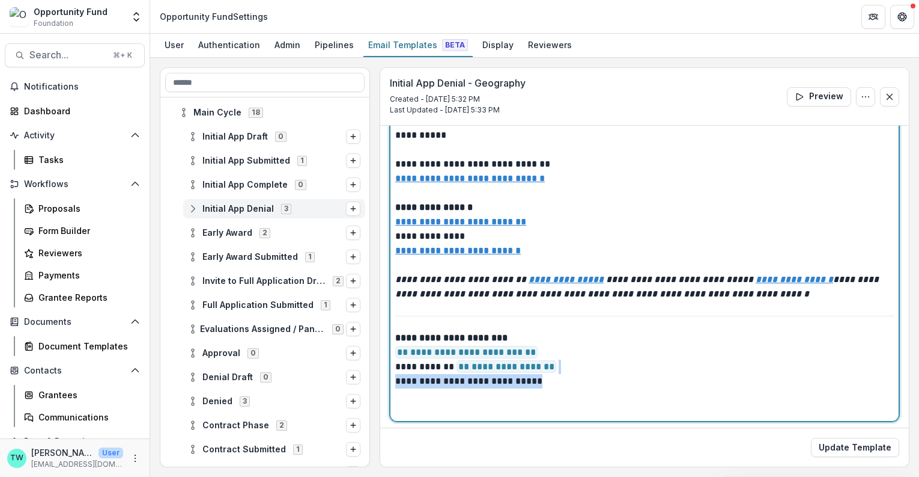
drag, startPoint x: 556, startPoint y: 374, endPoint x: 563, endPoint y: 362, distance: 13.7
click at [563, 362] on p "**********" at bounding box center [641, 374] width 493 height 87
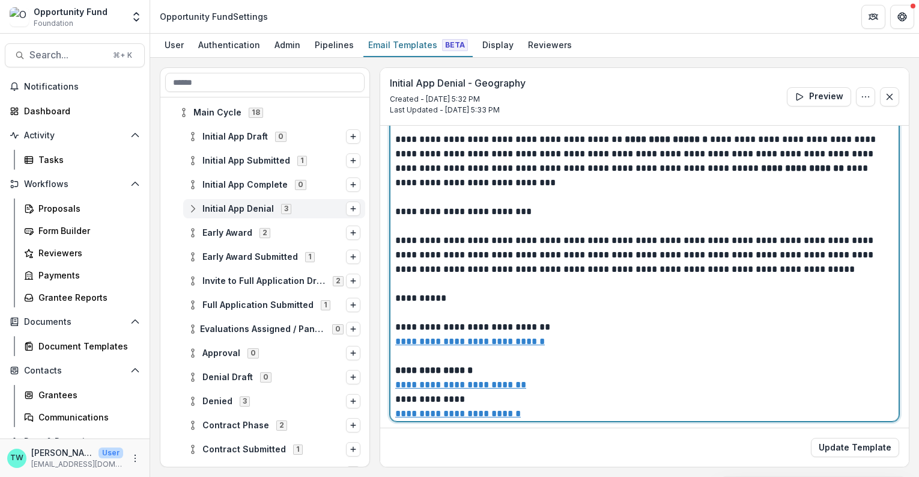
scroll to position [0, 0]
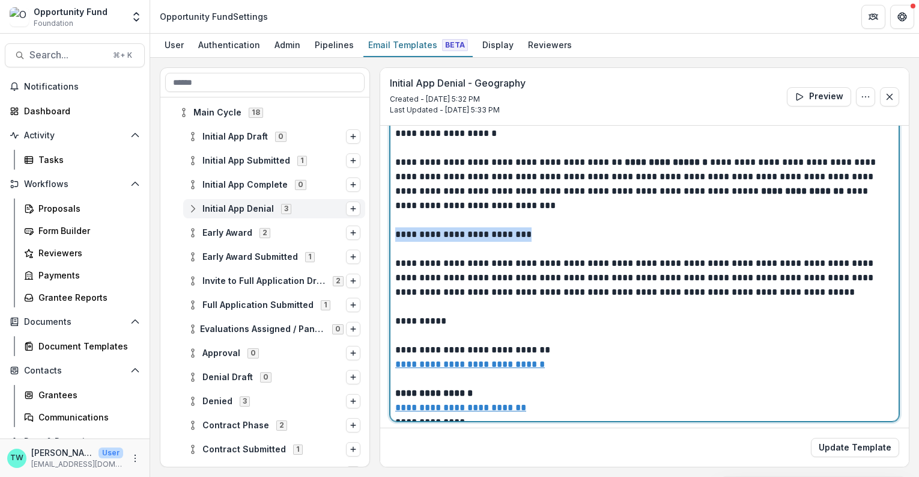
drag, startPoint x: 547, startPoint y: 233, endPoint x: 392, endPoint y: 233, distance: 154.4
click at [392, 233] on div "**********" at bounding box center [645, 271] width 510 height 300
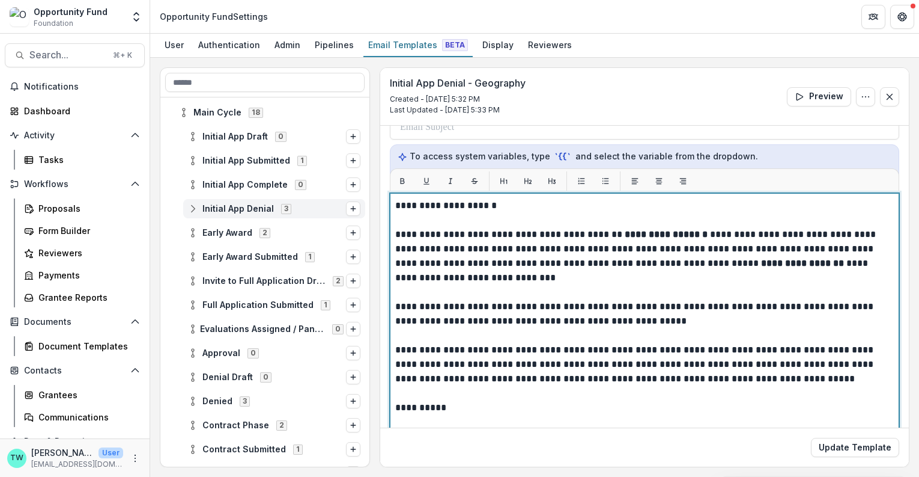
scroll to position [134, 0]
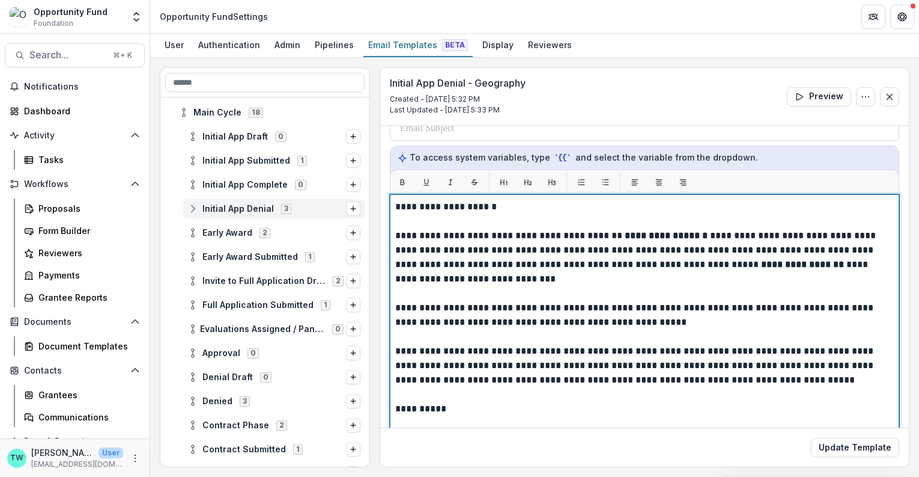
click at [494, 206] on p "**********" at bounding box center [641, 387] width 493 height 375
click at [424, 206] on p "**********" at bounding box center [641, 387] width 493 height 375
click at [418, 203] on p "**********" at bounding box center [641, 387] width 493 height 375
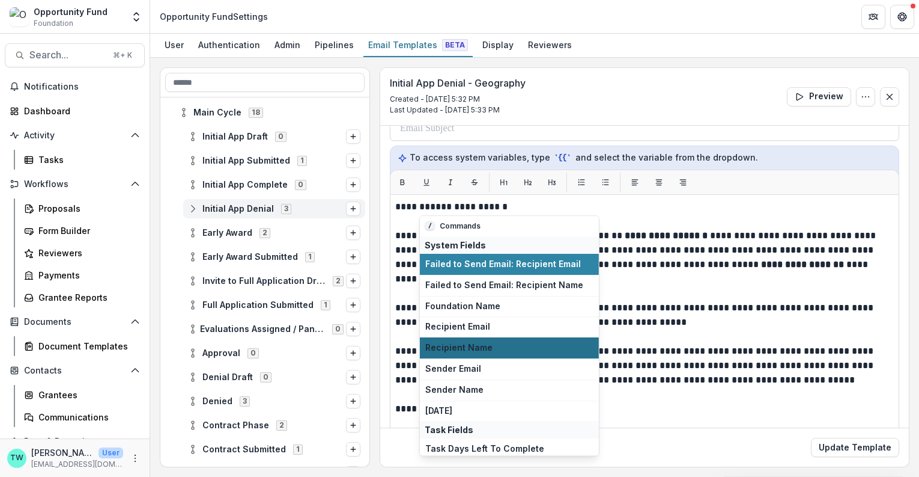
click at [467, 344] on span "Recipient Name" at bounding box center [509, 348] width 168 height 10
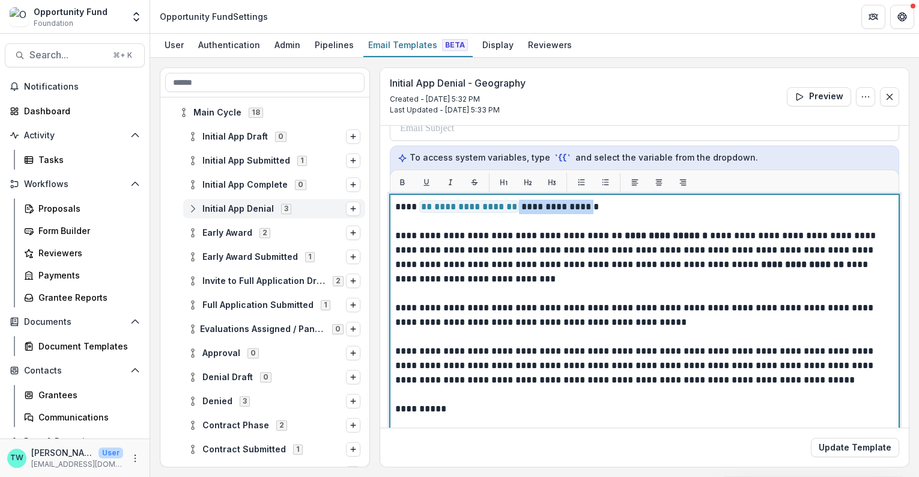
drag, startPoint x: 593, startPoint y: 206, endPoint x: 514, endPoint y: 205, distance: 78.7
click at [514, 205] on p "**********" at bounding box center [641, 387] width 493 height 375
drag, startPoint x: 686, startPoint y: 231, endPoint x: 619, endPoint y: 238, distance: 67.6
click at [619, 238] on p "**********" at bounding box center [641, 387] width 493 height 375
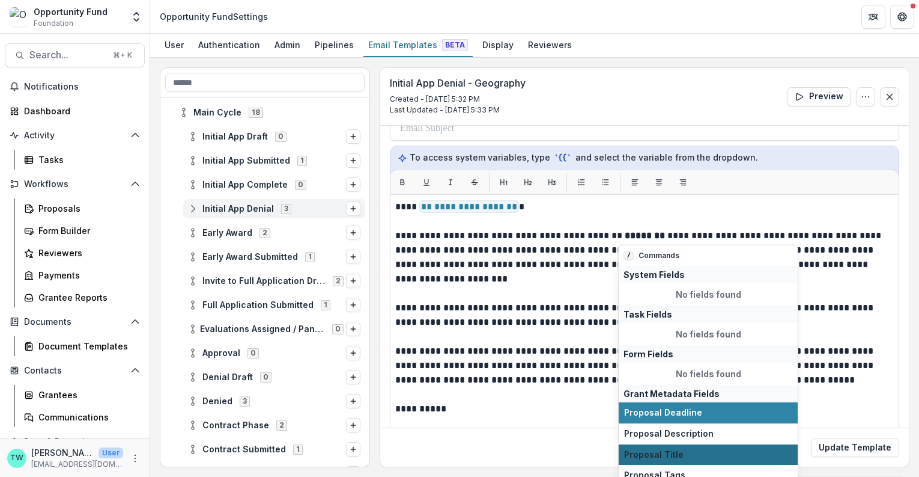
click at [669, 449] on span "Proposal Title" at bounding box center [708, 454] width 168 height 10
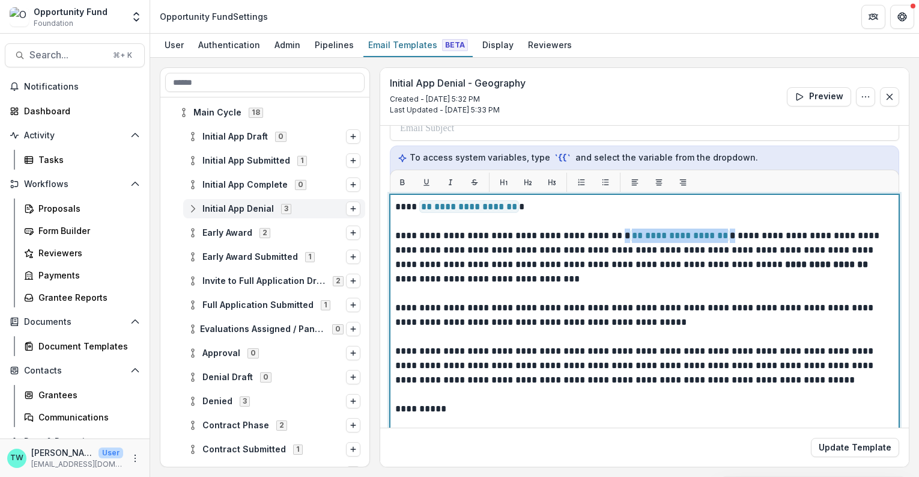
drag, startPoint x: 719, startPoint y: 233, endPoint x: 612, endPoint y: 236, distance: 107.0
click at [612, 236] on p "**********" at bounding box center [641, 387] width 493 height 375
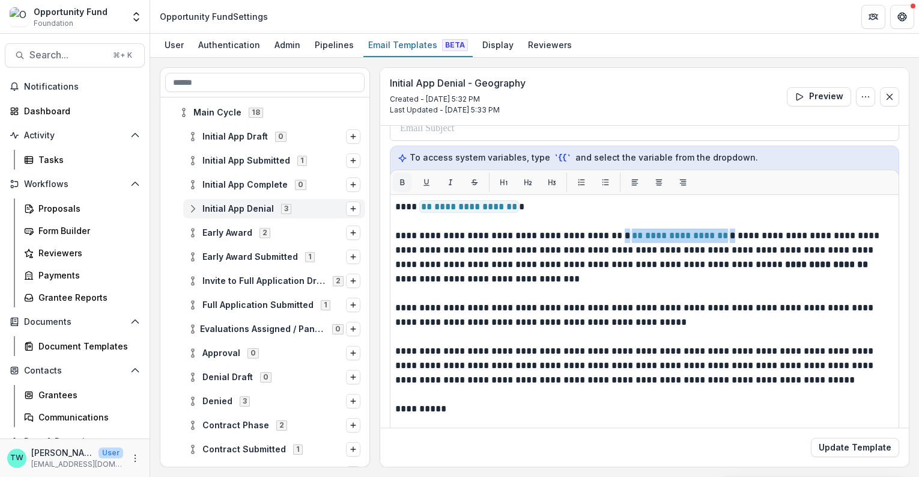
click at [398, 181] on icon "Bold" at bounding box center [402, 182] width 8 height 8
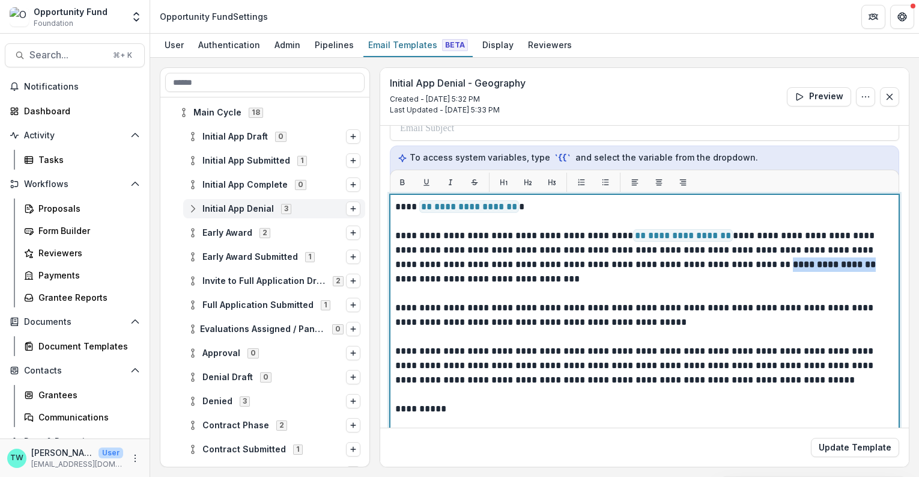
drag, startPoint x: 799, startPoint y: 263, endPoint x: 710, endPoint y: 266, distance: 88.4
click at [793, 266] on strong "**********" at bounding box center [835, 264] width 85 height 9
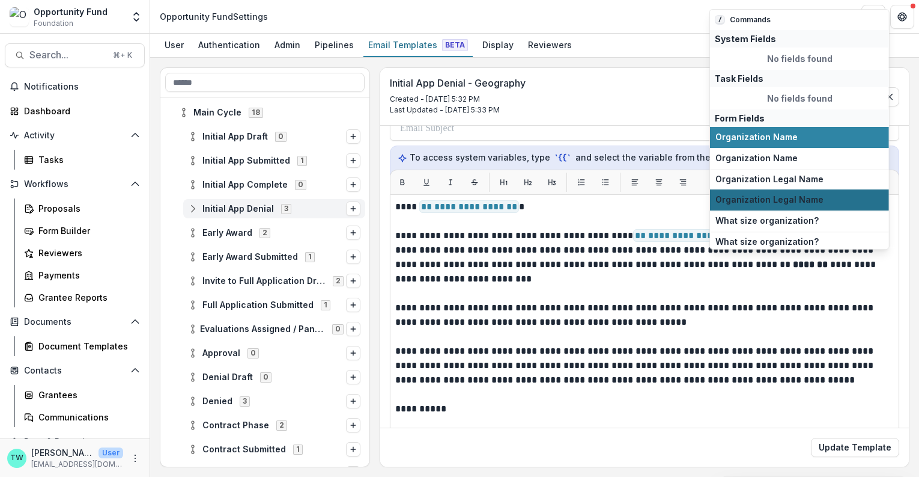
click at [768, 196] on span "Organization Legal Name" at bounding box center [800, 200] width 168 height 10
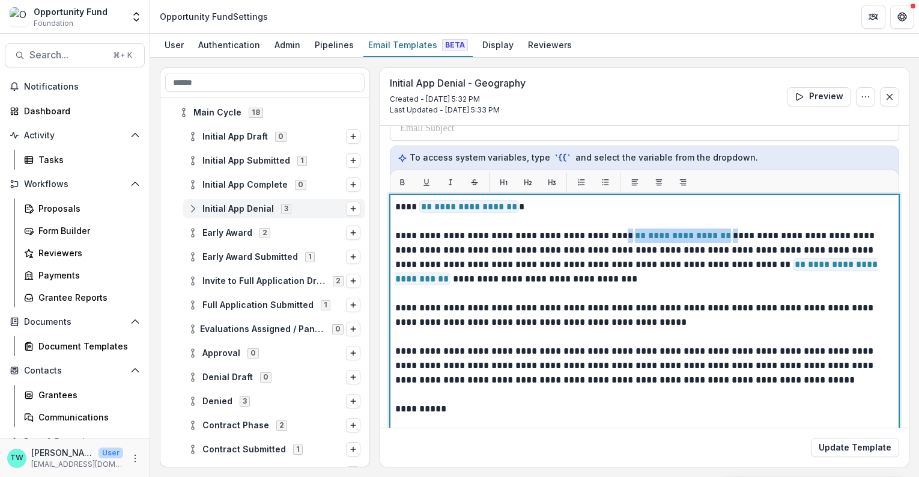
drag, startPoint x: 719, startPoint y: 234, endPoint x: 614, endPoint y: 235, distance: 105.8
click at [614, 235] on p "**********" at bounding box center [641, 387] width 493 height 375
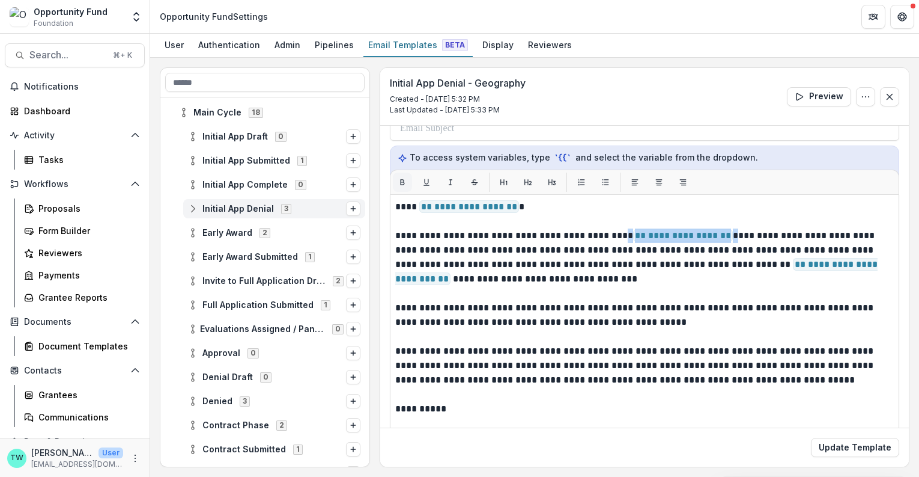
click at [406, 181] on icon "Bold" at bounding box center [402, 182] width 8 height 8
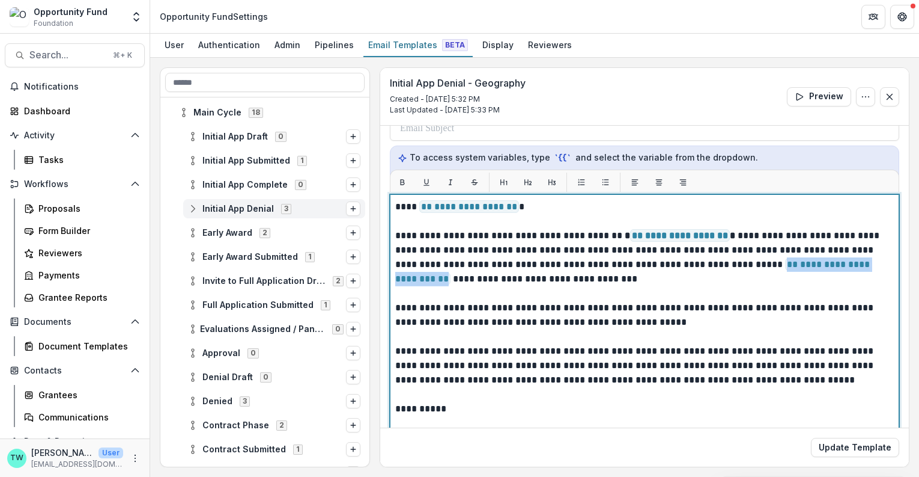
drag, startPoint x: 752, startPoint y: 263, endPoint x: 404, endPoint y: 278, distance: 348.9
click at [404, 278] on span "**********" at bounding box center [632, 271] width 475 height 27
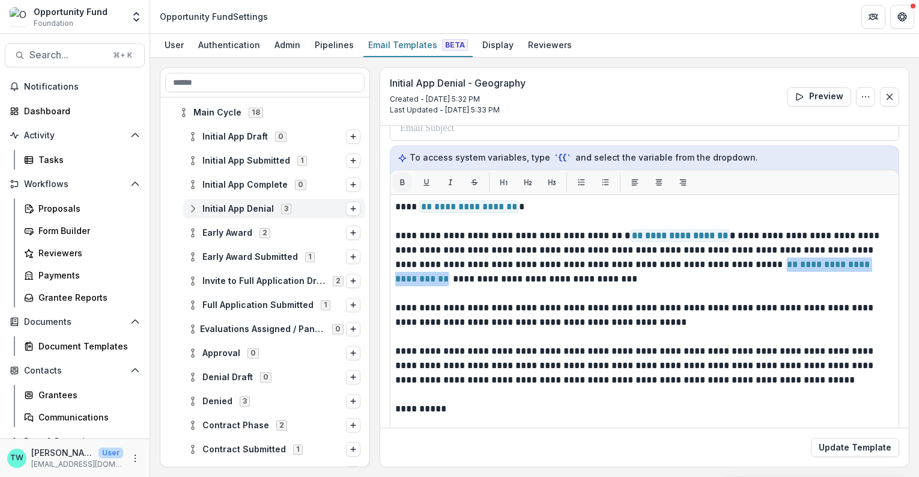
click at [403, 180] on icon "Bold" at bounding box center [403, 182] width 4 height 5
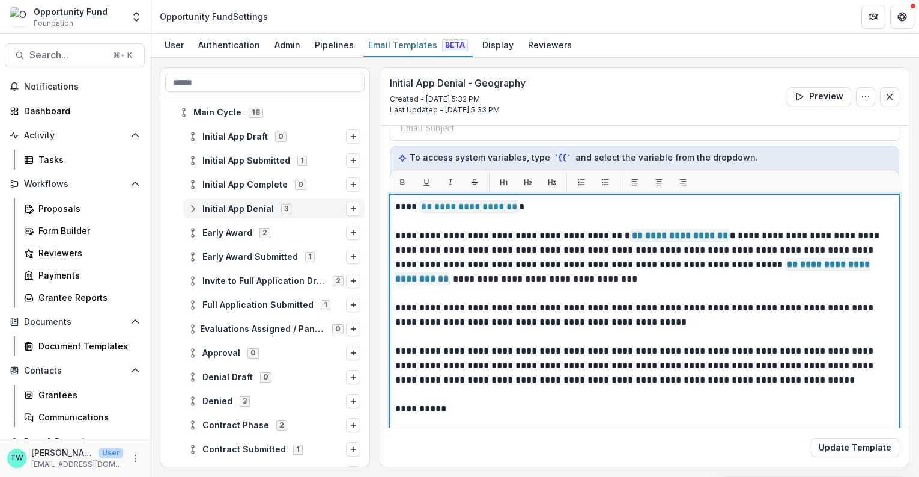
click at [517, 298] on p "**********" at bounding box center [641, 387] width 493 height 375
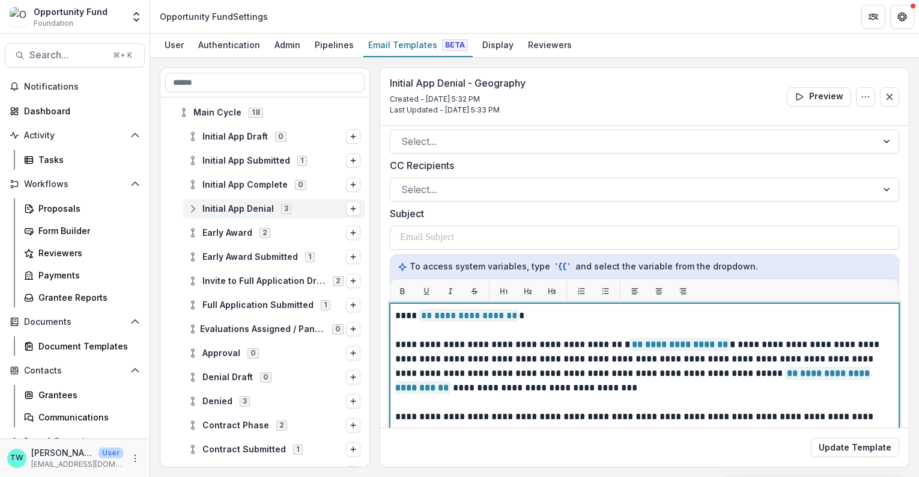
scroll to position [0, 0]
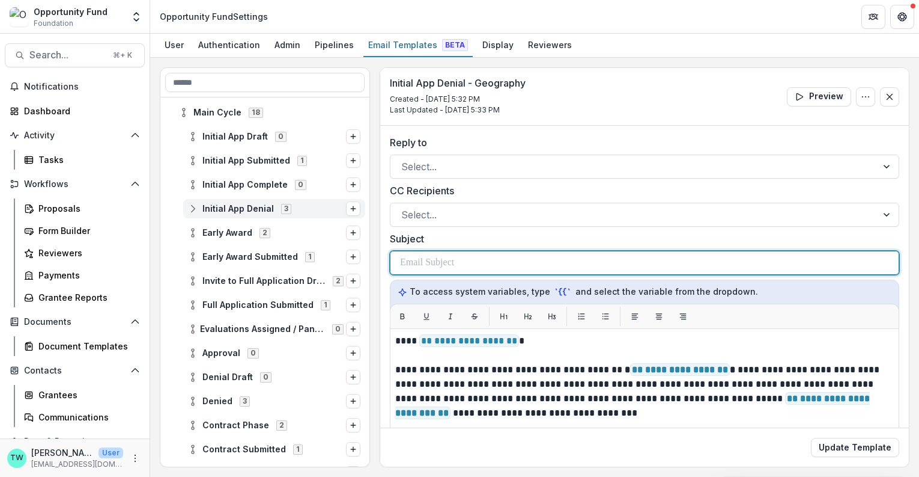
click at [496, 262] on div at bounding box center [644, 262] width 489 height 23
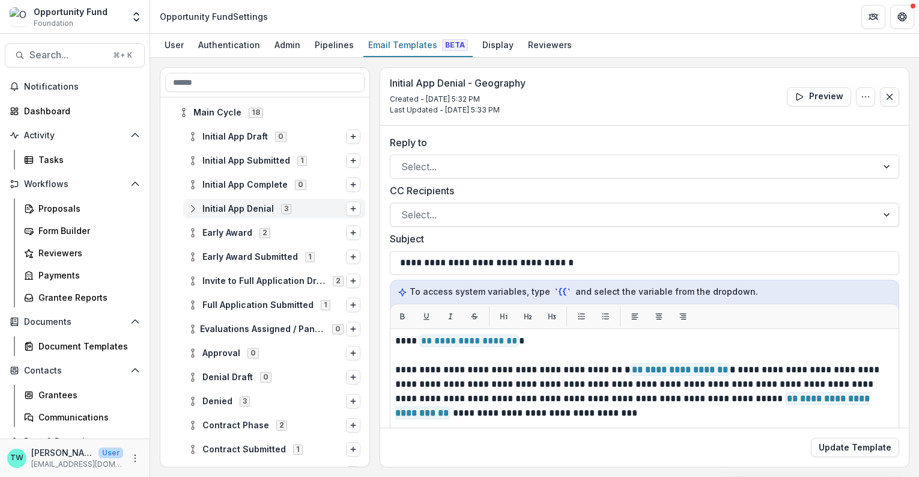
click at [549, 217] on div at bounding box center [633, 214] width 465 height 17
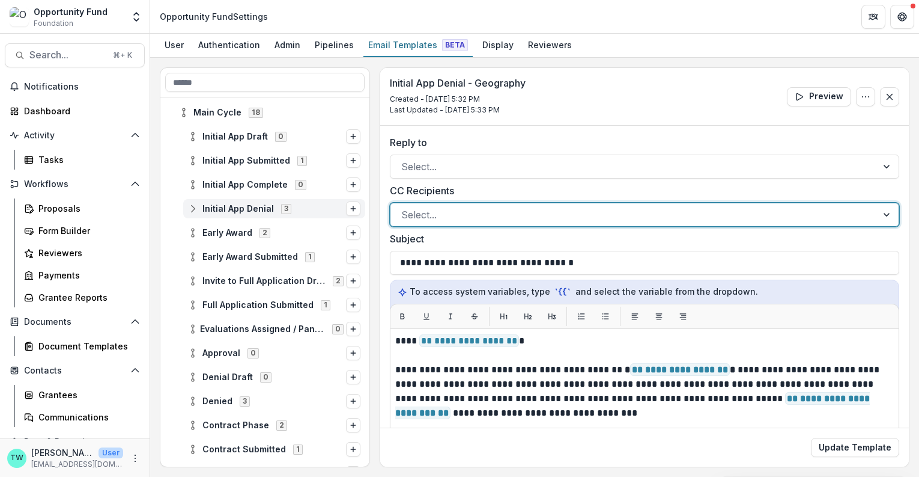
click at [600, 209] on div at bounding box center [706, 214] width 272 height 17
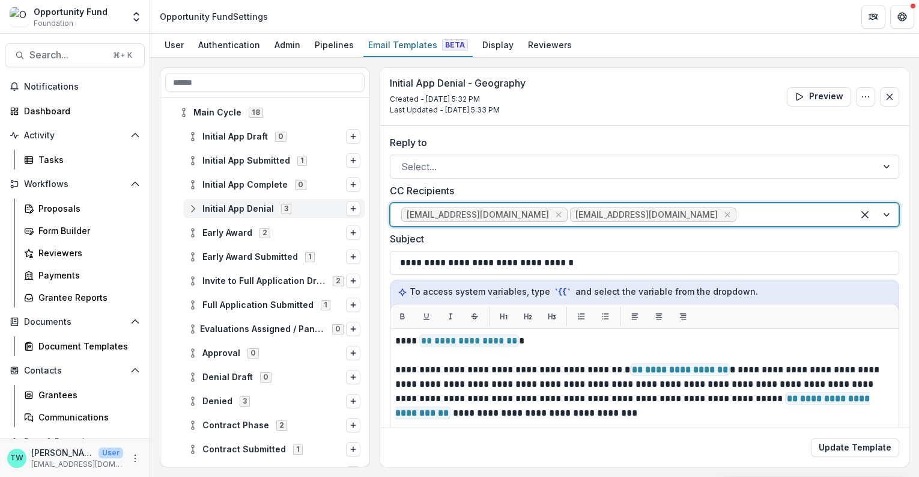
click at [755, 209] on div at bounding box center [790, 214] width 103 height 17
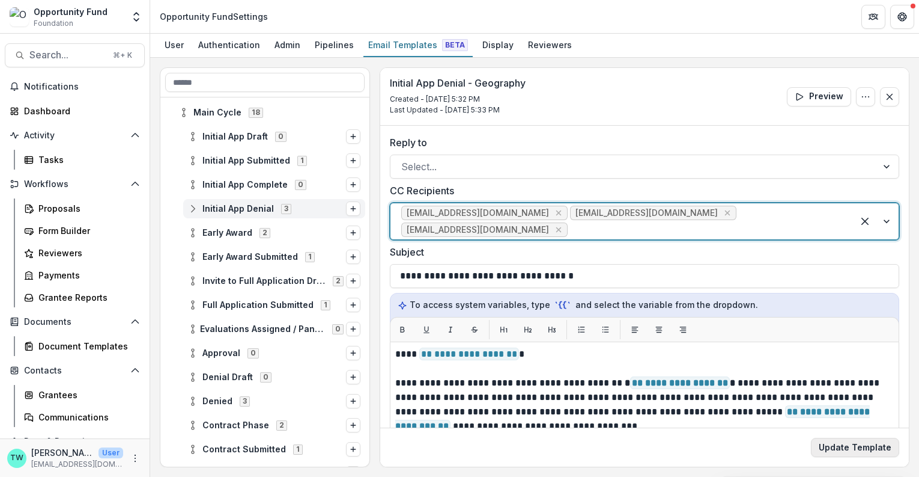
click at [855, 445] on button "Update Template" at bounding box center [855, 446] width 88 height 19
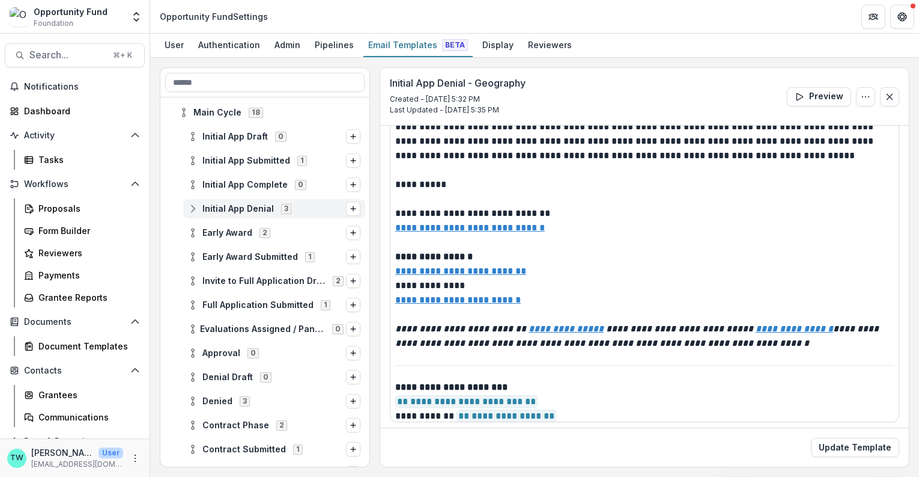
scroll to position [186, 0]
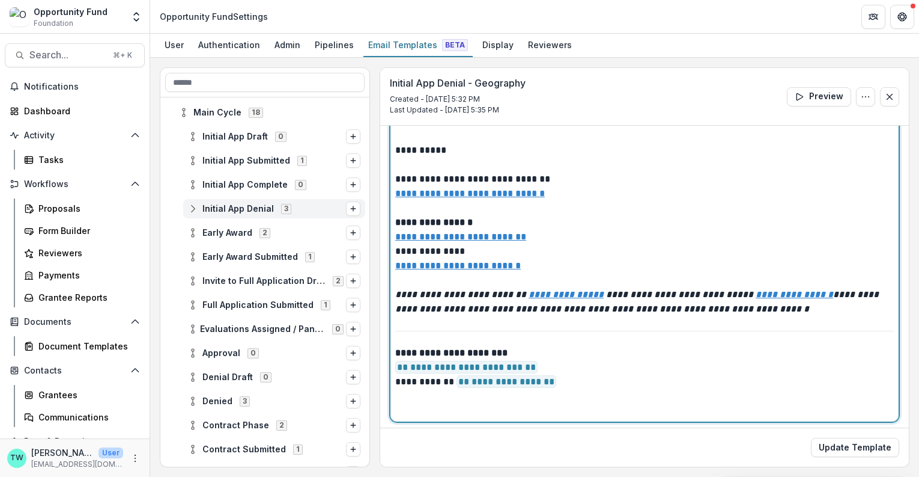
click at [526, 293] on em "**********" at bounding box center [460, 294] width 131 height 9
click at [754, 295] on em at bounding box center [755, 294] width 2 height 9
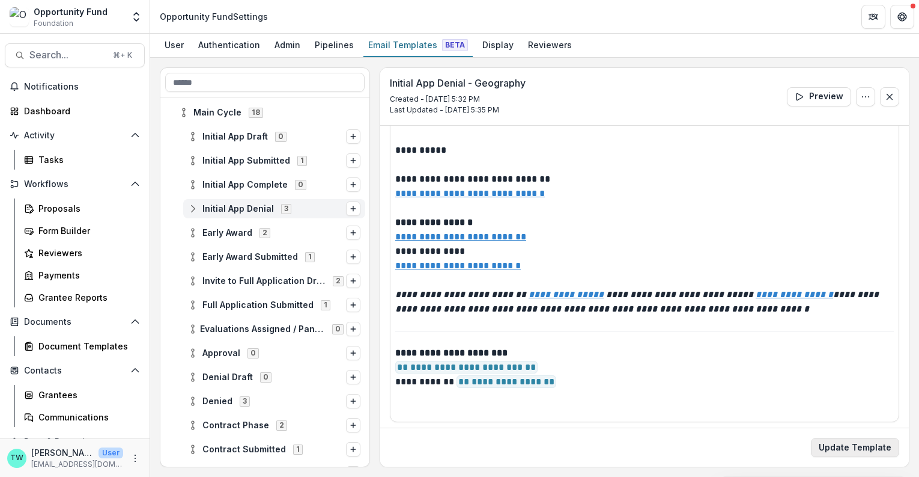
click at [856, 445] on button "Update Template" at bounding box center [855, 446] width 88 height 19
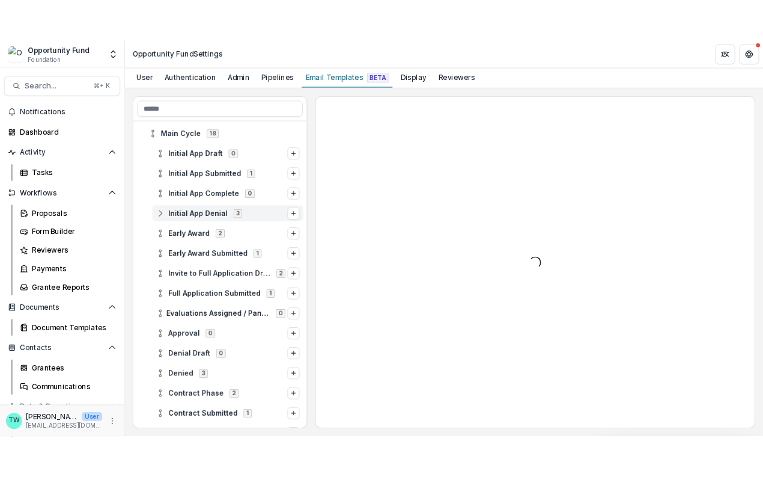
scroll to position [0, 0]
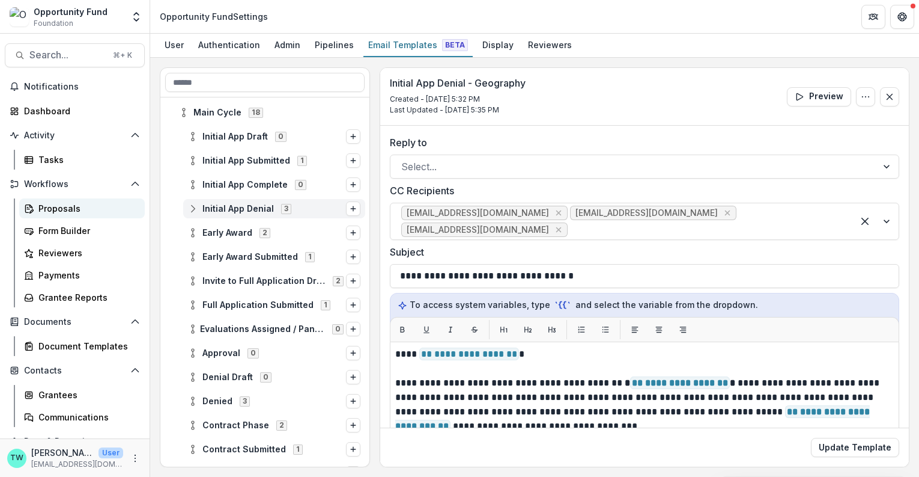
click at [61, 206] on div "Proposals" at bounding box center [86, 208] width 97 height 13
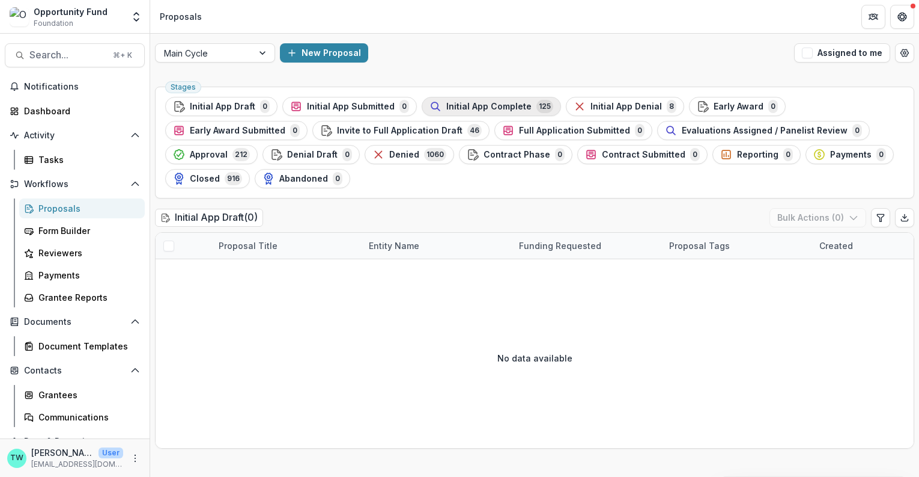
click at [504, 105] on span "Initial App Complete" at bounding box center [488, 107] width 85 height 10
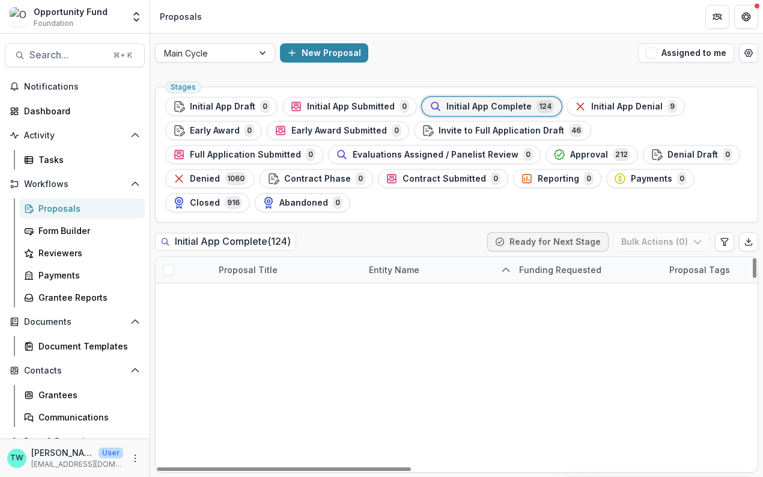
scroll to position [127, 0]
click at [165, 446] on span at bounding box center [168, 451] width 11 height 11
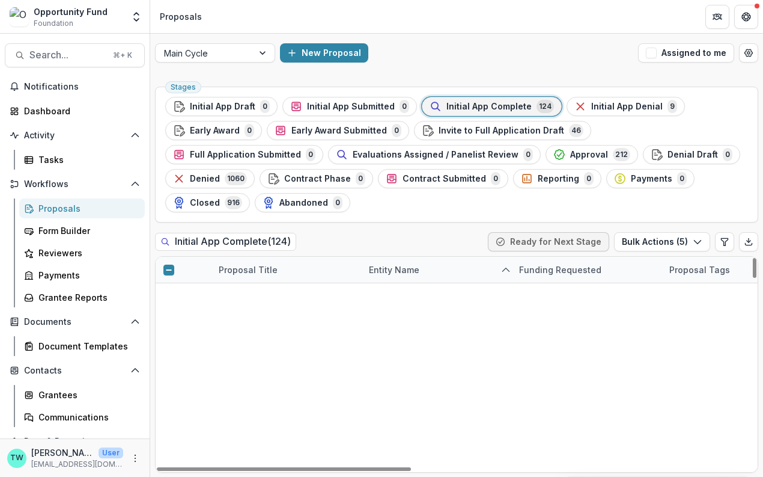
scroll to position [845, 0]
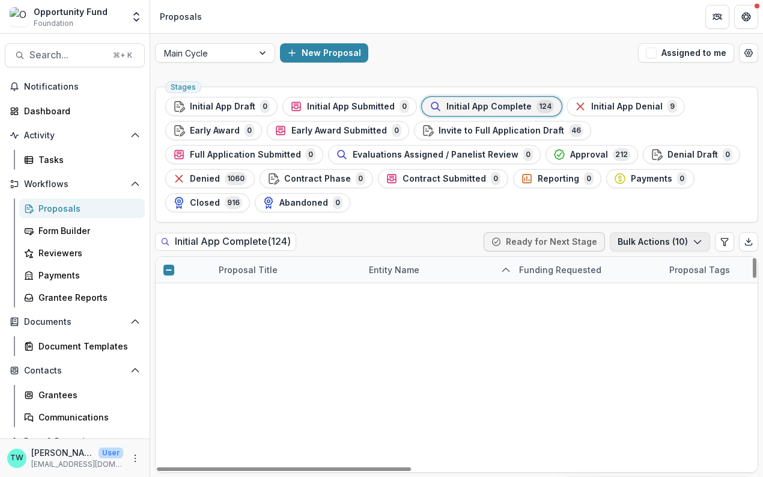
click at [697, 232] on button "Bulk Actions ( 10 )" at bounding box center [660, 241] width 100 height 19
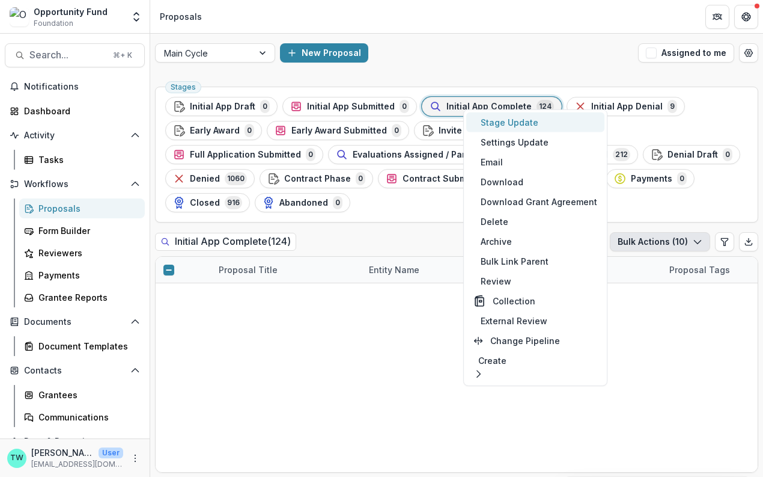
click at [516, 124] on button "Stage Update" at bounding box center [535, 122] width 138 height 20
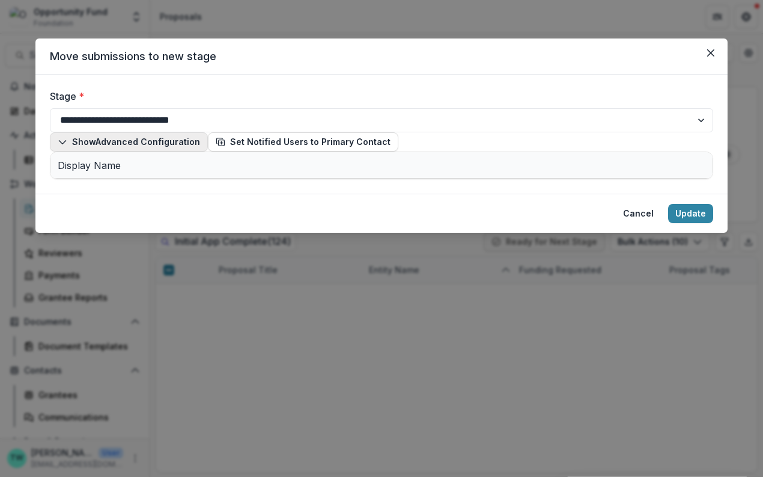
click at [62, 147] on icon "button" at bounding box center [63, 142] width 10 height 10
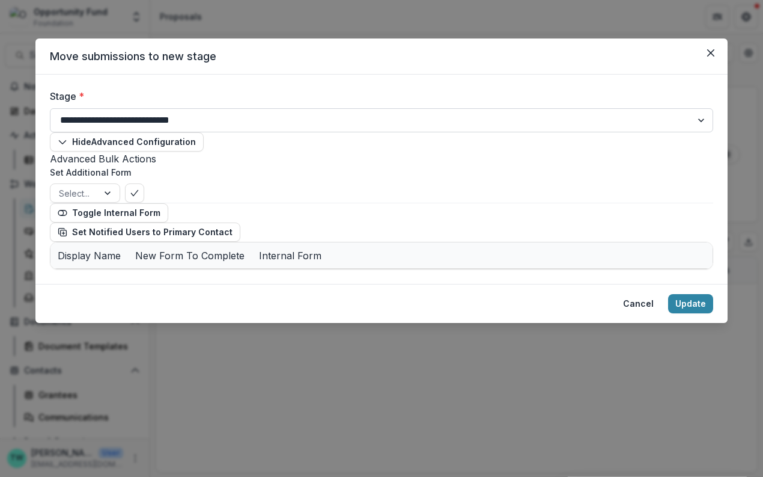
click at [270, 116] on select "**********" at bounding box center [381, 120] width 663 height 24
select select "**********"
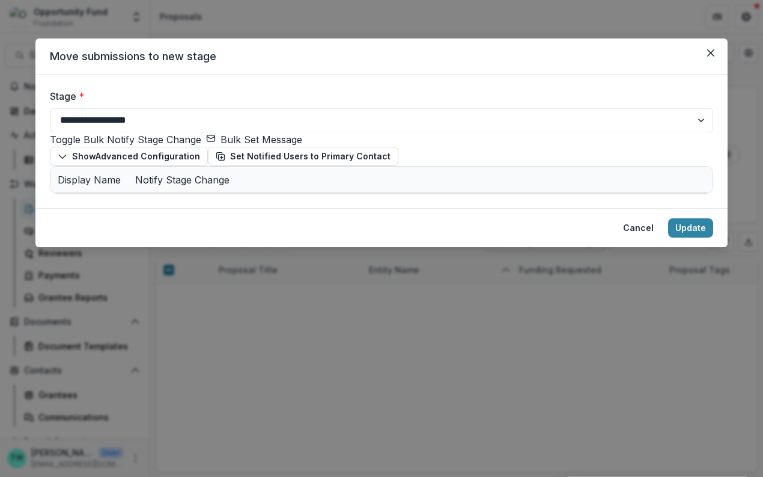
click at [252, 141] on button "Bulk Set Message" at bounding box center [254, 139] width 96 height 14
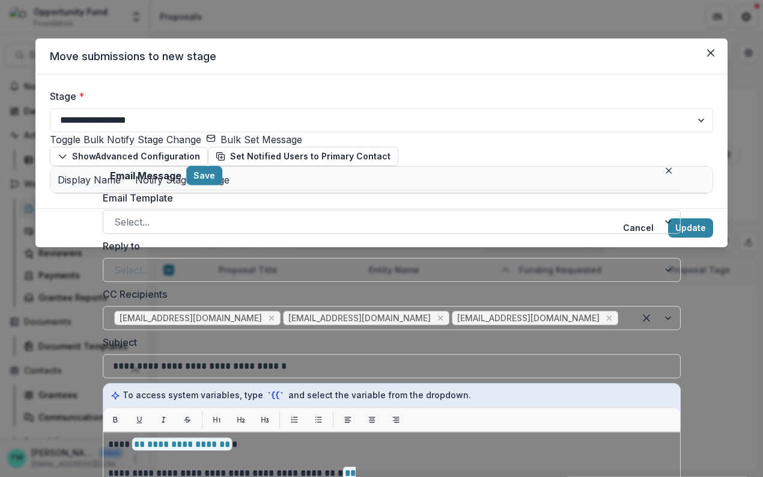
click at [263, 227] on div at bounding box center [381, 221] width 534 height 17
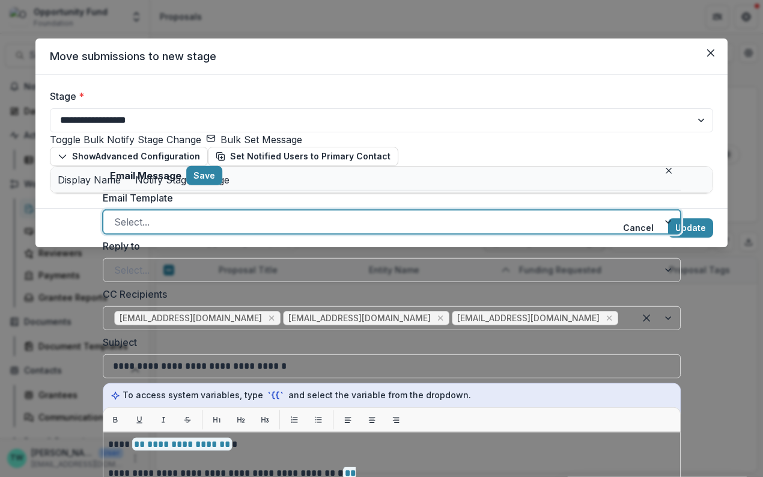
click at [263, 227] on div at bounding box center [381, 221] width 534 height 17
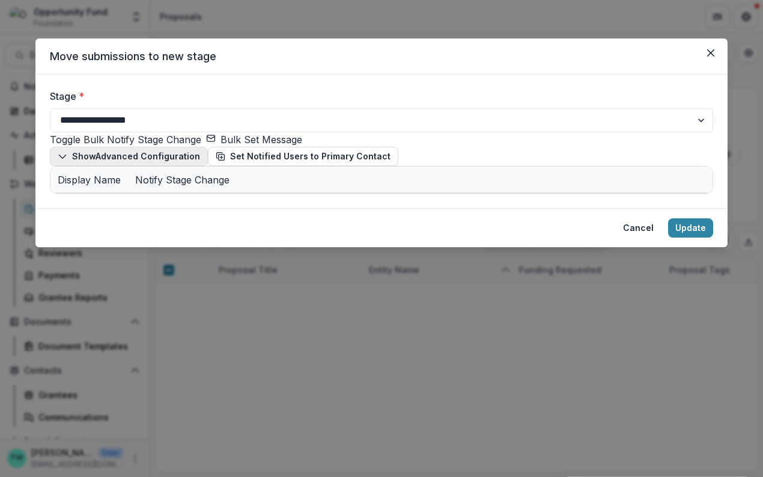
click at [62, 159] on polyline "button" at bounding box center [62, 157] width 7 height 4
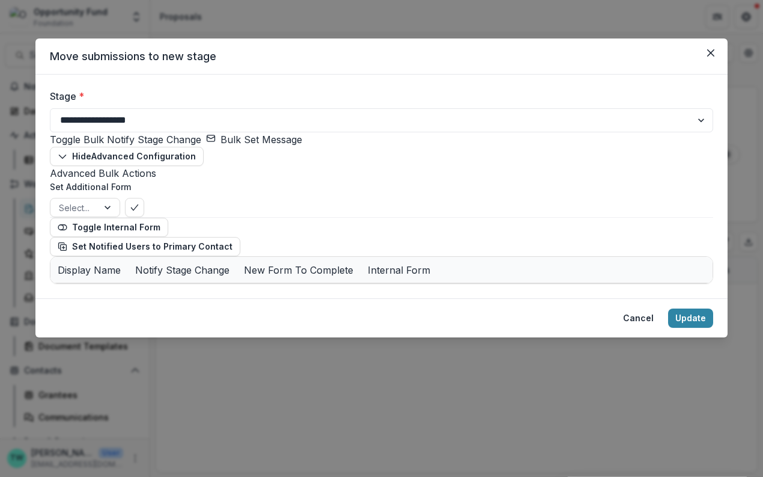
click at [247, 147] on button "Bulk Set Message" at bounding box center [254, 139] width 96 height 14
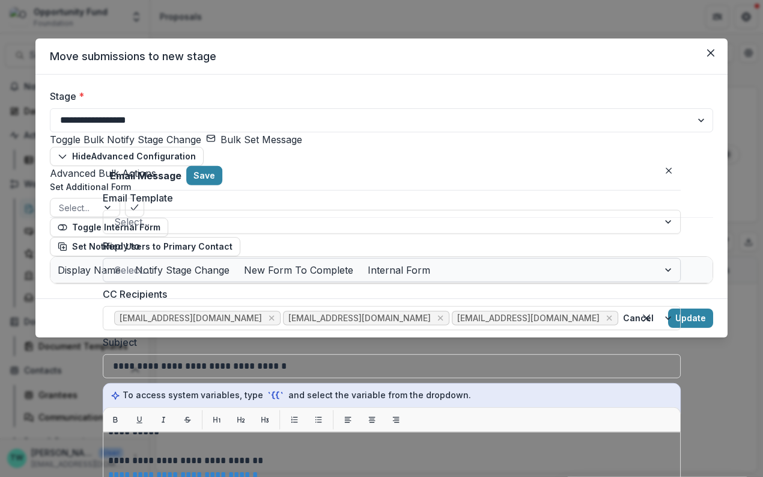
scroll to position [451, 0]
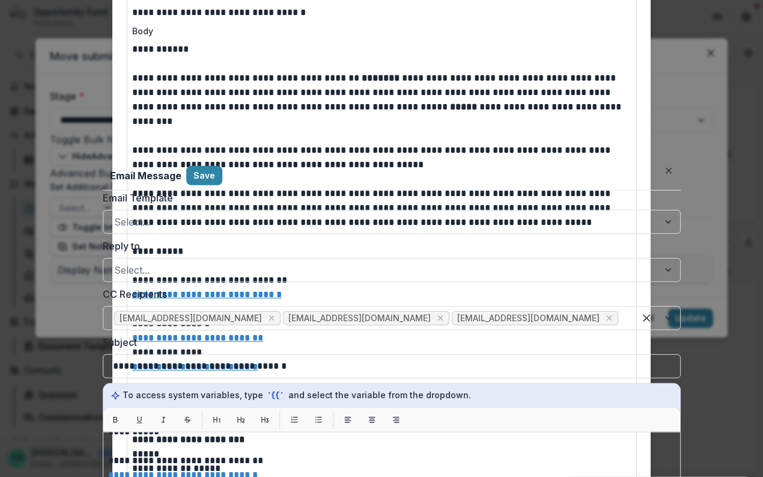
scroll to position [0, 0]
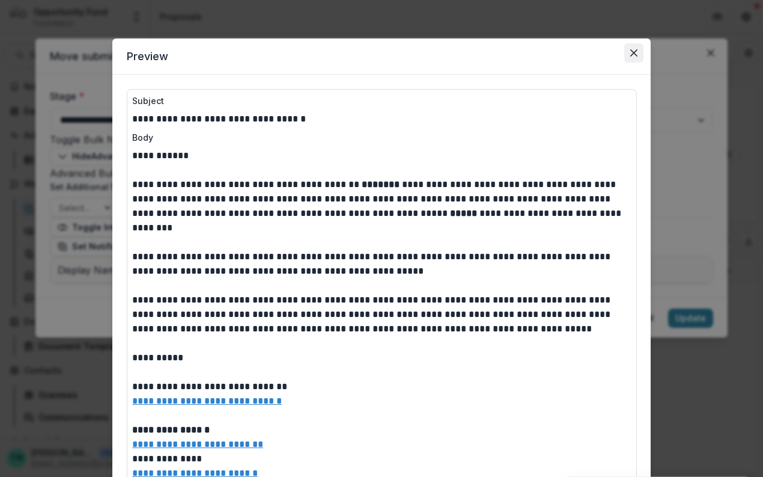
click at [632, 59] on button "Close" at bounding box center [633, 52] width 19 height 19
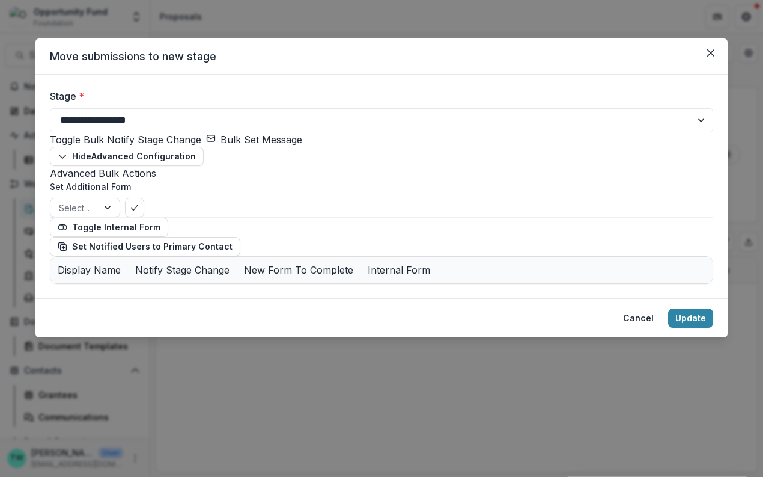
click at [254, 147] on button "Bulk Set Message" at bounding box center [254, 139] width 96 height 14
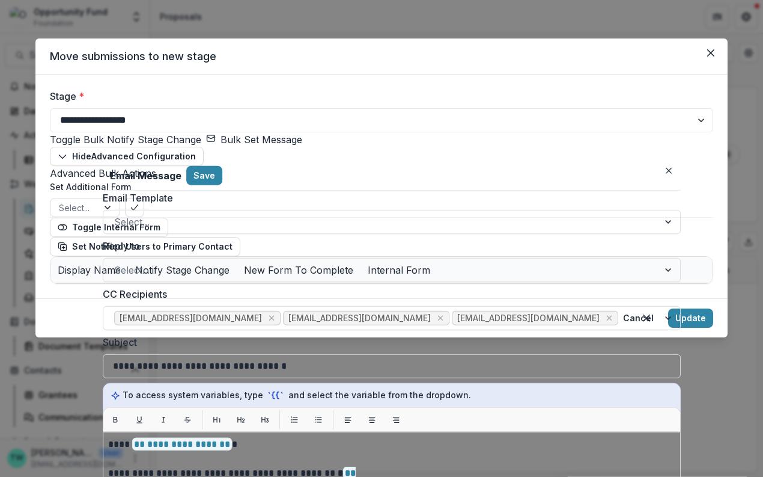
scroll to position [49, 0]
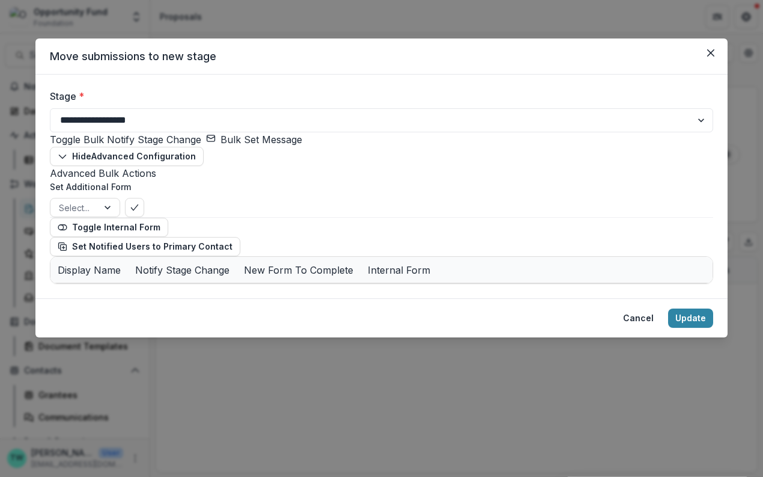
click at [455, 217] on div "Select..." at bounding box center [381, 207] width 663 height 19
click at [692, 328] on button "Update" at bounding box center [690, 317] width 45 height 19
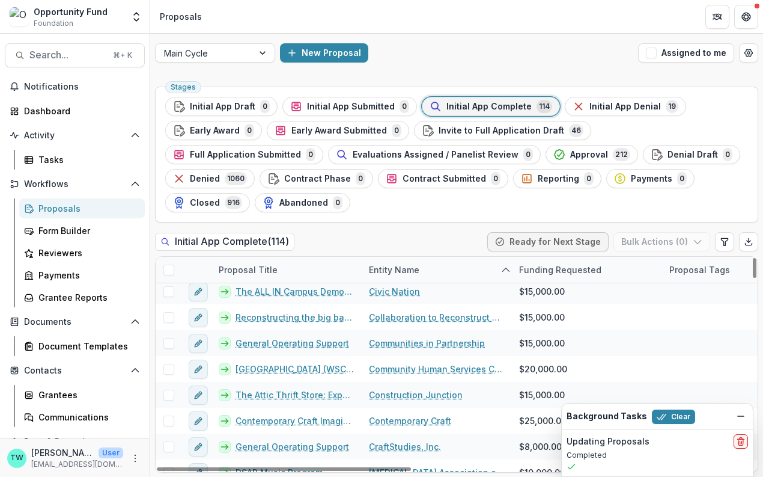
scroll to position [821, 0]
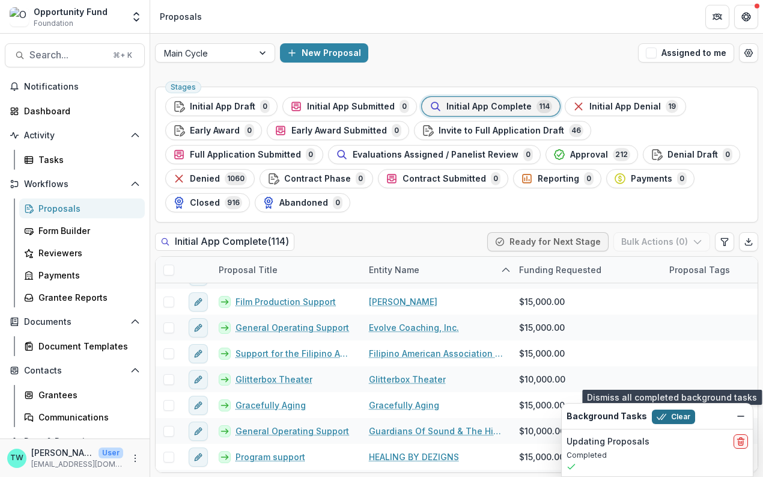
click at [668, 417] on button "Clear" at bounding box center [673, 416] width 43 height 14
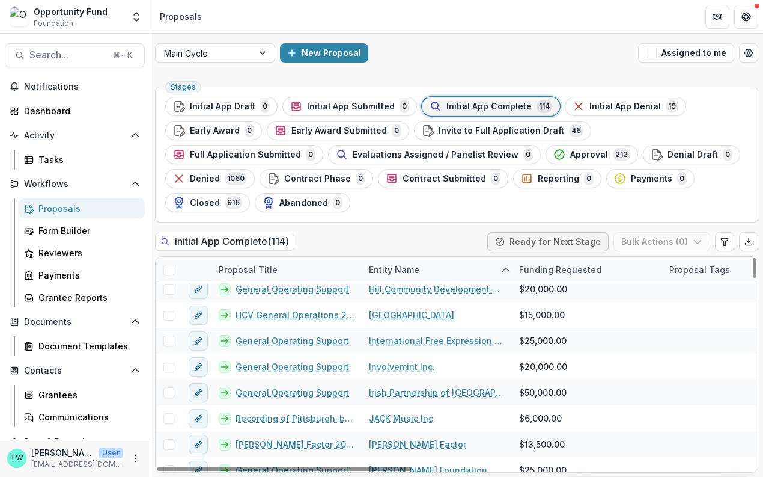
scroll to position [1070, 0]
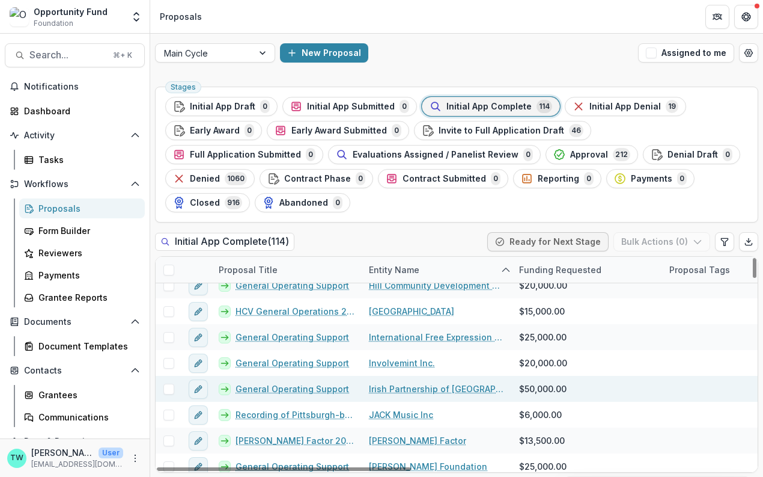
click at [436, 386] on link "Irish Partnership of [GEOGRAPHIC_DATA]" at bounding box center [437, 388] width 136 height 13
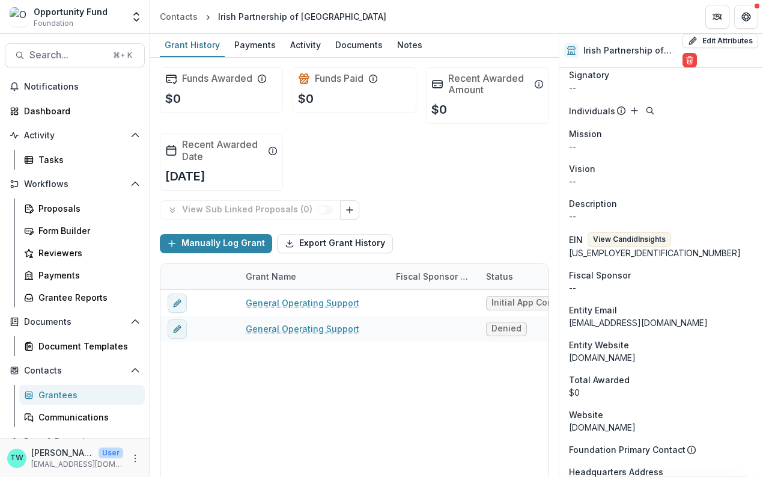
scroll to position [417, 0]
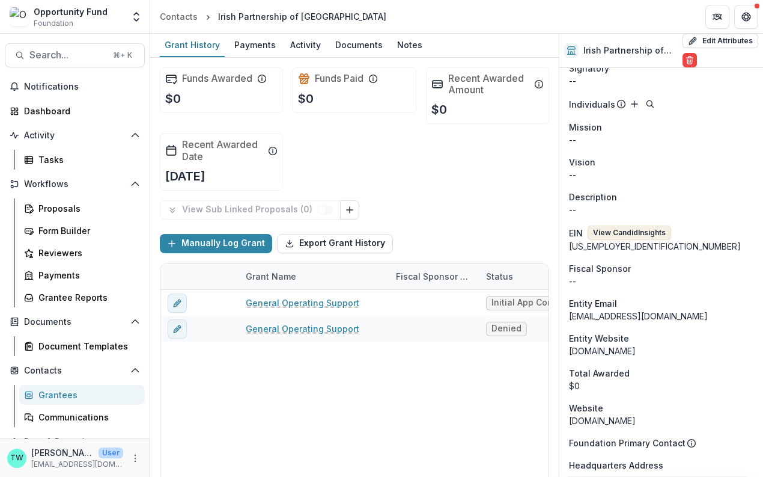
click at [641, 225] on button "View Candid Insights" at bounding box center [630, 232] width 84 height 14
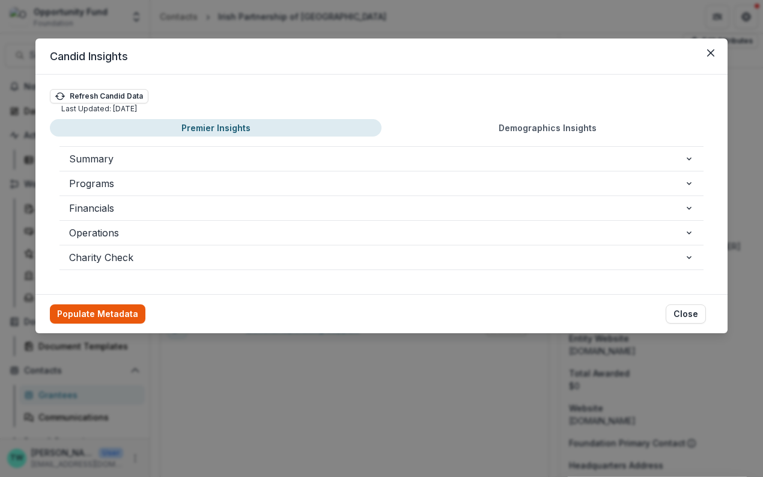
click at [118, 311] on button "Populate Metadata" at bounding box center [98, 313] width 96 height 19
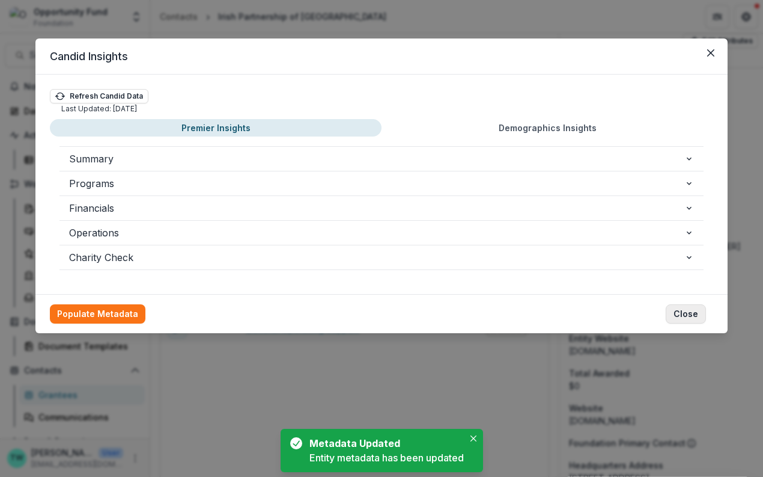
click at [687, 311] on button "Close" at bounding box center [686, 313] width 40 height 19
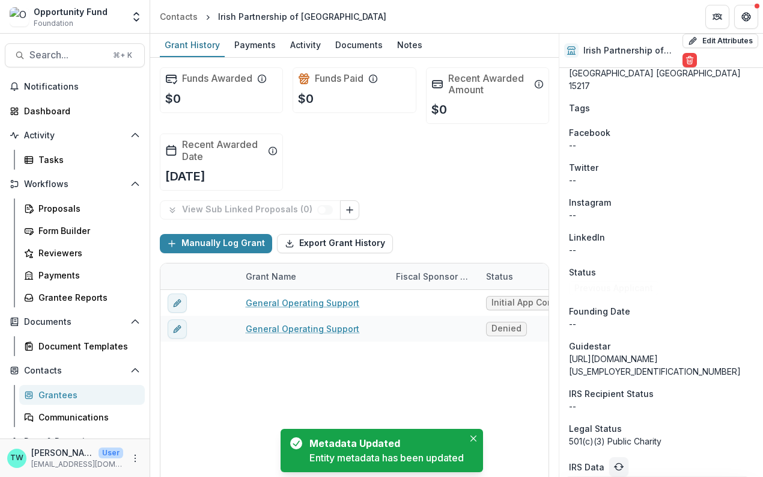
scroll to position [933, 0]
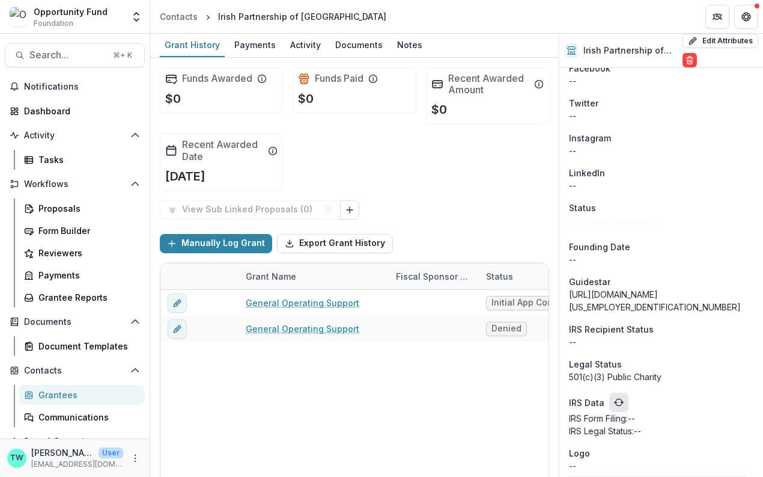
click at [617, 397] on icon "refresh" at bounding box center [619, 402] width 10 height 10
click at [538, 8] on header "Contacts Irish Partnership of [GEOGRAPHIC_DATA]" at bounding box center [456, 16] width 613 height 33
click at [63, 208] on div "Proposals" at bounding box center [86, 208] width 97 height 13
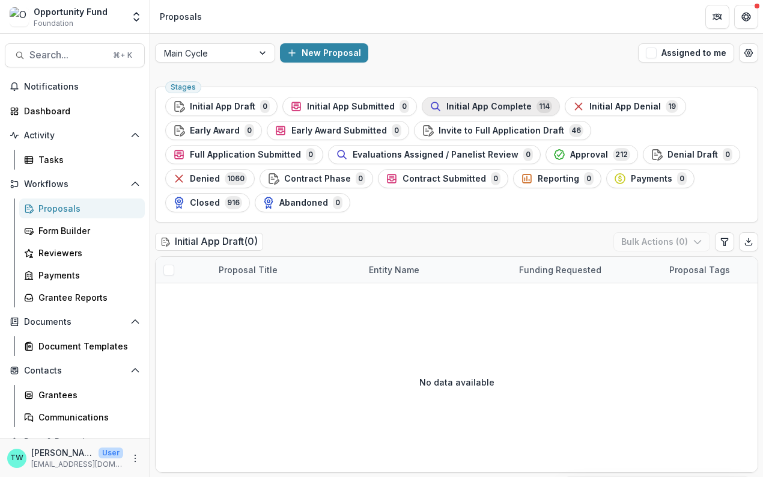
click at [483, 110] on span "Initial App Complete" at bounding box center [488, 107] width 85 height 10
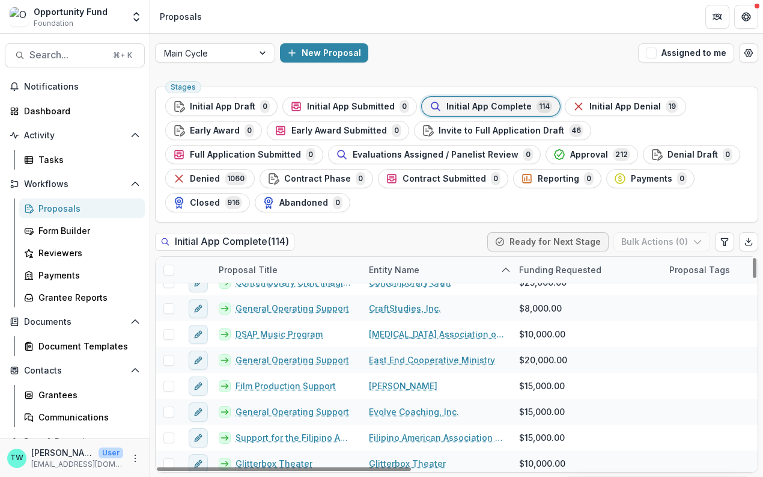
scroll to position [737, 0]
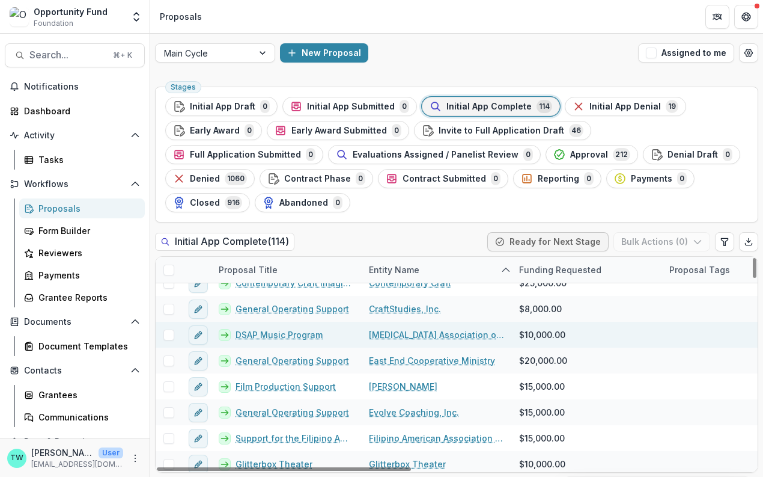
click at [288, 332] on link "DSAP Music Program" at bounding box center [279, 334] width 87 height 13
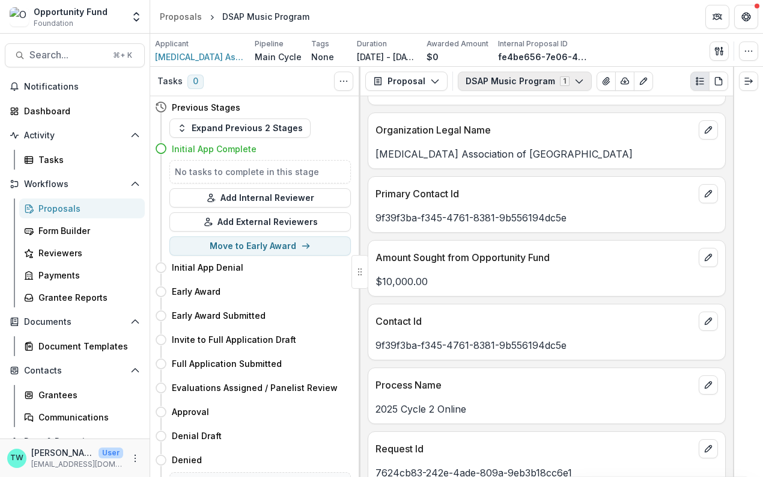
scroll to position [53, 0]
click at [548, 83] on button "DSAP Music Program 1" at bounding box center [525, 81] width 134 height 19
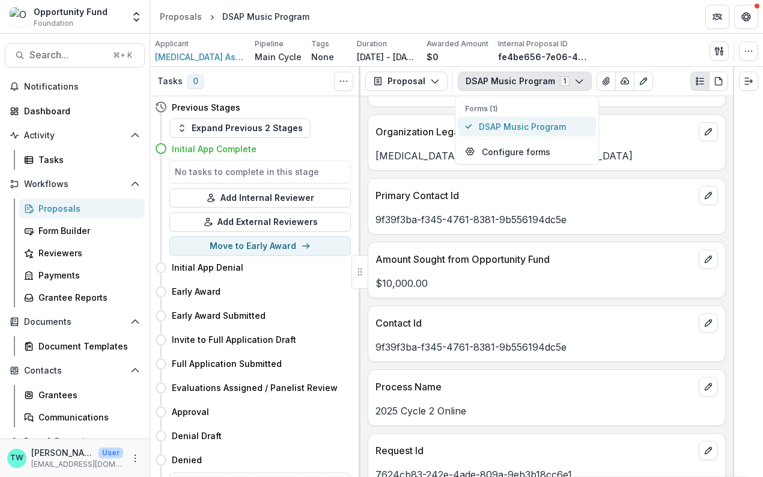
click at [529, 126] on span "DSAP Music Program" at bounding box center [534, 126] width 110 height 13
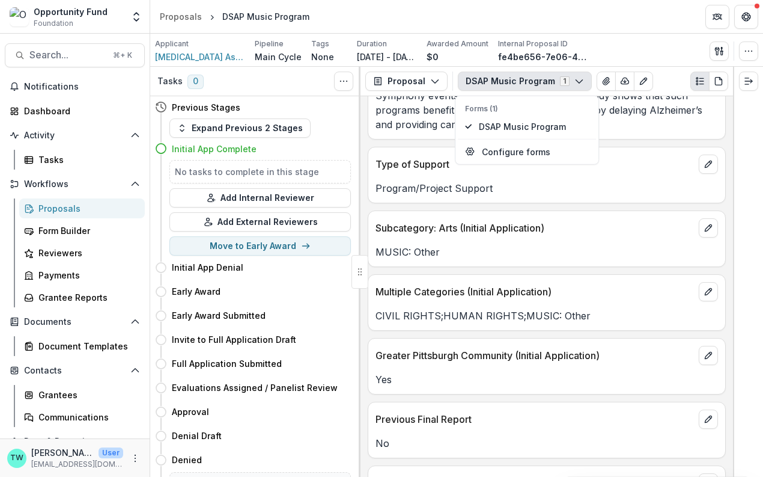
scroll to position [1481, 0]
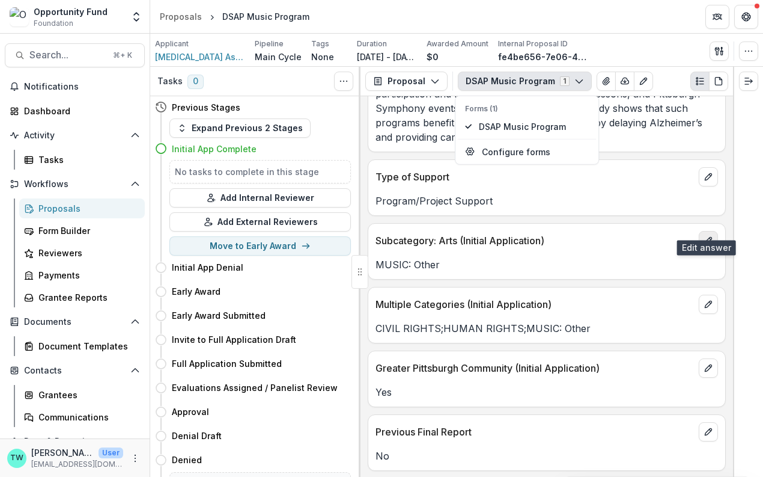
click at [705, 237] on icon "edit" at bounding box center [708, 240] width 7 height 7
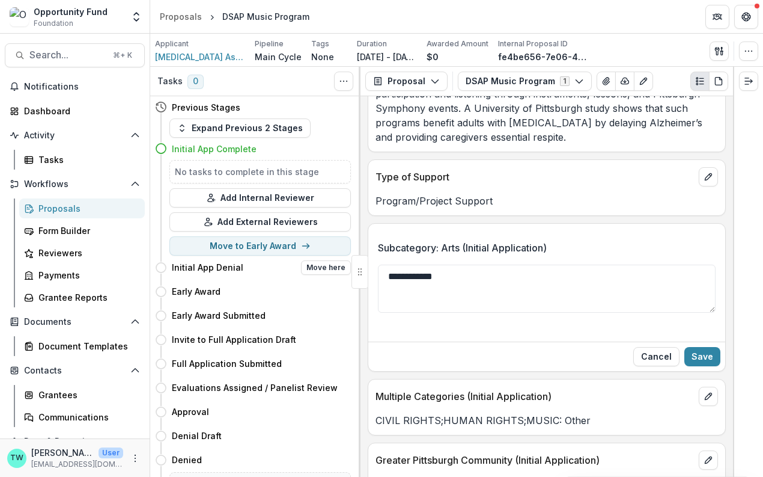
drag, startPoint x: 462, startPoint y: 266, endPoint x: 341, endPoint y: 255, distance: 121.2
click at [344, 255] on div "Tasks 0 Show Cancelled Tasks Previous Stages Expand Previous 2 Stages Initial A…" at bounding box center [456, 272] width 613 height 410
click at [704, 347] on button "Save" at bounding box center [702, 356] width 36 height 19
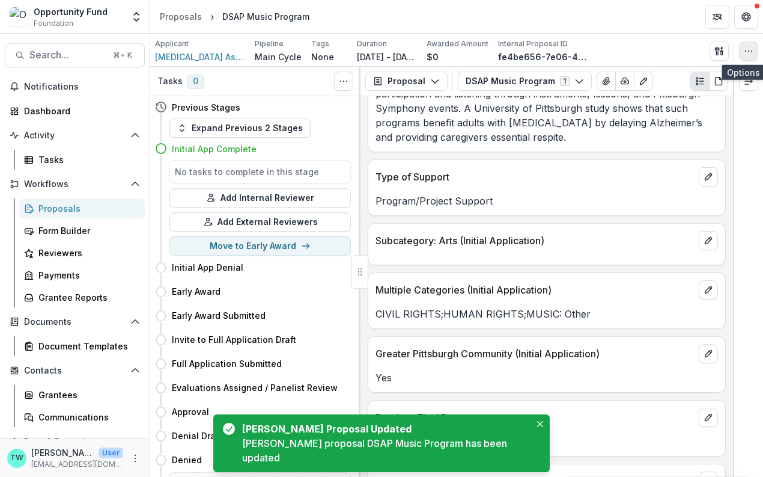
click at [747, 49] on icon "button" at bounding box center [749, 51] width 10 height 10
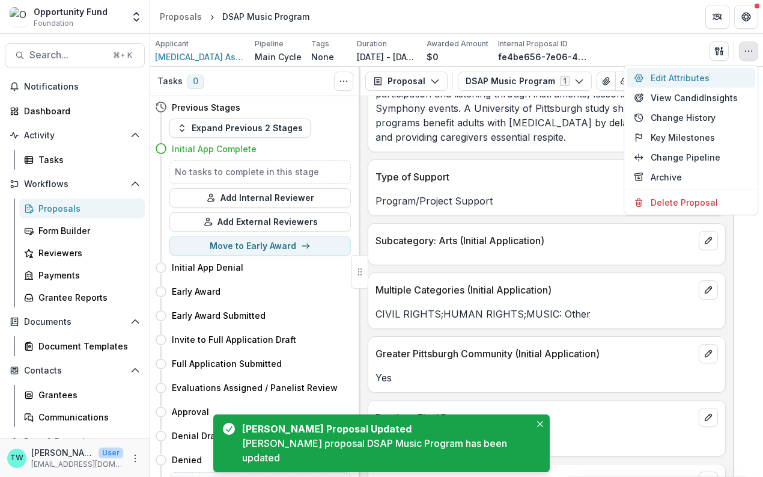
click at [675, 76] on button "Edit Attributes" at bounding box center [691, 78] width 129 height 20
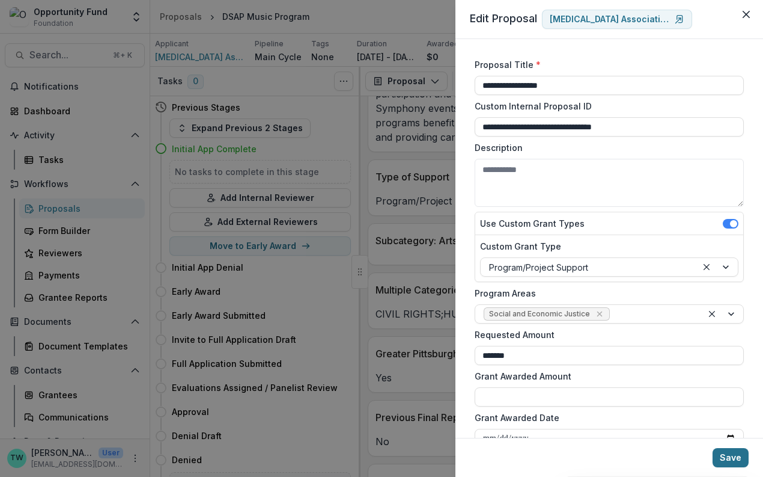
click at [733, 459] on button "Save" at bounding box center [731, 457] width 36 height 19
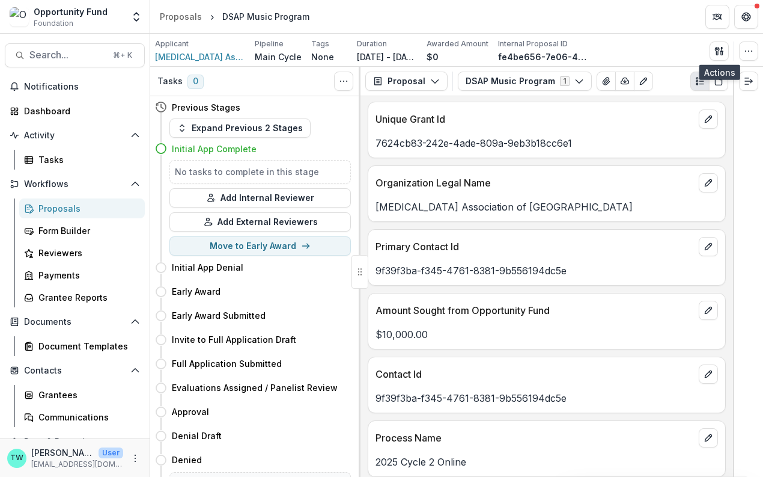
scroll to position [0, 0]
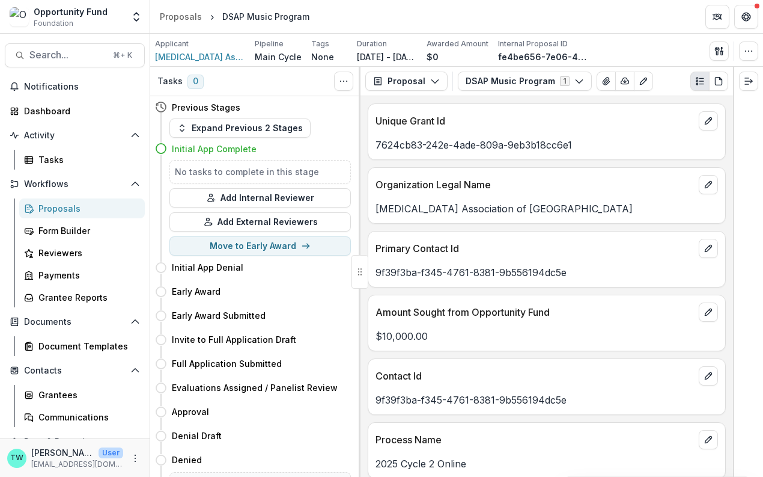
click at [61, 207] on div "Proposals" at bounding box center [86, 208] width 97 height 13
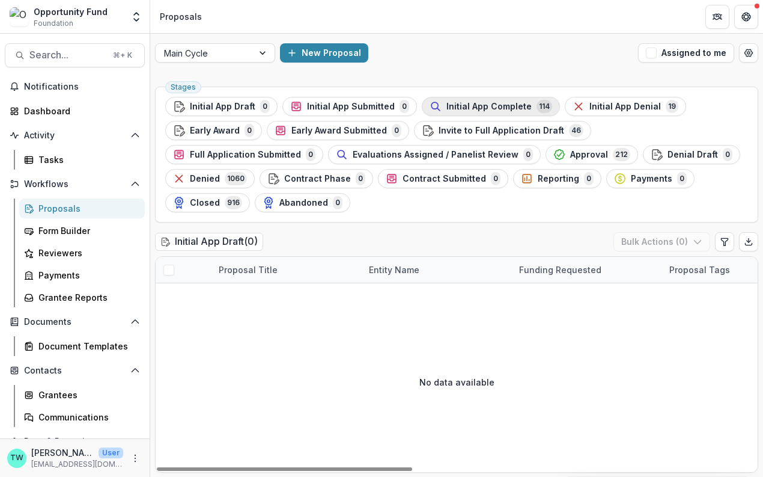
click at [461, 105] on span "Initial App Complete" at bounding box center [488, 107] width 85 height 10
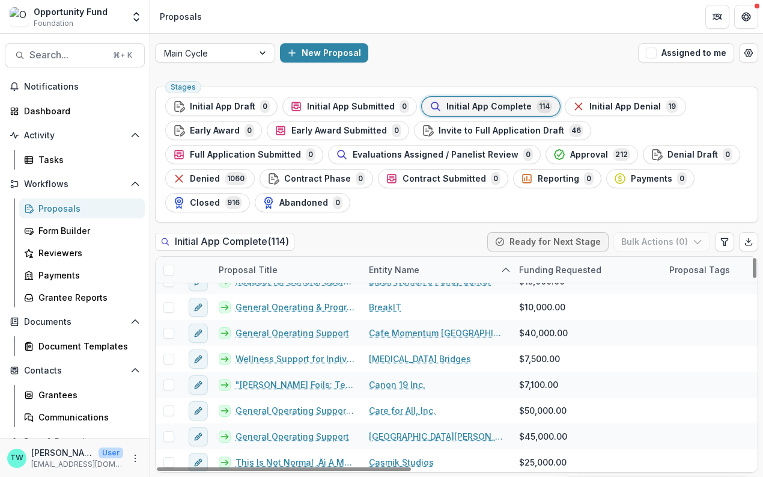
scroll to position [416, 0]
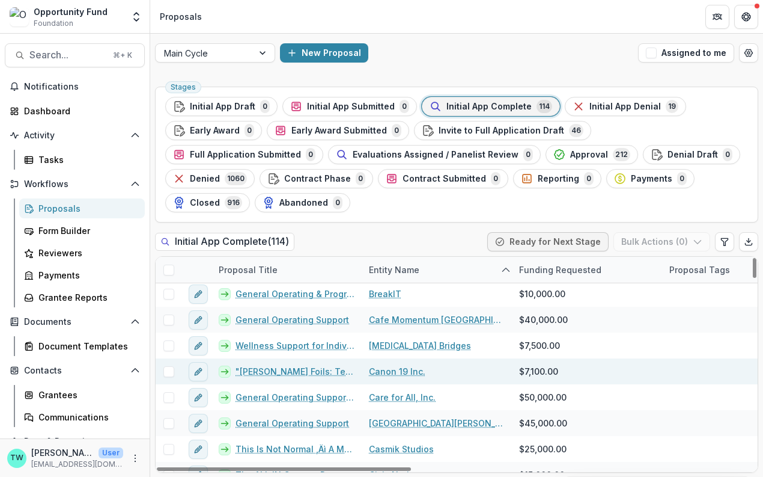
click at [167, 370] on span at bounding box center [168, 371] width 11 height 11
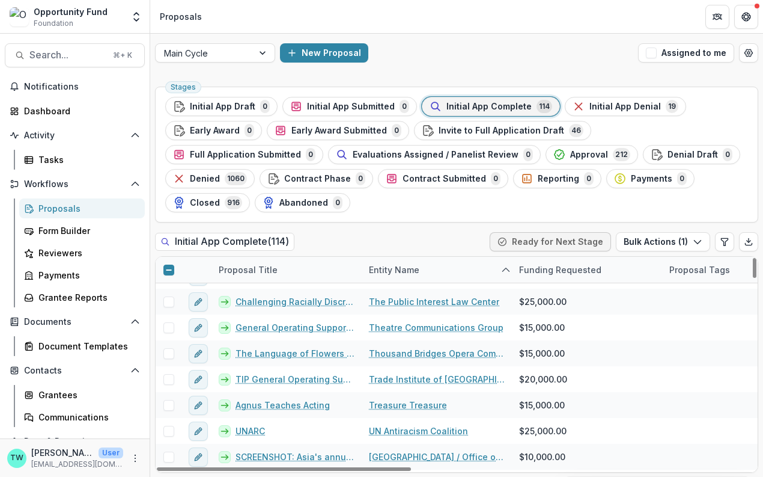
scroll to position [2449, 0]
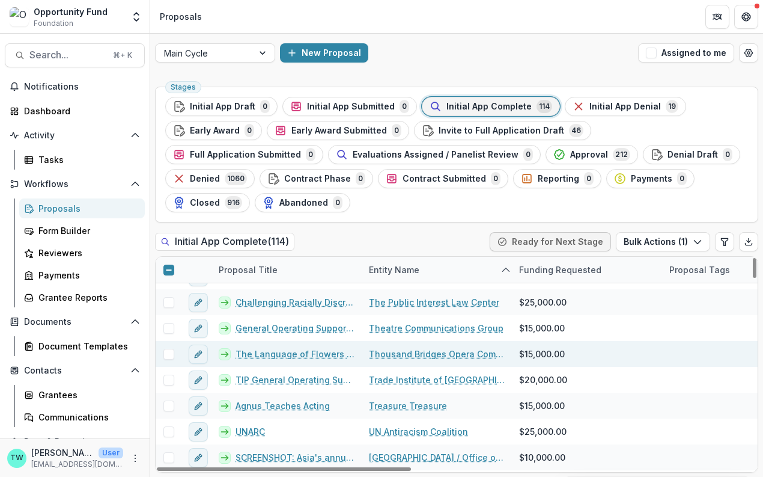
click at [169, 352] on span at bounding box center [168, 354] width 11 height 11
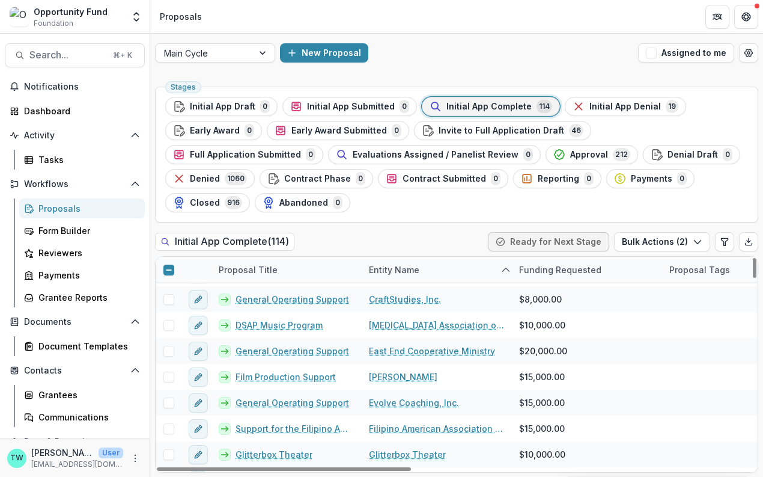
scroll to position [731, 0]
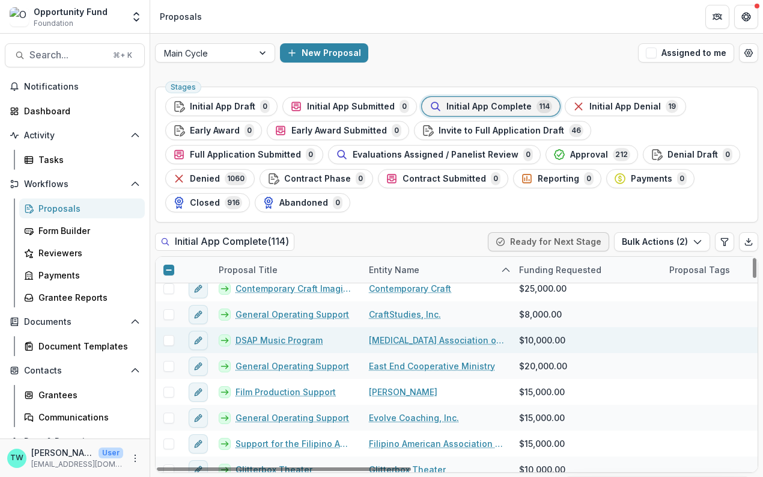
click at [166, 338] on span at bounding box center [168, 340] width 11 height 11
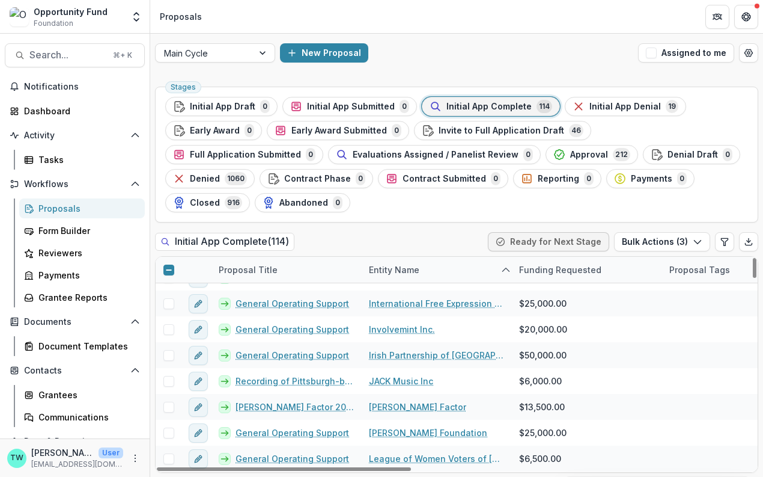
scroll to position [1120, 0]
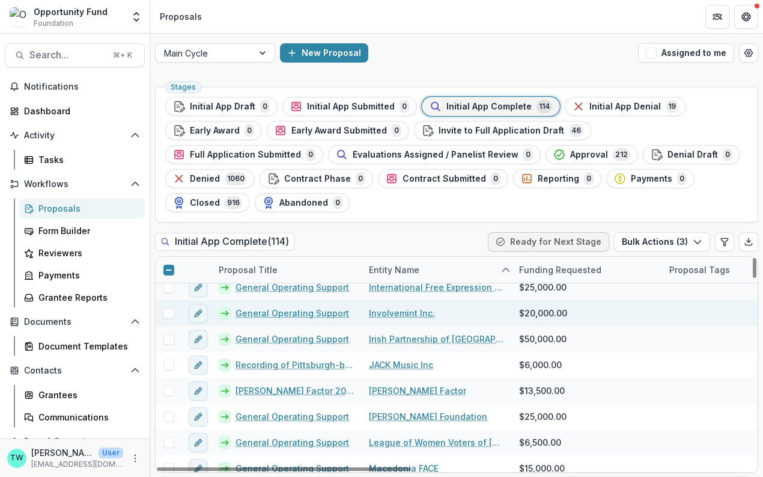
click at [168, 314] on span at bounding box center [168, 313] width 11 height 11
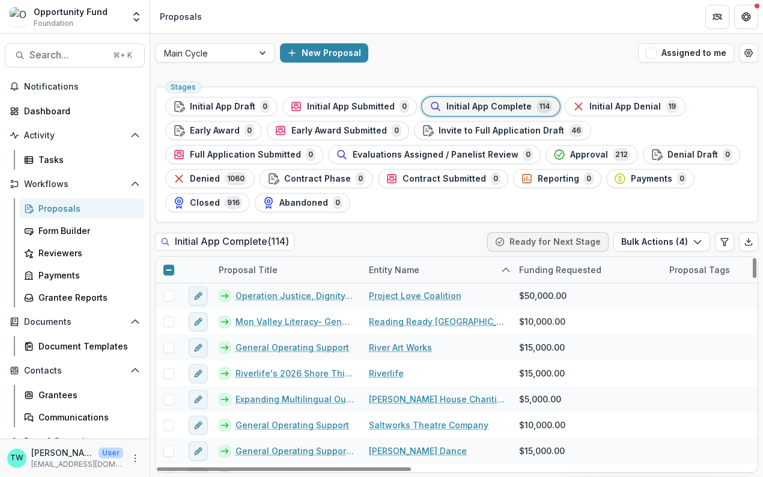
scroll to position [1805, 0]
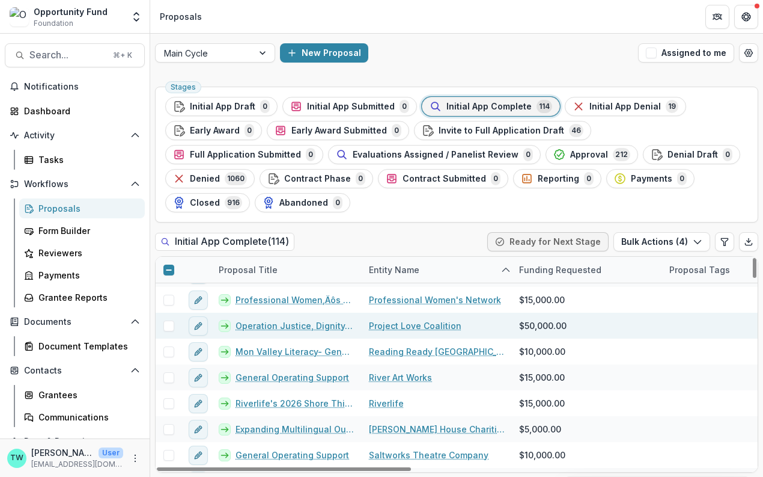
click at [166, 323] on span at bounding box center [168, 325] width 11 height 11
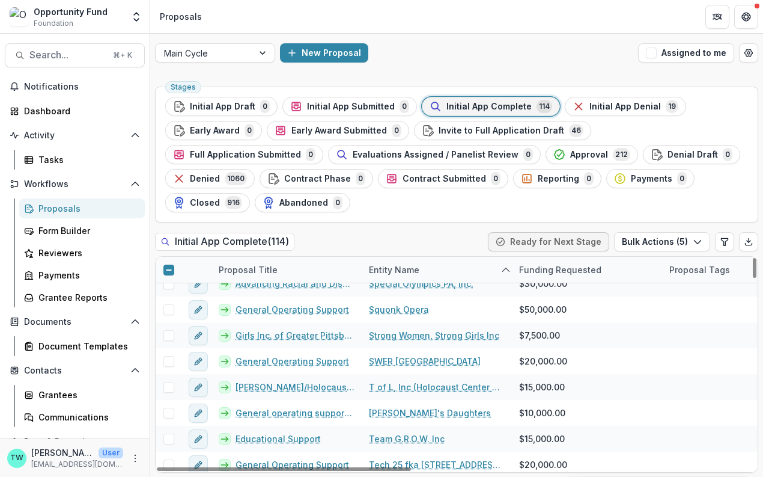
scroll to position [2112, 0]
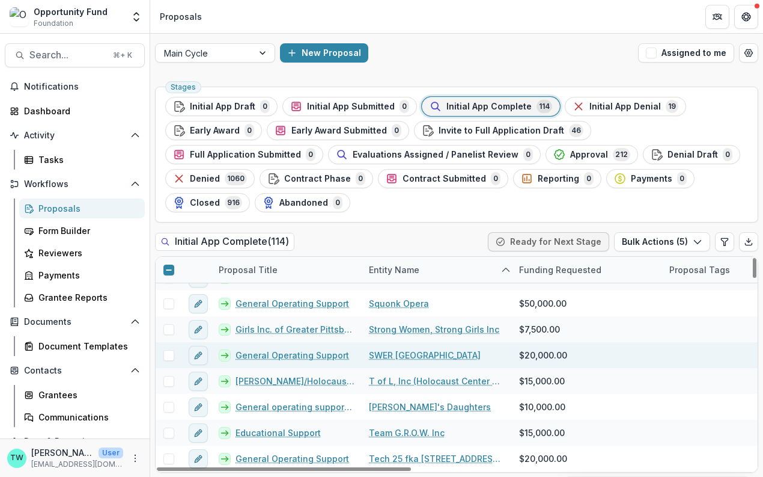
click at [168, 355] on span at bounding box center [168, 355] width 11 height 11
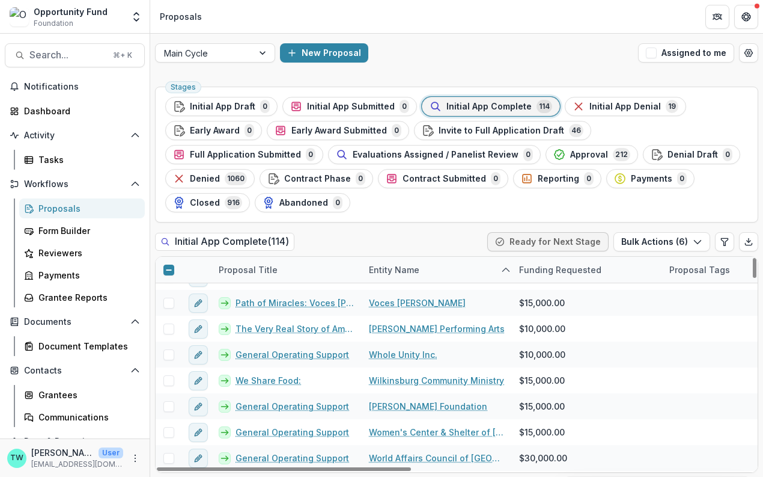
scroll to position [2660, 0]
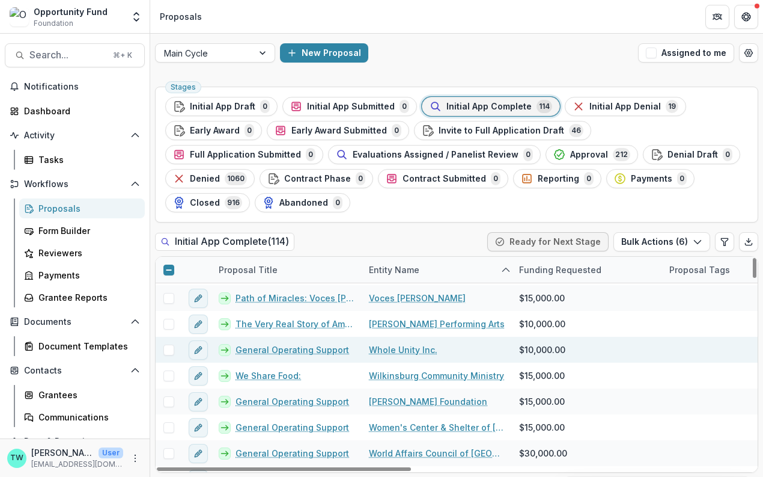
click at [169, 352] on span at bounding box center [168, 349] width 11 height 11
click at [660, 243] on button "Bulk Actions ( 7 )" at bounding box center [662, 241] width 96 height 19
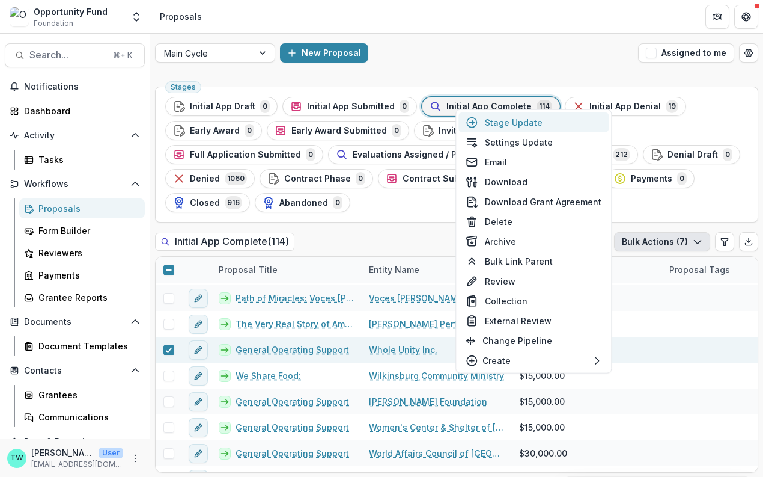
click at [526, 125] on button "Stage Update" at bounding box center [534, 122] width 150 height 20
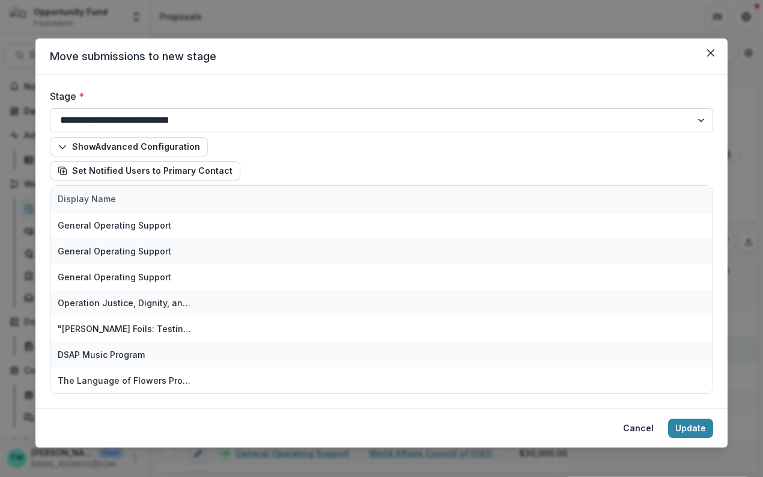
click at [228, 115] on select "**********" at bounding box center [381, 120] width 663 height 24
select select "**********"
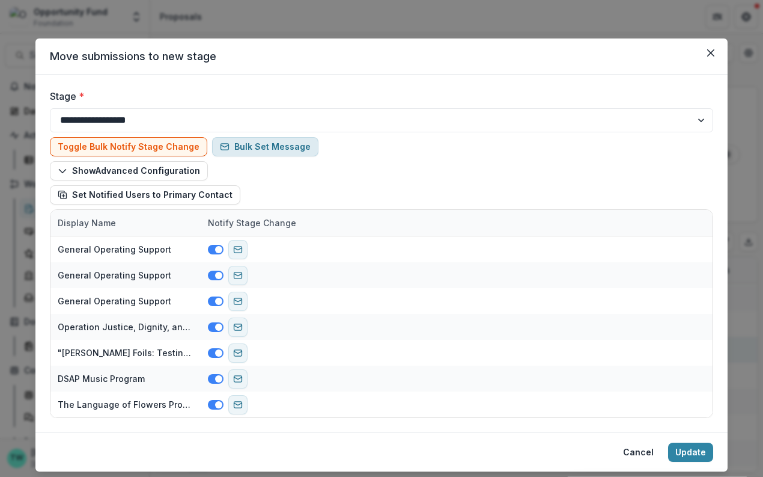
click at [268, 144] on button "Bulk Set Message" at bounding box center [265, 146] width 106 height 19
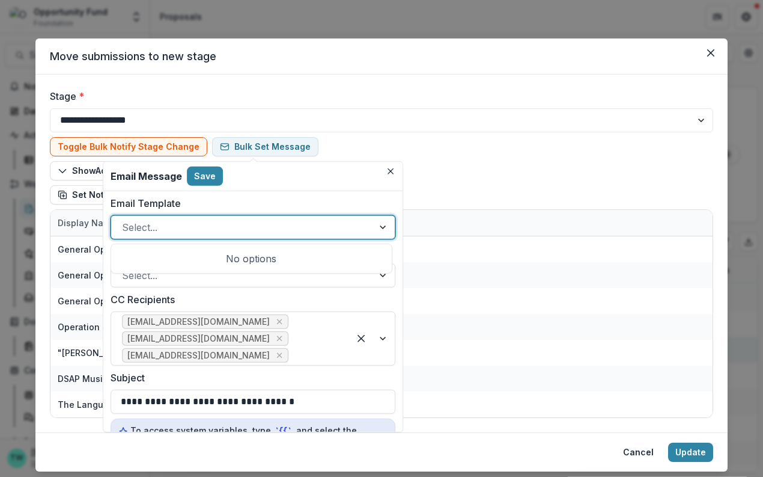
click at [256, 229] on div at bounding box center [242, 227] width 240 height 17
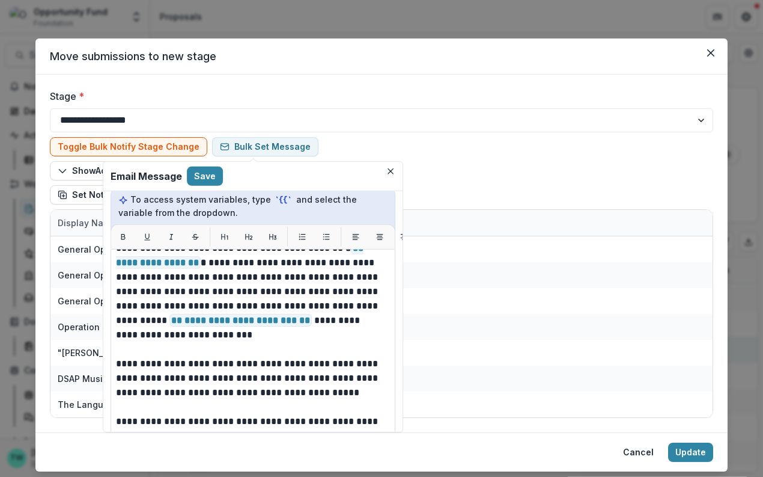
scroll to position [43, 0]
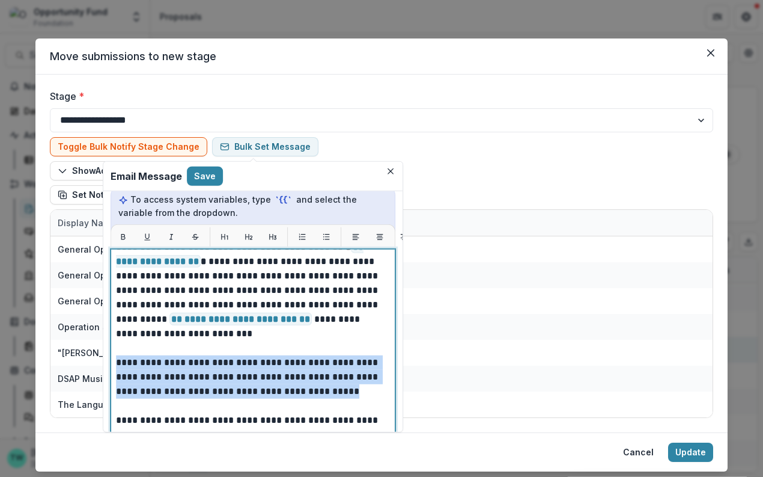
drag, startPoint x: 334, startPoint y: 388, endPoint x: 114, endPoint y: 360, distance: 222.3
click at [114, 360] on div "**********" at bounding box center [253, 399] width 285 height 300
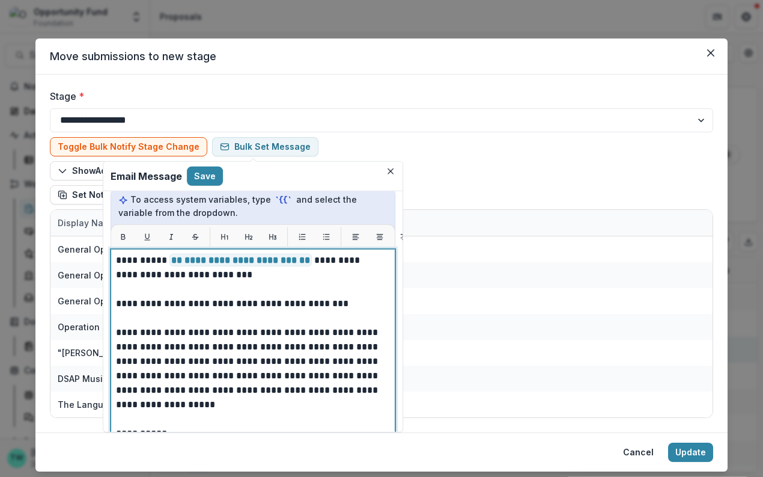
scroll to position [91, 0]
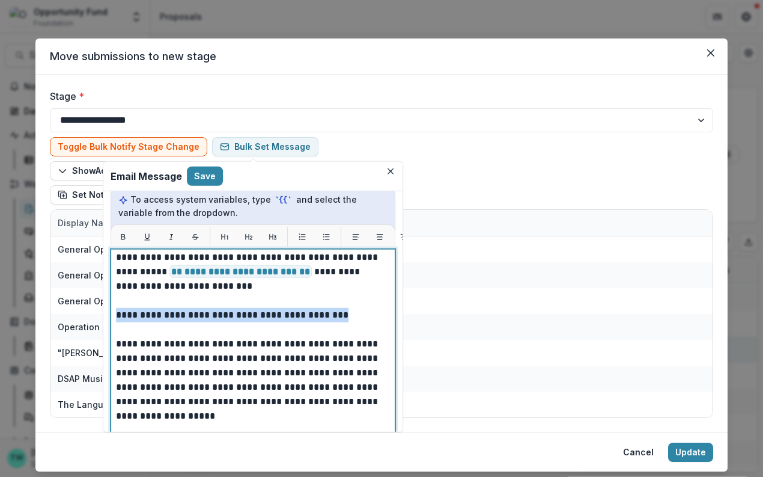
drag, startPoint x: 117, startPoint y: 312, endPoint x: 346, endPoint y: 312, distance: 228.4
click at [346, 312] on p "**********" at bounding box center [250, 401] width 269 height 476
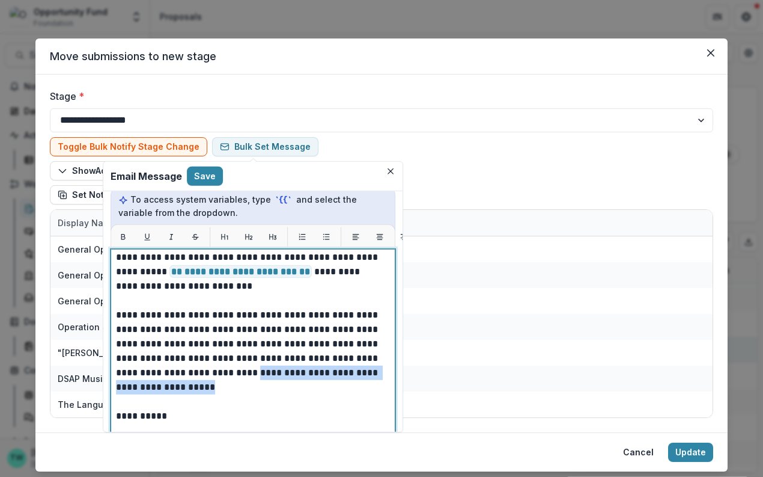
drag, startPoint x: 250, startPoint y: 370, endPoint x: 203, endPoint y: 387, distance: 50.0
click at [203, 387] on p "**********" at bounding box center [250, 386] width 269 height 447
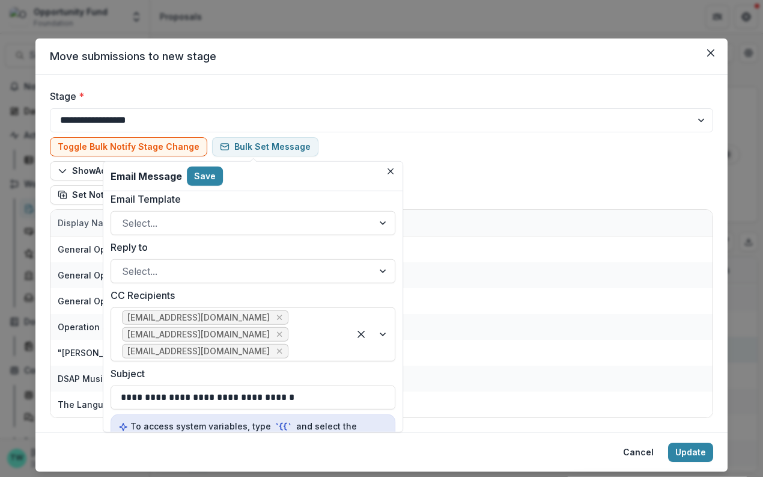
scroll to position [0, 0]
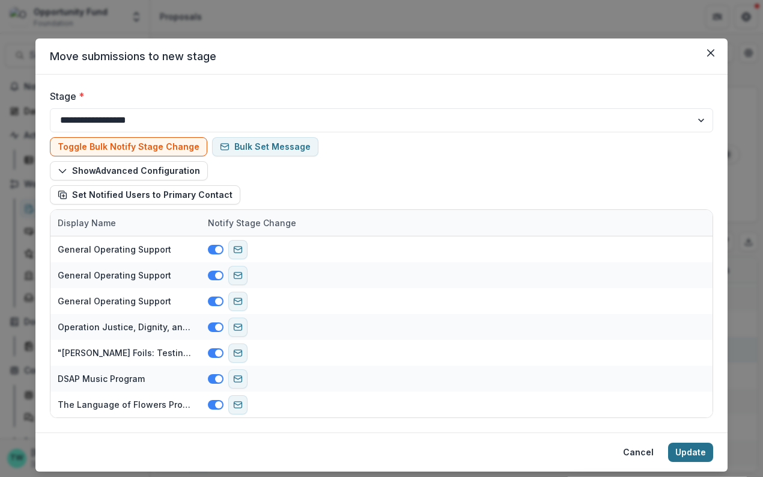
click at [685, 451] on button "Update" at bounding box center [690, 451] width 45 height 19
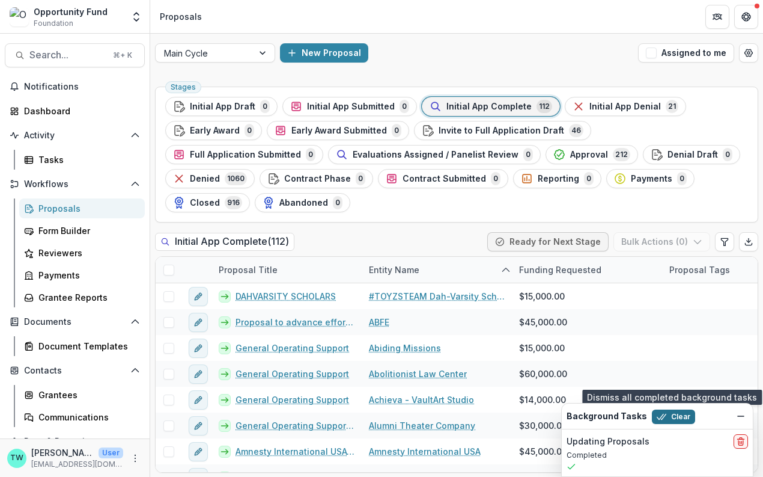
click at [674, 418] on button "Clear" at bounding box center [673, 416] width 43 height 14
